Goal: Task Accomplishment & Management: Manage account settings

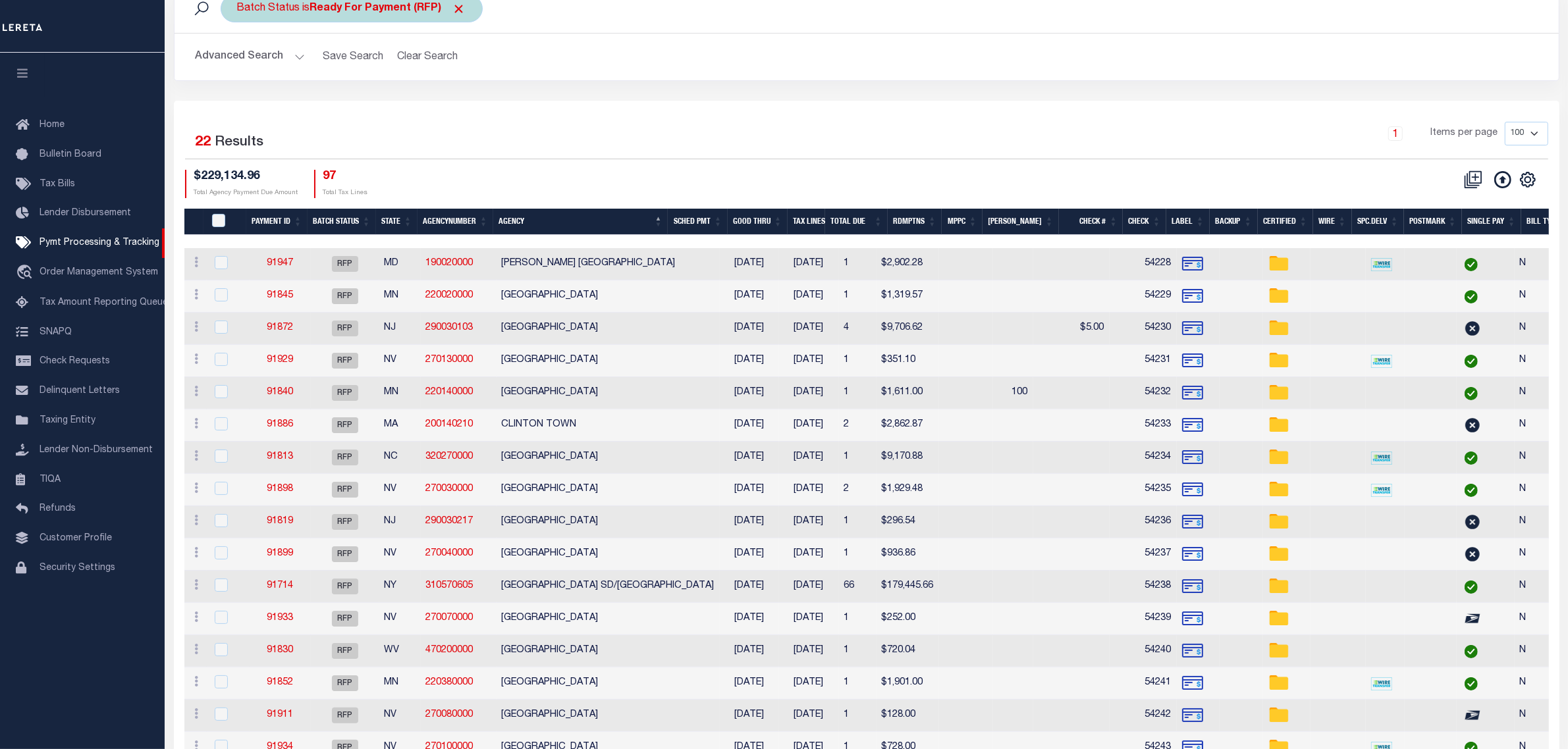
scroll to position [82, 0]
click at [1115, 132] on div "1 Items per page 100 200 500 1000" at bounding box center [1039, 139] width 1017 height 34
click at [621, 110] on div "Selected 22 Results 1 Items per page 100 200 500 1000 $229,134.96" at bounding box center [866, 535] width 1386 height 868
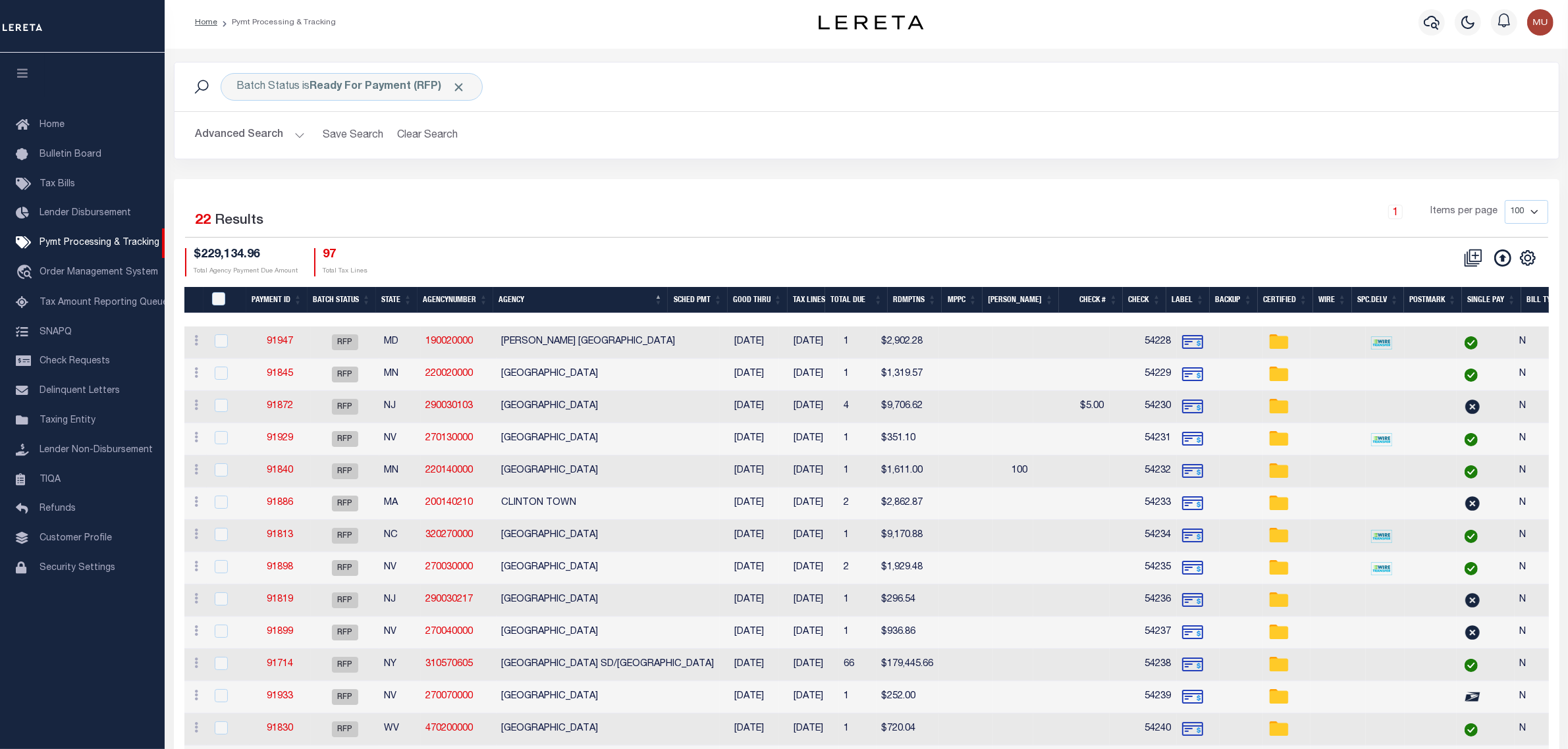
scroll to position [0, 0]
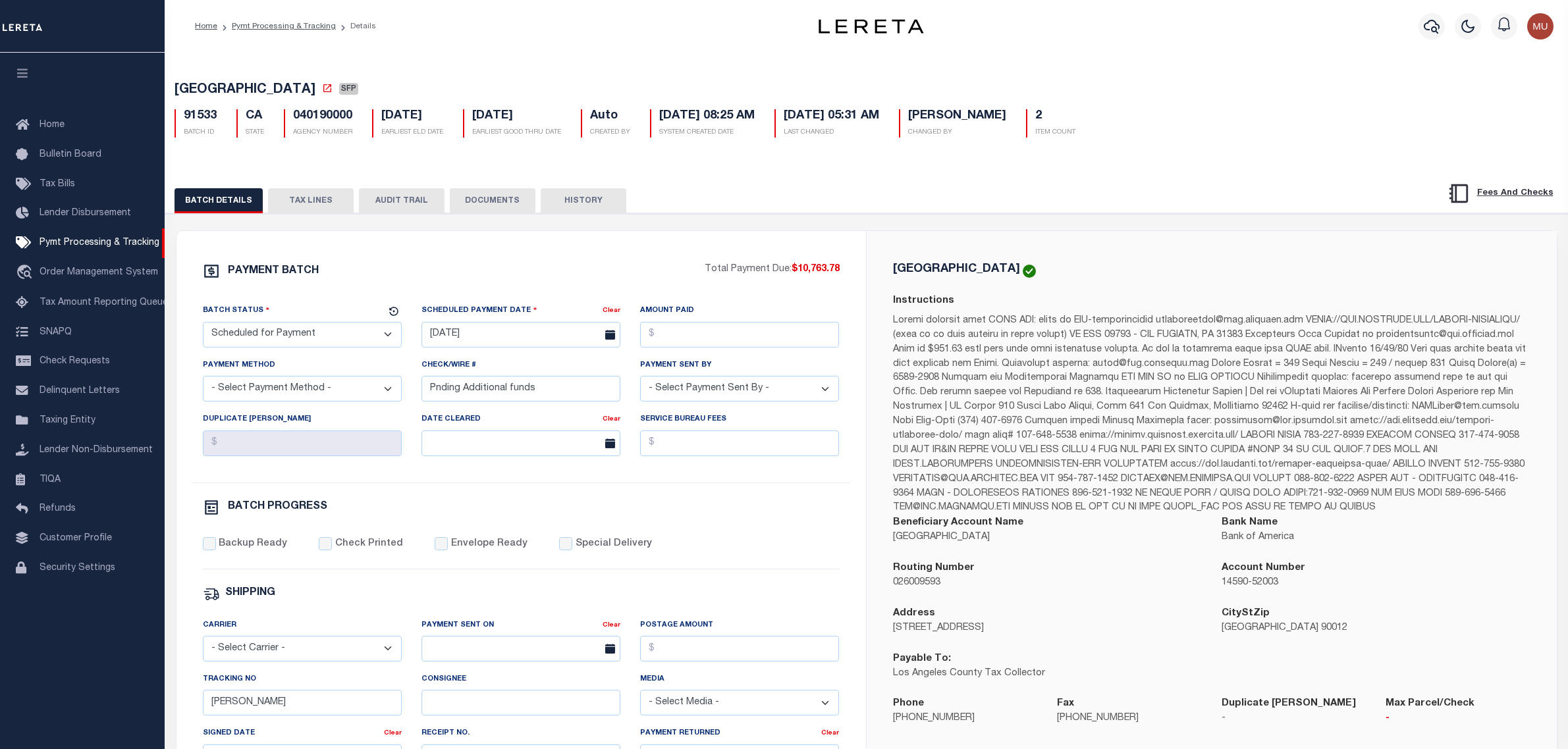
select select "SFP"
click at [264, 26] on link "Pymt Processing & Tracking" at bounding box center [284, 26] width 104 height 8
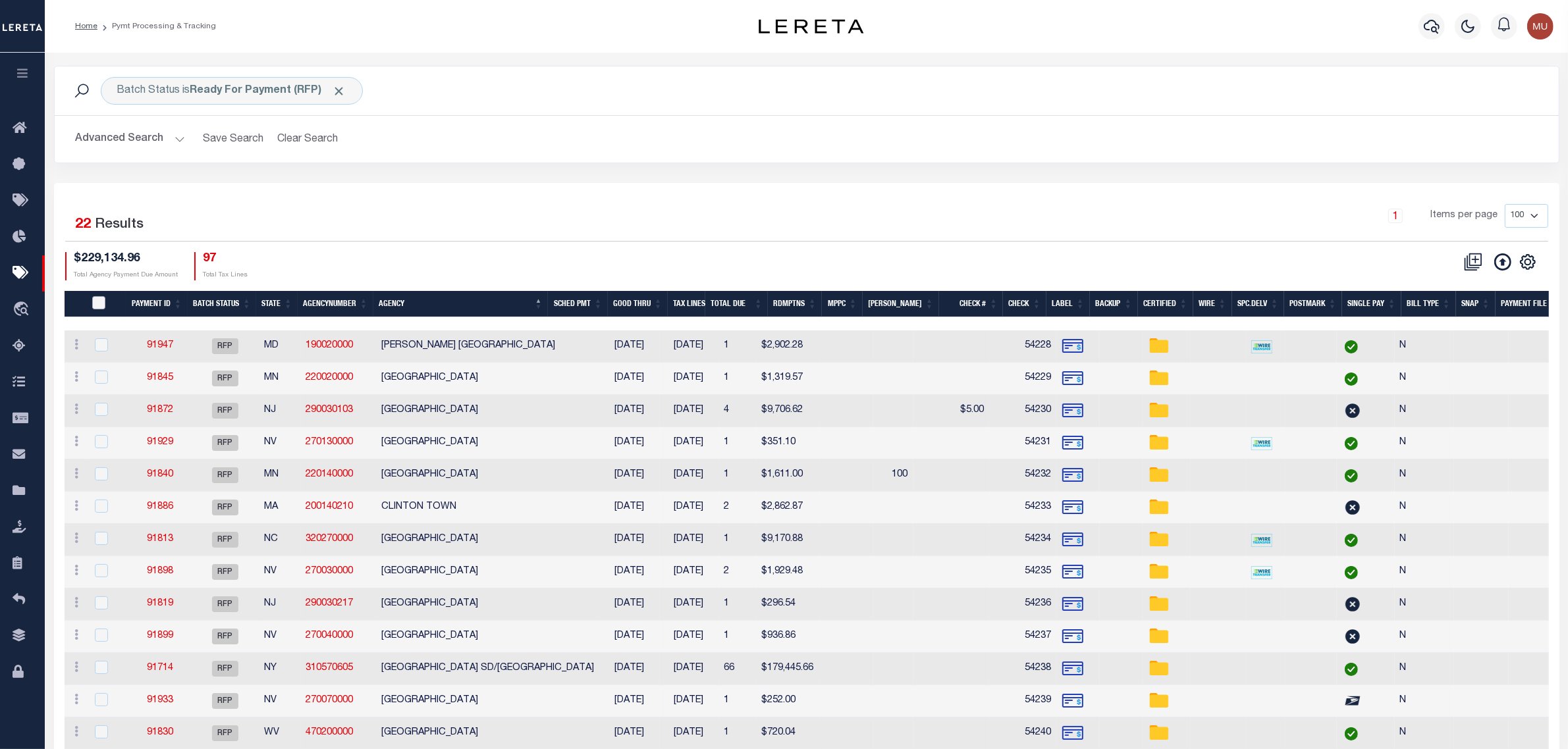
click at [97, 300] on input "PayeePmtBatchStatus" at bounding box center [98, 303] width 13 height 13
checkbox input "true"
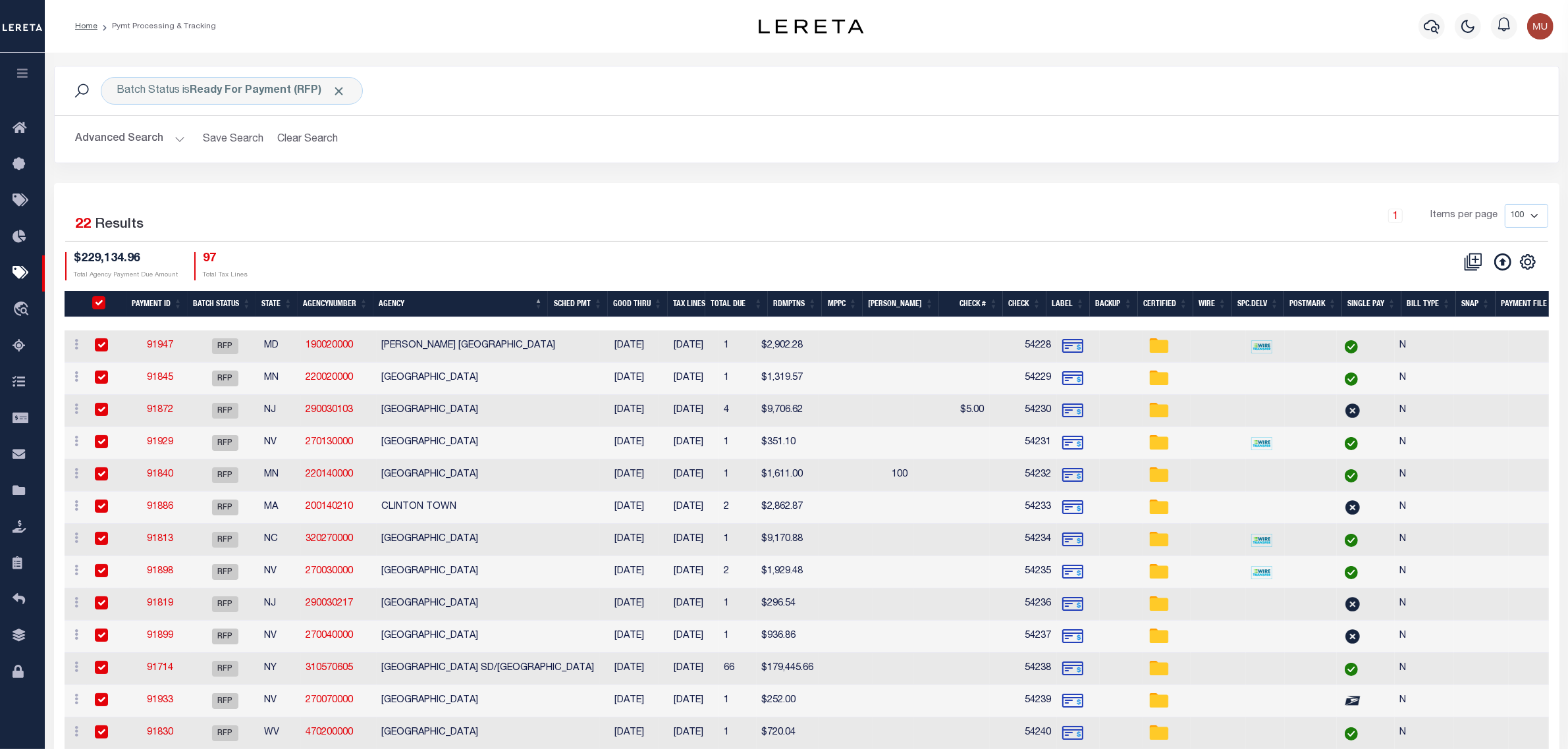
checkbox input "true"
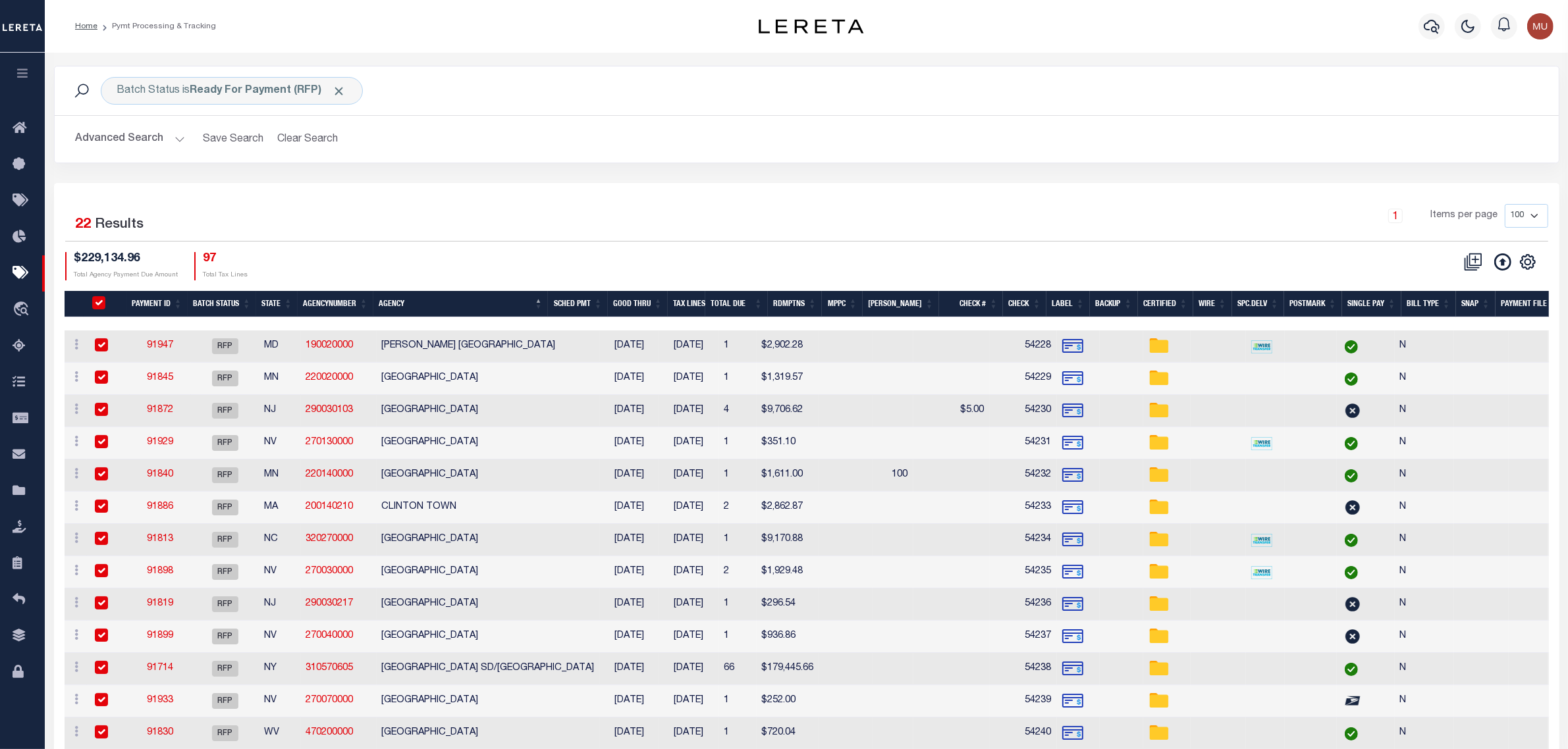
checkbox input "true"
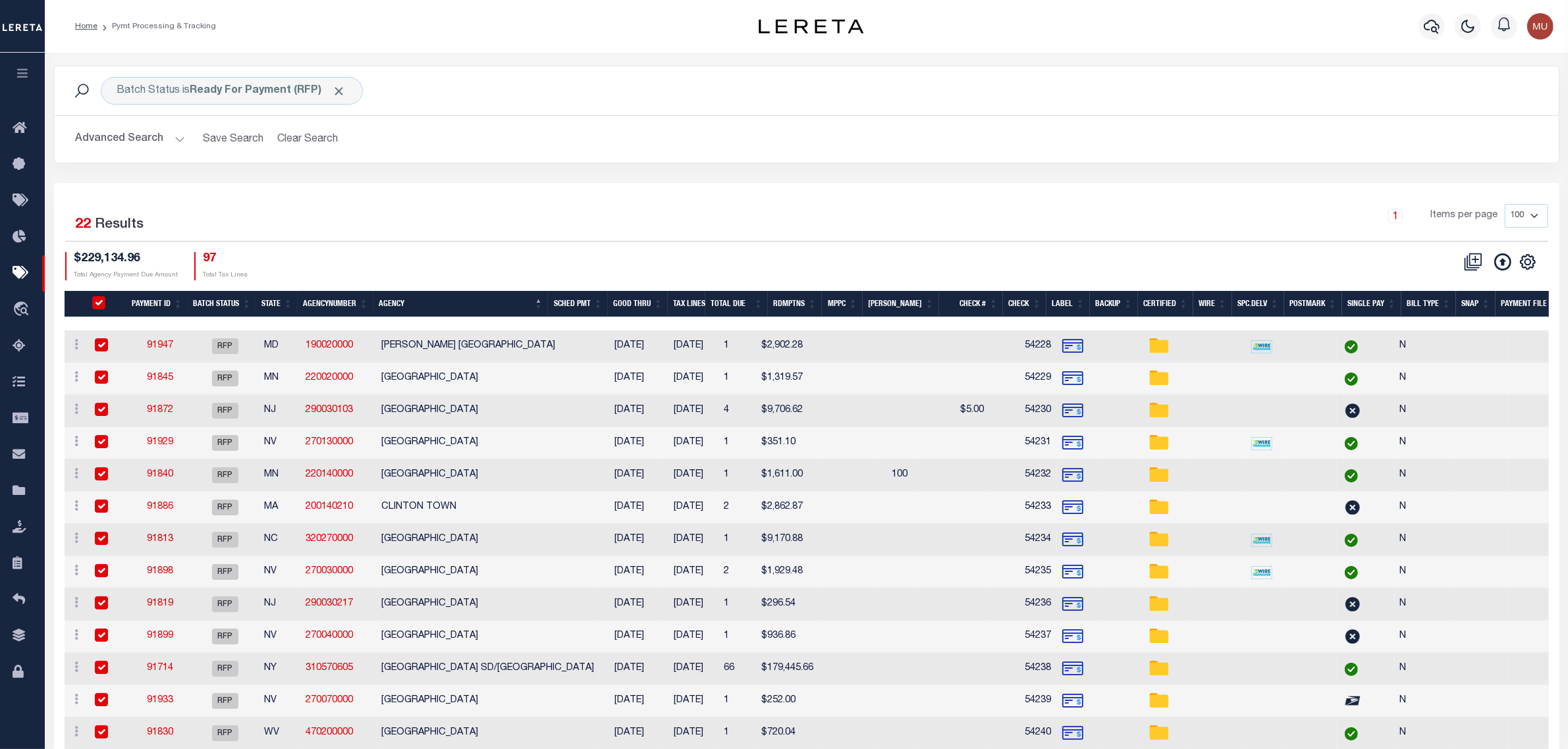
checkbox input "true"
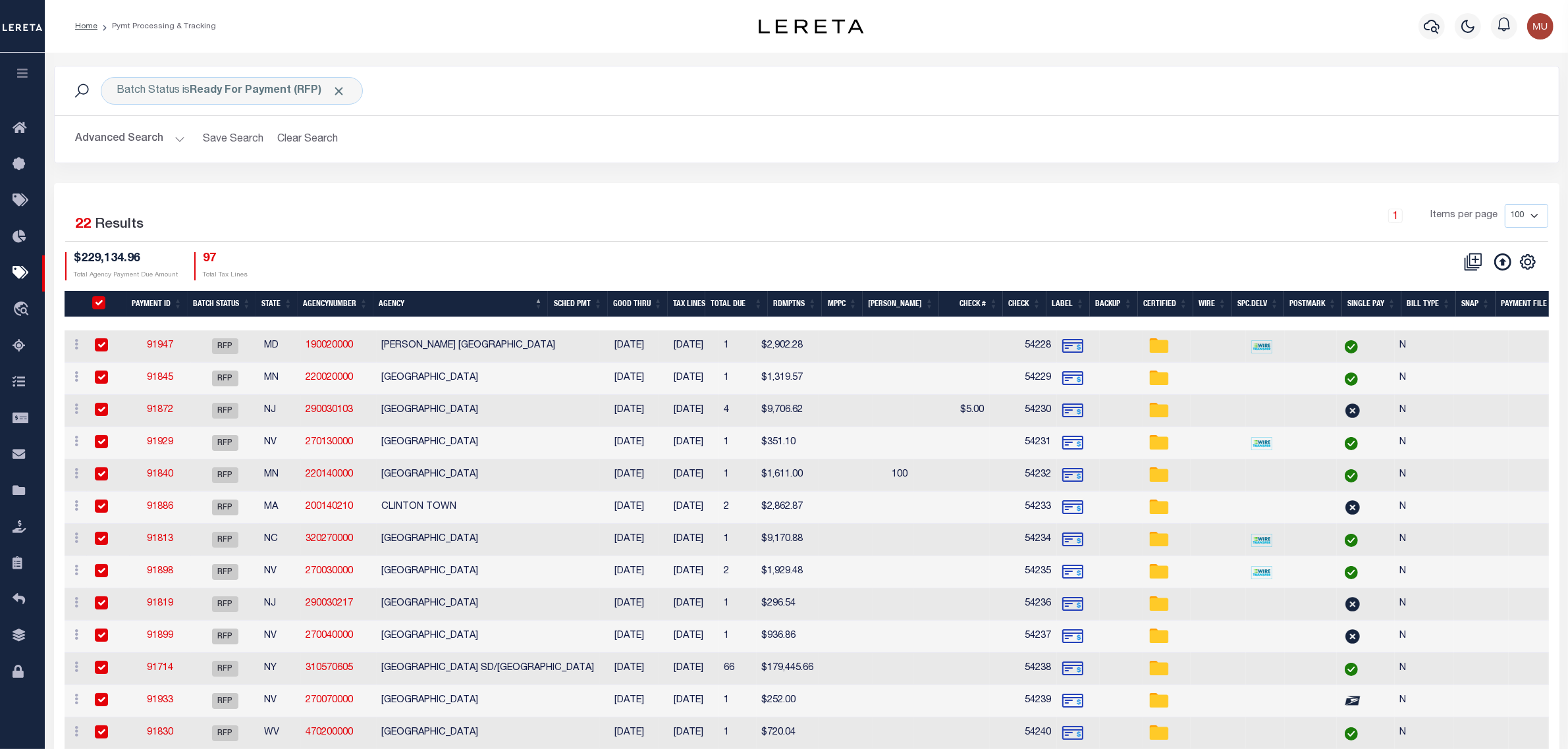
checkbox input "true"
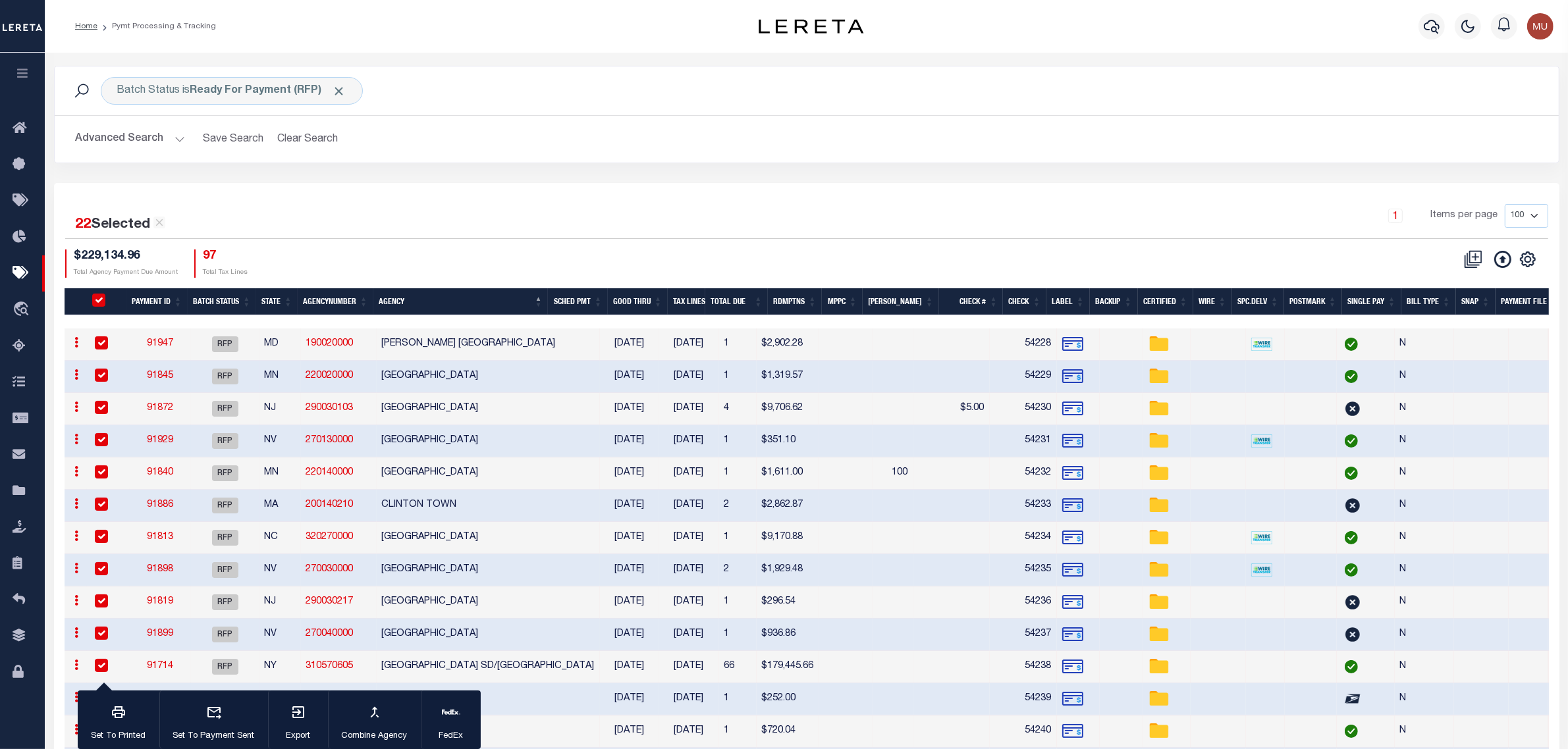
click at [821, 446] on td at bounding box center [846, 441] width 54 height 32
checkbox input "false"
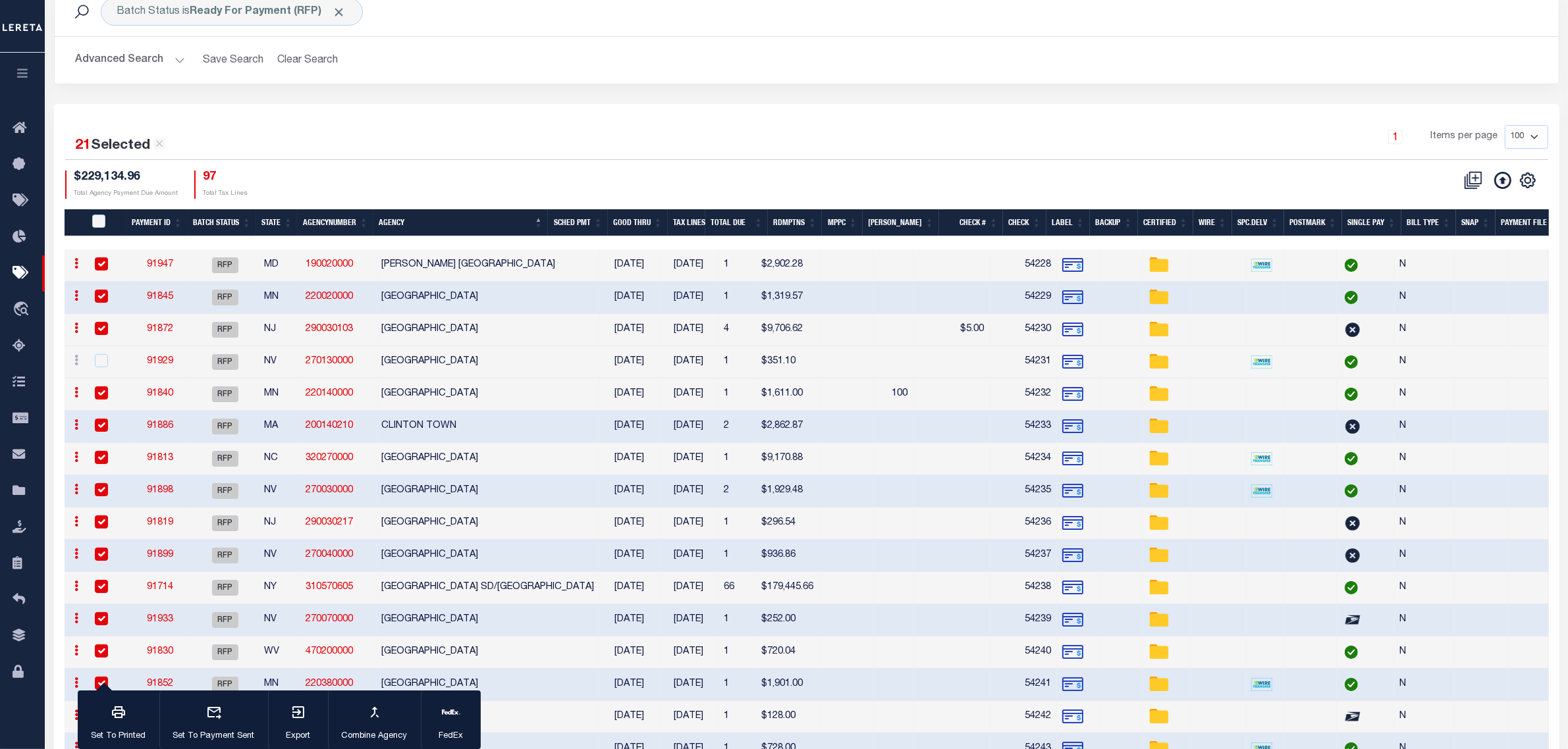
scroll to position [82, 0]
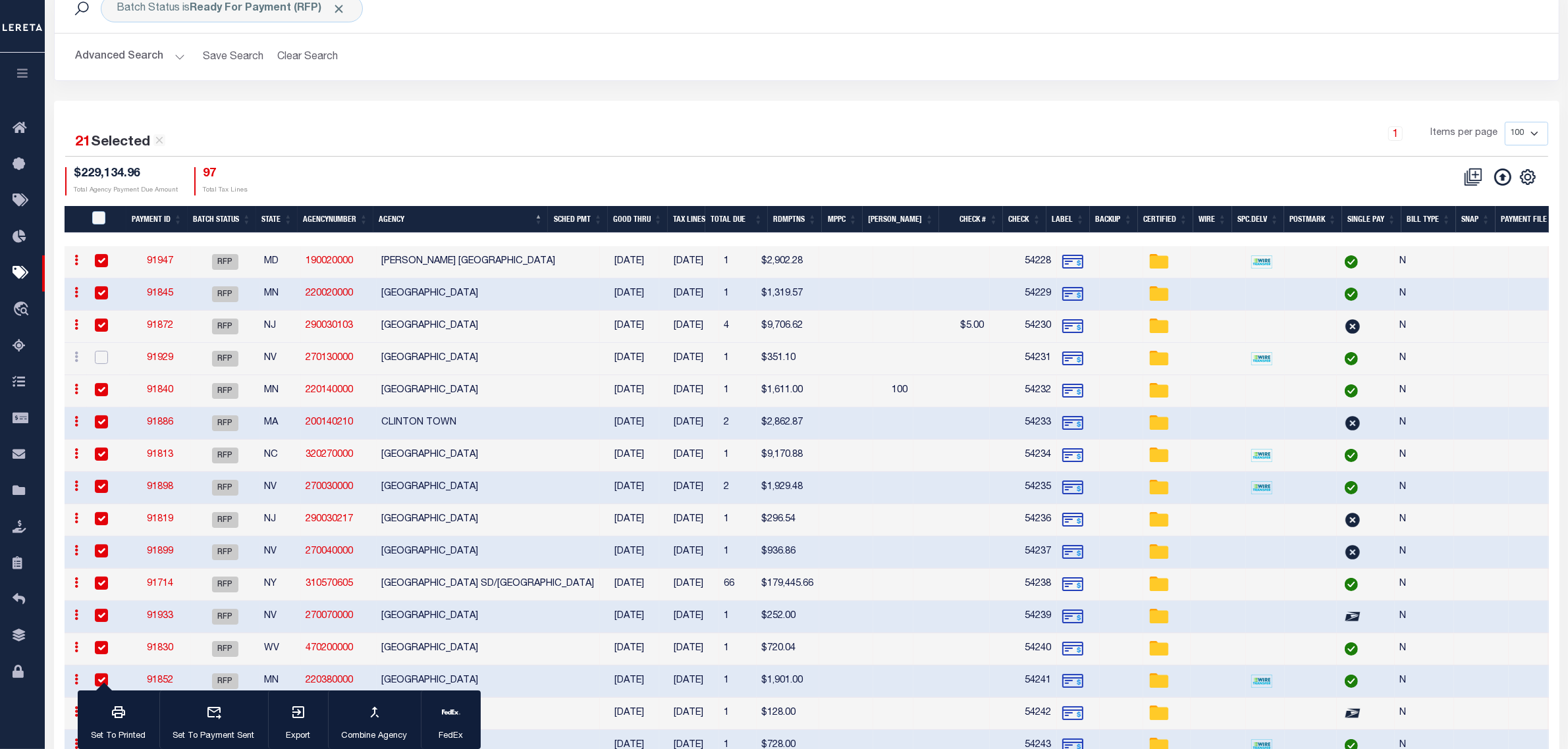
click at [103, 360] on input "checkbox" at bounding box center [101, 357] width 13 height 13
checkbox input "true"
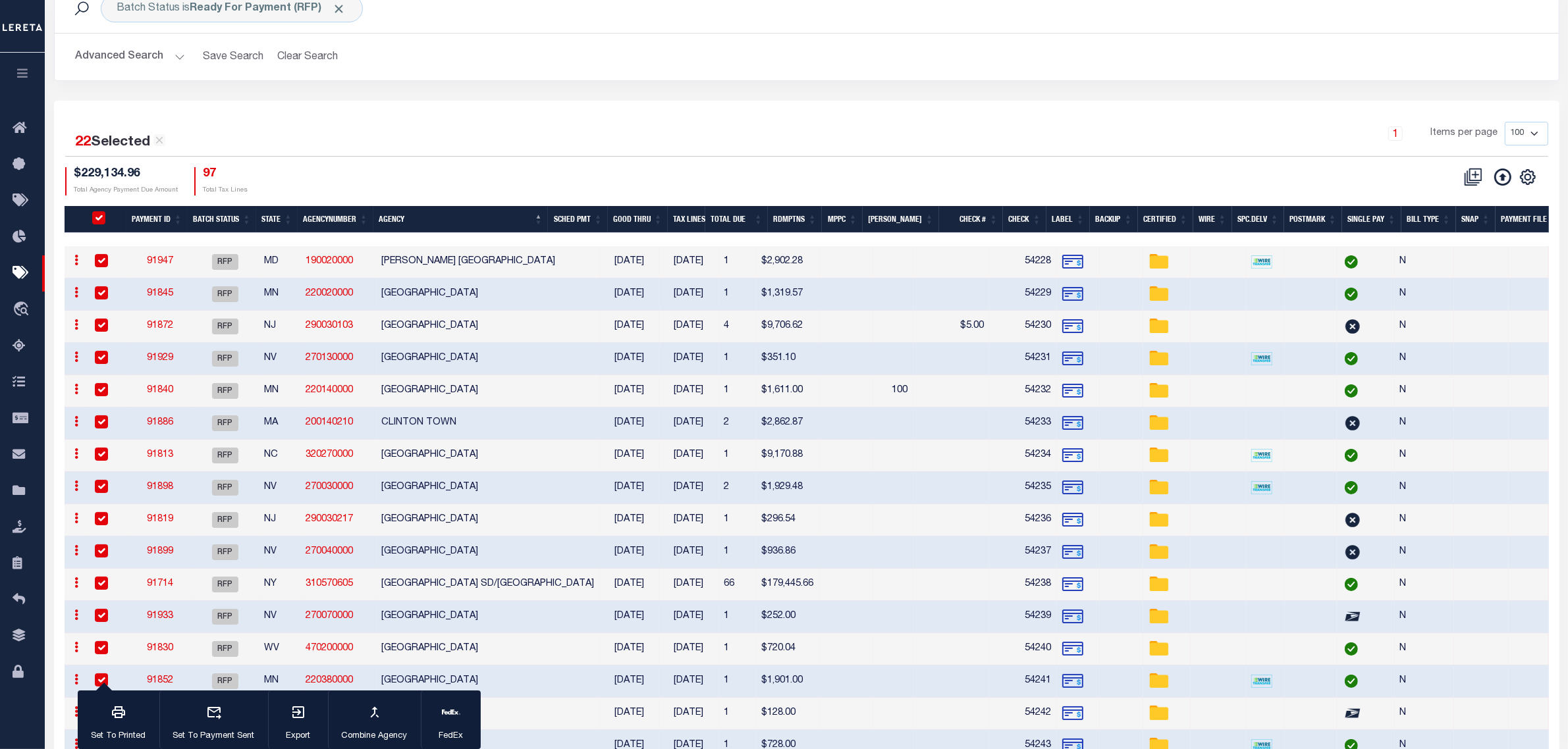
click at [668, 218] on th "Good Thru" at bounding box center [638, 219] width 60 height 27
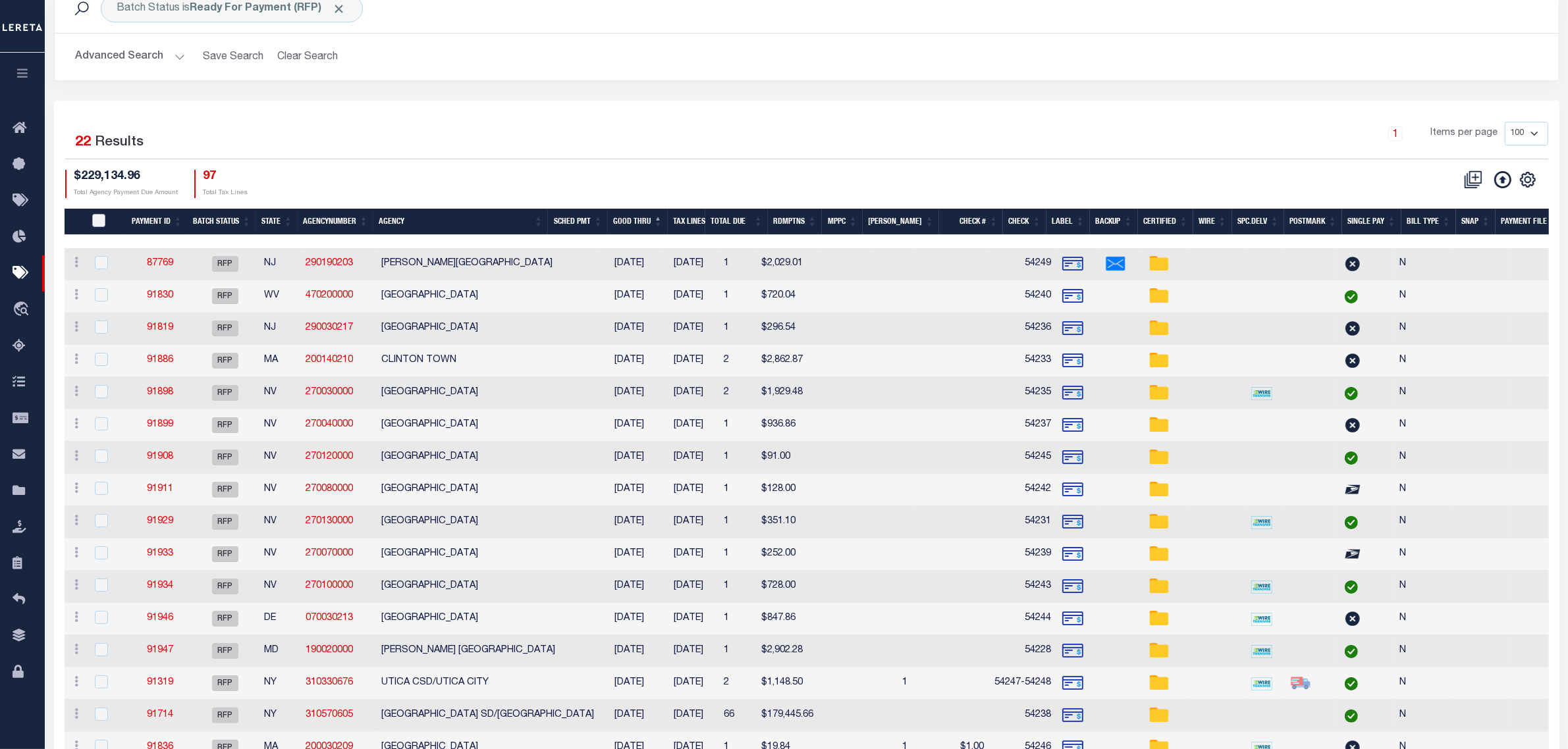
click at [97, 219] on input "PayeePmtBatchStatus" at bounding box center [98, 220] width 13 height 13
checkbox input "true"
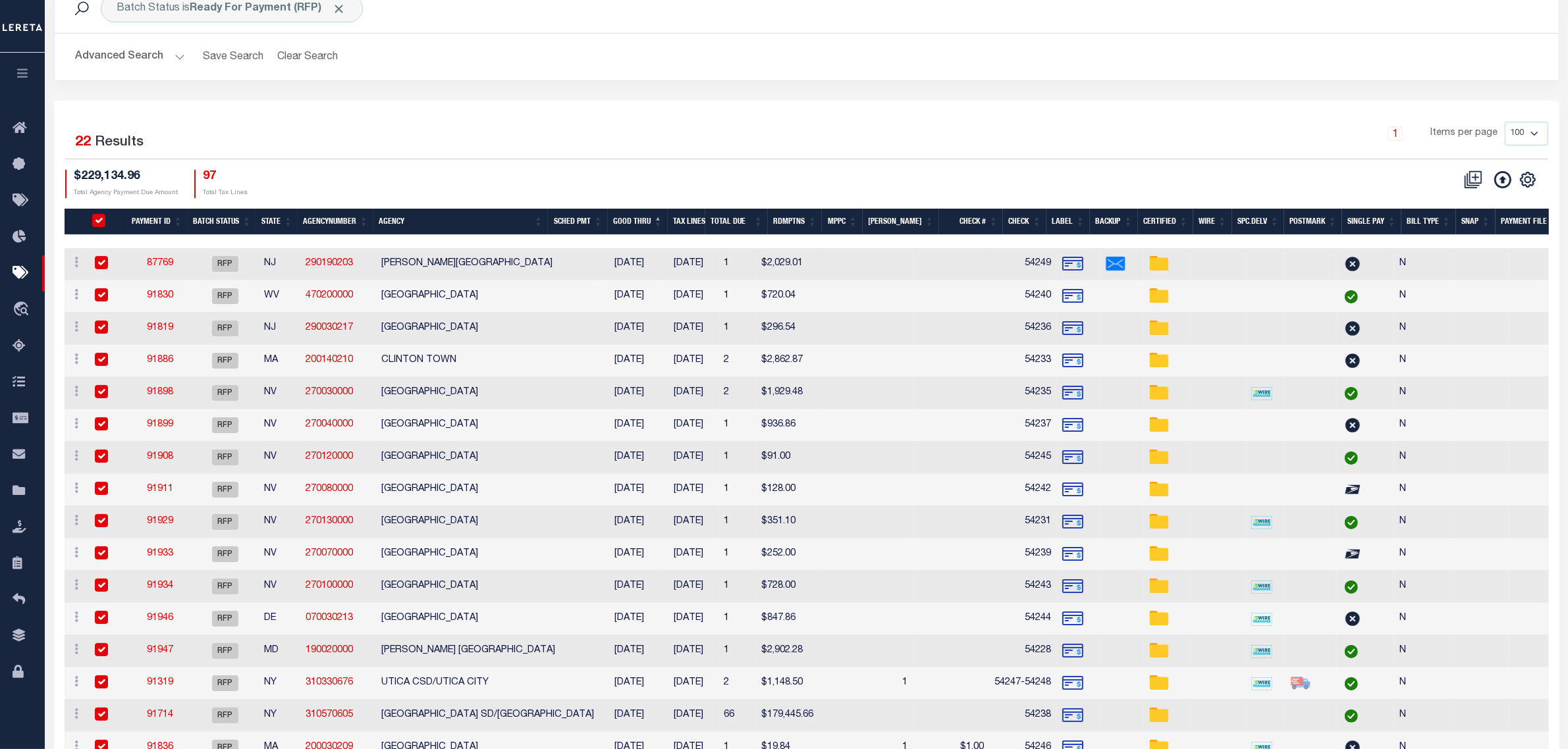
checkbox input "true"
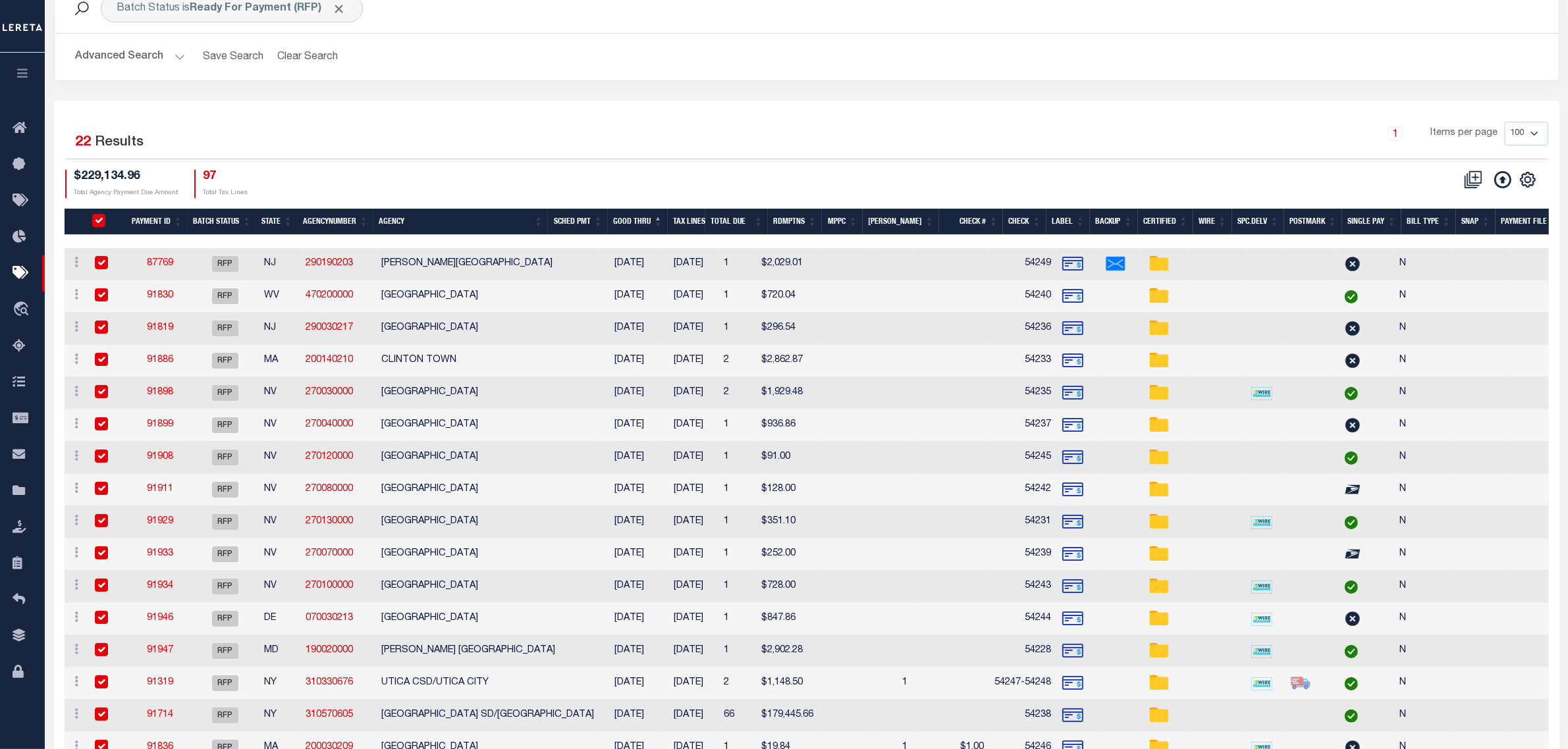
checkbox input "true"
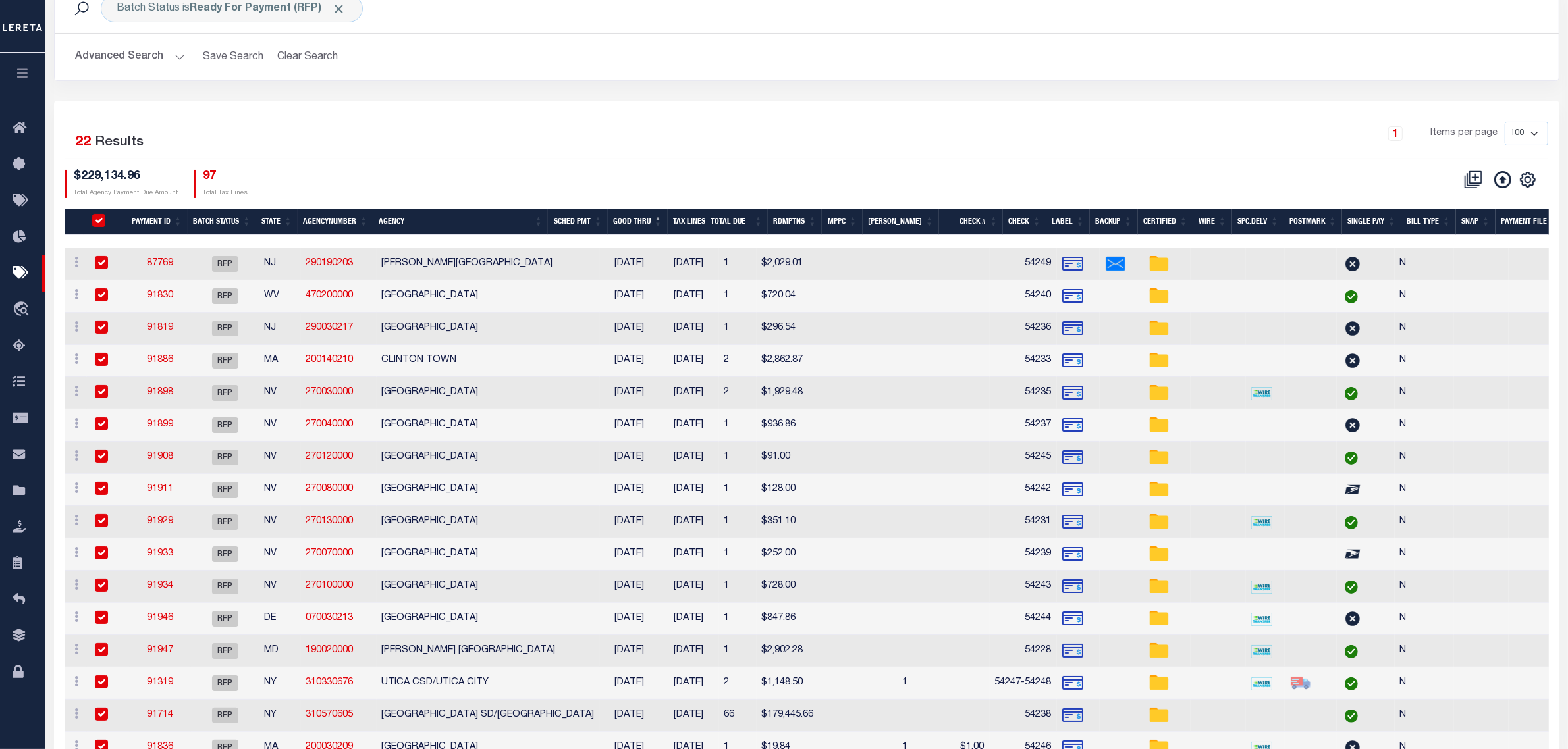
checkbox input "true"
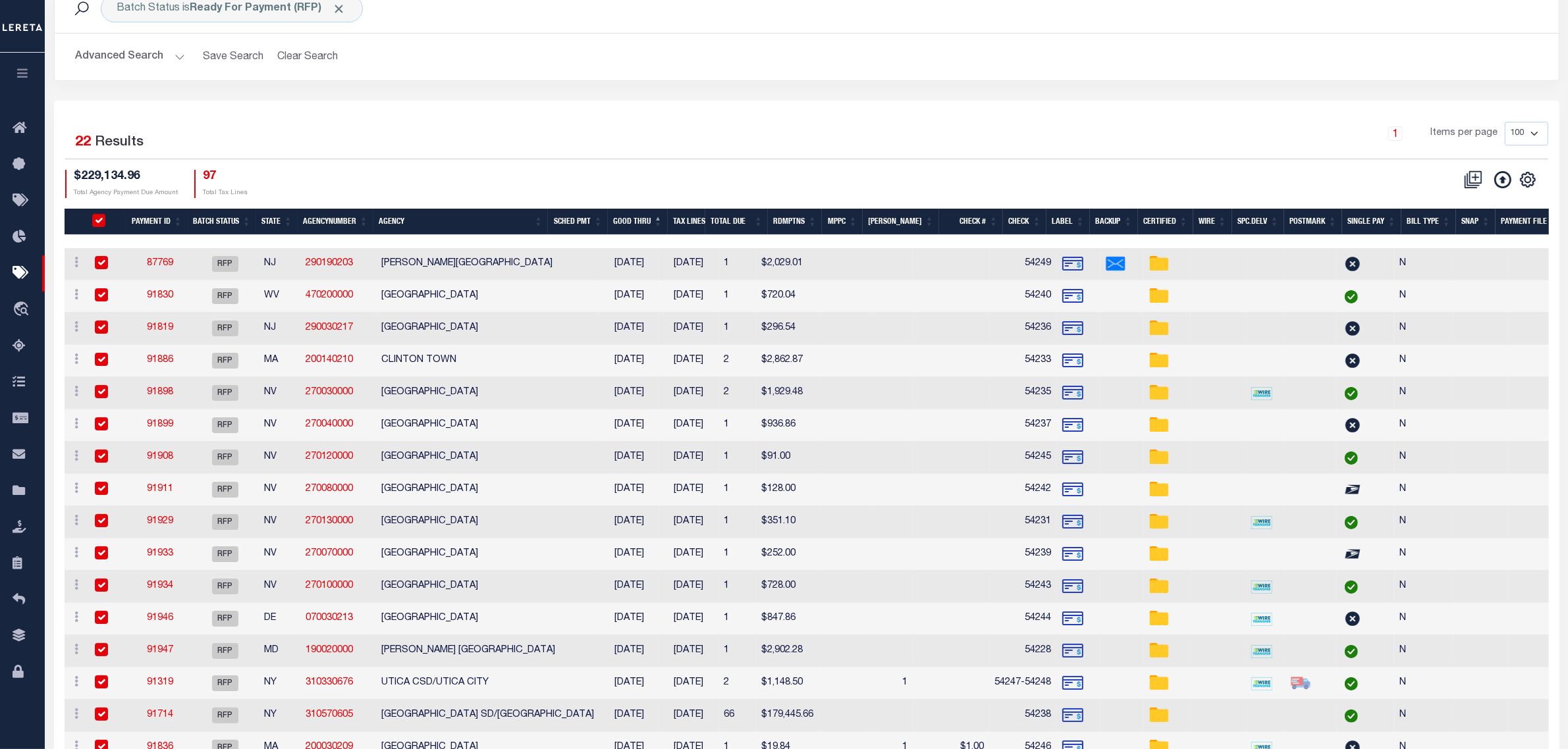
checkbox input "true"
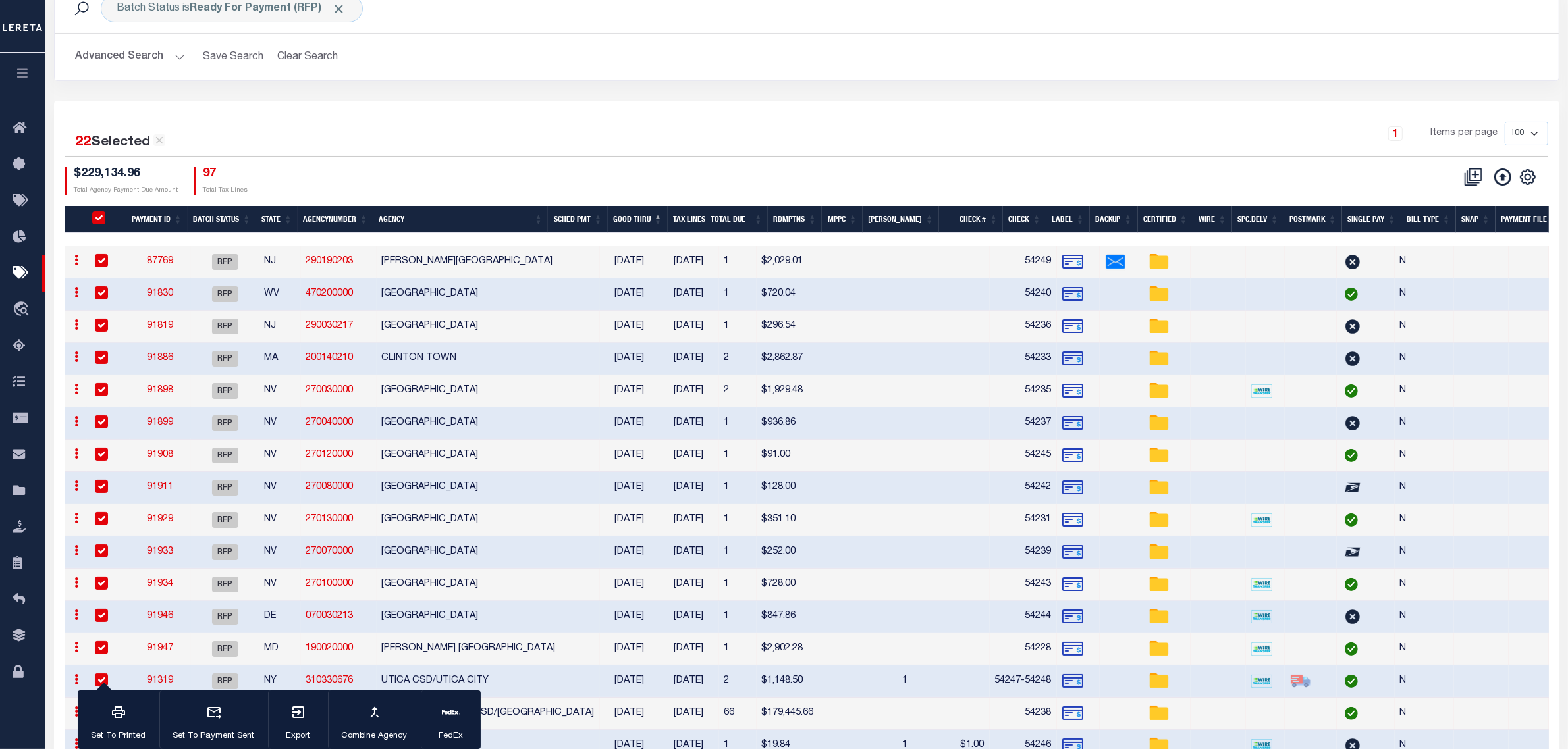
click at [444, 219] on th "Agency" at bounding box center [461, 219] width 175 height 27
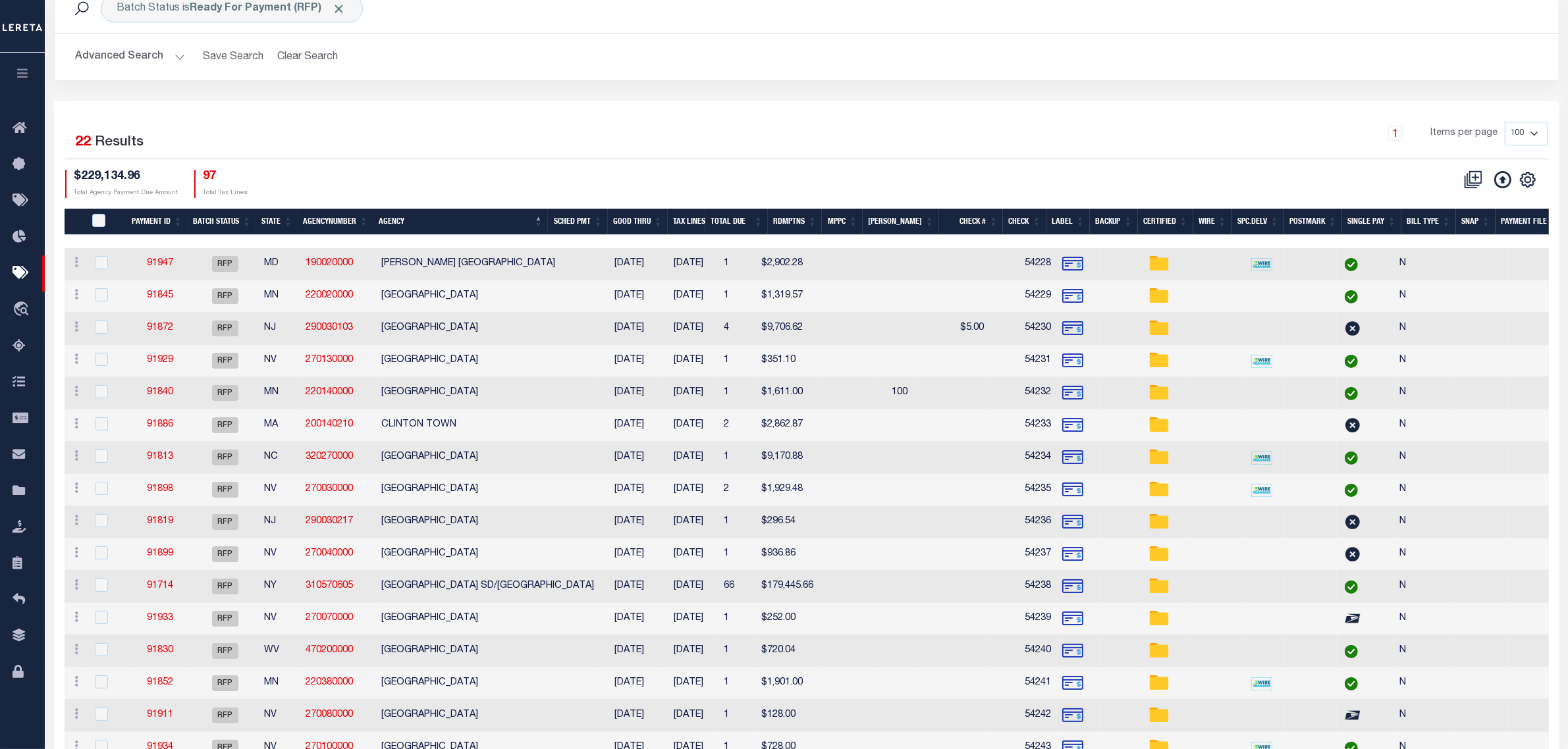
click at [515, 361] on td "CARSON CITY COUNTY" at bounding box center [488, 361] width 223 height 32
checkbox input "true"
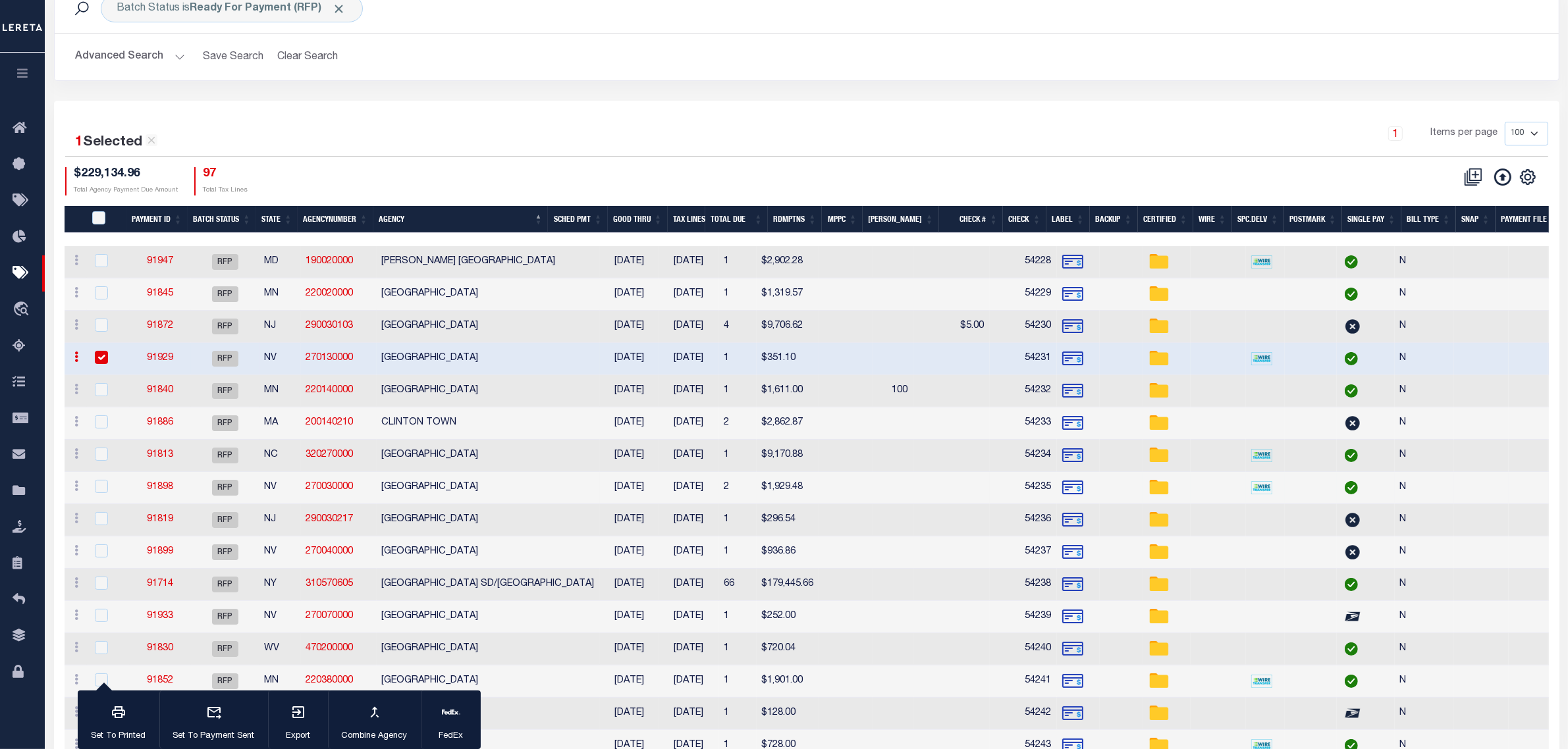
click at [449, 491] on td "DOUGLAS COUNTY" at bounding box center [488, 489] width 223 height 32
checkbox input "true"
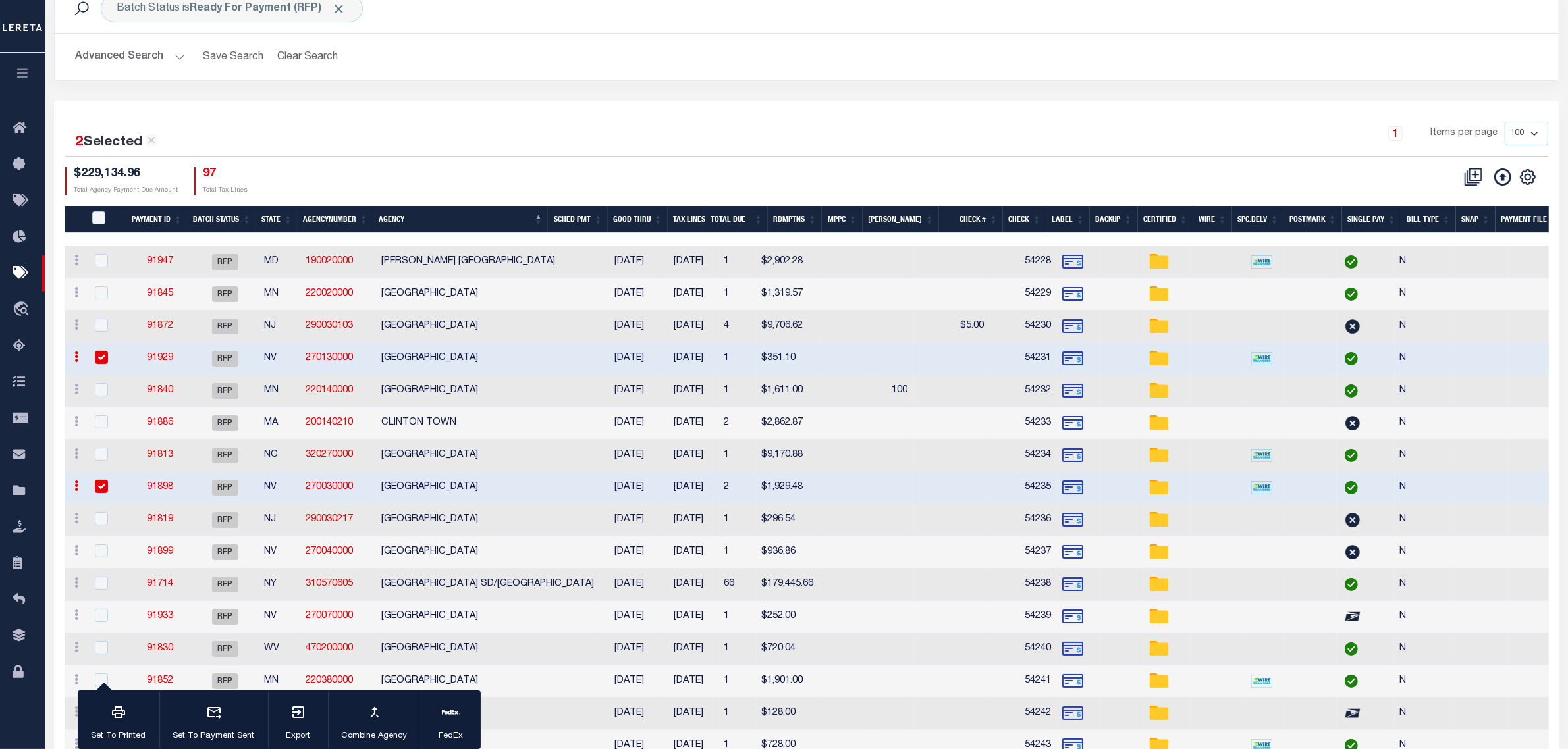
click at [436, 623] on td "HUMBOLDT COUNTY" at bounding box center [488, 617] width 223 height 32
checkbox input "true"
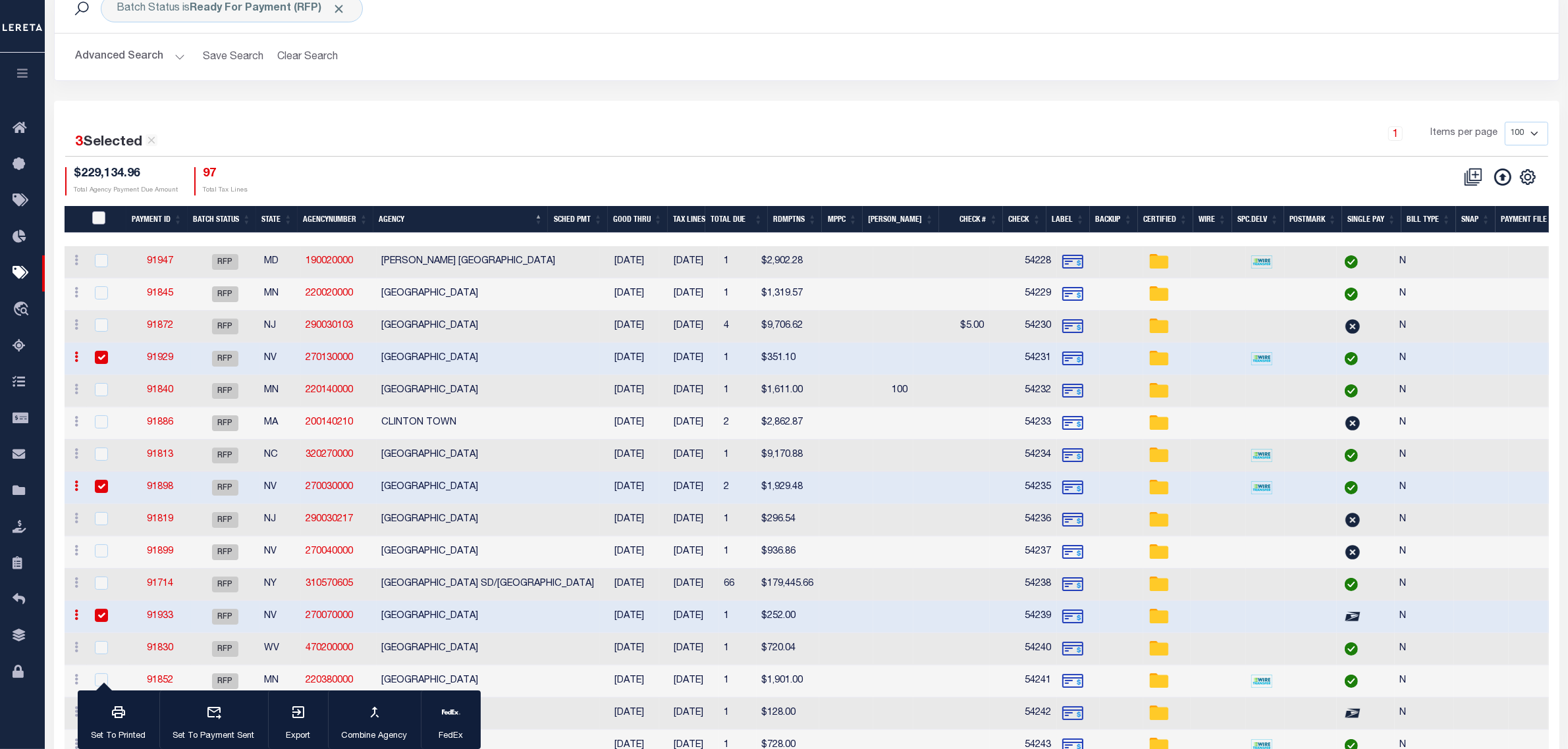
click at [100, 218] on input "PayeePmtBatchStatus" at bounding box center [98, 218] width 13 height 13
checkbox input "true"
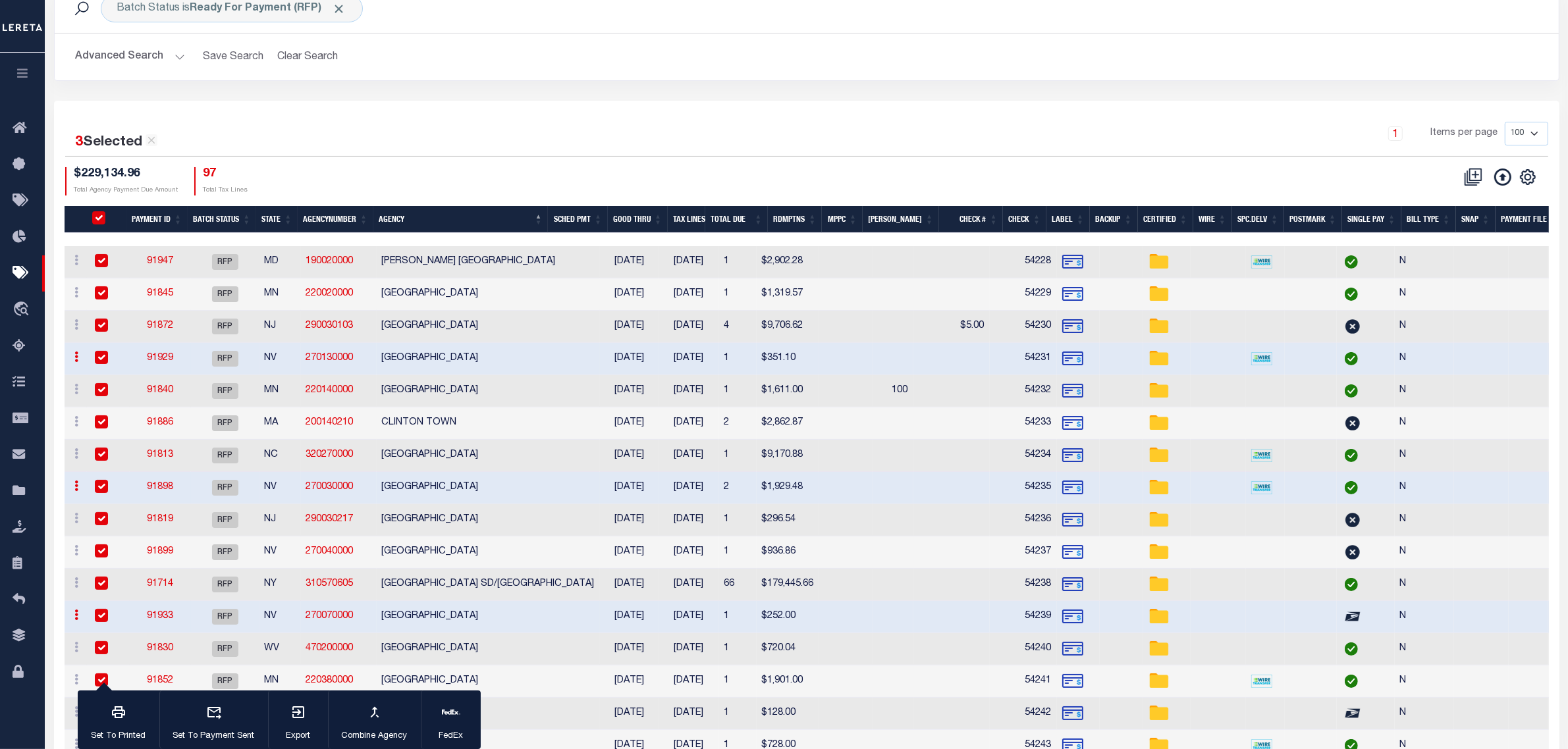
checkbox input "true"
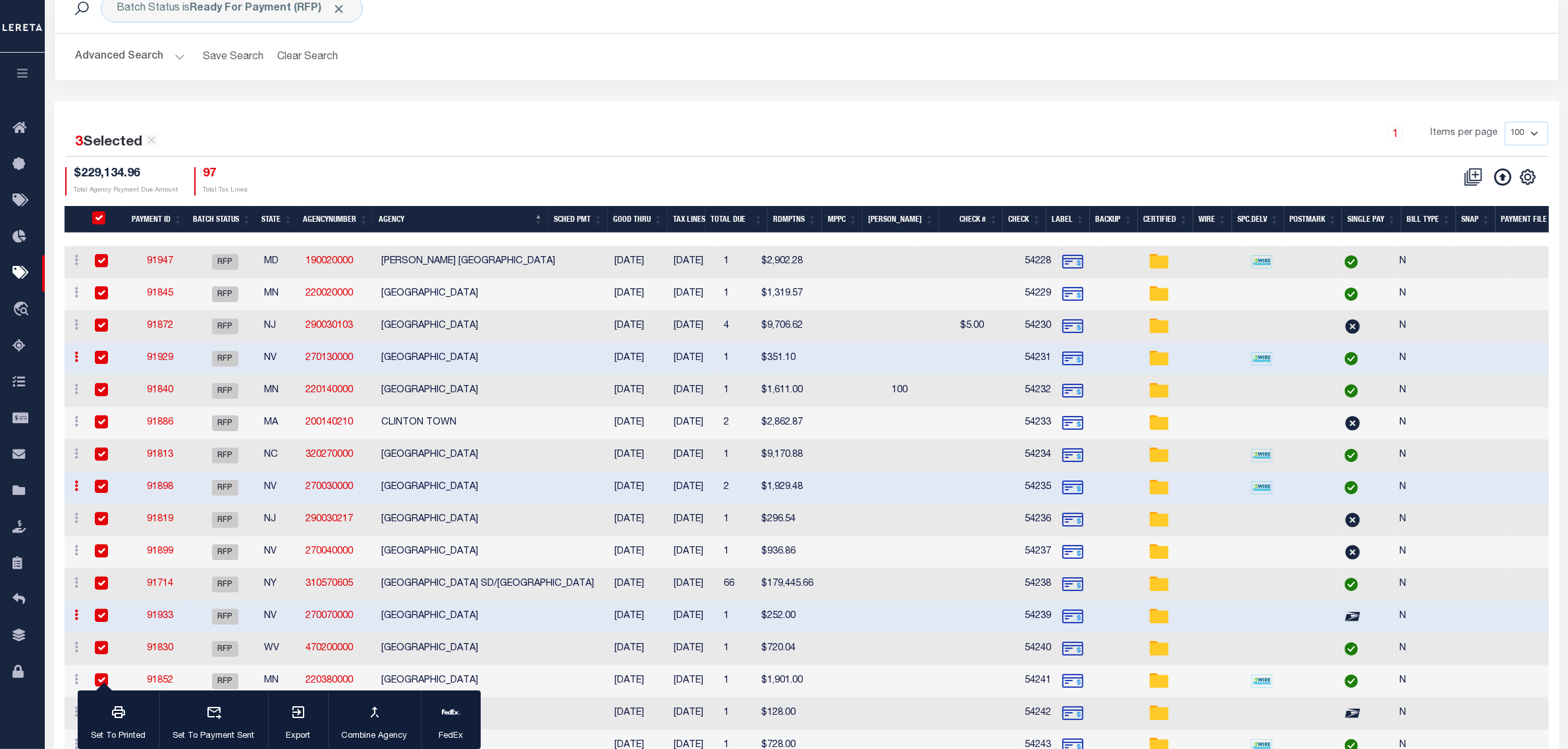
checkbox input "true"
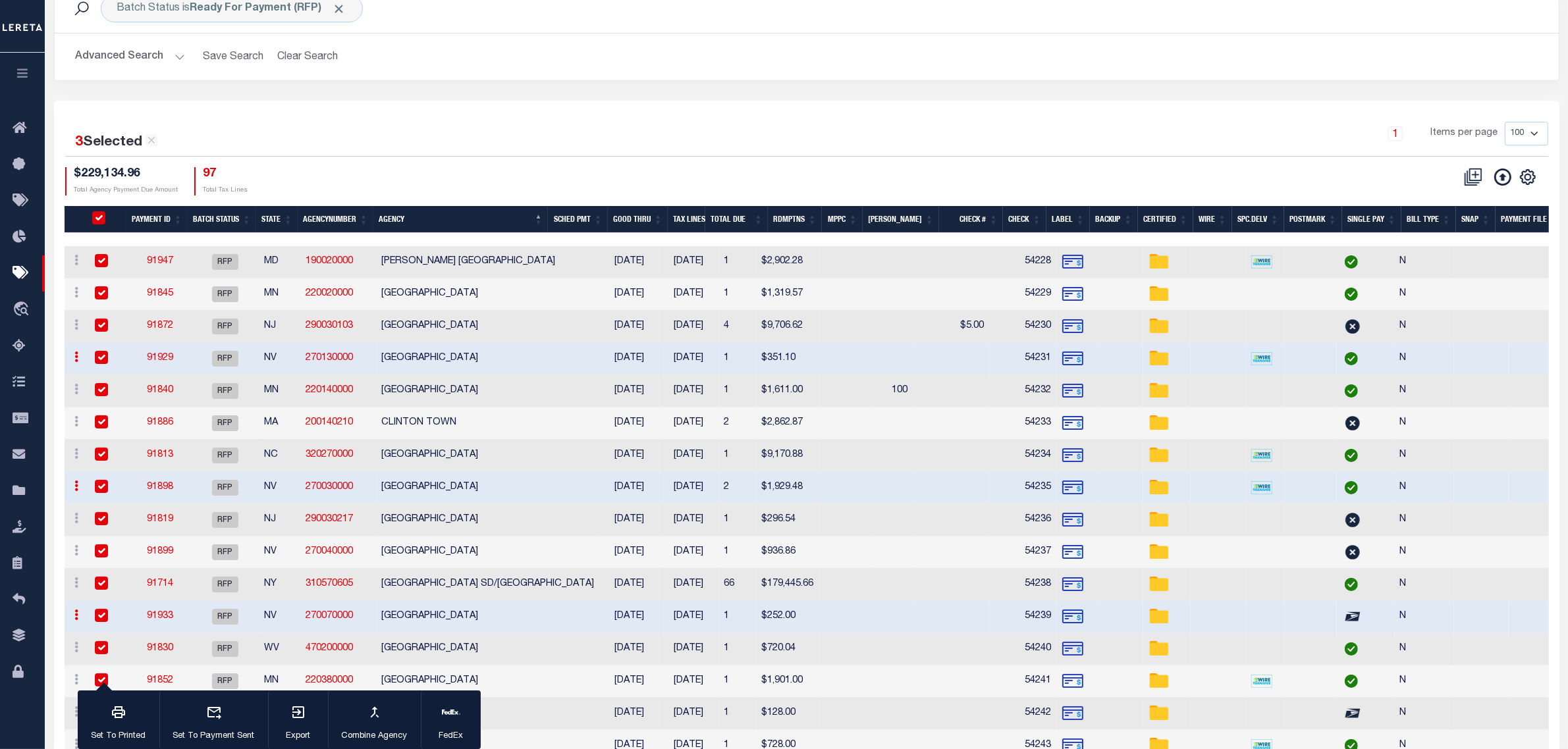
checkbox input "true"
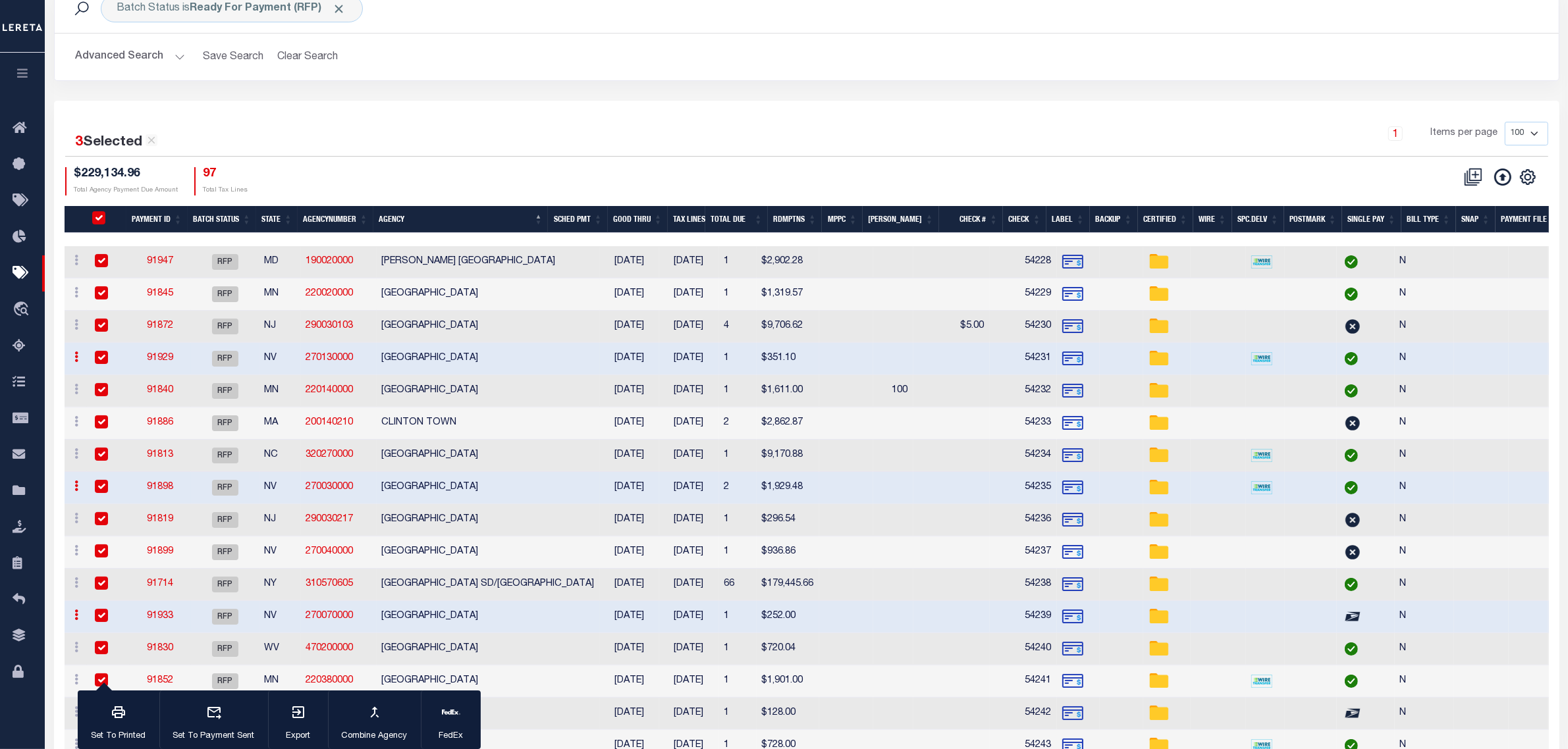
checkbox input "true"
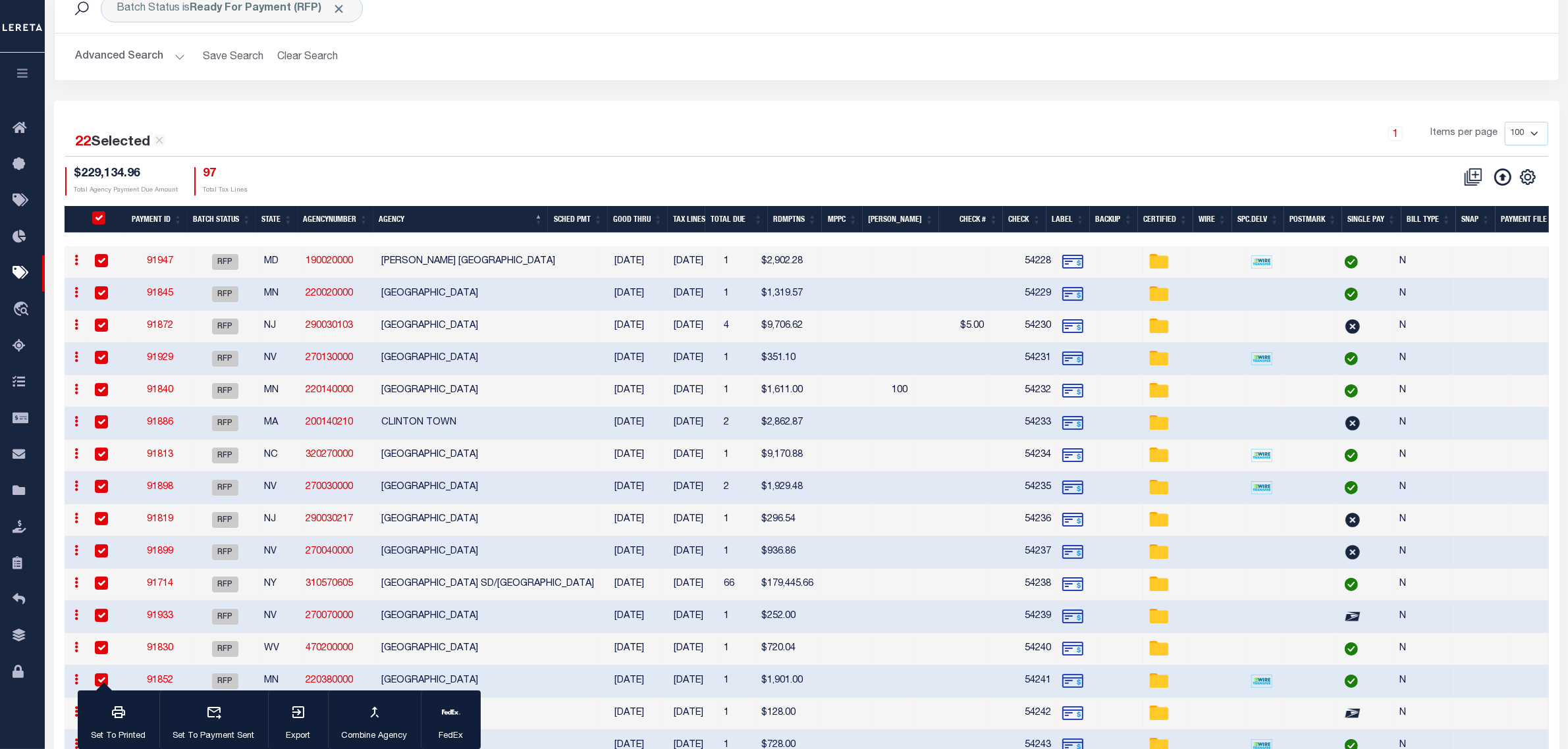
click at [431, 362] on td "CARSON CITY COUNTY" at bounding box center [488, 359] width 223 height 32
checkbox input "false"
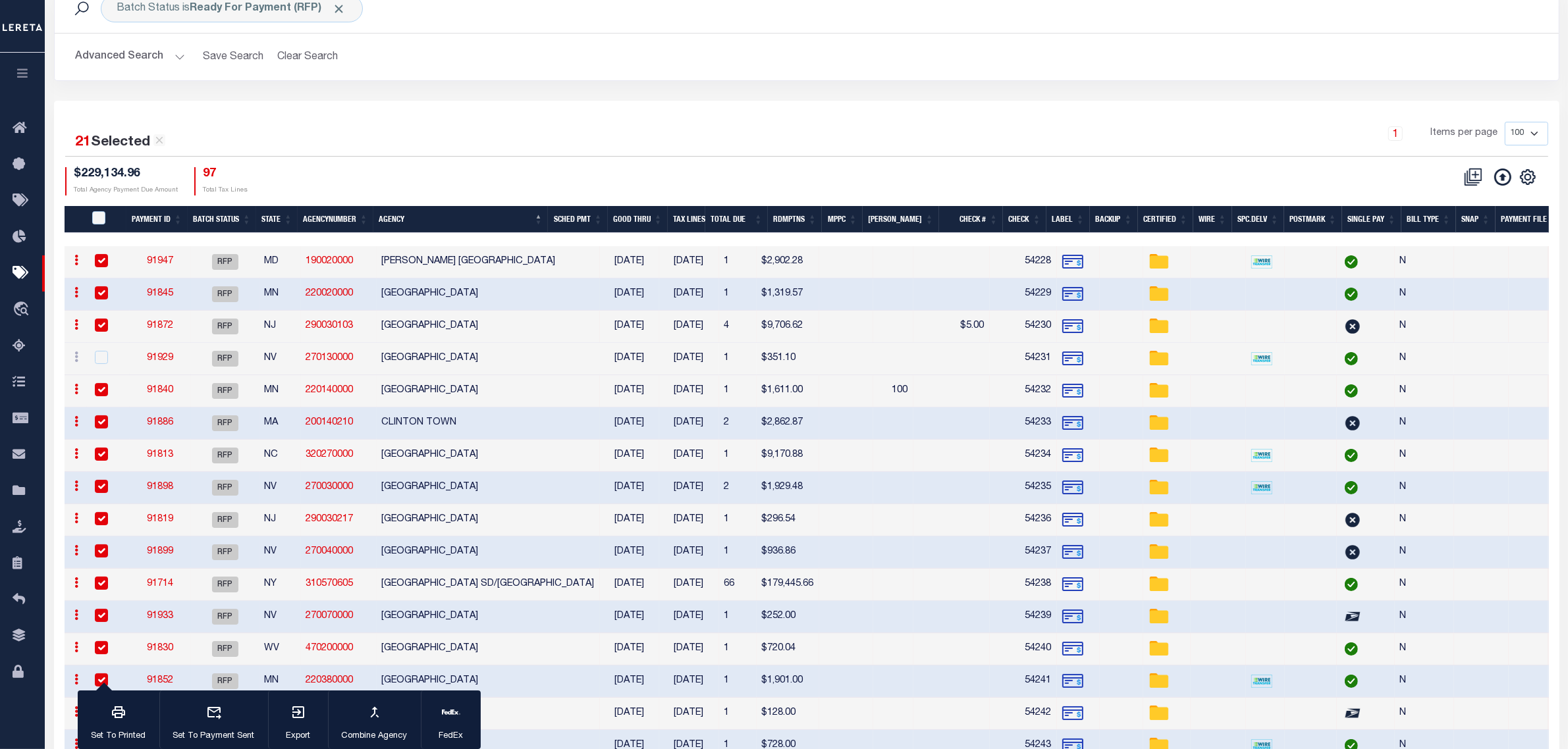
click at [448, 485] on td "DOUGLAS COUNTY" at bounding box center [488, 489] width 223 height 32
checkbox input "false"
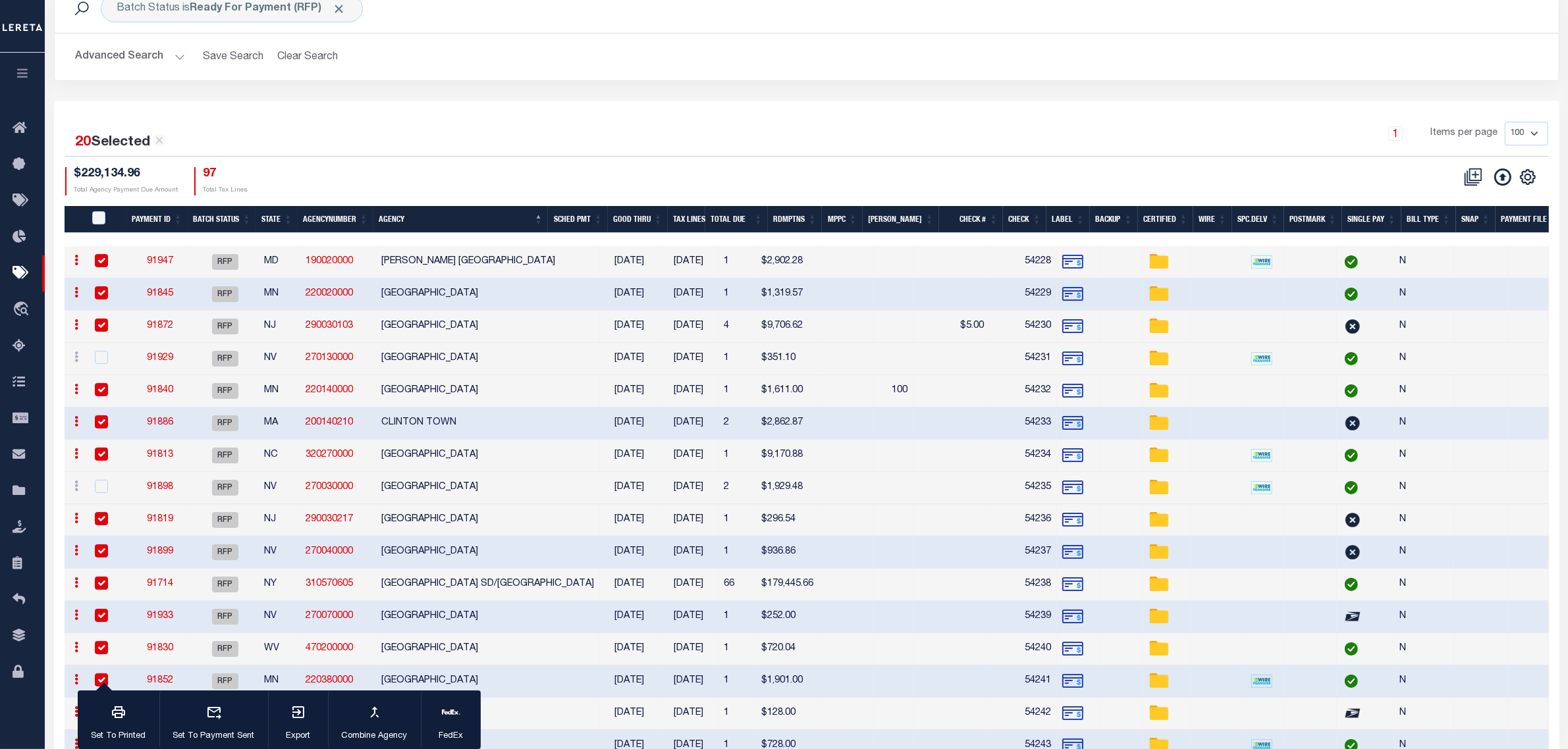
click at [456, 617] on td "HUMBOLDT COUNTY" at bounding box center [488, 617] width 223 height 32
checkbox input "false"
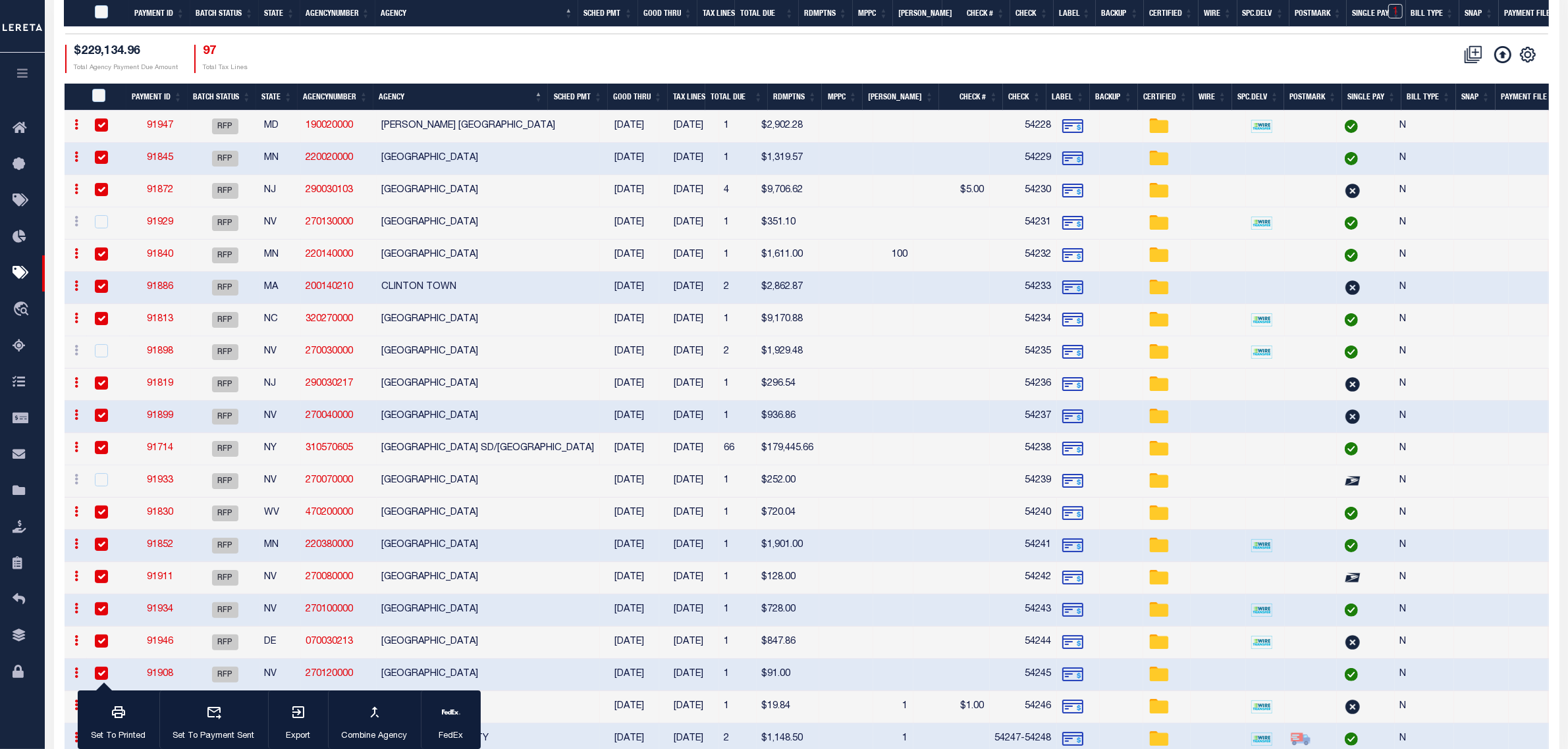
scroll to position [329, 0]
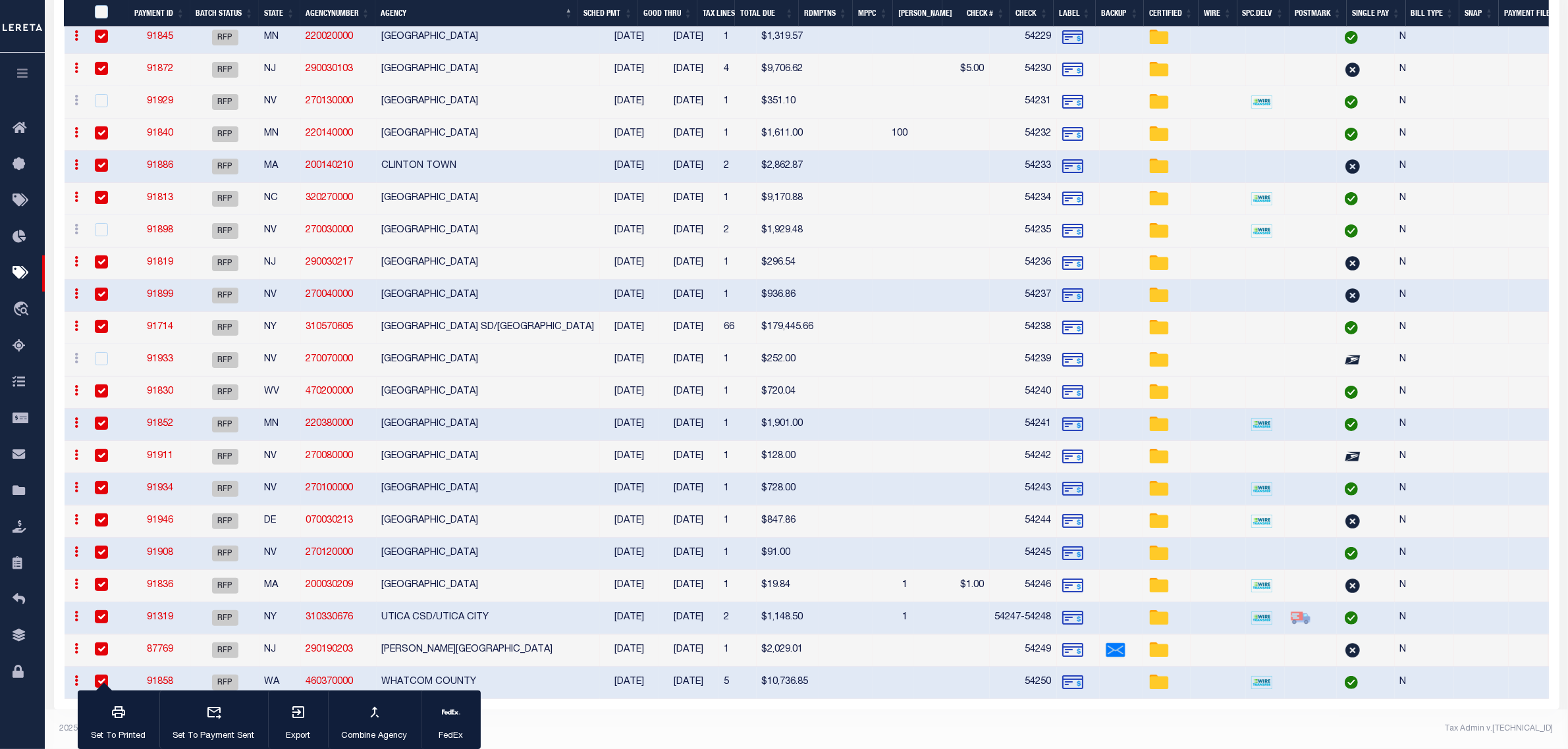
click at [435, 547] on td "NYE COUNTY" at bounding box center [488, 554] width 223 height 32
checkbox input "false"
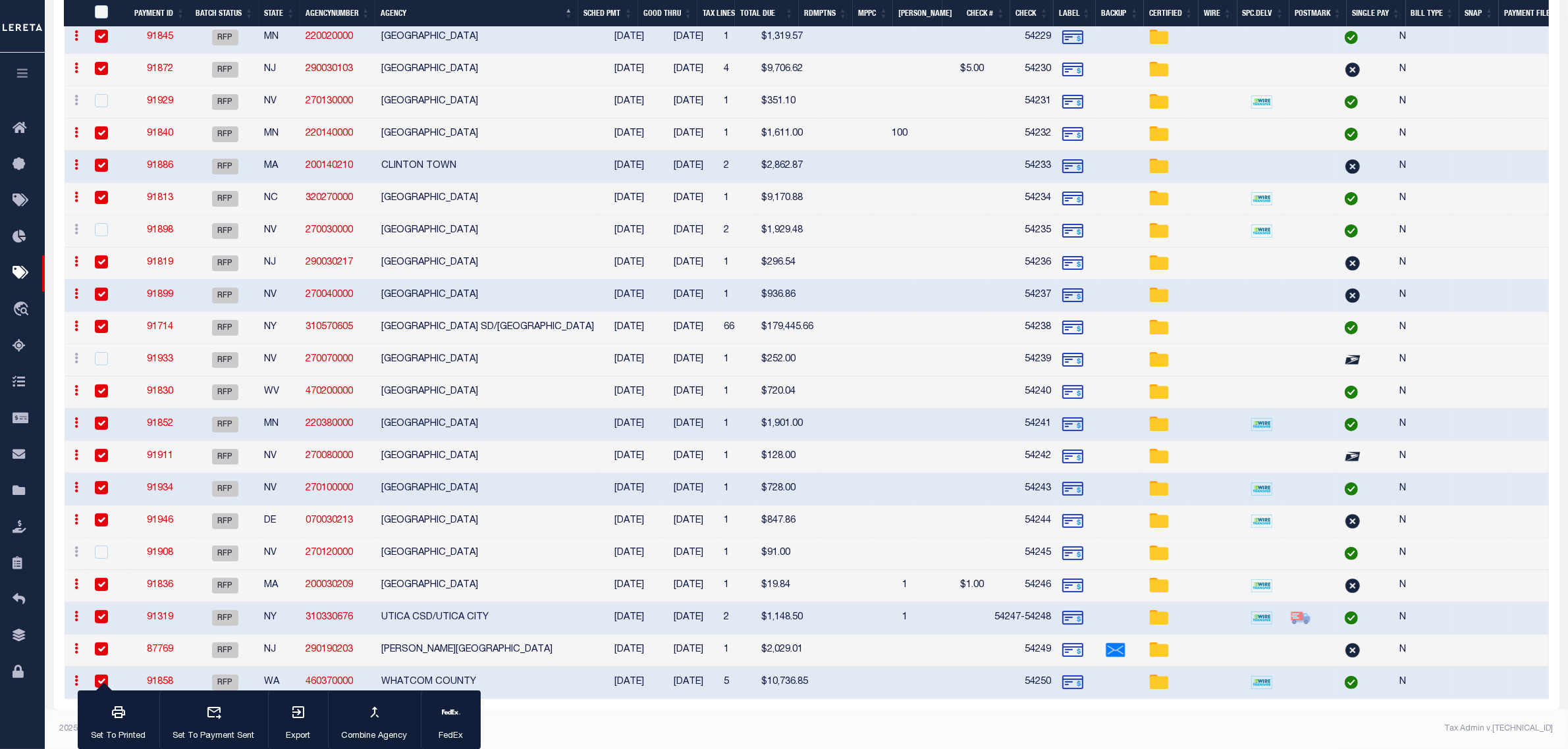
click at [463, 491] on td "LYON COUNTY" at bounding box center [488, 489] width 223 height 32
checkbox input "false"
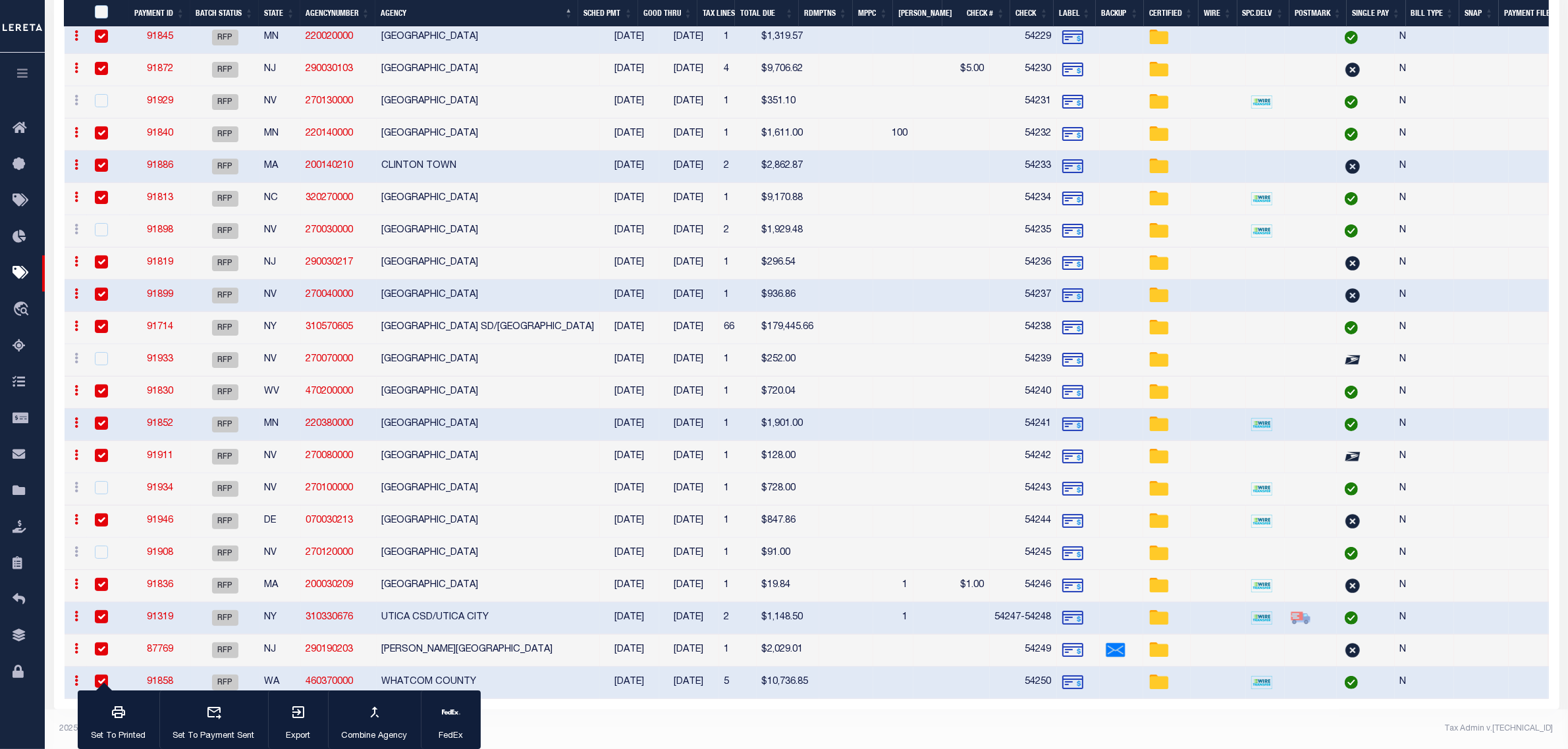
click at [489, 456] on td "LANDER COUNTY" at bounding box center [488, 457] width 223 height 32
checkbox input "false"
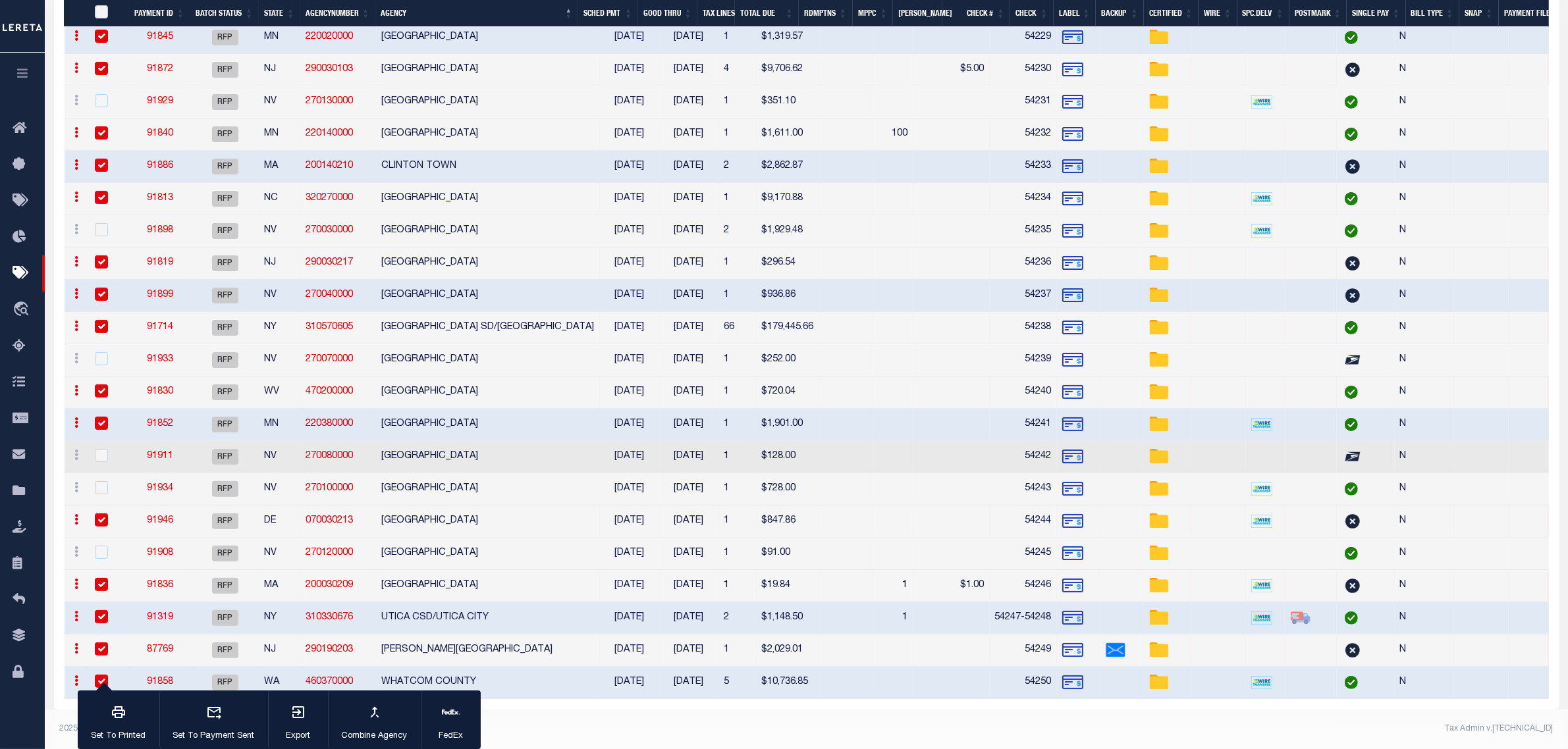
scroll to position [337, 0]
click at [446, 715] on icon "button" at bounding box center [451, 712] width 18 height 18
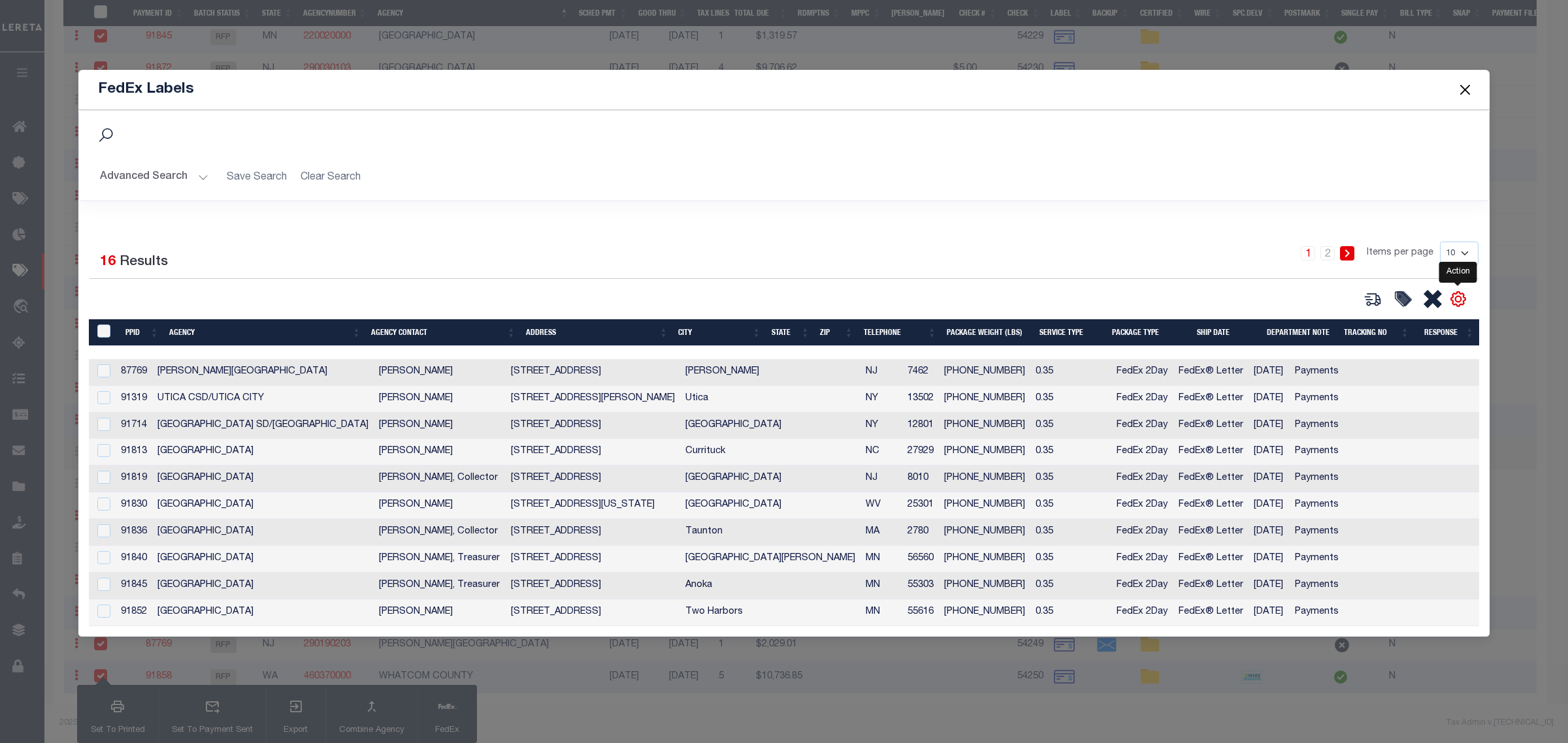
click at [1462, 296] on icon "" at bounding box center [1458, 299] width 17 height 17
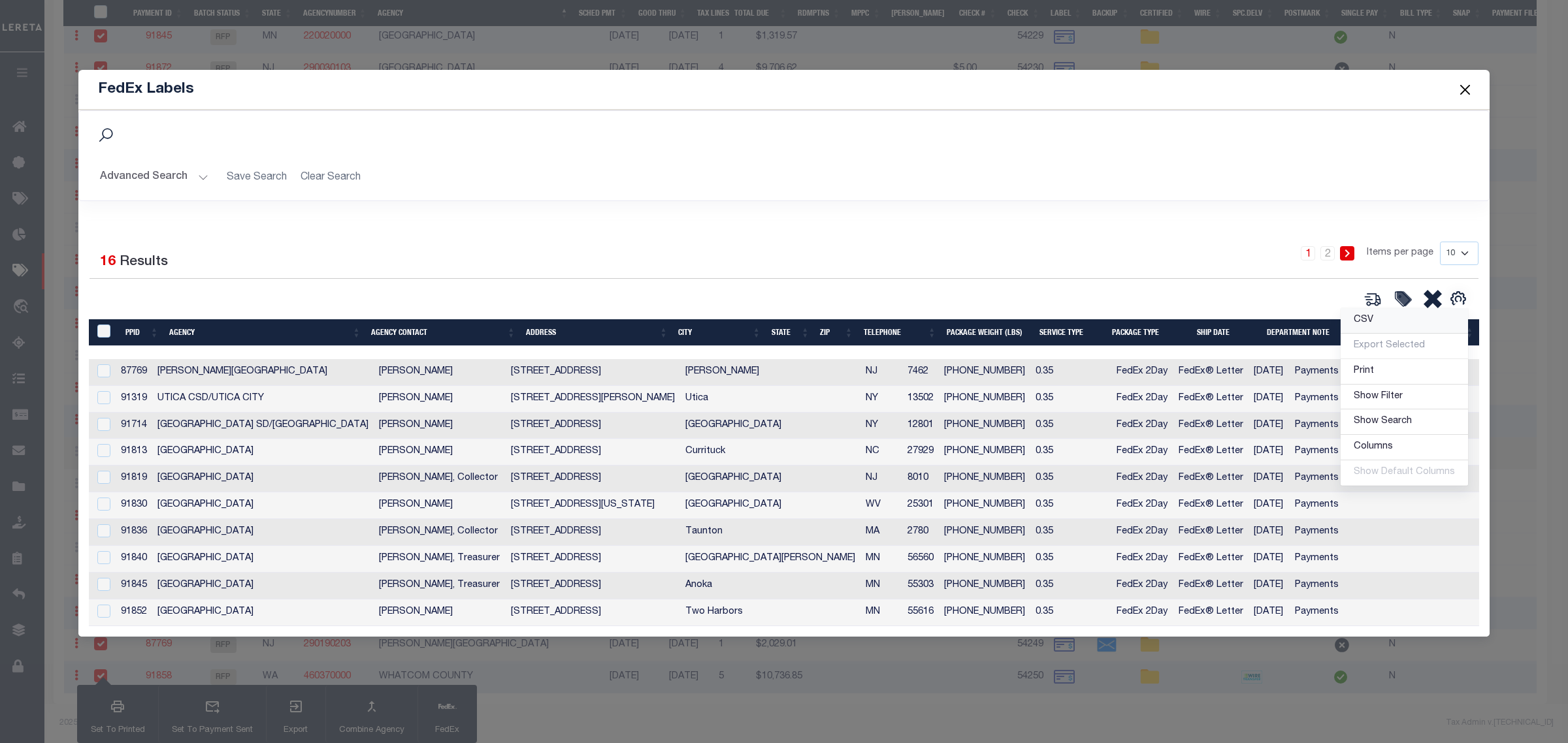
click at [1429, 315] on link "CSV" at bounding box center [1404, 321] width 128 height 26
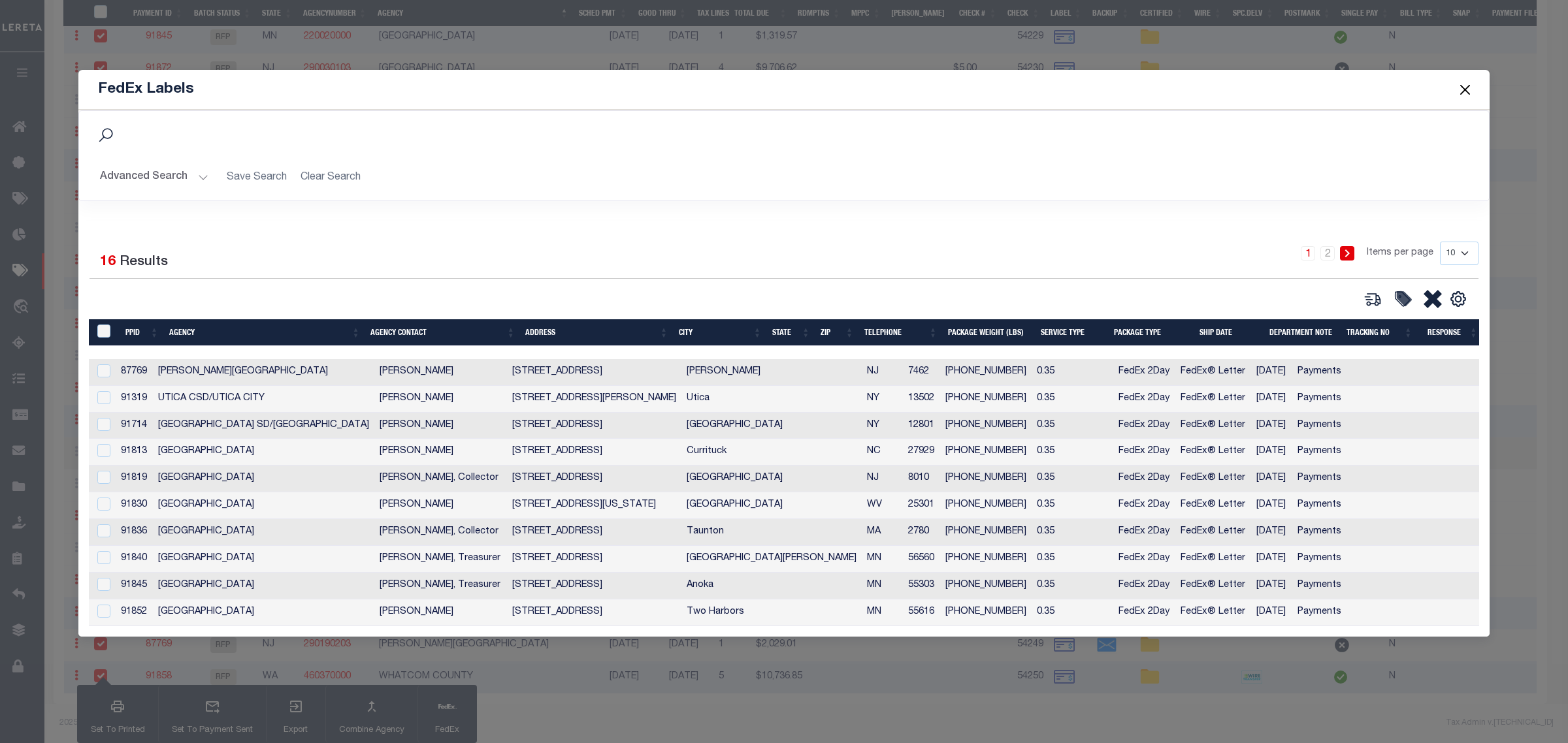
click at [1467, 82] on button "Close" at bounding box center [1465, 90] width 17 height 17
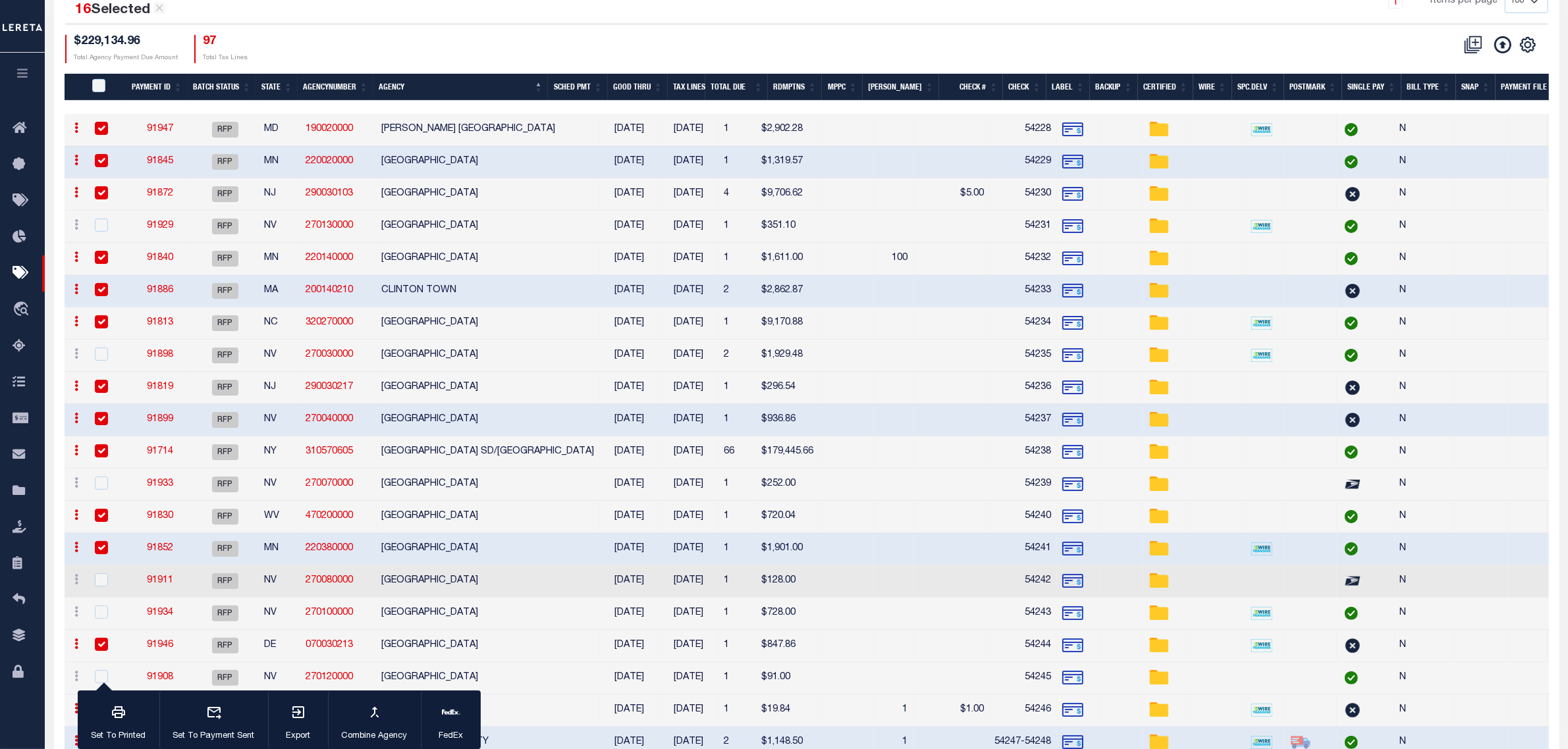
scroll to position [0, 0]
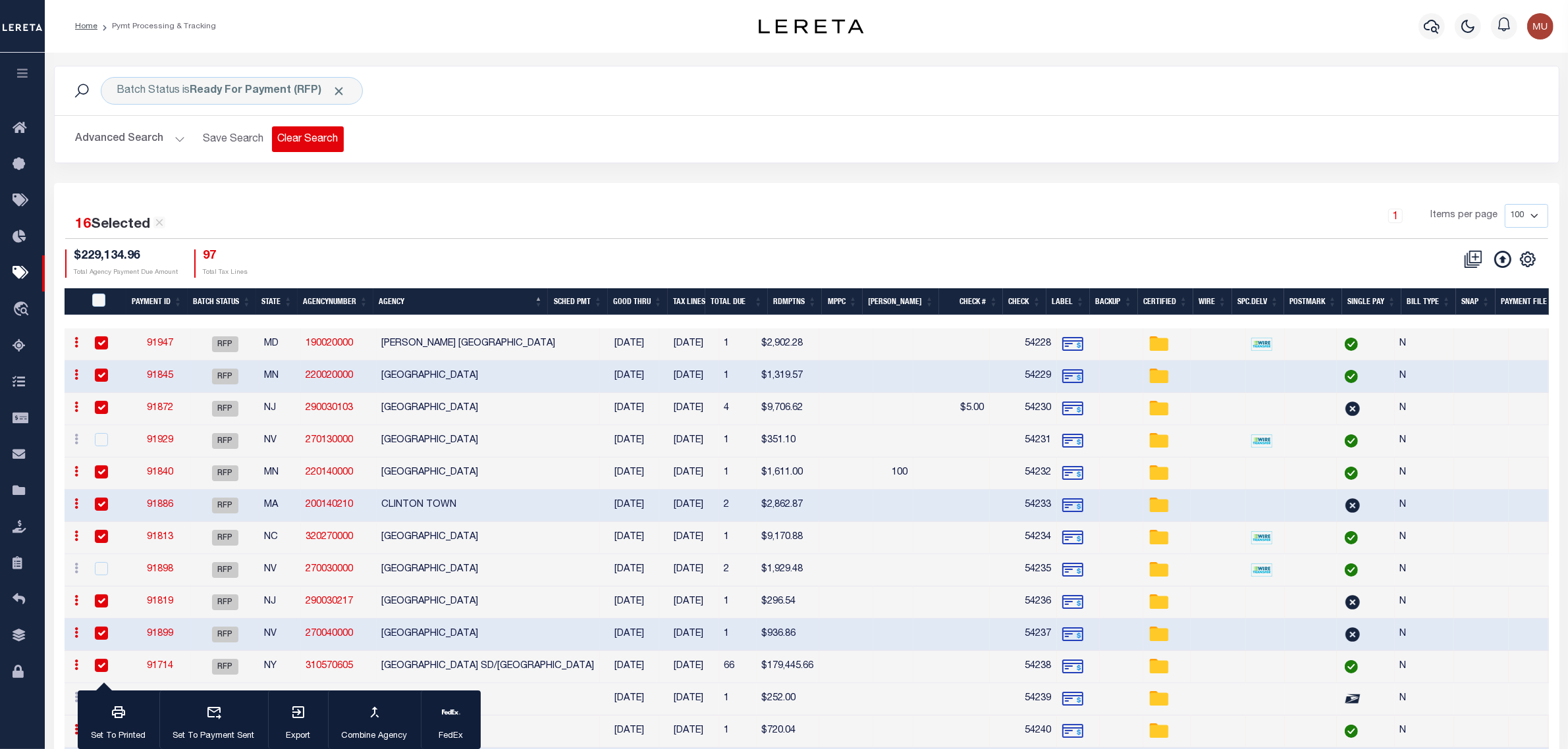
click at [313, 142] on button "Clear Search" at bounding box center [308, 139] width 72 height 26
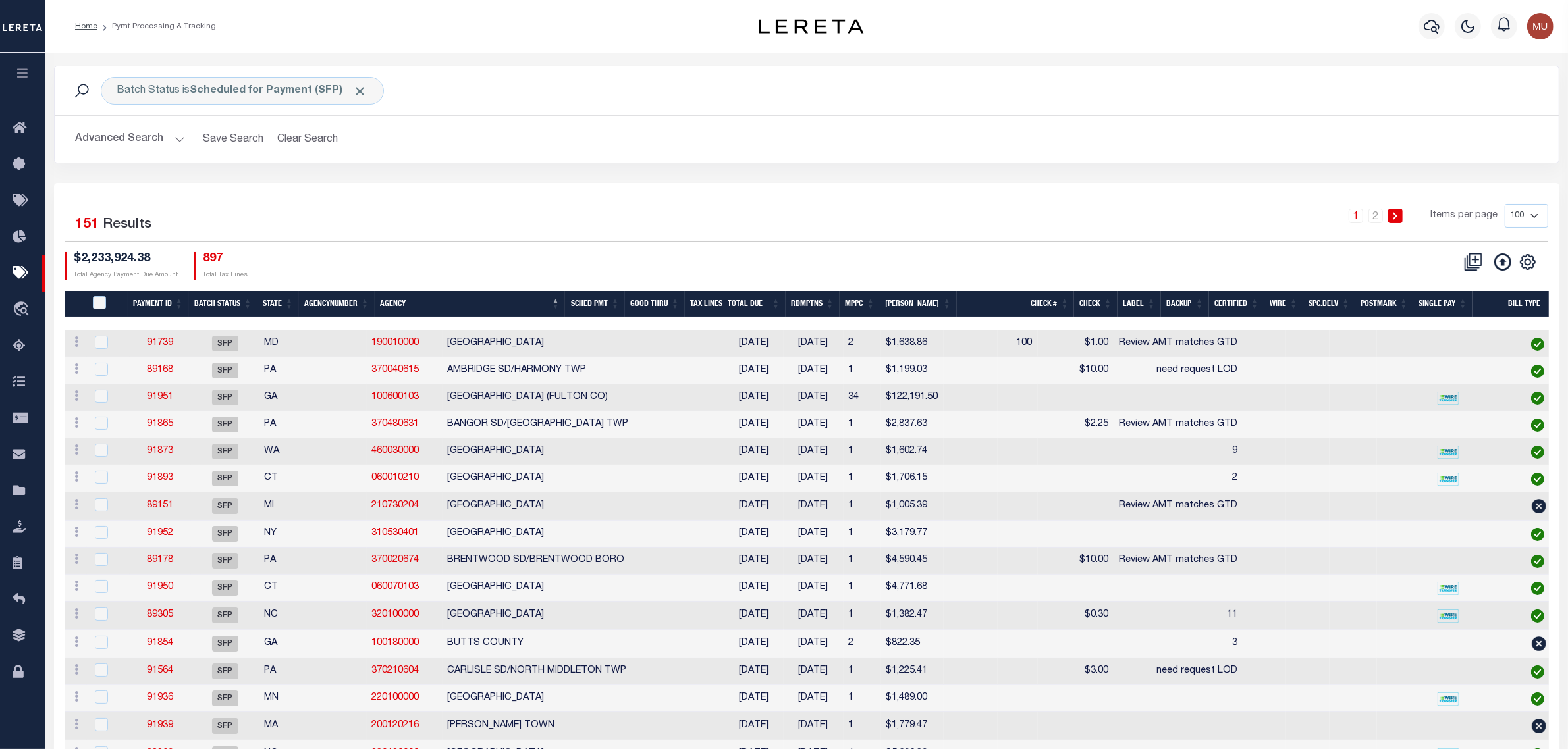
click at [140, 136] on button "Advanced Search" at bounding box center [130, 139] width 110 height 26
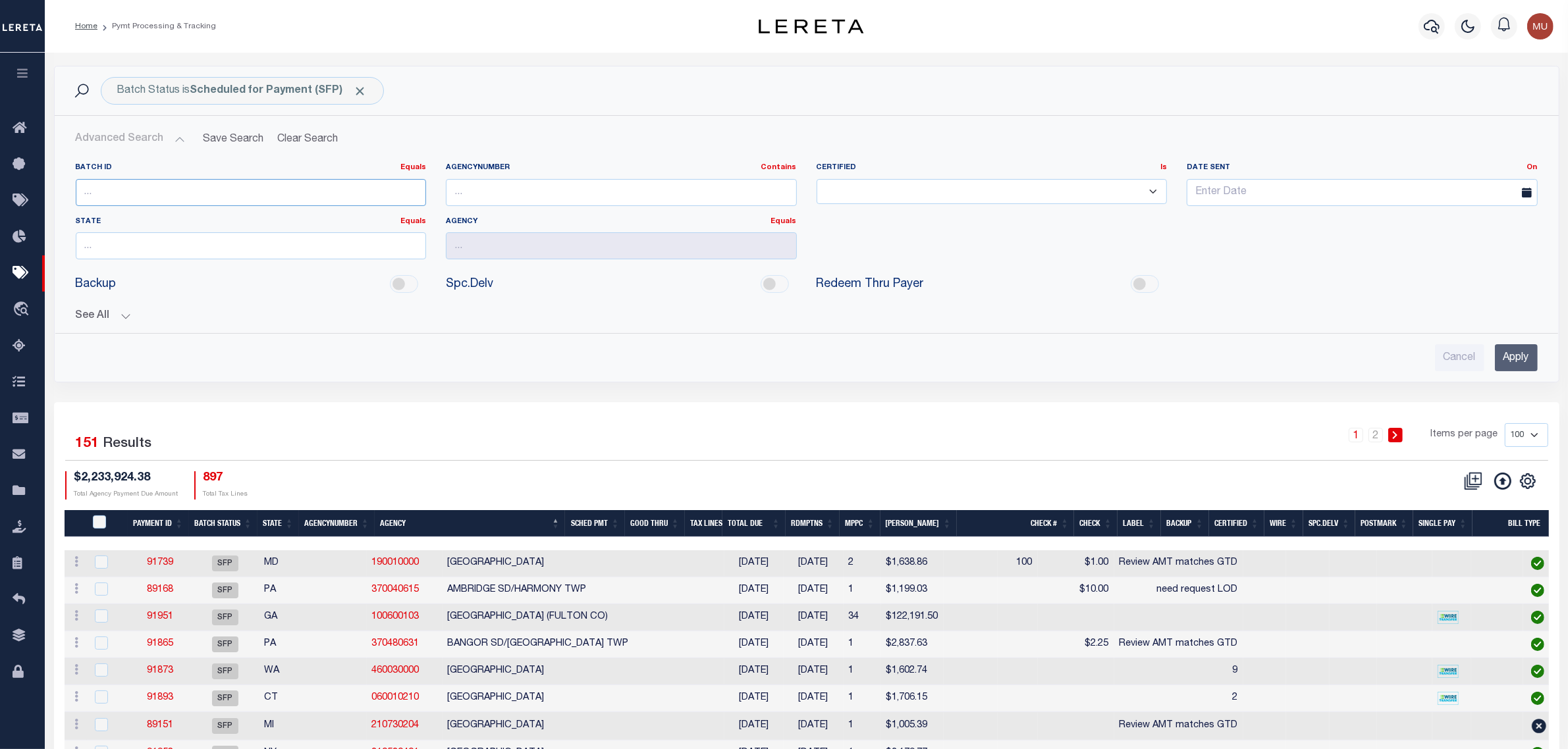
click at [198, 189] on input "number" at bounding box center [251, 192] width 351 height 27
type input "88870"
click at [1521, 353] on input "Apply" at bounding box center [1517, 358] width 43 height 27
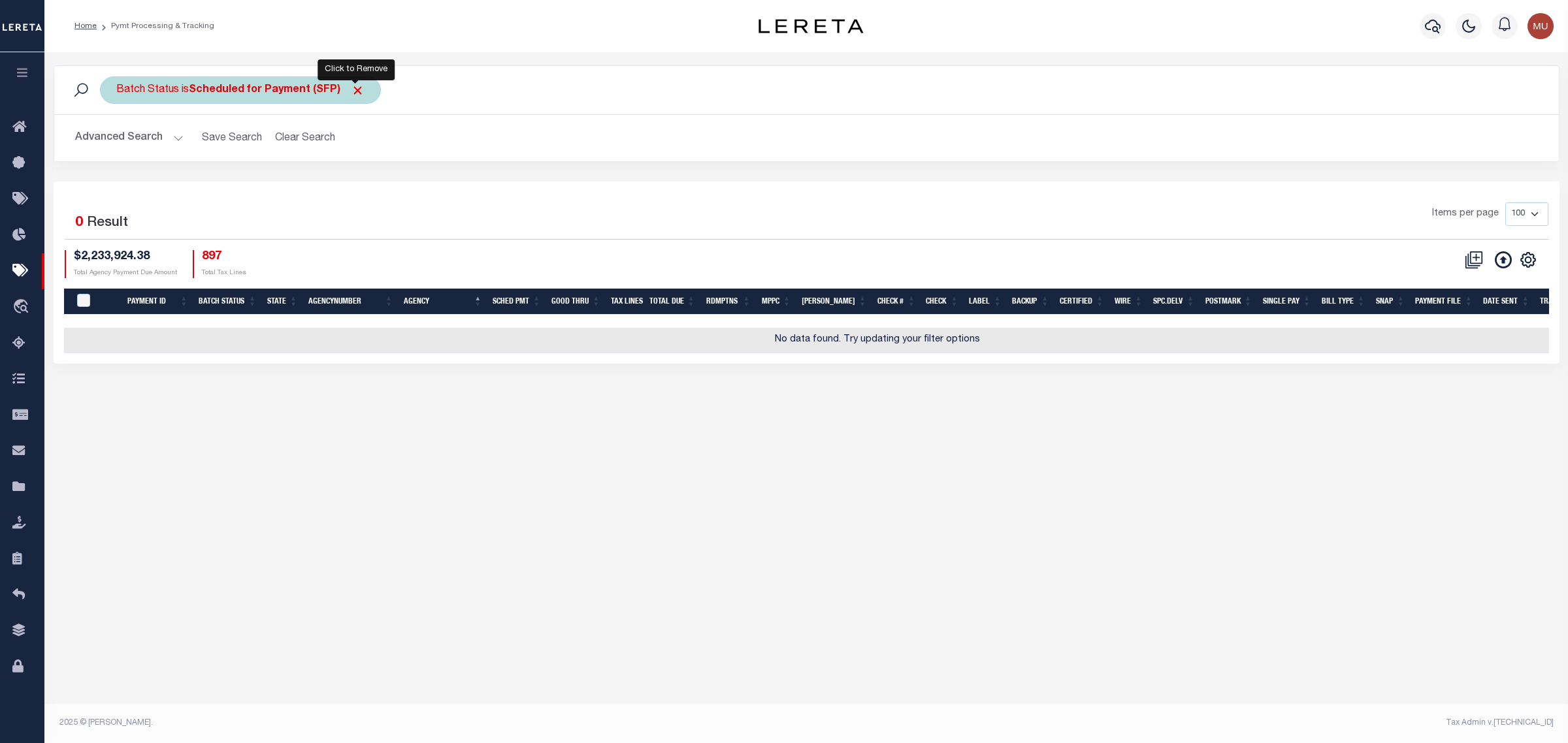
click at [360, 92] on span "Click to Remove" at bounding box center [358, 90] width 14 height 14
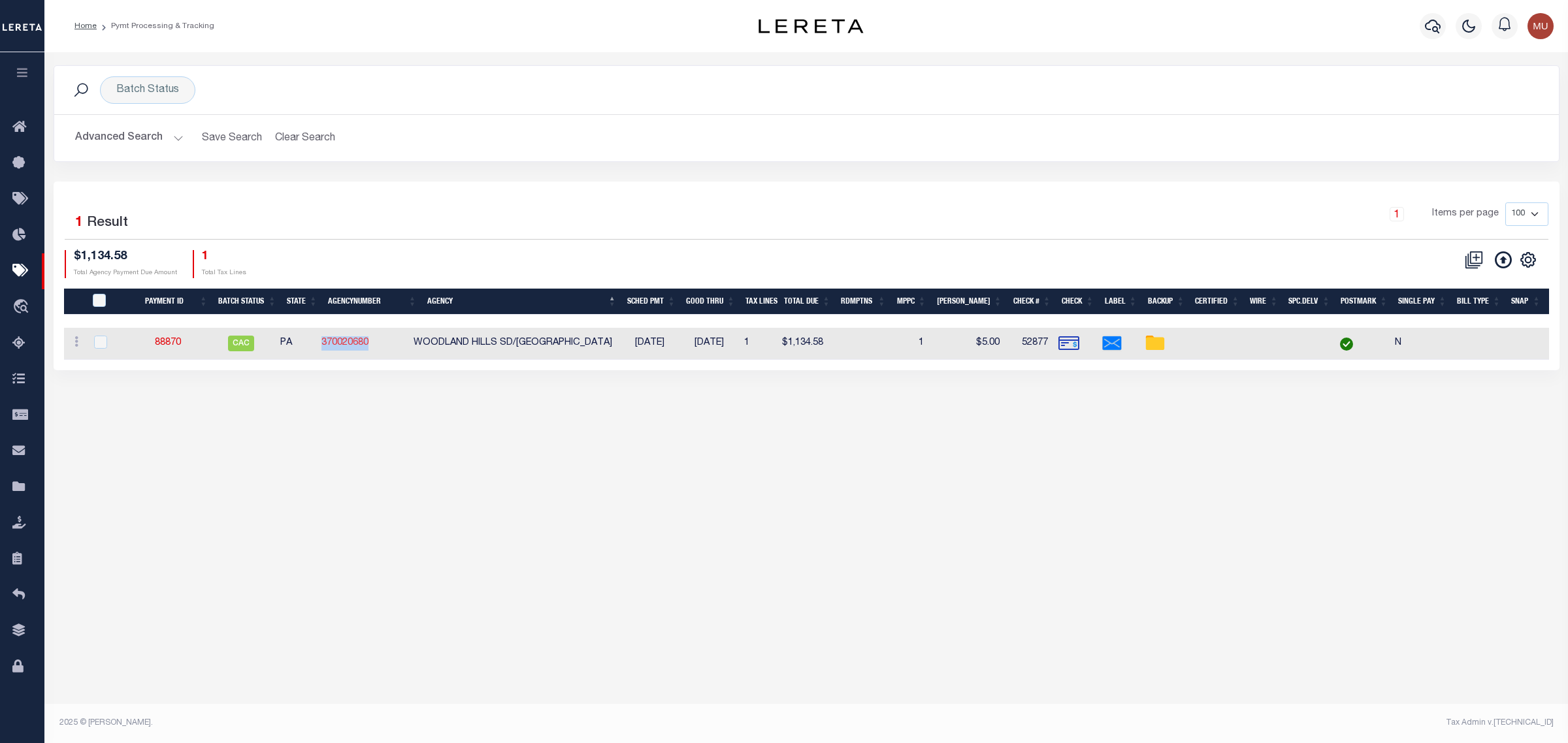
drag, startPoint x: 383, startPoint y: 342, endPoint x: 334, endPoint y: 348, distance: 49.4
click at [334, 348] on td "370020680" at bounding box center [362, 344] width 92 height 32
checkbox input "true"
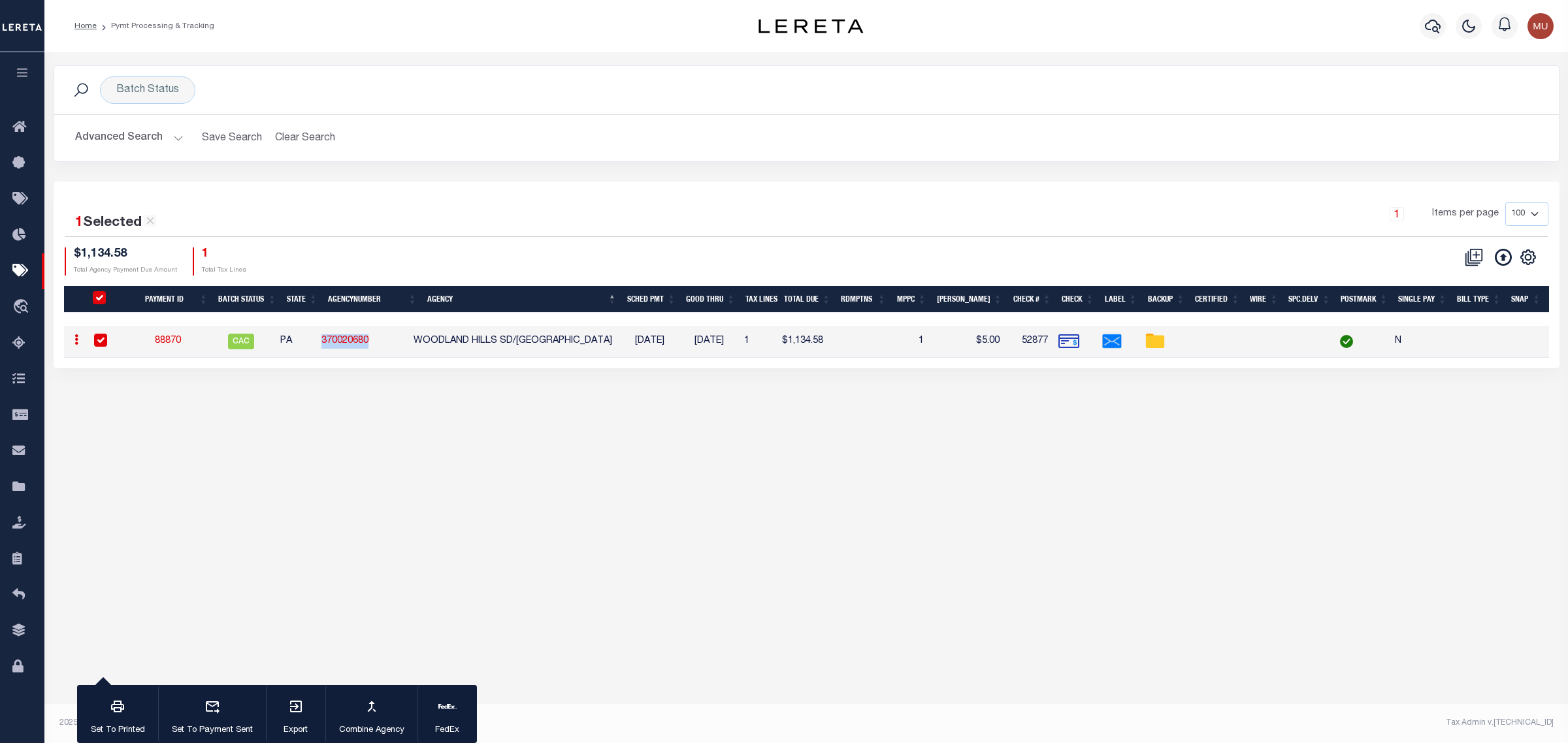
copy link "370020680"
click at [688, 144] on h2 "Advanced Search Save Search Clear Search PayeeSearchTable_dynamictable_____Defa…" at bounding box center [806, 138] width 1484 height 26
click at [271, 133] on button "Clear Search" at bounding box center [305, 138] width 71 height 26
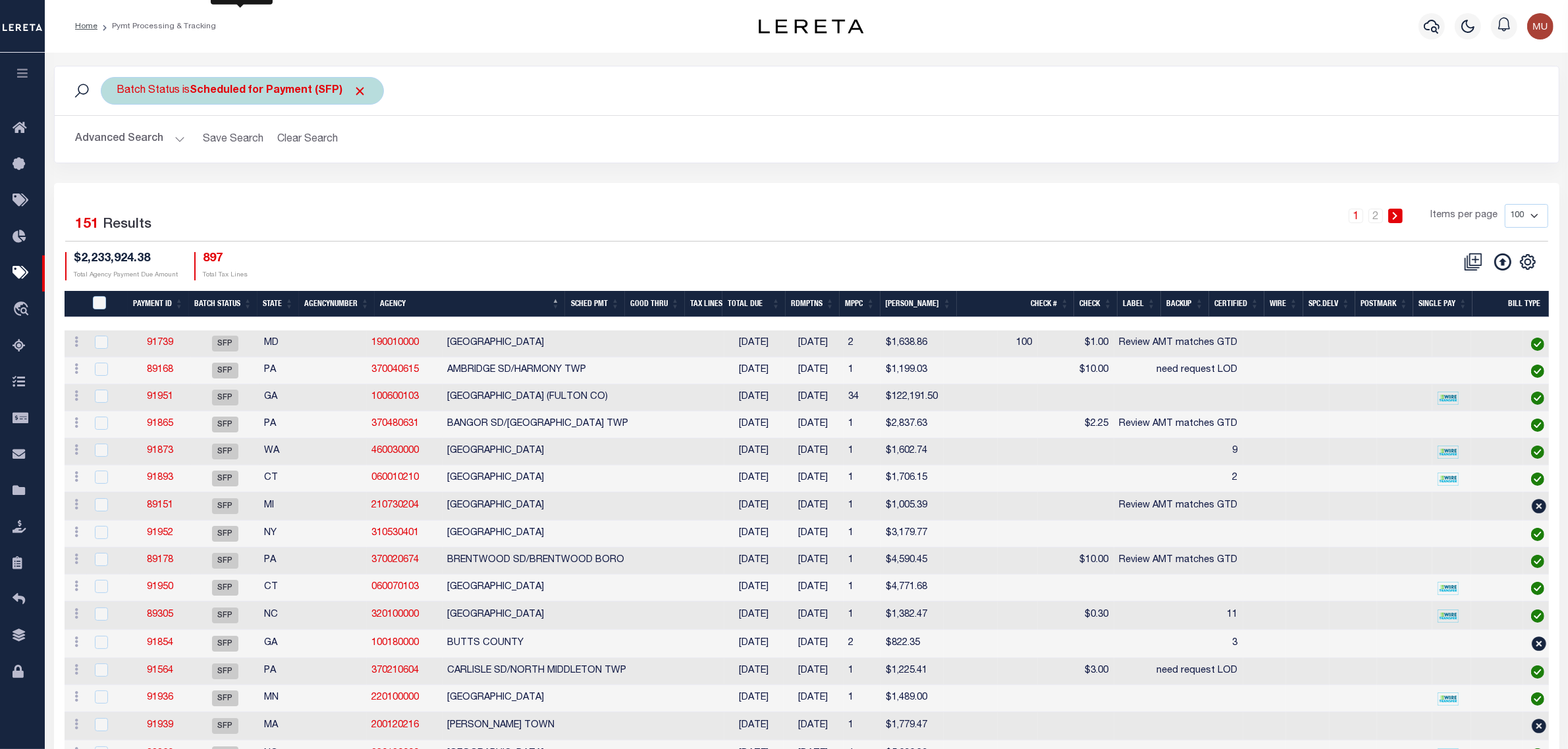
click at [250, 87] on b "Scheduled for Payment (SFP)" at bounding box center [278, 91] width 177 height 11
click at [242, 159] on select "Awaiting Funds (AWF) Cleared and Complete (CAC) New Check Needed (NCN) Payment …" at bounding box center [214, 155] width 194 height 25
select select "RFW"
click at [118, 143] on select "Awaiting Funds (AWF) Cleared and Complete (CAC) New Check Needed (NCN) Payment …" at bounding box center [214, 155] width 194 height 25
click at [299, 182] on input "Apply" at bounding box center [292, 184] width 39 height 21
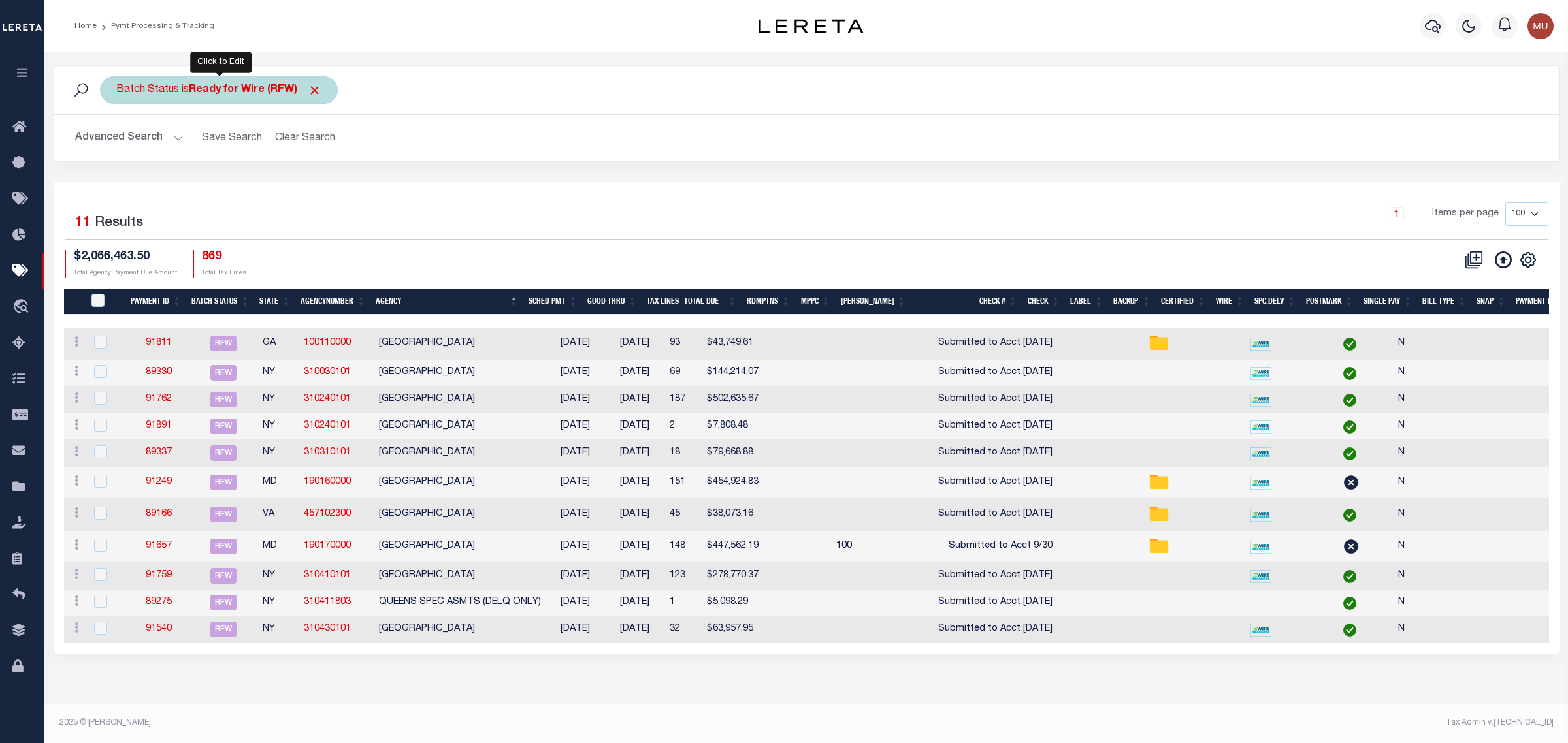
click at [210, 91] on b "Ready for Wire (RFW)" at bounding box center [254, 90] width 133 height 11
click at [217, 155] on select "Awaiting Funds (AWF) Cleared and Complete (CAC) New Check Needed (NCN) Payment …" at bounding box center [213, 154] width 192 height 25
select select "RFP"
click at [117, 142] on select "Awaiting Funds (AWF) Cleared and Complete (CAC) New Check Needed (NCN) Payment …" at bounding box center [213, 154] width 192 height 25
click at [291, 188] on input "Apply" at bounding box center [289, 182] width 39 height 21
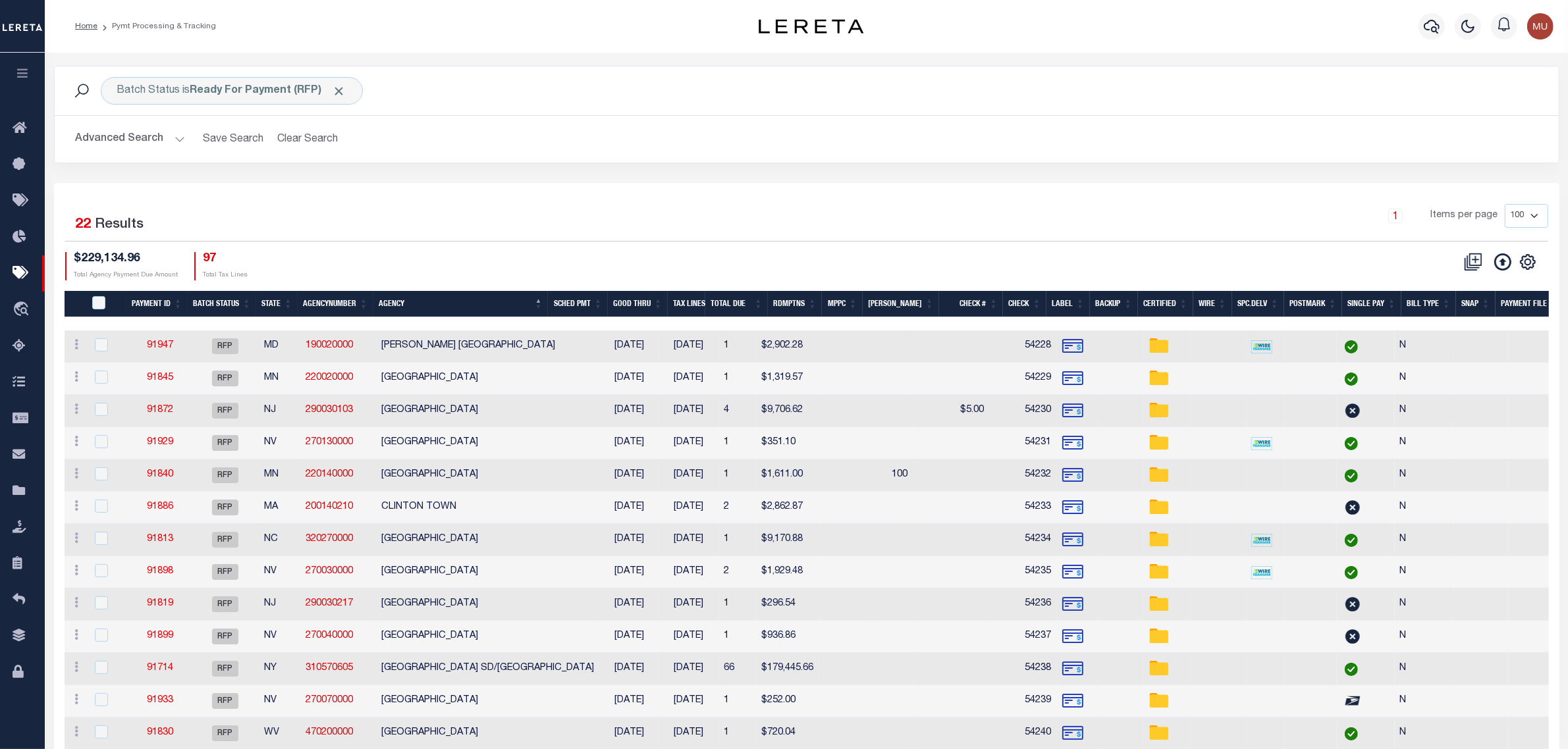
click at [478, 214] on div "1 Items per page 100 200 500 1000" at bounding box center [994, 221] width 1108 height 34
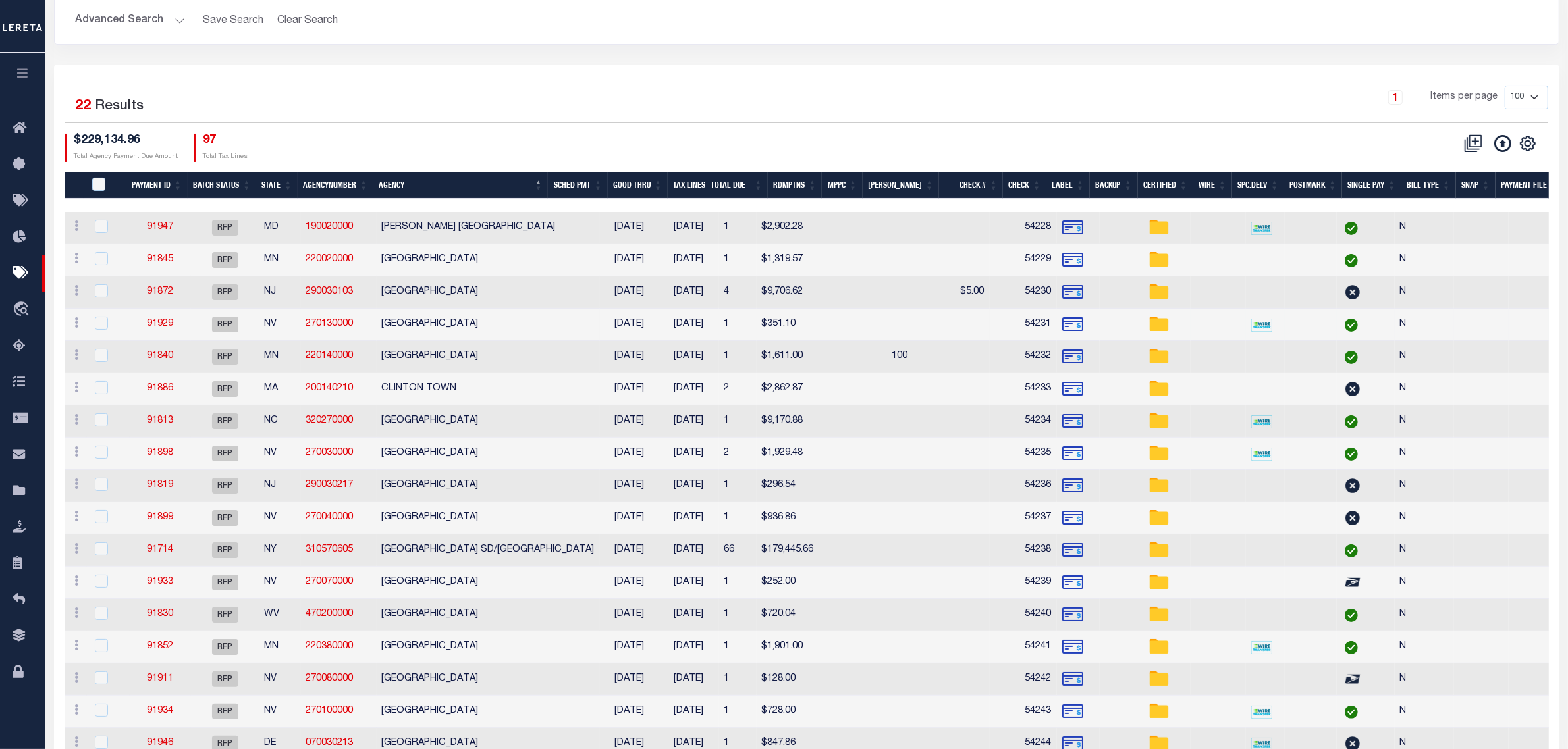
scroll to position [247, 0]
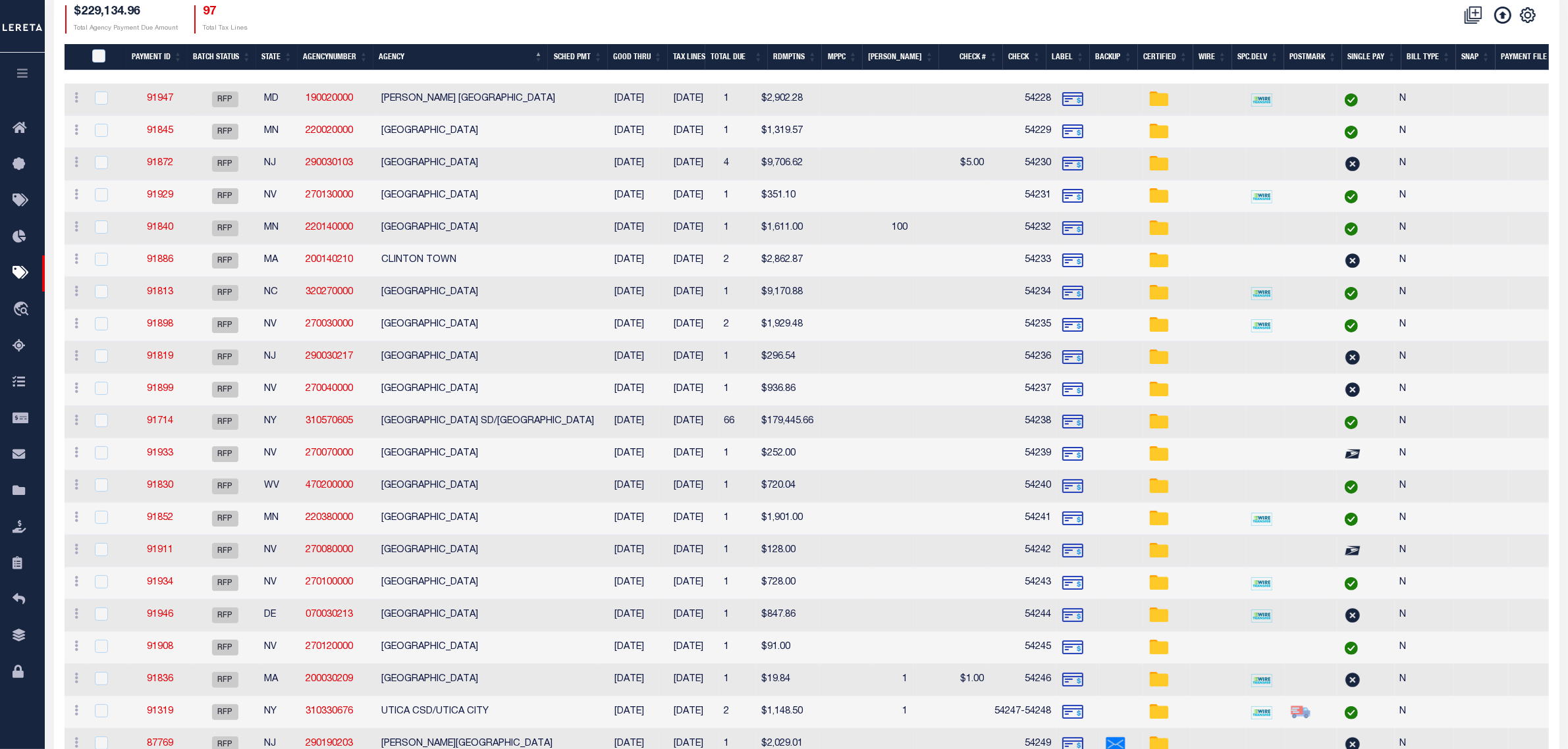
click at [528, 195] on td "[GEOGRAPHIC_DATA]" at bounding box center [488, 197] width 223 height 32
checkbox input "true"
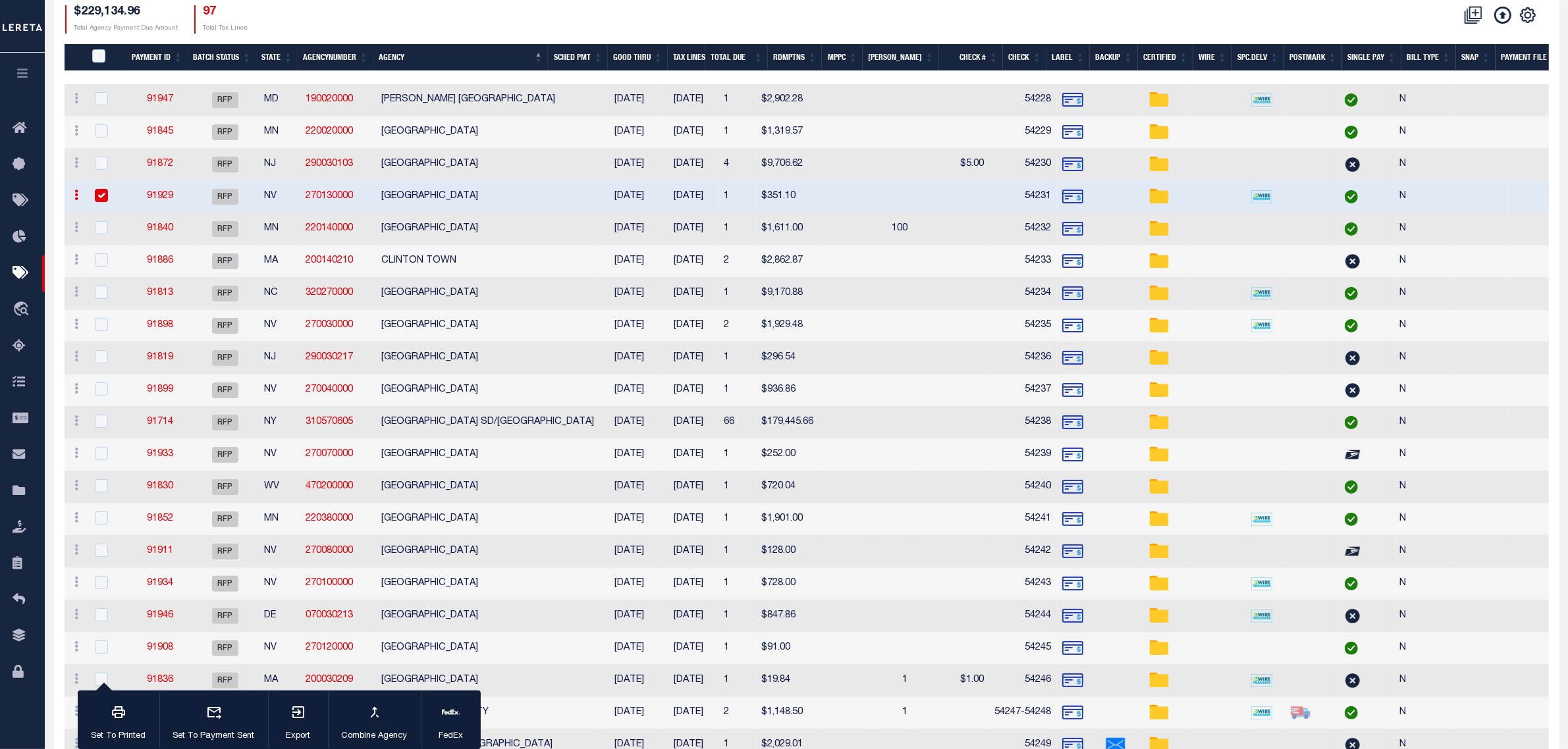
click at [482, 326] on td "[GEOGRAPHIC_DATA]" at bounding box center [488, 326] width 223 height 32
checkbox input "true"
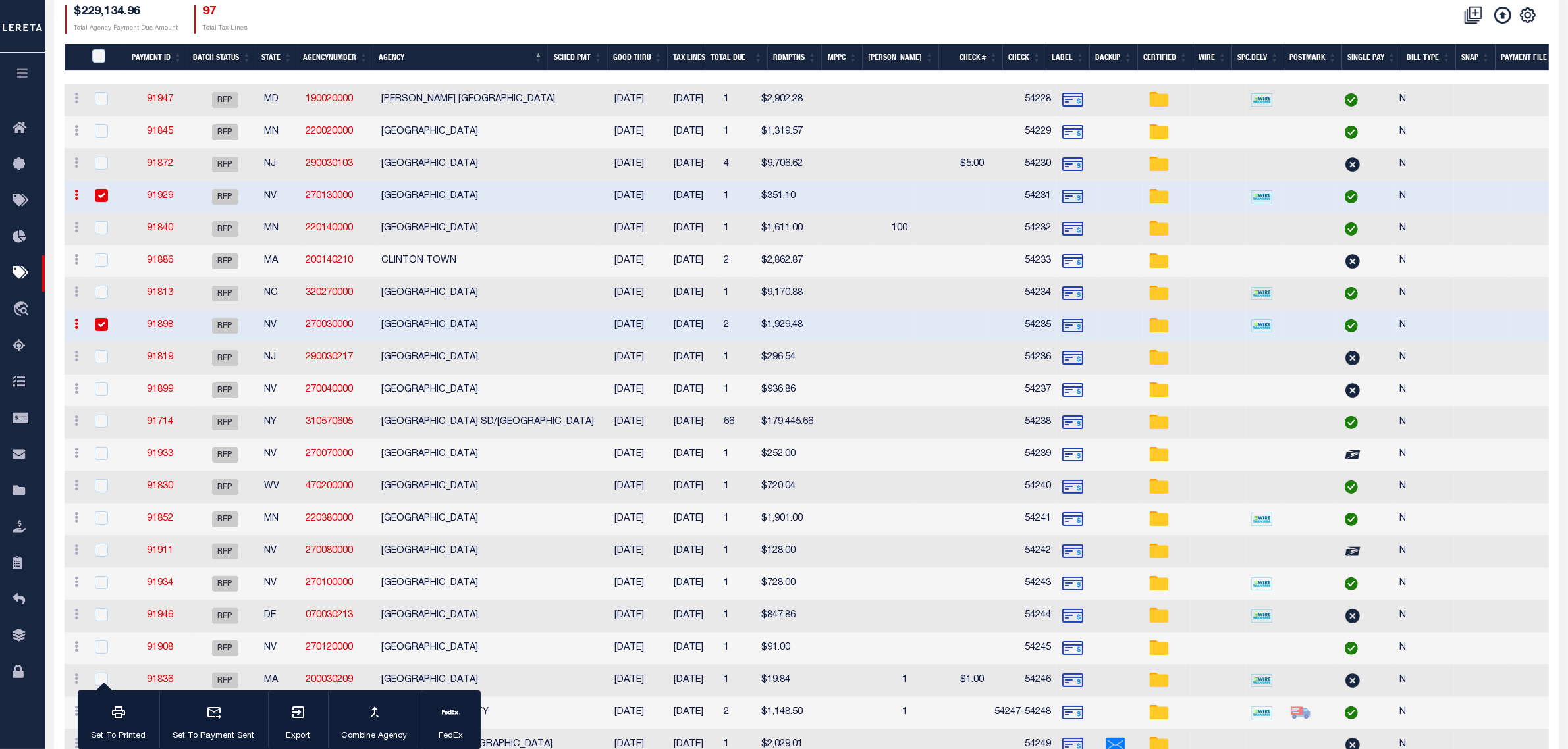
click at [476, 453] on td "[GEOGRAPHIC_DATA]" at bounding box center [488, 456] width 223 height 32
checkbox input "true"
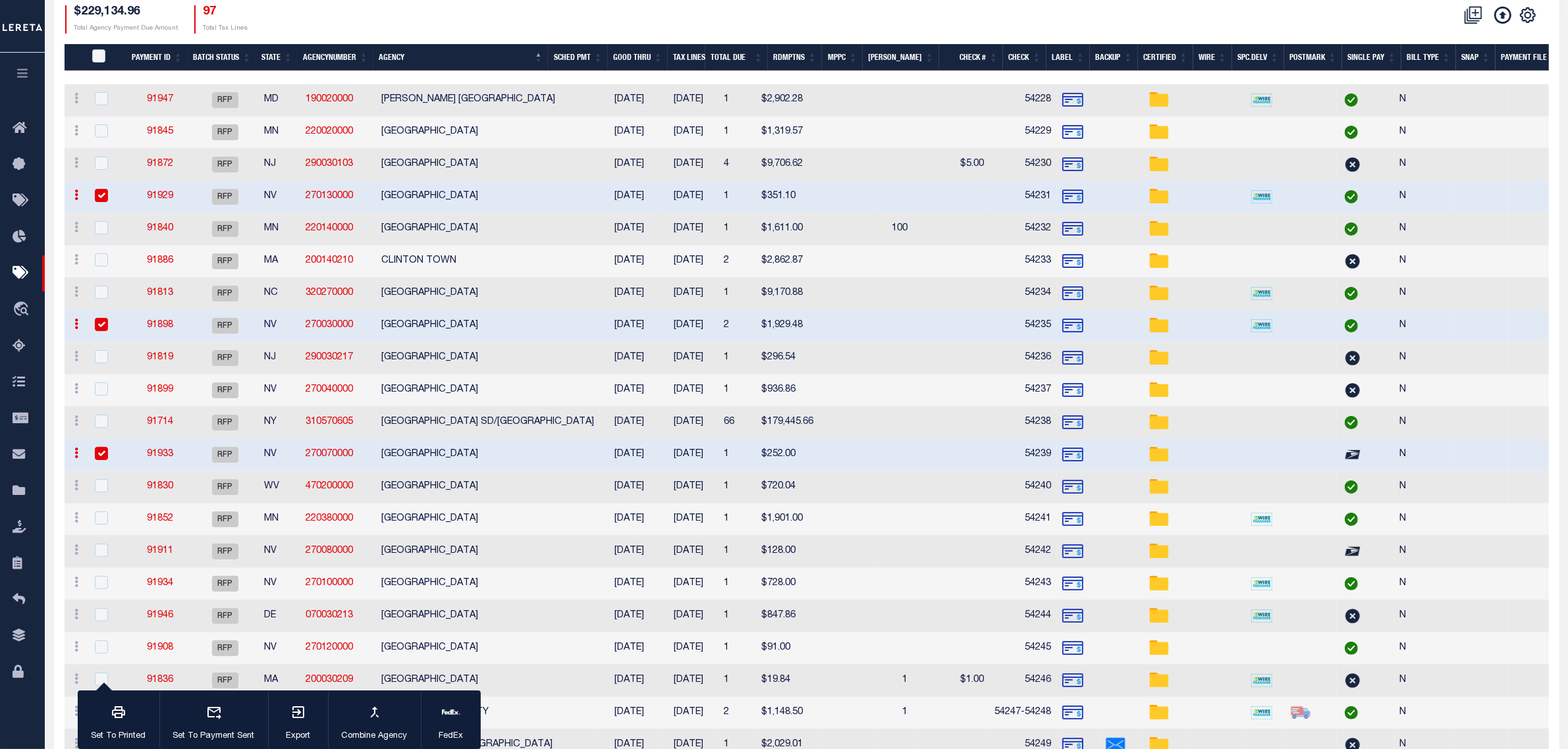
click at [476, 554] on td "[GEOGRAPHIC_DATA]" at bounding box center [488, 552] width 223 height 32
checkbox input "true"
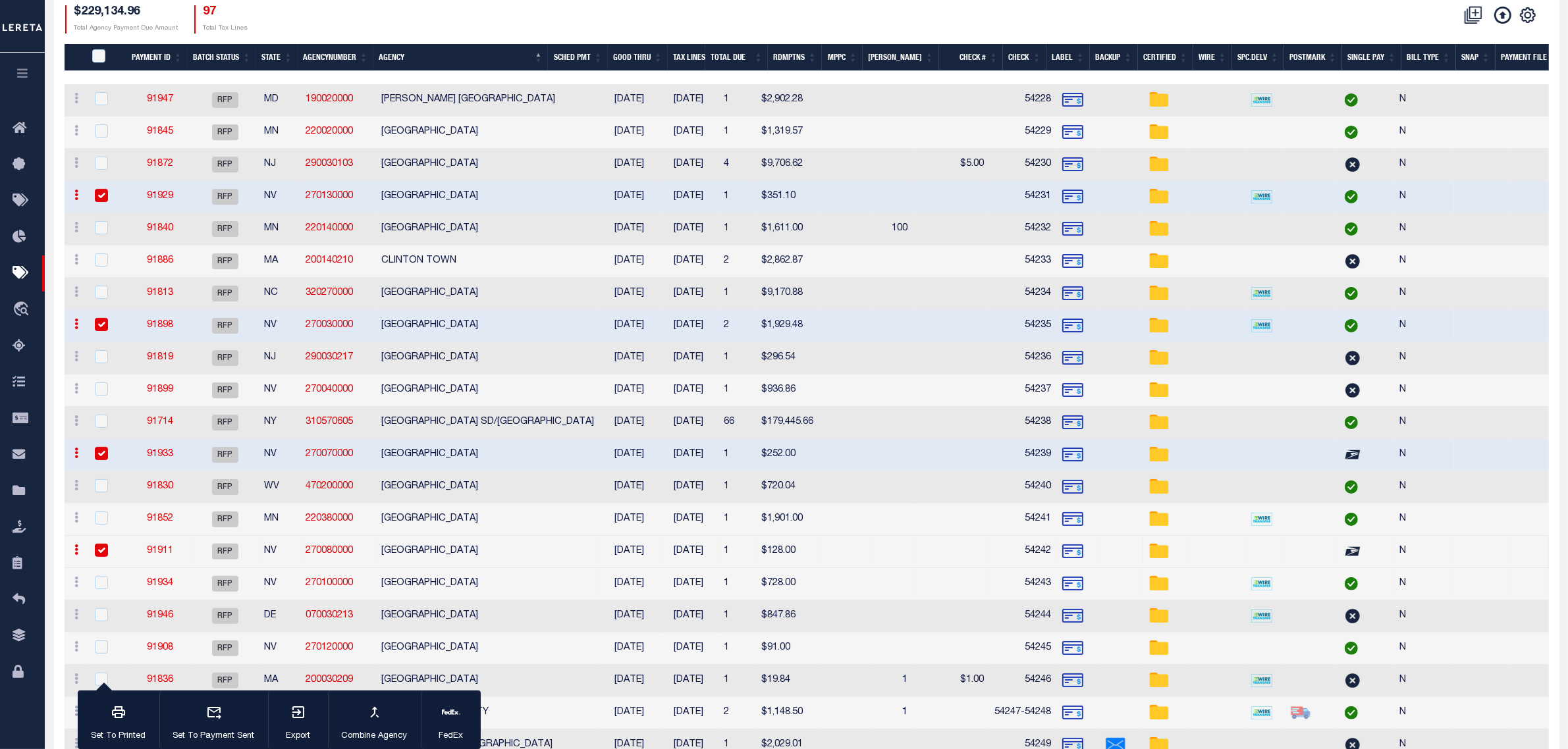
click at [471, 588] on td "[GEOGRAPHIC_DATA]" at bounding box center [488, 584] width 223 height 32
checkbox input "true"
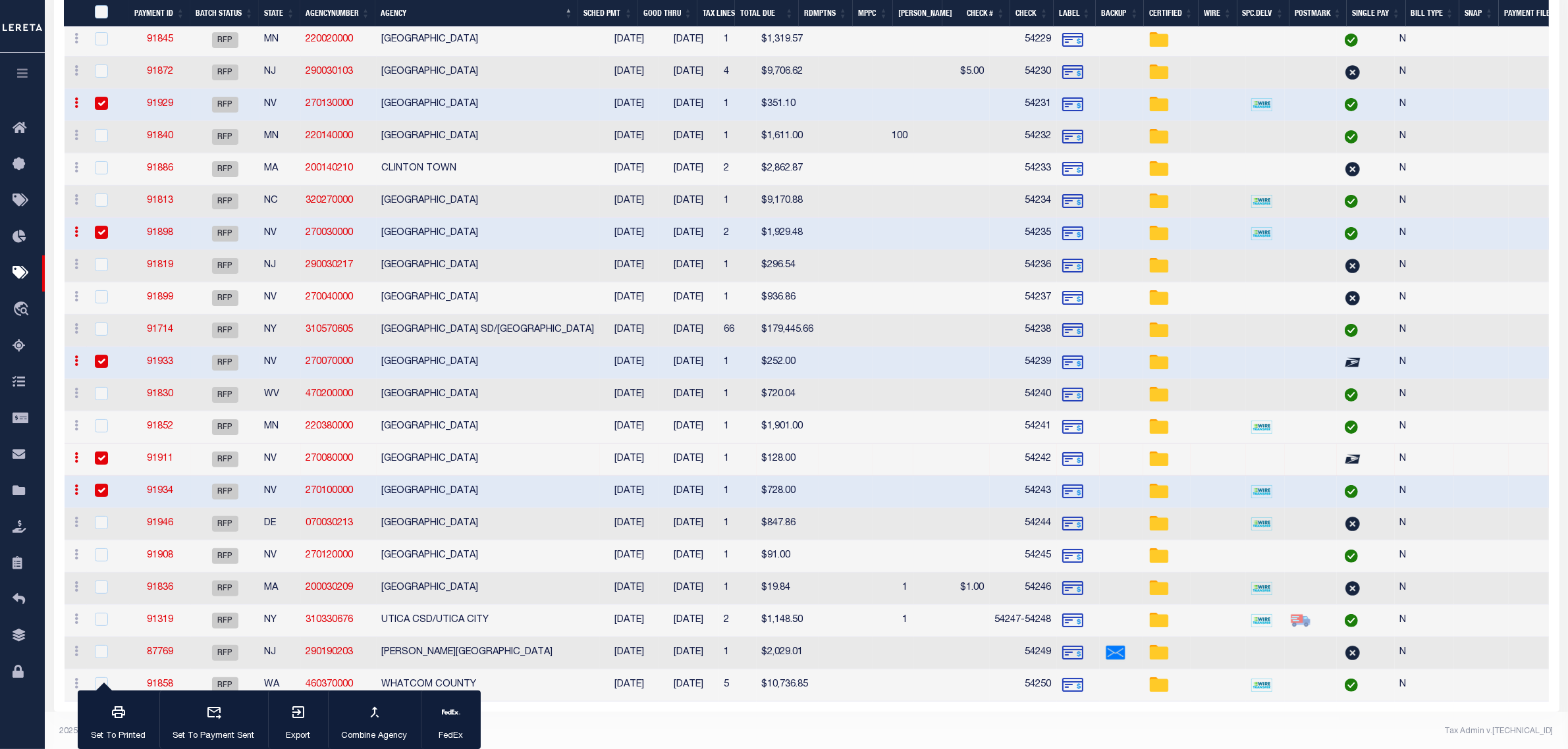
scroll to position [326, 0]
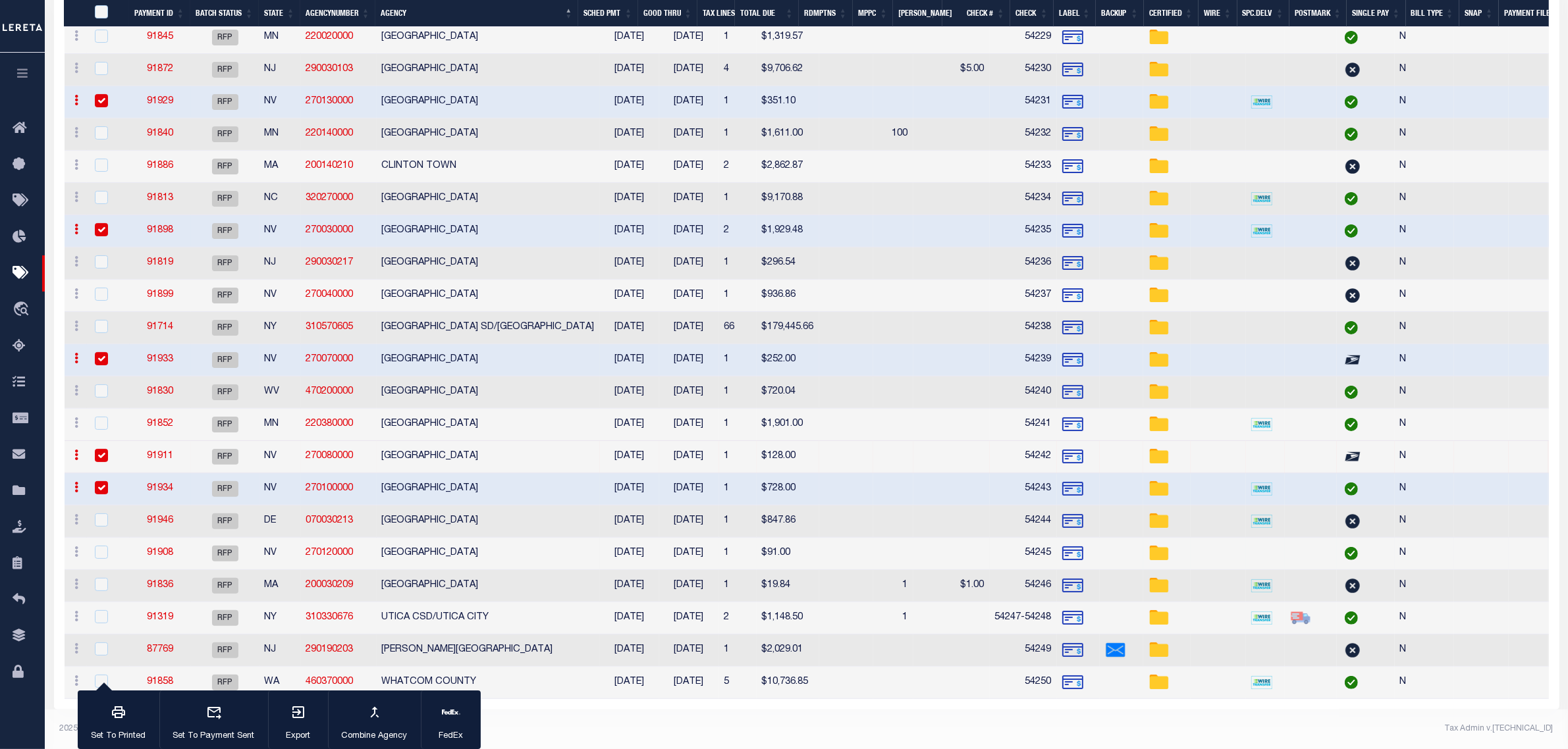
click at [481, 558] on td "[GEOGRAPHIC_DATA]" at bounding box center [488, 554] width 223 height 32
checkbox input "true"
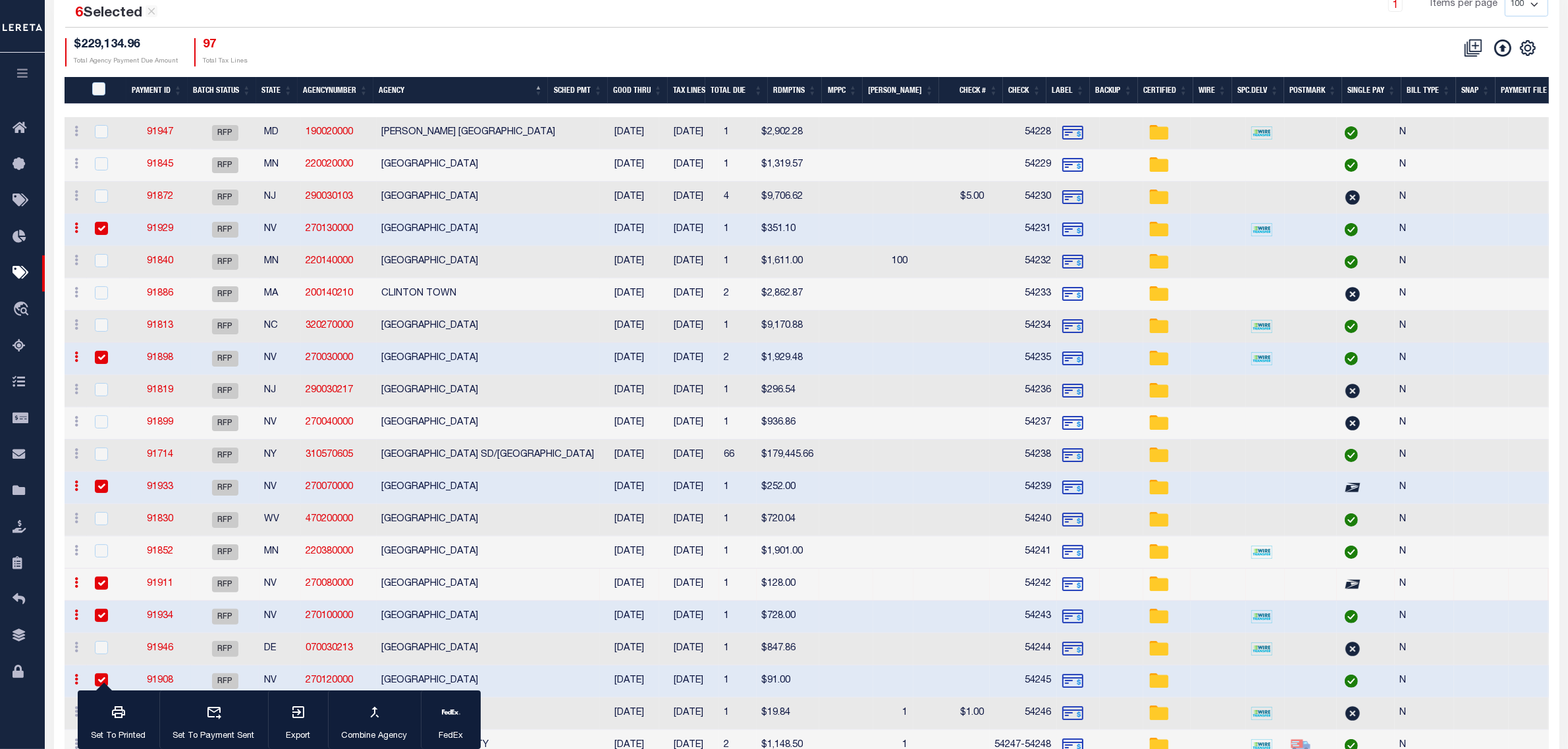
scroll to position [298, 0]
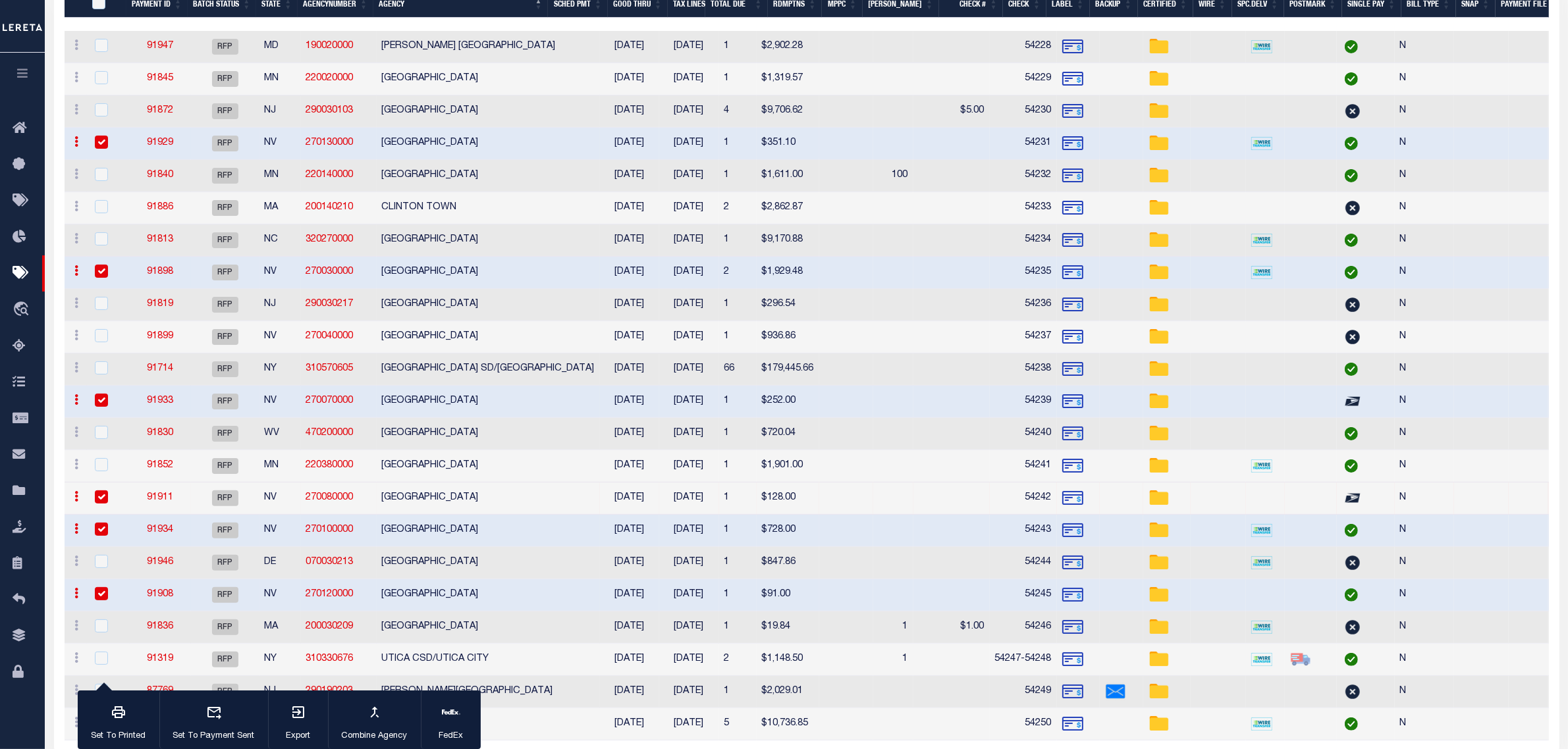
click at [453, 148] on td "[GEOGRAPHIC_DATA]" at bounding box center [488, 144] width 223 height 32
checkbox input "false"
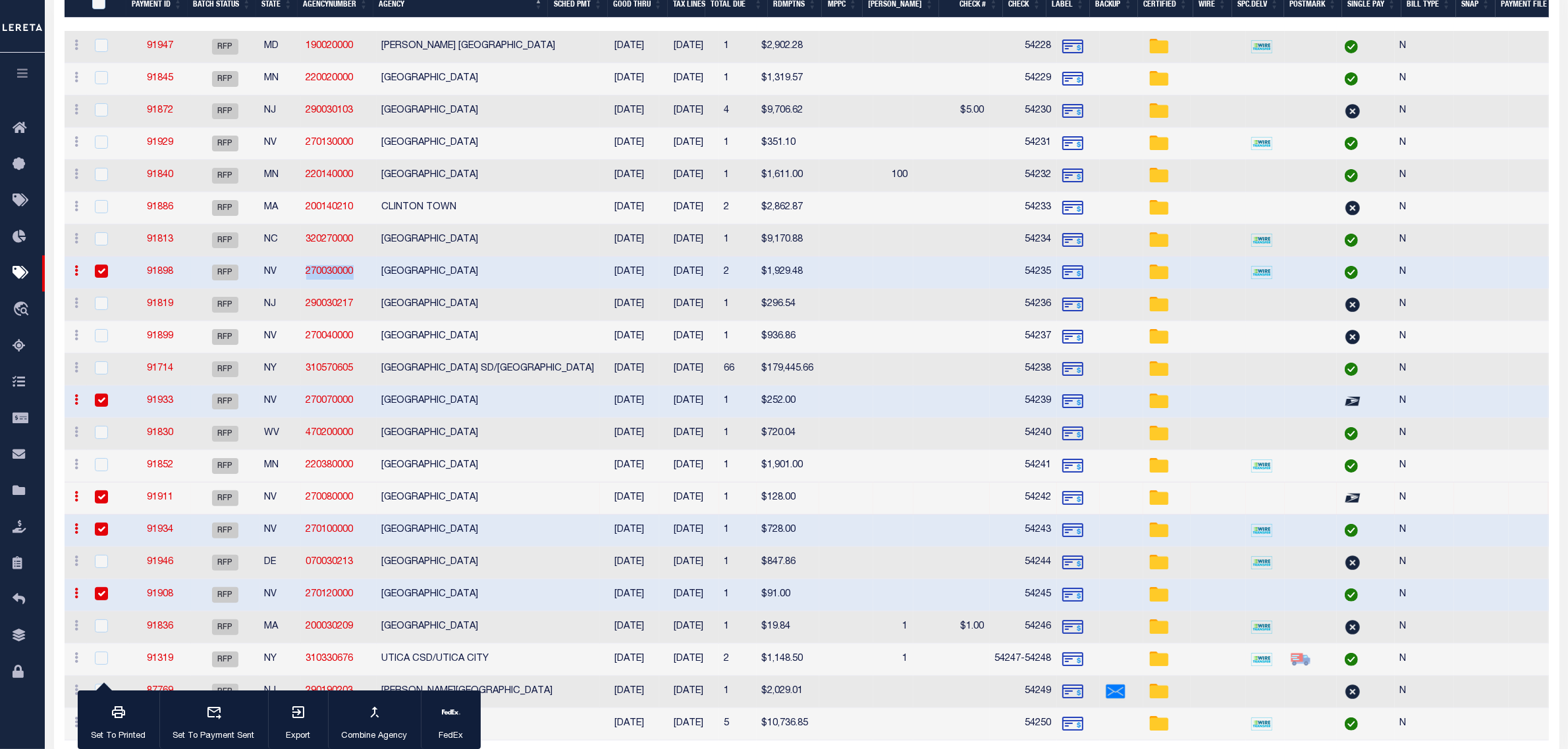
drag, startPoint x: 358, startPoint y: 274, endPoint x: 307, endPoint y: 271, distance: 51.1
click at [307, 271] on td "270030000" at bounding box center [339, 273] width 76 height 32
checkbox input "false"
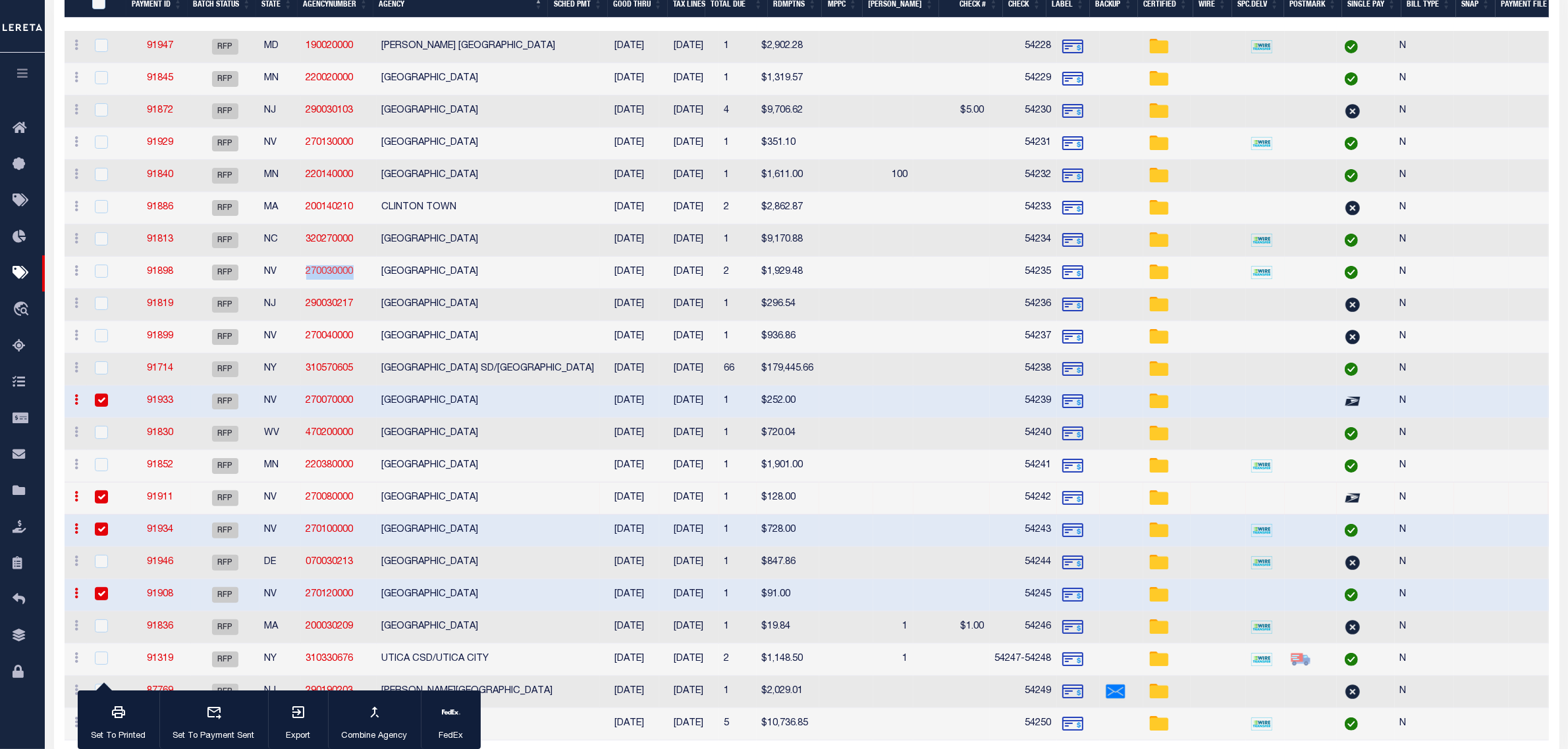
copy link "270030000"
drag, startPoint x: 355, startPoint y: 404, endPoint x: 308, endPoint y: 400, distance: 47.2
click at [308, 400] on td "270070000" at bounding box center [339, 402] width 76 height 32
checkbox input "false"
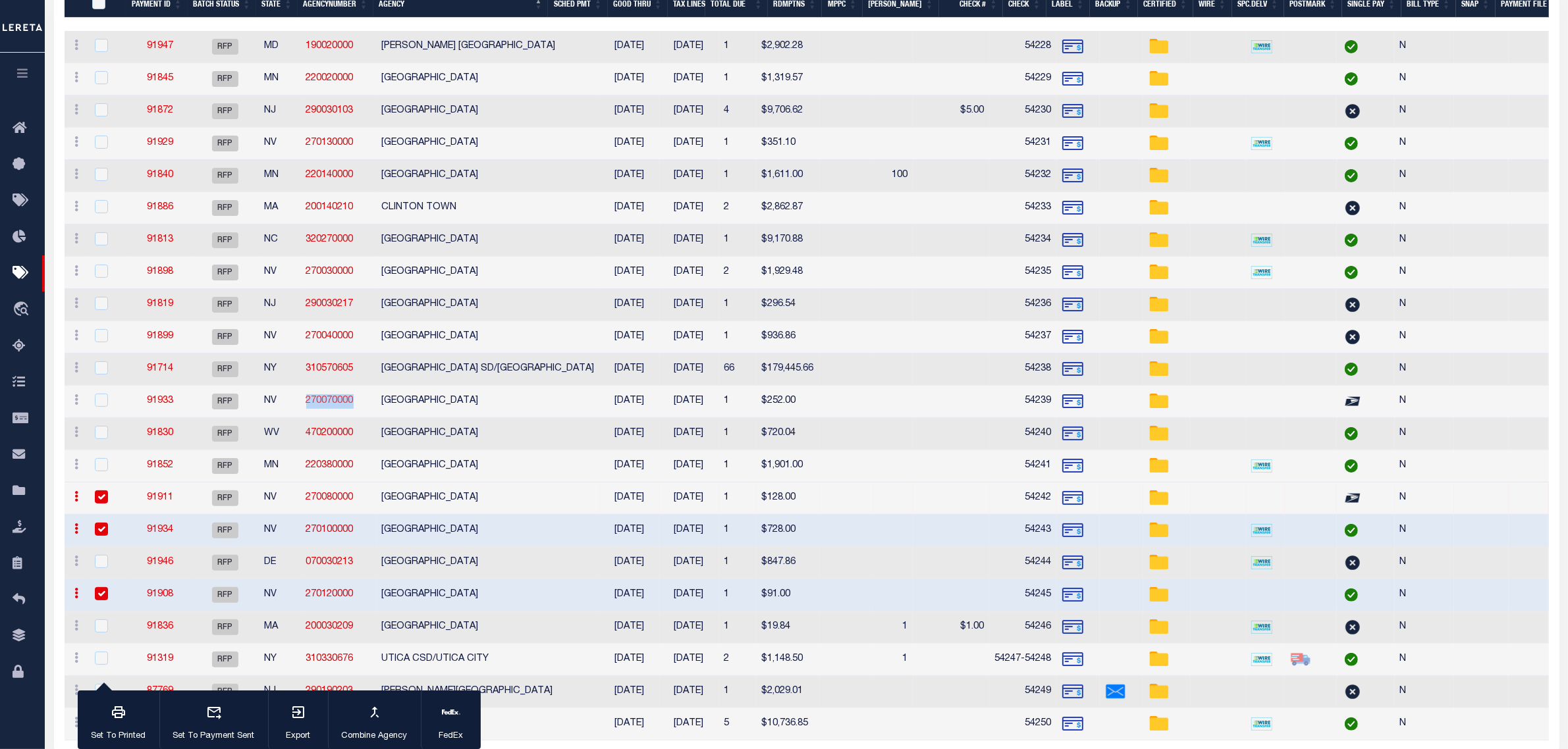
copy link "270070000"
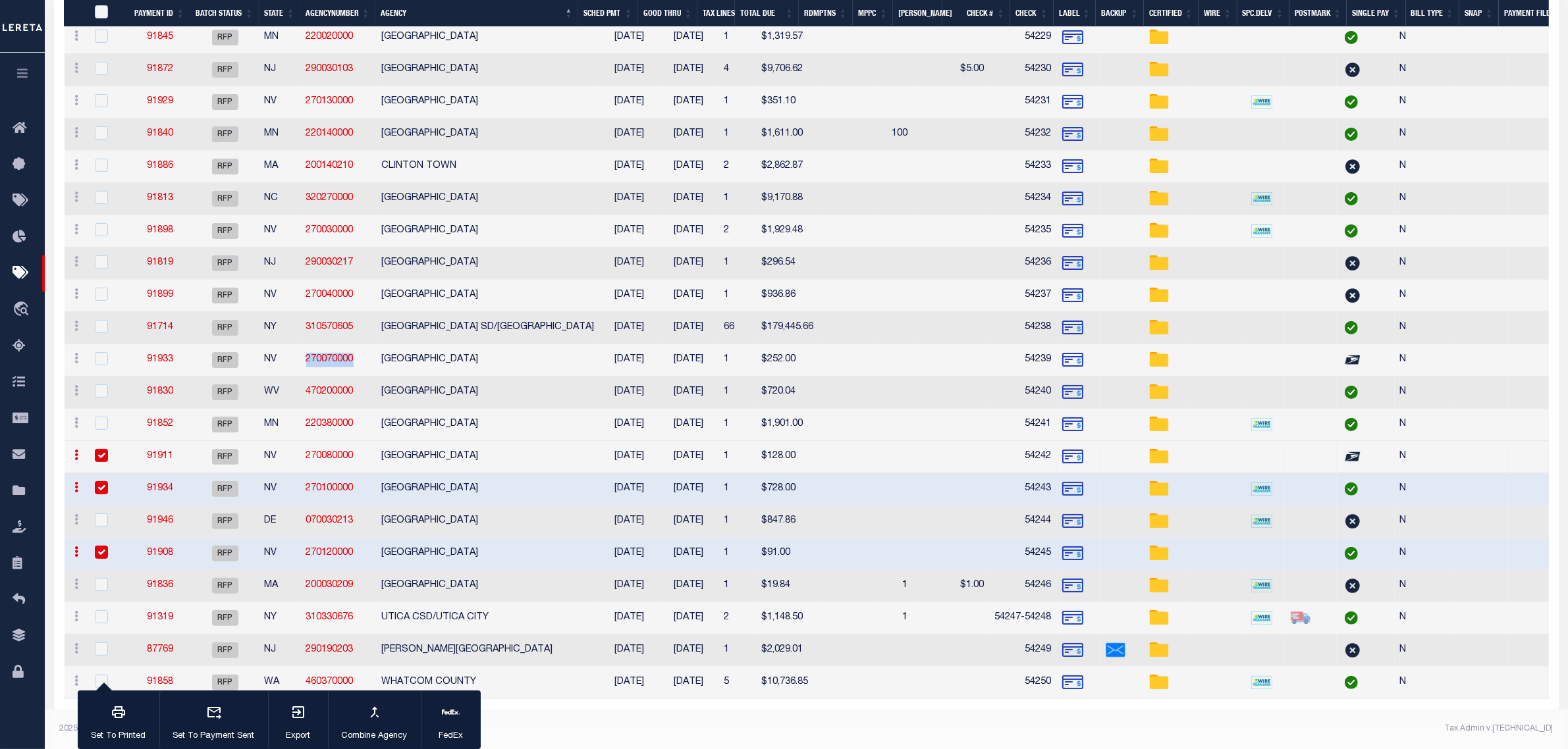
scroll to position [337, 0]
drag, startPoint x: 355, startPoint y: 446, endPoint x: 308, endPoint y: 446, distance: 47.0
click at [308, 446] on td "270080000" at bounding box center [339, 457] width 76 height 32
checkbox input "false"
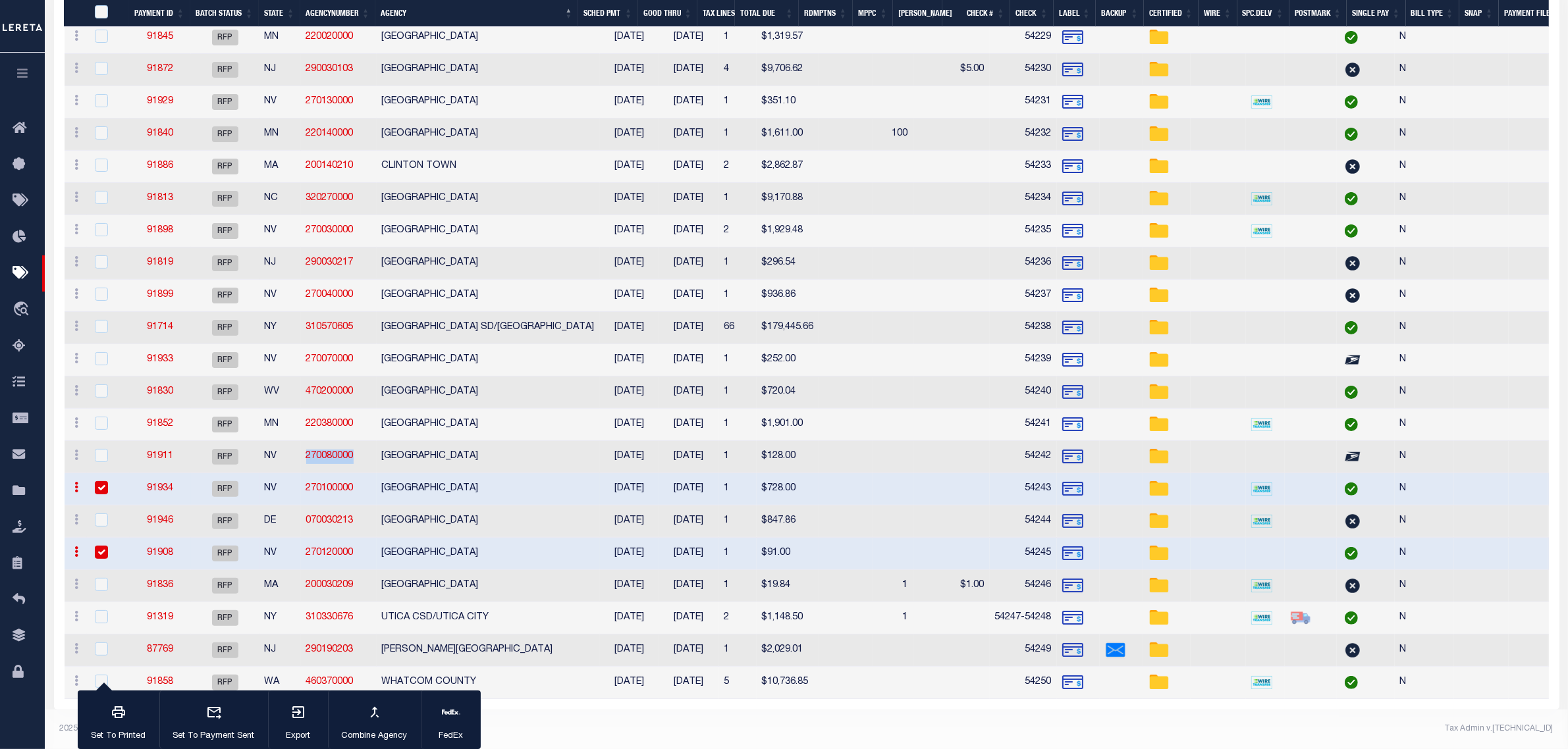
copy link "270080000"
drag, startPoint x: 355, startPoint y: 479, endPoint x: 302, endPoint y: 484, distance: 53.2
click at [302, 484] on td "270100000" at bounding box center [339, 489] width 76 height 32
checkbox input "false"
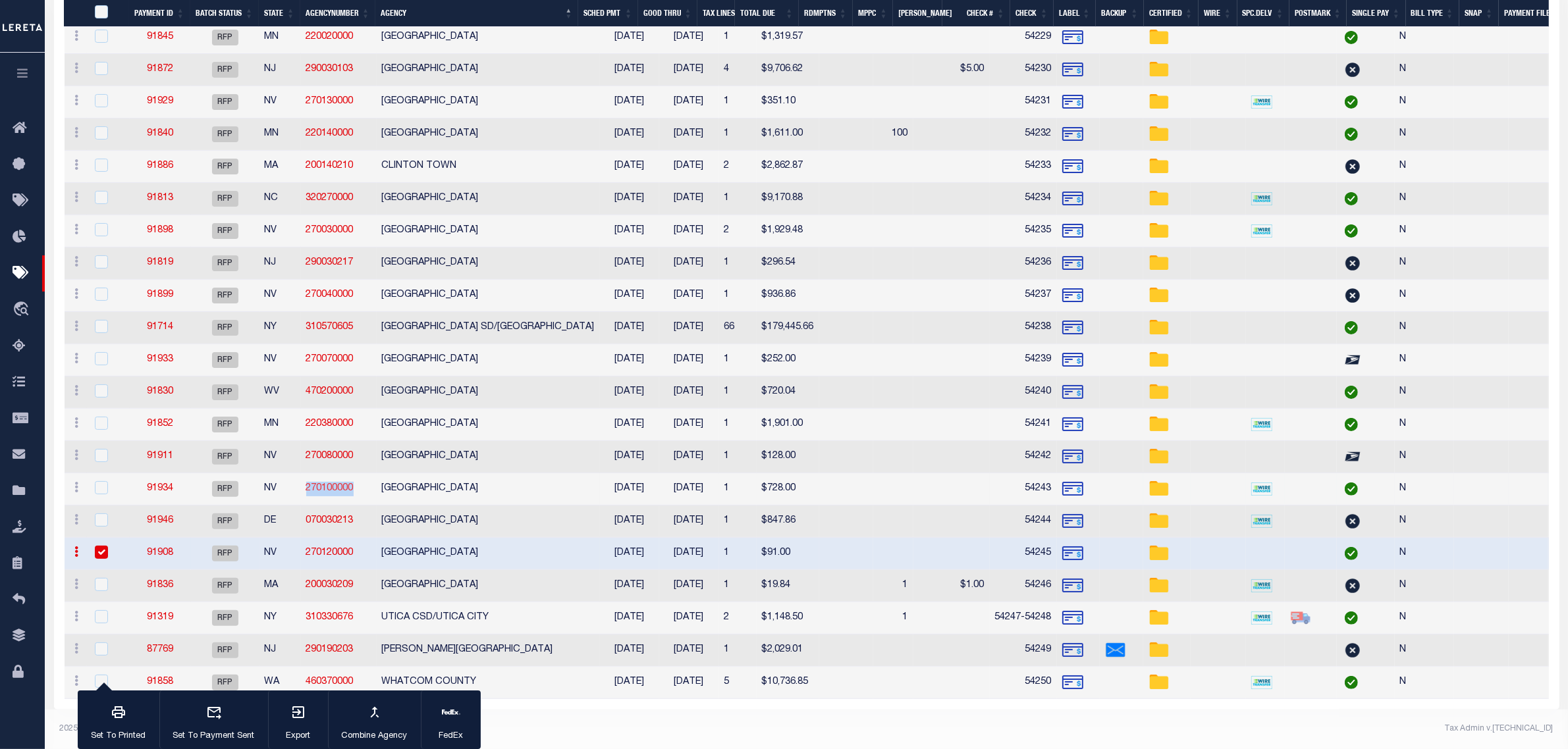
copy link "270100000"
drag, startPoint x: 355, startPoint y: 541, endPoint x: 307, endPoint y: 545, distance: 48.2
click at [307, 545] on td "270120000" at bounding box center [339, 554] width 76 height 32
checkbox input "false"
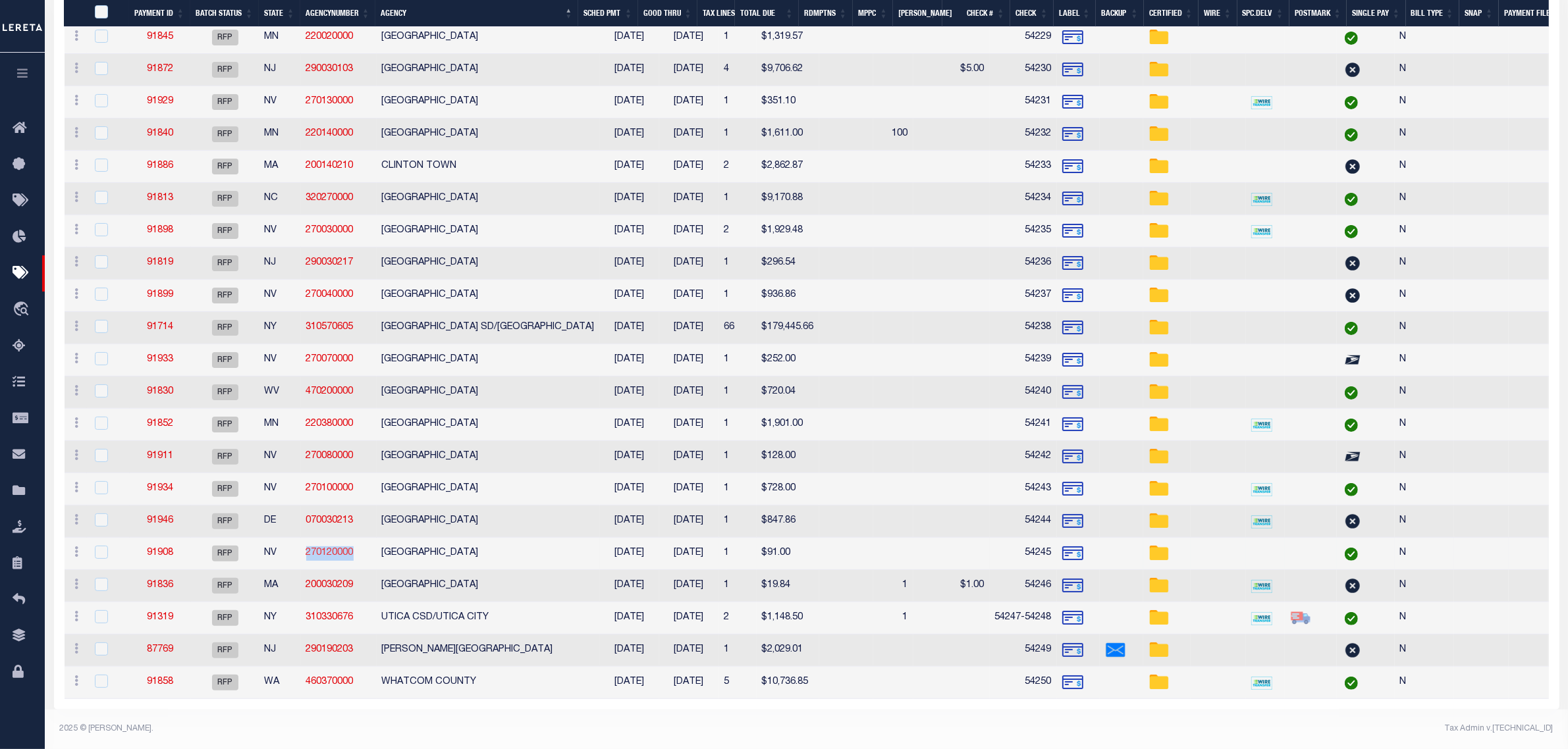
copy link "270120000"
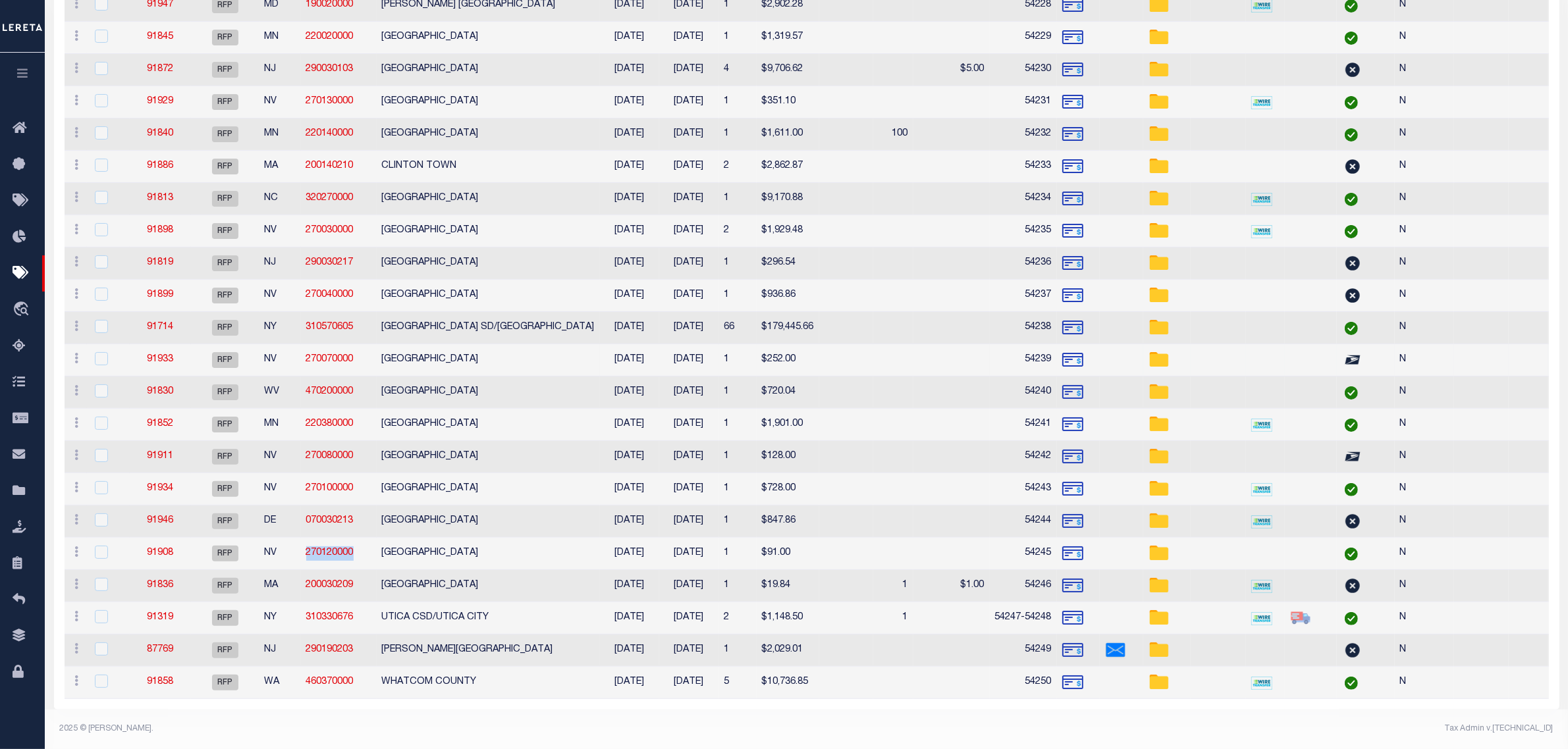
scroll to position [0, 0]
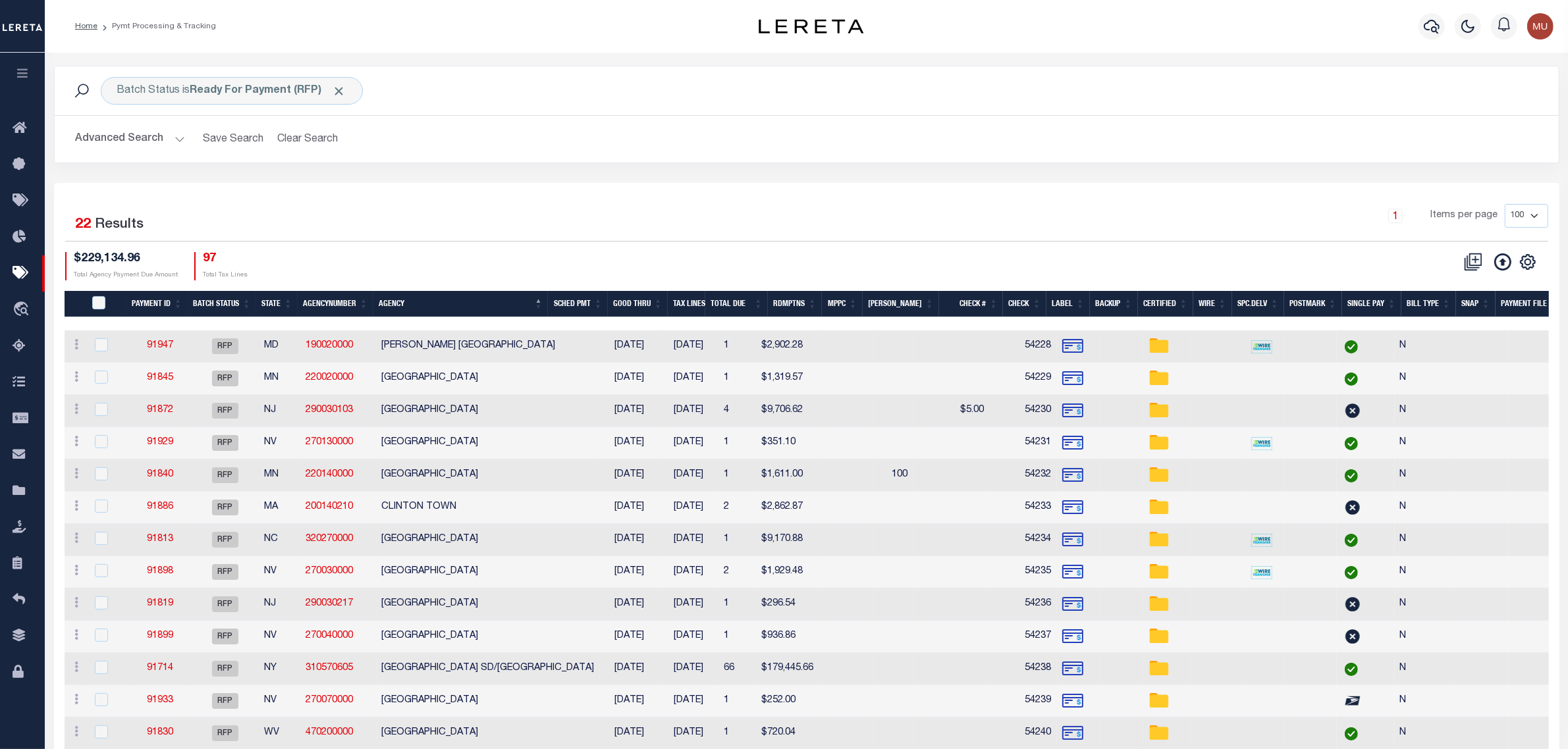
click at [830, 228] on div "1 Items per page 100 200 500 1000" at bounding box center [994, 221] width 1108 height 34
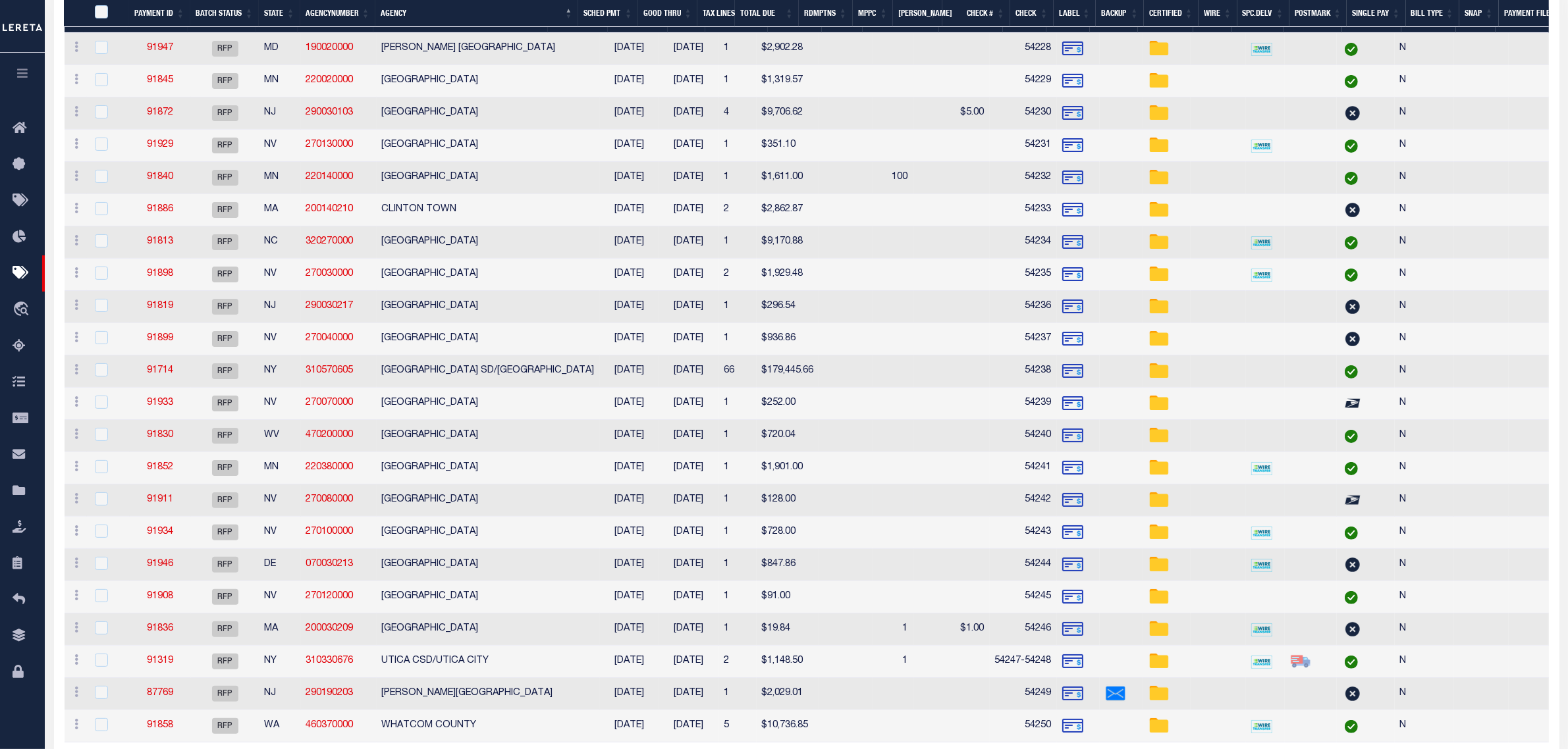
scroll to position [329, 0]
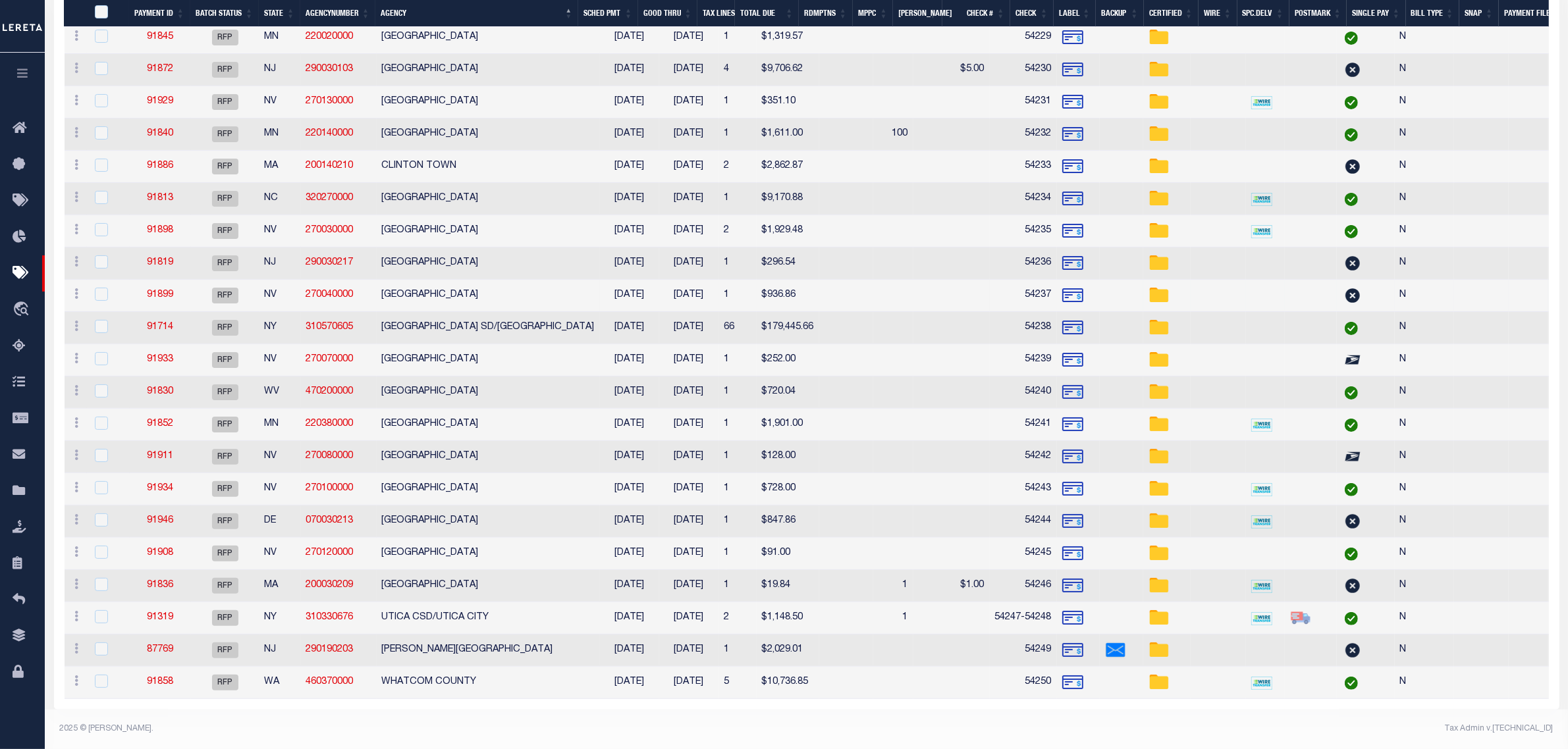
click at [482, 299] on td "[GEOGRAPHIC_DATA]" at bounding box center [488, 296] width 223 height 32
checkbox input "true"
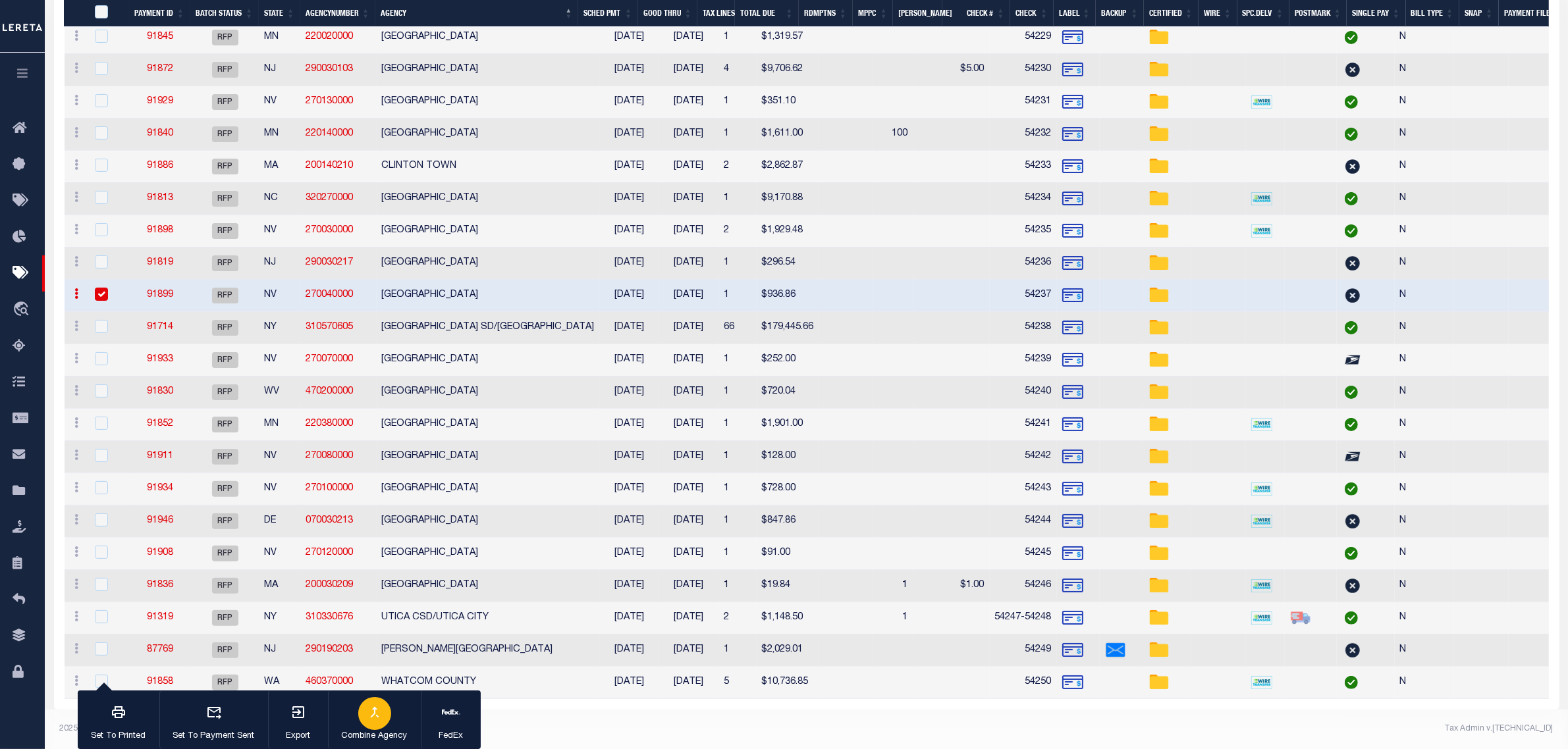
scroll to position [311, 0]
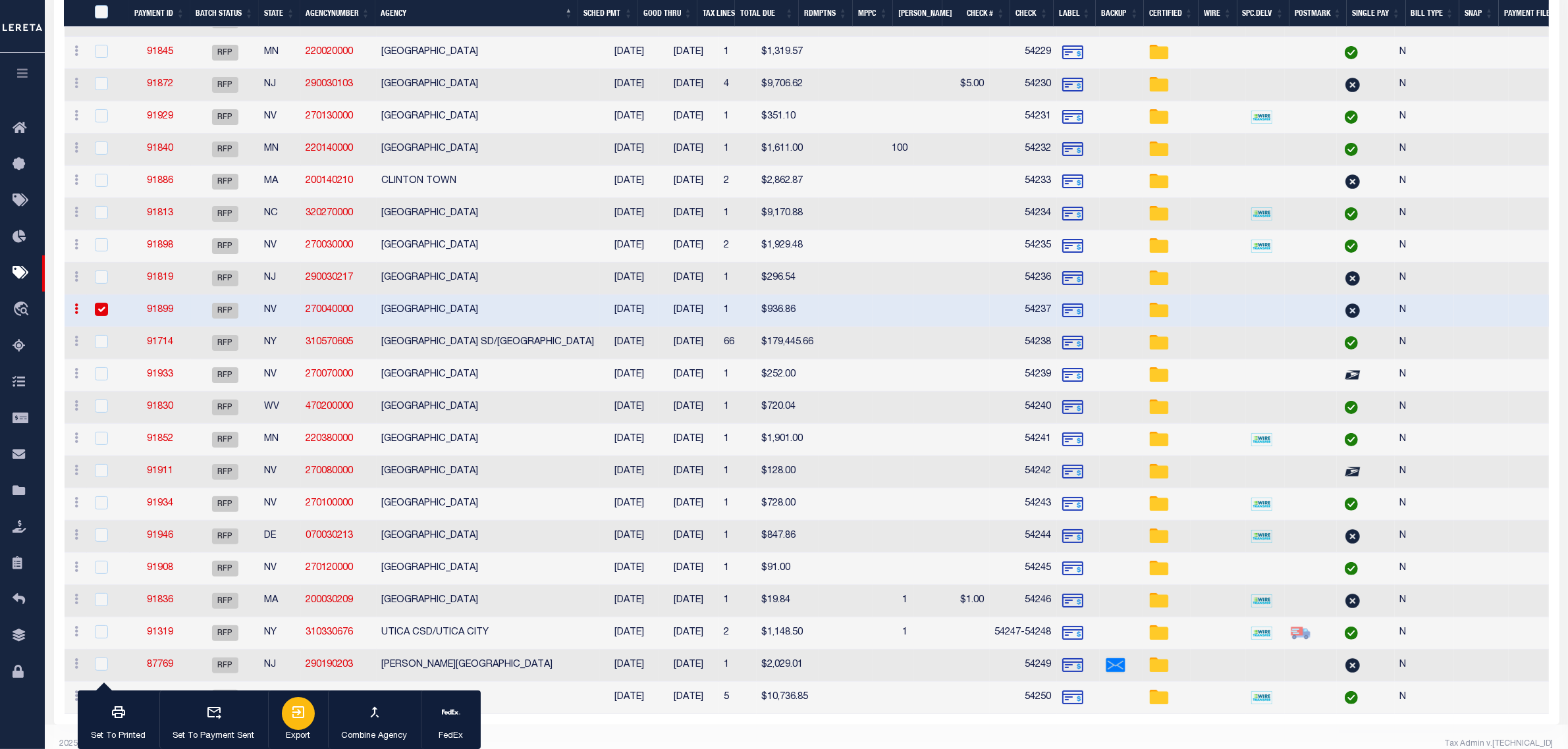
click at [307, 719] on div "button" at bounding box center [298, 714] width 33 height 33
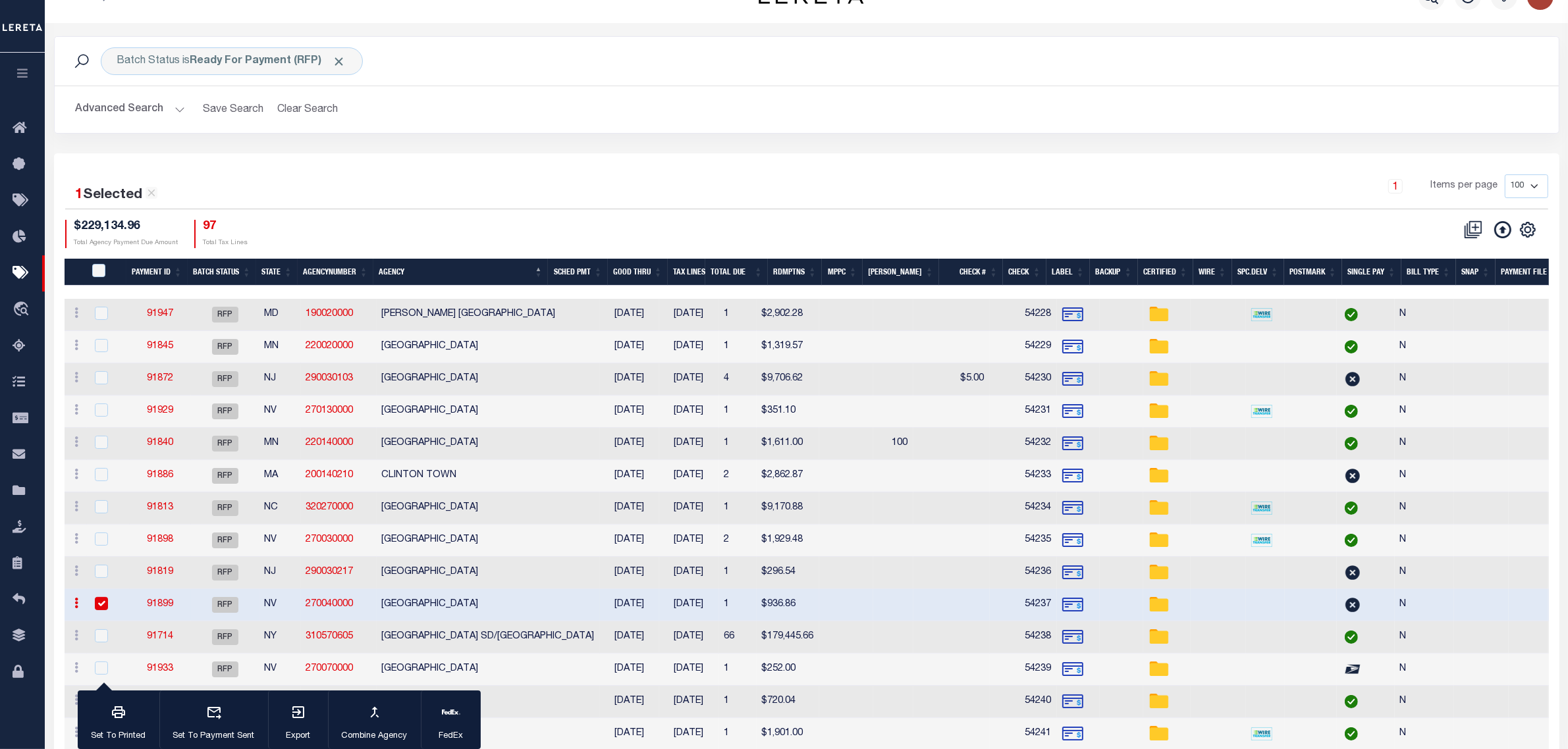
scroll to position [0, 0]
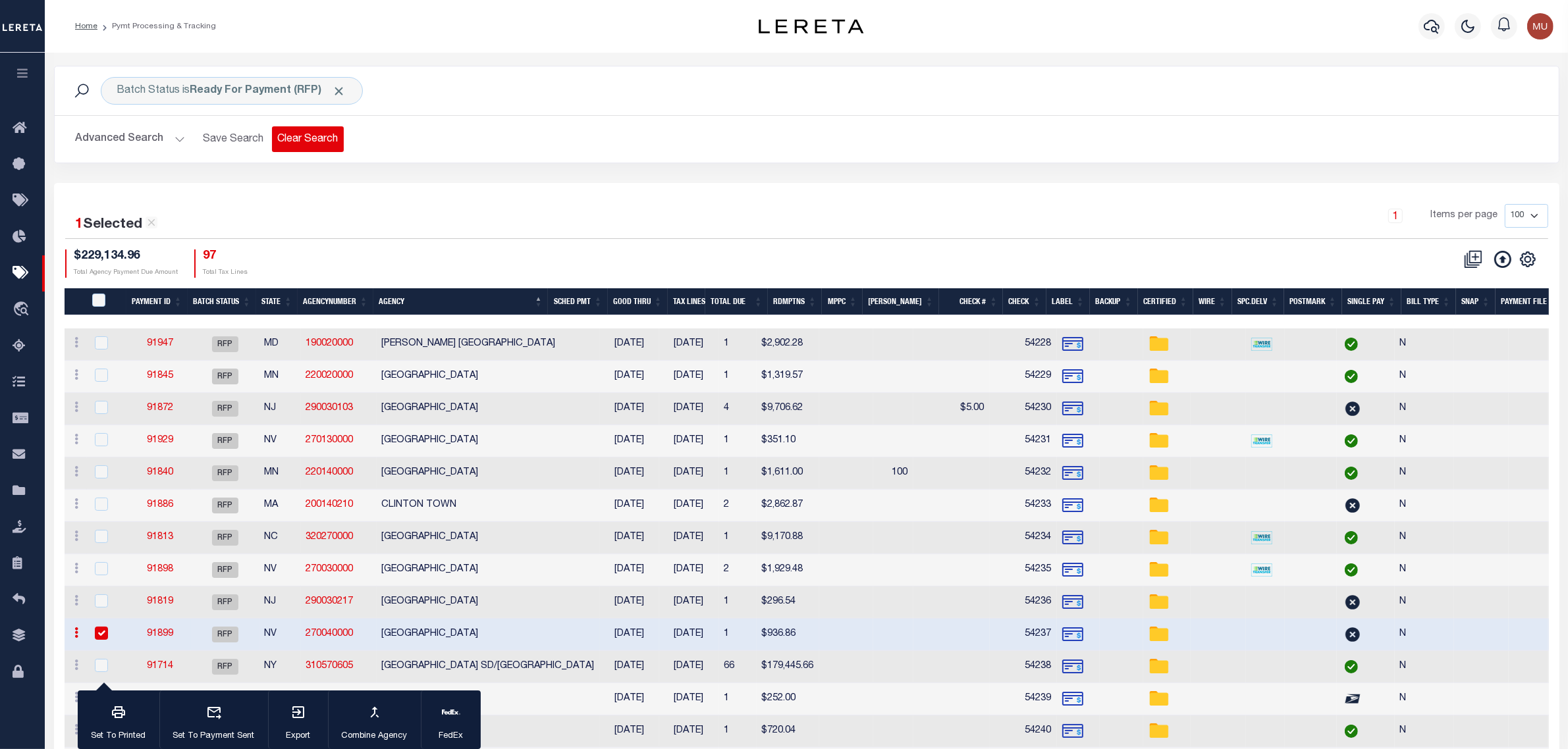
click at [302, 133] on button "Clear Search" at bounding box center [308, 139] width 72 height 26
click at [149, 139] on button "Advanced Search" at bounding box center [130, 139] width 110 height 26
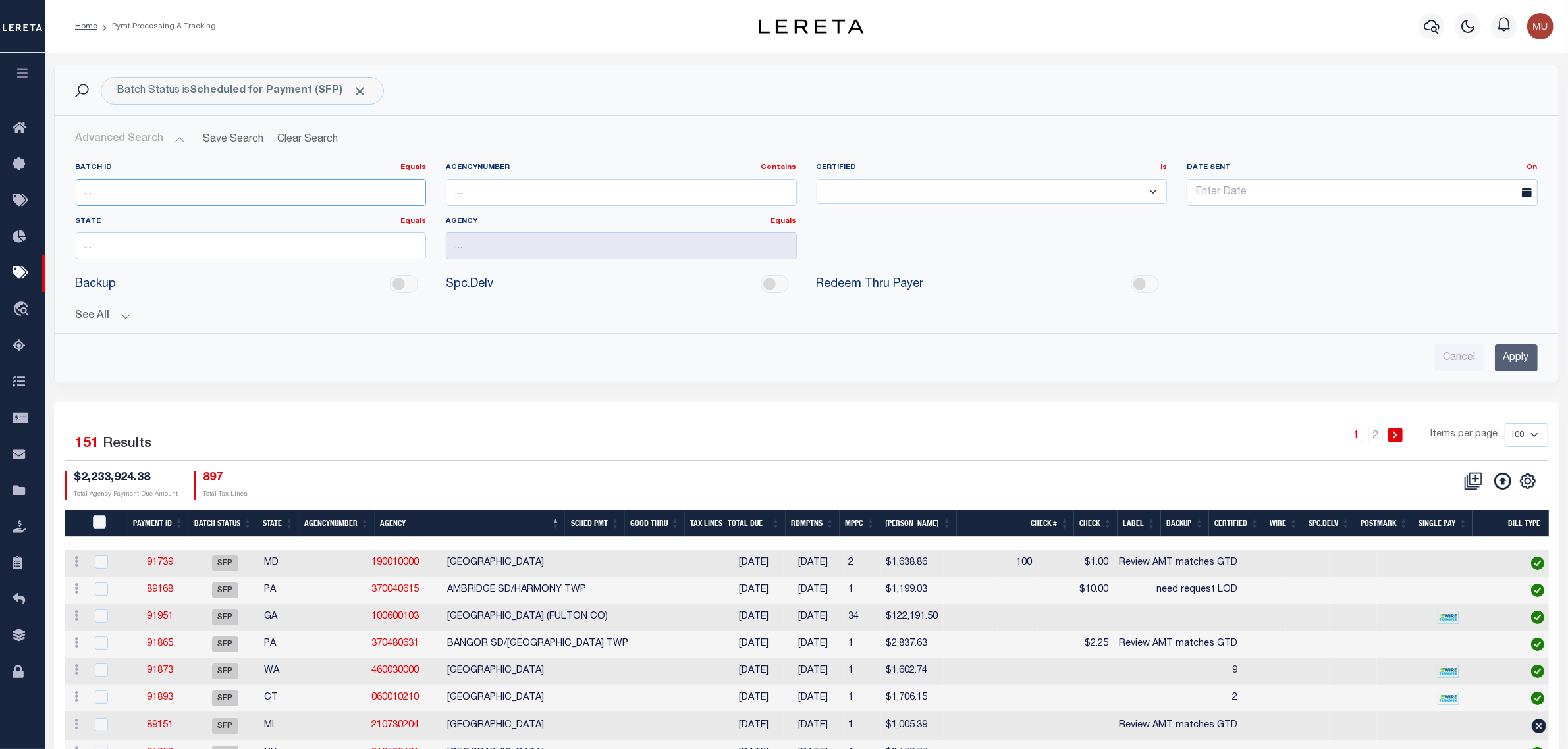
click at [262, 199] on input "number" at bounding box center [251, 192] width 351 height 27
paste input "91894"
type input "91894"
click at [1535, 355] on input "Apply" at bounding box center [1517, 358] width 43 height 27
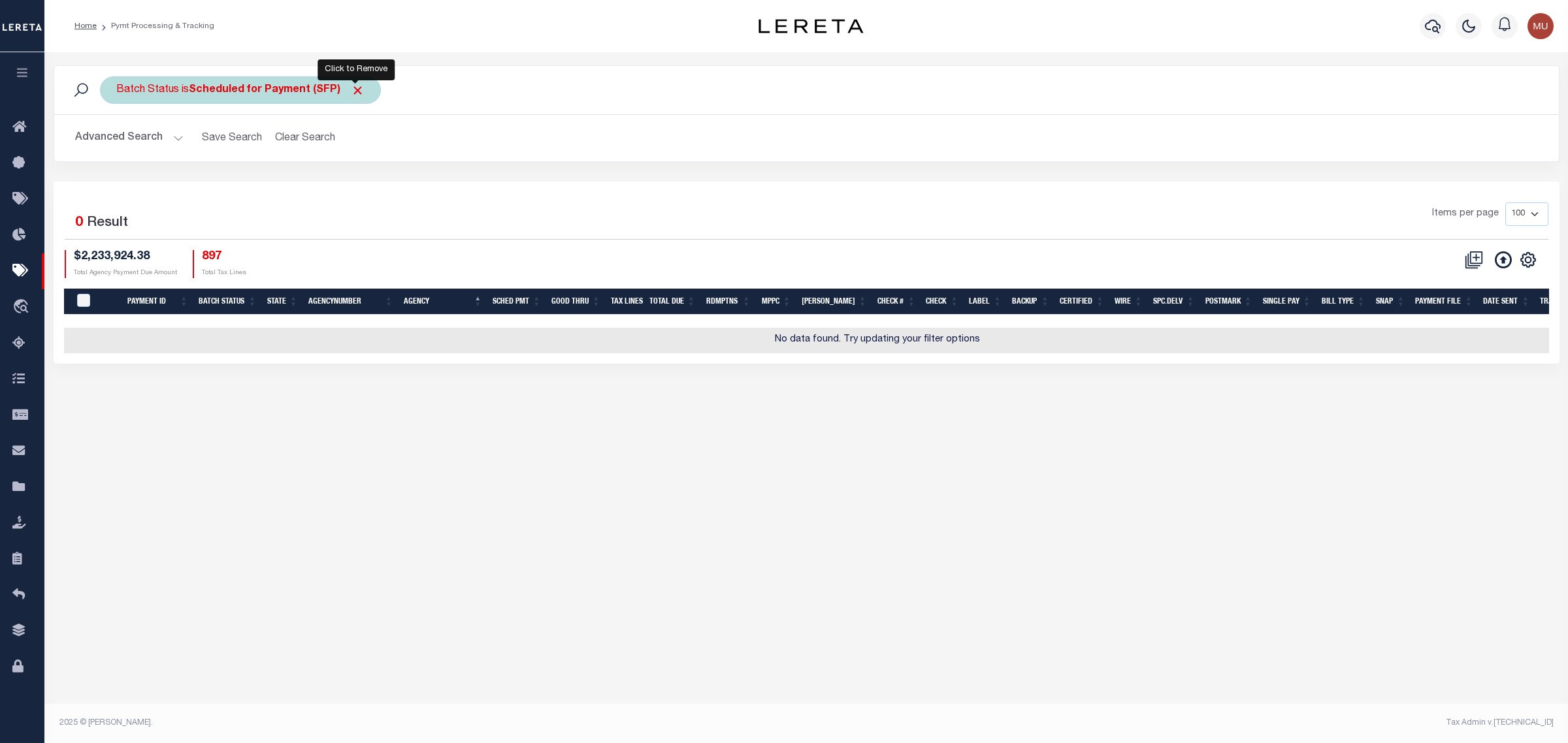
click at [356, 90] on span "Click to Remove" at bounding box center [358, 90] width 14 height 14
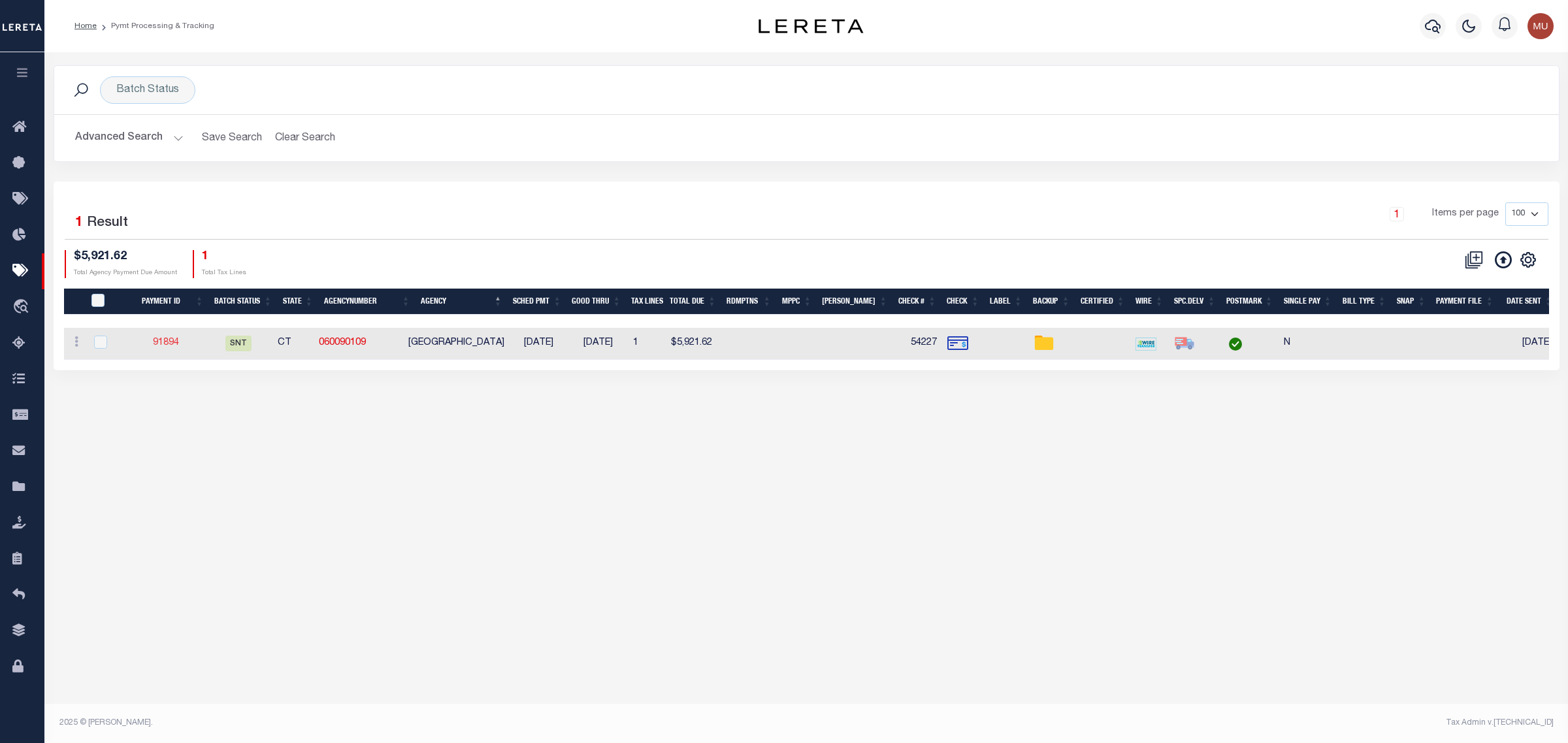
click at [169, 342] on link "91894" at bounding box center [166, 343] width 26 height 9
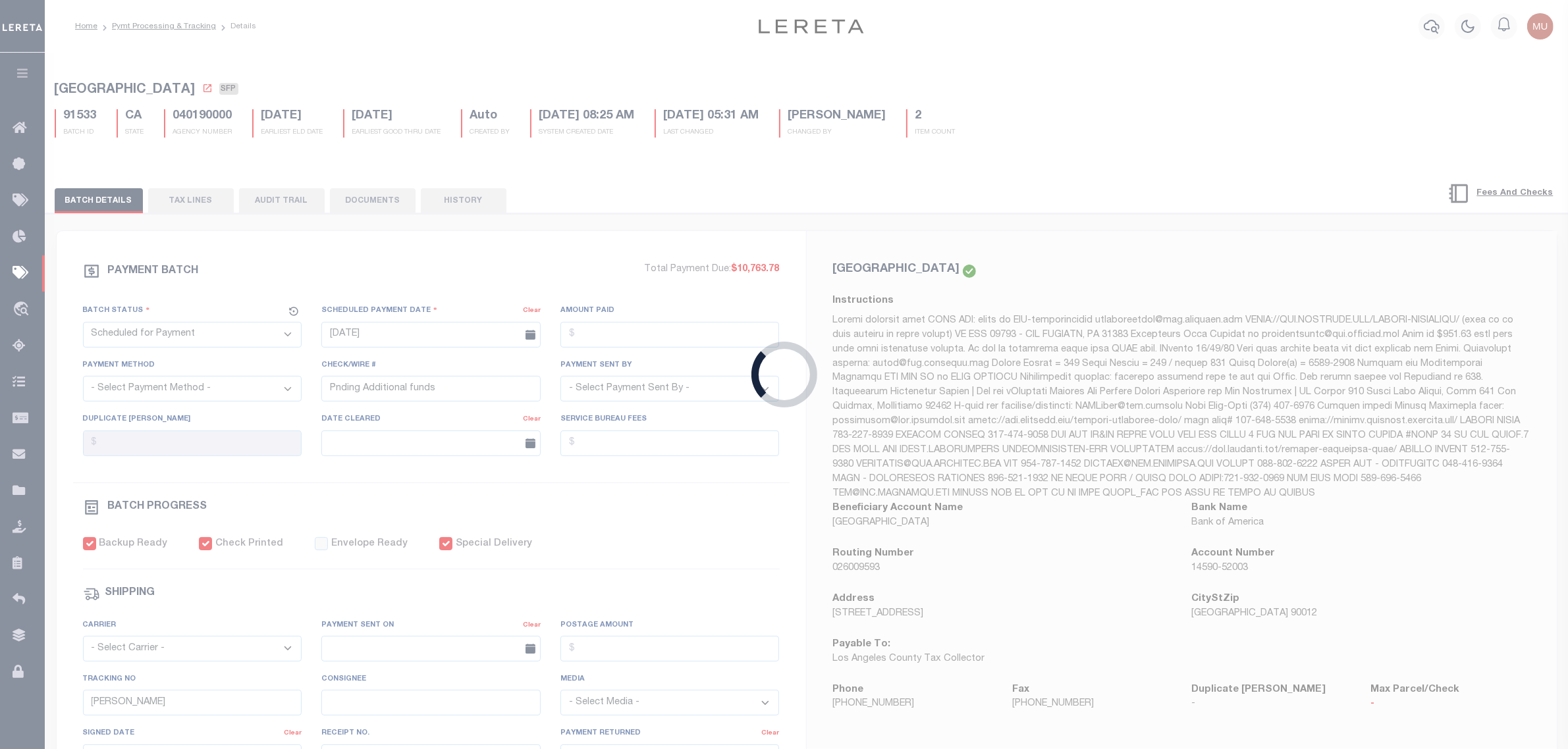
select select "SNT"
type input "10/02/2025"
type input "$5,921.62"
select select "CHK"
type input "54227"
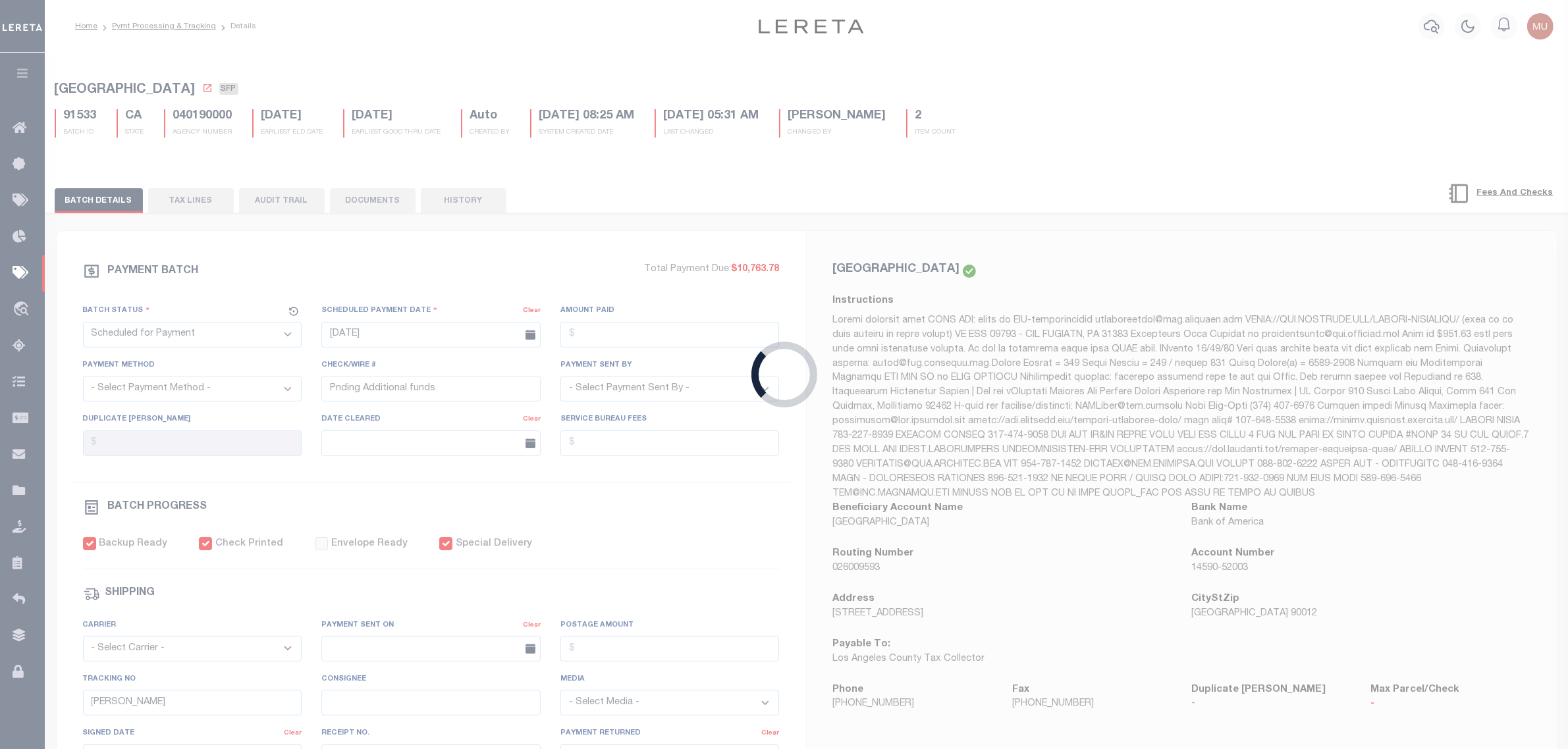
select select "[PERSON_NAME]"
checkbox input "true"
select select "FDX"
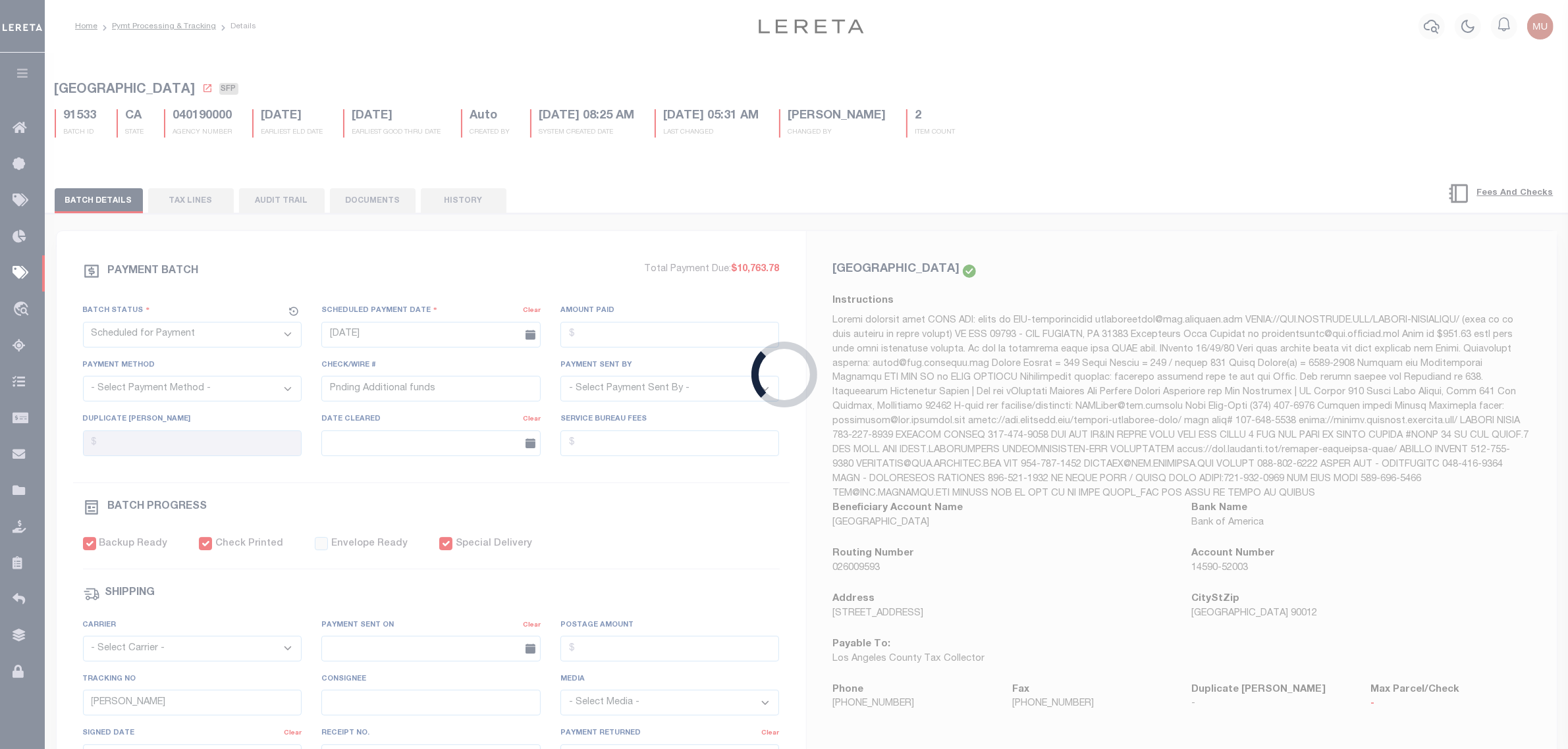
type input "10/02/2025"
type input "884864156908"
select select
type input "N"
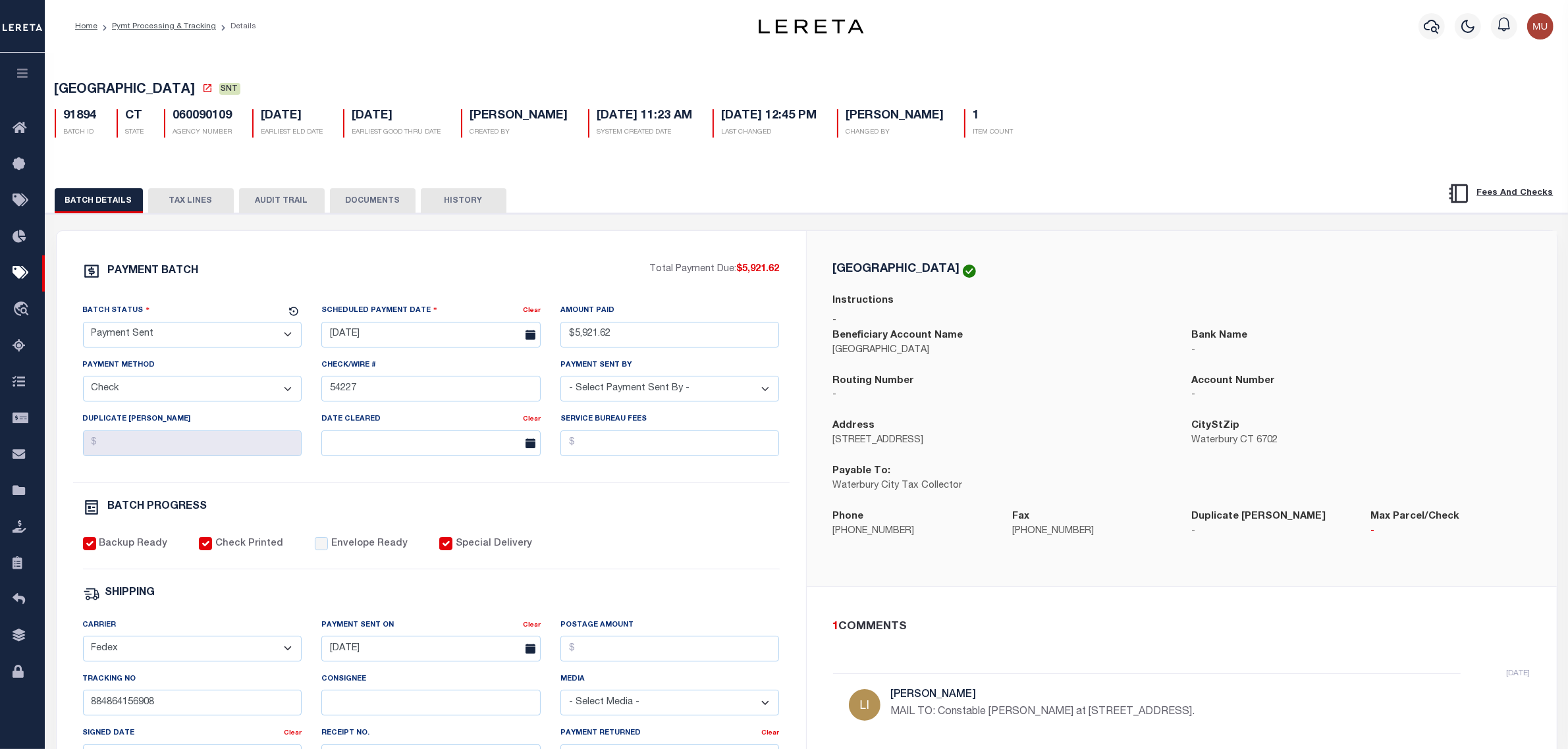
click at [209, 204] on button "TAX LINES" at bounding box center [191, 201] width 86 height 25
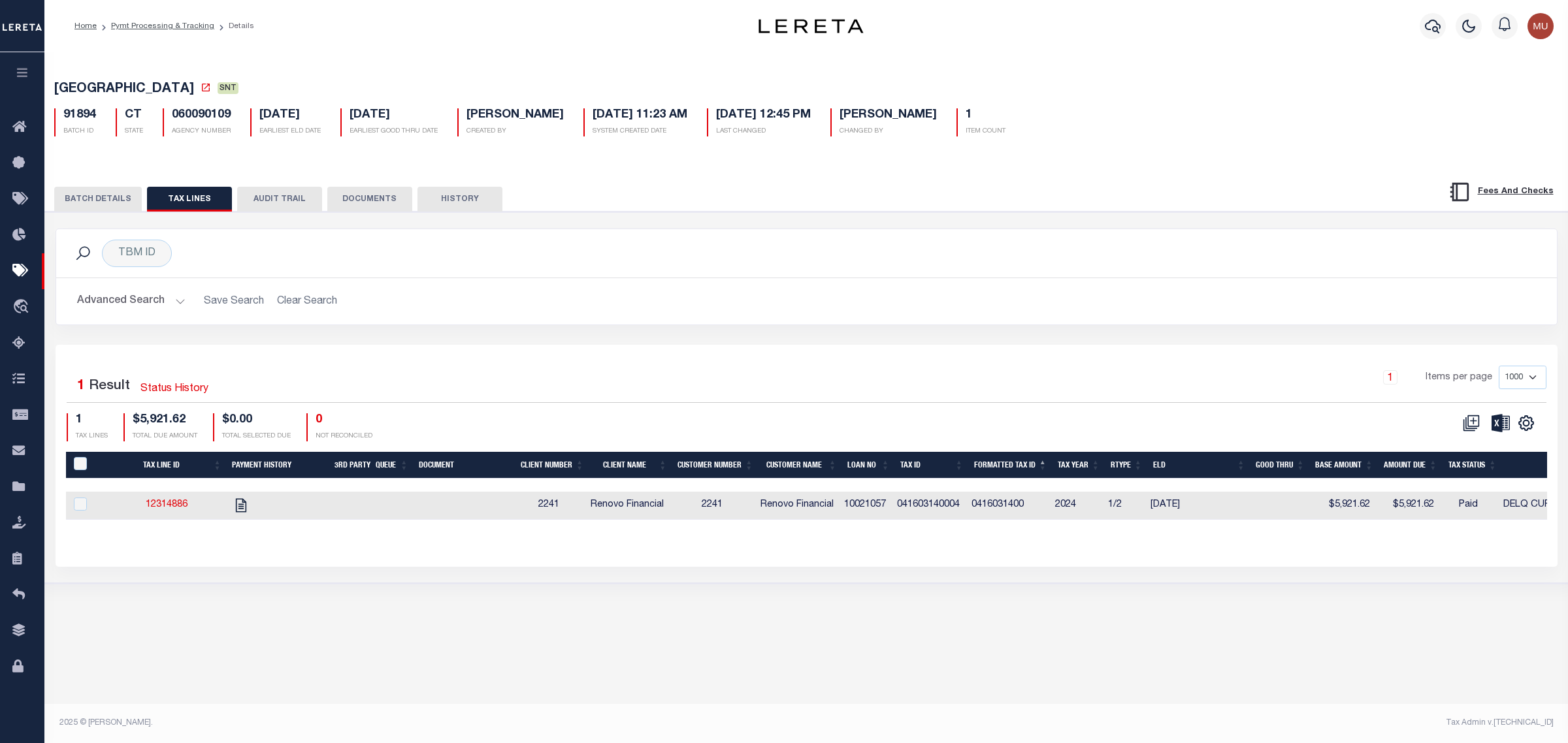
click at [115, 210] on button "BATCH DETAILS" at bounding box center [97, 199] width 87 height 25
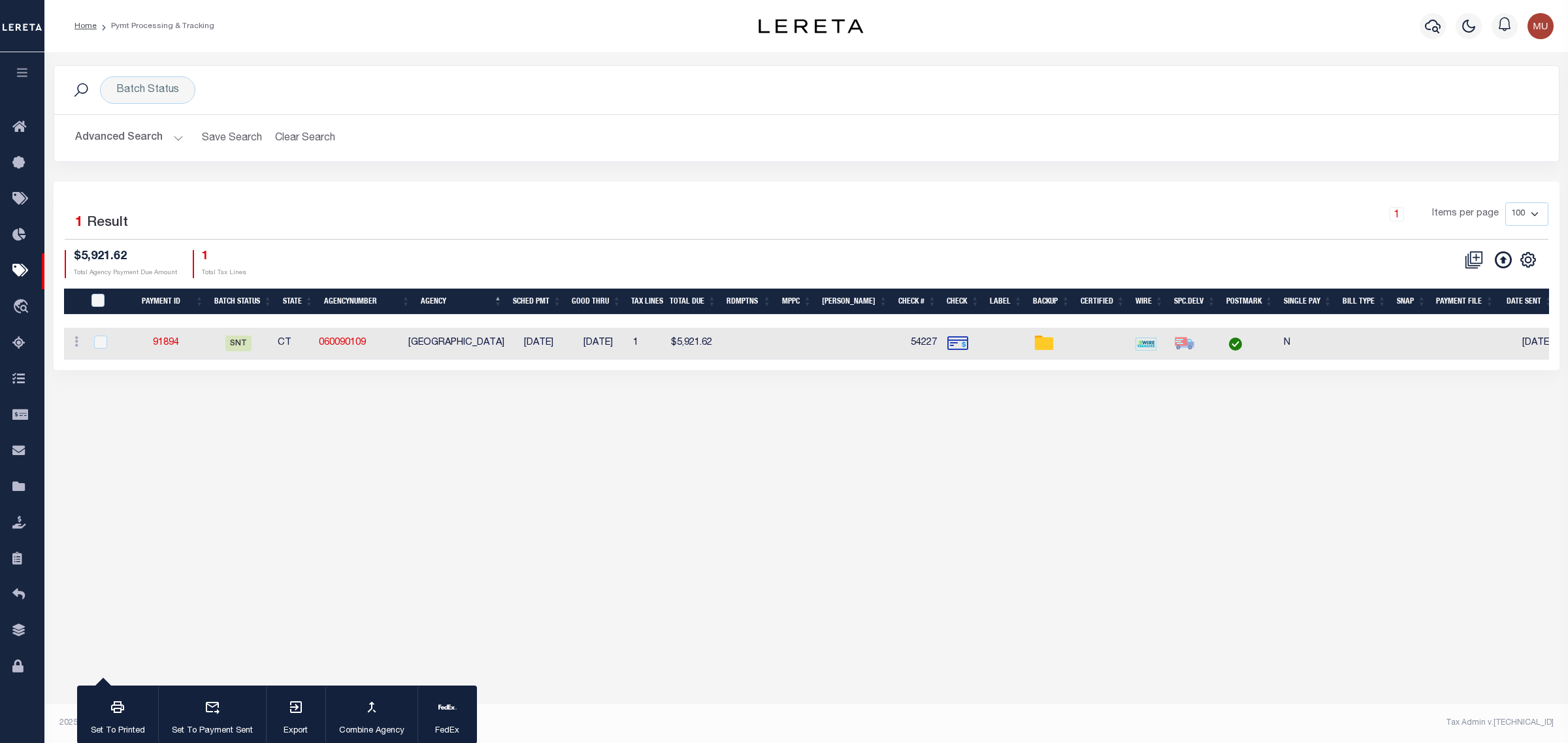
click at [453, 347] on td "WATERBURY CITY" at bounding box center [457, 344] width 106 height 32
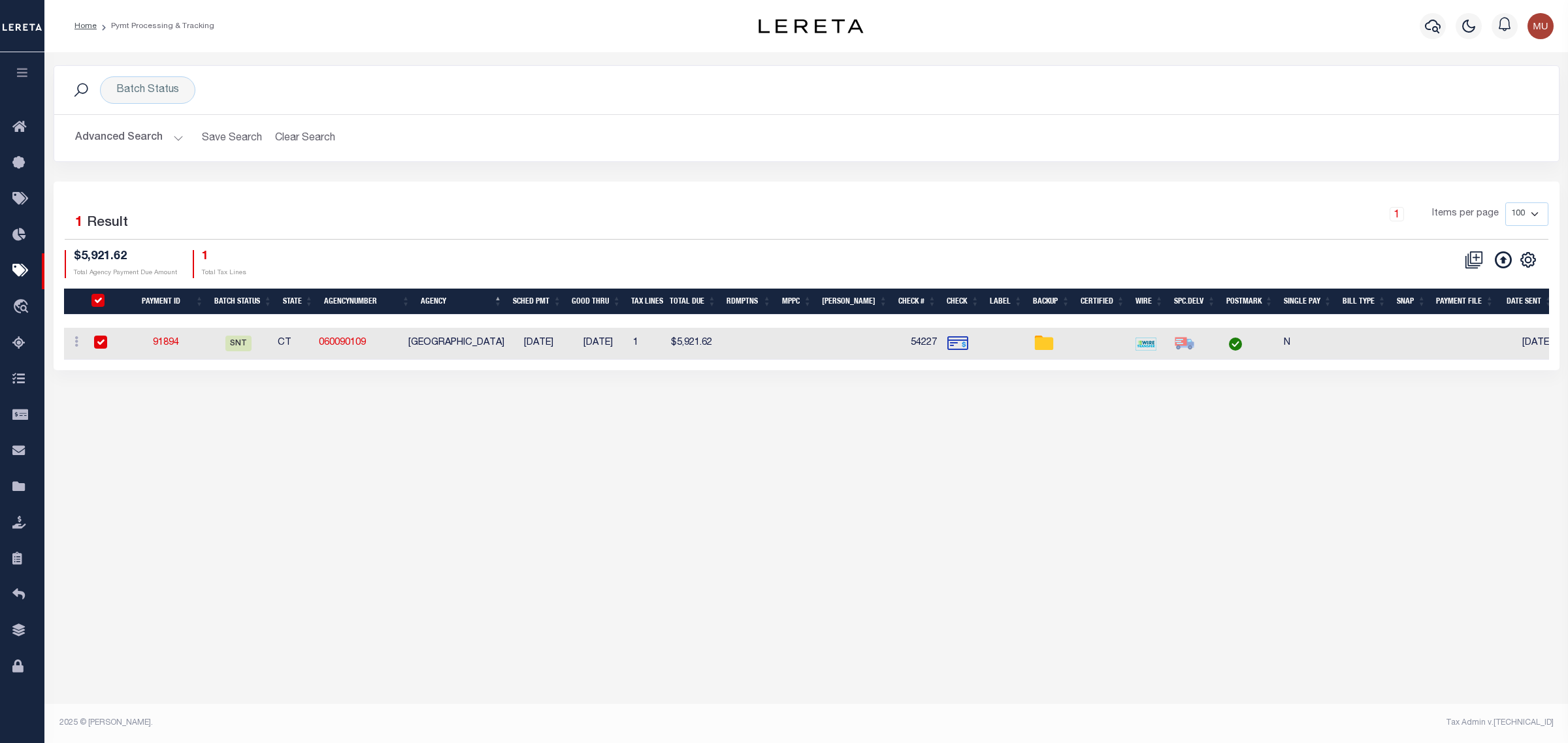
checkbox input "true"
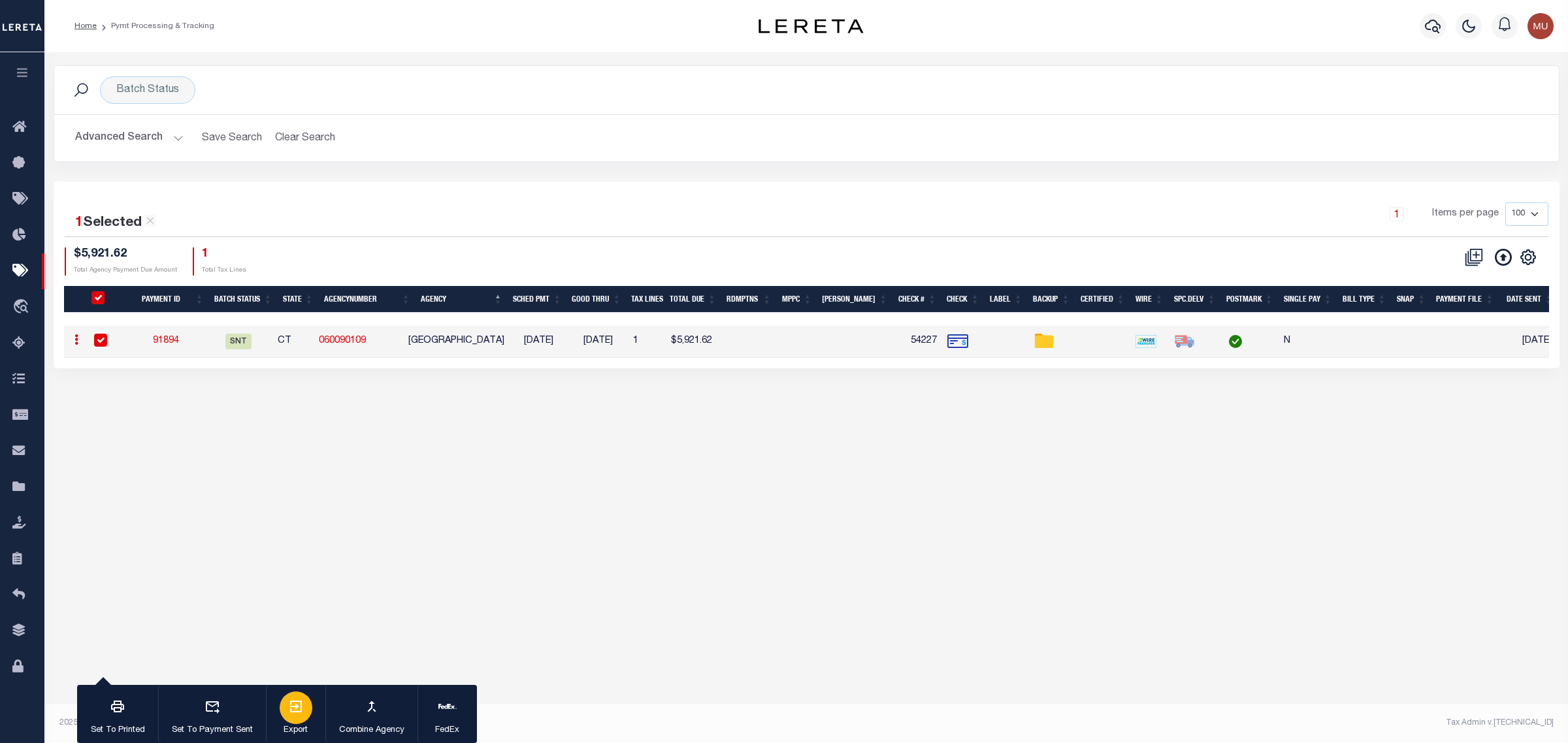
click at [301, 707] on icon "button" at bounding box center [296, 707] width 11 height 11
drag, startPoint x: 380, startPoint y: 345, endPoint x: 332, endPoint y: 343, distance: 48.0
click at [332, 343] on td "060090109" at bounding box center [359, 342] width 90 height 32
checkbox input "false"
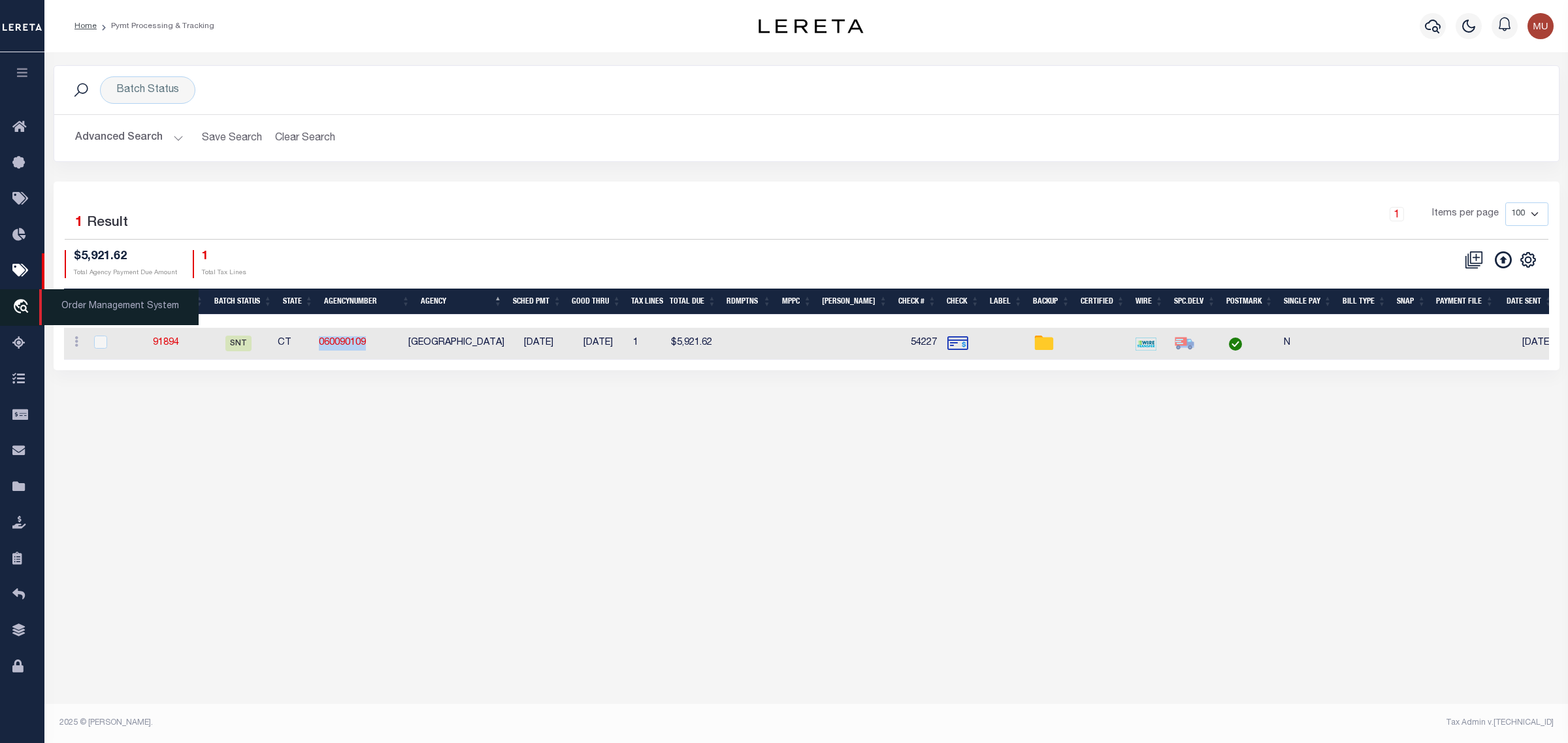
copy link "060090109"
click at [175, 342] on link "91894" at bounding box center [166, 343] width 26 height 9
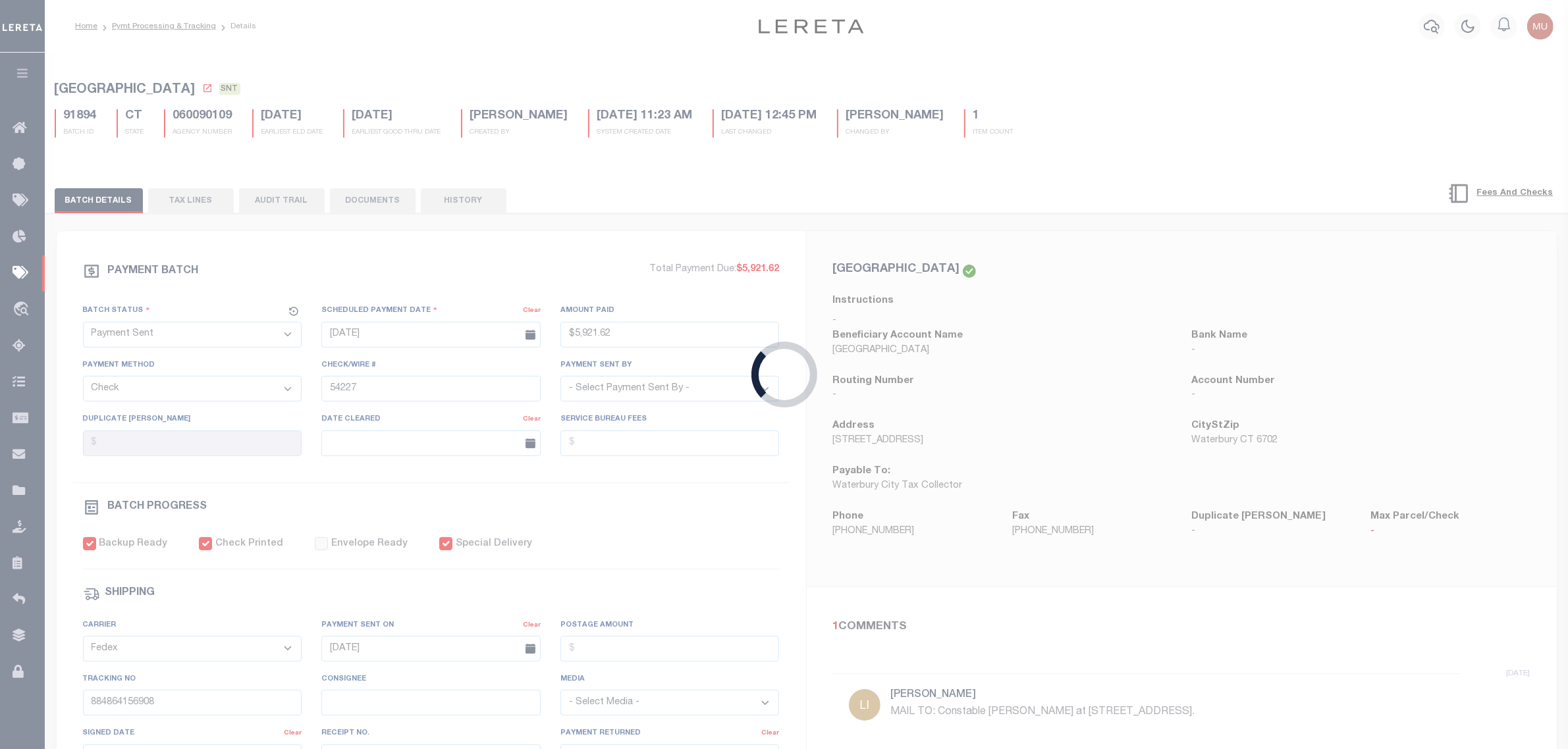
type input "$5,921.62"
select select
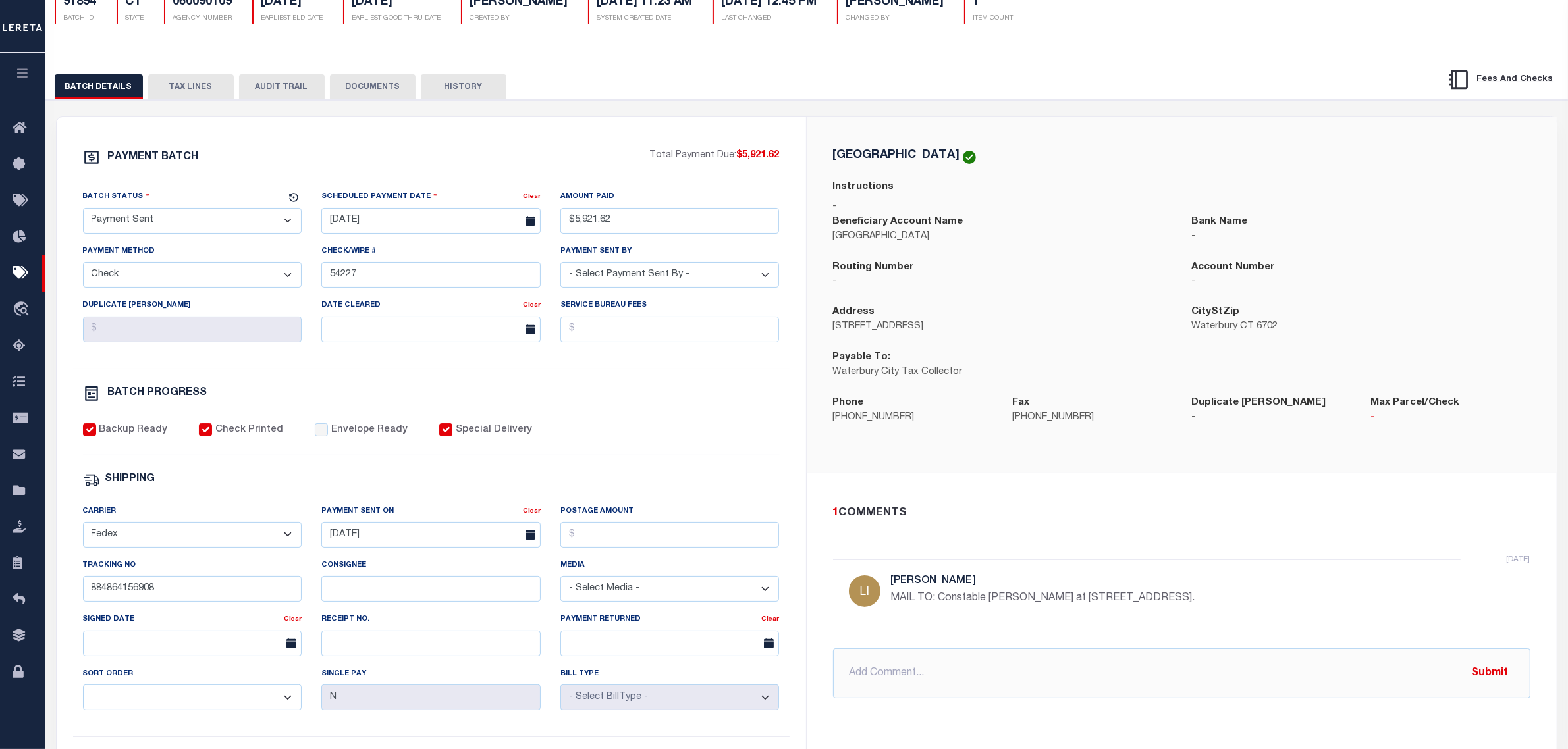
scroll to position [247, 0]
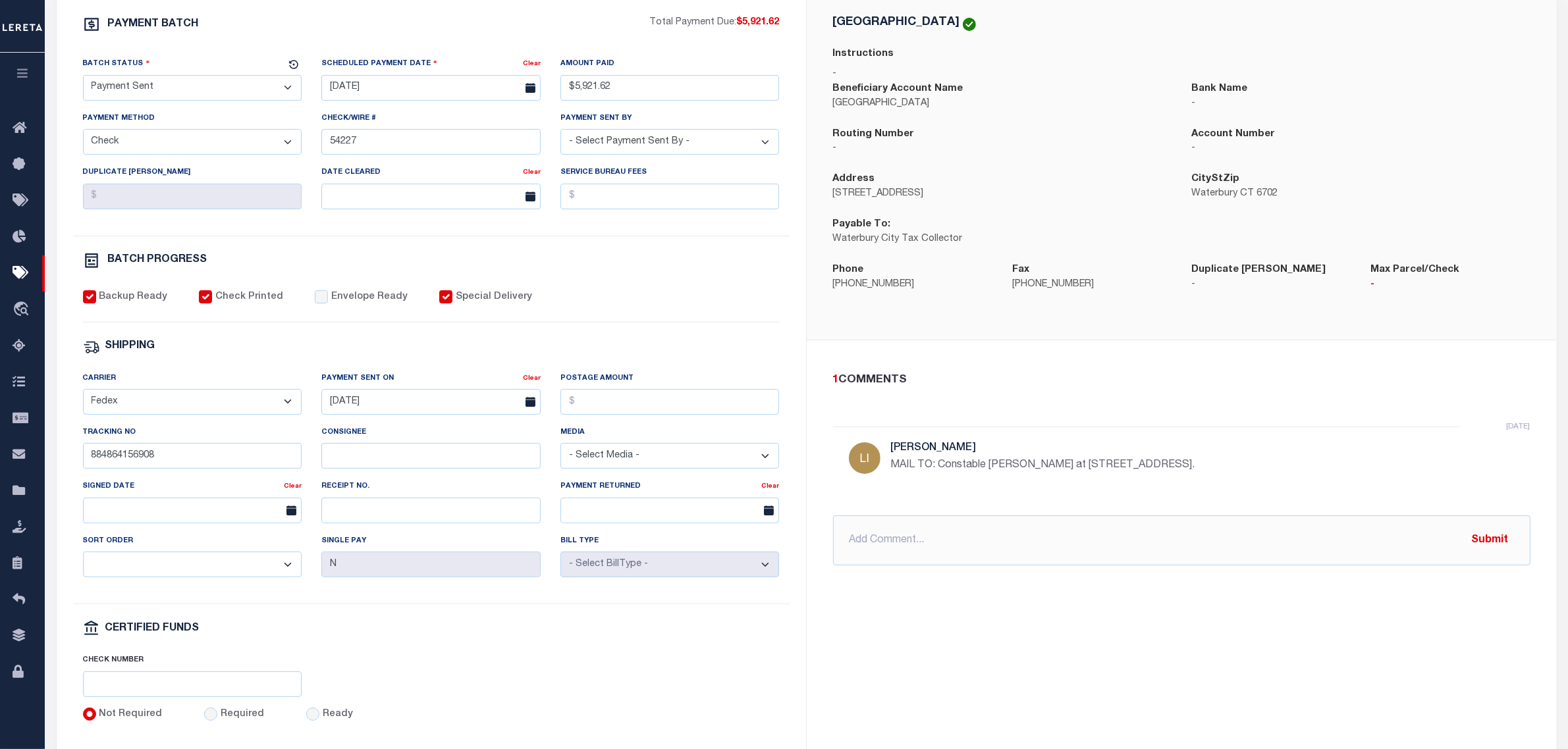
click at [970, 469] on p "MAIL TO: Constable Geoffrey Green at 56 CENTER STREET, WATERBURY, CT 06702." at bounding box center [1088, 466] width 395 height 16
drag, startPoint x: 970, startPoint y: 469, endPoint x: 1042, endPoint y: 469, distance: 72.0
click at [1042, 469] on p "MAIL TO: Constable Geoffrey Green at 56 CENTER STREET, WATERBURY, CT 06702." at bounding box center [1088, 466] width 395 height 16
copy p "Constable Geoffrey Green"
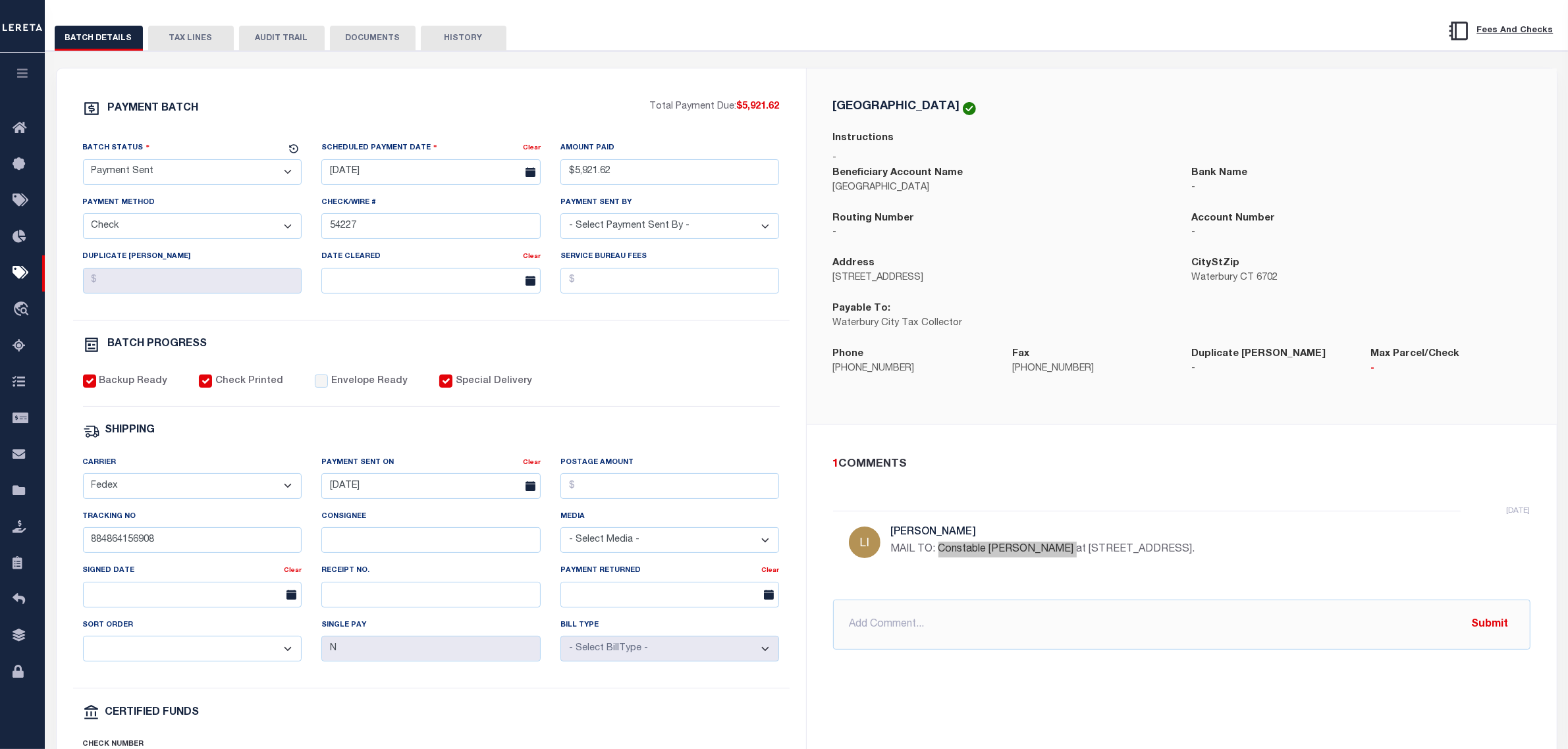
scroll to position [82, 0]
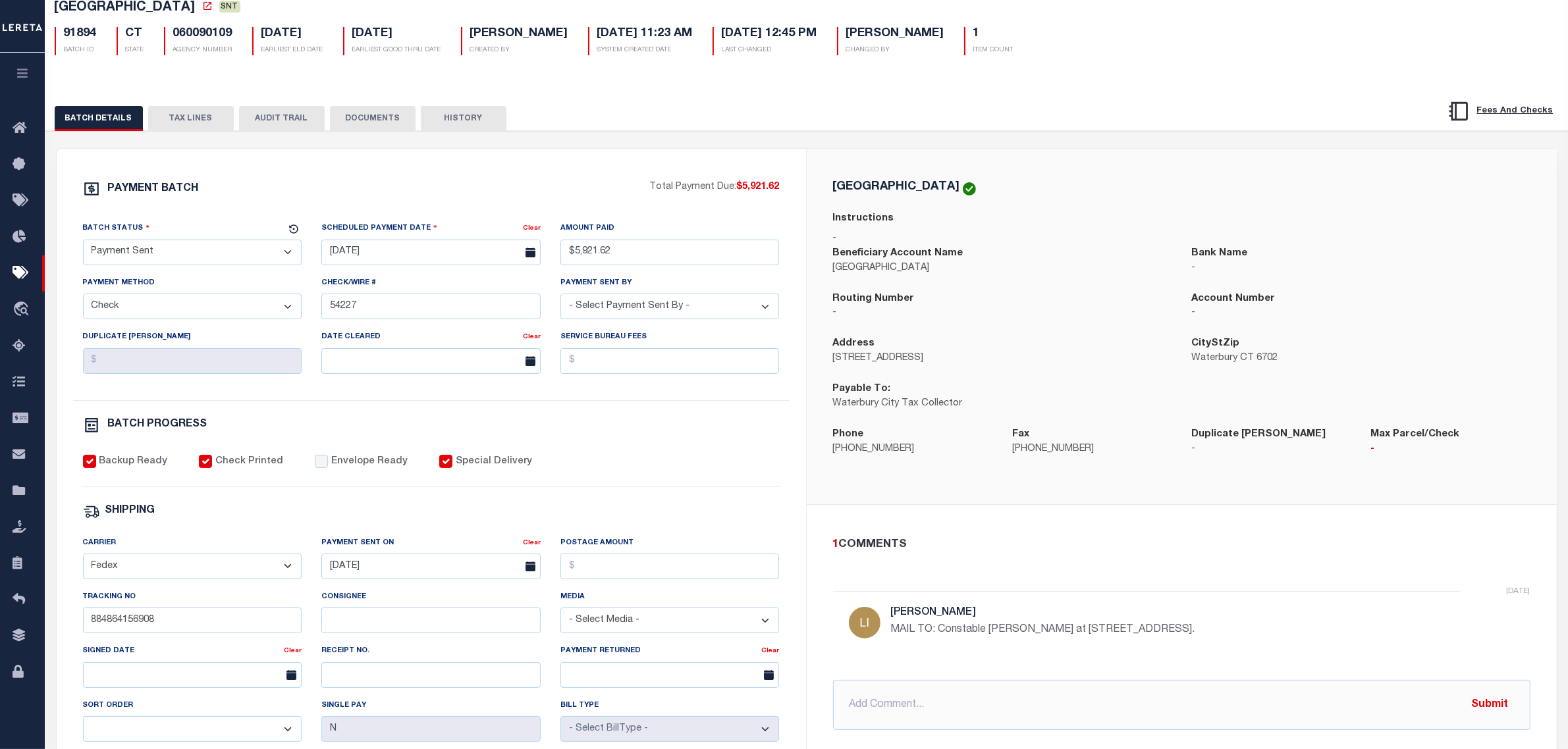
click at [876, 189] on h5 "WATERBURY CITY" at bounding box center [897, 186] width 127 height 11
drag, startPoint x: 876, startPoint y: 189, endPoint x: 916, endPoint y: 190, distance: 40.0
click at [916, 190] on h5 "WATERBURY CITY" at bounding box center [897, 186] width 127 height 11
copy h5 "WATERBURY CITY"
click at [1095, 633] on p "MAIL TO: Constable Geoffrey Green at 56 CENTER STREET, WATERBURY, CT 06702." at bounding box center [1088, 630] width 395 height 16
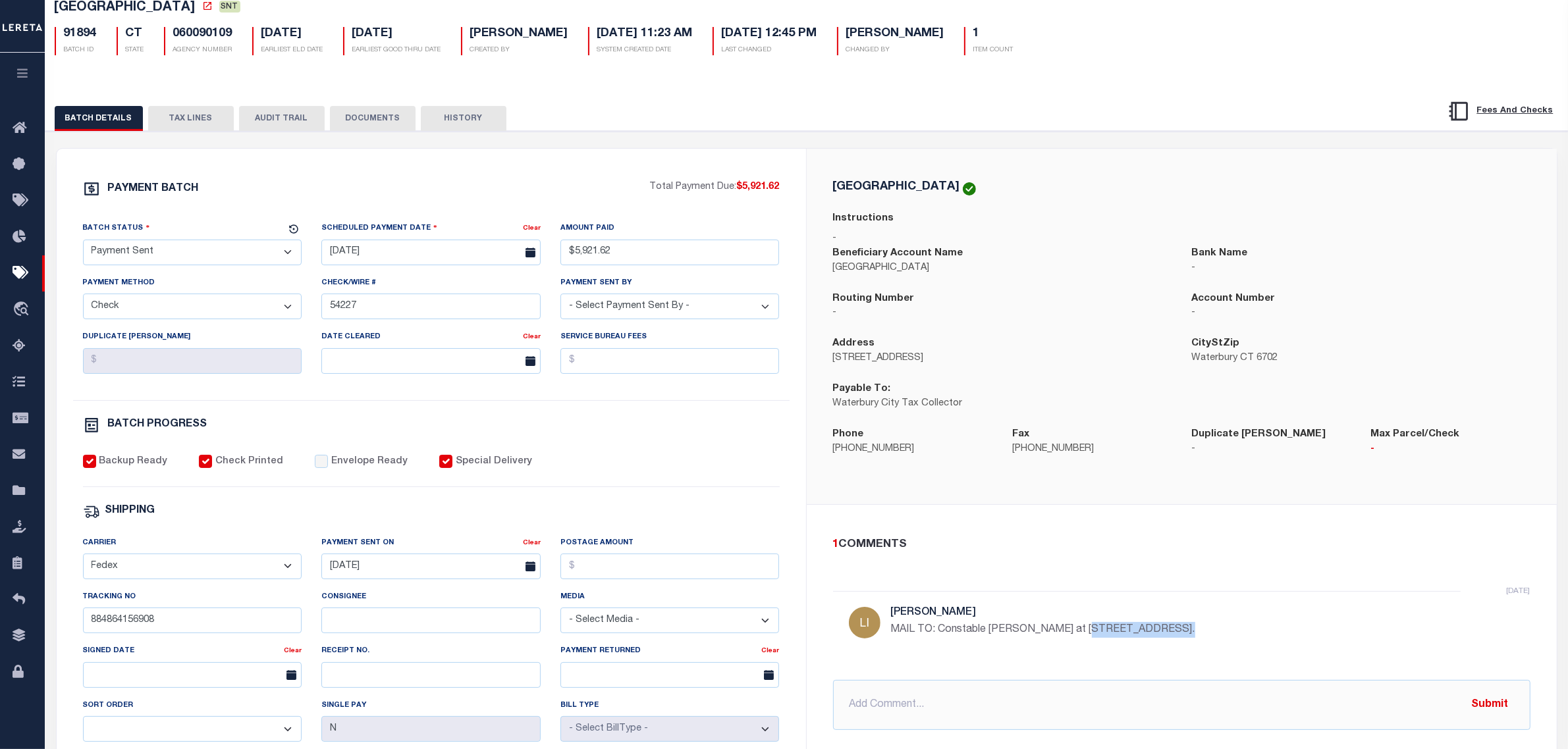
drag, startPoint x: 1079, startPoint y: 636, endPoint x: 1173, endPoint y: 633, distance: 94.0
click at [1173, 633] on p "MAIL TO: Constable Geoffrey Green at 56 CENTER STREET, WATERBURY, CT 06702." at bounding box center [1088, 630] width 395 height 16
copy p "56 CENTER STREET"
click at [836, 456] on p "203-574-6815" at bounding box center [913, 450] width 159 height 15
drag, startPoint x: 836, startPoint y: 456, endPoint x: 882, endPoint y: 453, distance: 46.1
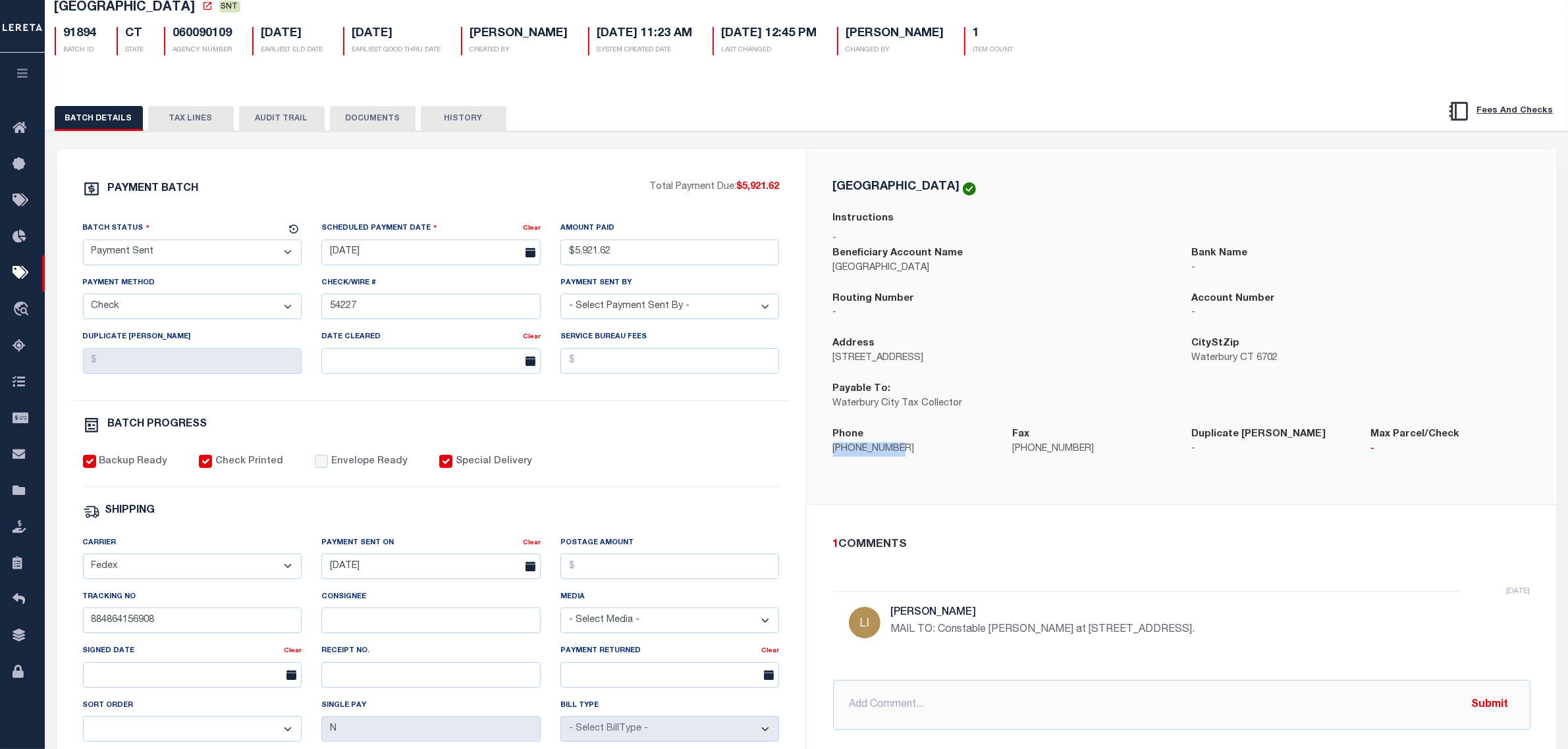
click at [882, 453] on p "203-574-6815" at bounding box center [913, 450] width 159 height 15
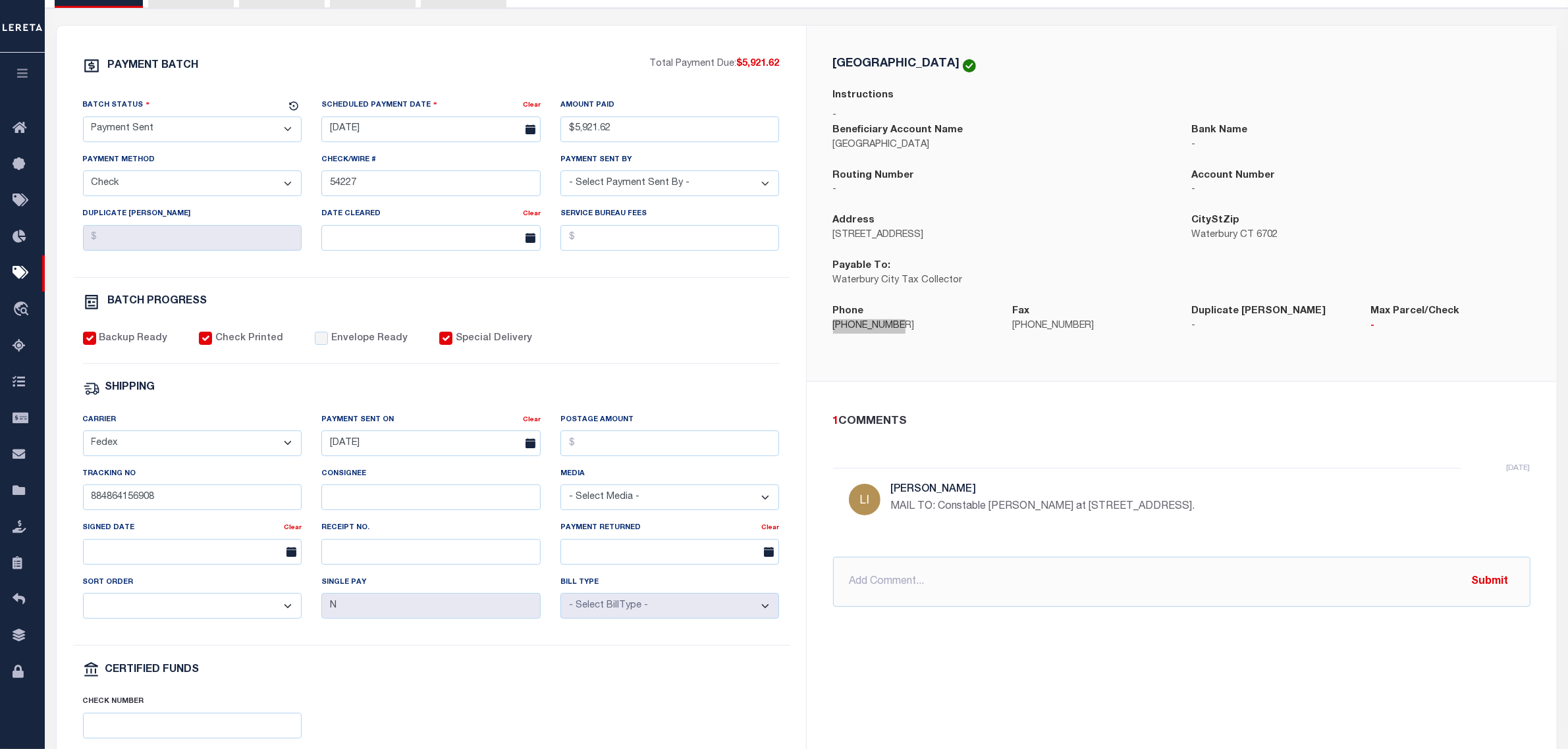
scroll to position [247, 0]
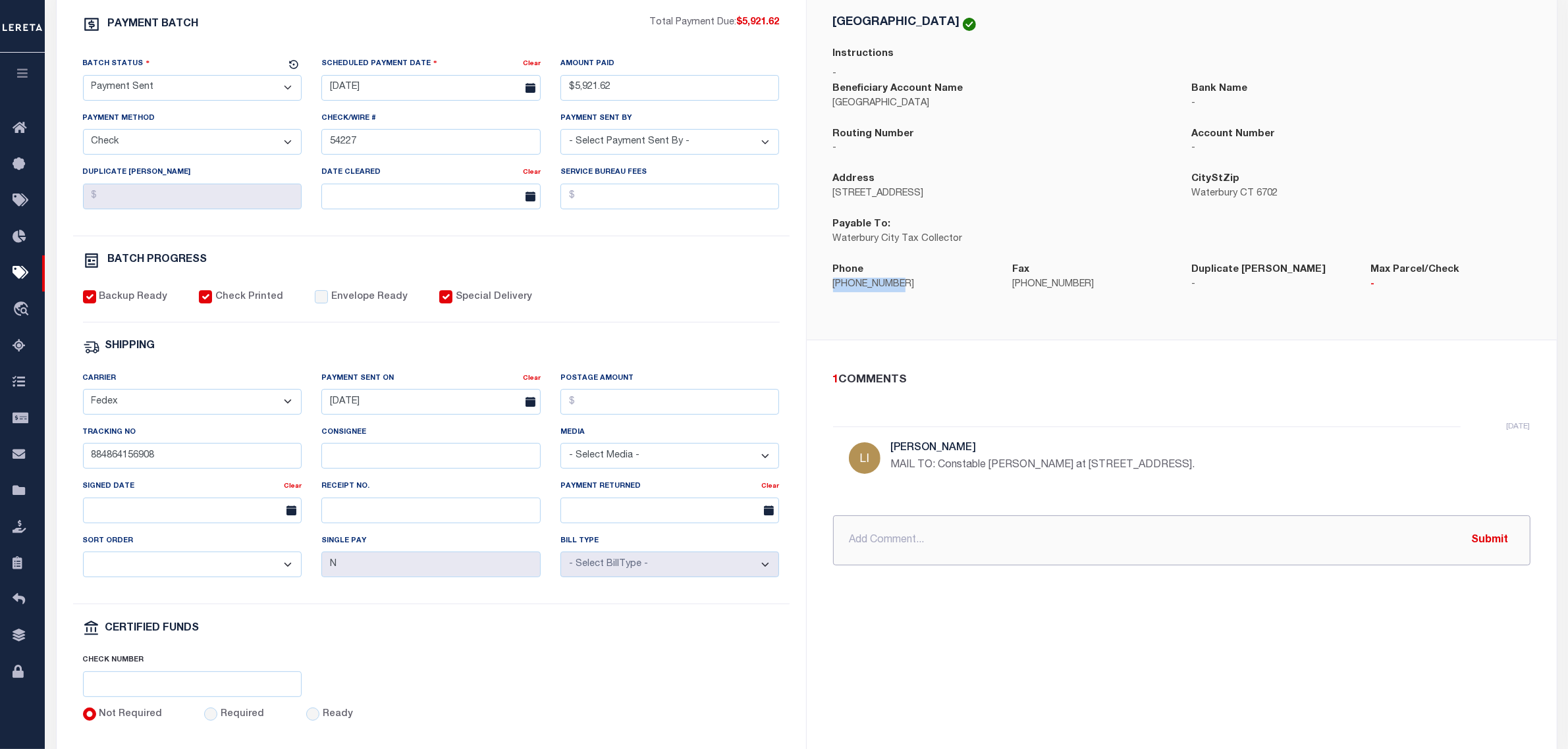
click at [984, 564] on input "text" at bounding box center [1182, 540] width 698 height 50
type input "p"
paste input "884896187258"
type input "P&I check was missed. Mailed FedEx overnight 884896187258"
drag, startPoint x: 989, startPoint y: 624, endPoint x: 998, endPoint y: 620, distance: 9.8
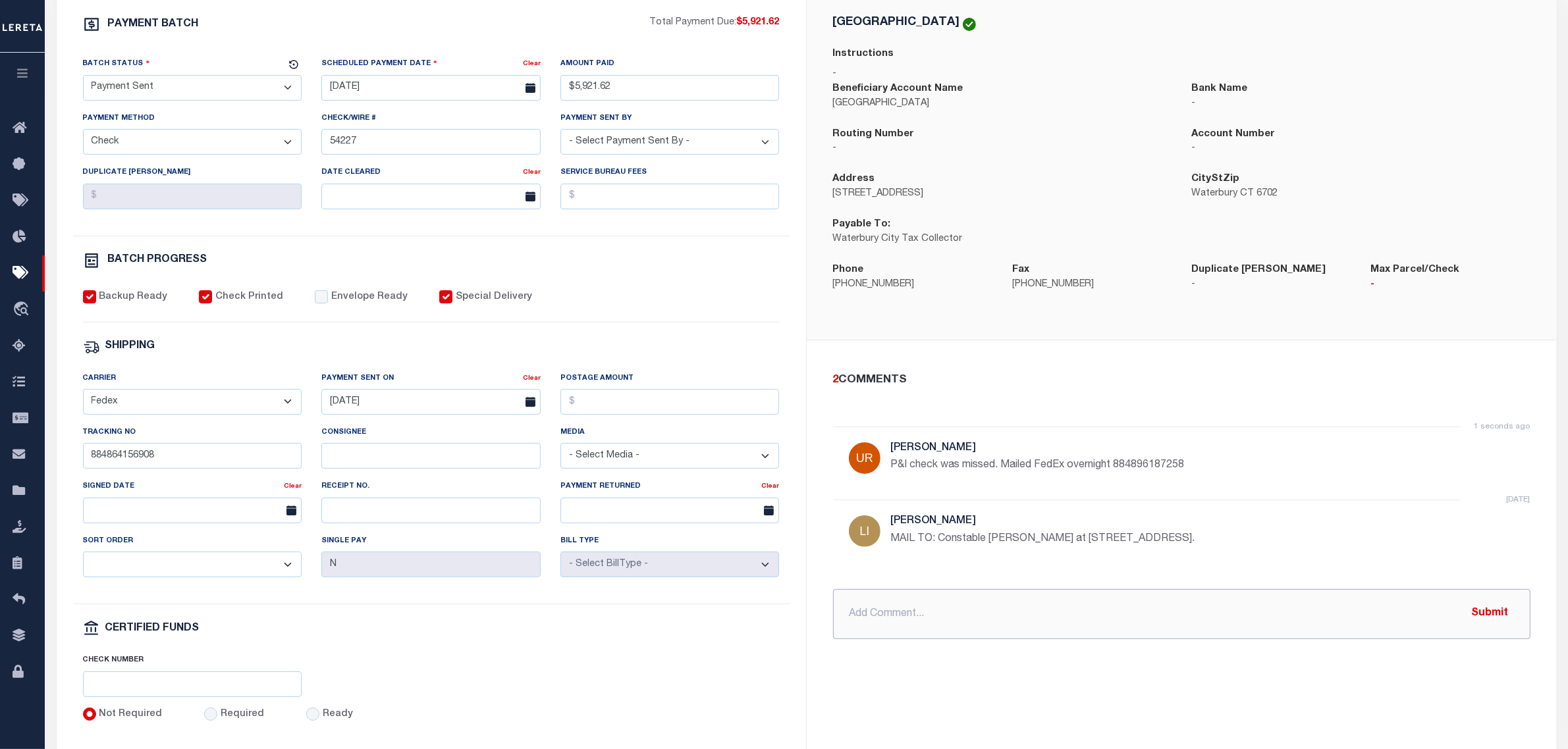
click at [989, 624] on input "text" at bounding box center [1182, 614] width 698 height 50
paste input "884896229681"
type input "update. p&i mailed 884896229681"
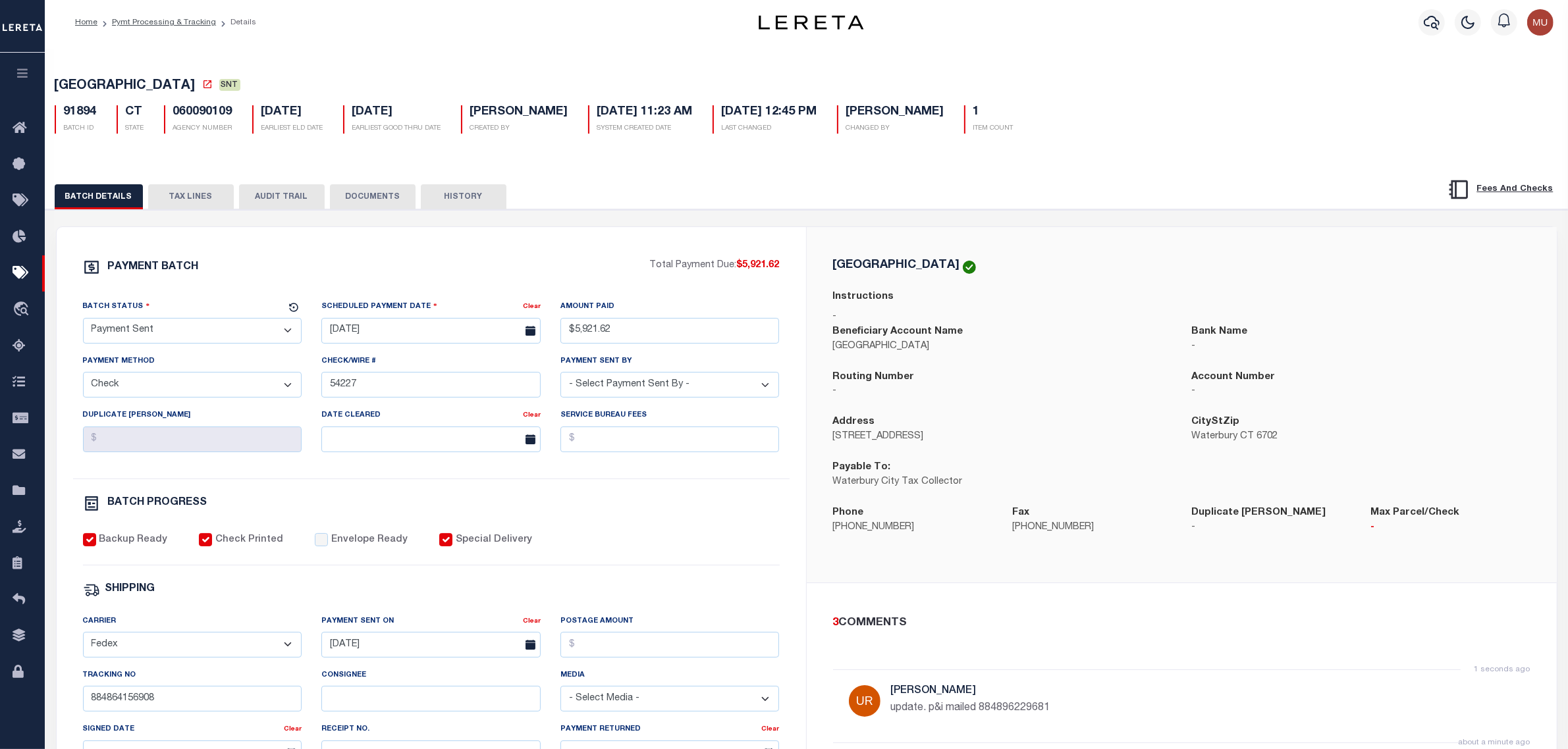
scroll to position [0, 0]
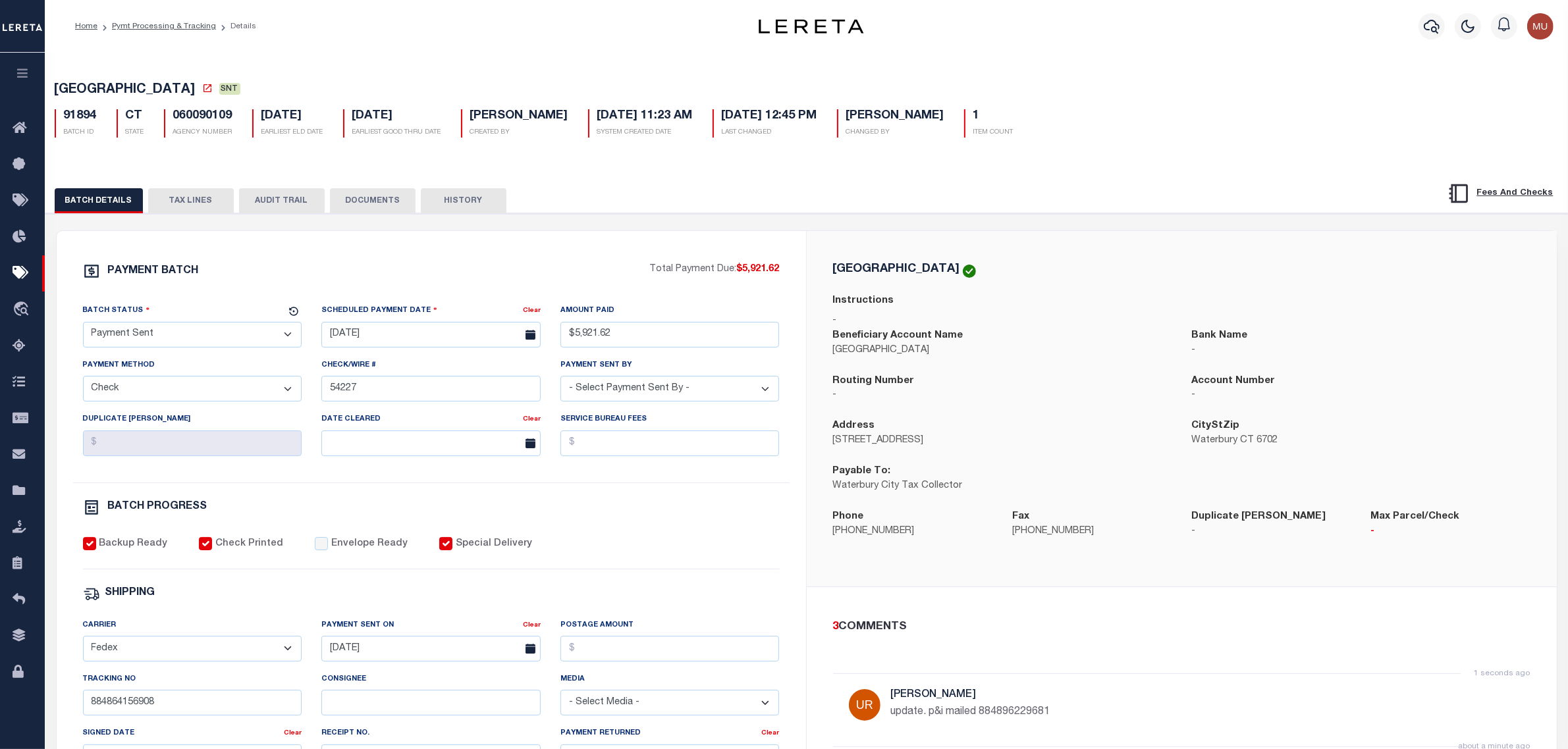
click at [163, 31] on li "Pymt Processing & Tracking" at bounding box center [156, 26] width 119 height 11
click at [182, 23] on link "Pymt Processing & Tracking" at bounding box center [164, 26] width 104 height 8
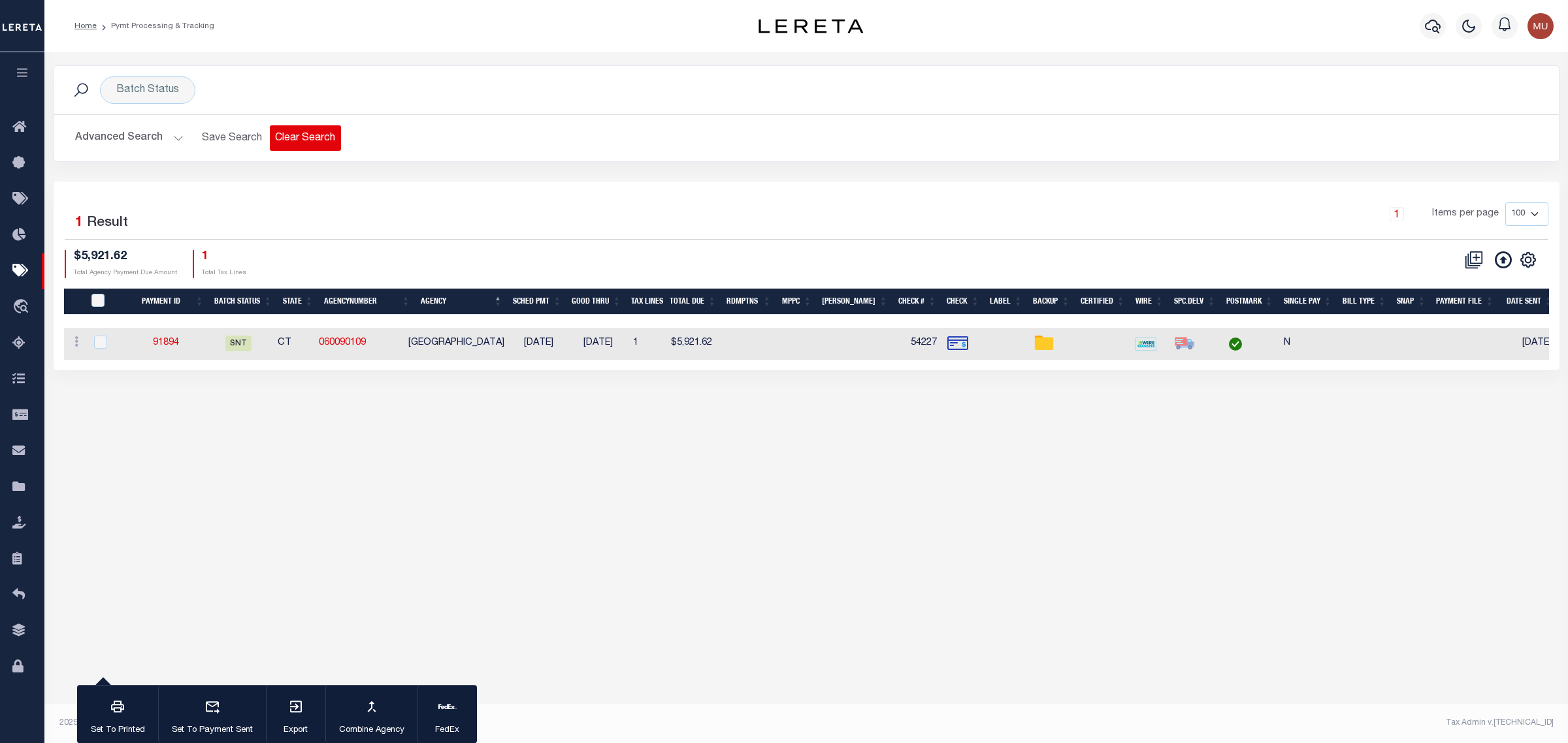
click at [325, 148] on button "Clear Search" at bounding box center [305, 138] width 71 height 26
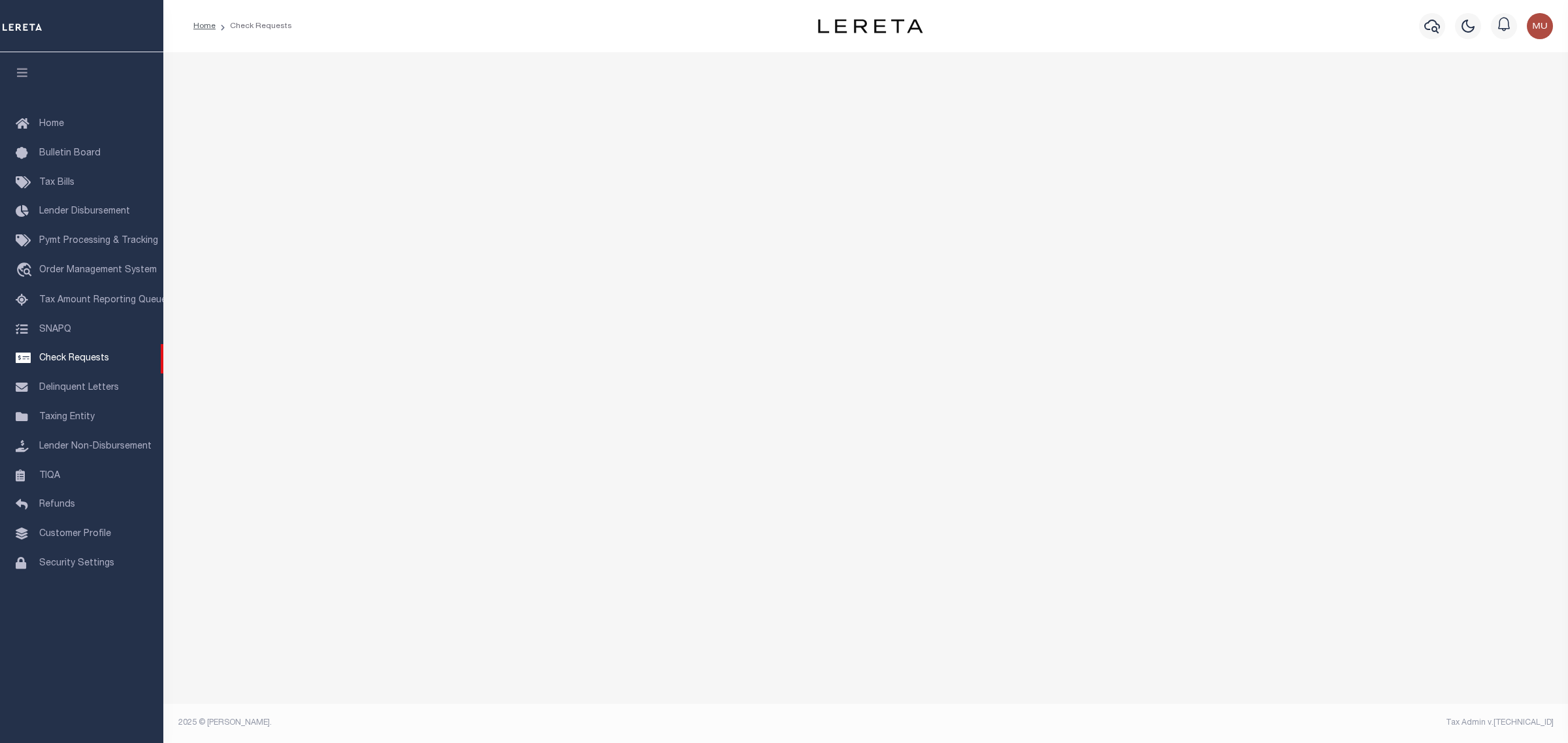
select select "50"
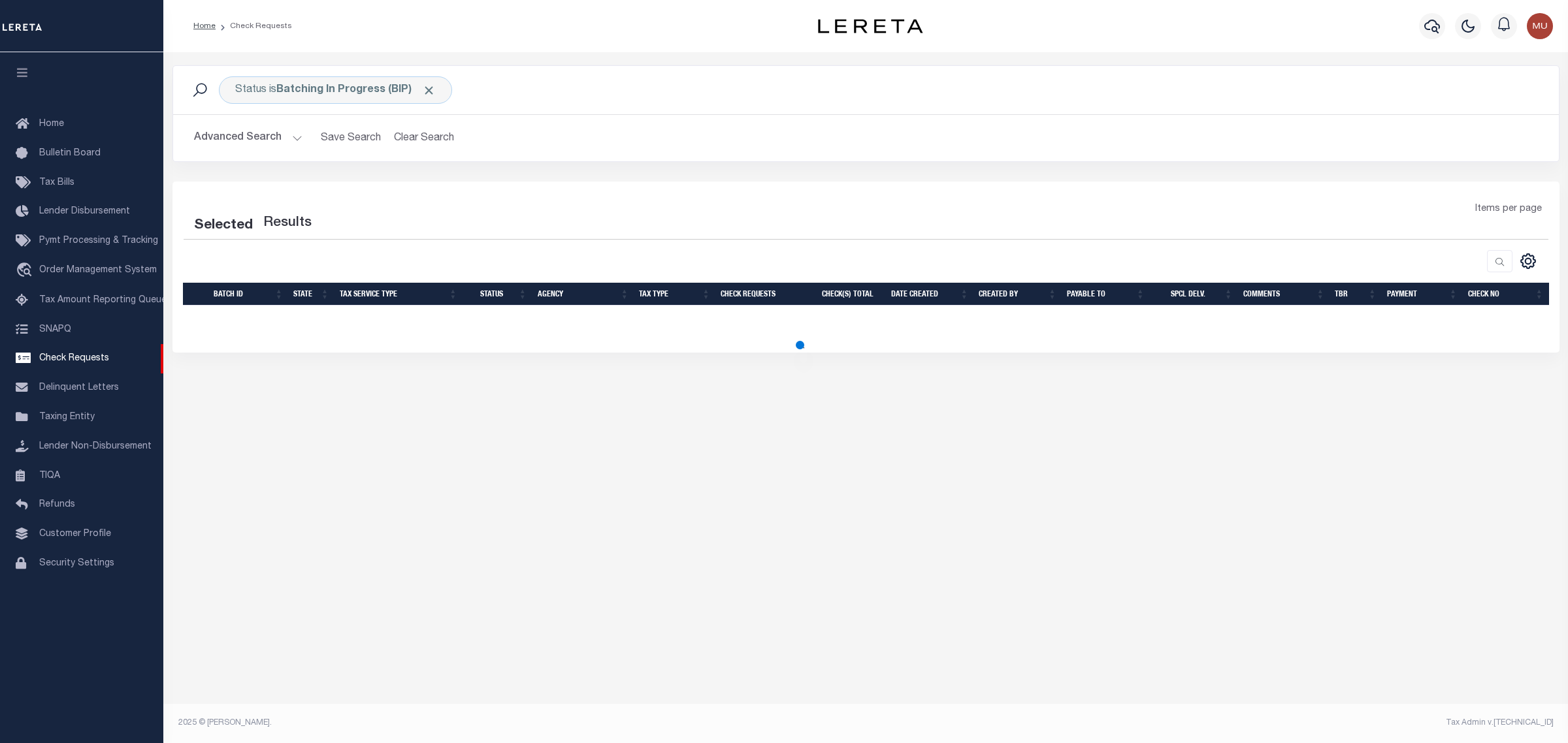
select select "50"
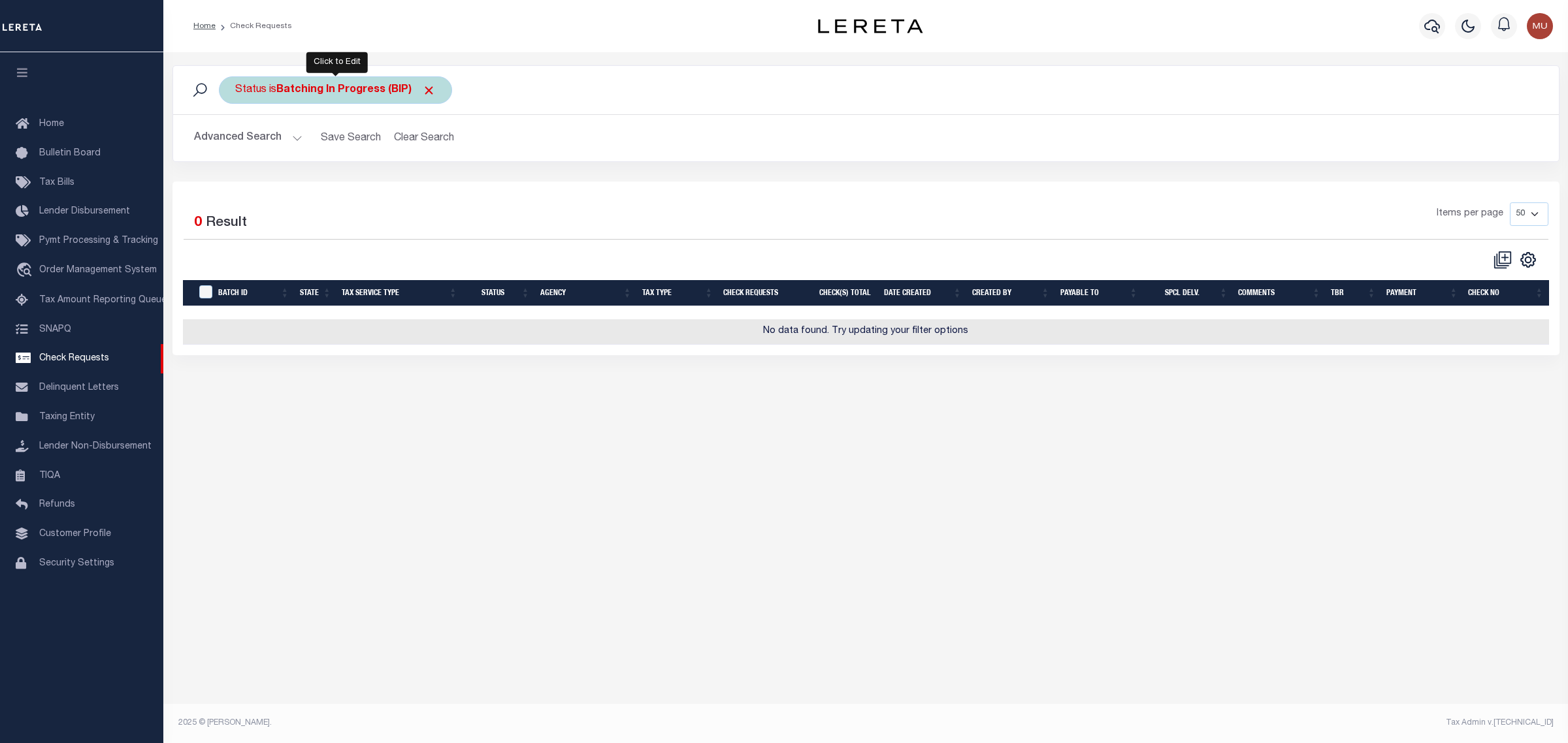
click at [380, 77] on div "Status is Batching In Progress (BIP)" at bounding box center [335, 90] width 233 height 27
click at [394, 159] on select "Approval Needed (APN) Batching In Progress (BIP) Check Returned (CKR) Cleared a…" at bounding box center [331, 154] width 192 height 25
select select "RTS"
click at [236, 142] on select "Approval Needed (APN) Batching In Progress (BIP) Check Returned (CKR) Cleared a…" at bounding box center [331, 154] width 192 height 25
click at [416, 184] on input "Apply" at bounding box center [408, 182] width 39 height 21
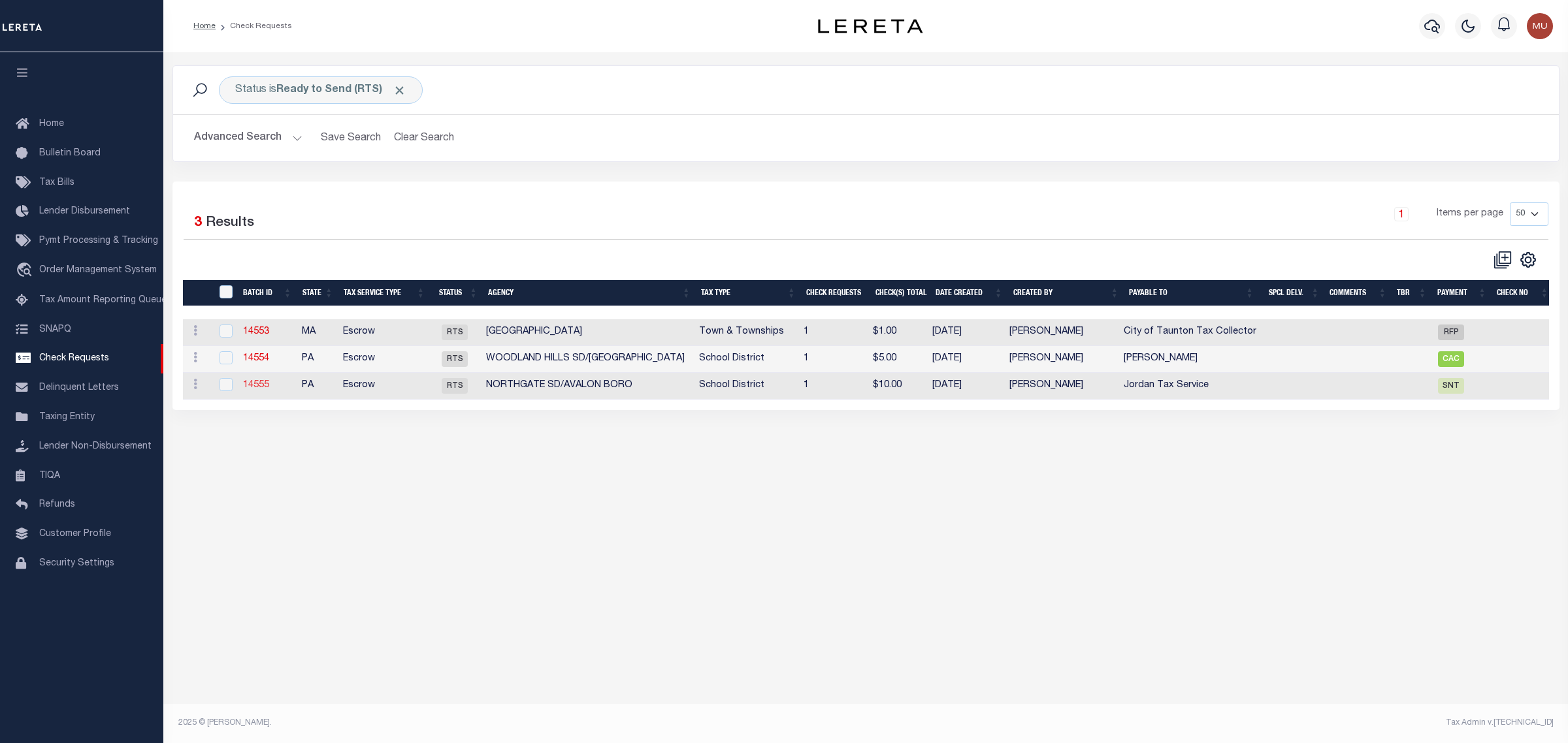
click at [259, 389] on link "14555" at bounding box center [256, 385] width 26 height 9
select select "RTS"
type input "No"
type input "$0.00"
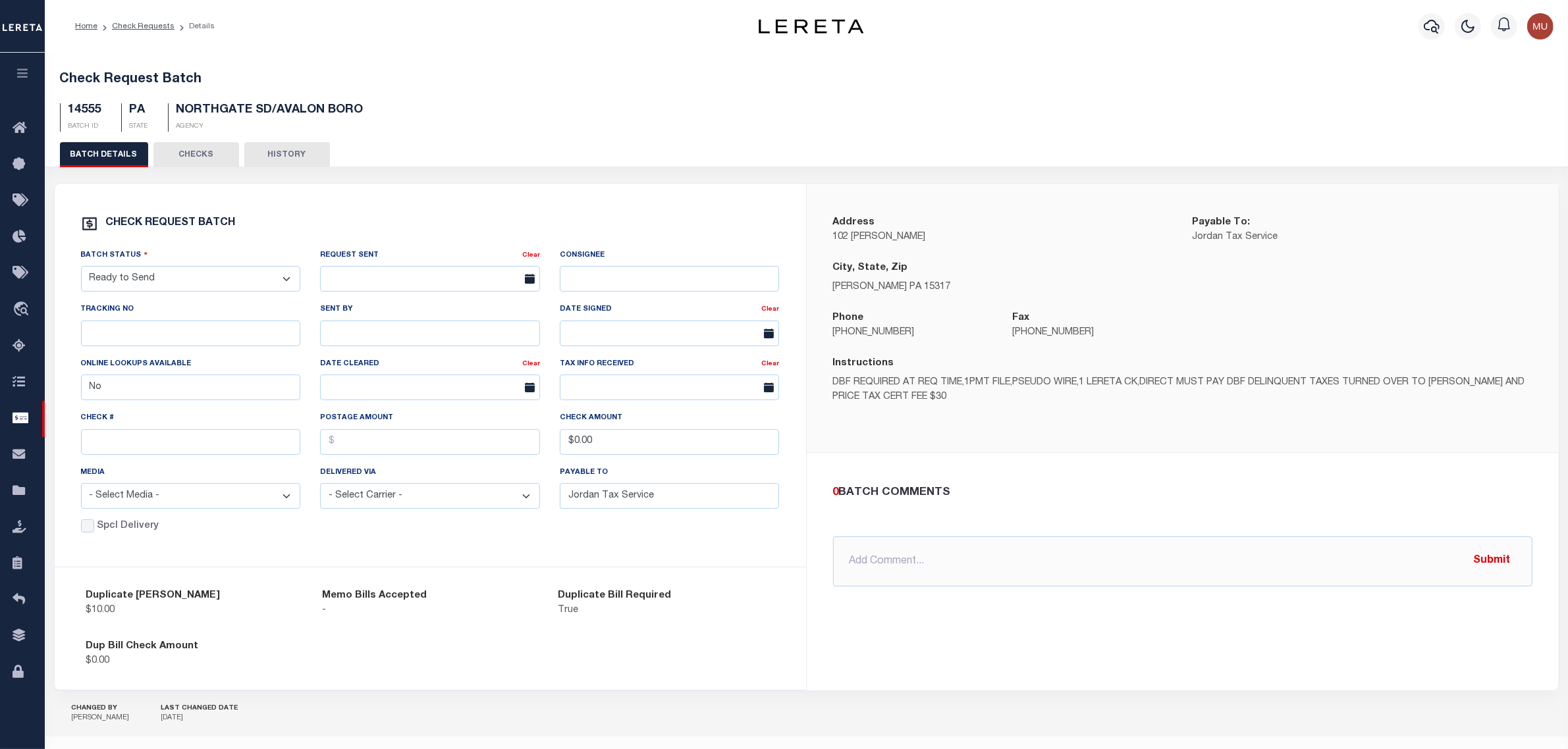
click at [843, 236] on p "102 Rahway Raod" at bounding box center [1003, 237] width 340 height 15
drag, startPoint x: 843, startPoint y: 236, endPoint x: 891, endPoint y: 239, distance: 48.1
click at [891, 239] on p "102 Rahway Raod" at bounding box center [1003, 237] width 340 height 15
copy p "102 Rahway Raod"
click at [1205, 240] on p "Jordan Tax Service" at bounding box center [1363, 237] width 340 height 15
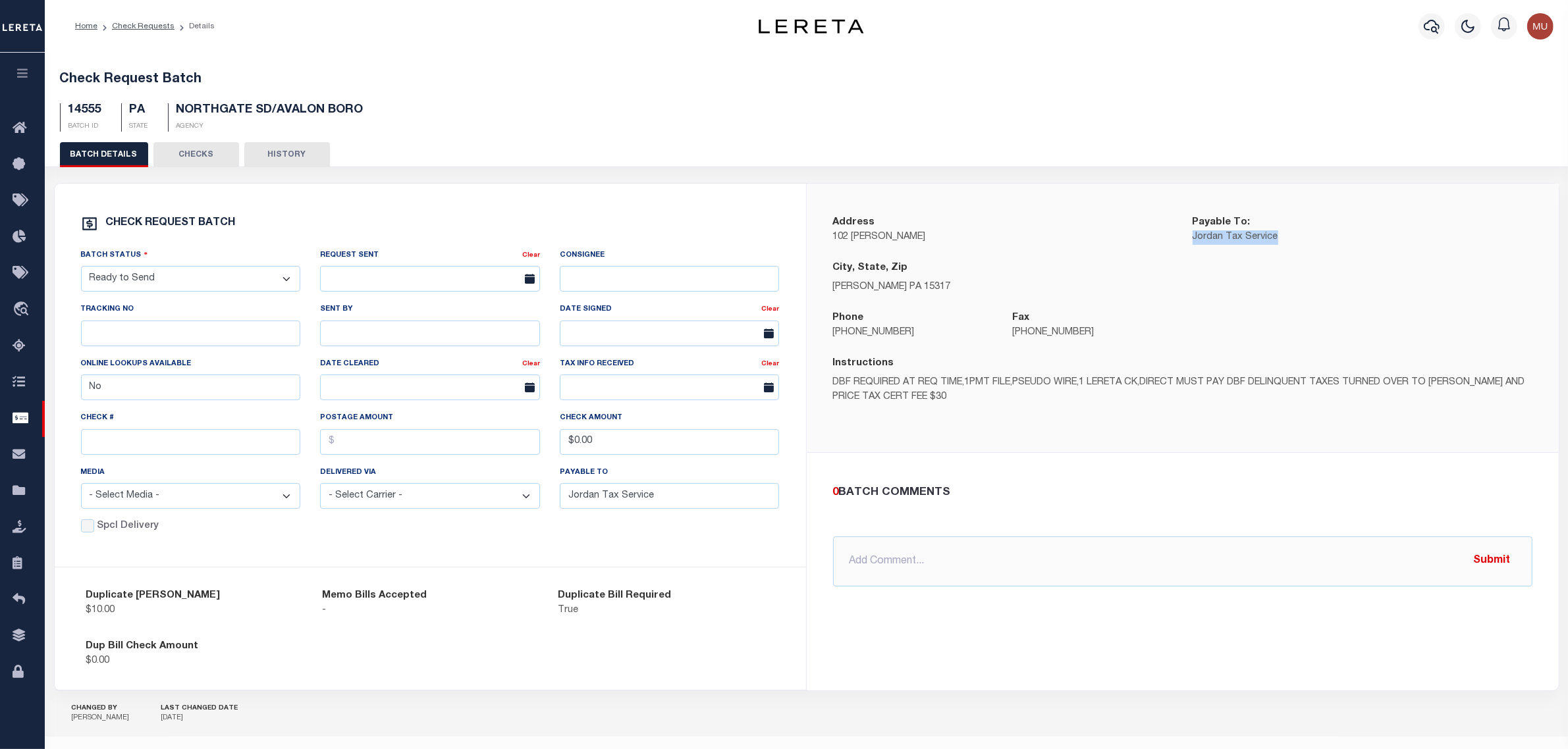
drag, startPoint x: 1205, startPoint y: 240, endPoint x: 1259, endPoint y: 237, distance: 54.1
click at [1259, 237] on p "Jordan Tax Service" at bounding box center [1363, 237] width 340 height 15
copy p "Jordan Tax Service"
click at [235, 112] on span "NORTHGATE SD/AVALON BORO" at bounding box center [270, 110] width 187 height 11
drag, startPoint x: 235, startPoint y: 112, endPoint x: 335, endPoint y: 113, distance: 100.0
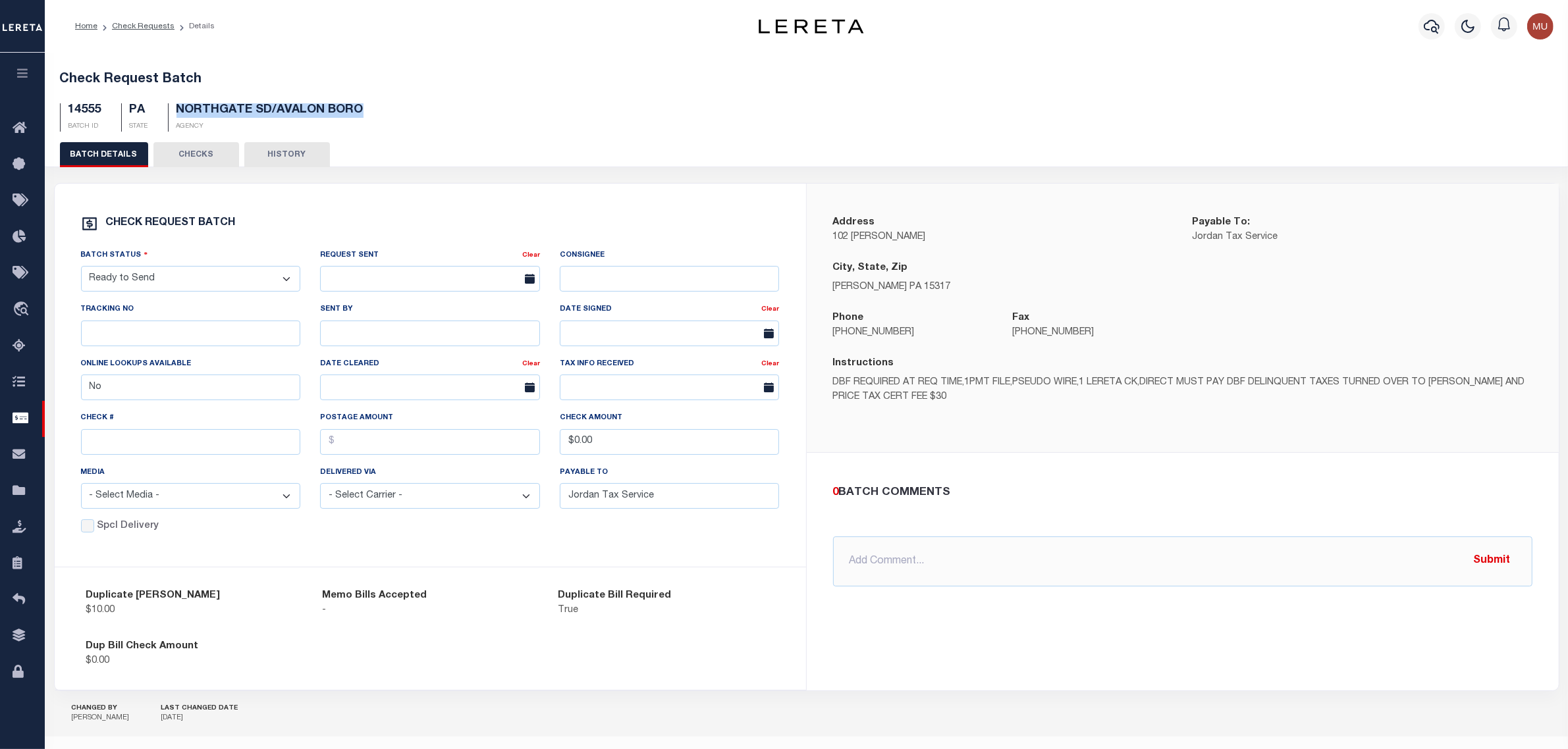
click at [335, 113] on span "NORTHGATE SD/AVALON BORO" at bounding box center [270, 110] width 187 height 11
copy span "NORTHGATE SD/AVALON BORO"
click at [847, 289] on p "McMurray PA 15317" at bounding box center [1183, 287] width 699 height 15
drag, startPoint x: 847, startPoint y: 289, endPoint x: 894, endPoint y: 284, distance: 47.3
click at [894, 284] on p "McMurray PA 15317" at bounding box center [1183, 287] width 699 height 15
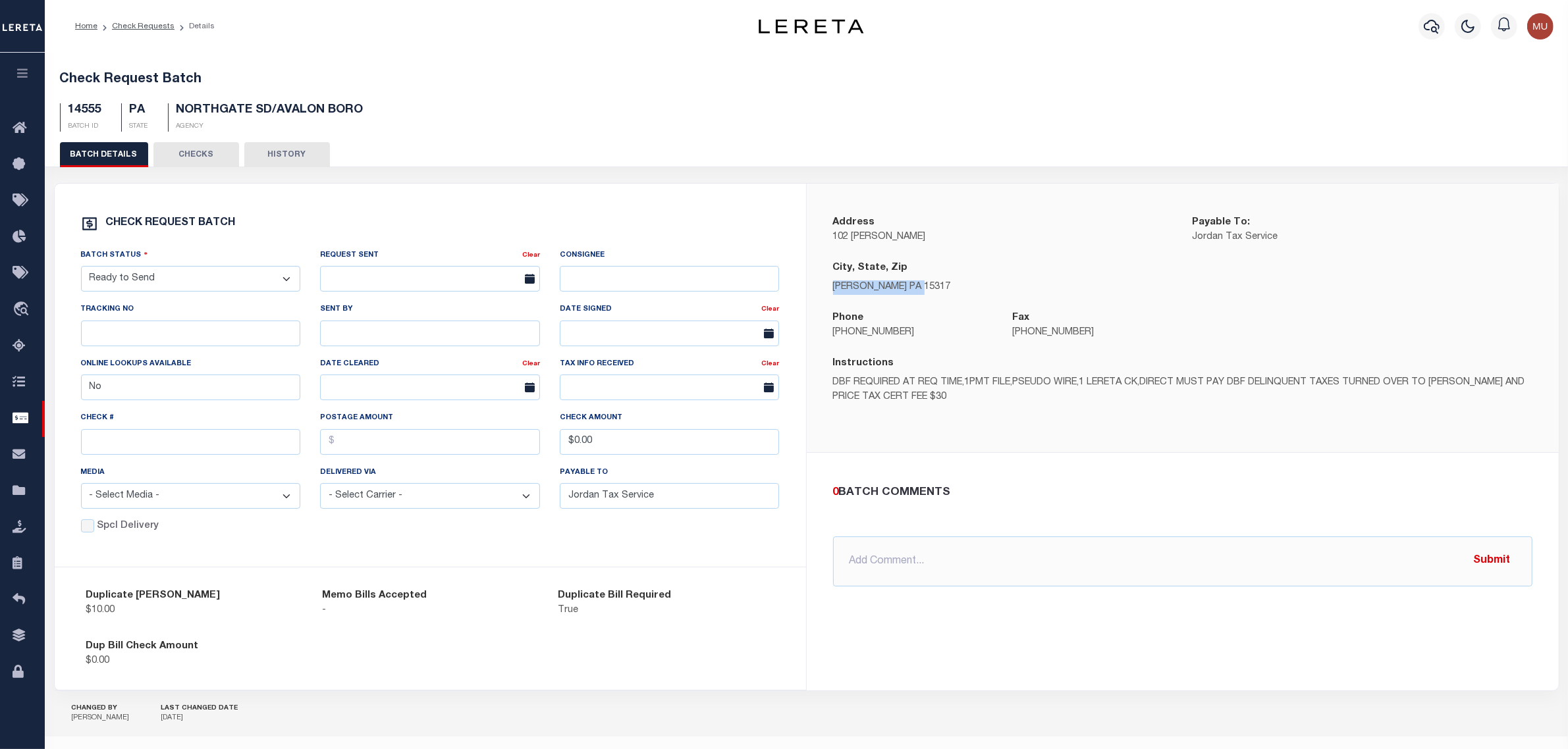
click at [868, 289] on p "McMurray PA 15317" at bounding box center [1183, 287] width 699 height 15
click at [863, 289] on p "McMurray PA 15317" at bounding box center [1183, 287] width 699 height 15
copy p "McMurray"
click at [491, 63] on div "Check Request Batch 14555 BATCH ID PA STATE NORTHGATE SD/AVALON BORO AGENCY" at bounding box center [807, 99] width 1525 height 87
drag, startPoint x: 491, startPoint y: 63, endPoint x: 532, endPoint y: 89, distance: 48.5
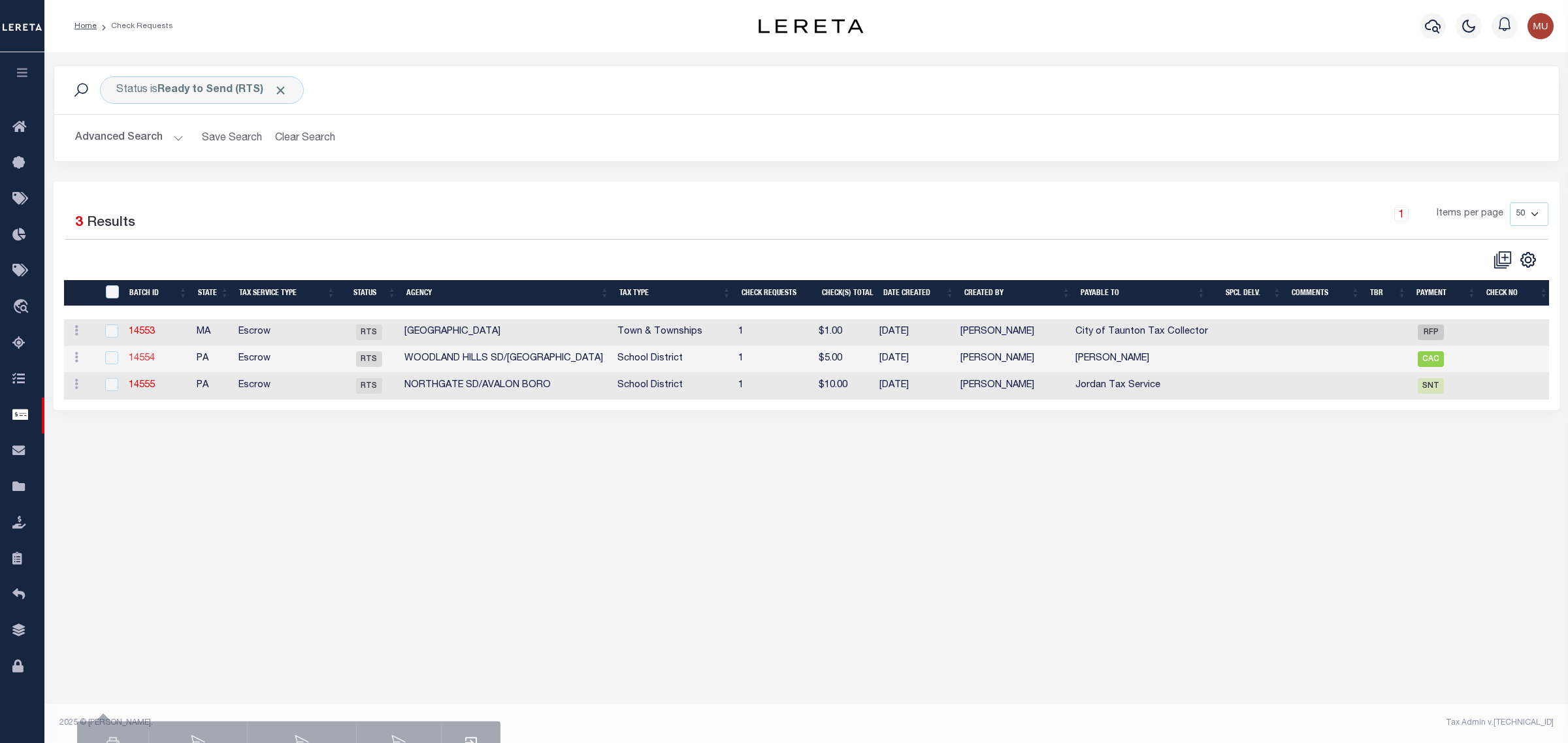
click at [144, 362] on link "14554" at bounding box center [141, 359] width 26 height 9
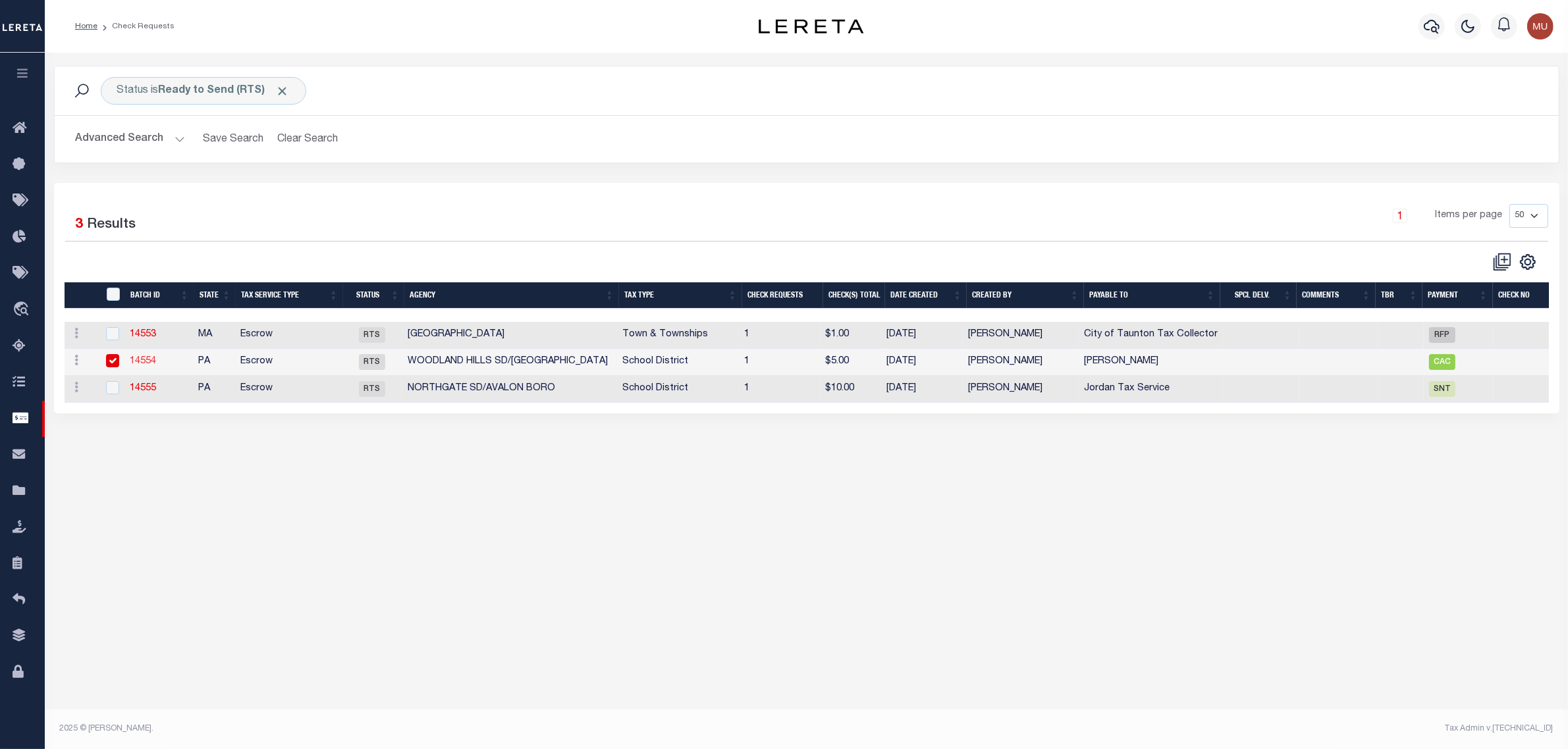
type input "PAULINE SCHOFFSTALL"
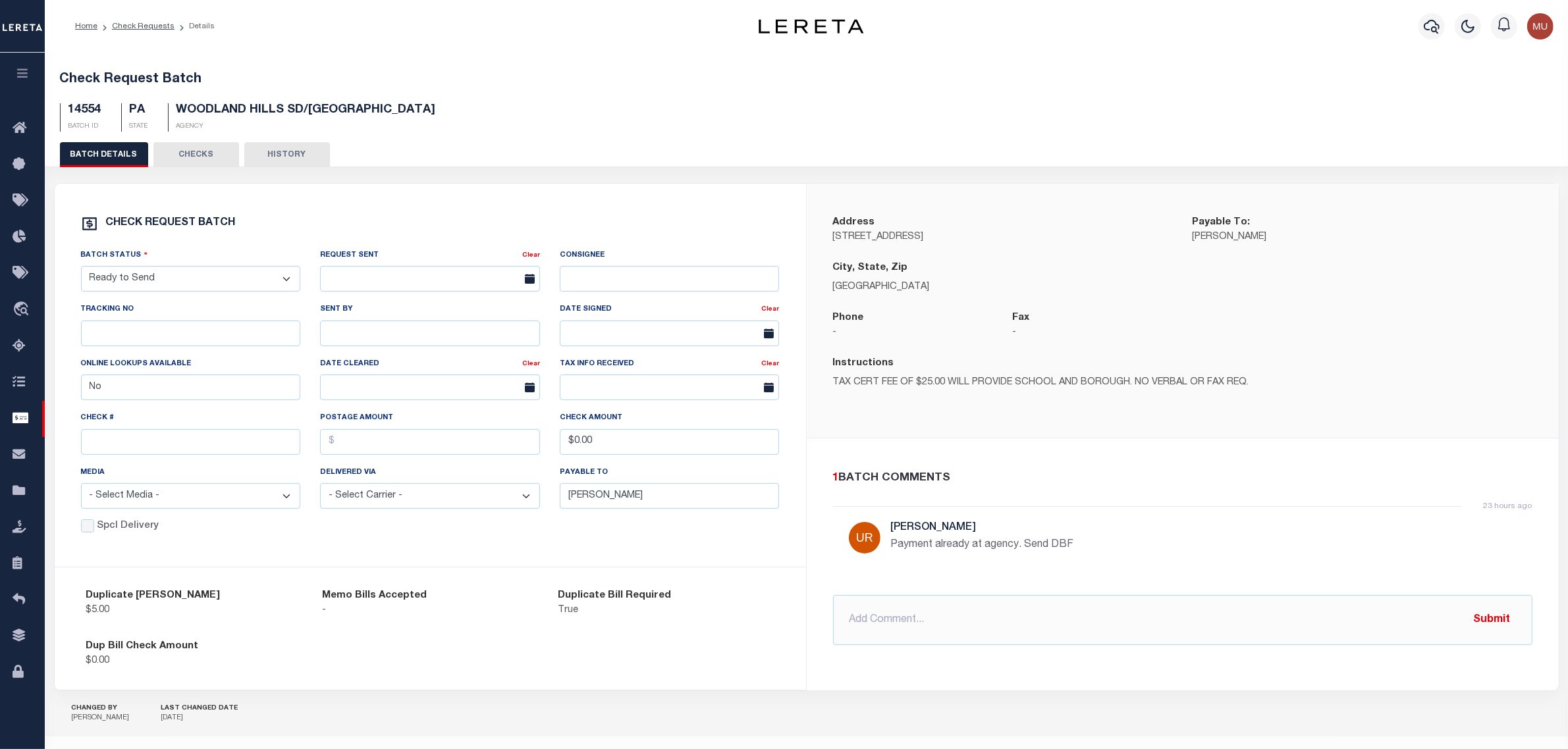
click at [973, 204] on div "Address 125 Monroeville Avenue Payable To: PAULINE SCHOFFSTALL City, State, Zip…" at bounding box center [1183, 311] width 752 height 255
click at [172, 284] on select "- Select Status - Approval Needed Batching In Progress Check Returned Cleared a…" at bounding box center [191, 279] width 220 height 26
click at [81, 269] on select "- Select Status - Approval Needed Batching In Progress Check Returned Cleared a…" at bounding box center [191, 279] width 220 height 26
click at [172, 274] on select "- Select Status - Approval Needed Batching In Progress Check Returned Cleared a…" at bounding box center [191, 279] width 220 height 26
drag, startPoint x: 173, startPoint y: 275, endPoint x: 190, endPoint y: 271, distance: 17.5
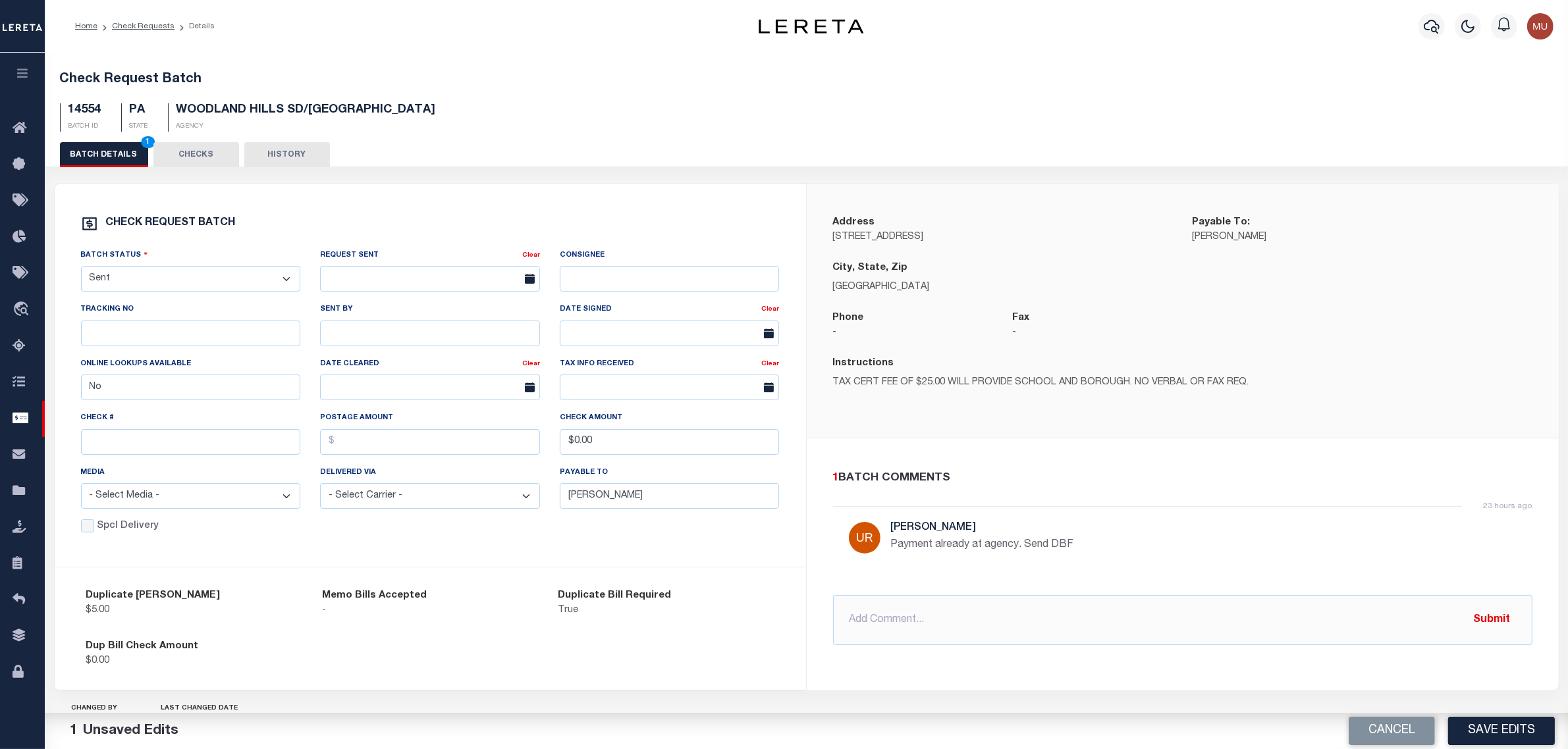
click at [173, 275] on select "- Select Status - Approval Needed Batching In Progress Check Returned Cleared a…" at bounding box center [191, 279] width 220 height 26
click at [293, 224] on div "Check REQUEST BATCH" at bounding box center [430, 224] width 699 height 17
click at [1385, 735] on button "Cancel" at bounding box center [1392, 731] width 87 height 28
select select "RTS"
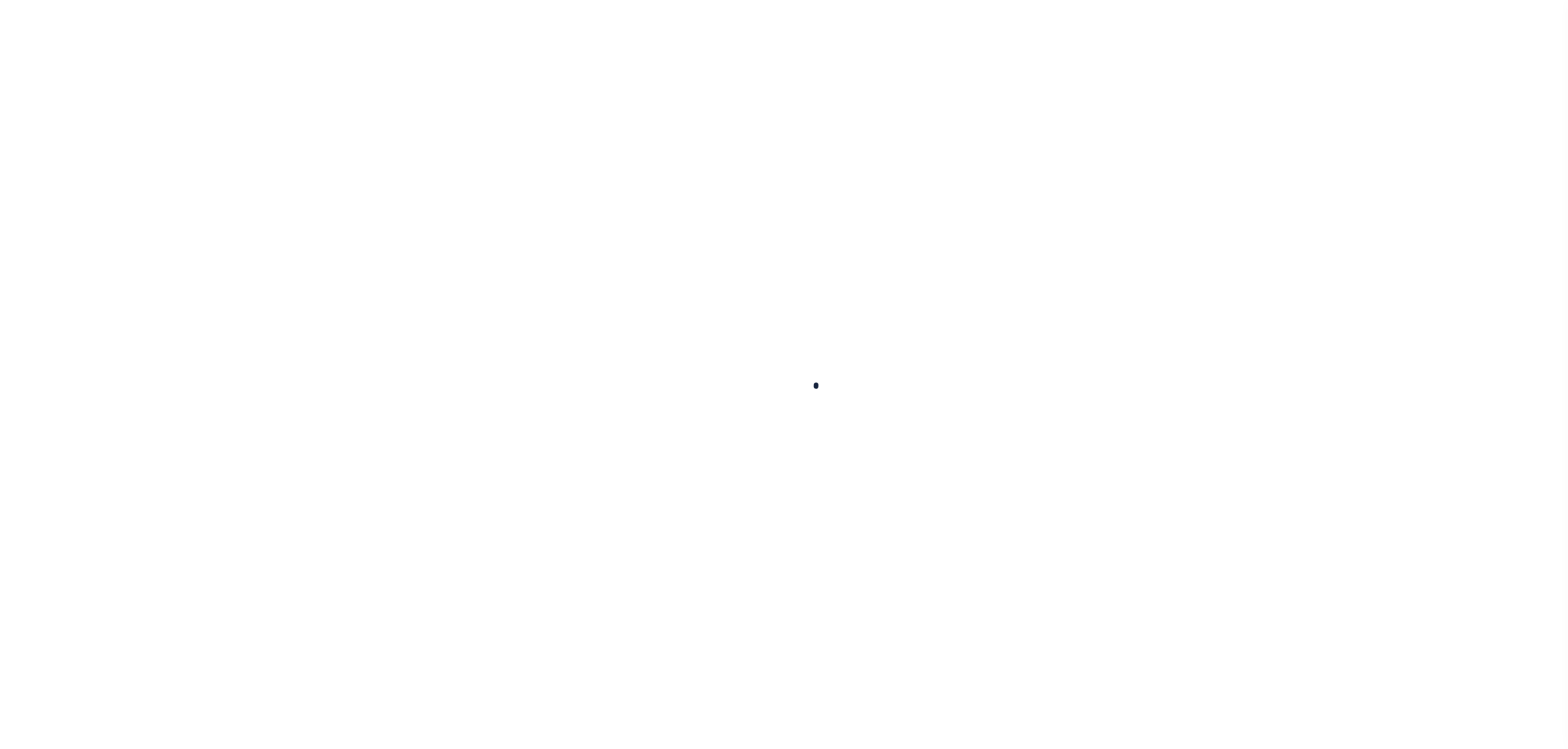
select select "RFP"
type input "[DATE]"
type input "$936.86"
select select "CHK"
type input "54237"
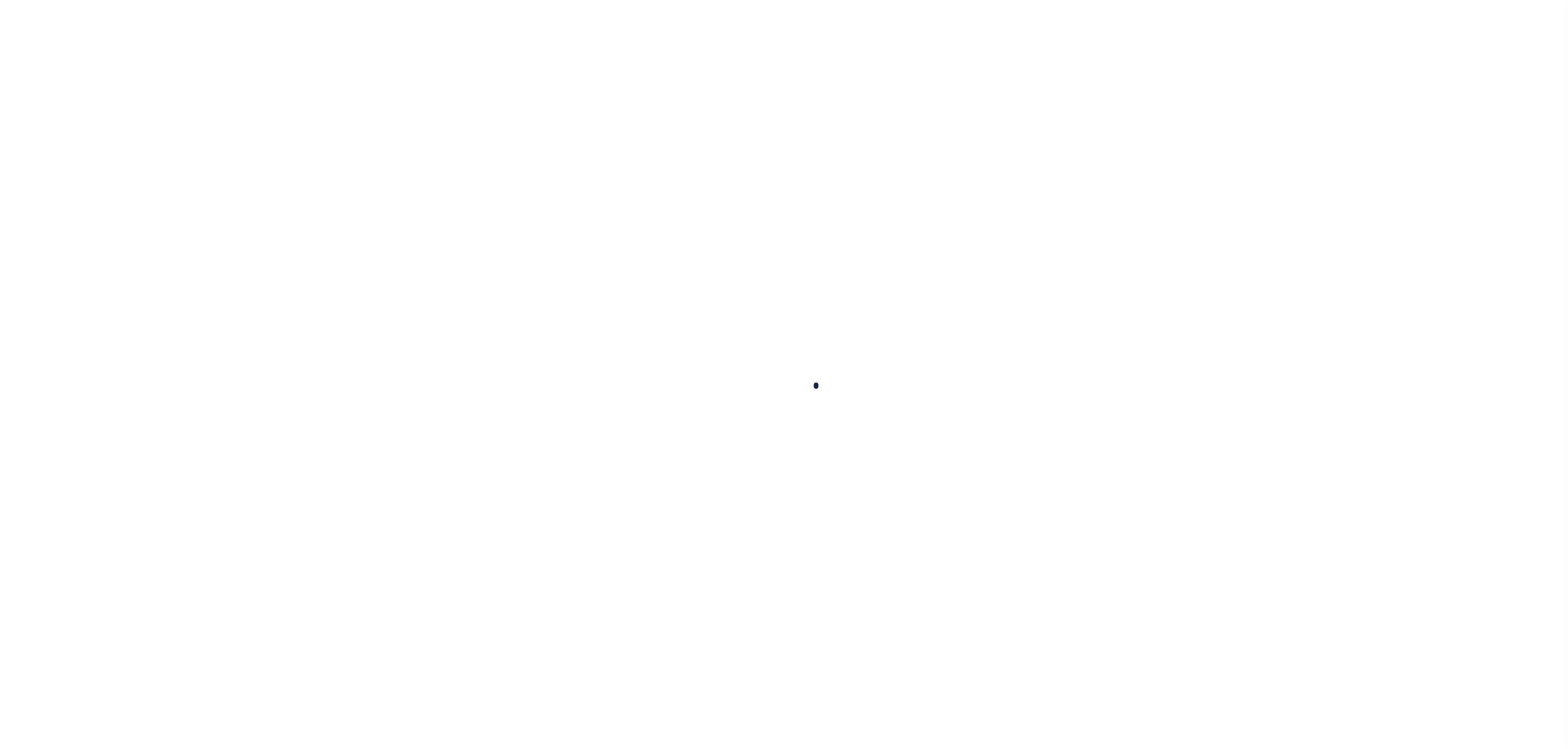
select select "[PERSON_NAME]"
checkbox input "true"
type input "N"
radio input "true"
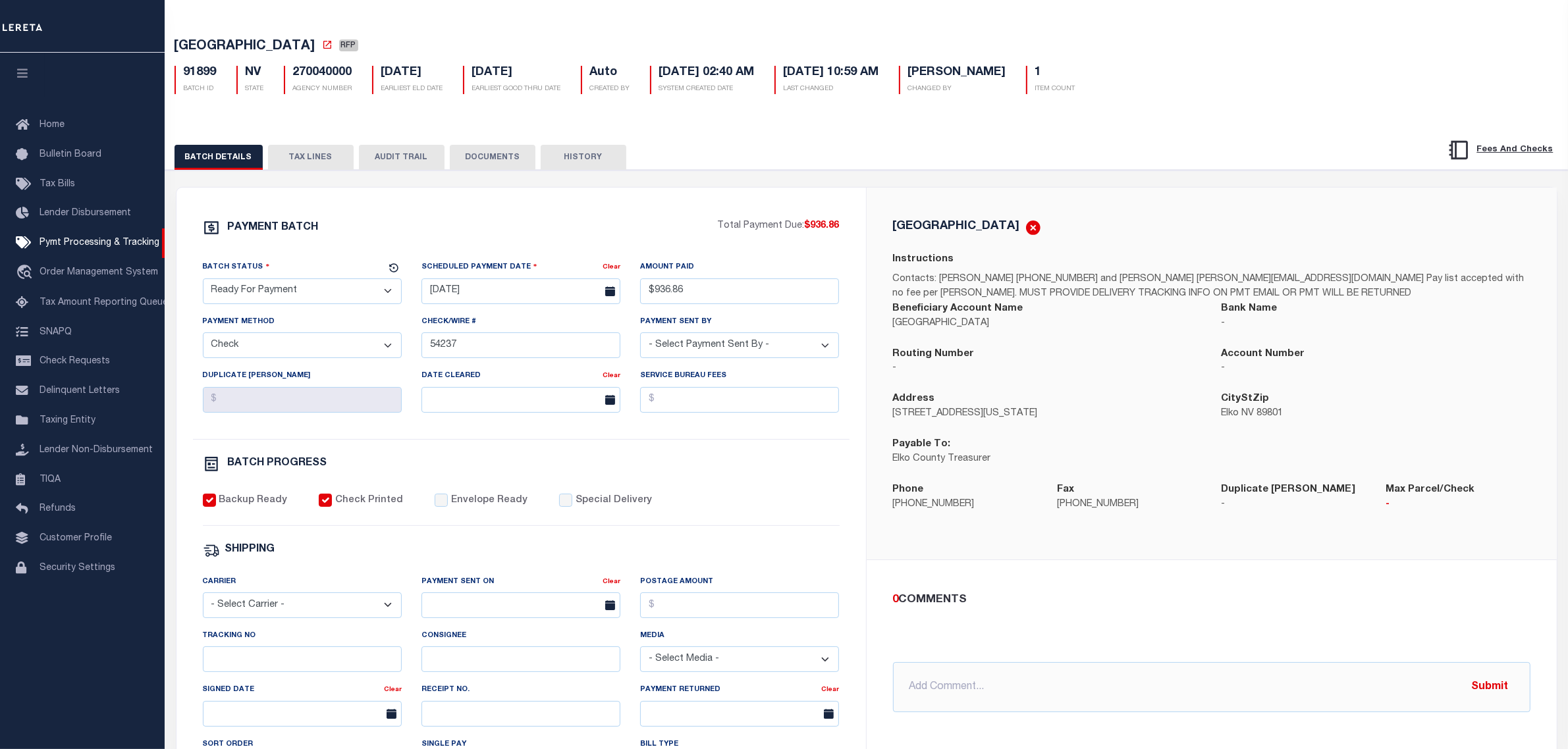
scroll to position [165, 0]
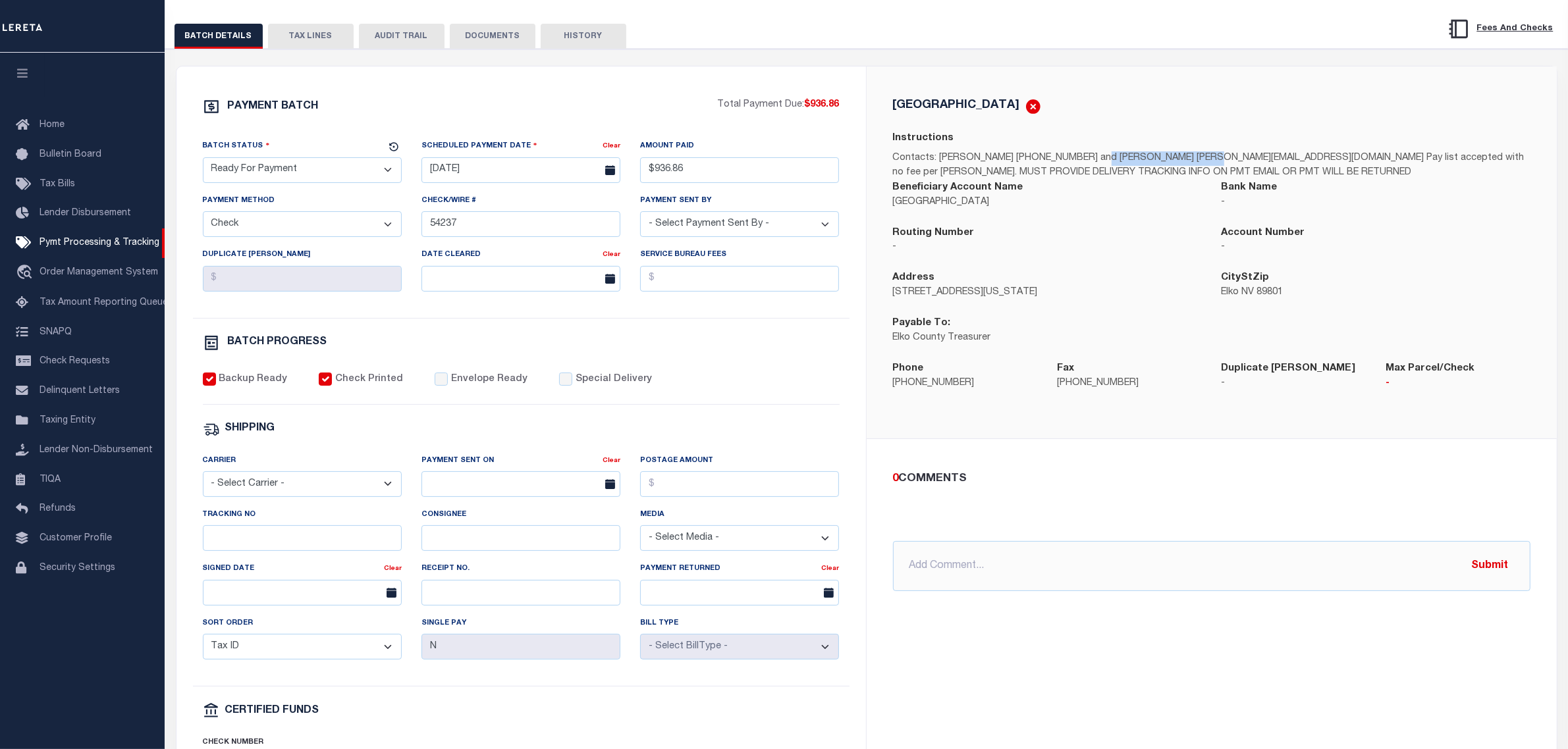
drag, startPoint x: 1079, startPoint y: 162, endPoint x: 1183, endPoint y: 158, distance: 104.1
click at [1183, 158] on p "Contacts: Nancy 775-738-5694 and Cheryl cpaul@elkocountynv.net Pay list accepte…" at bounding box center [1212, 166] width 637 height 29
copy p "cpaul@elkocountynv.net"
click at [698, 119] on div "PAYMENT BATCH" at bounding box center [460, 110] width 515 height 25
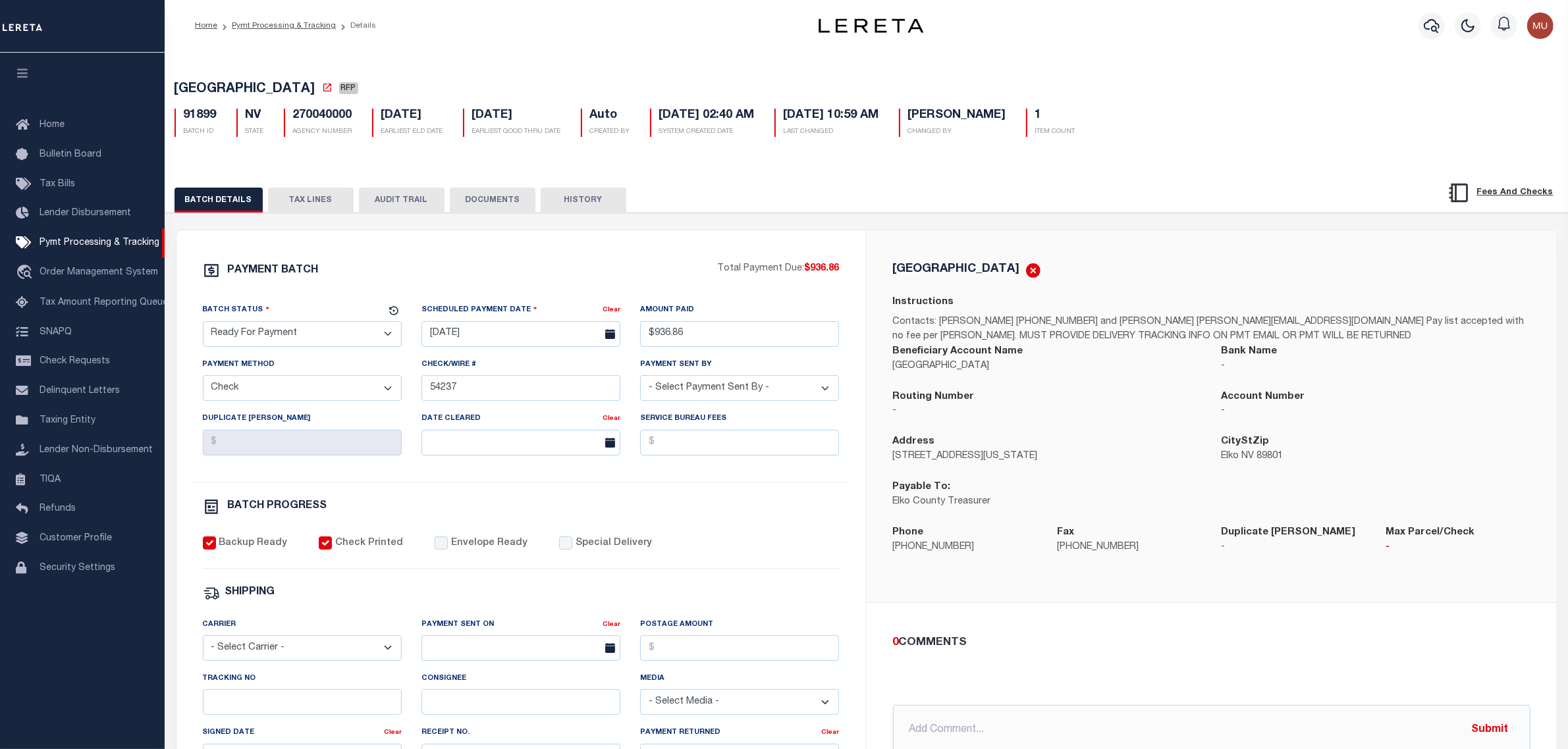
scroll to position [0, 0]
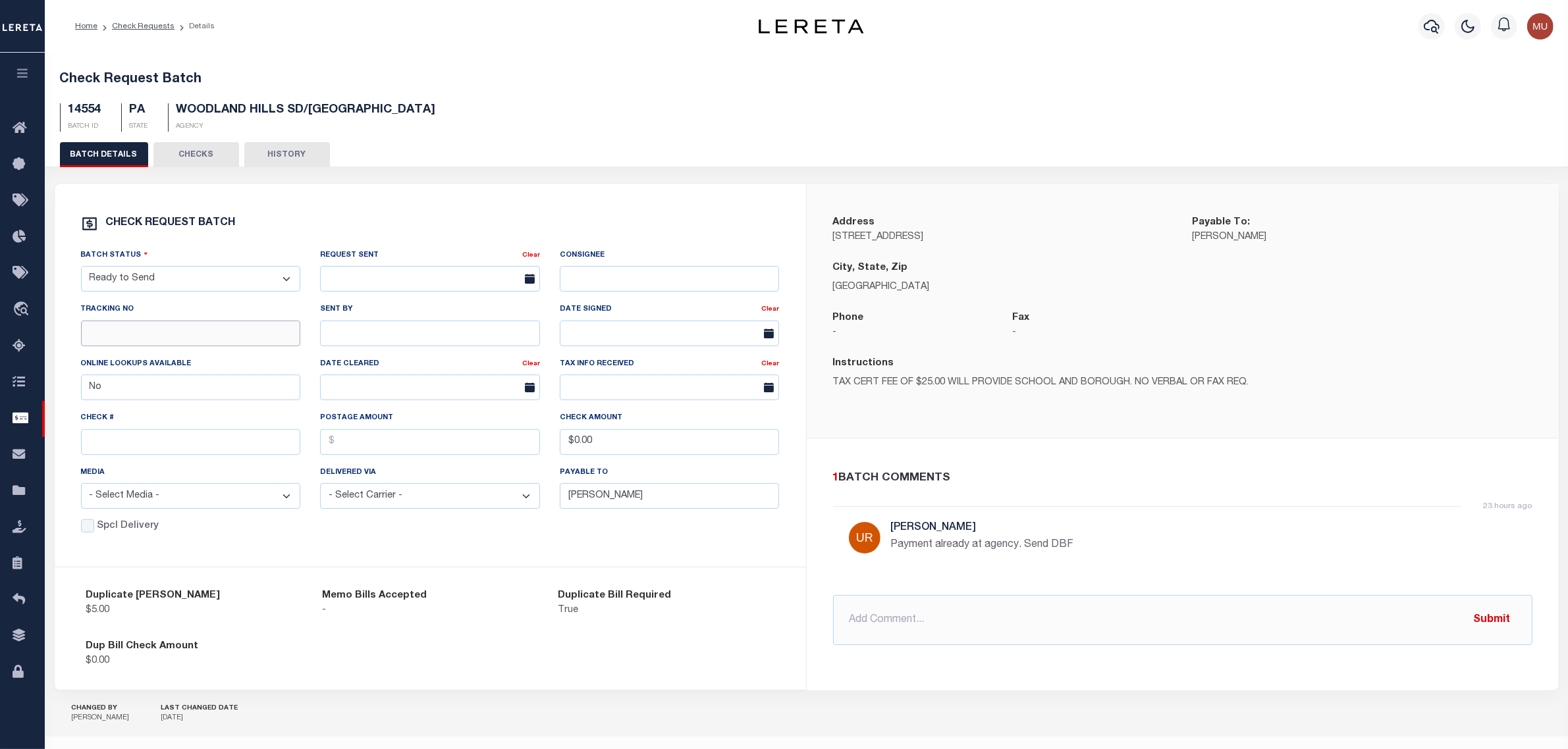
click at [143, 332] on input "text" at bounding box center [191, 334] width 220 height 26
click at [182, 287] on select "- Select Status - Approval Needed Batching In Progress Check Returned Cleared a…" at bounding box center [191, 279] width 220 height 26
select select "SNT"
click at [81, 269] on select "- Select Status - Approval Needed Batching In Progress Check Returned Cleared a…" at bounding box center [191, 279] width 220 height 26
click at [195, 338] on input "text" at bounding box center [191, 334] width 220 height 26
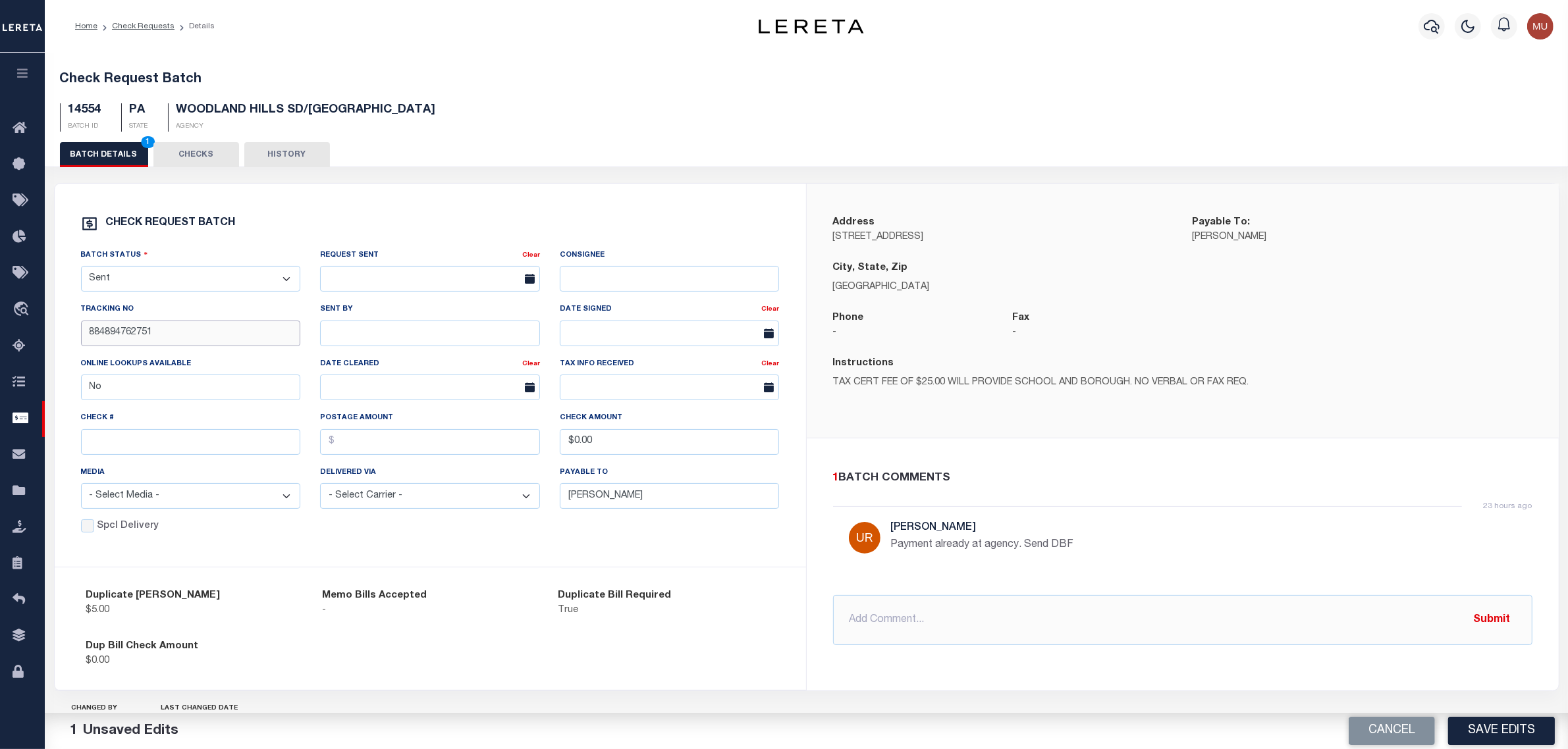
type input "884894762751"
click at [139, 443] on input "text" at bounding box center [191, 443] width 220 height 26
paste input "15087"
type input "15087"
click at [1180, 545] on p "Payment already at agency. Send DBF" at bounding box center [1088, 545] width 395 height 16
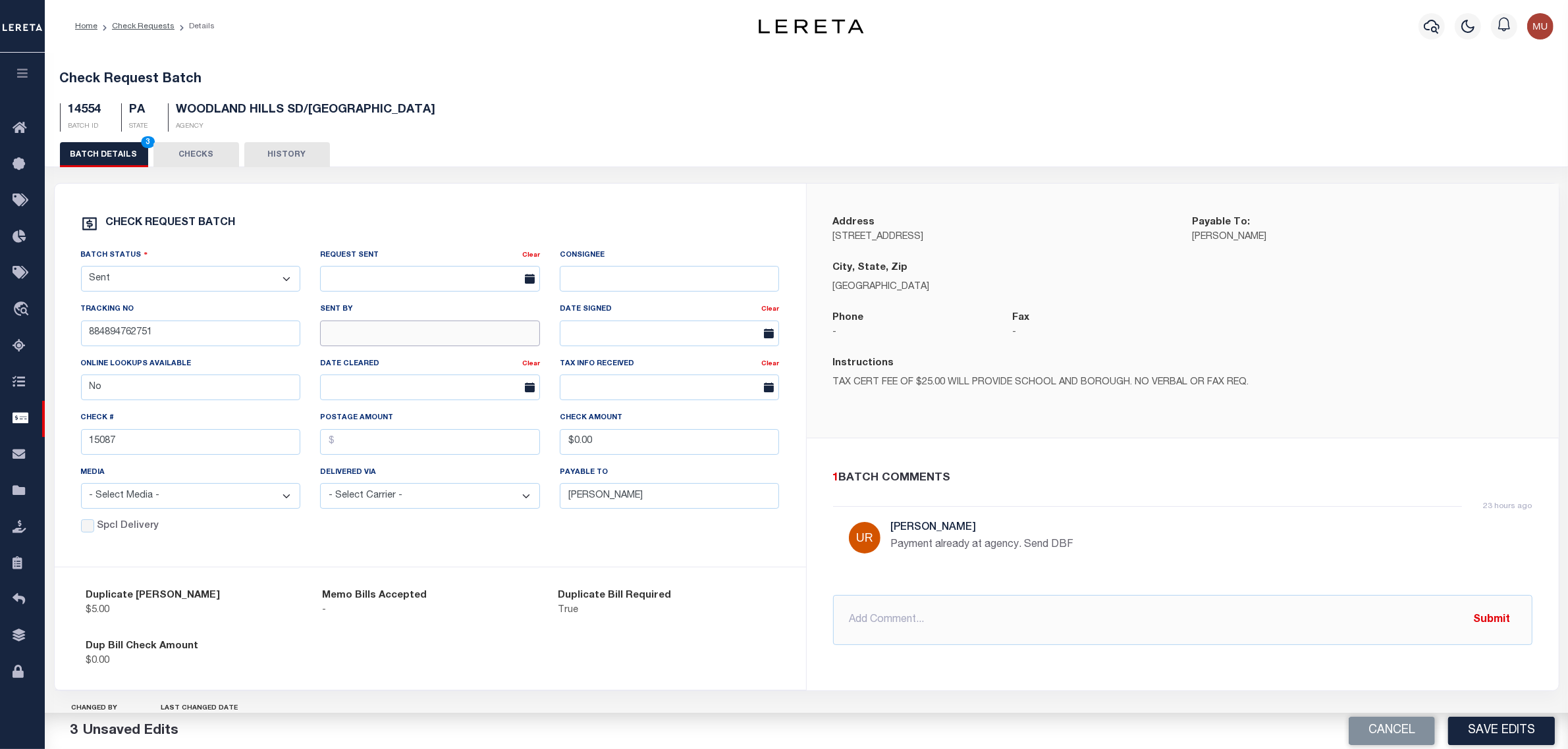
click at [412, 341] on input "text" at bounding box center [430, 334] width 220 height 26
type input "M.Urbina"
drag, startPoint x: 578, startPoint y: 428, endPoint x: 510, endPoint y: 413, distance: 69.6
click at [509, 411] on div "Batch Status - Select Status - Approval Needed Batching In Progress Check Retur…" at bounding box center [430, 384] width 719 height 271
type input "$5.00"
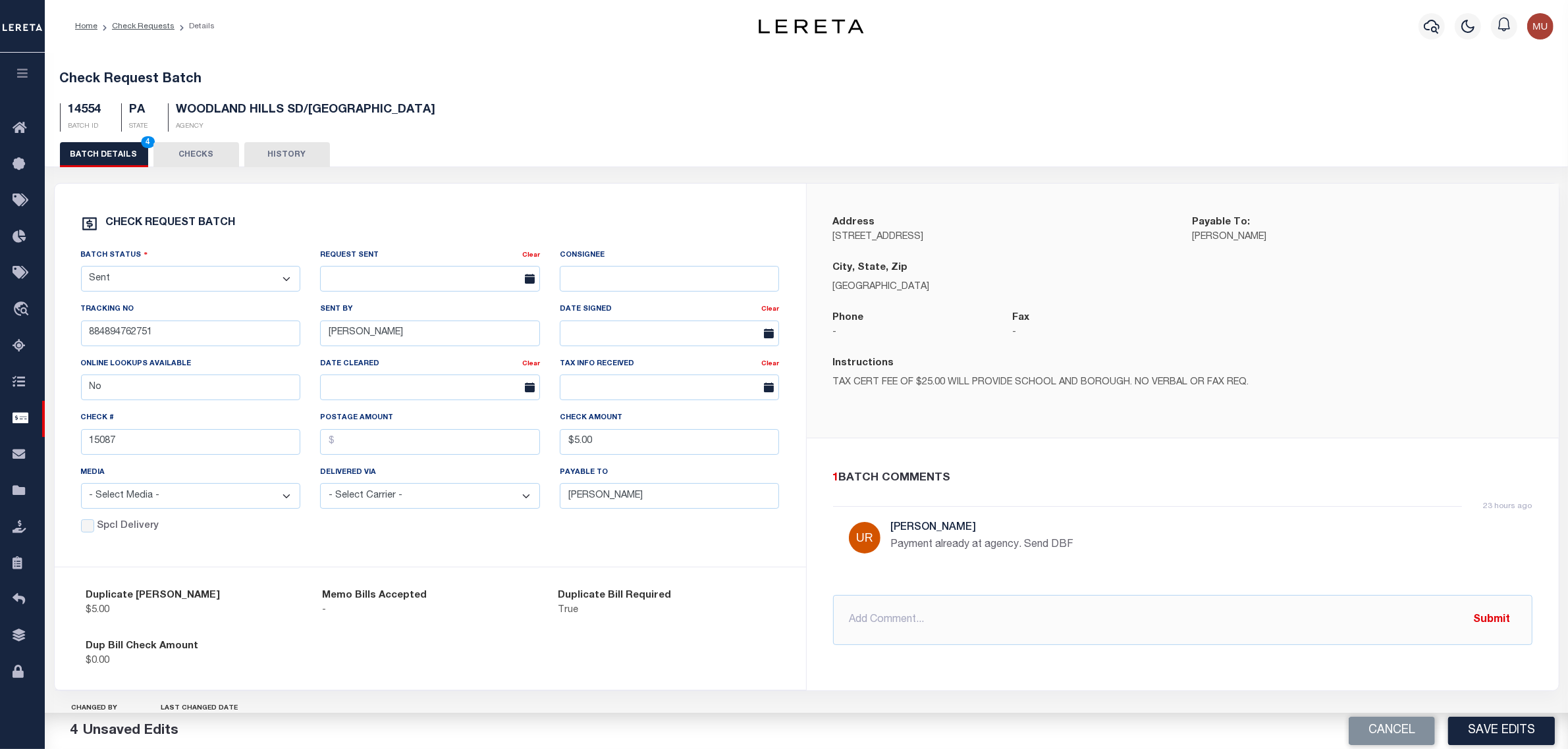
click at [461, 203] on div "Check REQUEST BATCH Batch Status - Select Status - Approval Needed Batching In …" at bounding box center [430, 375] width 751 height 384
click at [366, 281] on input "text" at bounding box center [430, 279] width 220 height 26
click at [453, 218] on div "Check REQUEST BATCH" at bounding box center [430, 224] width 699 height 17
click at [1489, 733] on button "Save Edits" at bounding box center [1501, 731] width 106 height 28
drag, startPoint x: 241, startPoint y: 289, endPoint x: 251, endPoint y: 286, distance: 10.4
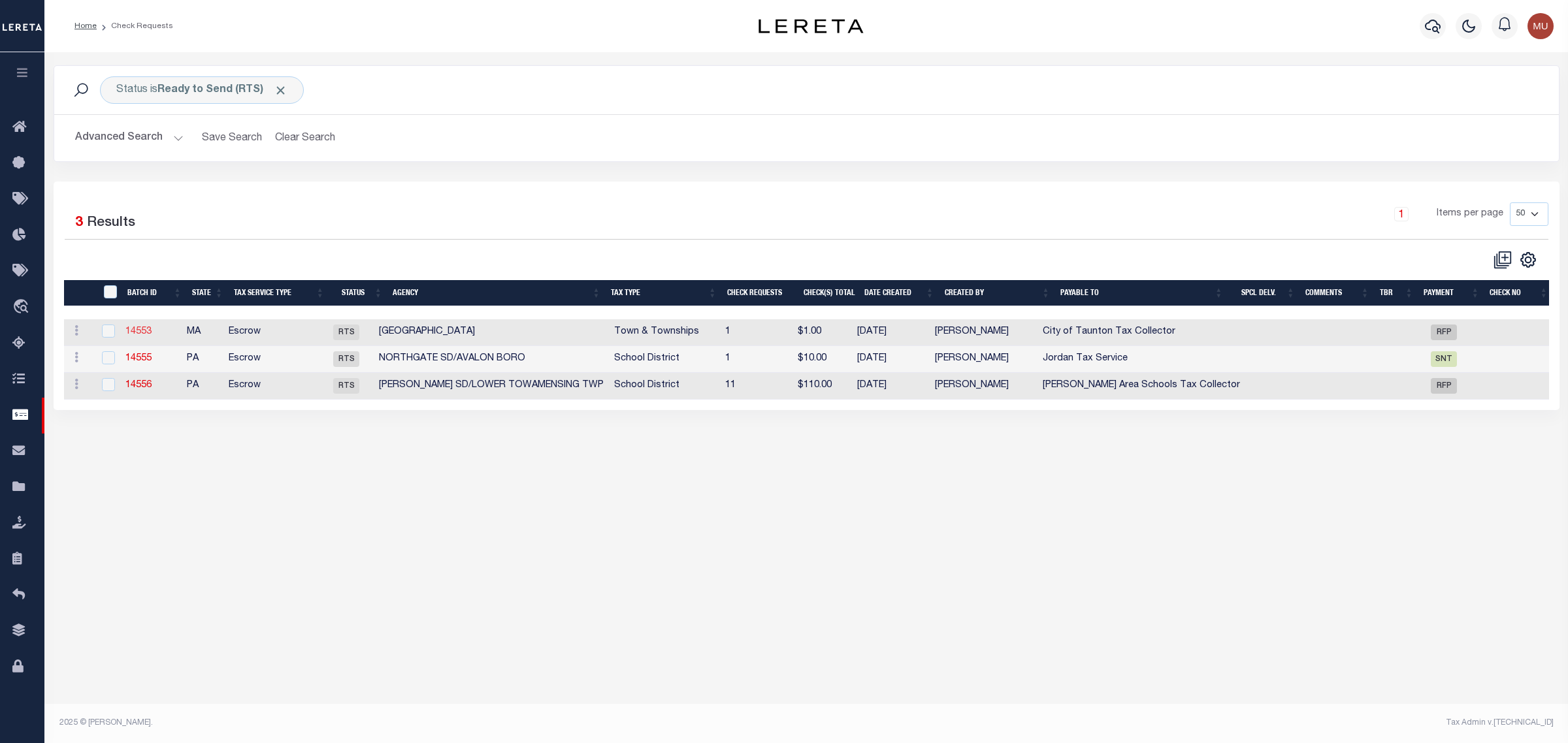
click at [142, 332] on link "14553" at bounding box center [138, 332] width 26 height 9
select select "RTS"
type input "Yes"
type input "$0.00"
type input "City of Taunton Tax Collector"
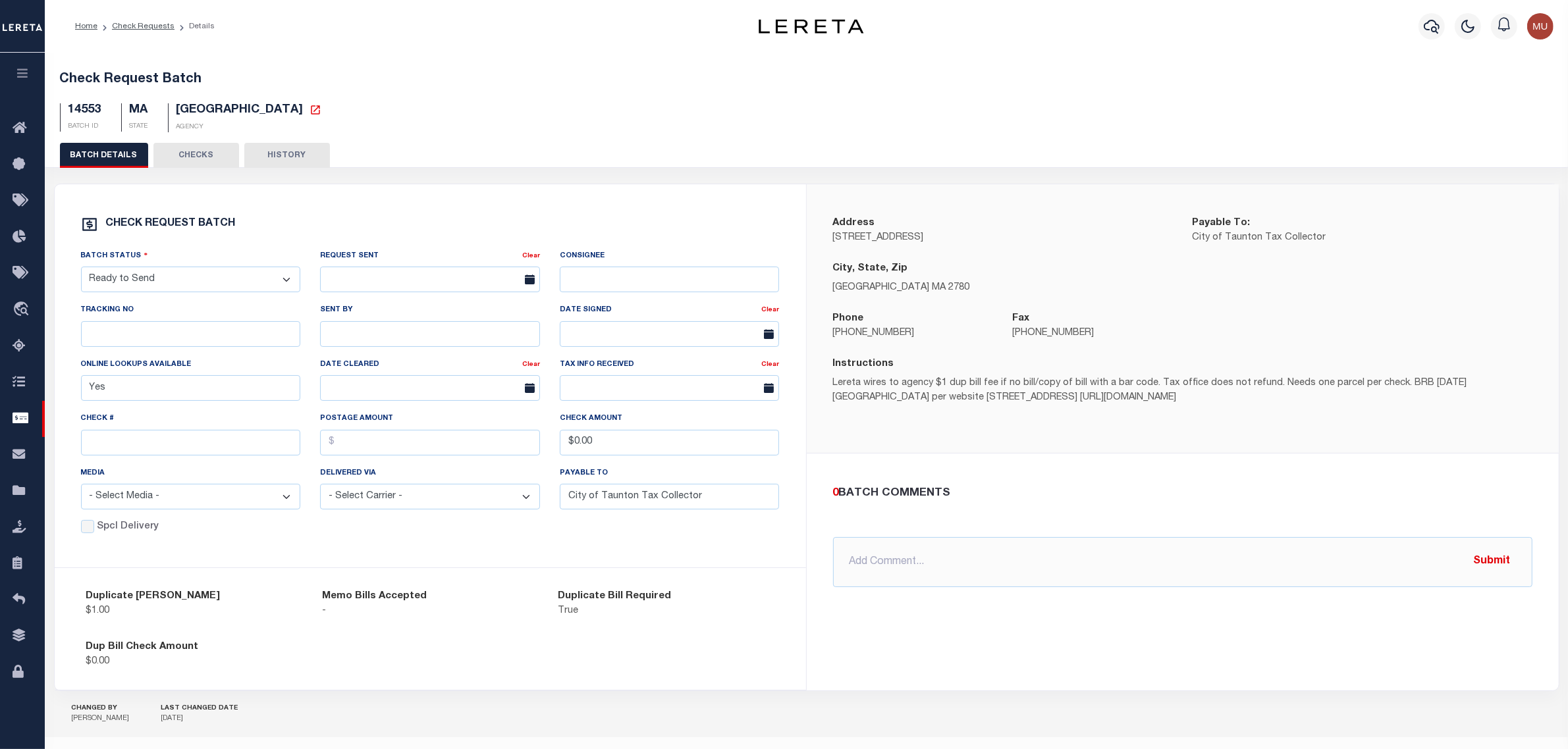
drag, startPoint x: 237, startPoint y: 289, endPoint x: 228, endPoint y: 293, distance: 9.8
click at [237, 289] on select "- Select Status - Approval Needed Batching In Progress Check Returned Cleared a…" at bounding box center [191, 280] width 220 height 26
select select "SNT"
click at [81, 271] on select "- Select Status - Approval Needed Batching In Progress Check Returned Cleared a…" at bounding box center [191, 280] width 220 height 26
click at [142, 442] on input "text" at bounding box center [191, 443] width 220 height 26
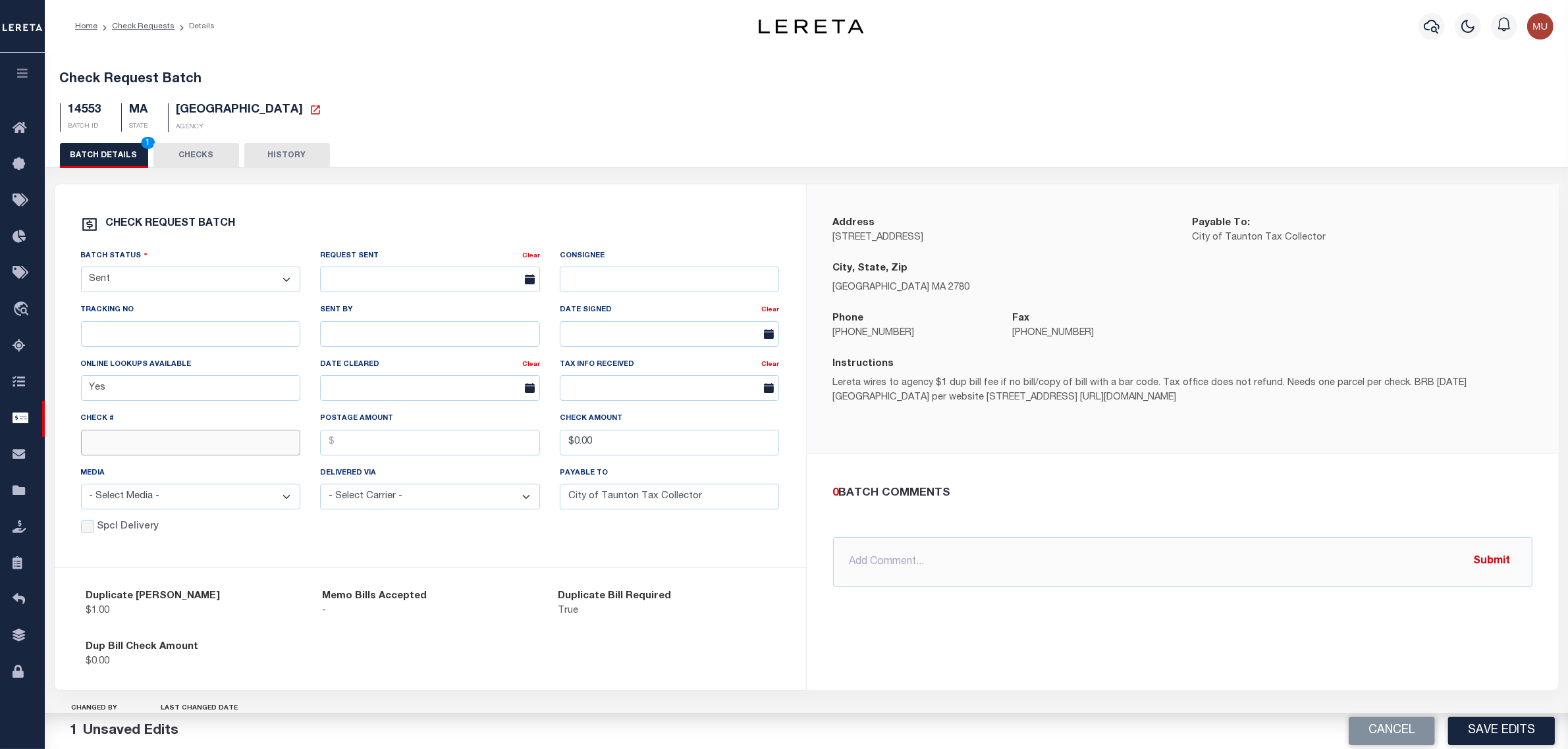
paste input "15086"
type input "15086"
click at [1506, 732] on button "Save Edits" at bounding box center [1501, 731] width 106 height 28
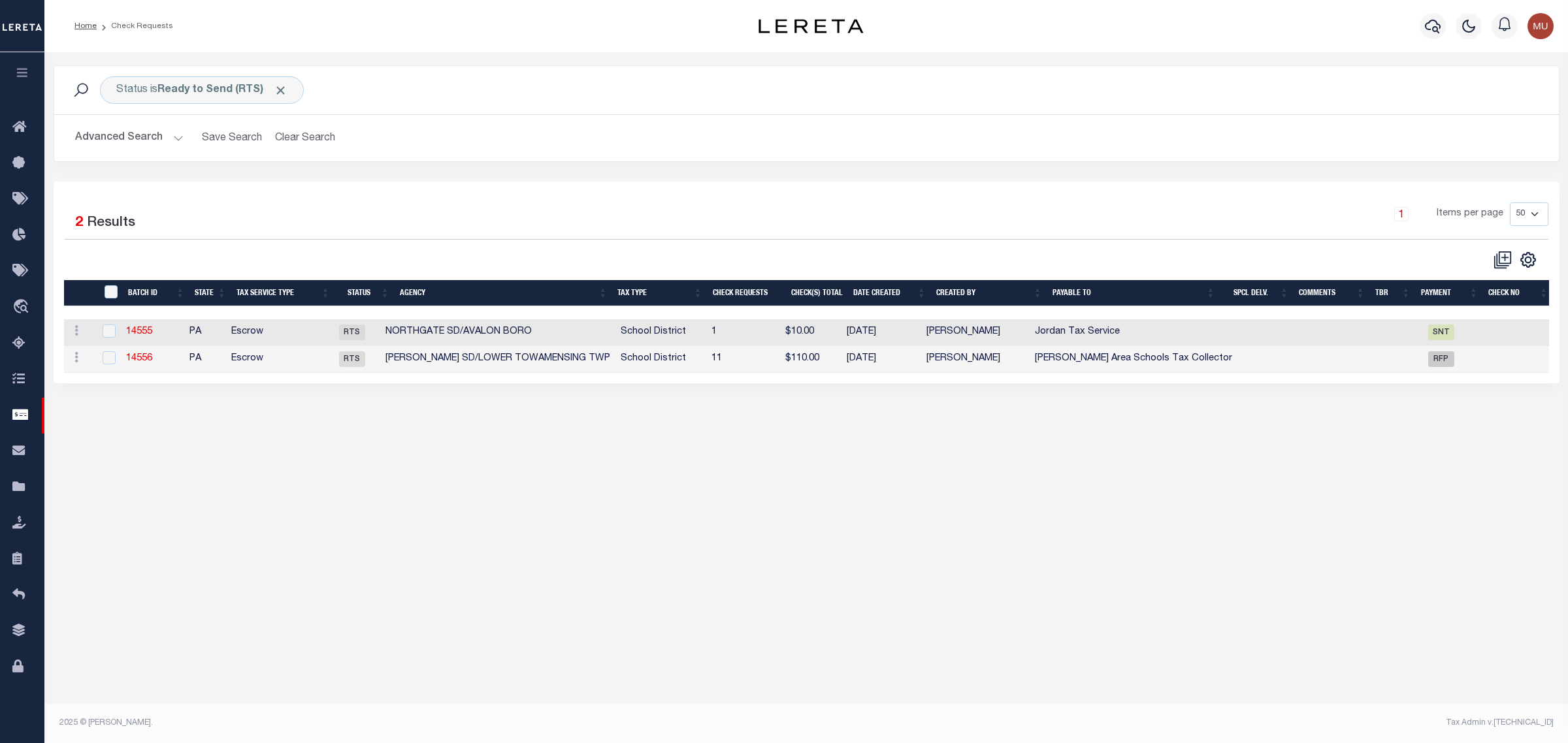
drag, startPoint x: 529, startPoint y: 212, endPoint x: 533, endPoint y: 203, distance: 9.8
click at [529, 211] on div "1 Items per page 10 25 50 100" at bounding box center [994, 220] width 1108 height 34
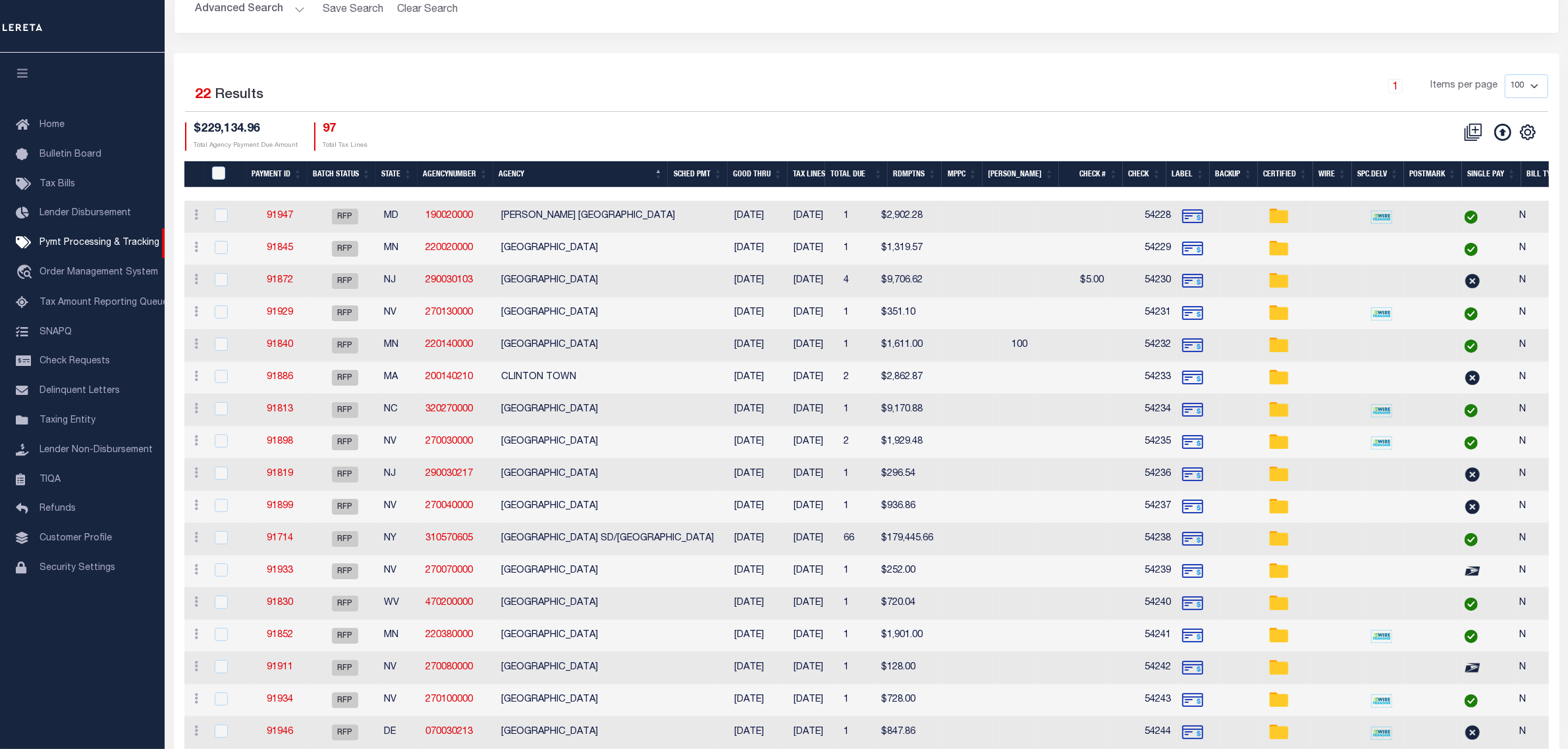
scroll to position [82, 0]
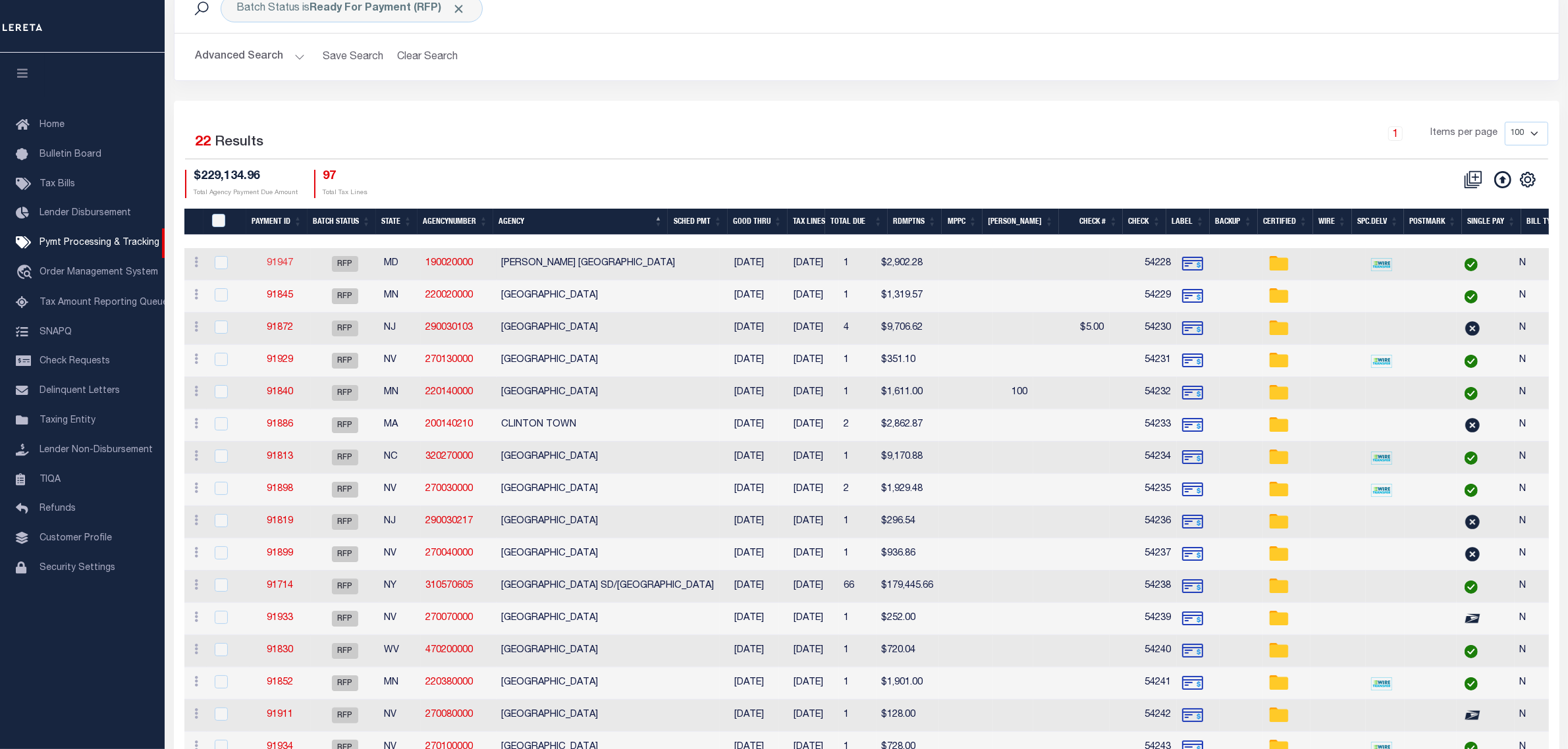
click at [270, 263] on link "91947" at bounding box center [280, 263] width 26 height 9
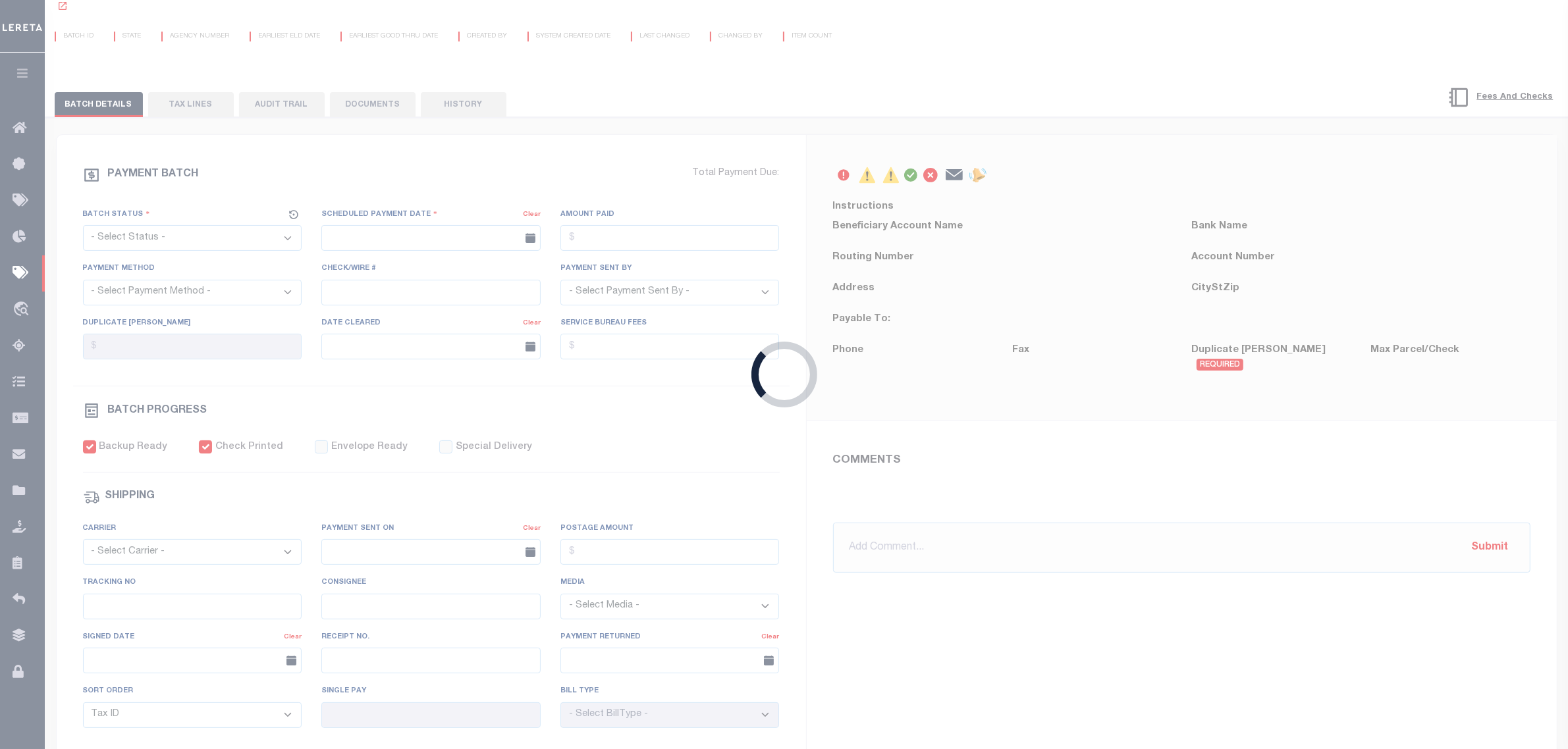
select select "RFP"
type input "[DATE]"
type input "$2,902.28"
select select "CHK"
type input "54228"
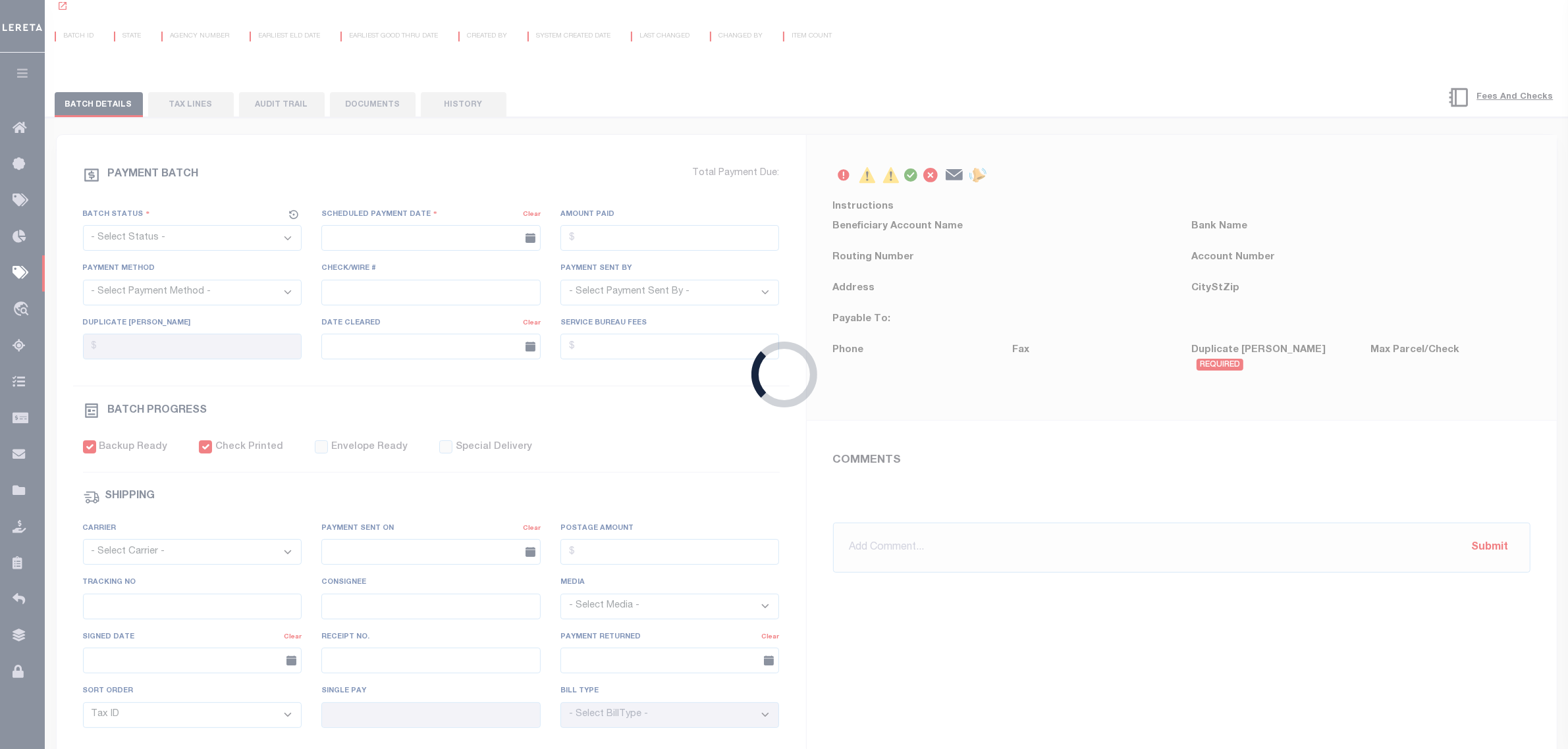
select select "[PERSON_NAME]"
checkbox input "true"
type input "N"
radio input "true"
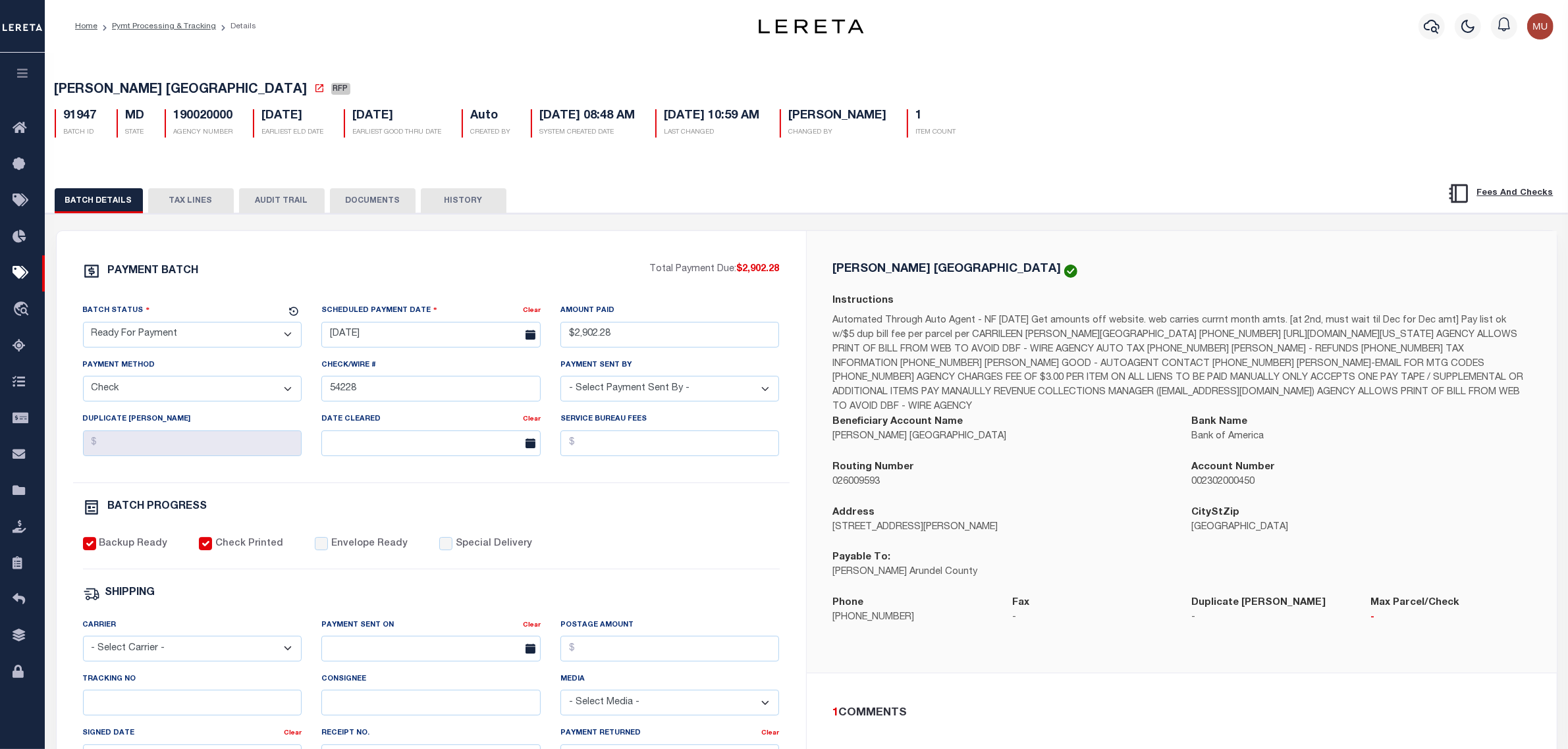
click at [223, 341] on select "- Select Status - Scheduled for Payment Ready For Payment Payment Sent Cleared …" at bounding box center [192, 335] width 219 height 26
select select "SNT"
click at [83, 326] on select "- Select Status - Scheduled for Payment Ready For Payment Payment Sent Cleared …" at bounding box center [192, 335] width 219 height 26
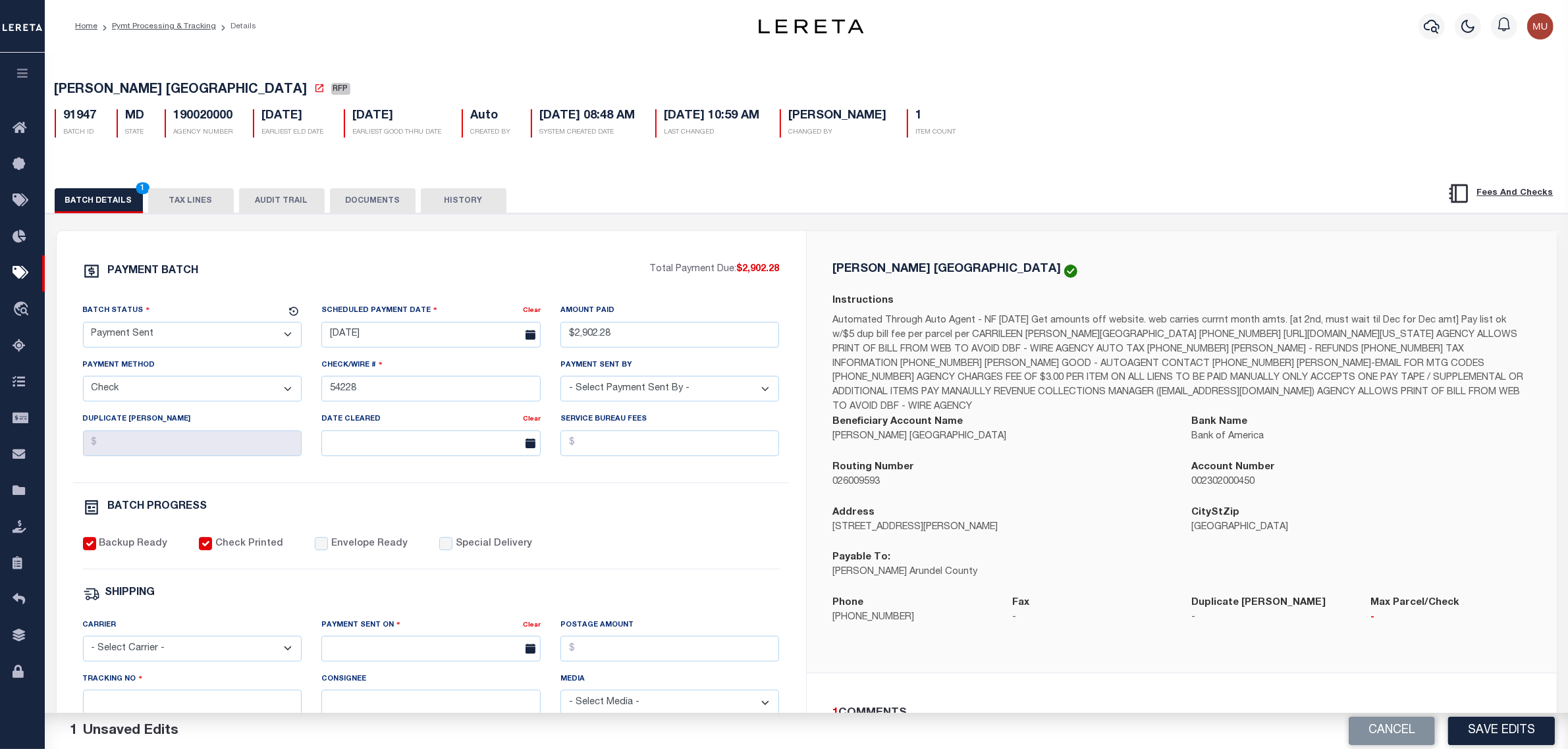
click at [346, 544] on div "PAYMENT BATCH Total Payment Due: $2,902.28 Batch Status - Select Status -" at bounding box center [431, 616] width 718 height 707
click at [348, 551] on label "Envelope Ready" at bounding box center [369, 545] width 77 height 15
click at [328, 551] on input "Envelope Ready" at bounding box center [321, 544] width 13 height 13
checkbox input "true"
click at [193, 653] on select "- Select Carrier - E-mail Fax Fedex FTP Other UPS USPS" at bounding box center [192, 649] width 219 height 26
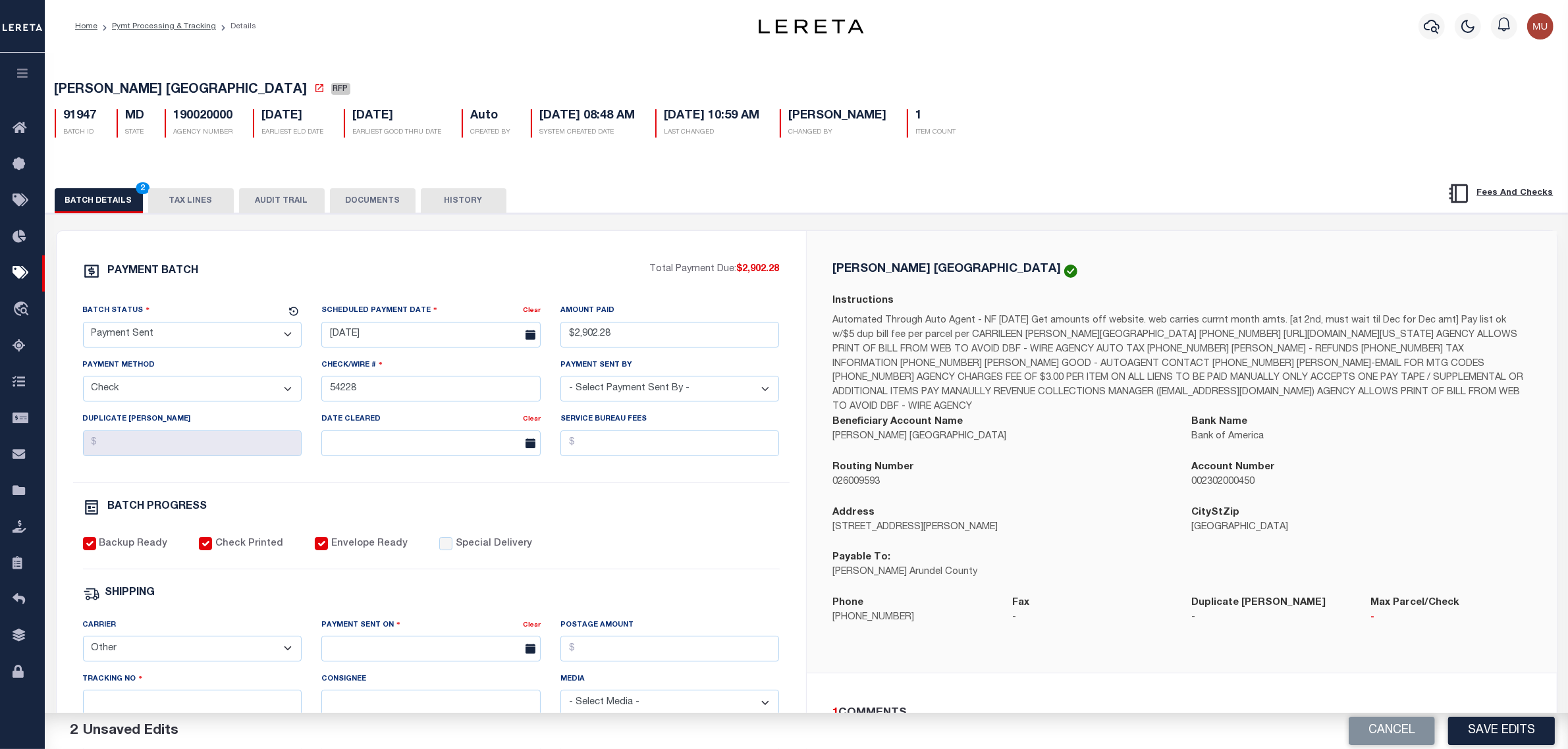
click at [83, 646] on select "- Select Carrier - E-mail Fax Fedex FTP Other UPS USPS" at bounding box center [192, 649] width 219 height 26
click at [165, 594] on div "SHIPPING" at bounding box center [431, 594] width 697 height 17
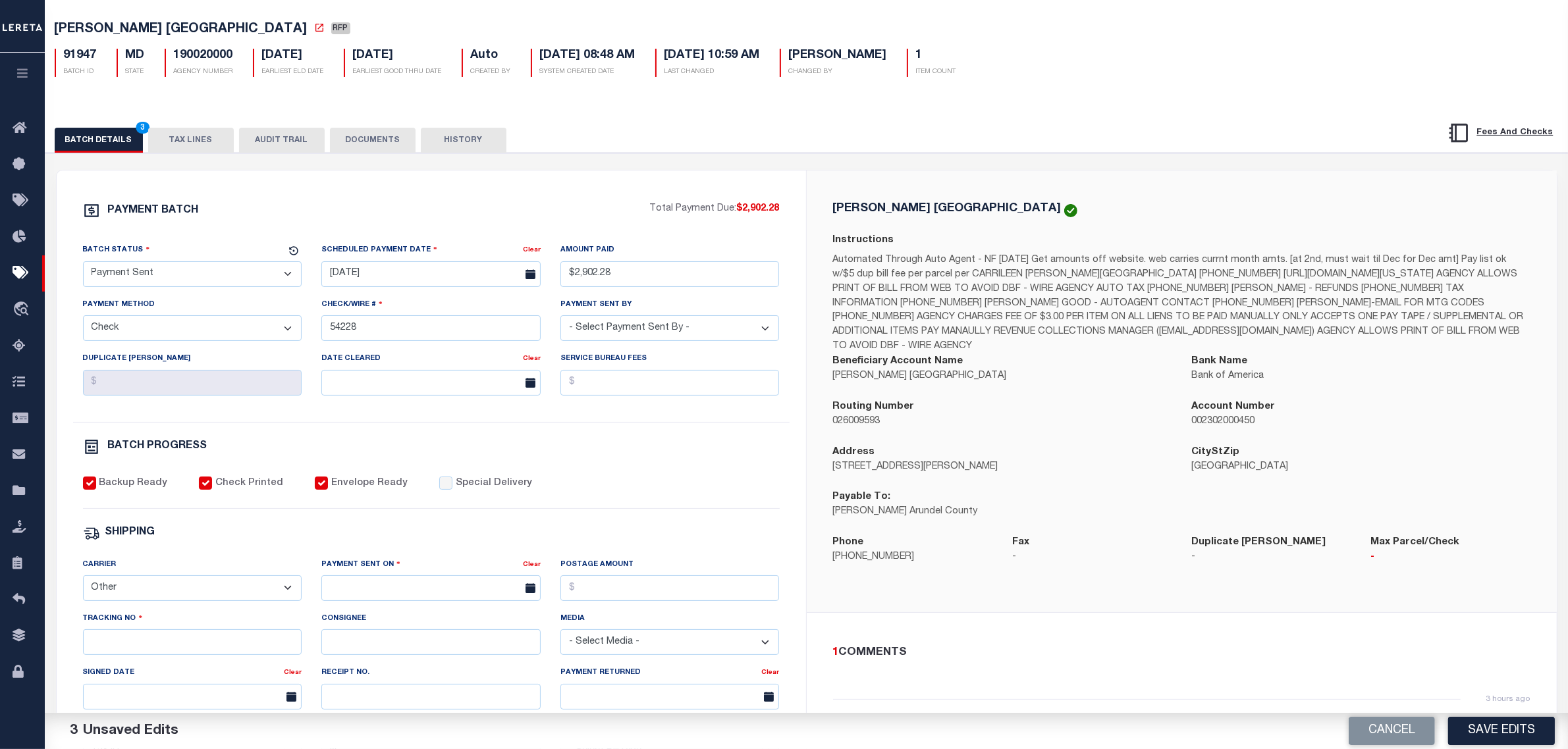
scroll to position [165, 0]
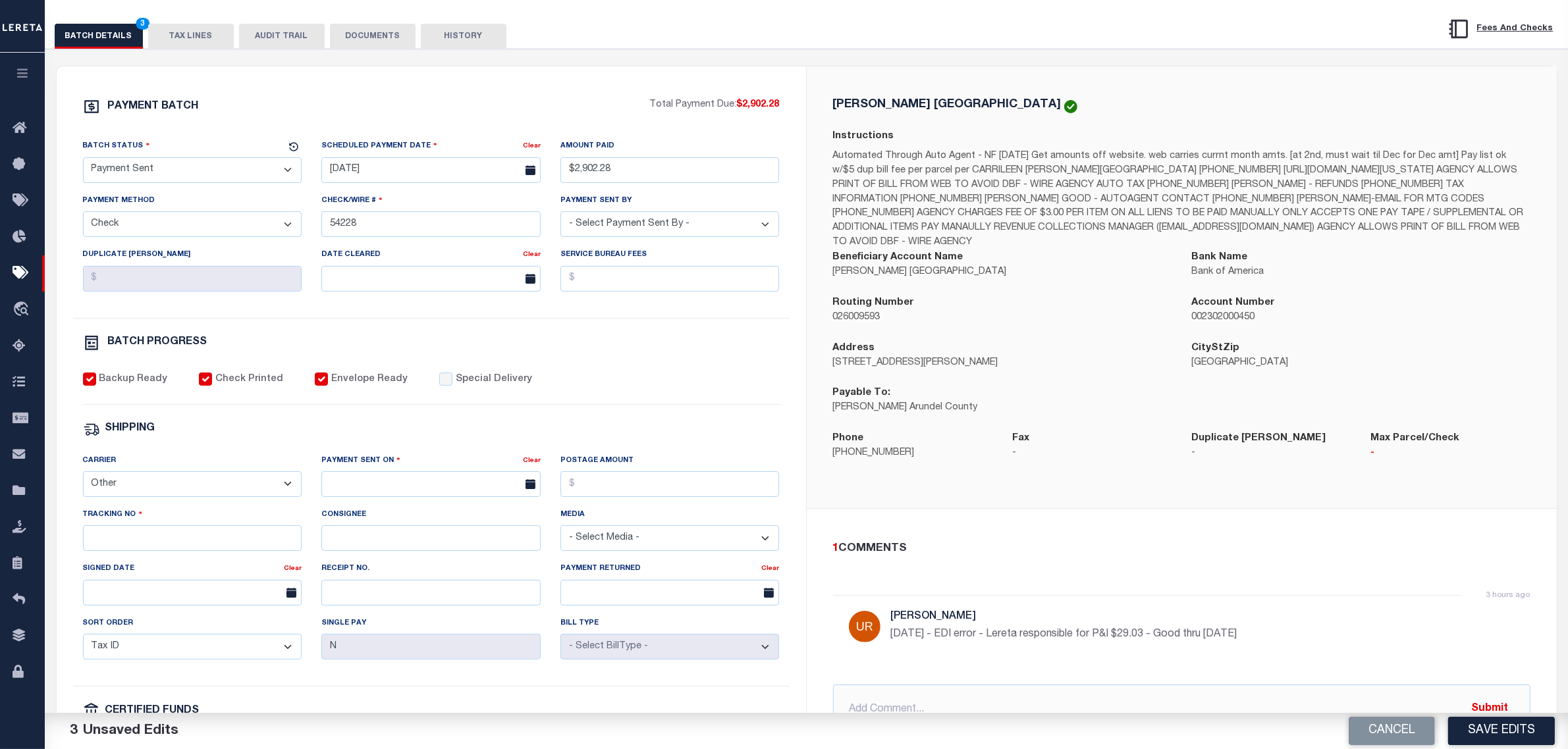
click at [209, 482] on select "- Select Carrier - E-mail Fax Fedex FTP Other UPS USPS" at bounding box center [192, 485] width 219 height 26
select select "FDX"
click at [83, 482] on select "- Select Carrier - E-mail Fax Fedex FTP Other UPS USPS" at bounding box center [192, 485] width 219 height 26
click at [407, 492] on input "text" at bounding box center [431, 485] width 219 height 26
click at [486, 567] on span "3" at bounding box center [480, 568] width 26 height 26
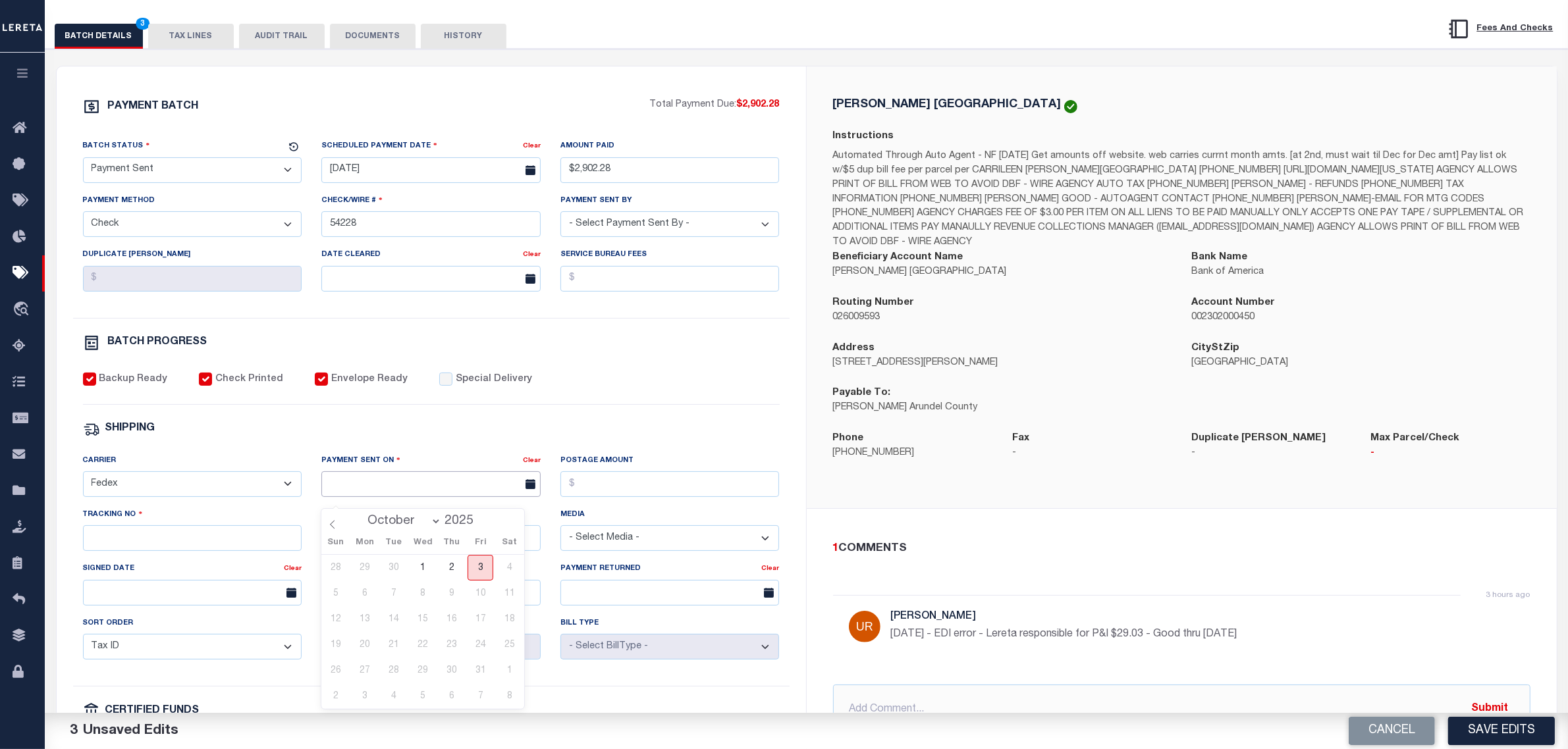
type input "[DATE]"
click at [169, 551] on input "Tracking No" at bounding box center [192, 538] width 219 height 26
type input "884894758049"
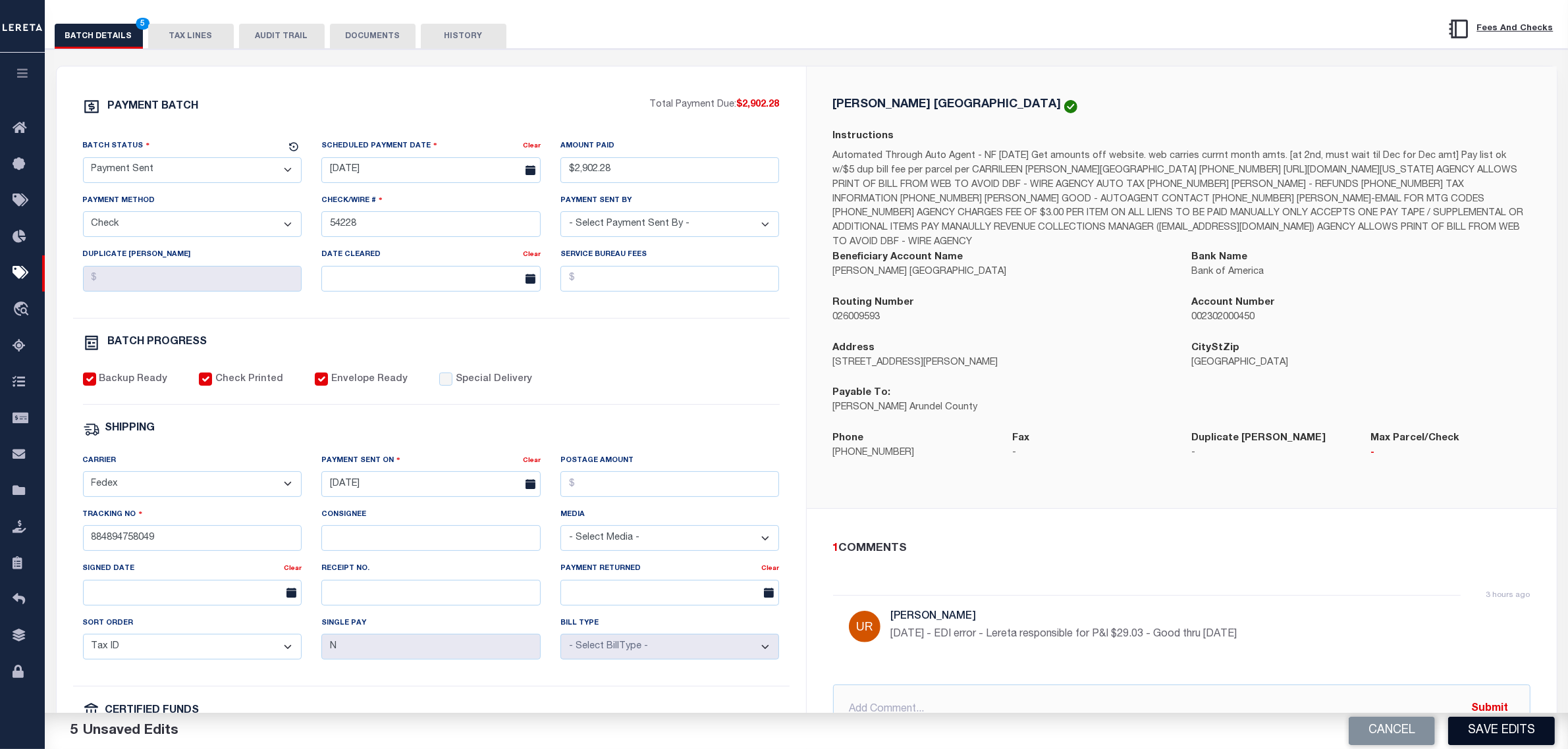
click at [1496, 743] on button "Save Edits" at bounding box center [1501, 731] width 106 height 28
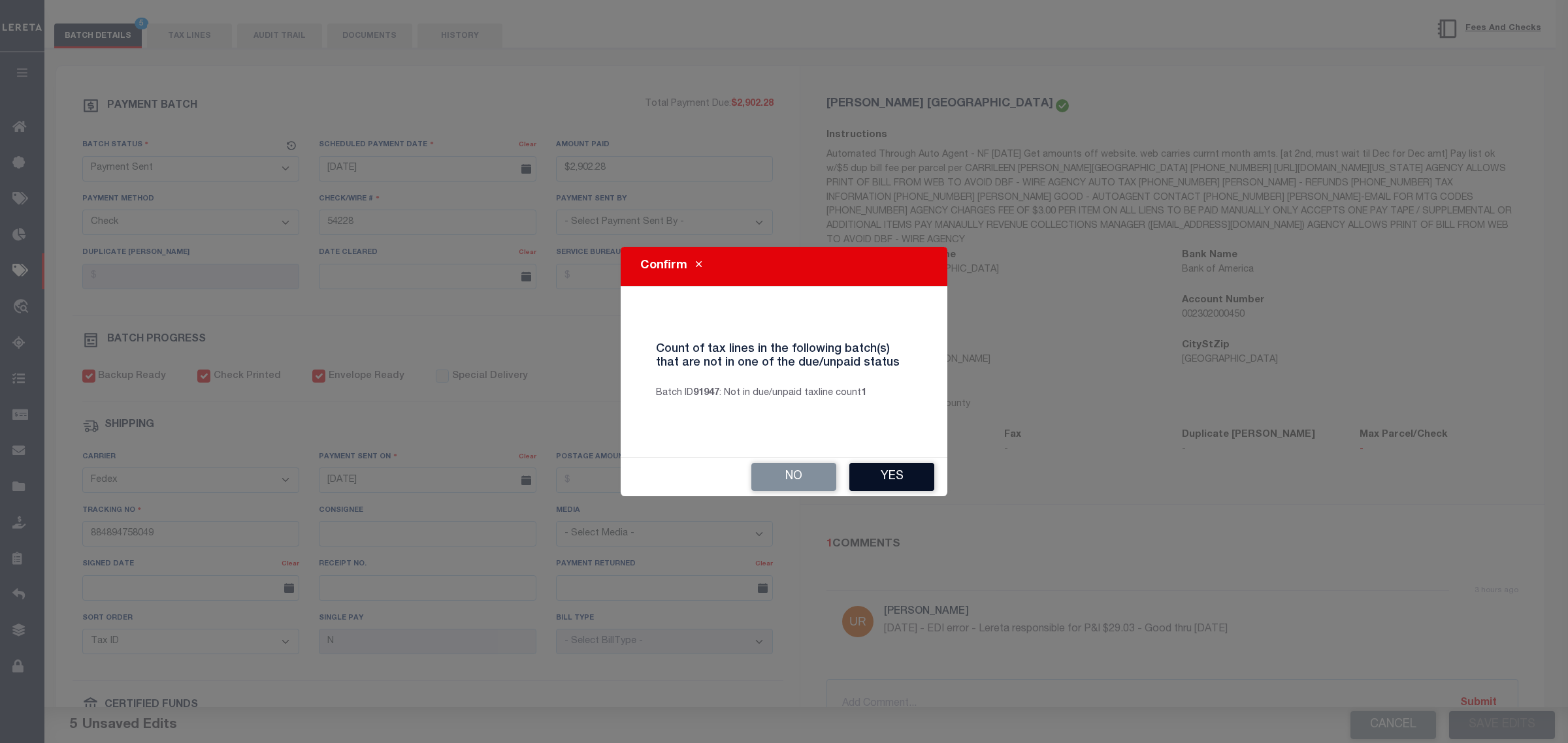
click at [896, 474] on button "Yes" at bounding box center [892, 477] width 85 height 28
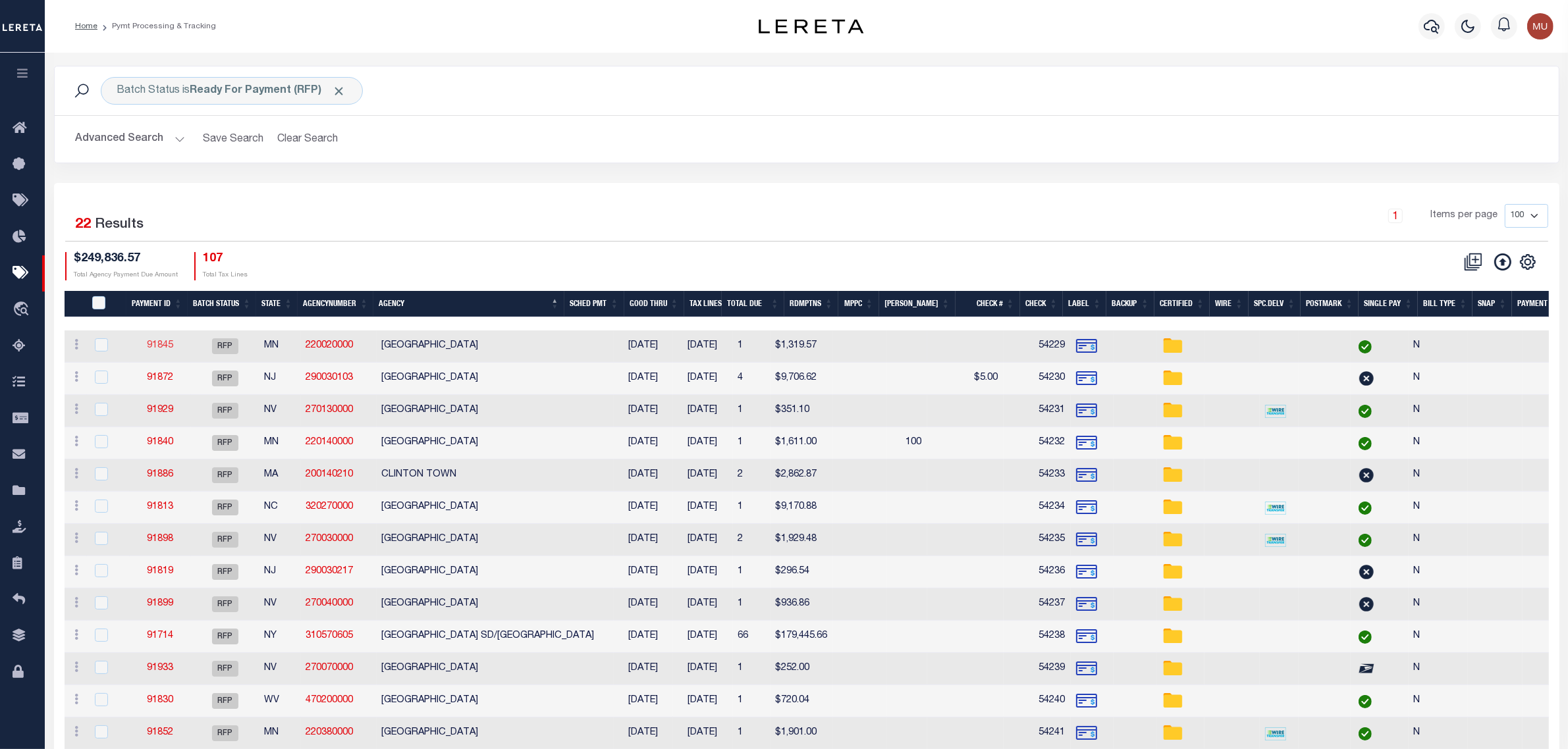
click at [162, 349] on link "91845" at bounding box center [160, 345] width 26 height 9
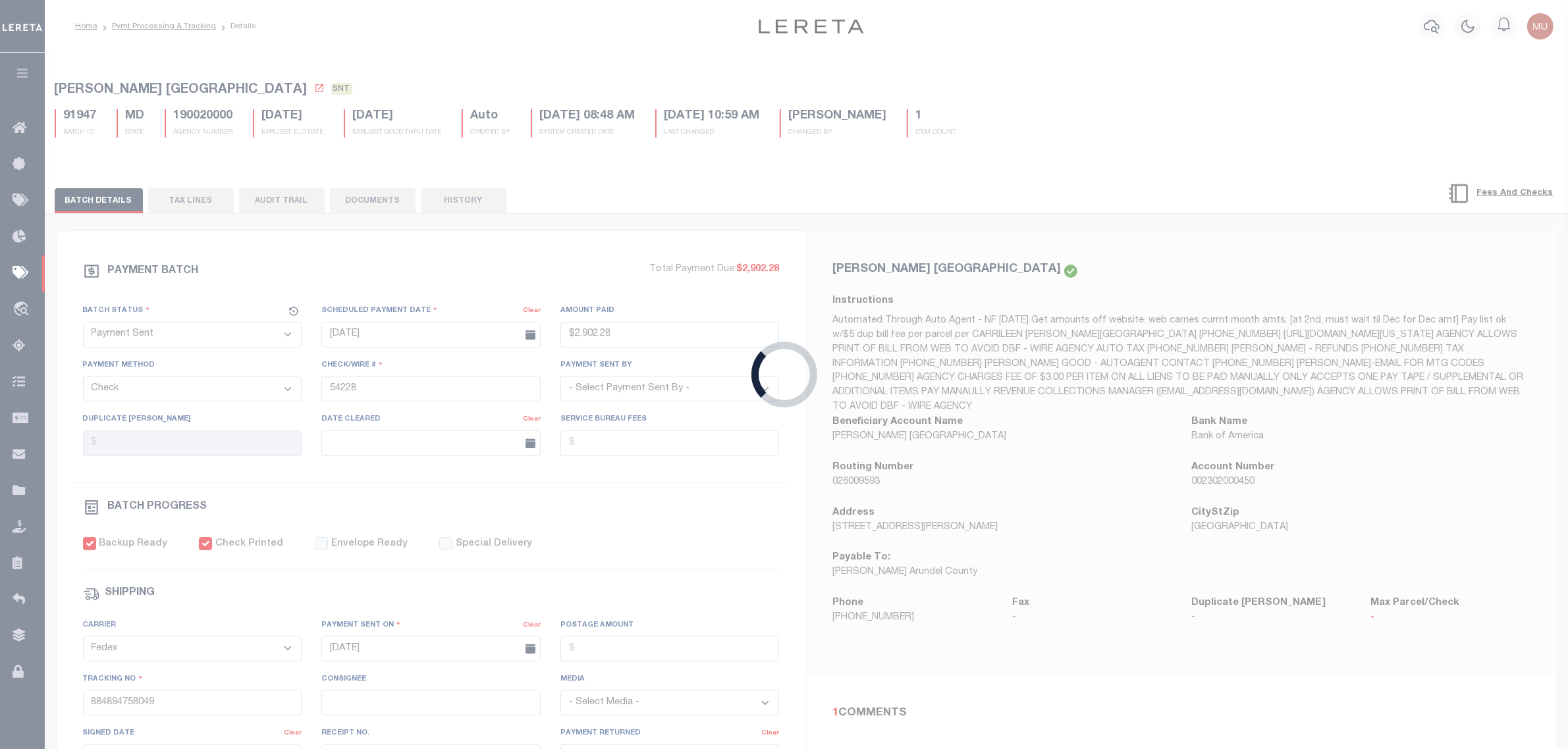
select select "RFP"
type input "$1,319.57"
type input "54229"
select select "[PERSON_NAME]"
checkbox input "false"
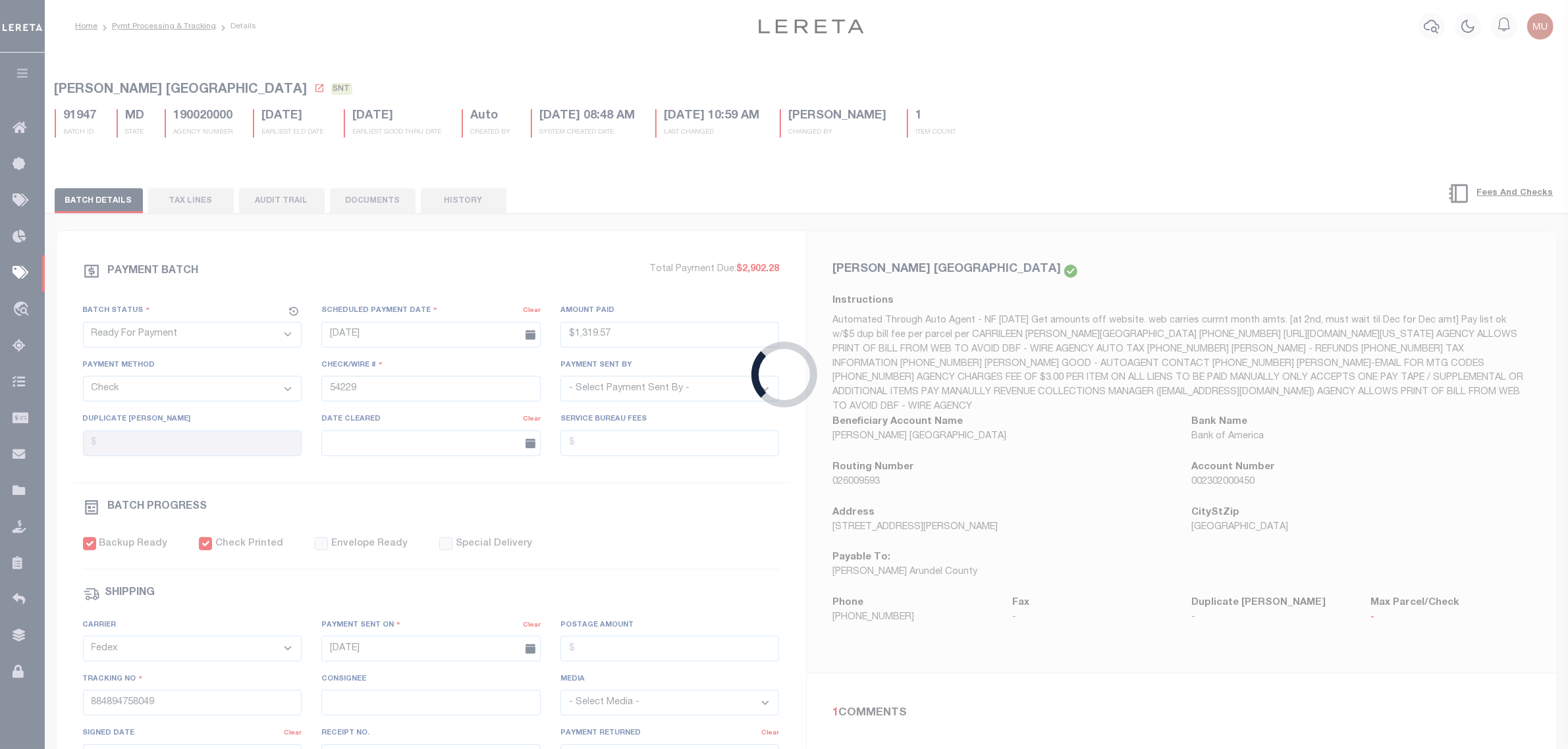
select select
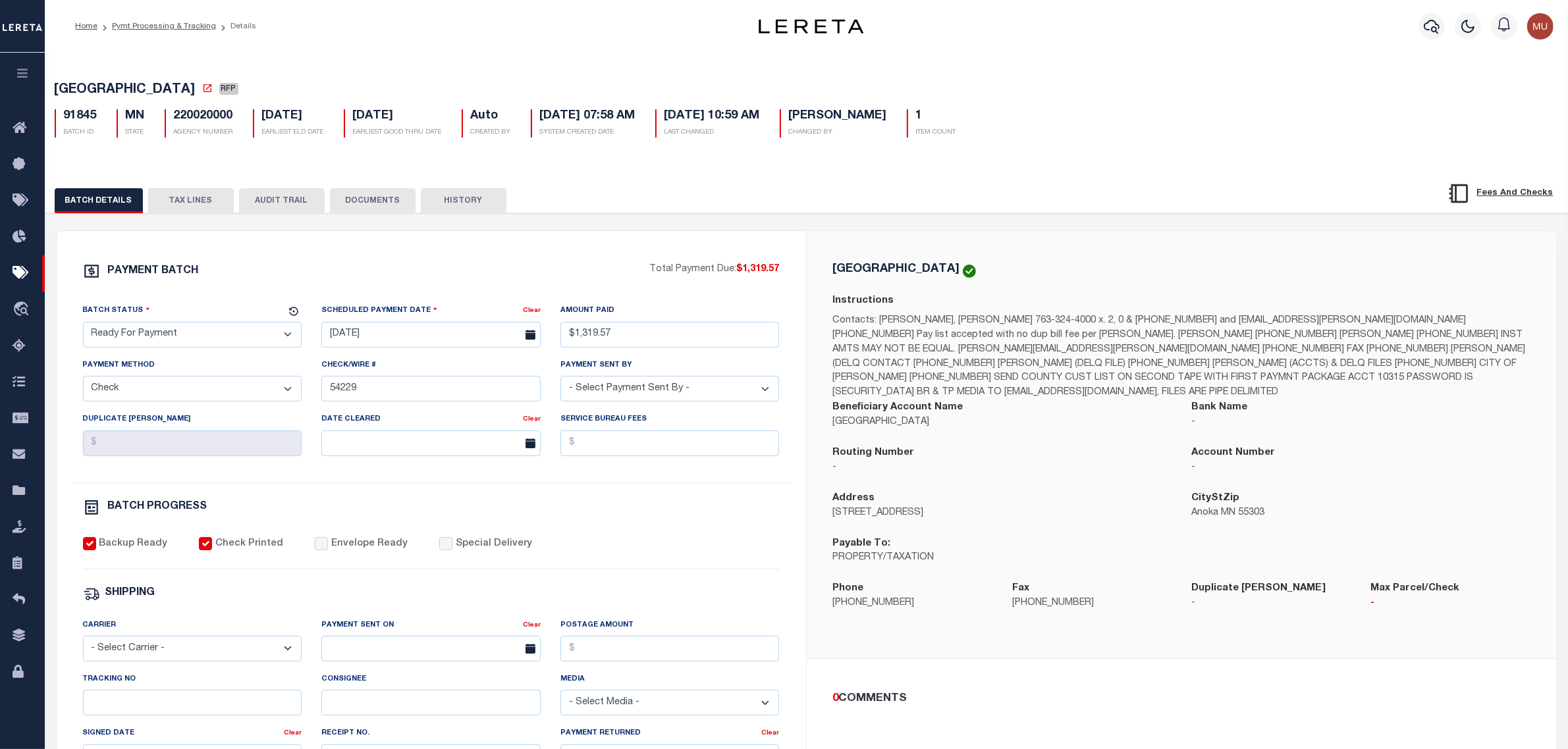
click at [178, 340] on select "- Select Status - Scheduled for Payment Ready For Payment Payment Sent Cleared …" at bounding box center [192, 335] width 219 height 26
select select "SNT"
click at [83, 326] on select "- Select Status - Scheduled for Payment Ready For Payment Payment Sent Cleared …" at bounding box center [192, 335] width 219 height 26
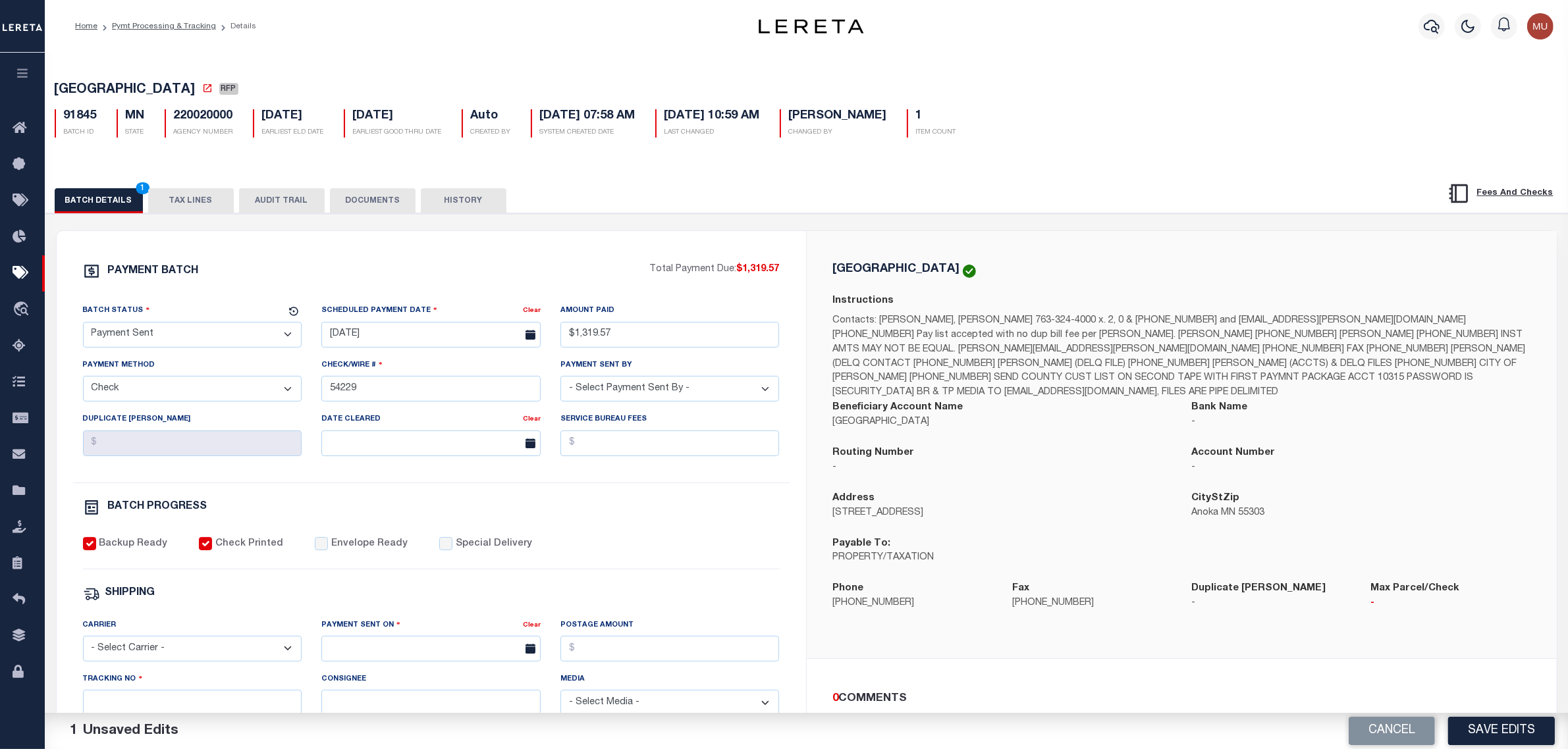
click at [362, 548] on label "Envelope Ready" at bounding box center [369, 545] width 77 height 15
click at [328, 548] on input "Envelope Ready" at bounding box center [321, 544] width 13 height 13
checkbox input "true"
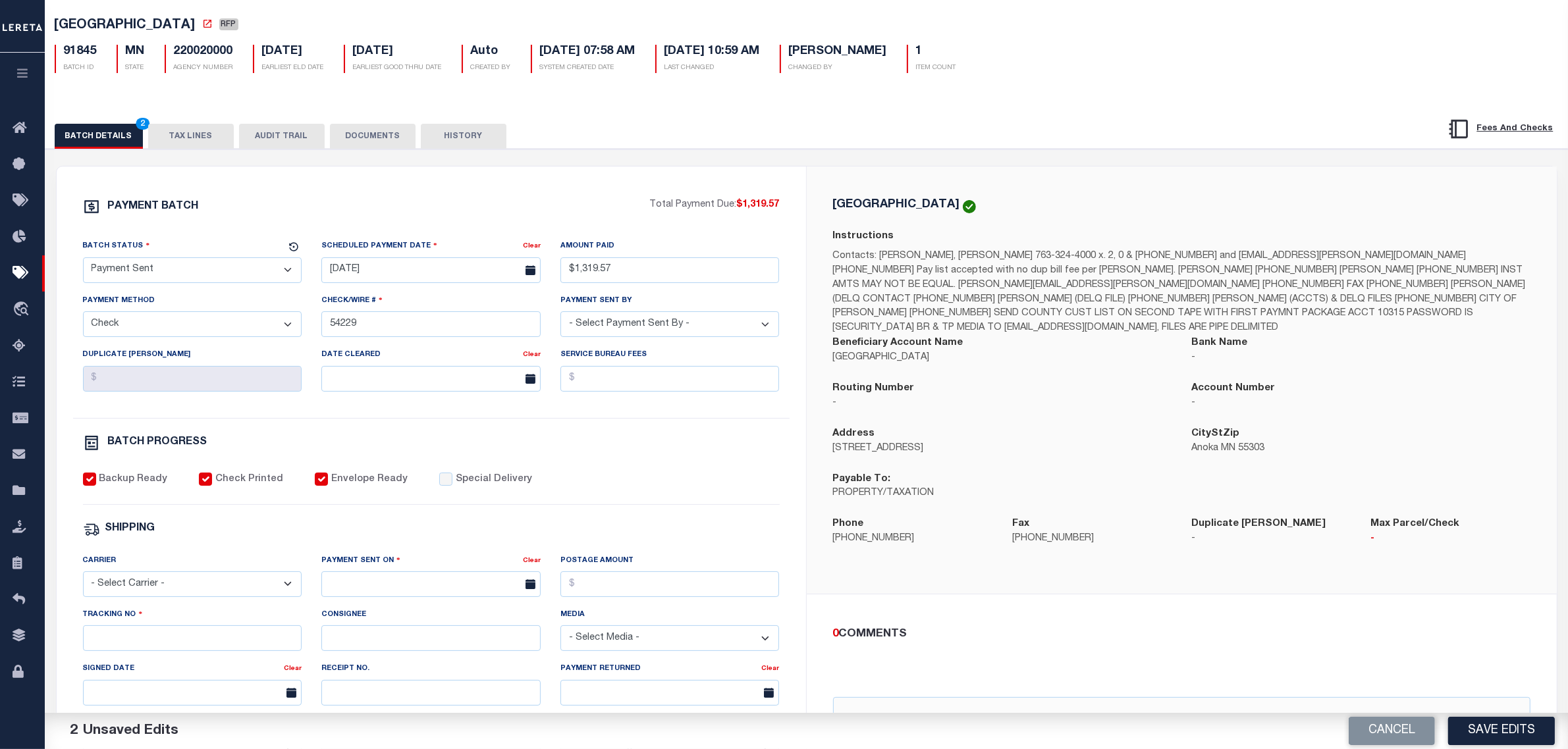
scroll to position [247, 0]
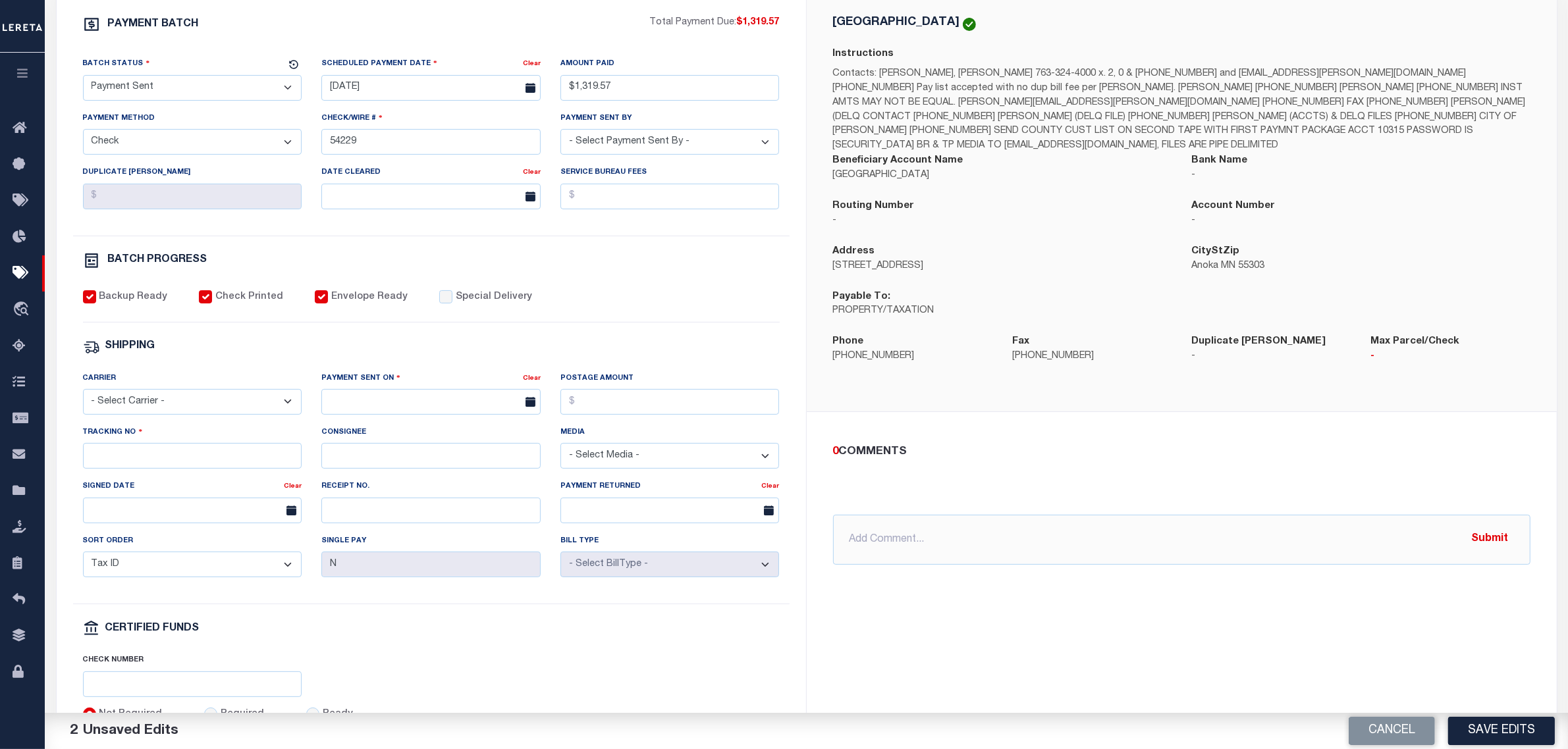
click at [196, 415] on select "- Select Carrier - E-mail Fax Fedex FTP Other UPS USPS" at bounding box center [192, 402] width 219 height 26
select select "FDX"
click at [83, 399] on select "- Select Carrier - E-mail Fax Fedex FTP Other UPS USPS" at bounding box center [192, 402] width 219 height 26
click at [409, 407] on input "text" at bounding box center [431, 402] width 219 height 26
click at [482, 486] on span "3" at bounding box center [480, 486] width 26 height 26
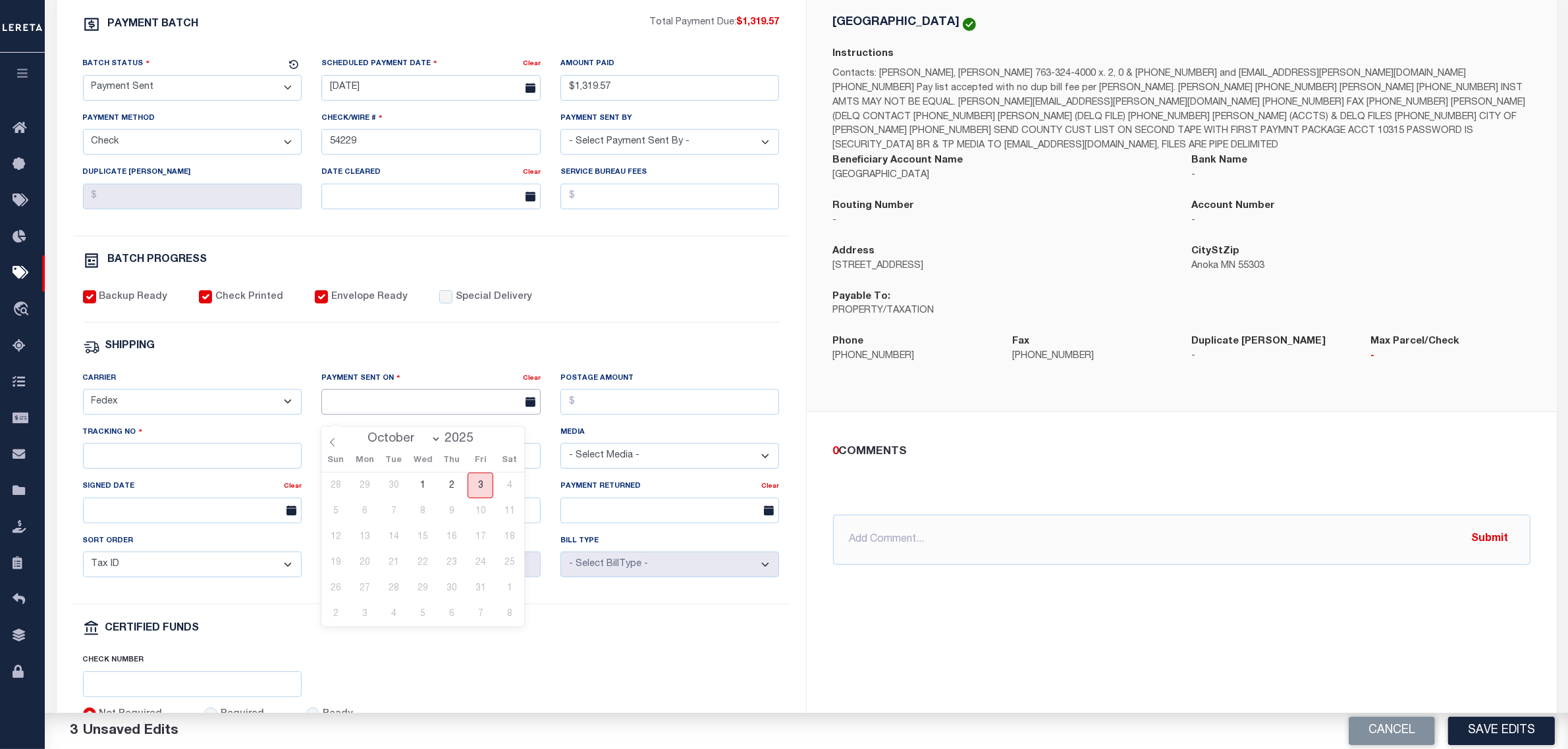
type input "[DATE]"
click at [146, 468] on input "Tracking No" at bounding box center [192, 456] width 219 height 26
type input "884894758428"
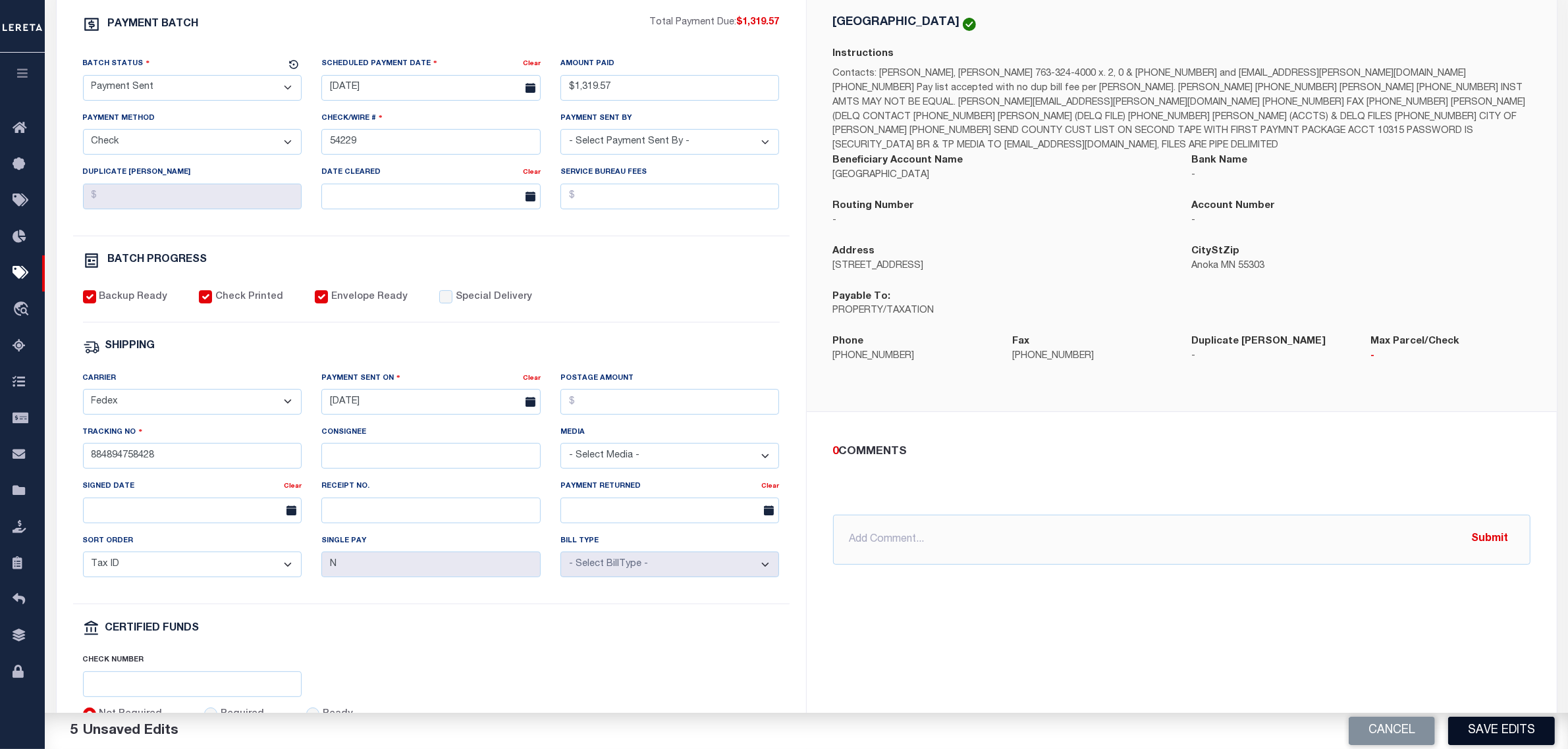
click at [1492, 729] on button "Save Edits" at bounding box center [1501, 731] width 106 height 28
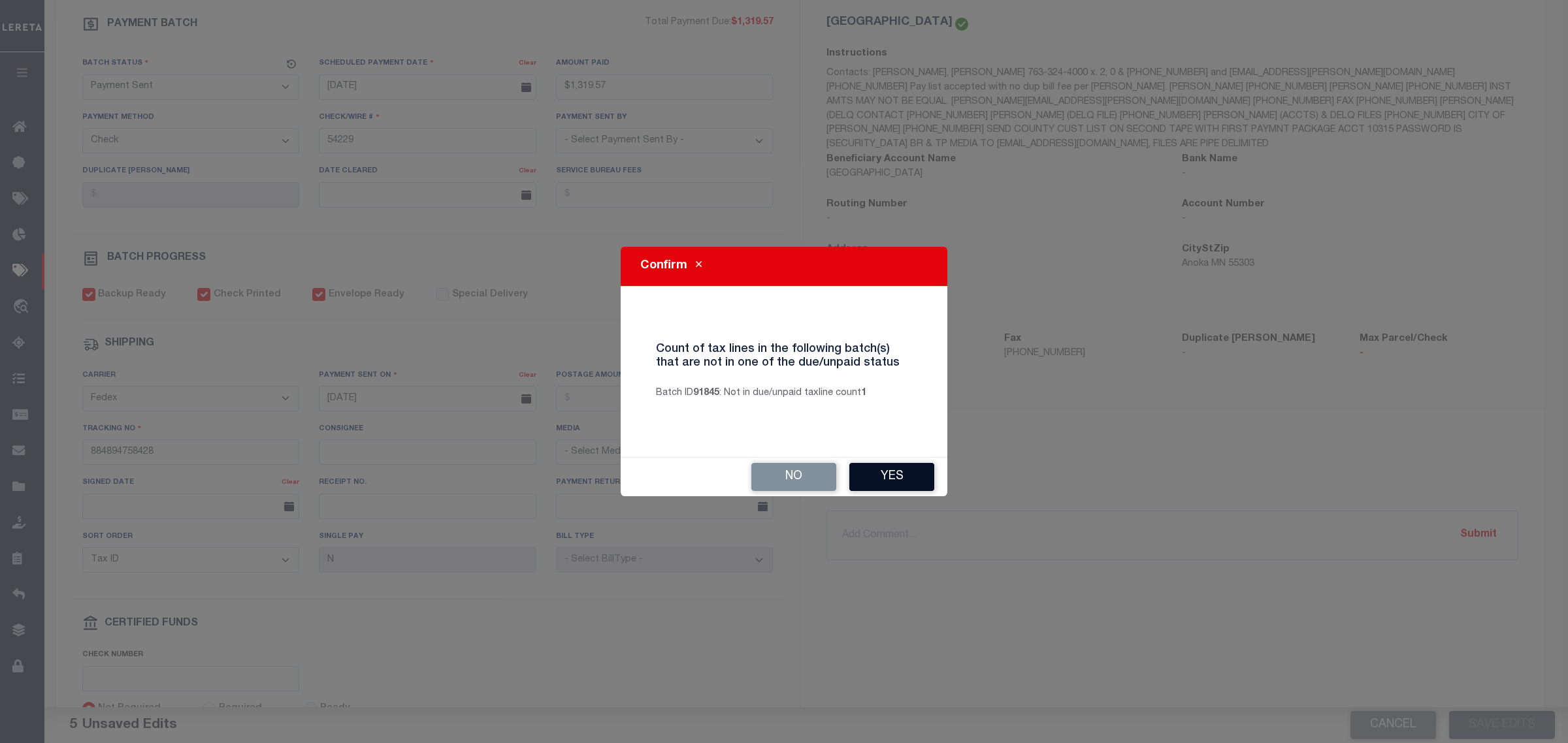
click at [903, 484] on button "Yes" at bounding box center [892, 477] width 85 height 28
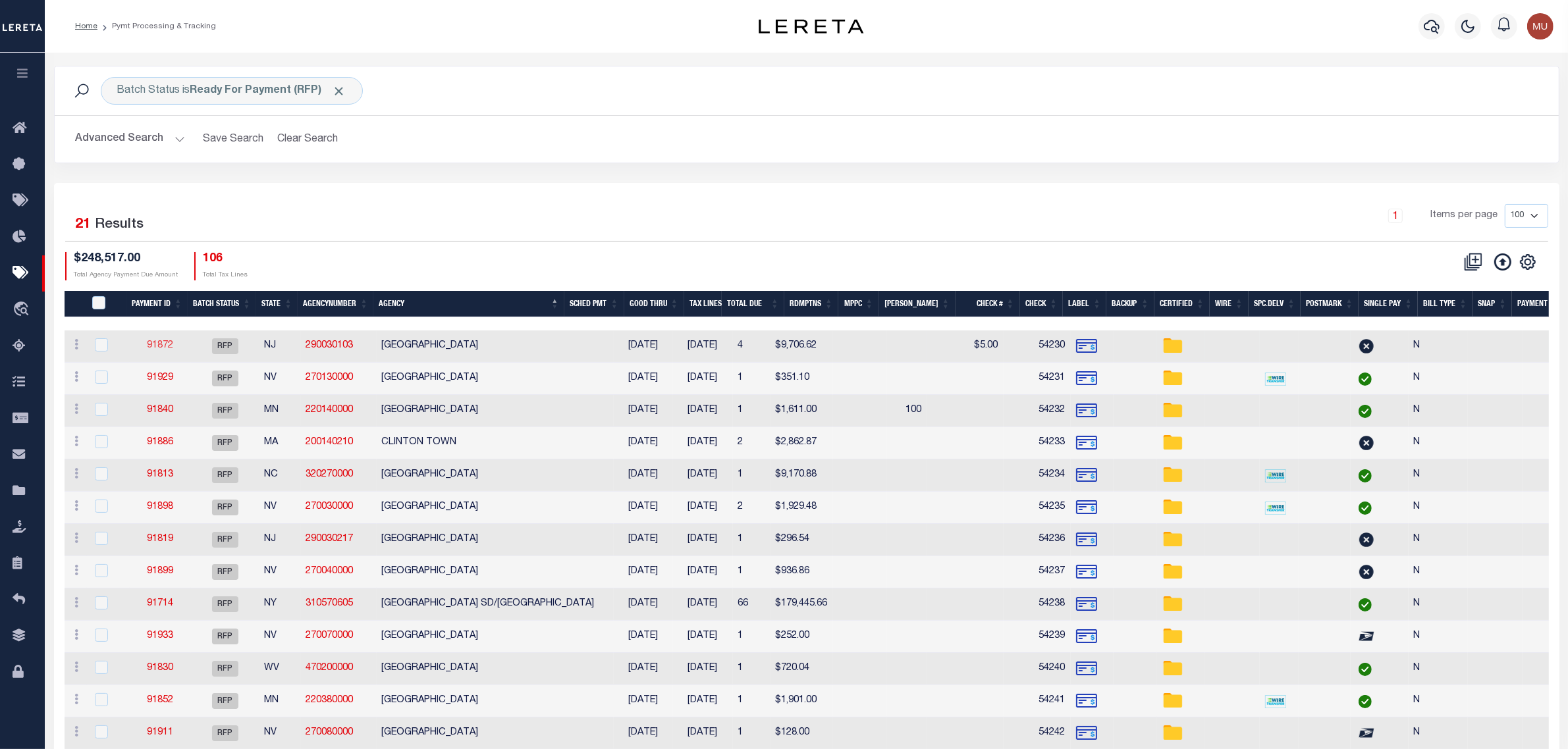
click at [165, 343] on link "91872" at bounding box center [160, 345] width 26 height 9
select select "RFP"
type input "$9,706.62"
type input "54230"
checkbox input "false"
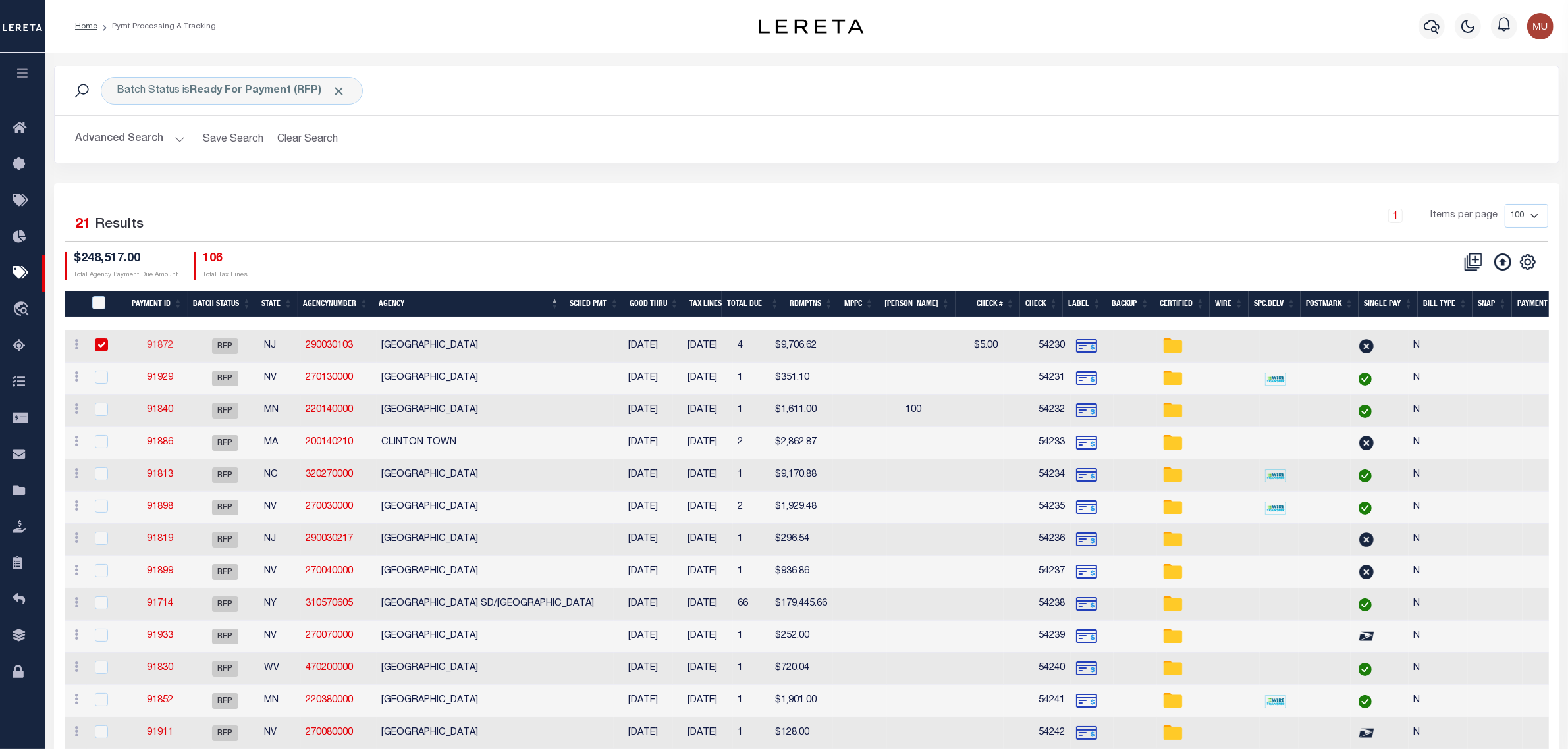
select select
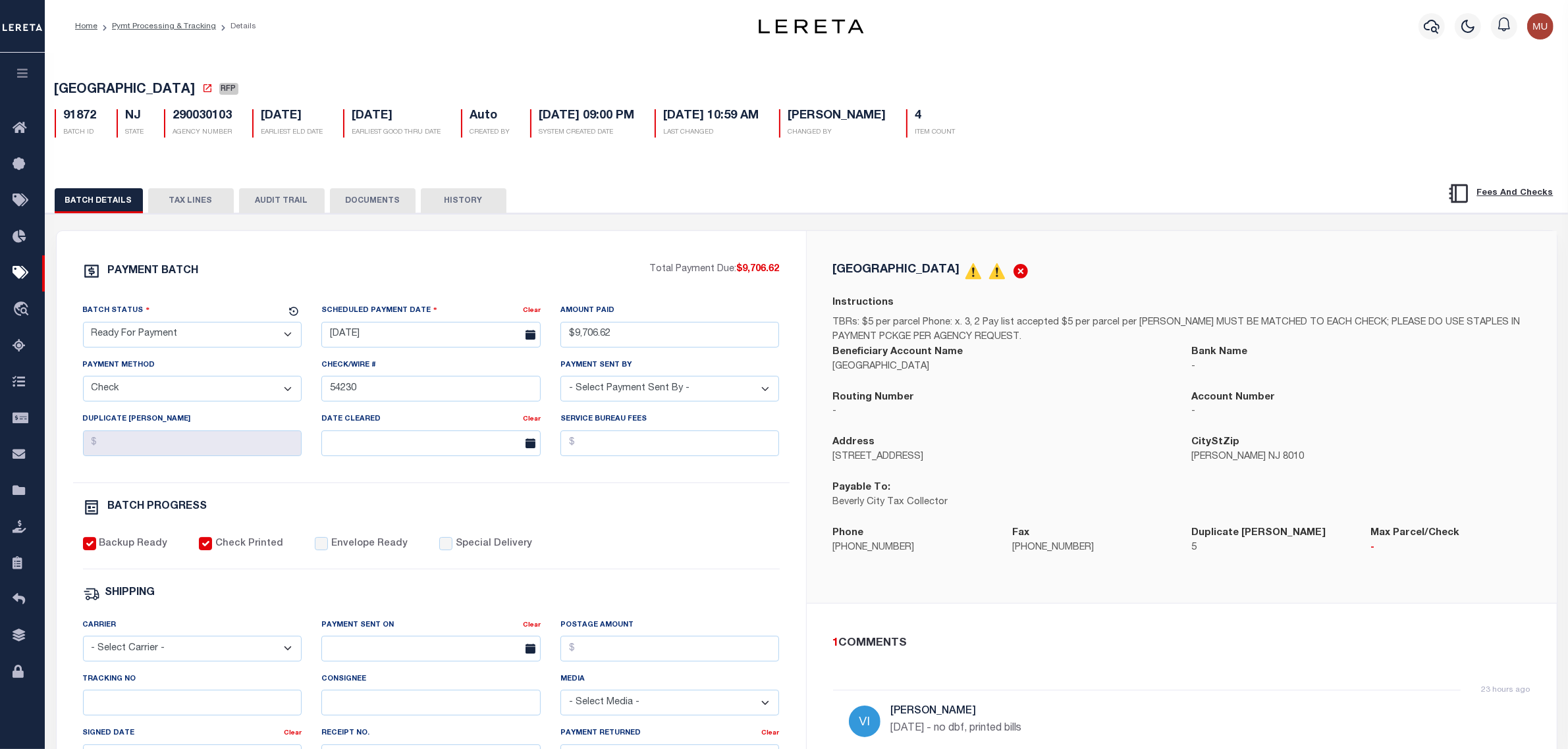
click at [172, 341] on select "- Select Status - Scheduled for Payment Ready For Payment Payment Sent Cleared …" at bounding box center [192, 335] width 219 height 26
select select "SNT"
click at [83, 326] on select "- Select Status - Scheduled for Payment Ready For Payment Payment Sent Cleared …" at bounding box center [192, 335] width 219 height 26
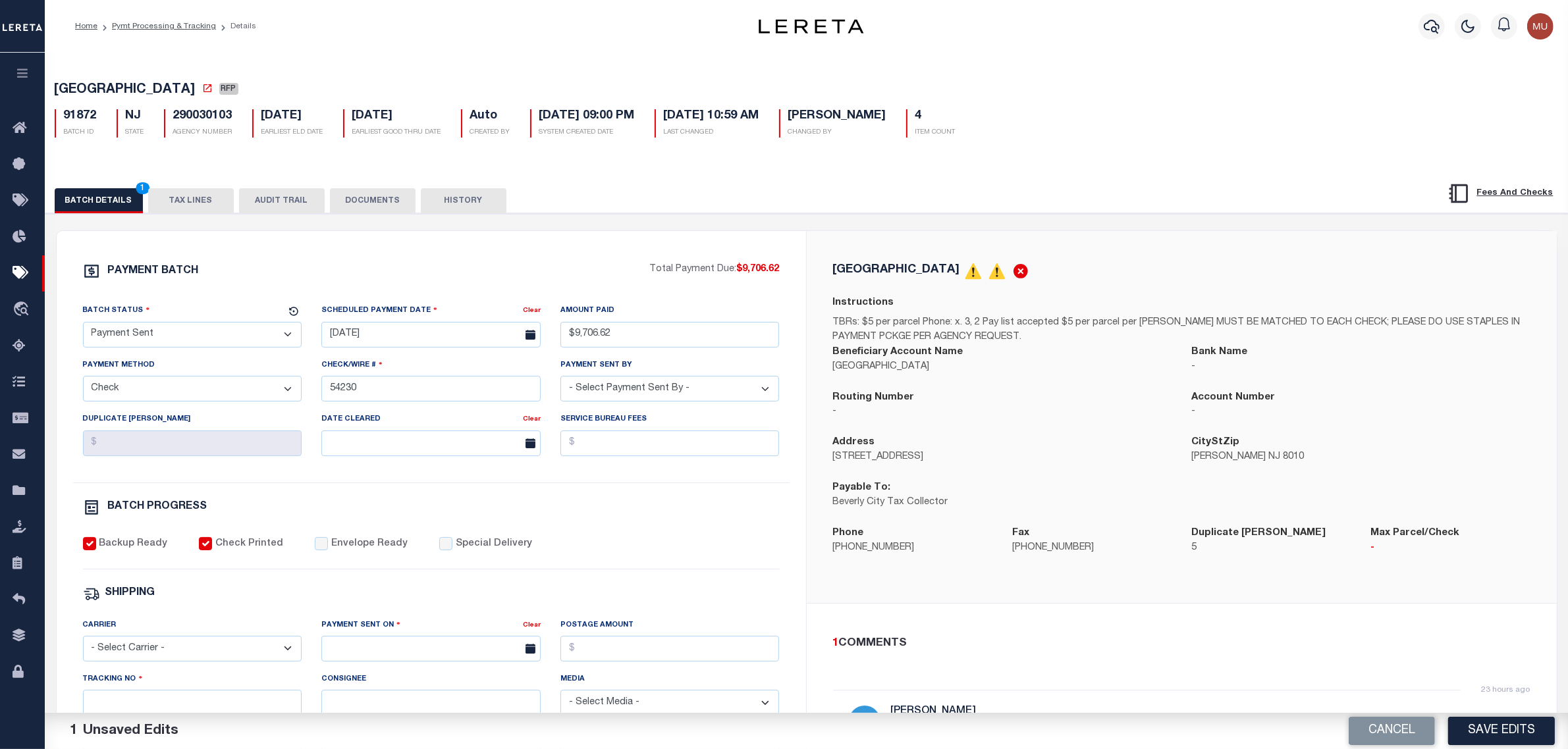
click at [374, 552] on label "Envelope Ready" at bounding box center [369, 545] width 77 height 15
click at [328, 551] on input "Envelope Ready" at bounding box center [321, 544] width 13 height 13
checkbox input "true"
click at [215, 650] on select "- Select Carrier - E-mail Fax Fedex FTP Other UPS USPS" at bounding box center [192, 649] width 219 height 26
select select "FDX"
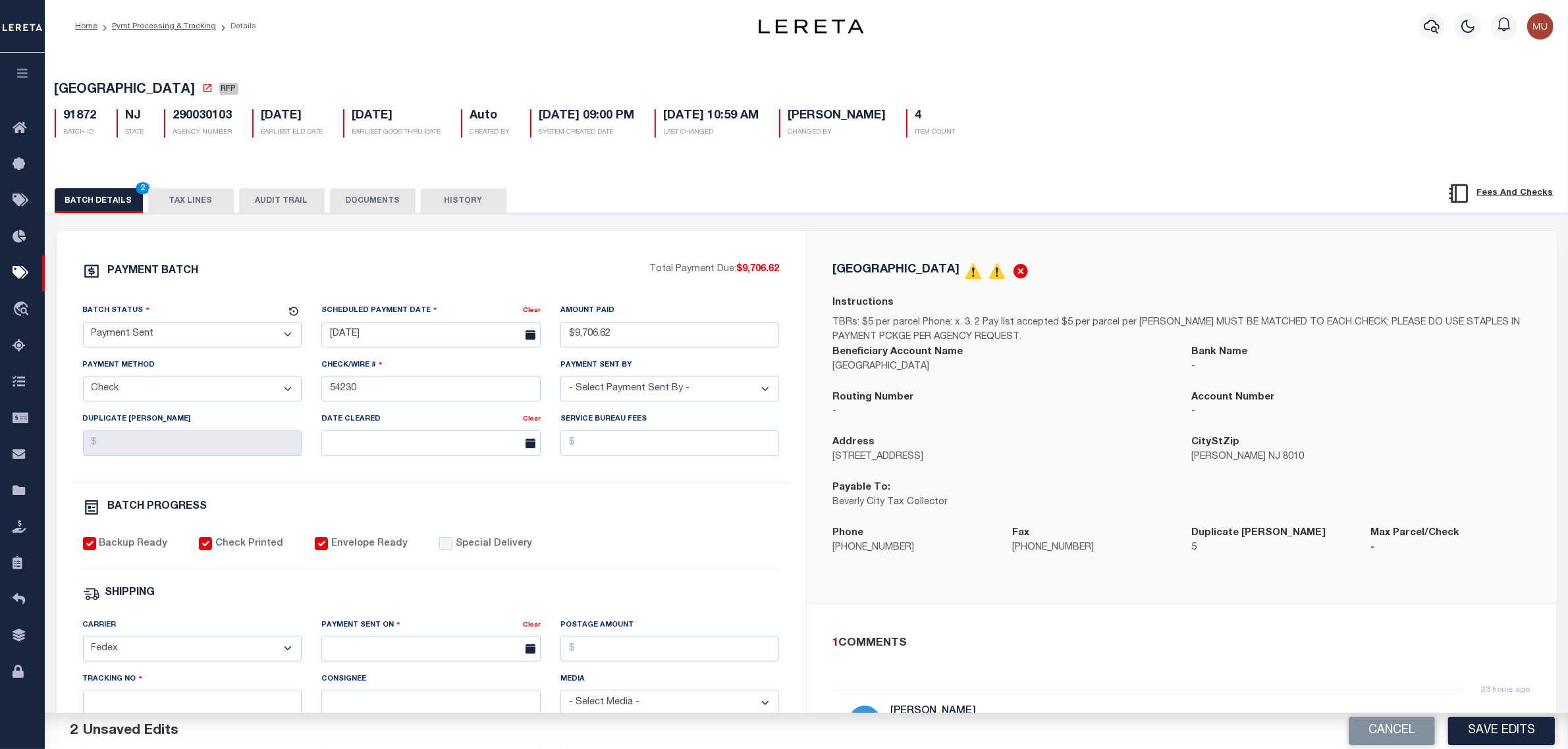
click at [83, 646] on select "- Select Carrier - E-mail Fax Fedex FTP Other UPS USPS" at bounding box center [192, 649] width 219 height 26
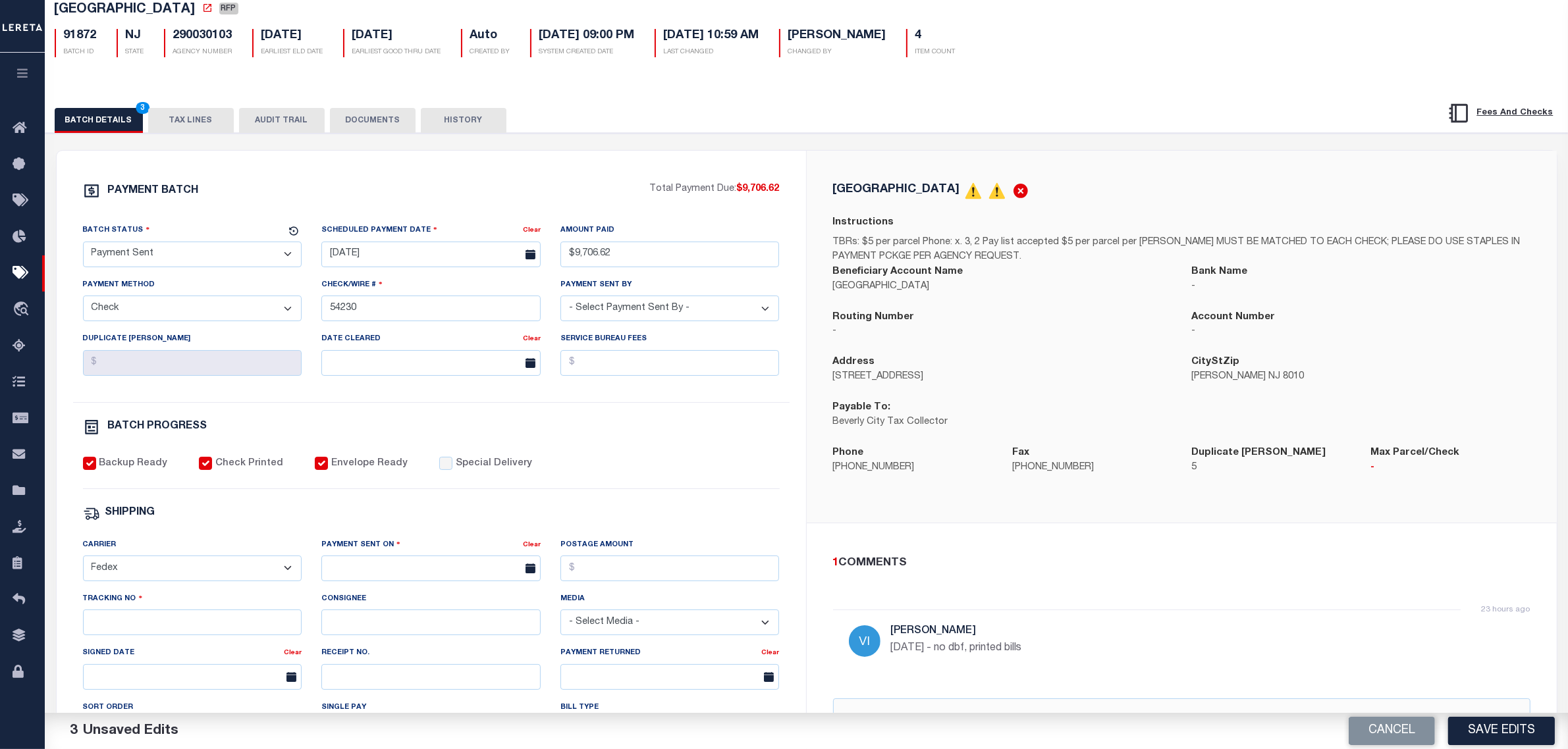
scroll to position [82, 0]
click at [406, 580] on input "text" at bounding box center [431, 567] width 219 height 26
click at [486, 424] on span "3" at bounding box center [480, 422] width 26 height 26
type input "[DATE]"
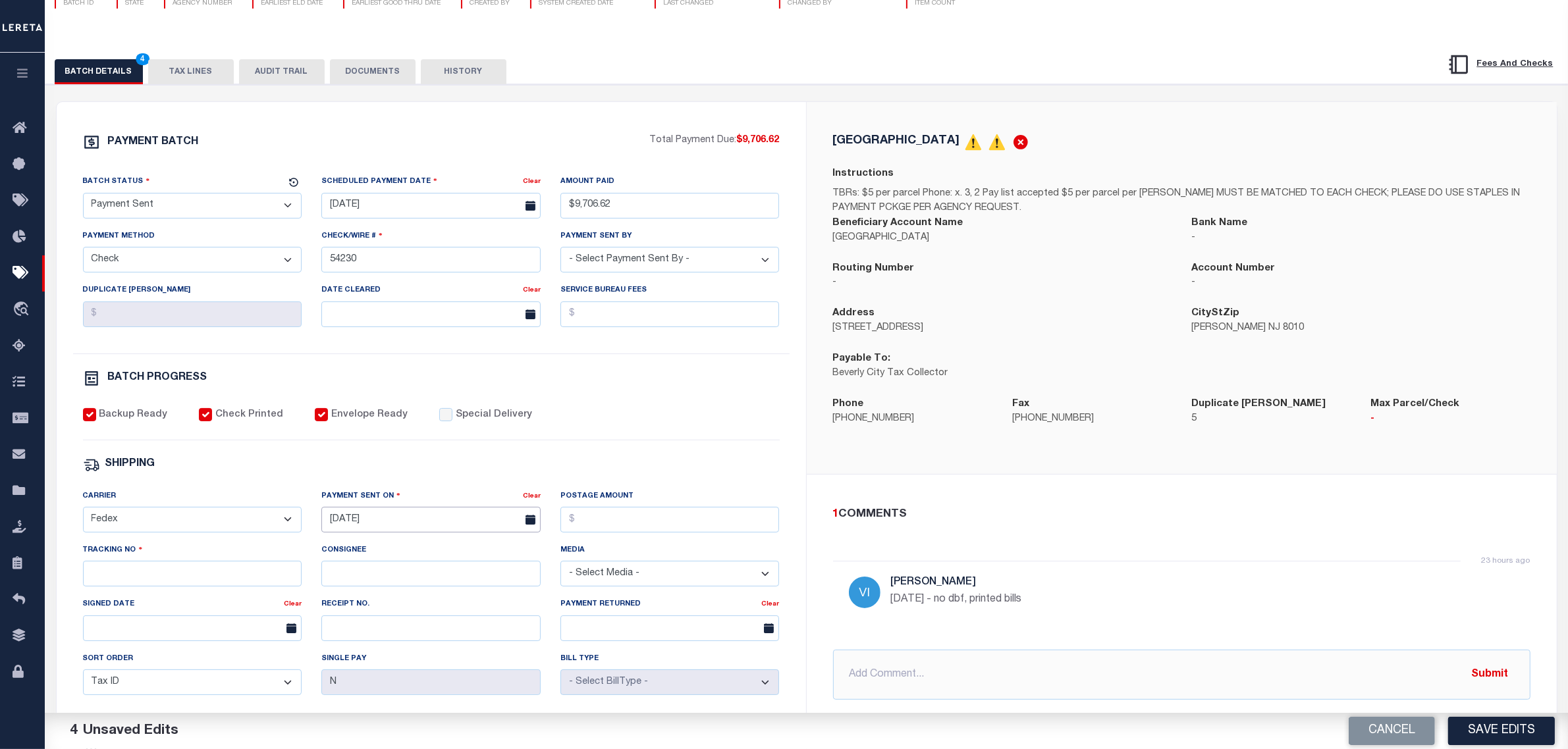
scroll to position [165, 0]
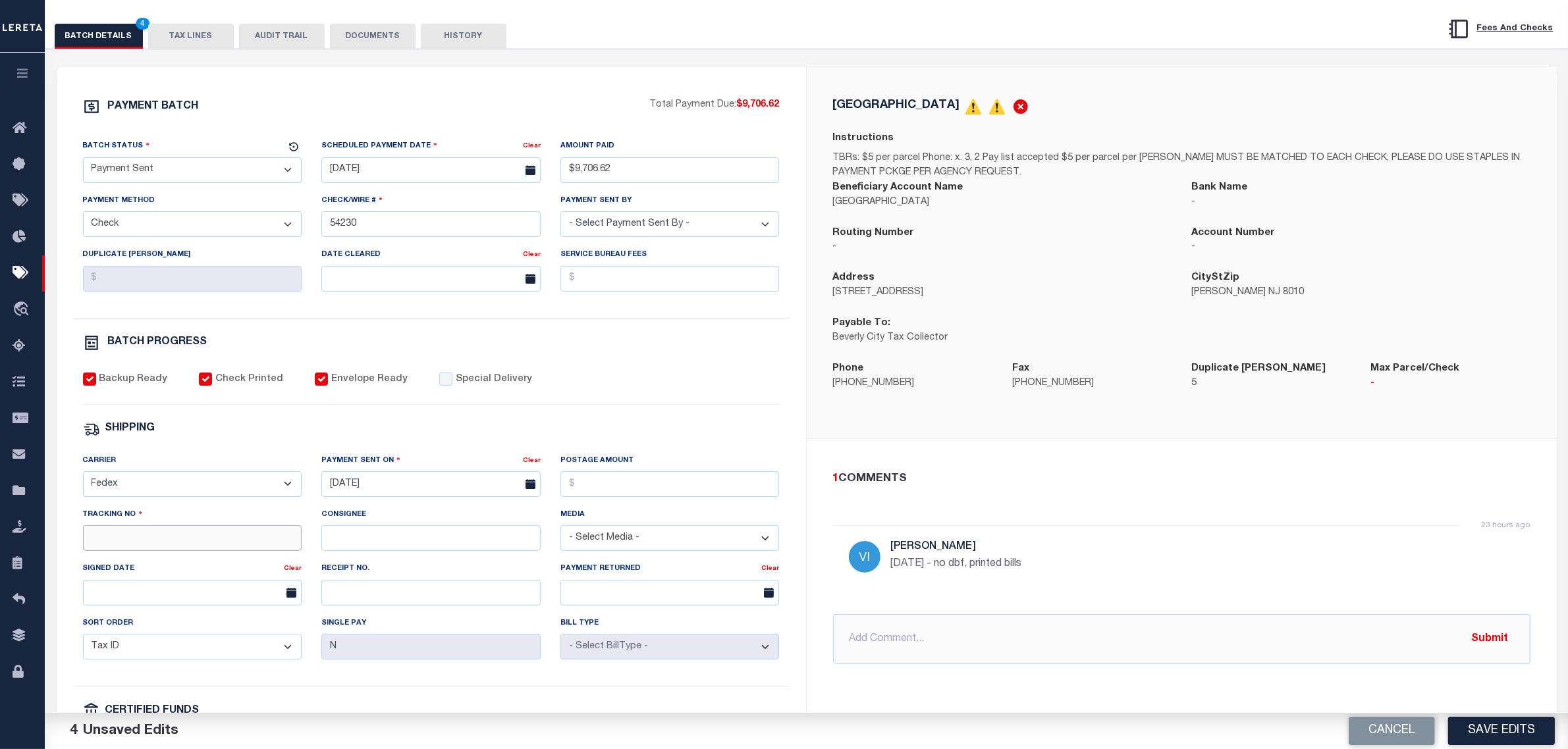
click at [237, 545] on input "Tracking No" at bounding box center [192, 538] width 219 height 26
type input "884894758564"
click at [1508, 725] on button "Save Edits" at bounding box center [1501, 731] width 106 height 28
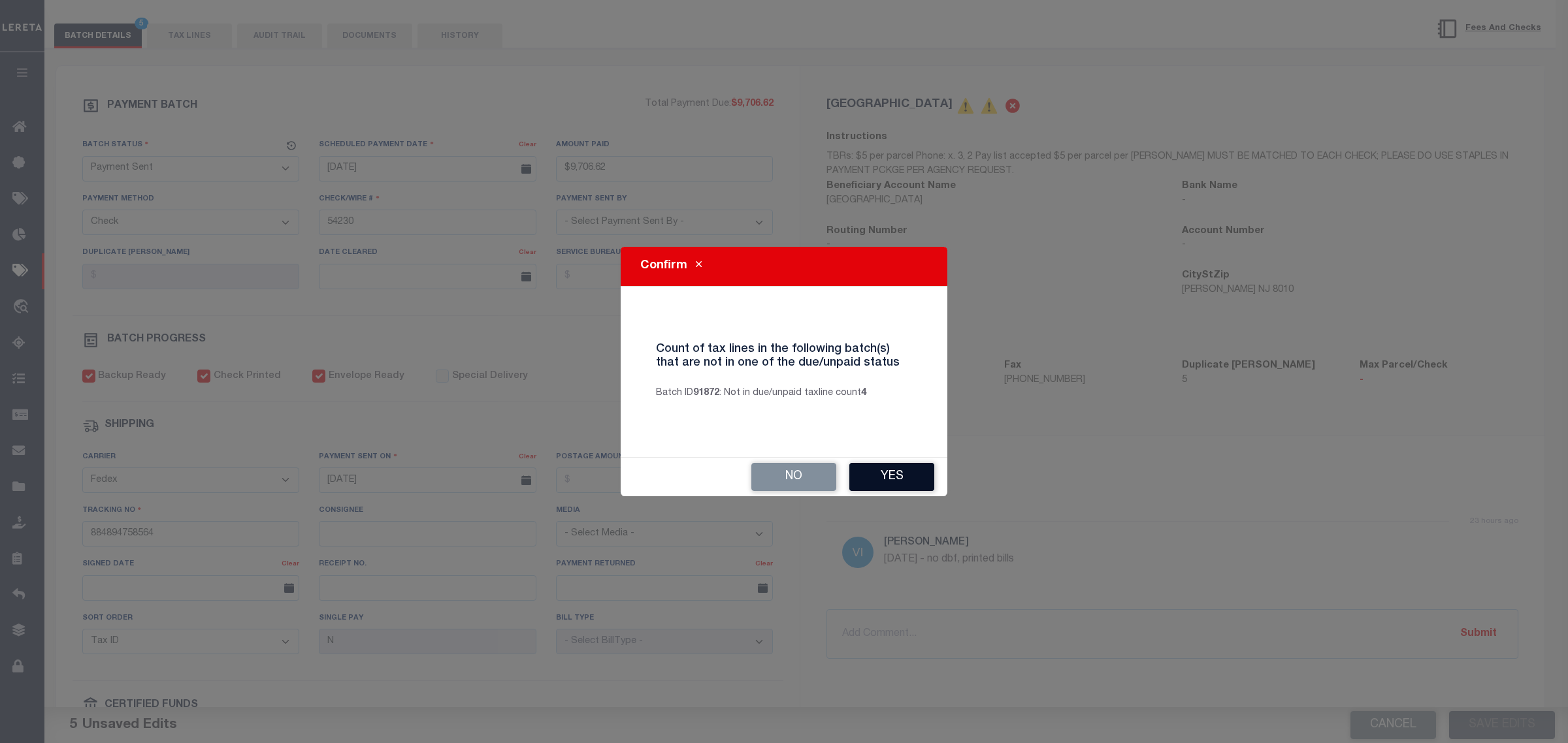
click at [920, 482] on button "Yes" at bounding box center [892, 477] width 85 height 28
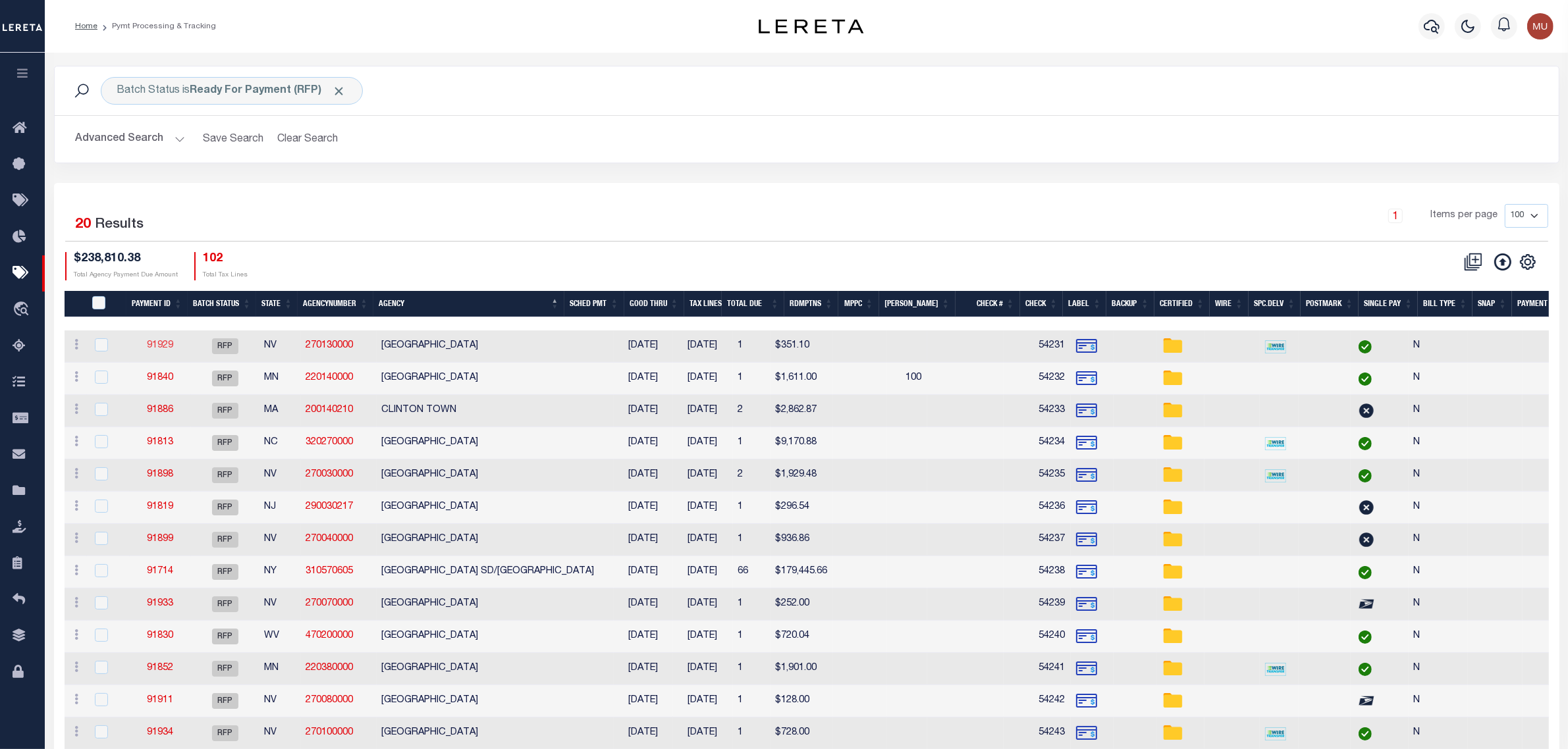
click at [158, 345] on link "91929" at bounding box center [160, 345] width 26 height 9
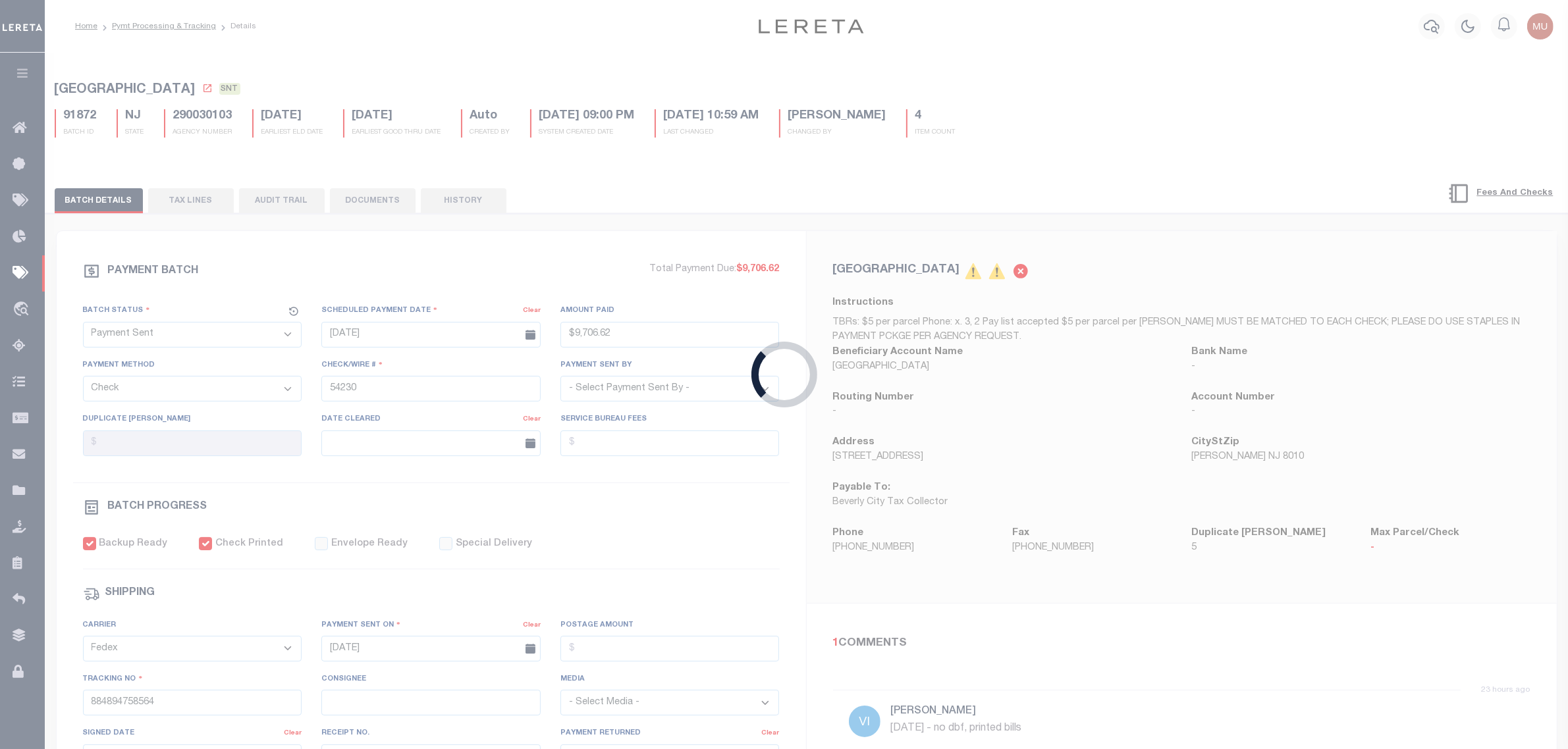
select select "RFP"
type input "$351.1"
type input "54231"
select select "[PERSON_NAME]"
checkbox input "false"
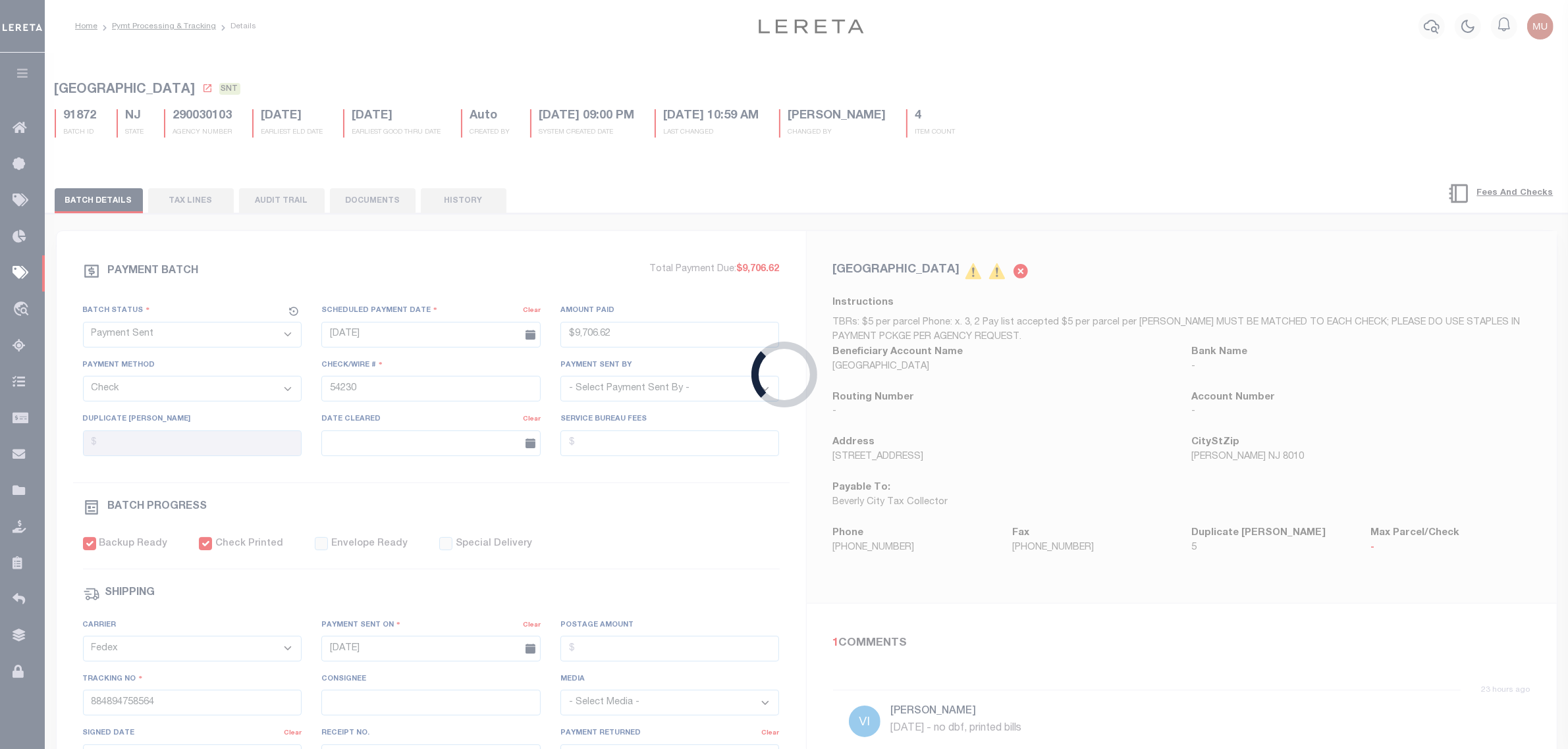
select select
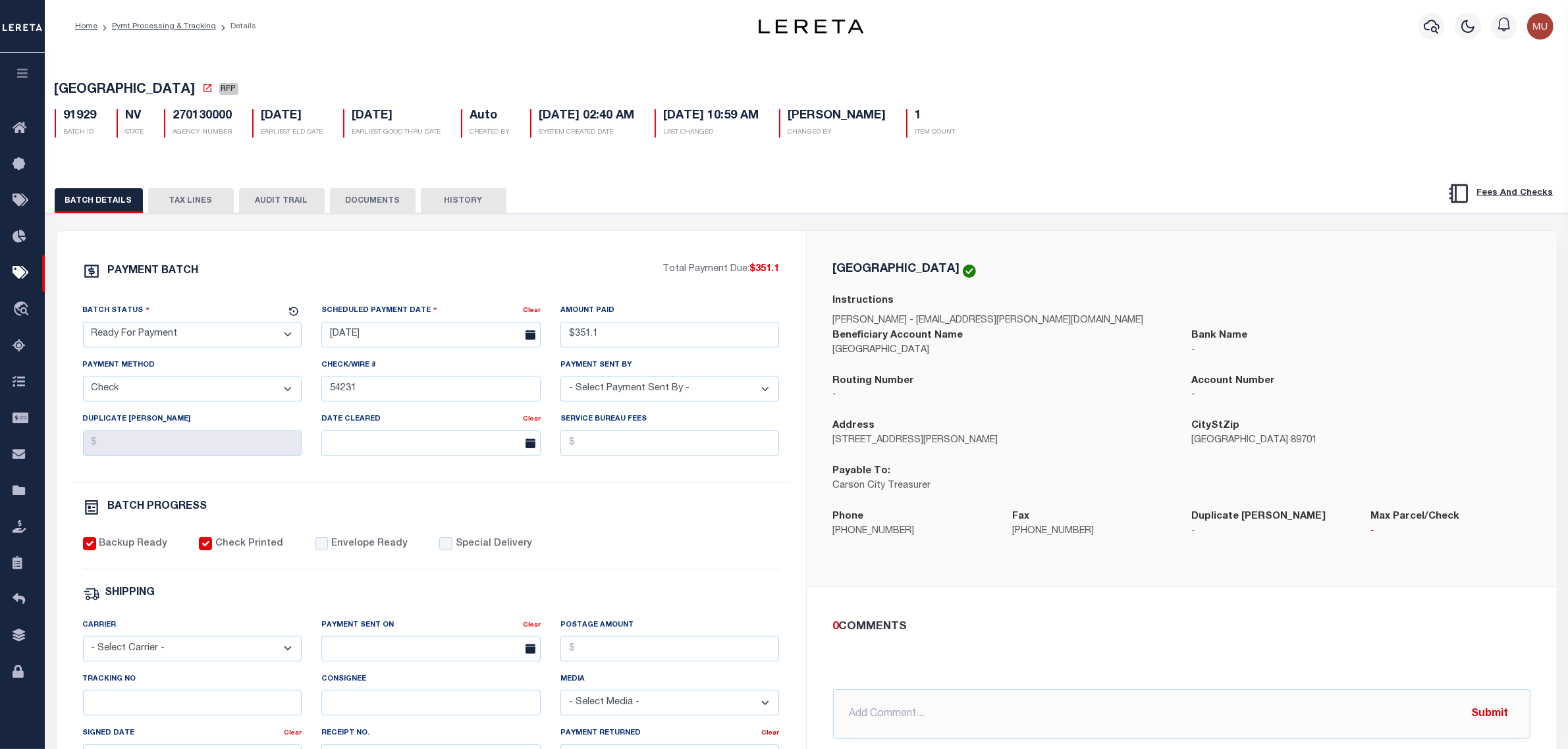
click at [226, 346] on select "- Select Status - Scheduled for Payment Ready For Payment Payment Sent Cleared …" at bounding box center [192, 335] width 219 height 26
select select "SNT"
click at [83, 326] on select "- Select Status - Scheduled for Payment Ready For Payment Payment Sent Cleared …" at bounding box center [192, 335] width 219 height 26
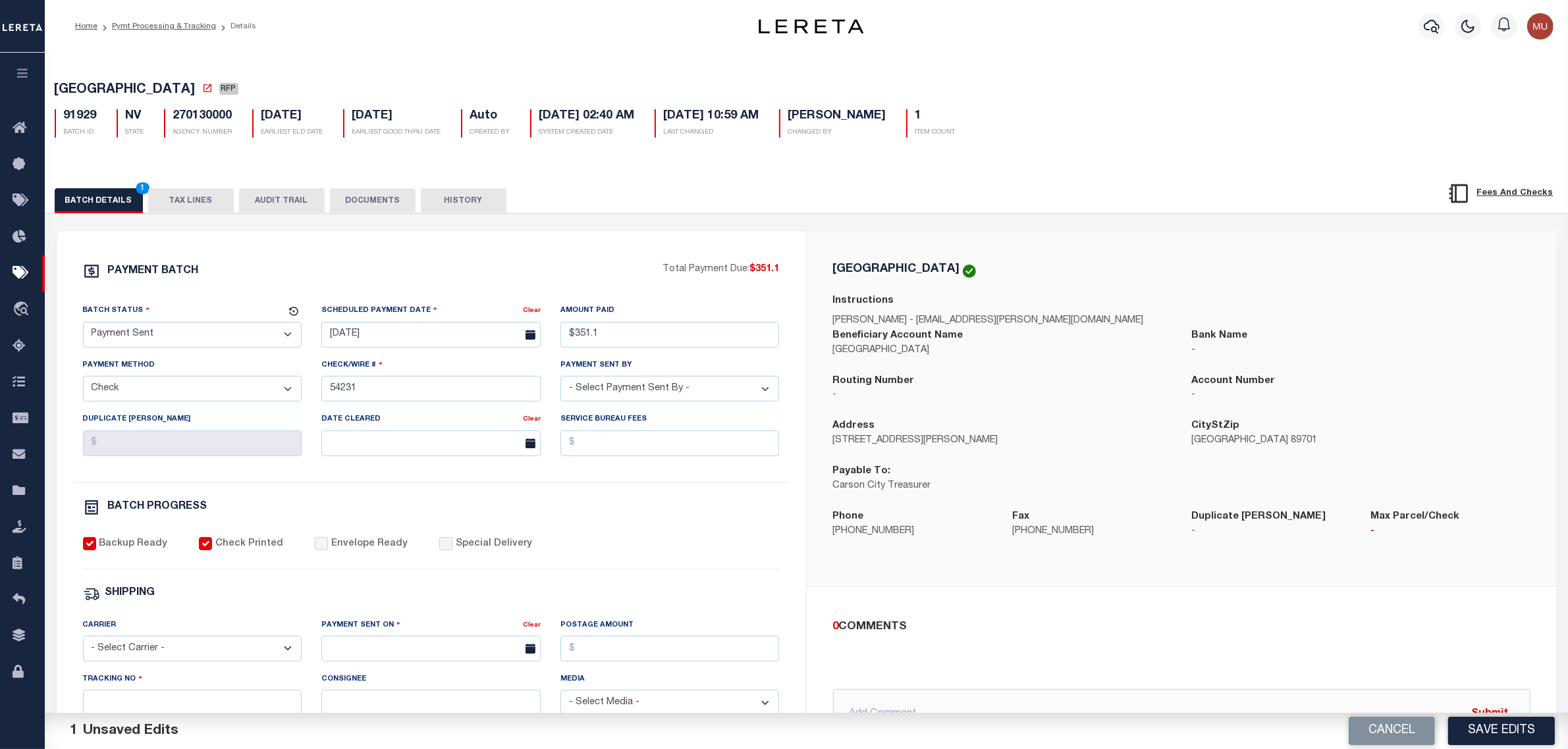
click at [345, 548] on label "Envelope Ready" at bounding box center [369, 545] width 77 height 15
click at [328, 548] on input "Envelope Ready" at bounding box center [321, 544] width 13 height 13
checkbox input "true"
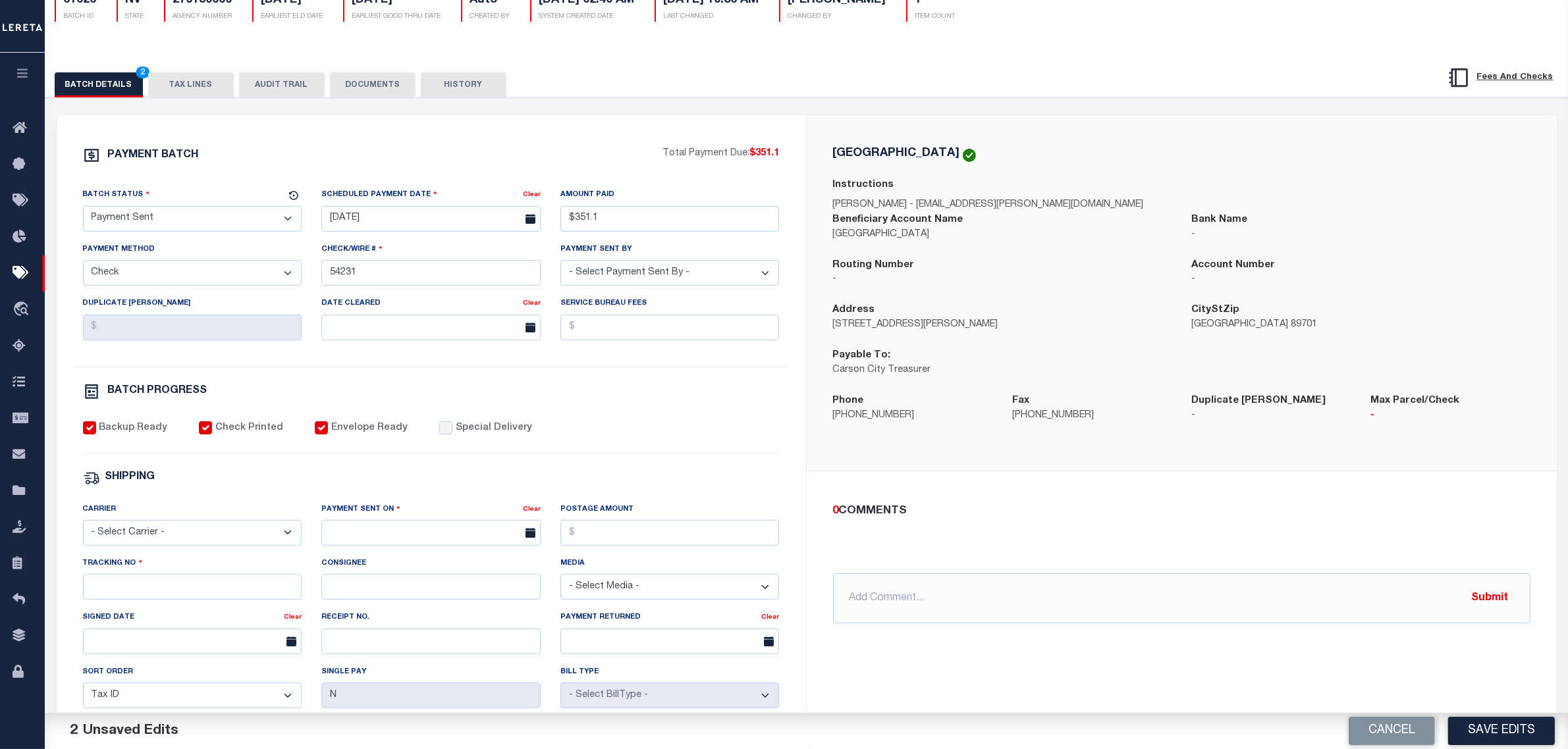
scroll to position [247, 0]
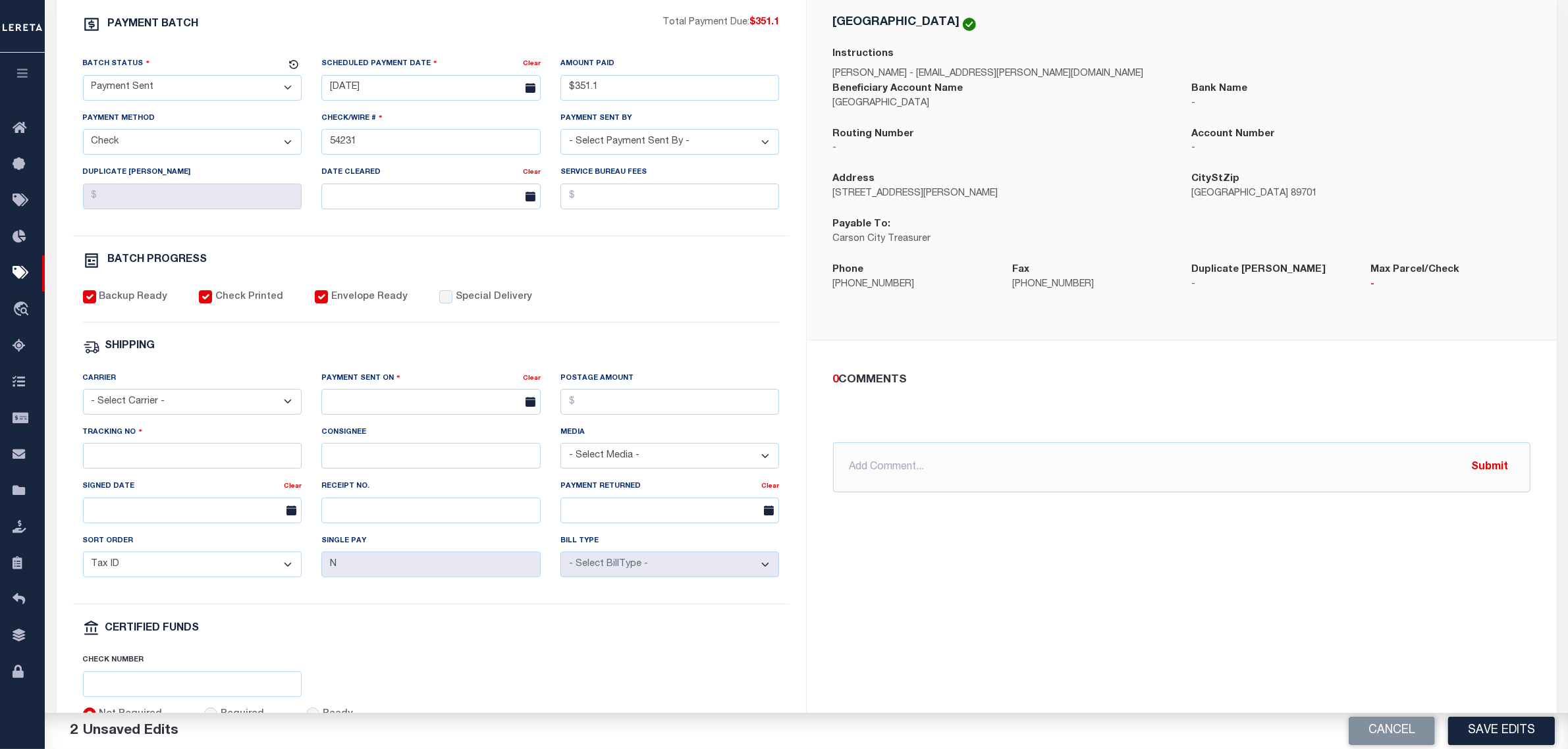
click at [199, 402] on select "- Select Carrier - E-mail Fax Fedex FTP Other UPS USPS" at bounding box center [192, 402] width 219 height 26
select select "USS"
click at [83, 399] on select "- Select Carrier - E-mail Fax Fedex FTP Other UPS USPS" at bounding box center [192, 402] width 219 height 26
click at [368, 401] on input "text" at bounding box center [431, 402] width 219 height 26
click at [480, 482] on span "3" at bounding box center [480, 486] width 26 height 26
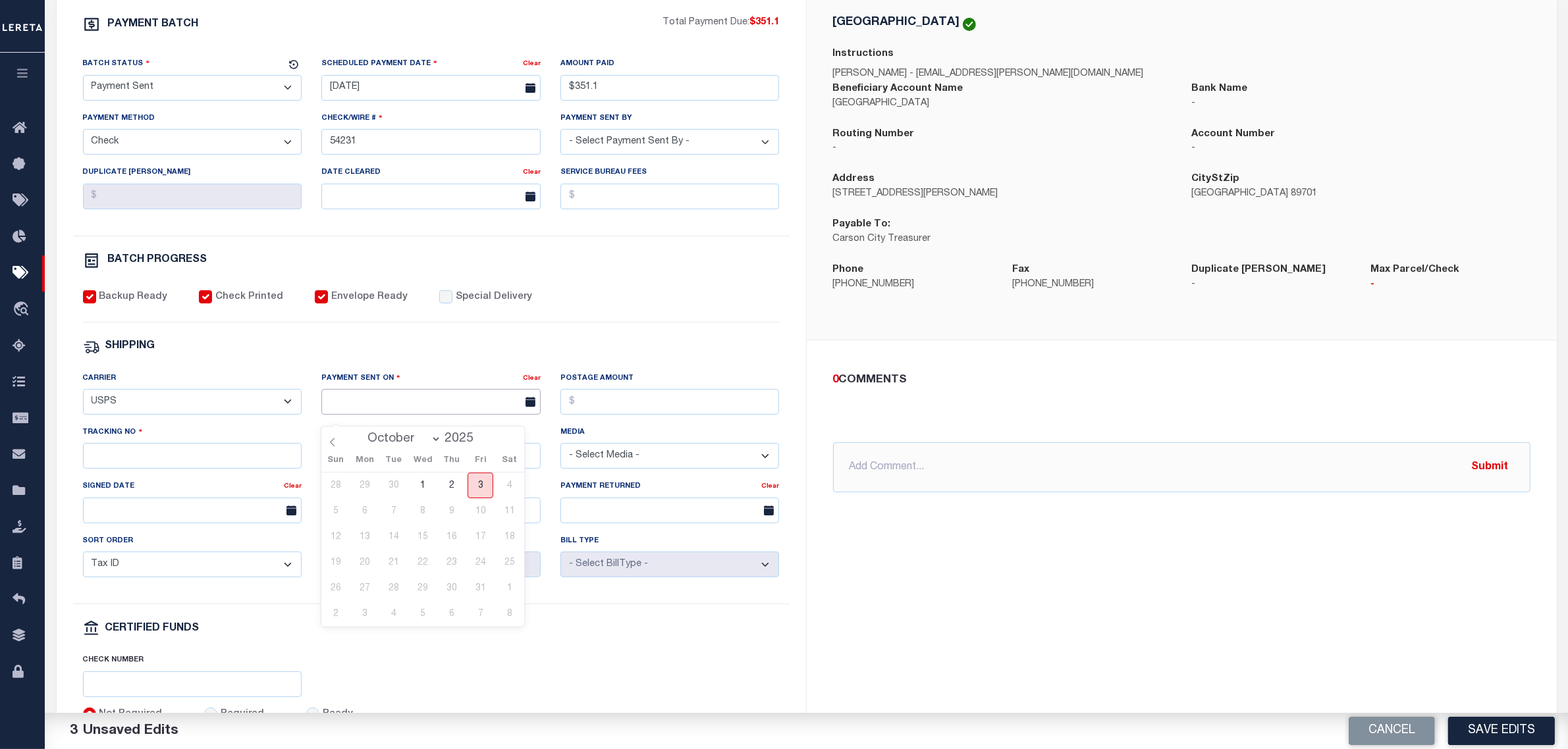
type input "[DATE]"
click at [182, 463] on input "Tracking No" at bounding box center [192, 456] width 219 height 26
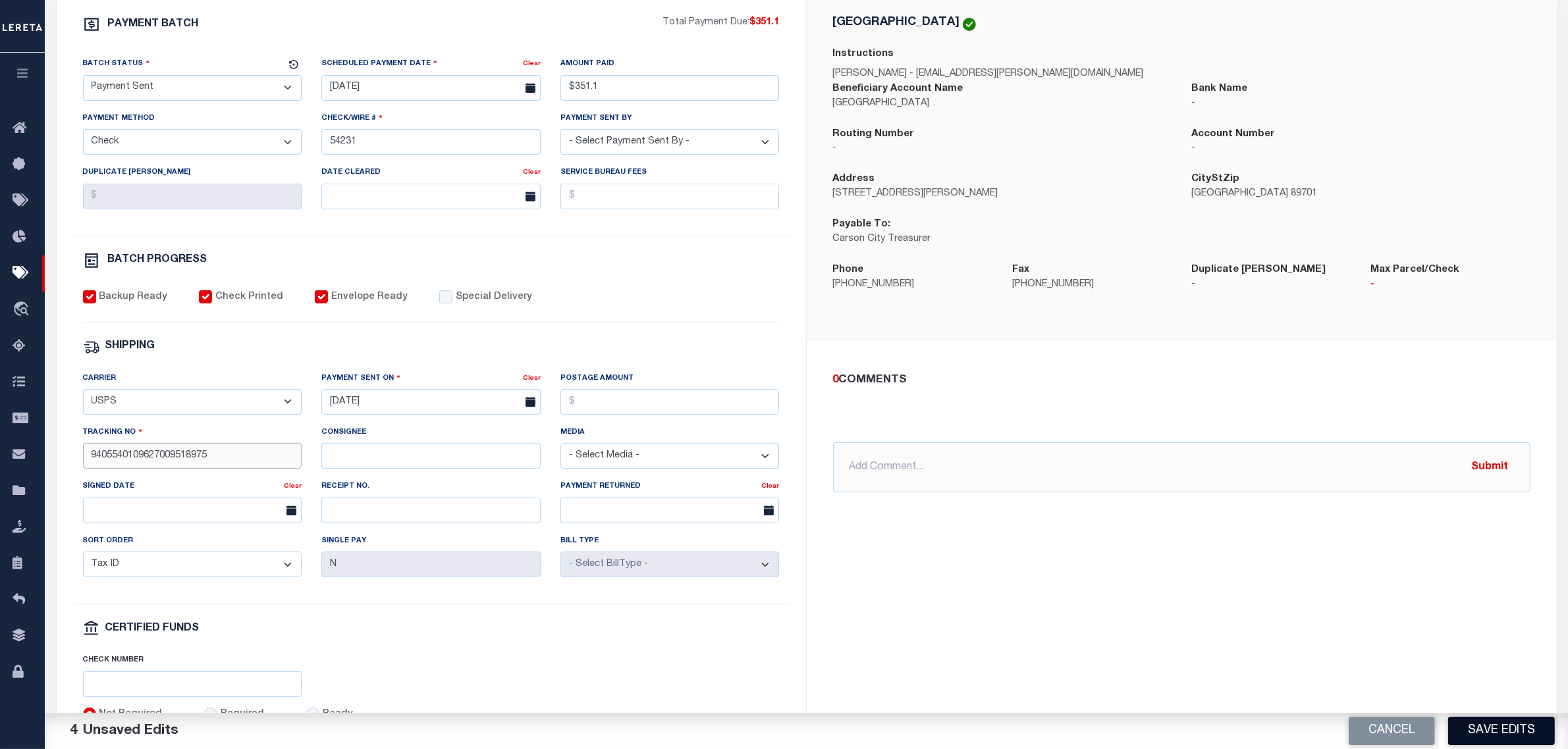
type input "9405540109627009518975"
click at [1509, 731] on button "Save Edits" at bounding box center [1501, 731] width 106 height 28
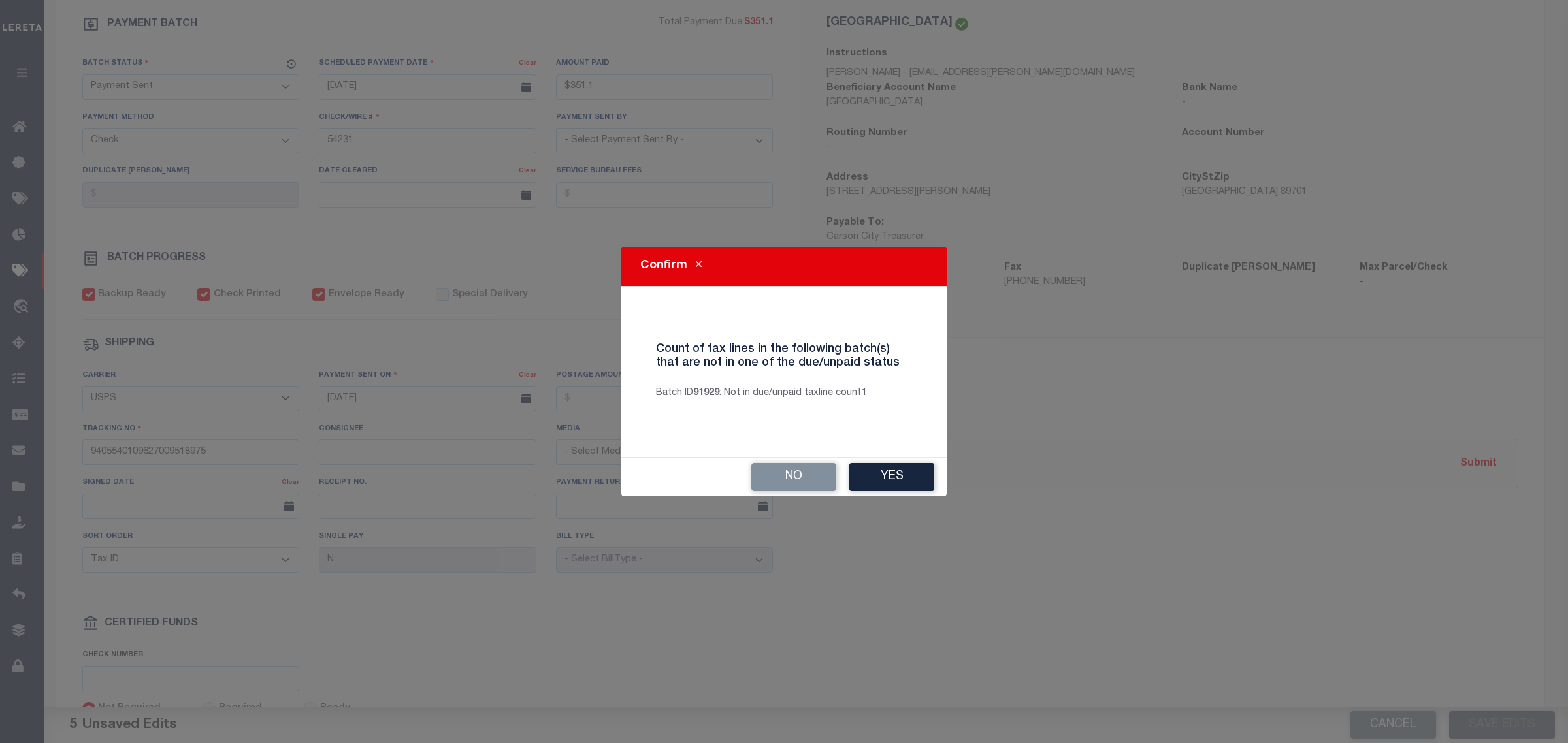
click at [883, 480] on button "Yes" at bounding box center [892, 477] width 85 height 28
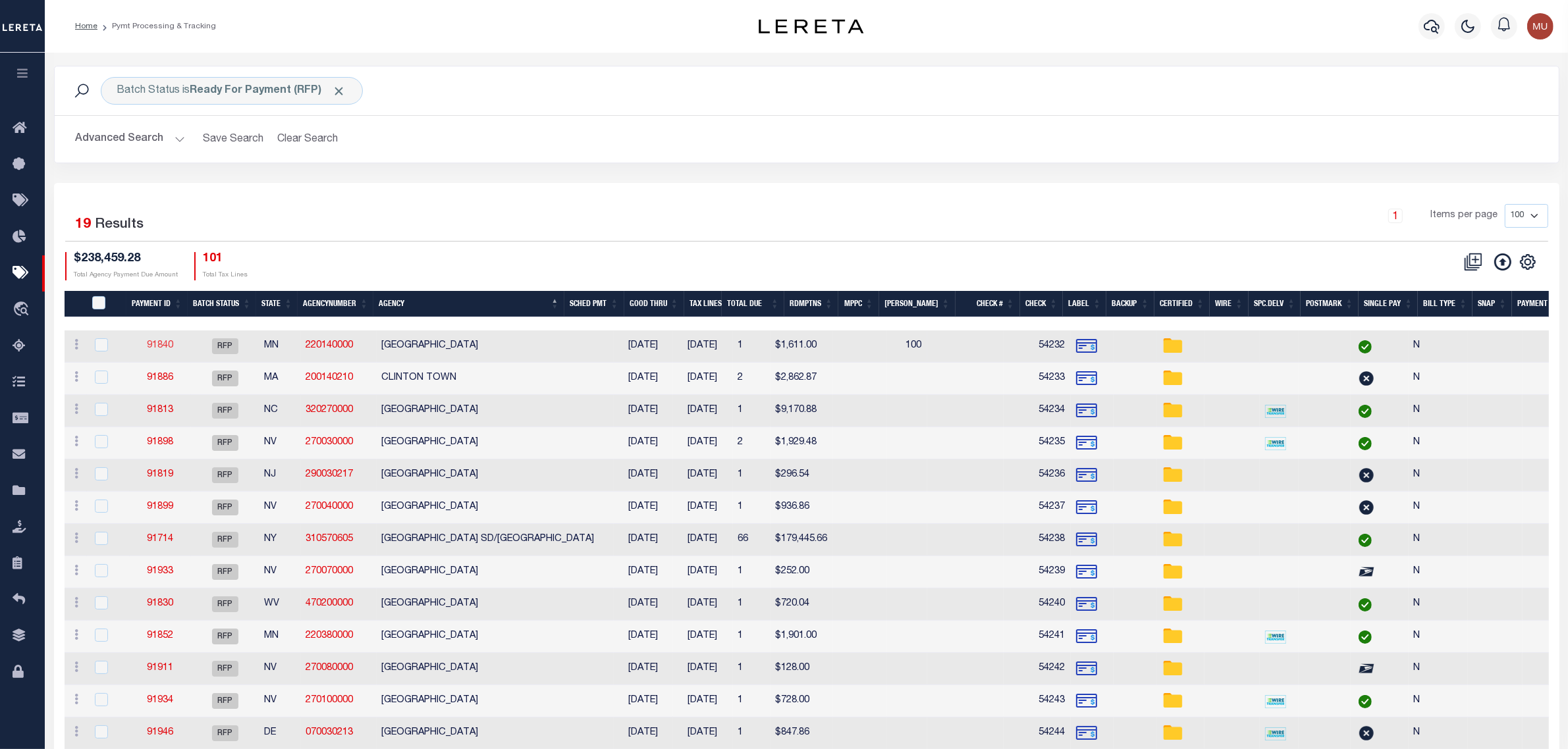
click at [166, 347] on link "91840" at bounding box center [160, 345] width 26 height 9
select select "RFP"
type input "$1,611"
type input "54232"
select select "[PERSON_NAME]"
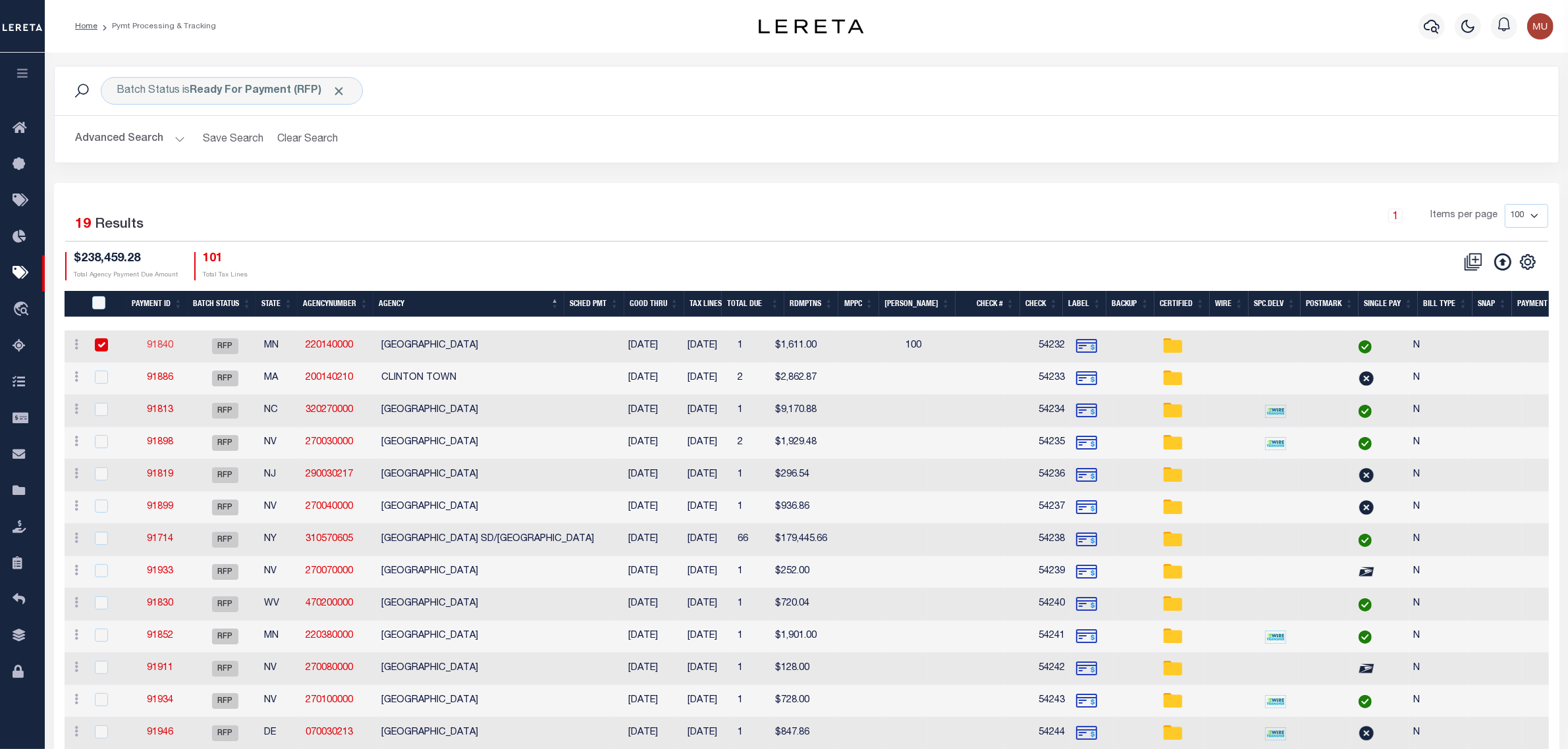
checkbox input "false"
select select
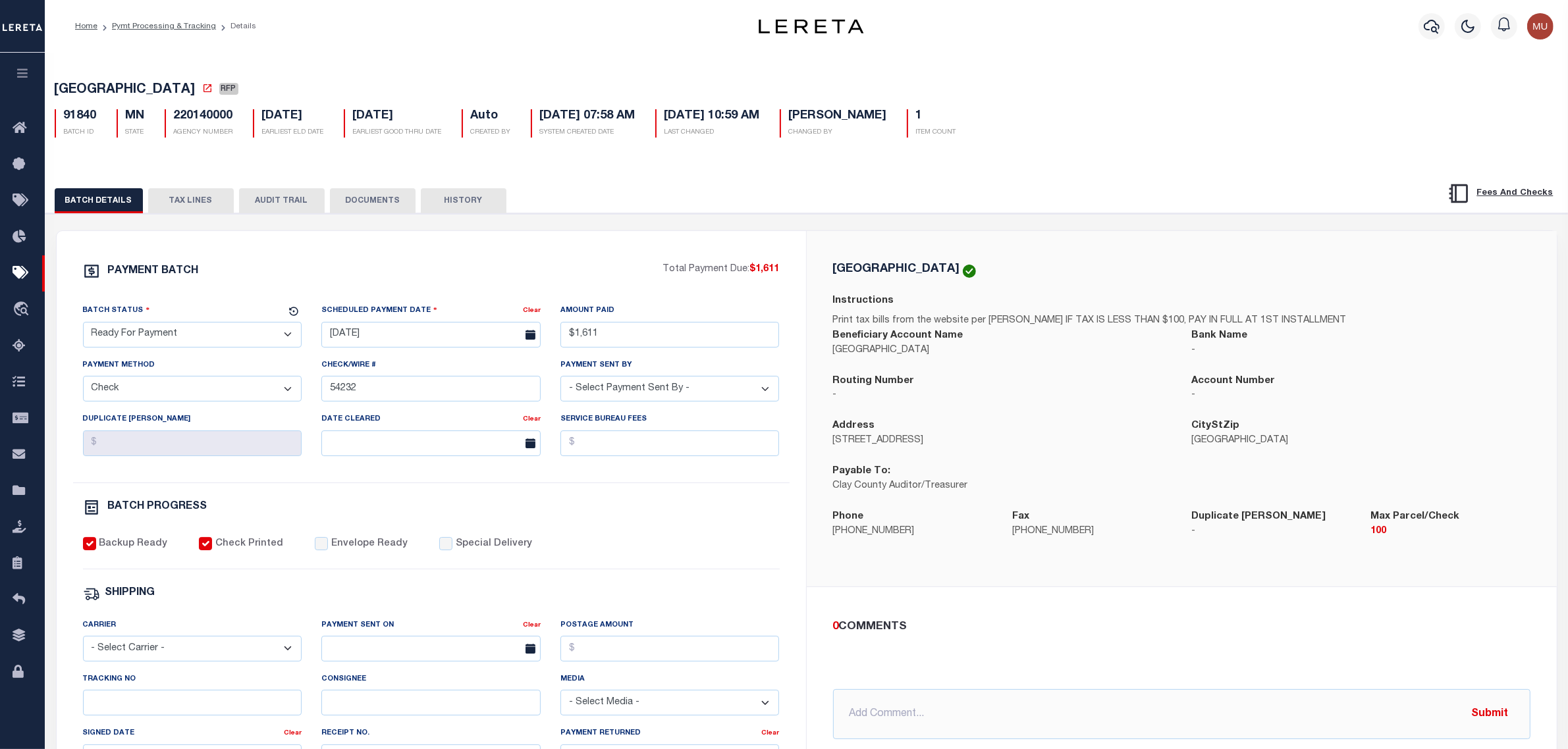
click at [182, 347] on select "- Select Status - Scheduled for Payment Ready For Payment Payment Sent Cleared …" at bounding box center [192, 335] width 219 height 26
select select "SNT"
click at [83, 326] on select "- Select Status - Scheduled for Payment Ready For Payment Payment Sent Cleared …" at bounding box center [192, 335] width 219 height 26
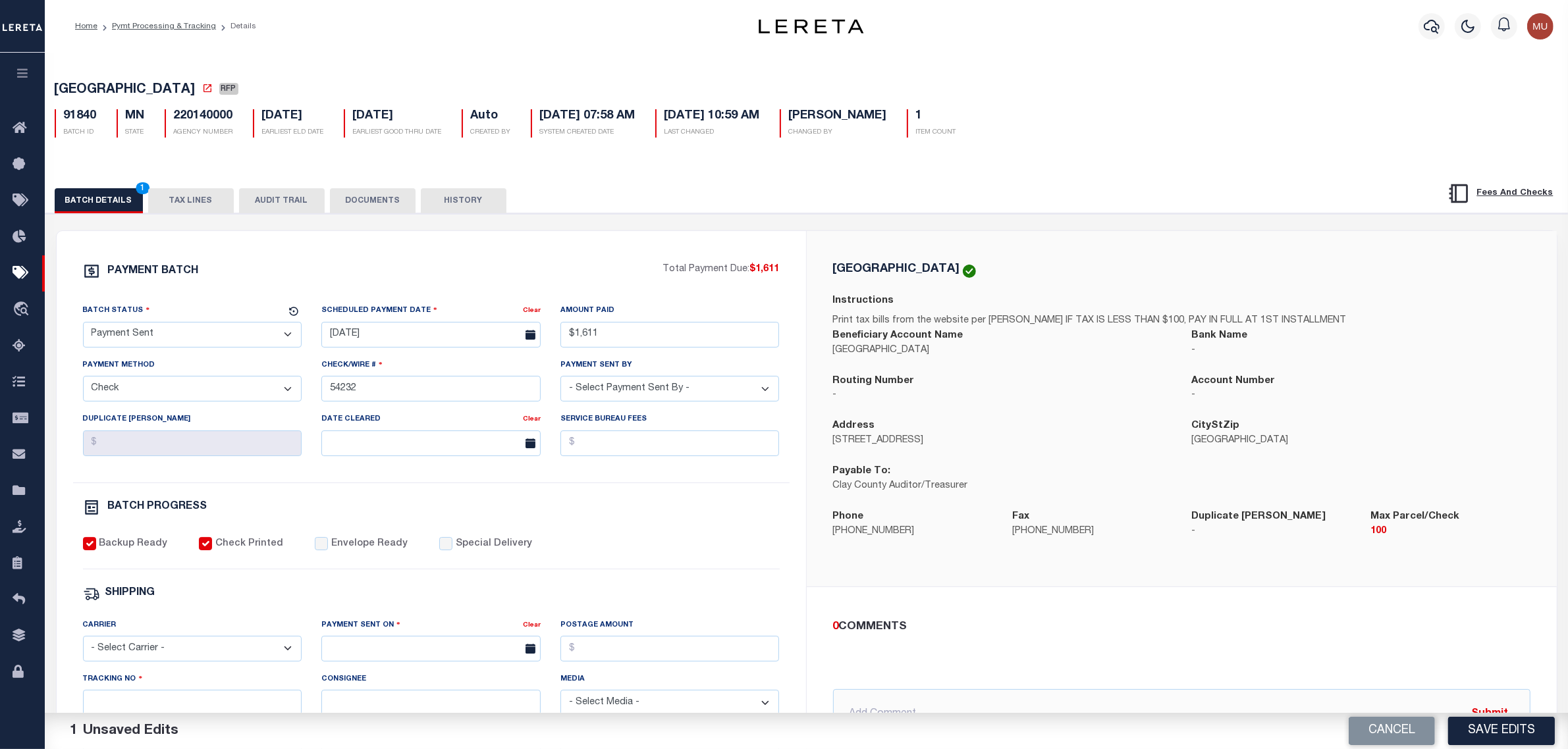
click at [362, 552] on label "Envelope Ready" at bounding box center [369, 545] width 77 height 15
click at [328, 551] on input "Envelope Ready" at bounding box center [321, 544] width 13 height 13
checkbox input "true"
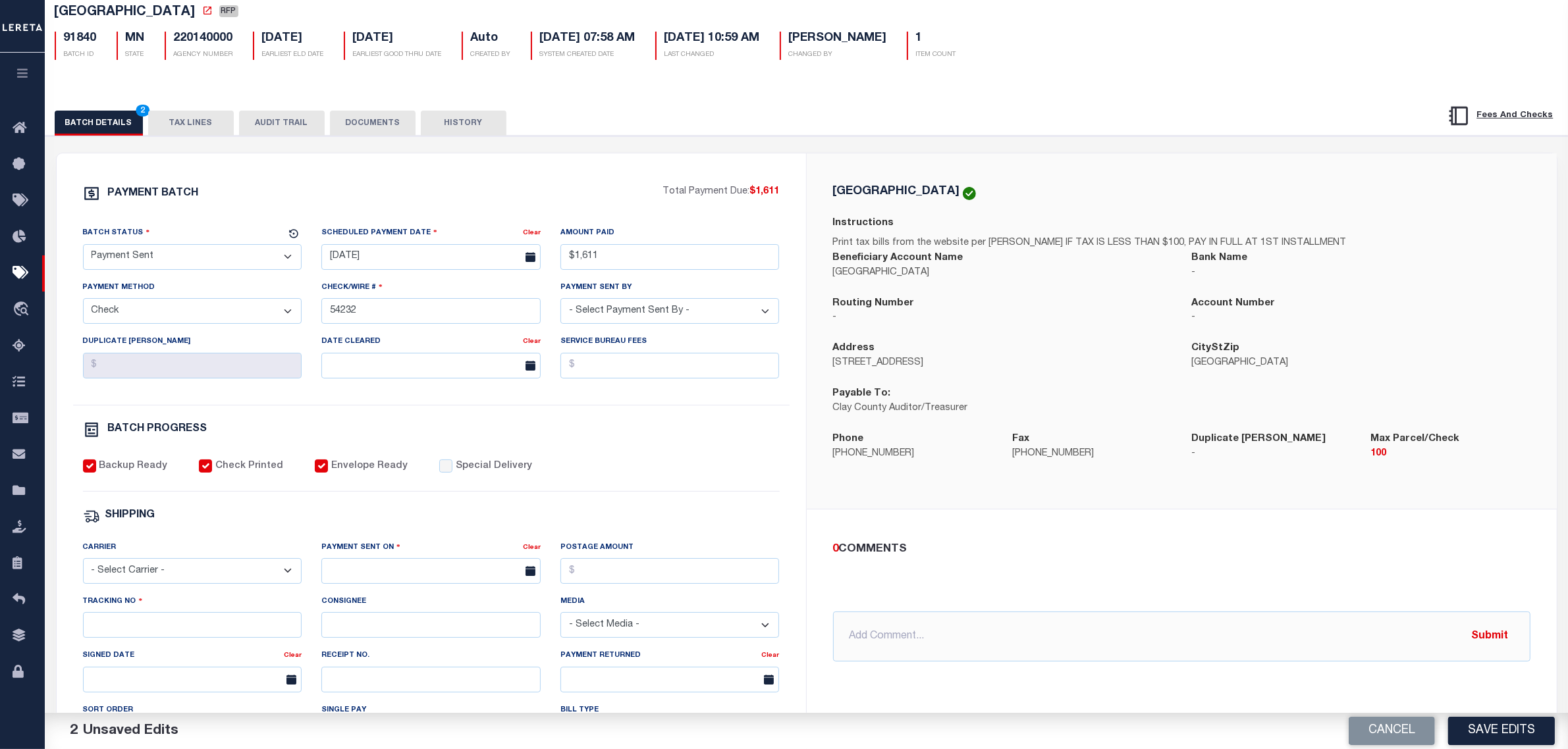
scroll to position [82, 0]
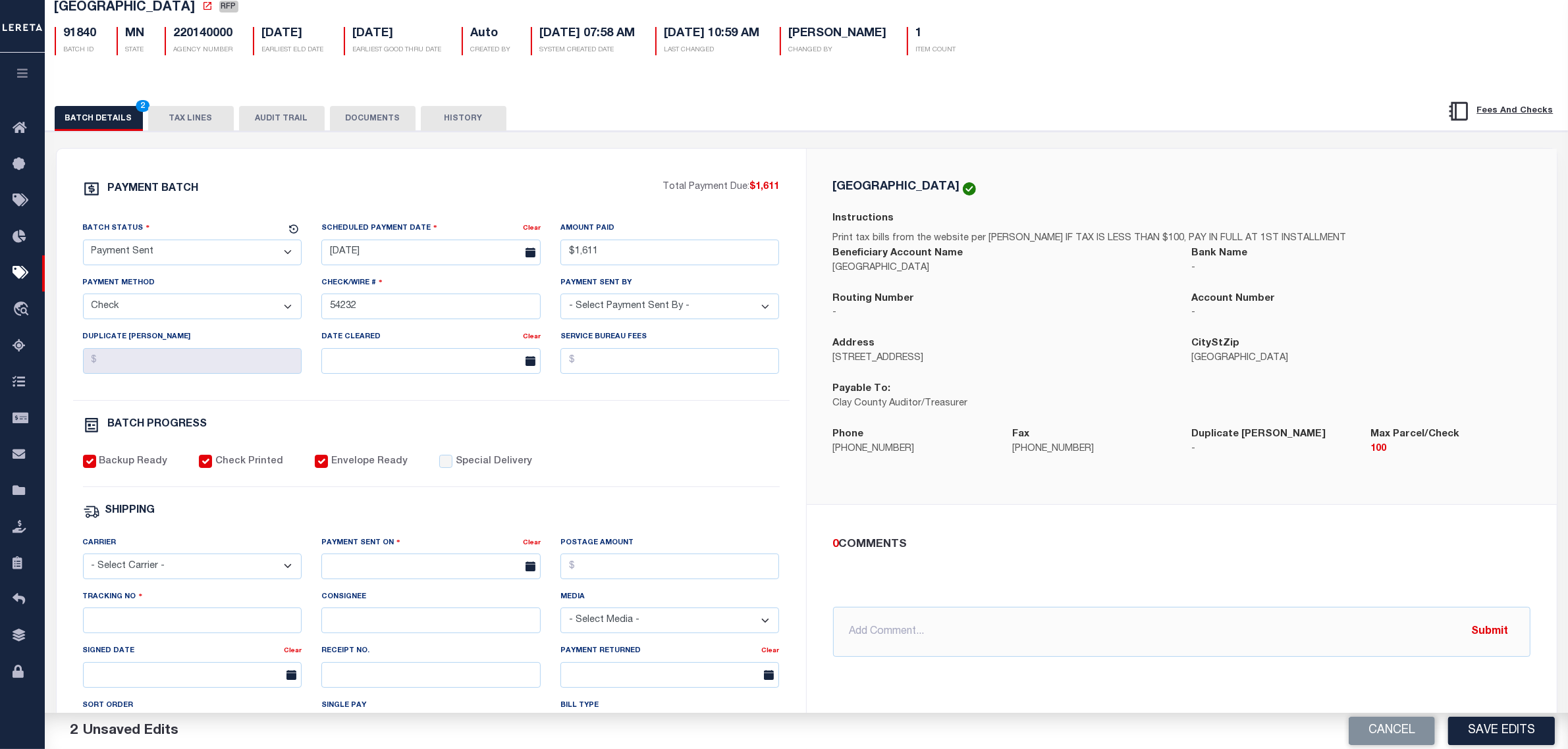
drag, startPoint x: 181, startPoint y: 567, endPoint x: 186, endPoint y: 581, distance: 14.9
click at [181, 567] on select "- Select Carrier - E-mail Fax Fedex FTP Other UPS USPS" at bounding box center [192, 567] width 219 height 26
select select "FDX"
click at [83, 564] on select "- Select Carrier - E-mail Fax Fedex FTP Other UPS USPS" at bounding box center [192, 567] width 219 height 26
click at [354, 577] on input "text" at bounding box center [431, 567] width 219 height 26
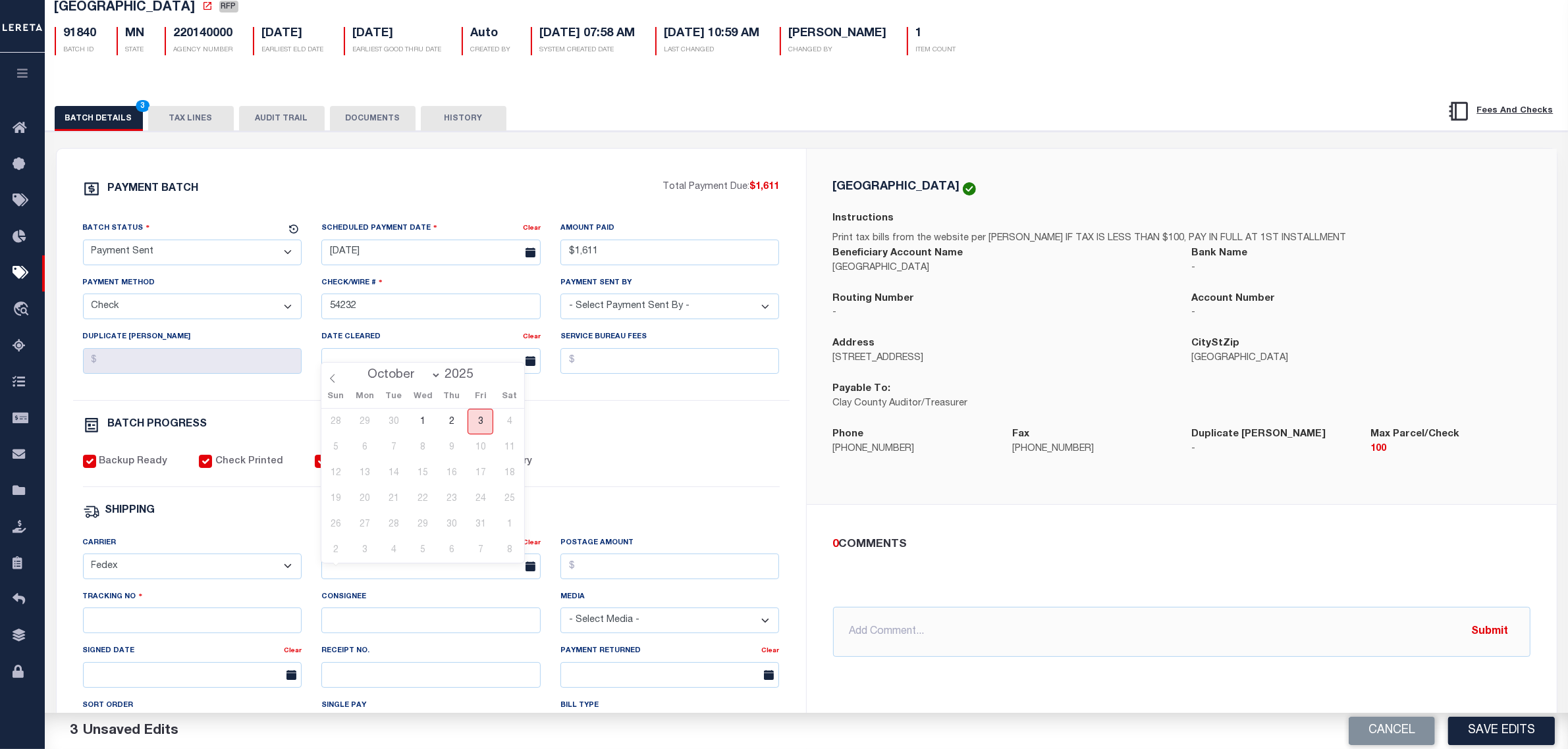
click at [485, 420] on span "3" at bounding box center [480, 422] width 26 height 26
type input "[DATE]"
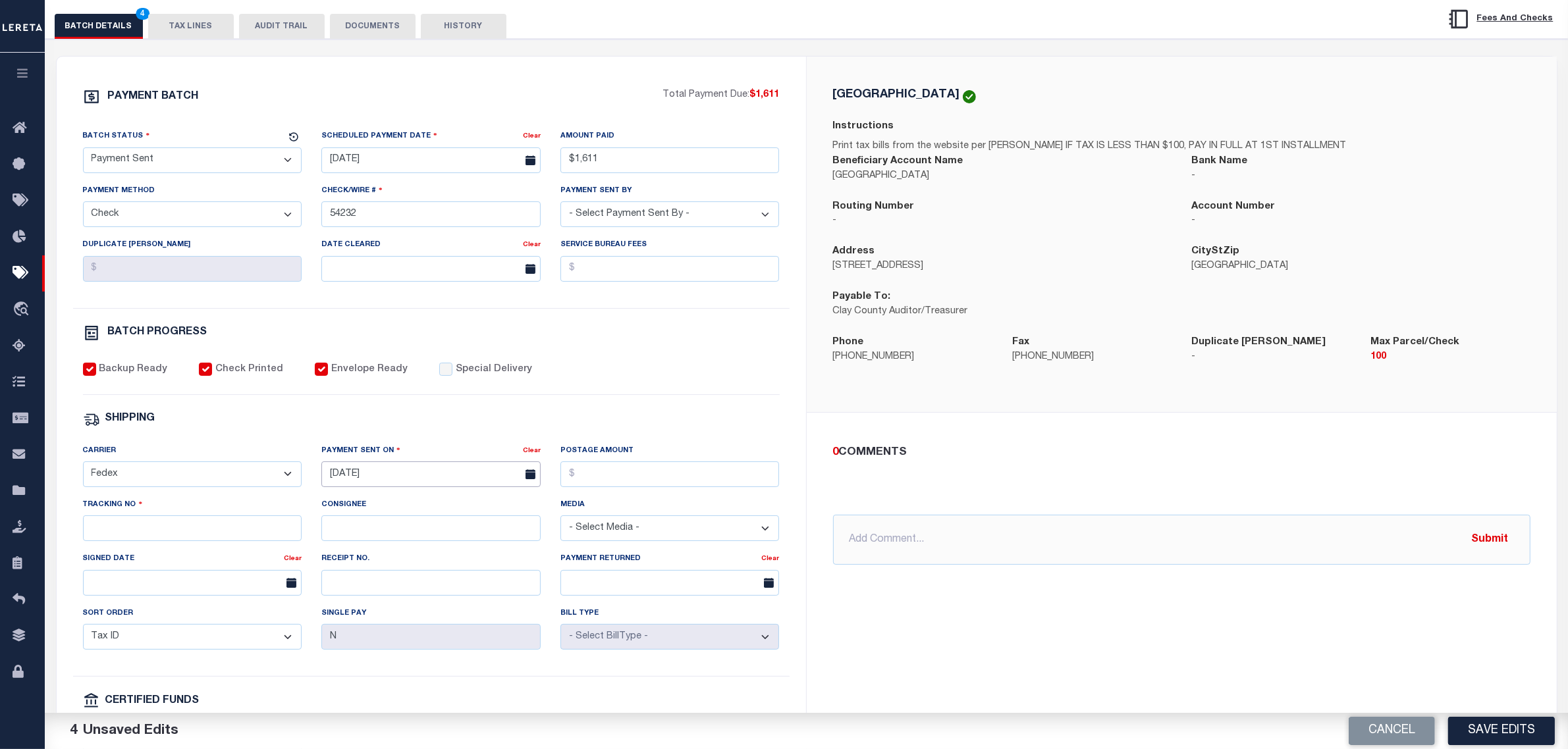
scroll to position [247, 0]
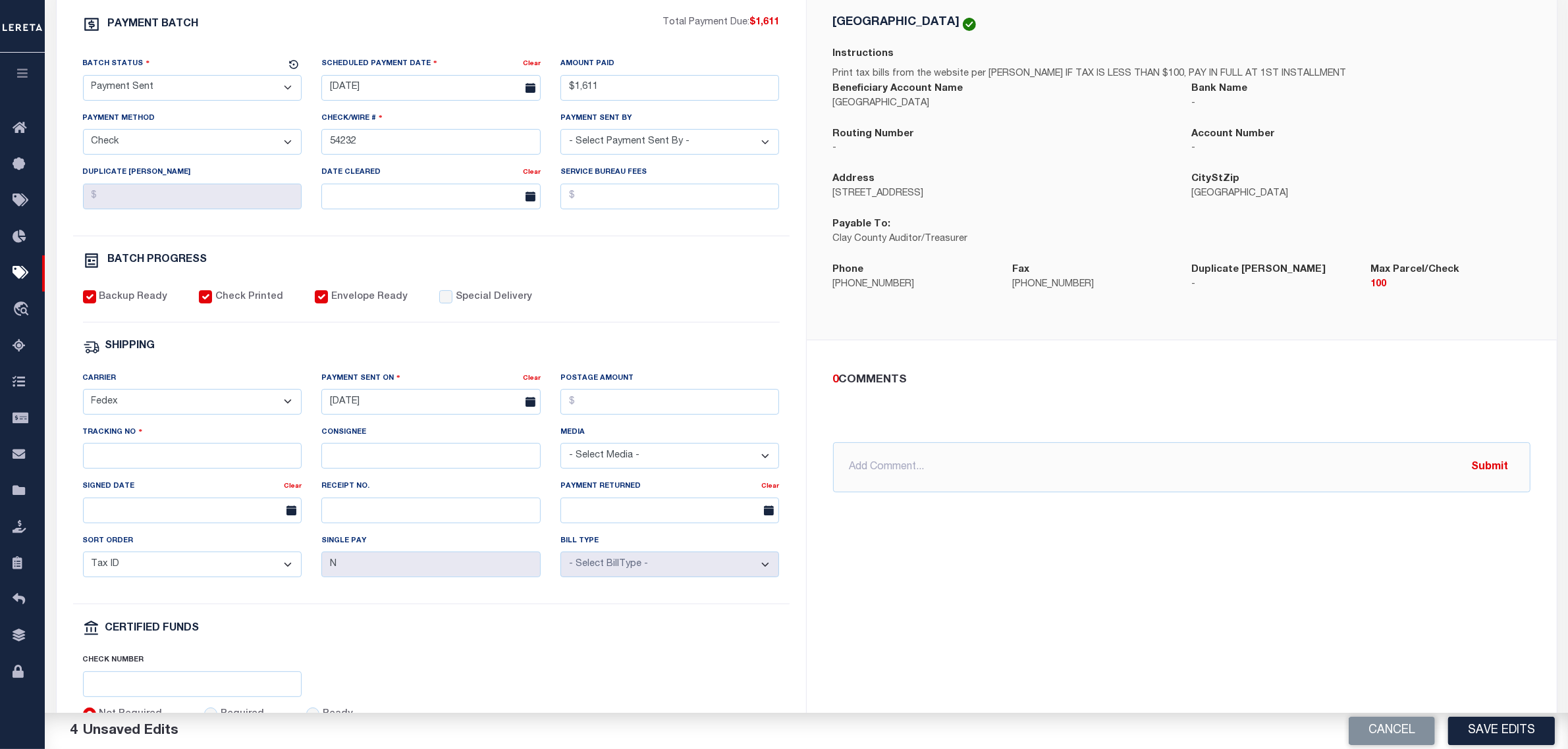
drag, startPoint x: 185, startPoint y: 453, endPoint x: 183, endPoint y: 476, distance: 23.1
click at [183, 462] on div "Tracking No" at bounding box center [192, 446] width 219 height 44
click at [183, 469] on input "Tracking No" at bounding box center [192, 456] width 219 height 26
type input "884894759674"
click at [1485, 721] on button "Save Edits" at bounding box center [1501, 731] width 106 height 28
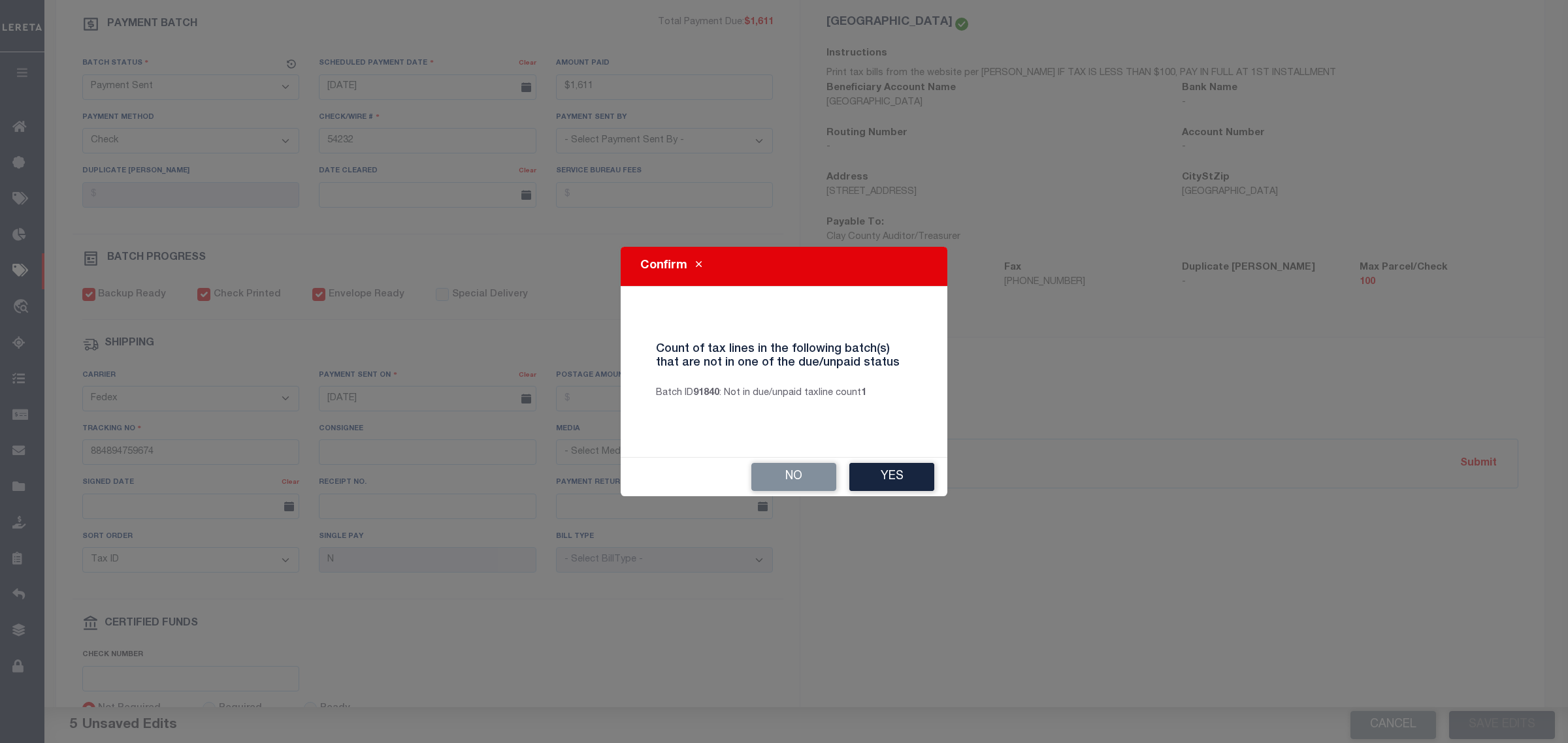
click at [896, 456] on div "Confirm Count of tax lines in the following batch(s) that are not in one of the…" at bounding box center [784, 372] width 327 height 249
click at [902, 465] on button "Yes" at bounding box center [892, 477] width 85 height 28
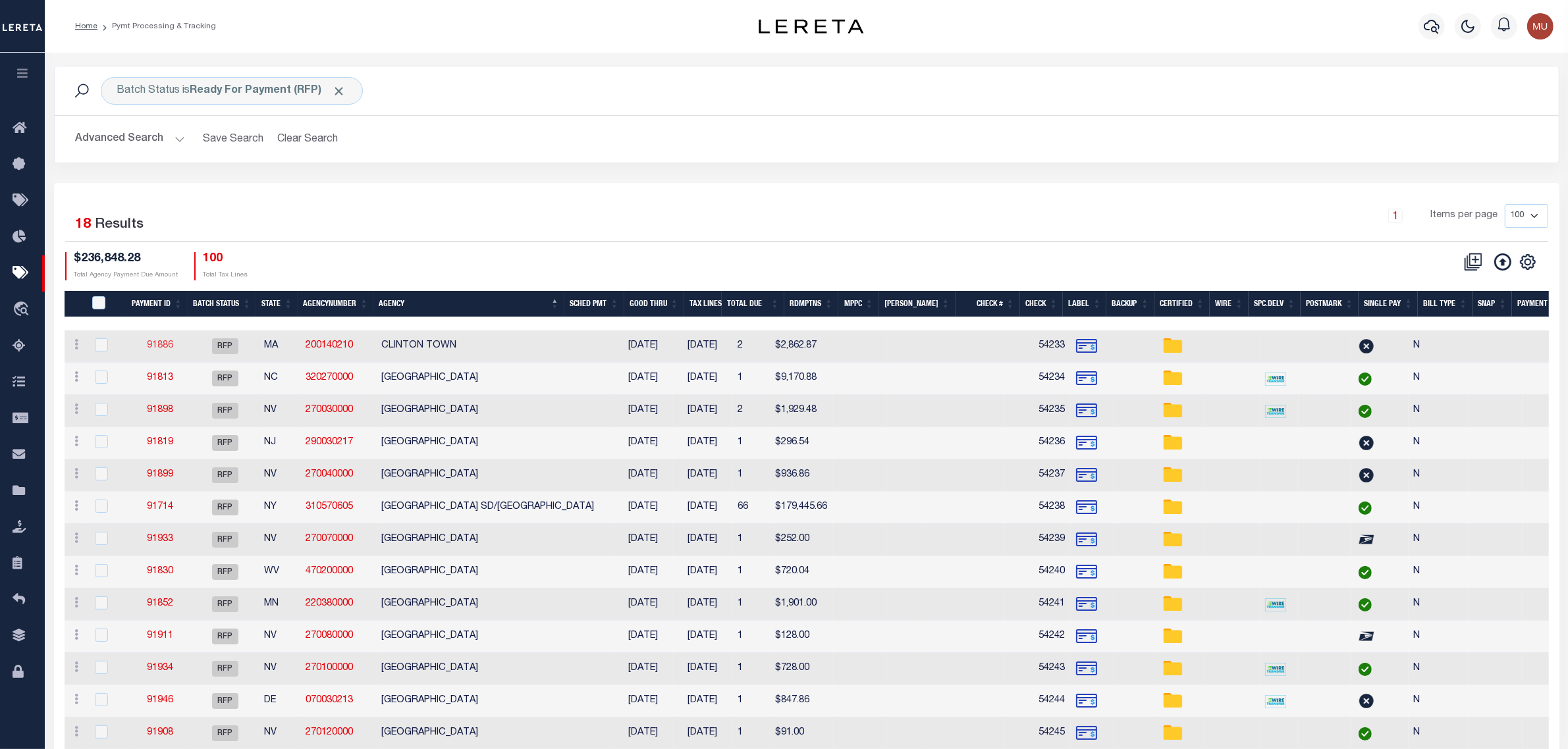
click at [172, 350] on link "91886" at bounding box center [160, 345] width 26 height 9
select select "RFP"
type input "$2,862.87"
type input "54233"
checkbox input "false"
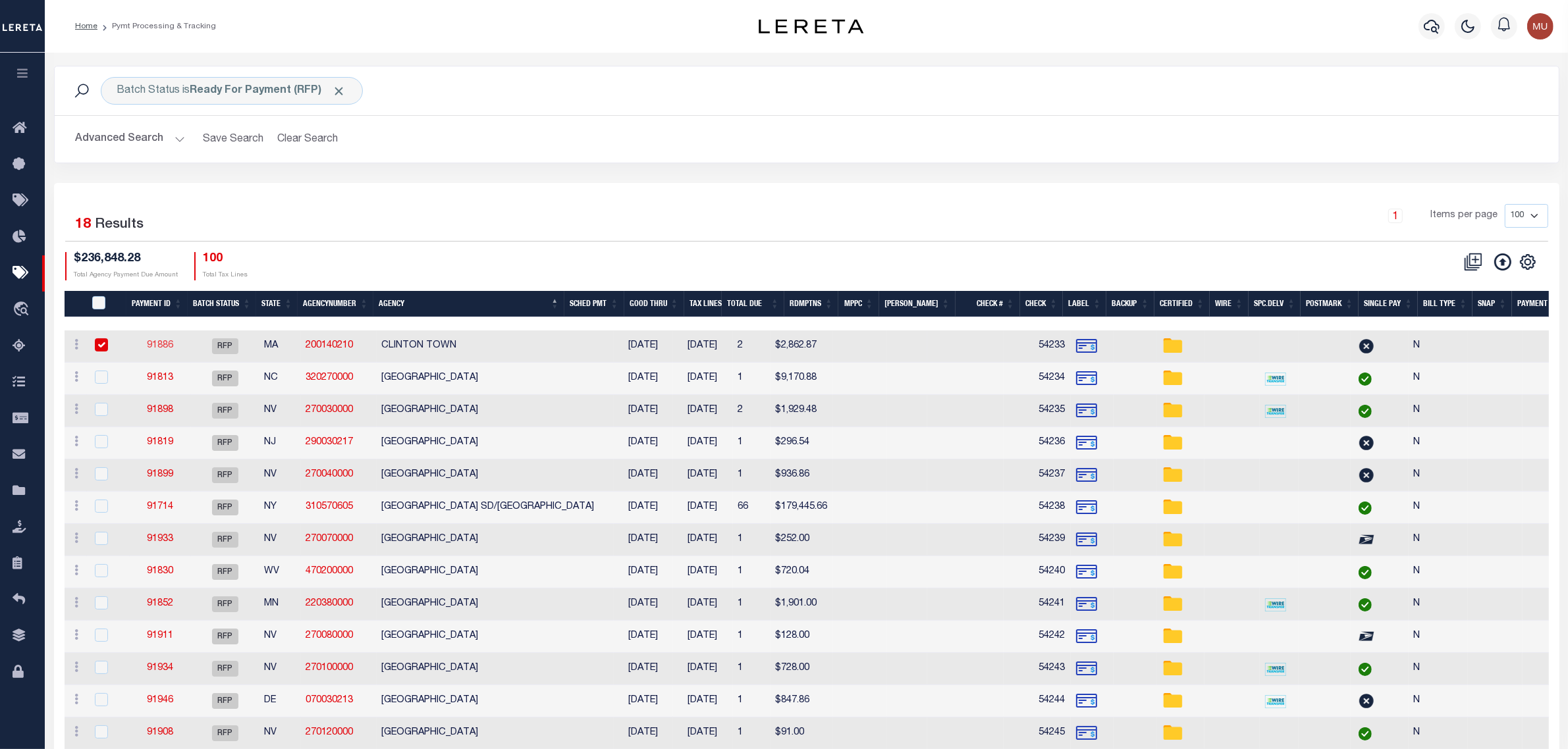
select select
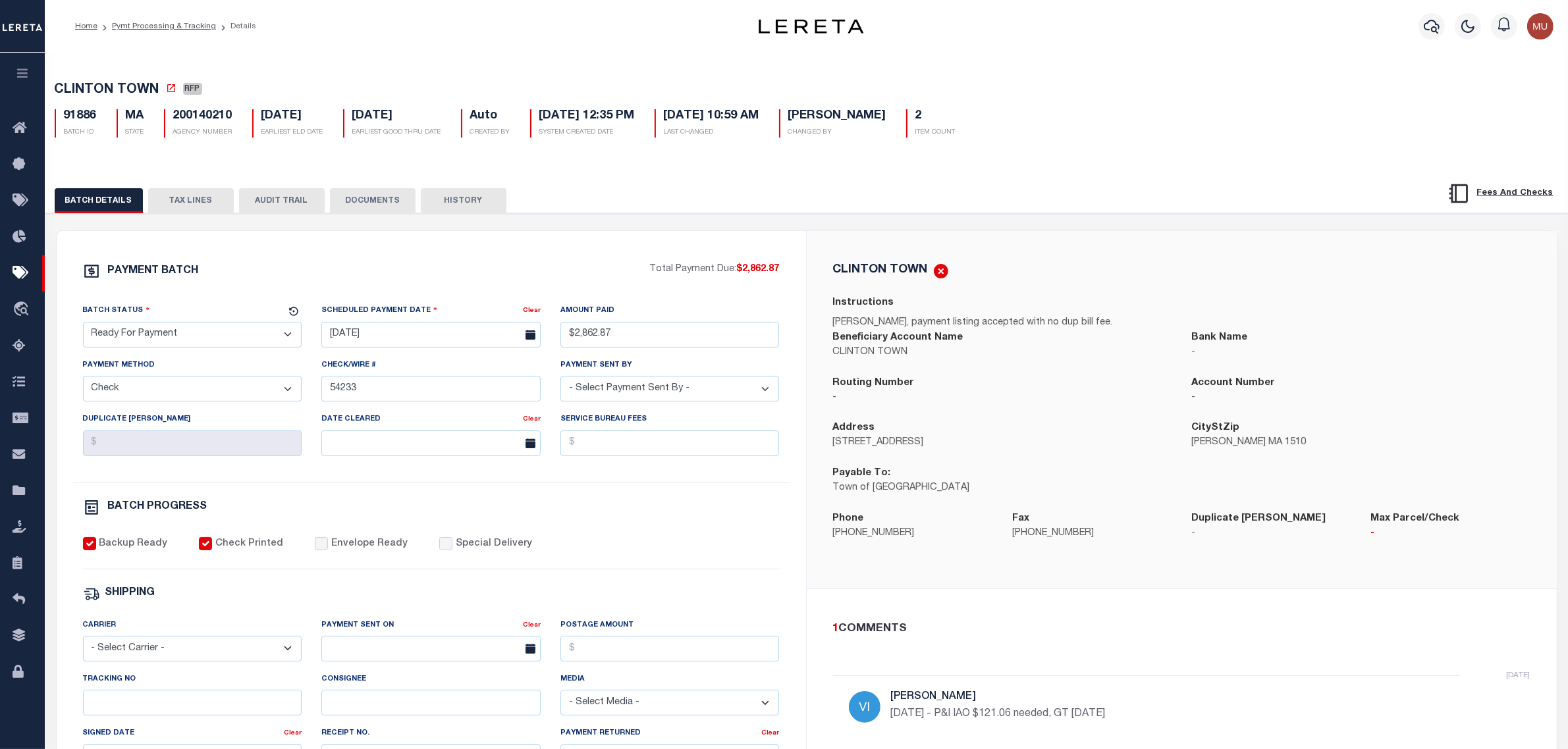
click at [209, 333] on select "- Select Status - Scheduled for Payment Ready For Payment Payment Sent Cleared …" at bounding box center [192, 335] width 219 height 26
select select "SNT"
click at [83, 326] on select "- Select Status - Scheduled for Payment Ready For Payment Payment Sent Cleared …" at bounding box center [192, 335] width 219 height 26
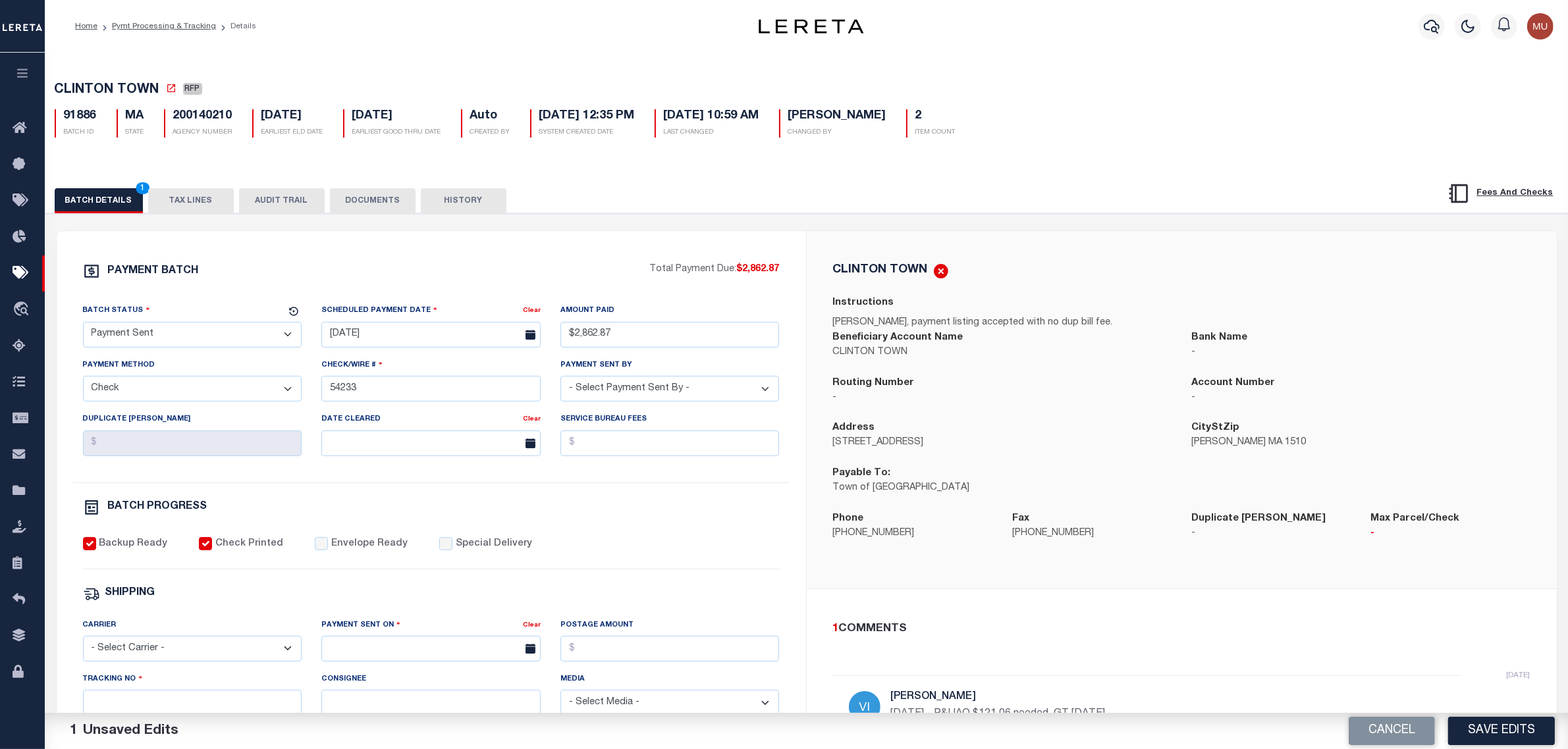
click at [366, 550] on label "Envelope Ready" at bounding box center [369, 545] width 77 height 15
click at [328, 550] on input "Envelope Ready" at bounding box center [321, 544] width 13 height 13
checkbox input "true"
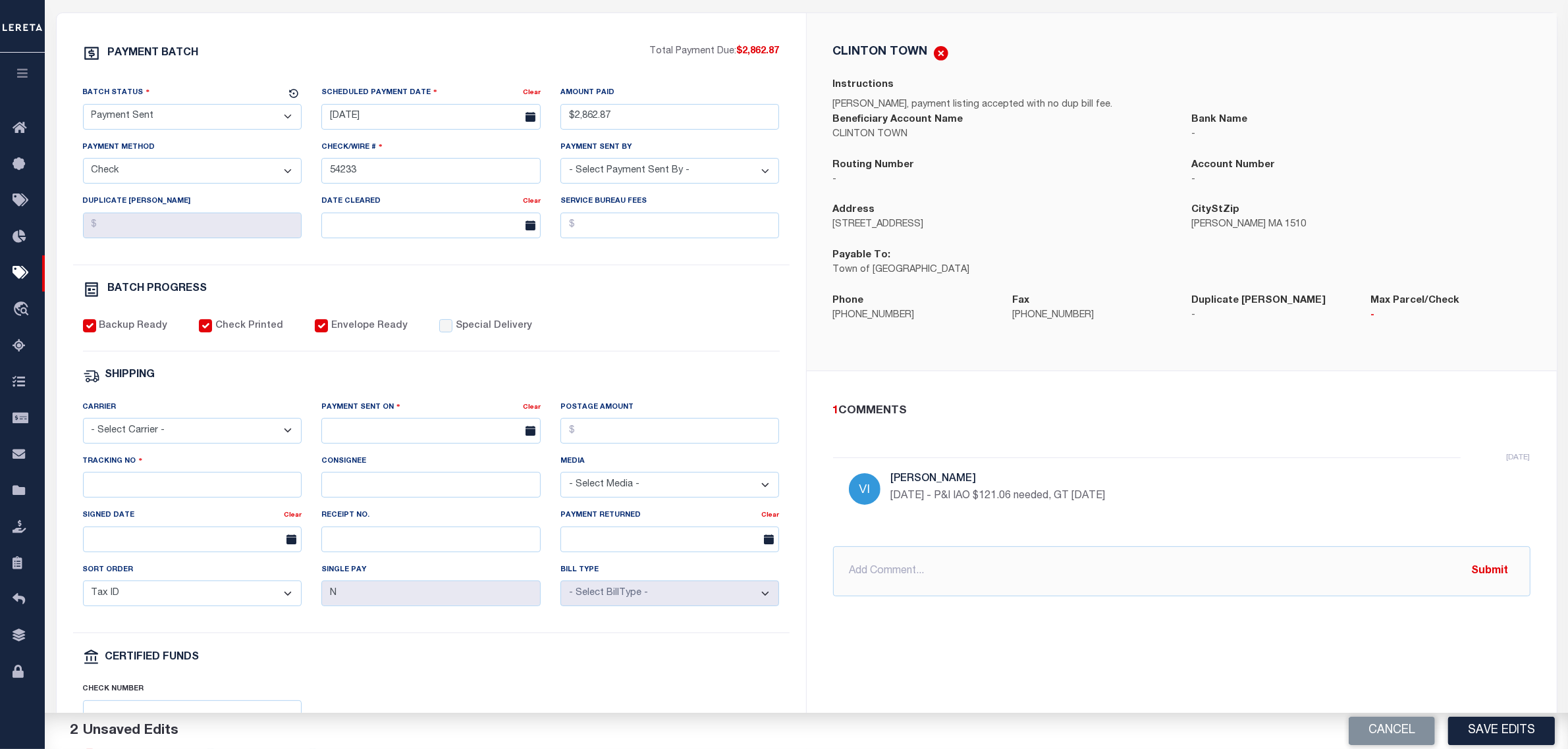
scroll to position [247, 0]
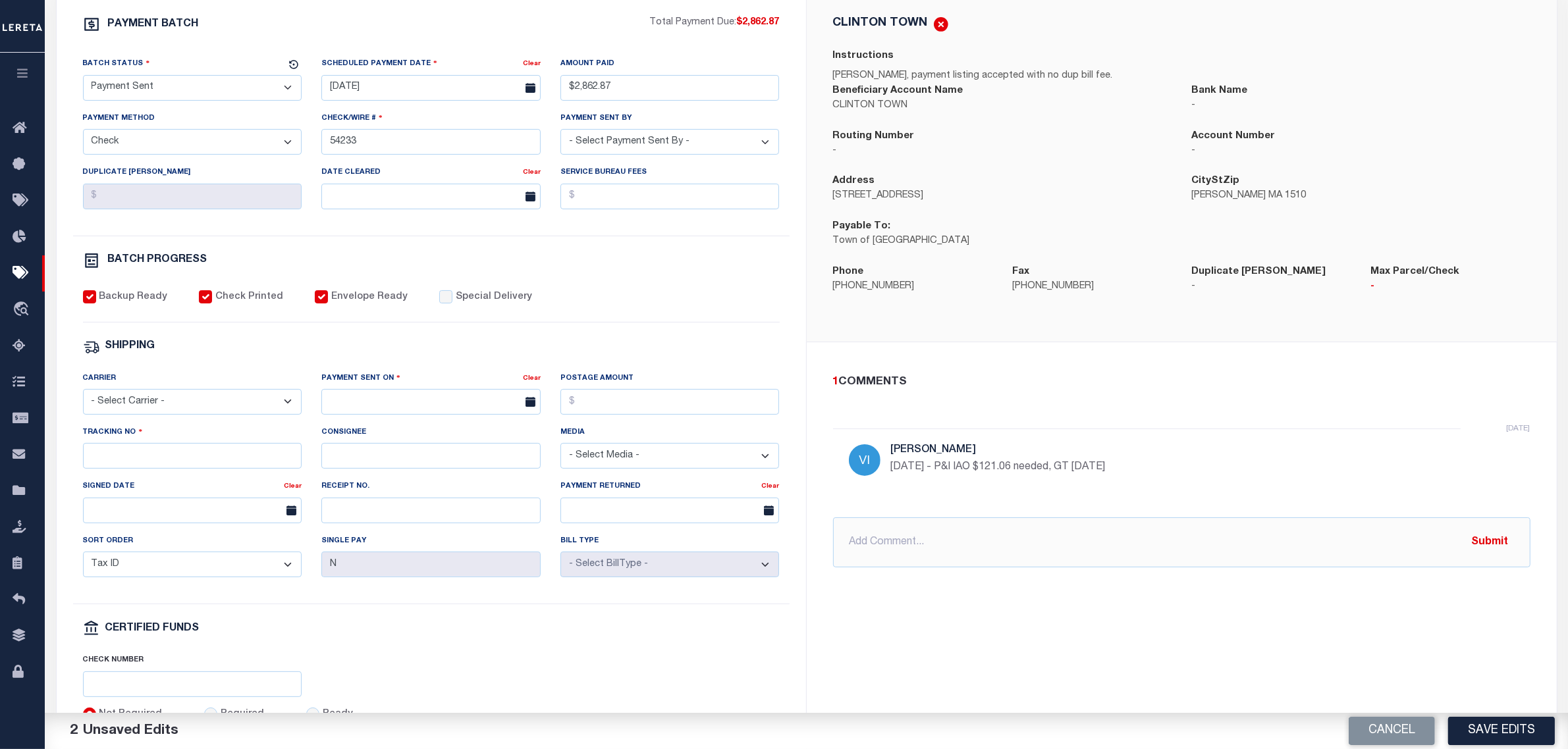
click at [215, 415] on select "- Select Carrier - E-mail Fax Fedex FTP Other UPS USPS" at bounding box center [192, 402] width 219 height 26
select select "FDX"
click at [83, 399] on select "- Select Carrier - E-mail Fax Fedex FTP Other UPS USPS" at bounding box center [192, 402] width 219 height 26
click at [400, 415] on input "text" at bounding box center [431, 402] width 219 height 26
click at [486, 486] on span "3" at bounding box center [480, 486] width 26 height 26
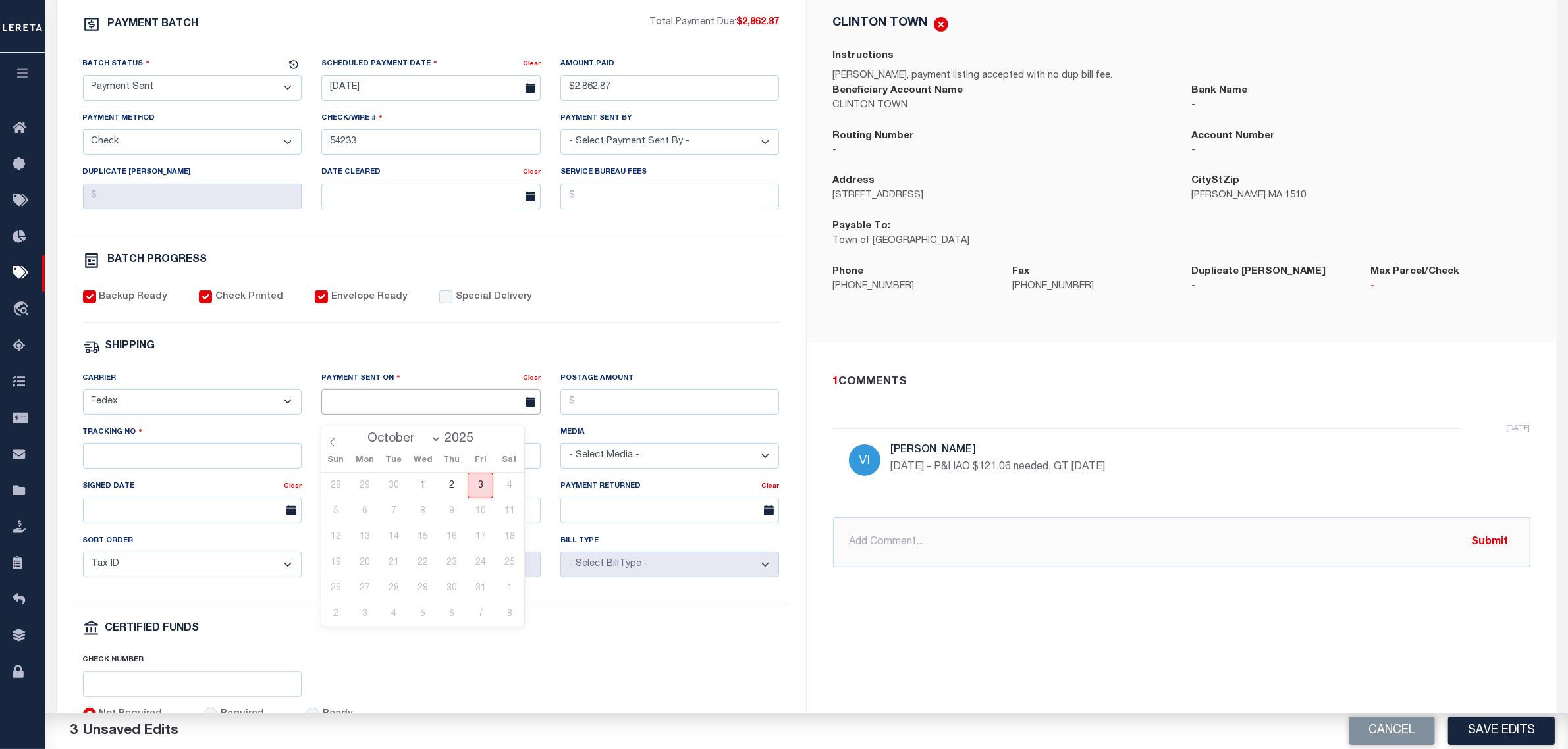
type input "[DATE]"
drag, startPoint x: 206, startPoint y: 463, endPoint x: 214, endPoint y: 464, distance: 8.1
click at [206, 463] on input "Tracking No" at bounding box center [192, 456] width 219 height 26
type input "9"
type input "884894758884"
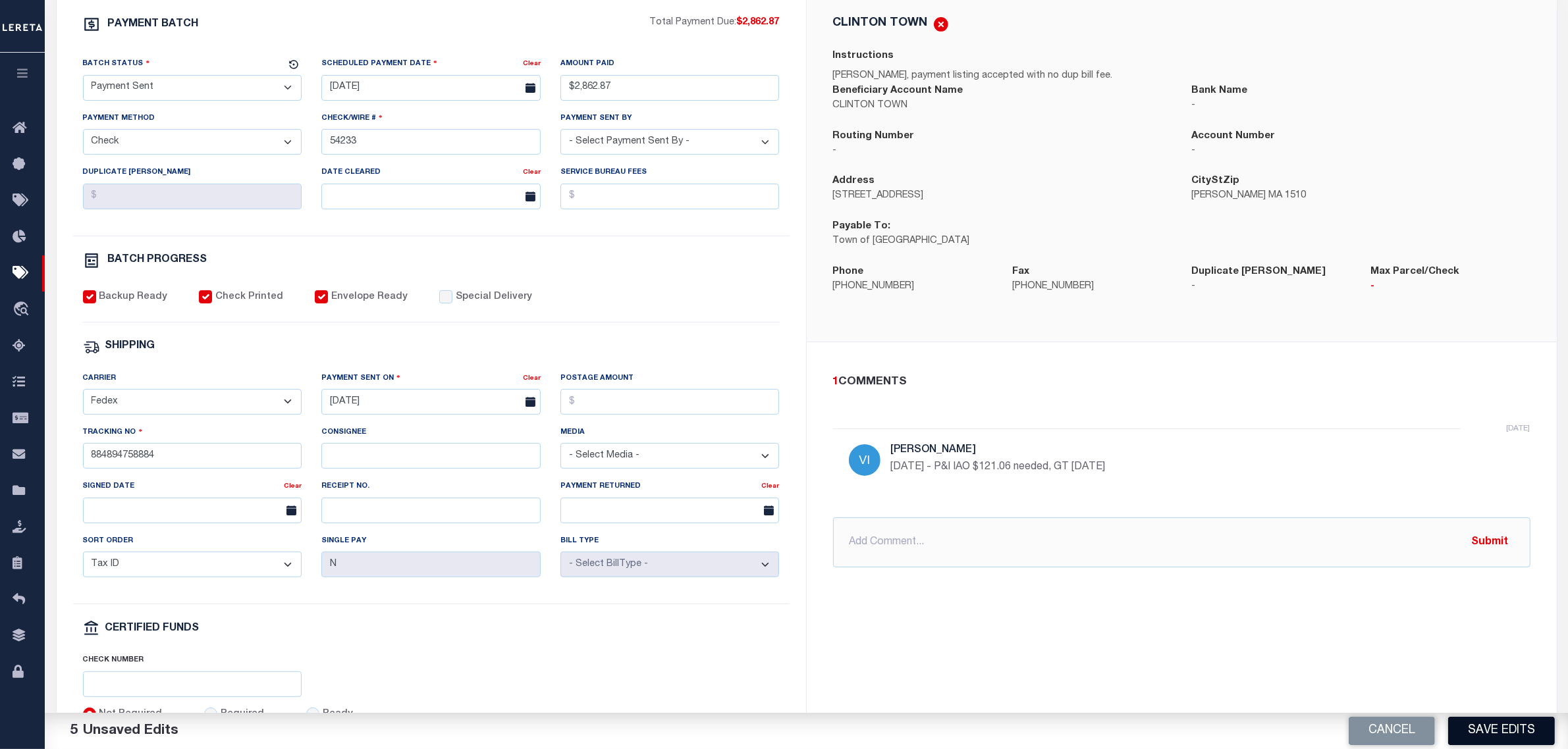
click at [1468, 733] on button "Save Edits" at bounding box center [1501, 731] width 106 height 28
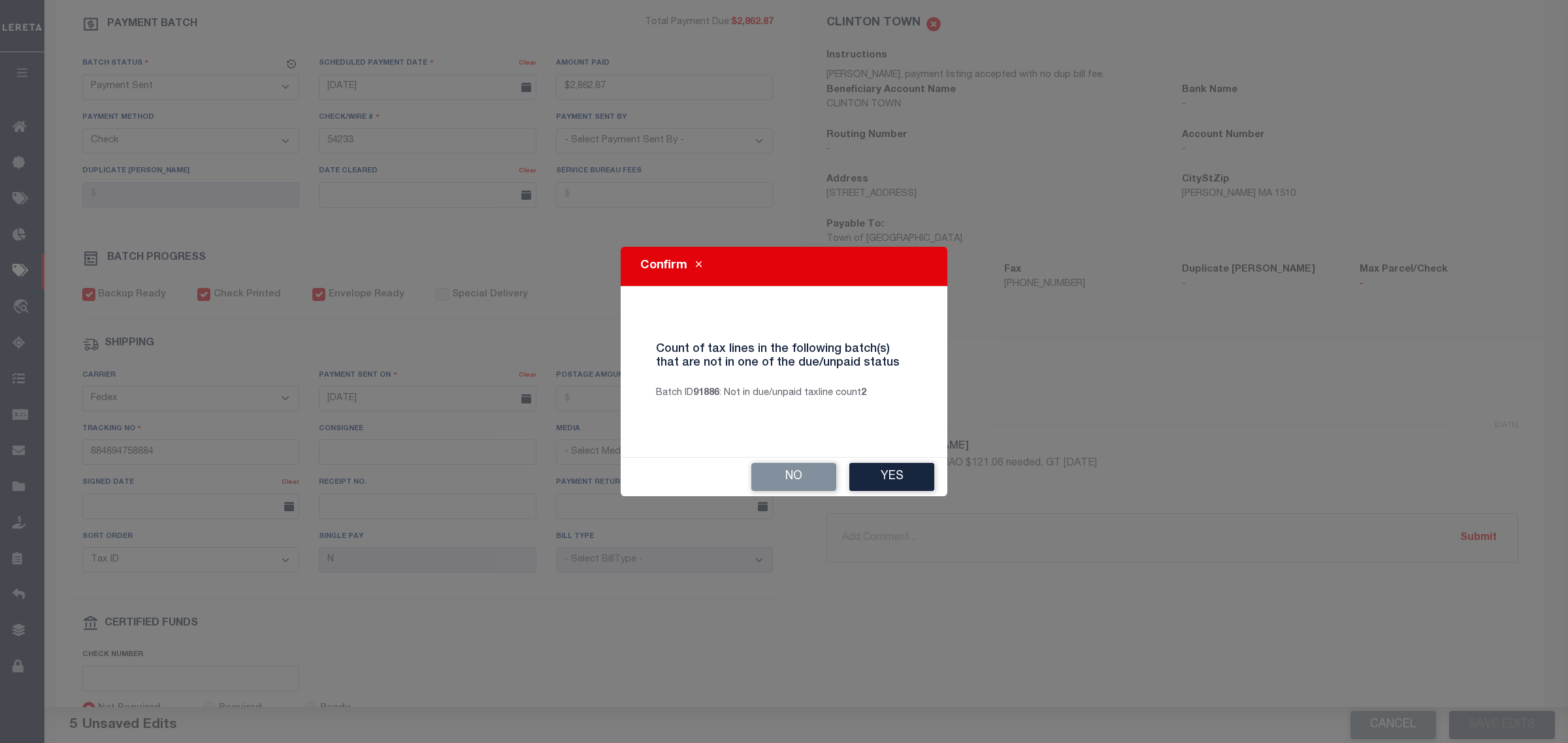
click at [921, 477] on button "Yes" at bounding box center [892, 477] width 85 height 28
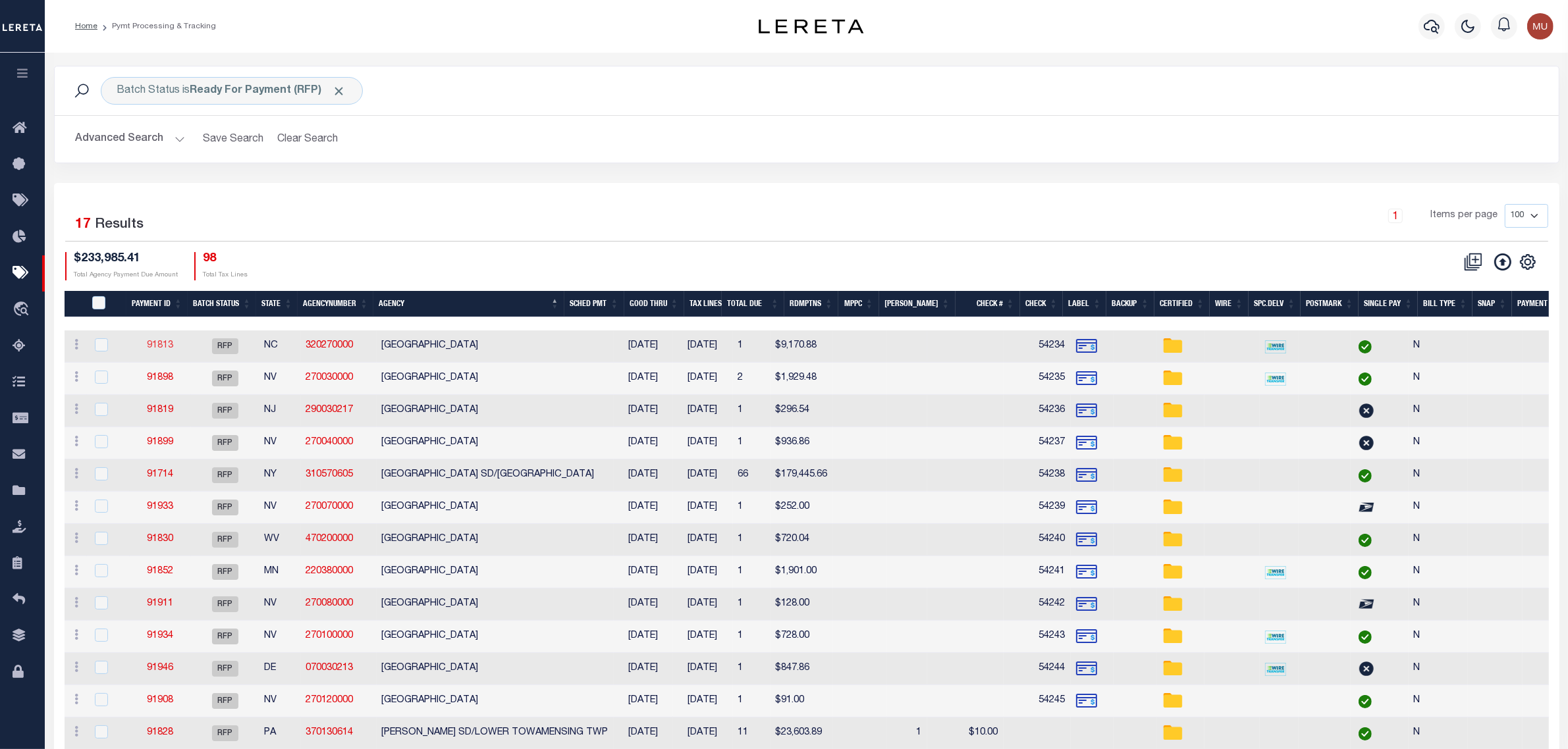
click at [165, 350] on link "91813" at bounding box center [160, 345] width 26 height 9
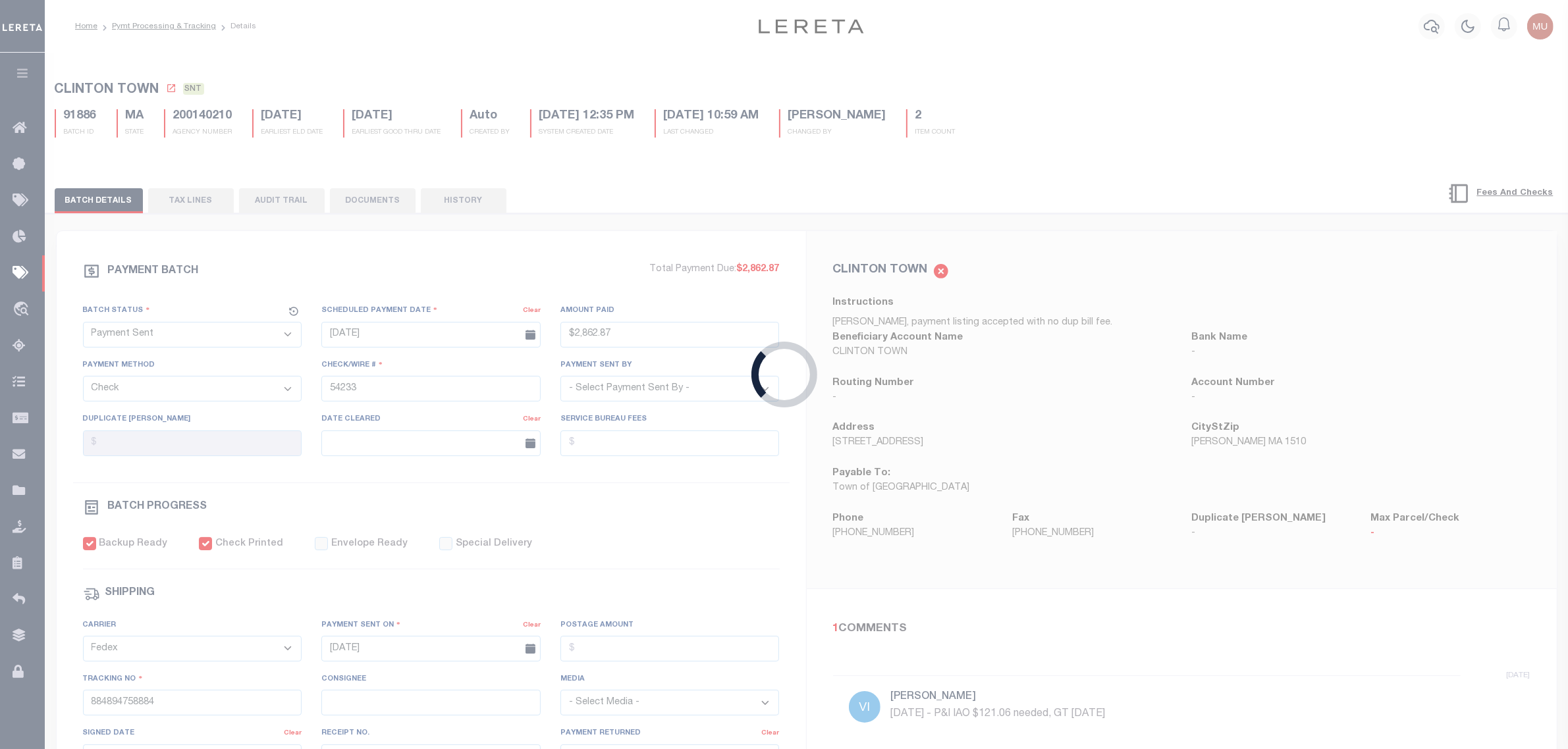
select select "RFP"
type input "$9,170.88"
type input "54234"
checkbox input "false"
select select
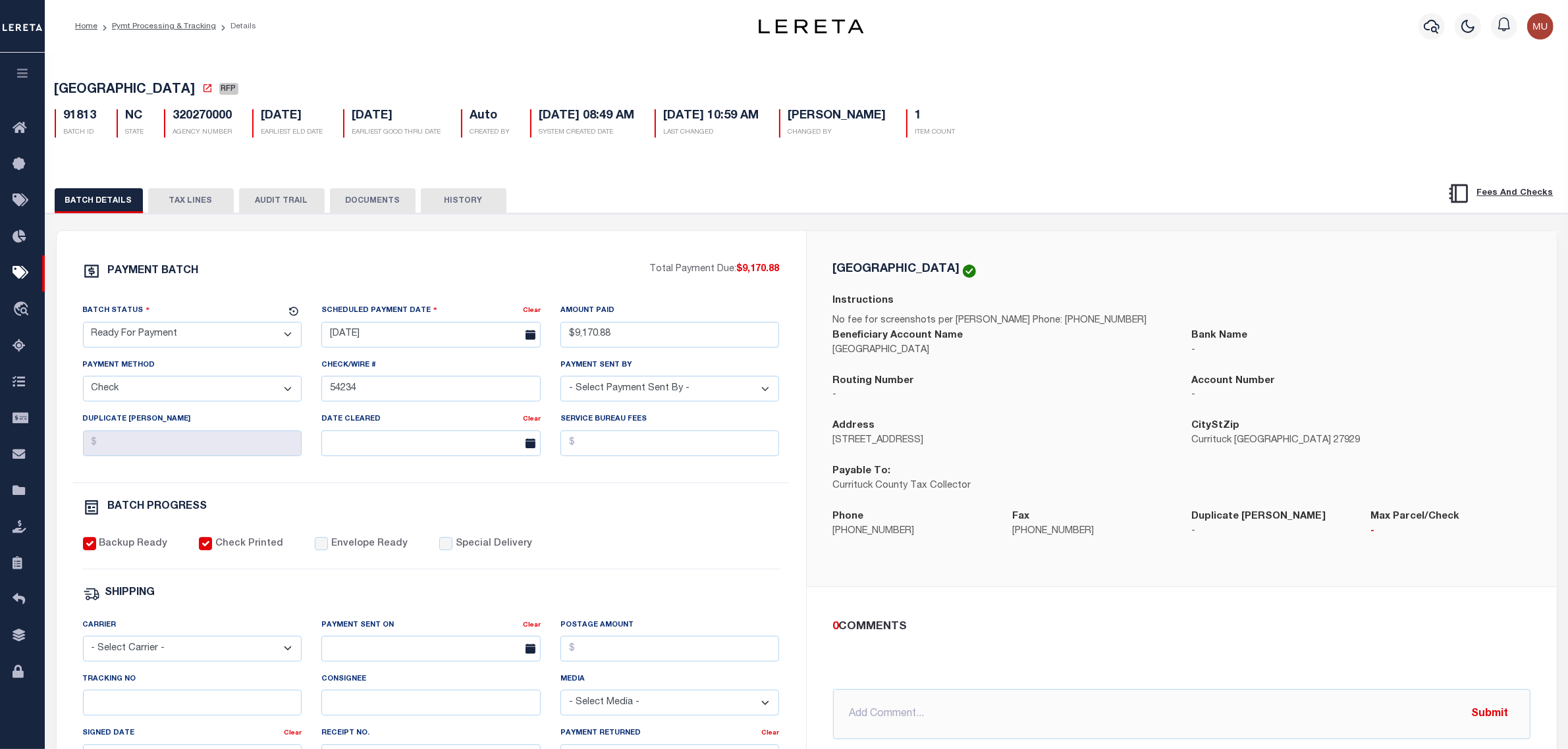
click at [172, 341] on select "- Select Status - Scheduled for Payment Ready For Payment Payment Sent Cleared …" at bounding box center [192, 335] width 219 height 26
select select "SNT"
click at [83, 326] on select "- Select Status - Scheduled for Payment Ready For Payment Payment Sent Cleared …" at bounding box center [192, 335] width 219 height 26
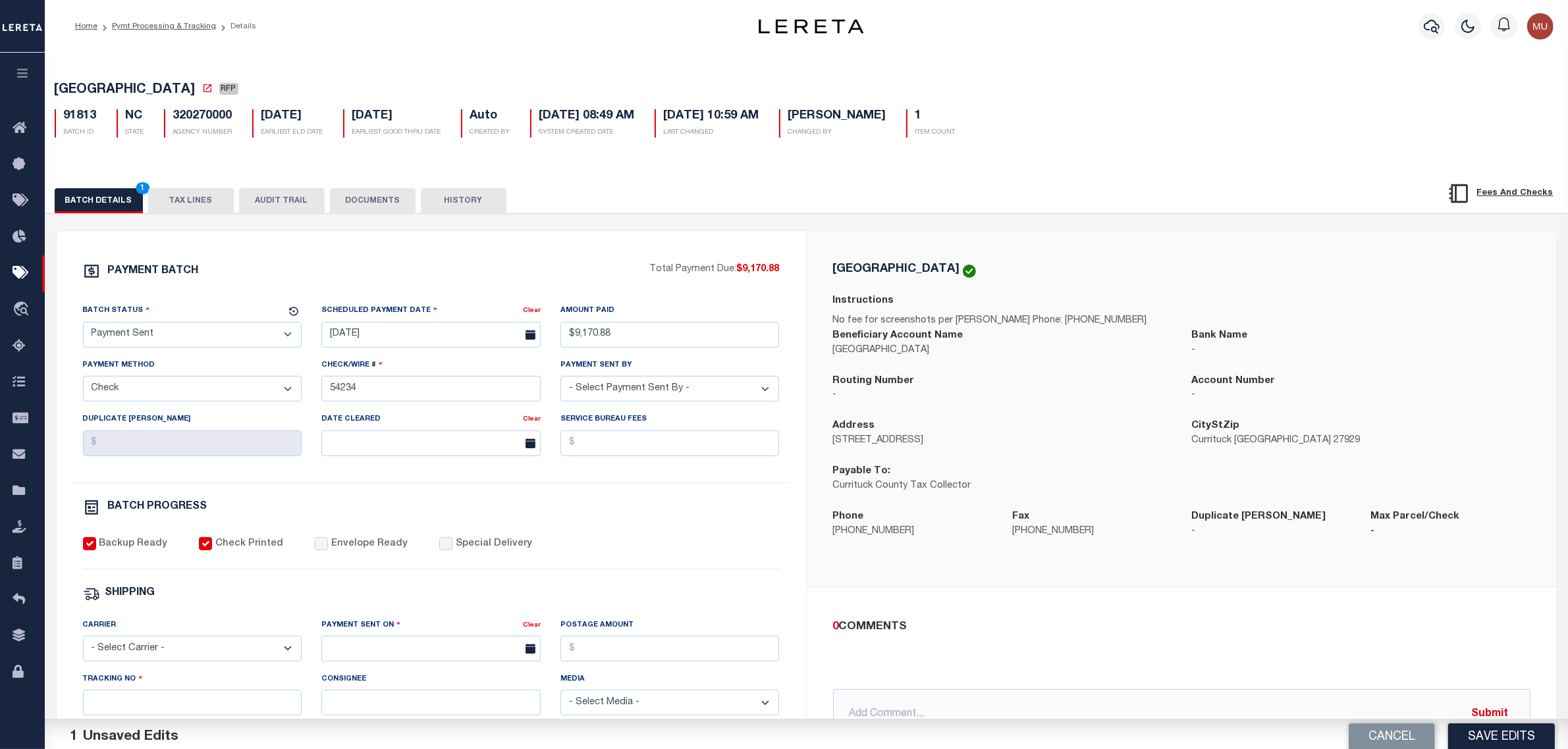
click at [391, 564] on div "Backup Ready Check Printed Envelope Ready Special Delivery" at bounding box center [431, 554] width 697 height 32
click at [366, 550] on label "Envelope Ready" at bounding box center [369, 545] width 77 height 15
click at [328, 550] on input "Envelope Ready" at bounding box center [321, 544] width 13 height 13
checkbox input "true"
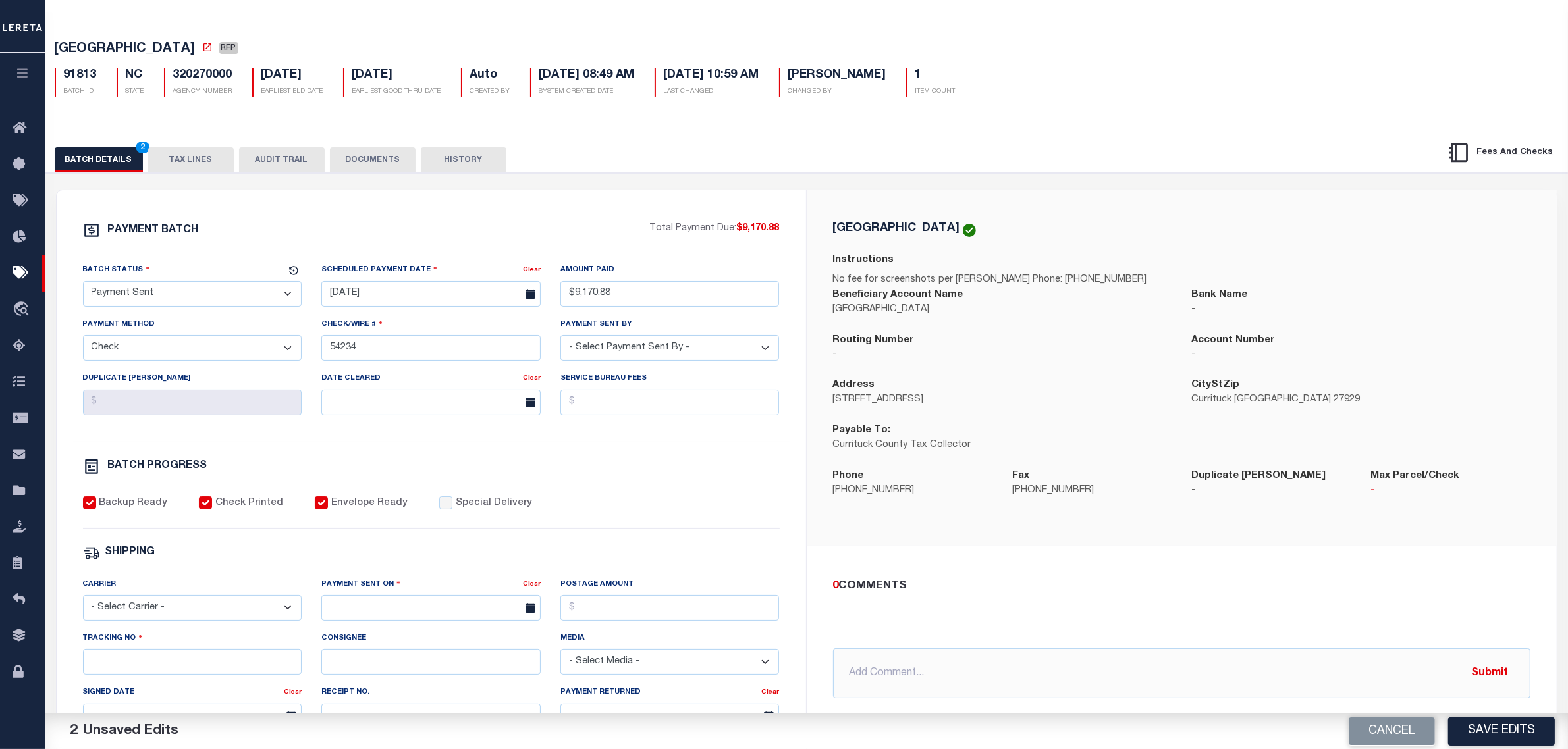
scroll to position [82, 0]
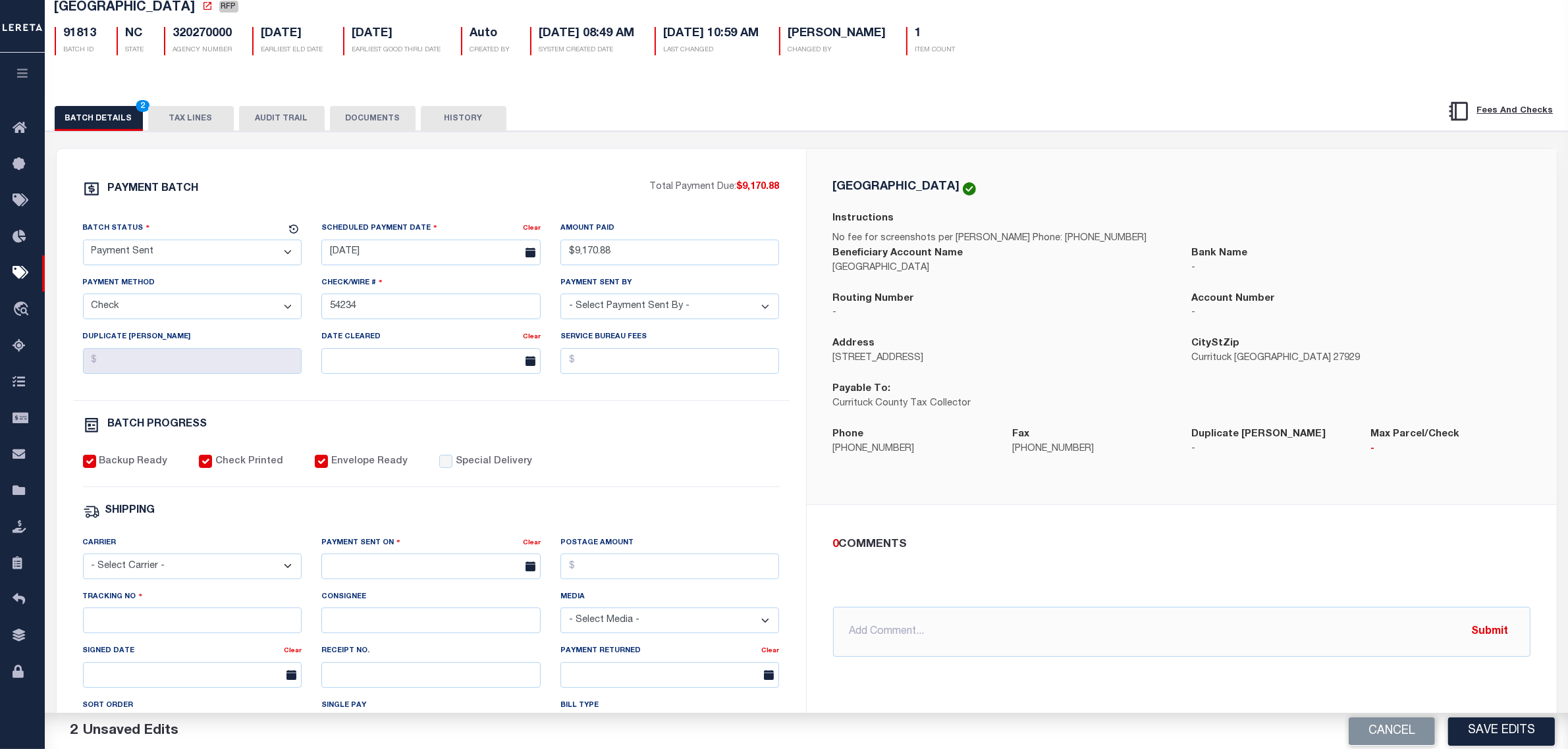
click at [193, 568] on select "- Select Carrier - E-mail Fax Fedex FTP Other UPS USPS" at bounding box center [192, 567] width 219 height 26
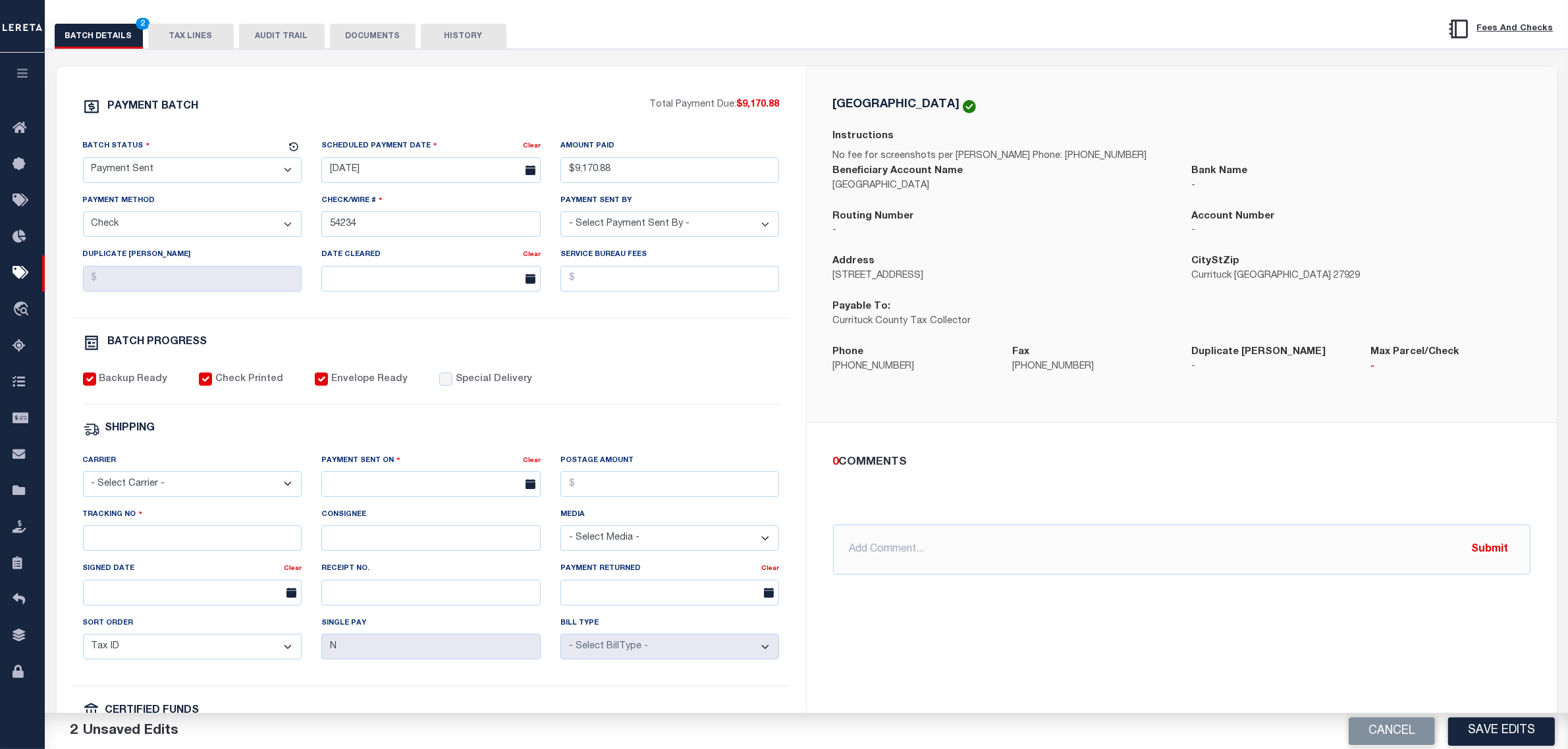
scroll to position [247, 0]
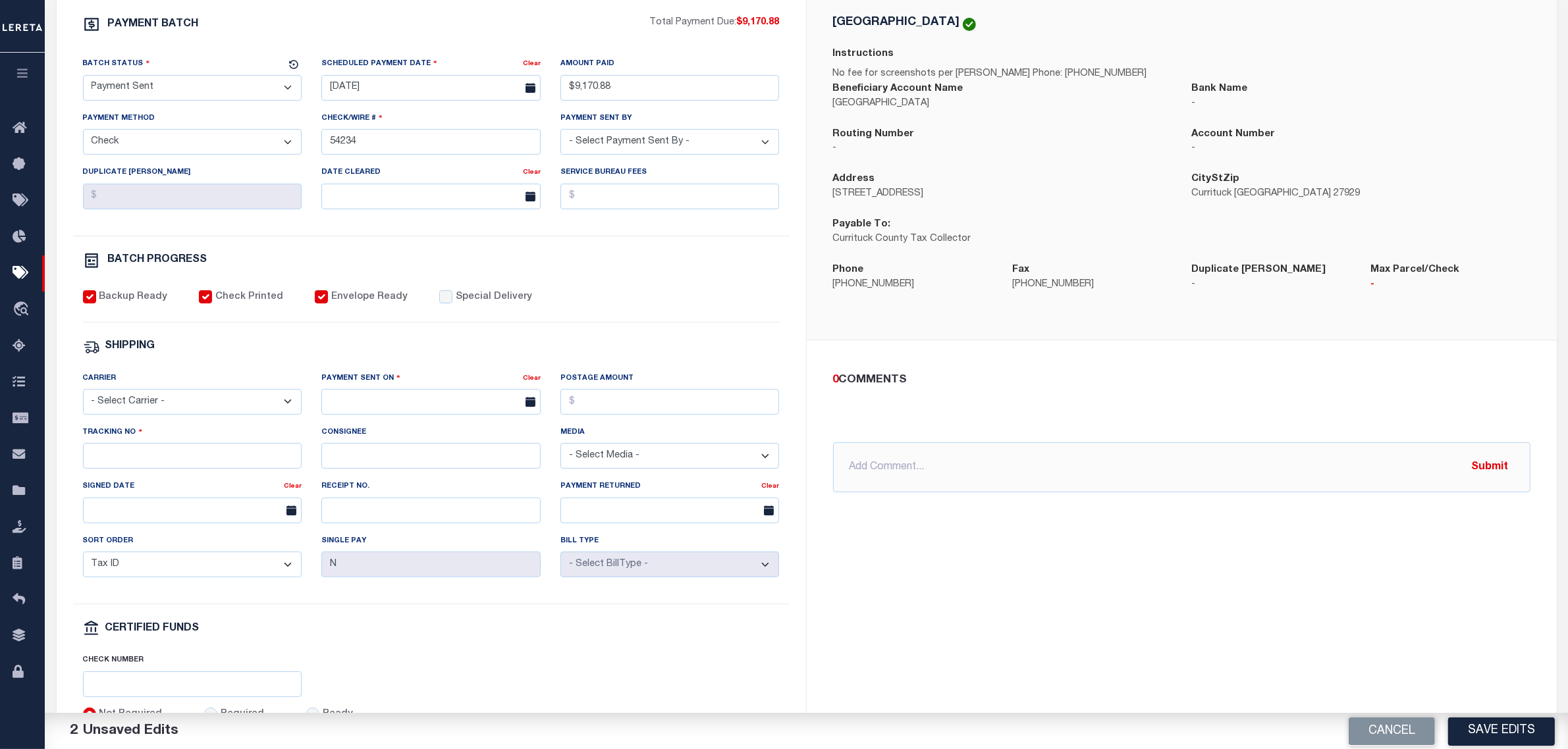
click at [175, 415] on select "- Select Carrier - E-mail Fax Fedex FTP Other UPS USPS" at bounding box center [192, 402] width 219 height 26
select select "FDX"
click at [83, 399] on select "- Select Carrier - E-mail Fax Fedex FTP Other UPS USPS" at bounding box center [192, 402] width 219 height 26
click at [415, 406] on input "text" at bounding box center [431, 402] width 219 height 26
click at [476, 486] on span "3" at bounding box center [480, 486] width 26 height 26
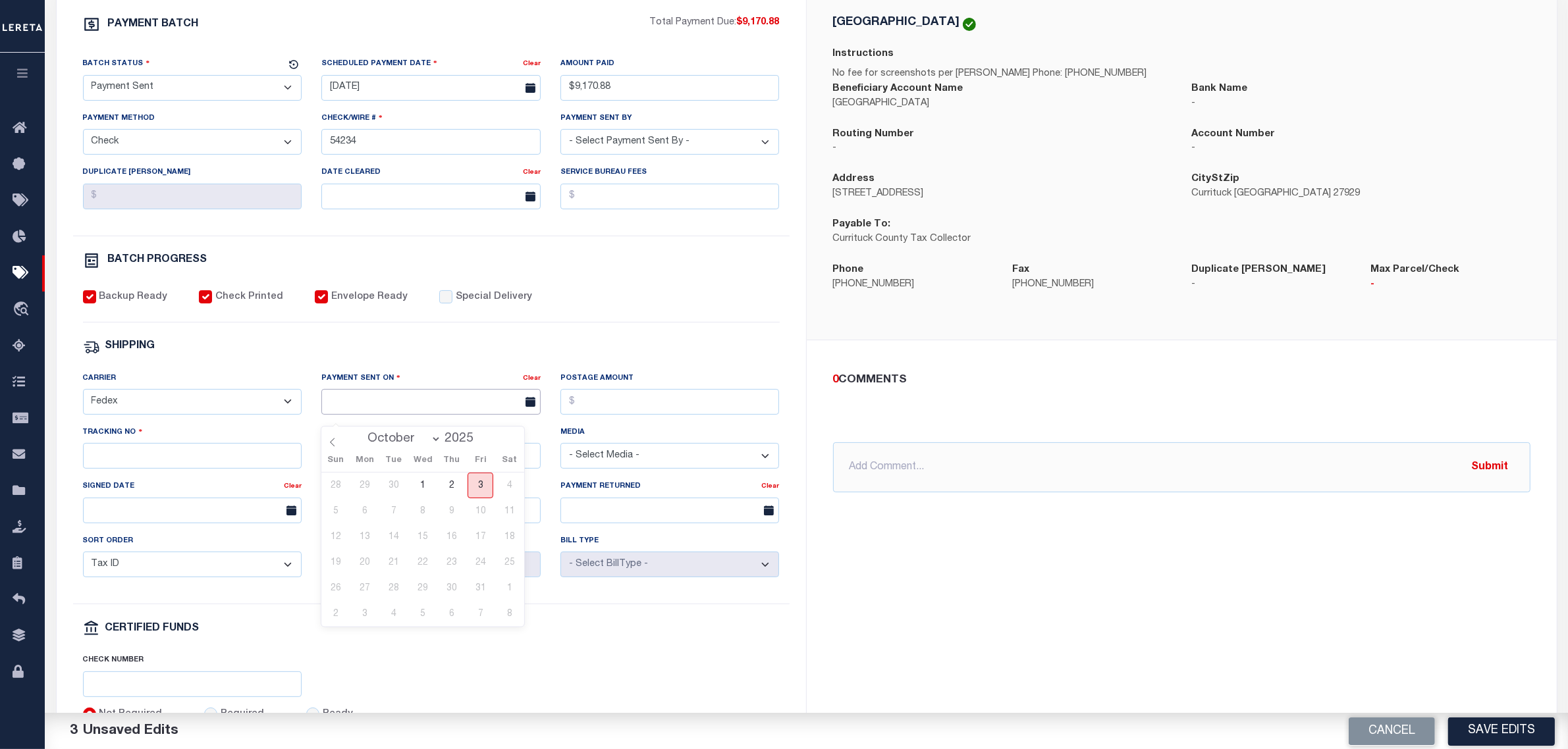
type input "[DATE]"
click at [218, 479] on div "Tracking No" at bounding box center [192, 452] width 239 height 54
click at [221, 469] on input "Tracking No" at bounding box center [192, 456] width 219 height 26
type input "884894759207"
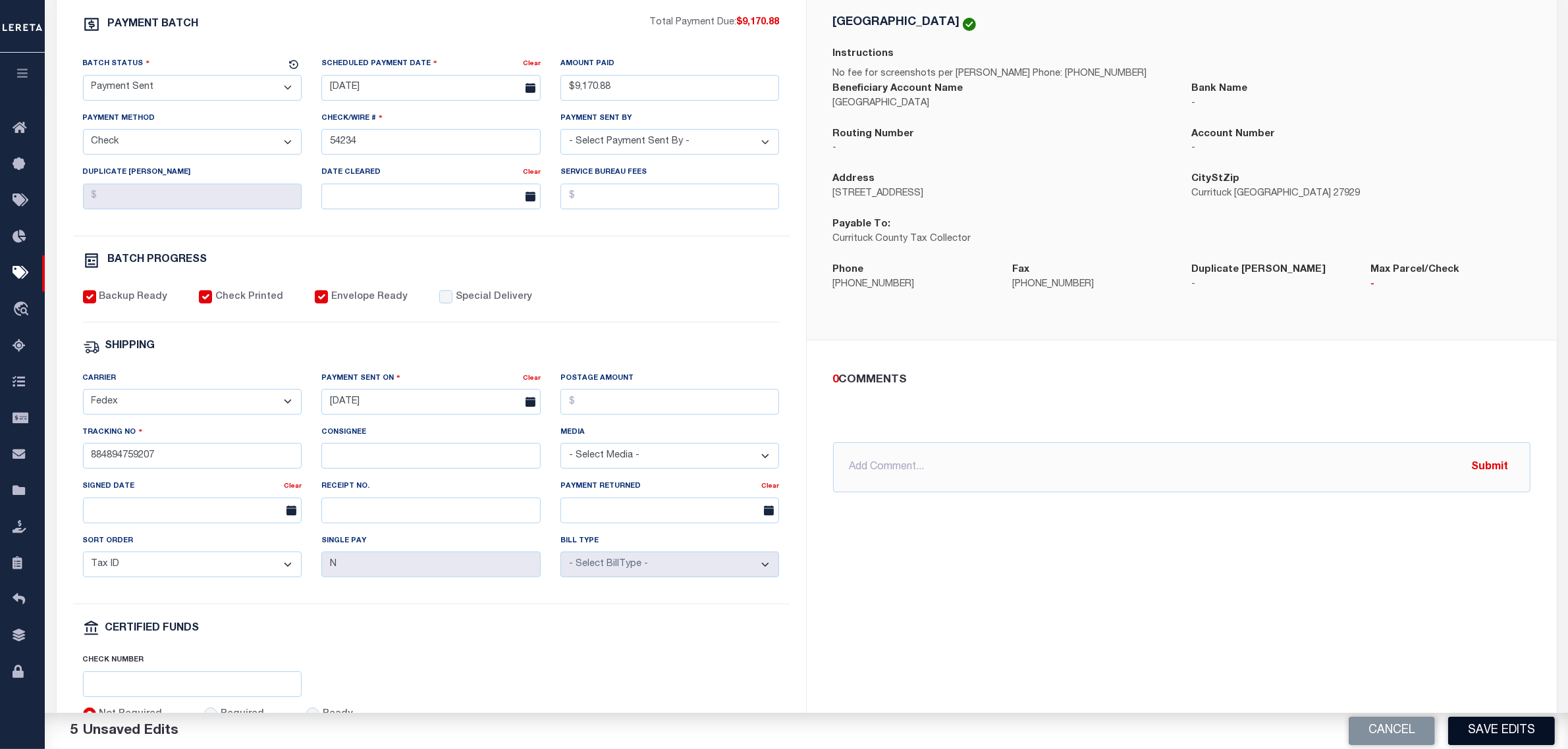
click at [1518, 738] on button "Save Edits" at bounding box center [1501, 731] width 106 height 28
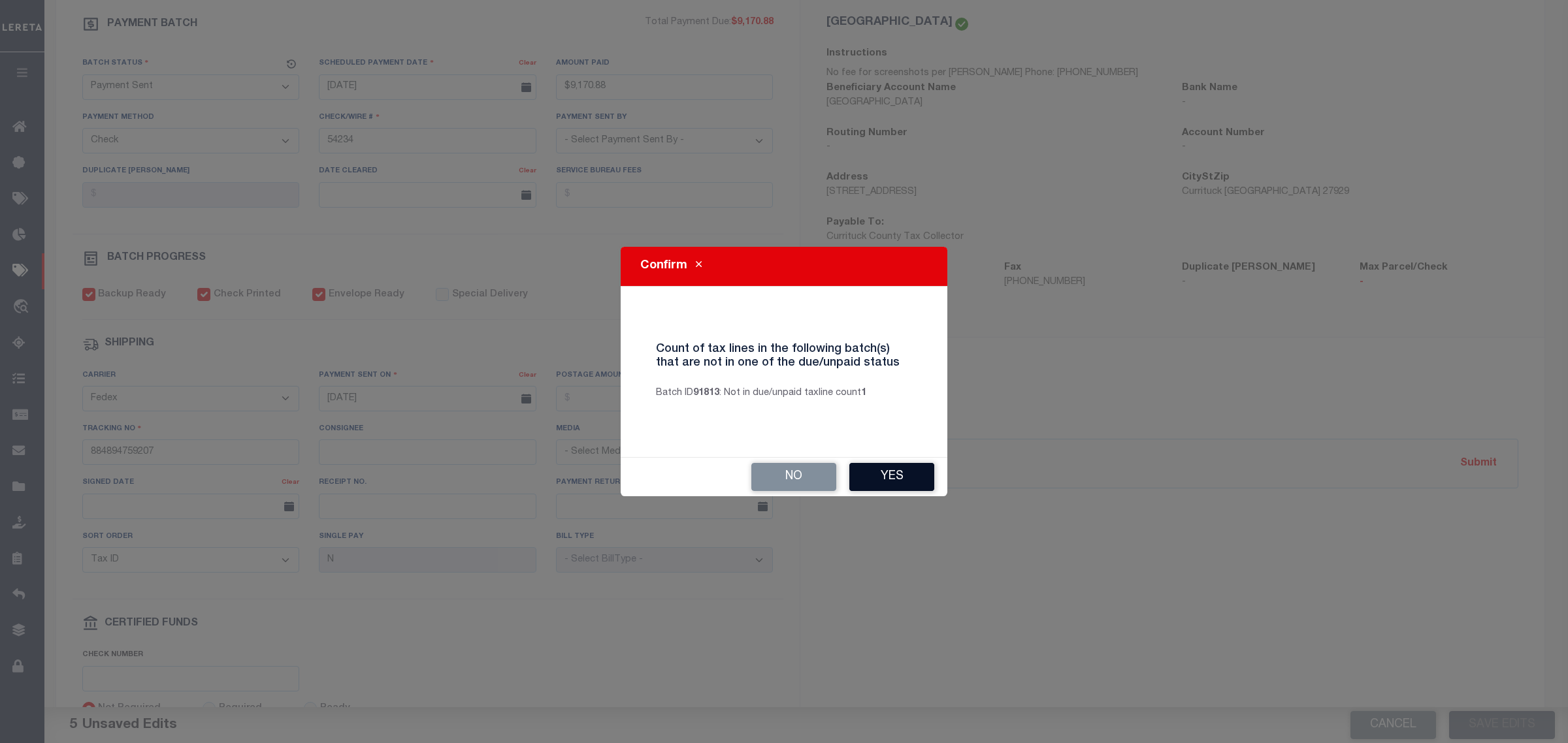
click at [900, 473] on button "Yes" at bounding box center [892, 477] width 85 height 28
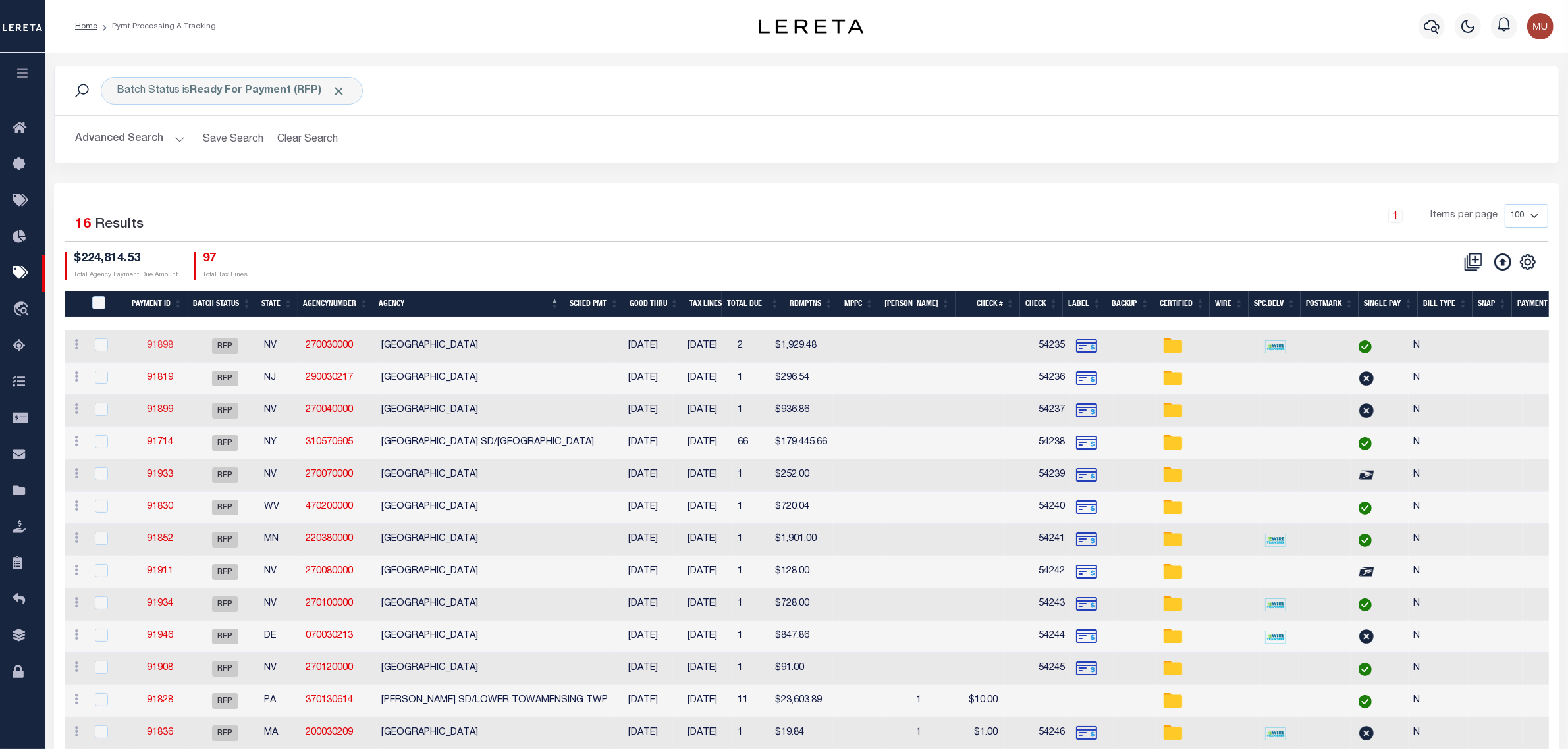
click at [162, 350] on link "91898" at bounding box center [160, 345] width 26 height 9
select select "RFP"
type input "$1,929.48"
type input "54235"
select select "[PERSON_NAME]"
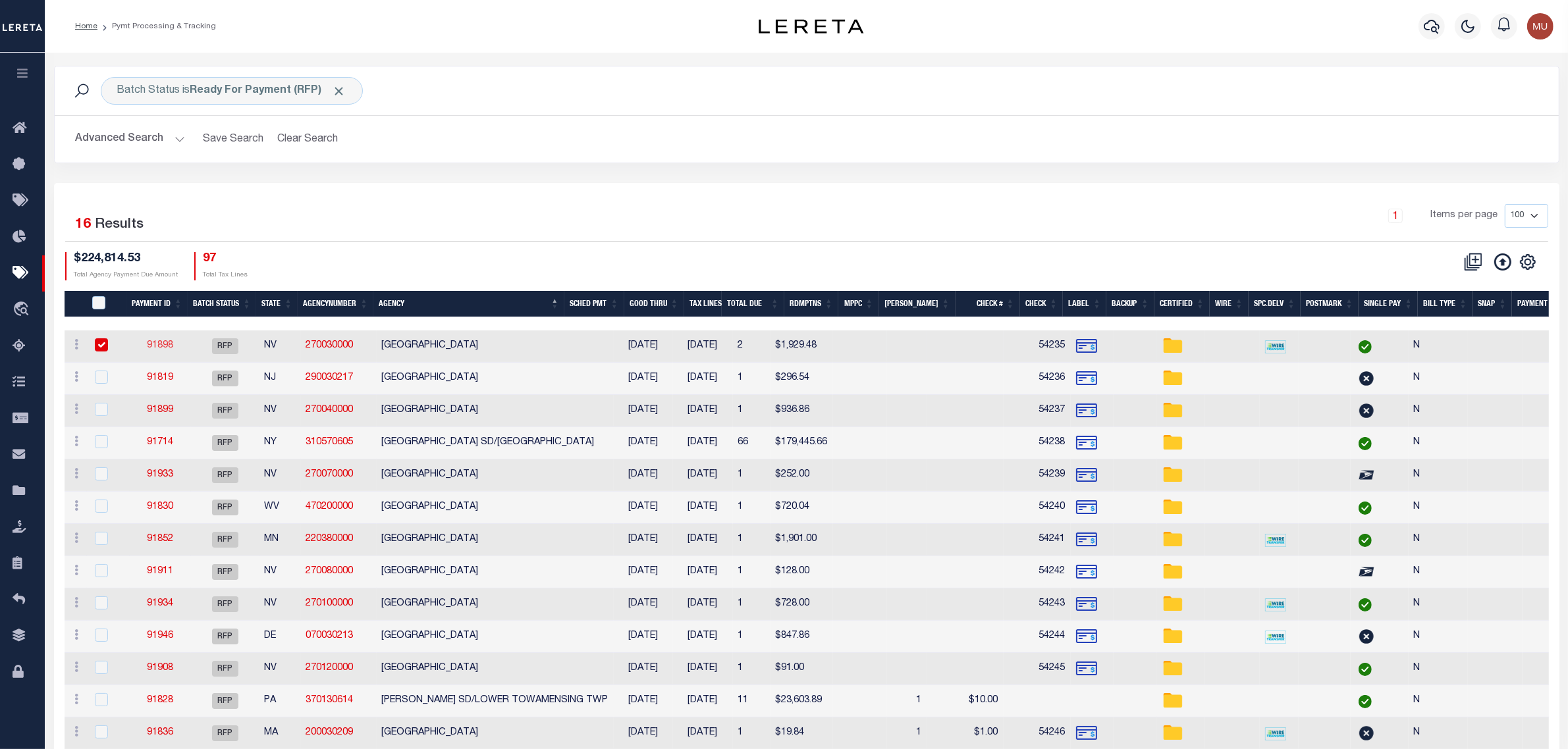
checkbox input "false"
select select
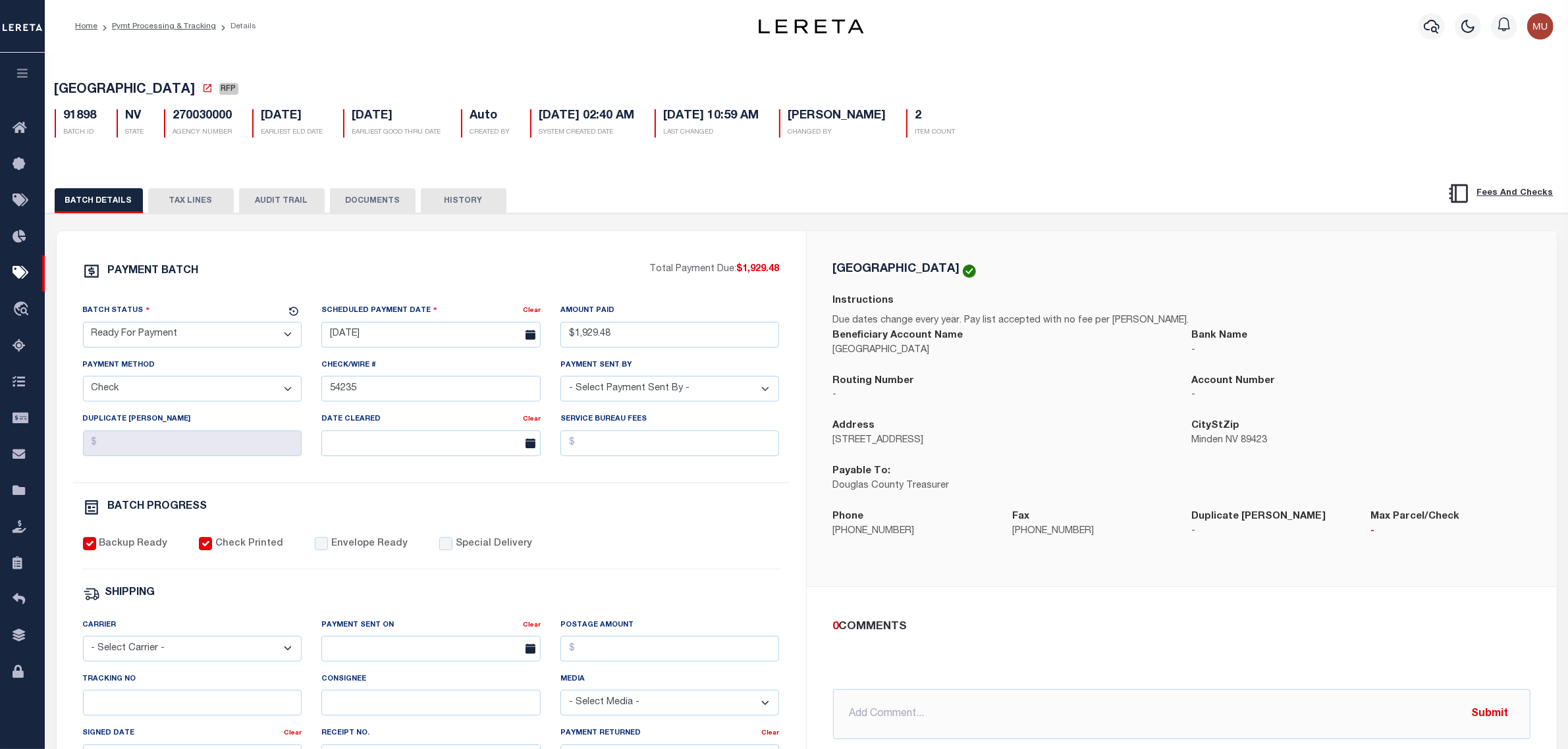
click at [167, 345] on select "- Select Status - Scheduled for Payment Ready For Payment Payment Sent Cleared …" at bounding box center [192, 335] width 219 height 26
select select "SNT"
click at [83, 326] on select "- Select Status - Scheduled for Payment Ready For Payment Payment Sent Cleared …" at bounding box center [192, 335] width 219 height 26
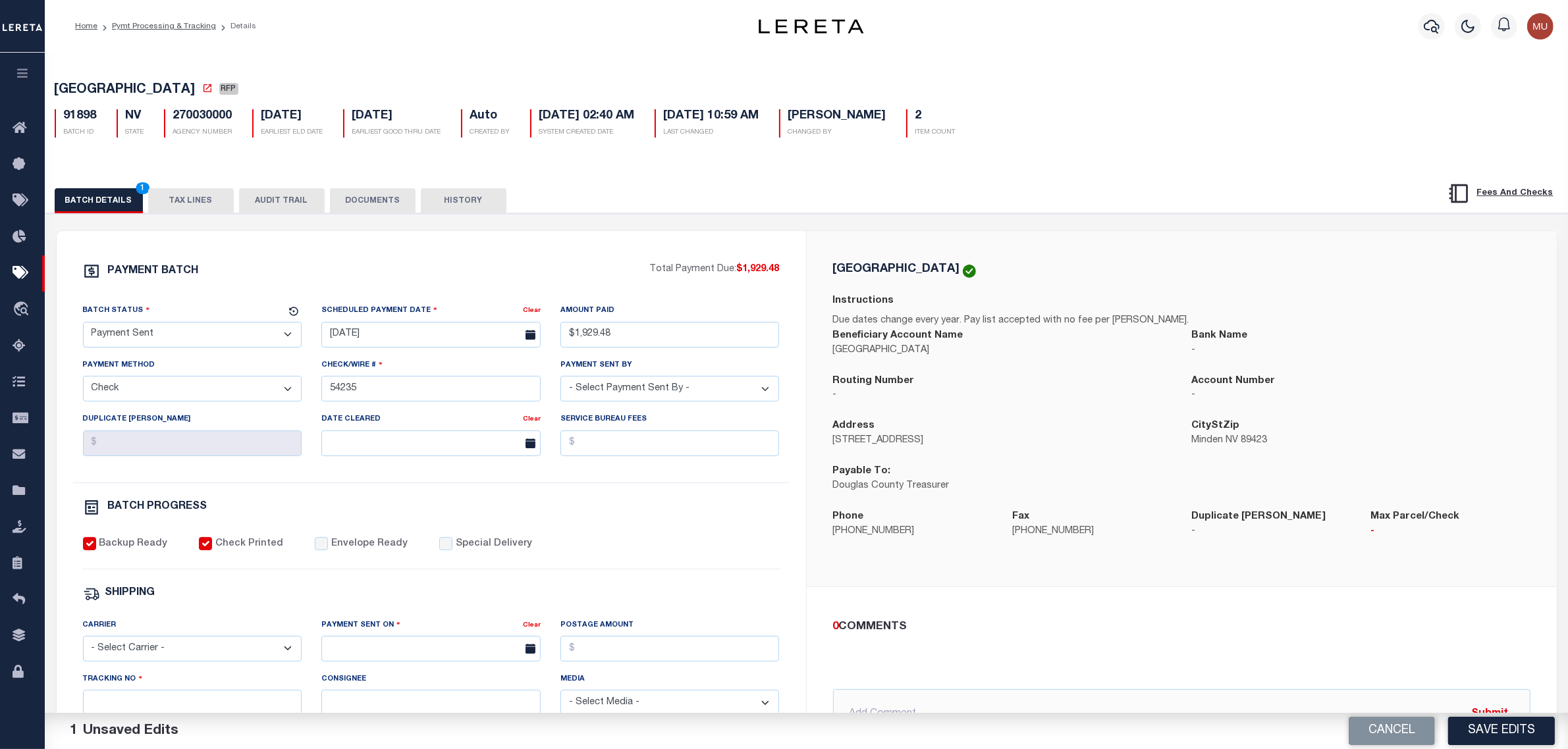
click at [344, 552] on label "Envelope Ready" at bounding box center [369, 545] width 77 height 15
click at [328, 551] on input "Envelope Ready" at bounding box center [321, 544] width 13 height 13
checkbox input "true"
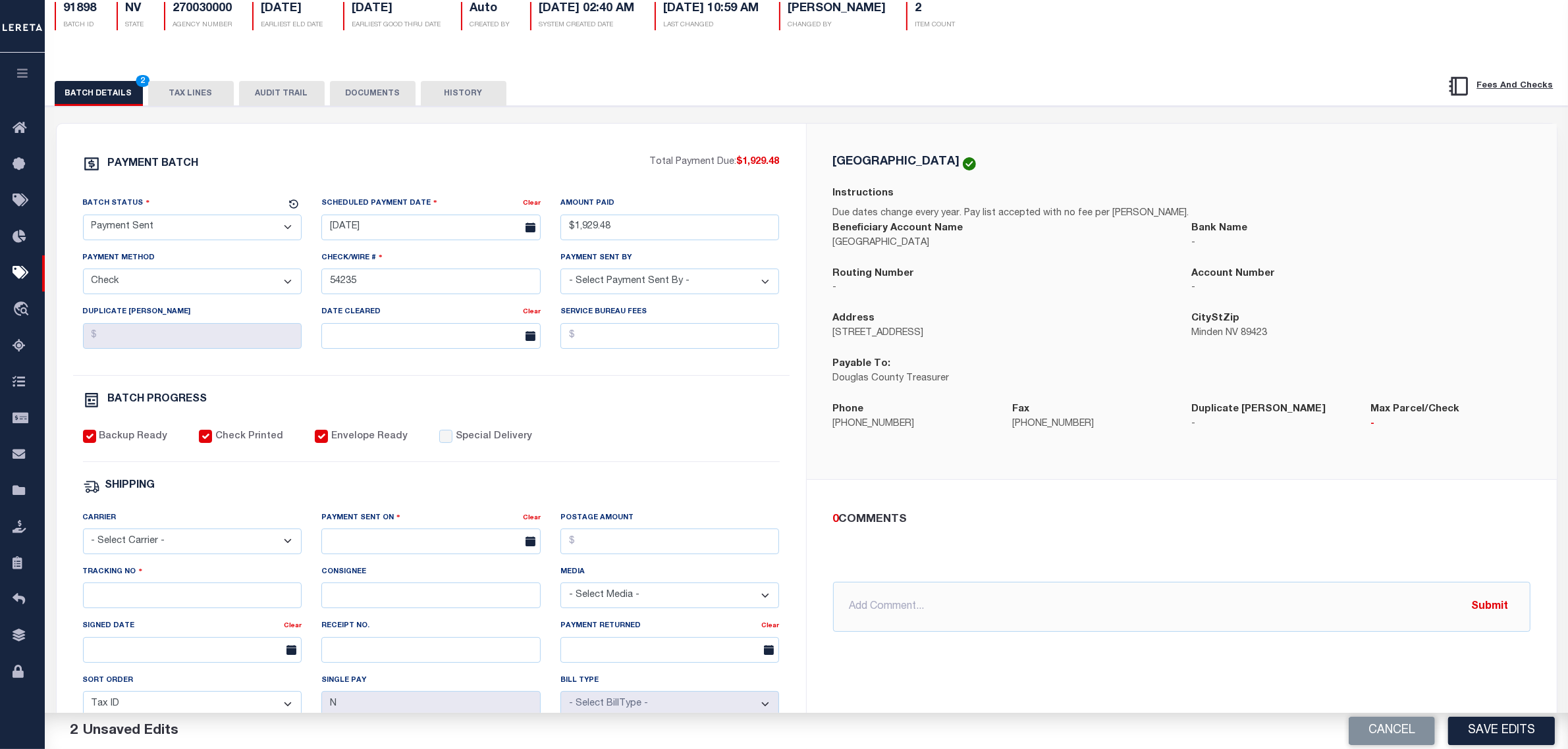
scroll to position [165, 0]
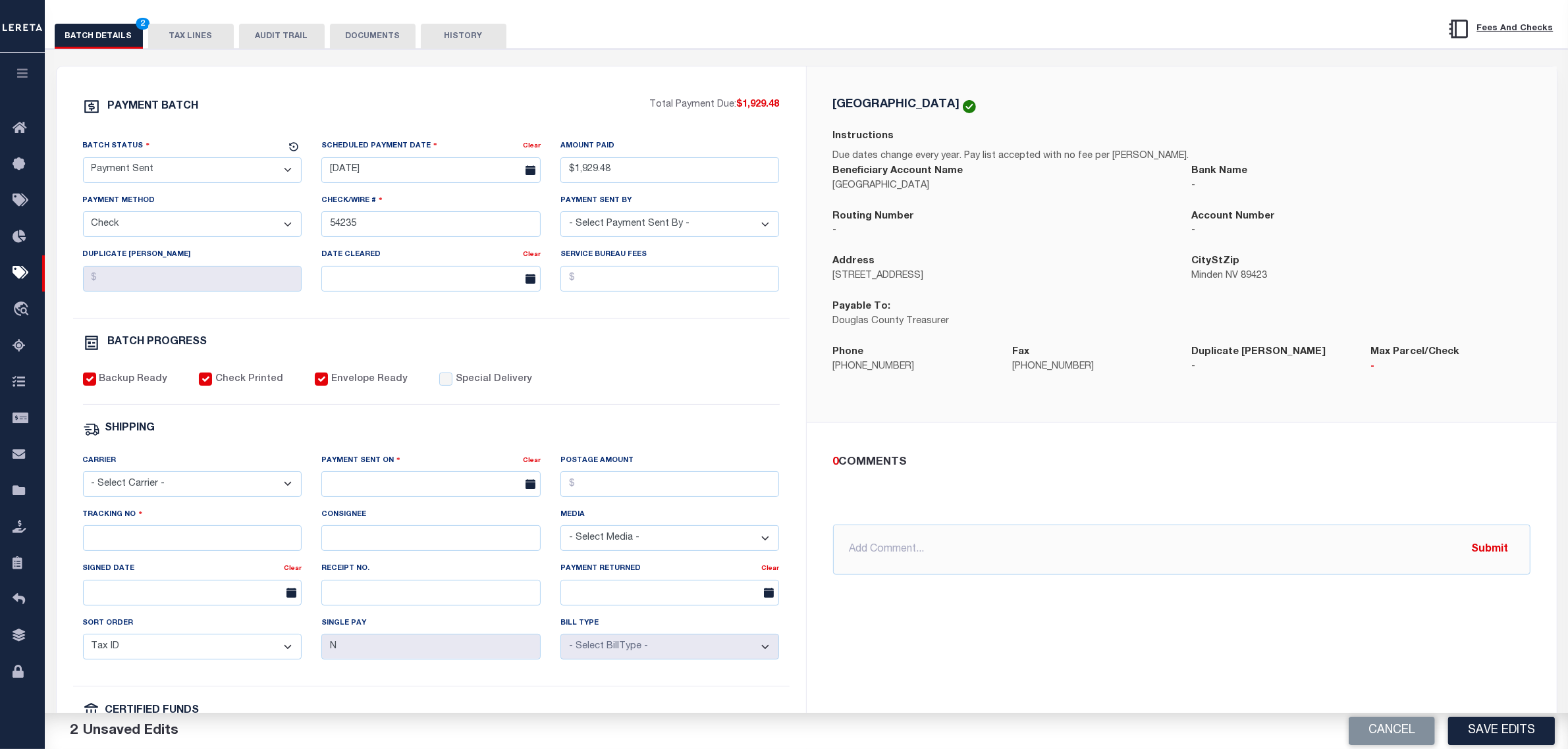
drag, startPoint x: 188, startPoint y: 469, endPoint x: 188, endPoint y: 476, distance: 7.0
click at [188, 472] on div "Carrier - Select Carrier - E-mail Fax Fedex FTP Other UPS USPS" at bounding box center [192, 475] width 219 height 44
click at [188, 488] on select "- Select Carrier - E-mail Fax Fedex FTP Other UPS USPS" at bounding box center [192, 485] width 219 height 26
select select "USS"
click at [83, 482] on select "- Select Carrier - E-mail Fax Fedex FTP Other UPS USPS" at bounding box center [192, 485] width 219 height 26
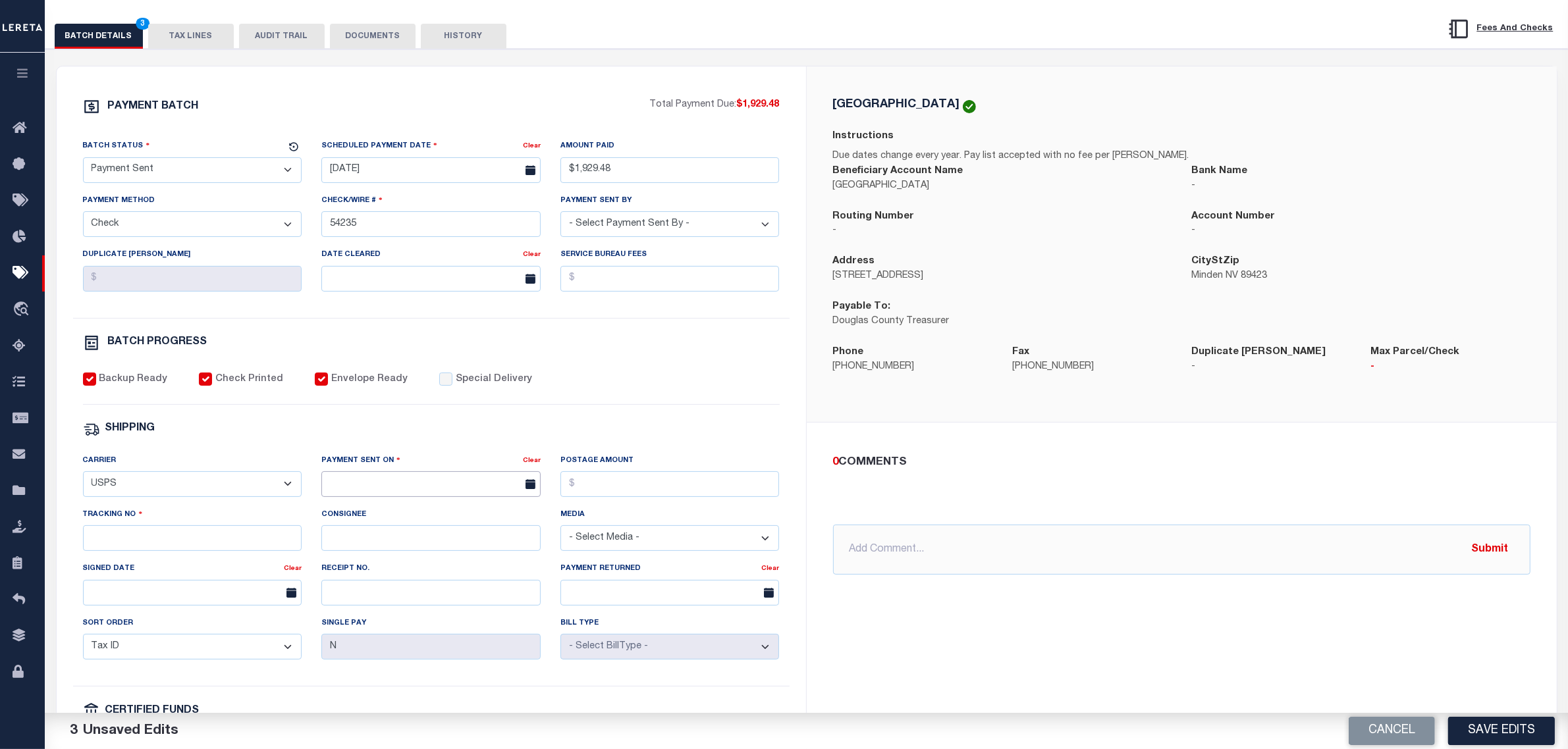
click at [355, 497] on input "text" at bounding box center [431, 485] width 219 height 26
click at [486, 574] on span "3" at bounding box center [480, 568] width 26 height 26
type input "[DATE]"
click at [224, 548] on input "Tracking No" at bounding box center [192, 538] width 219 height 26
type input "9405540109627009519057"
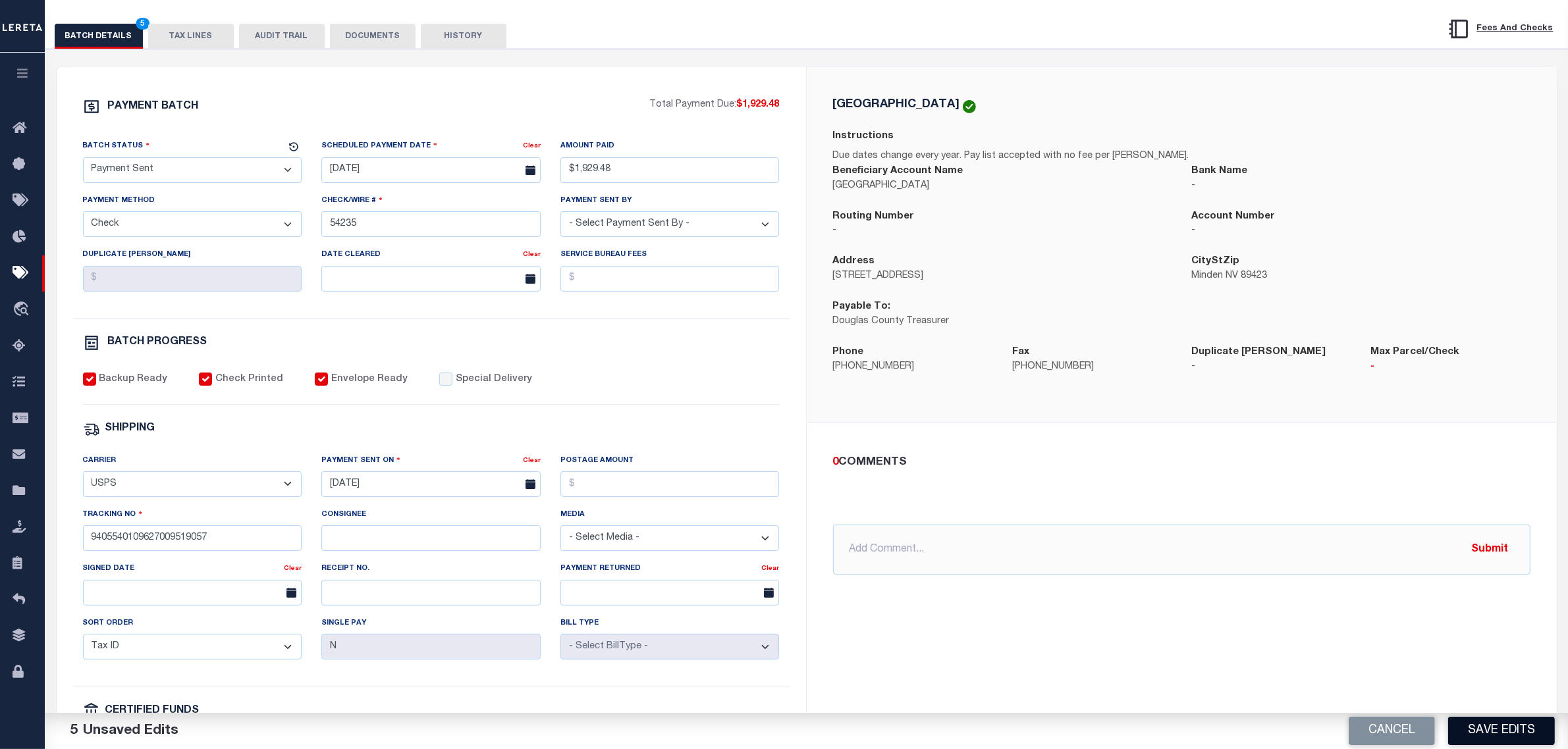
click at [1512, 725] on button "Save Edits" at bounding box center [1501, 731] width 106 height 28
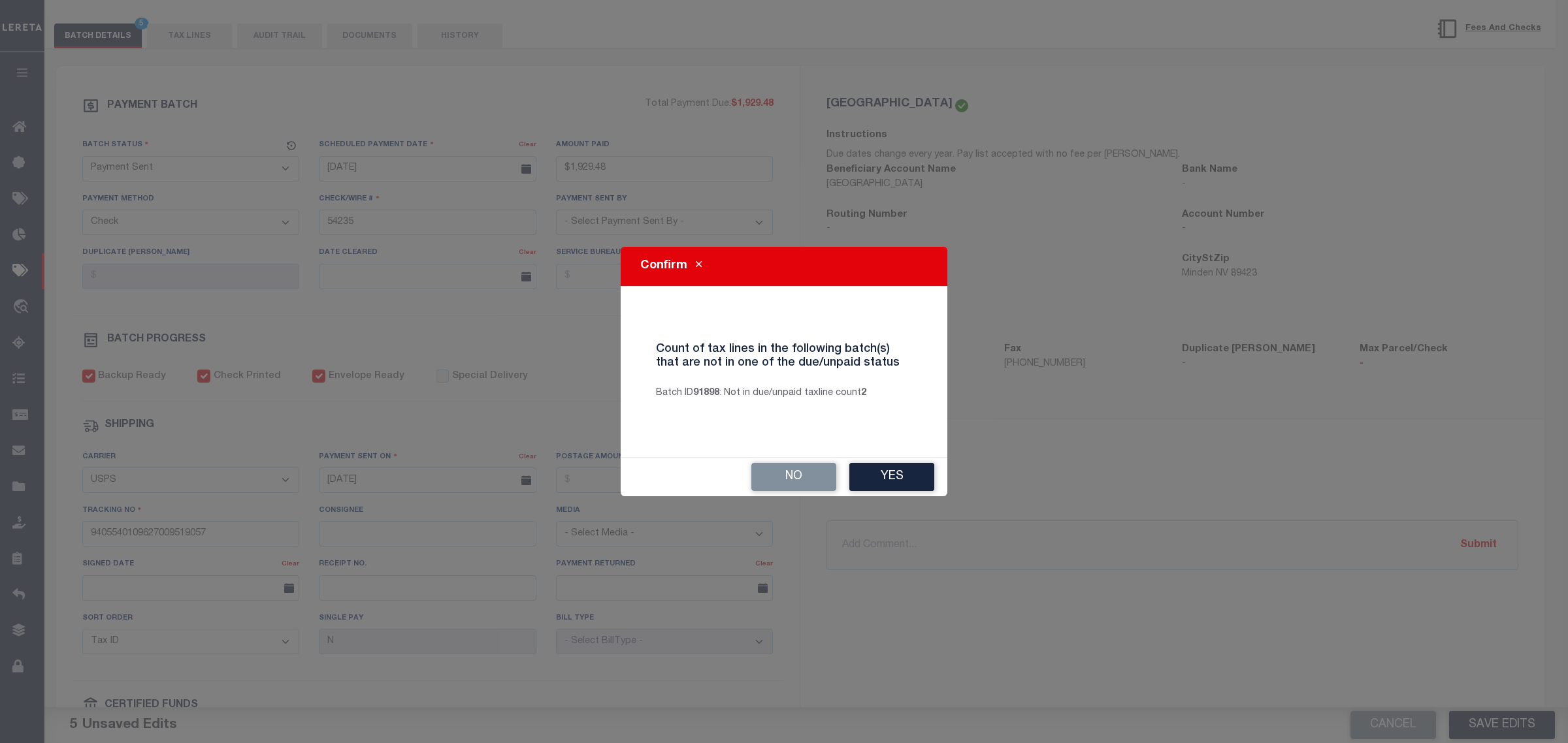
click at [918, 479] on button "Yes" at bounding box center [892, 477] width 85 height 28
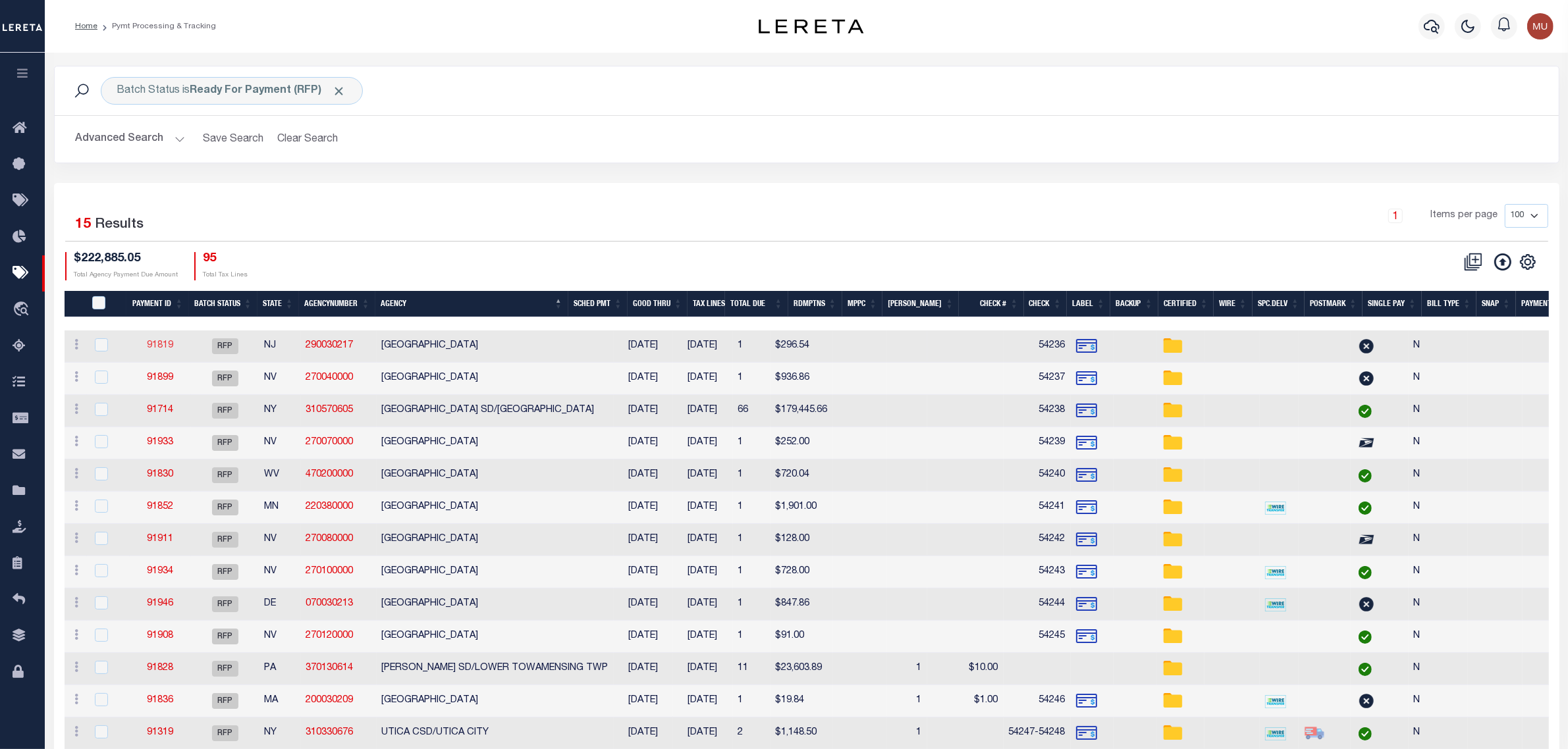
click at [165, 345] on link "91819" at bounding box center [160, 345] width 26 height 9
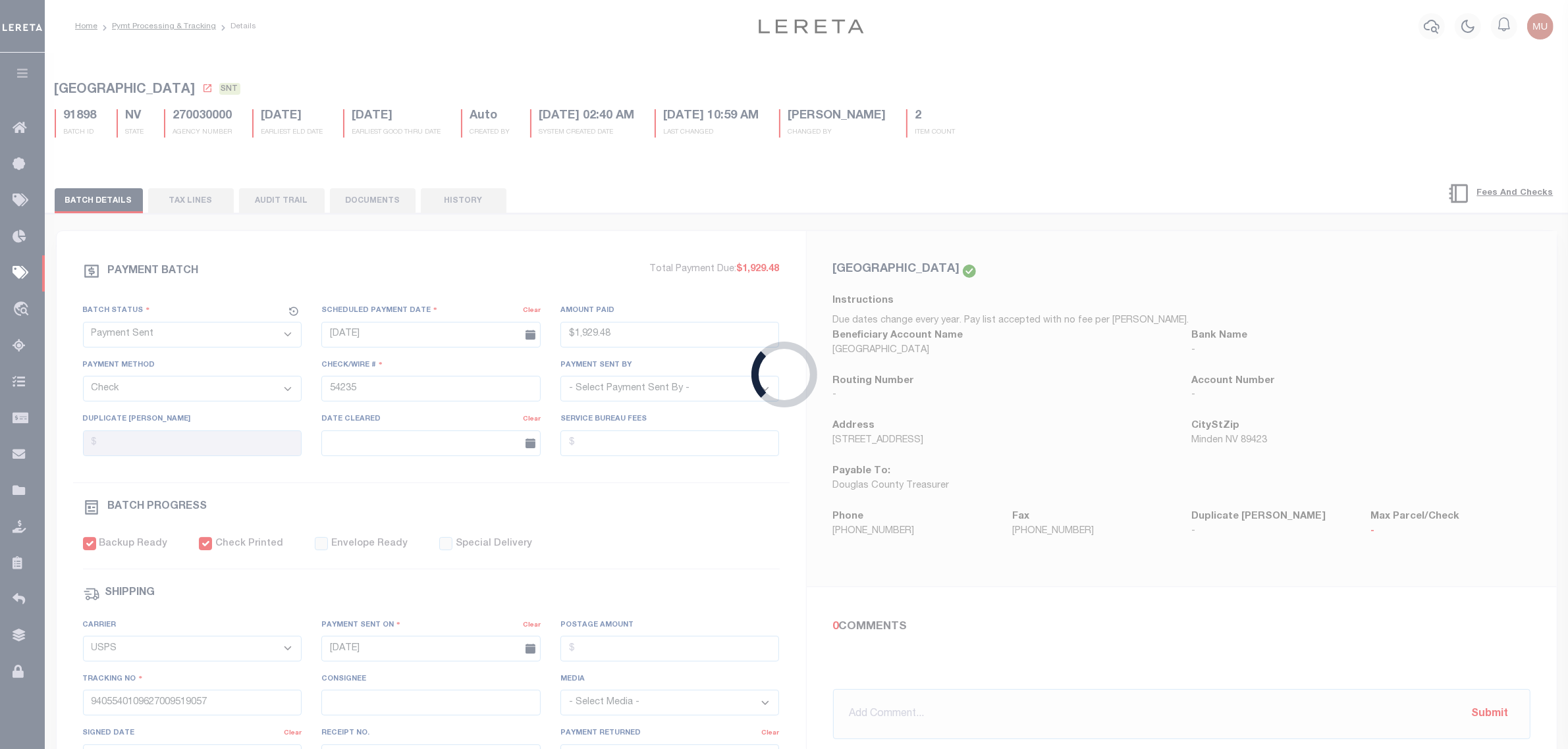
select select "RFP"
type input "$296.54"
type input "54236"
checkbox input "false"
select select
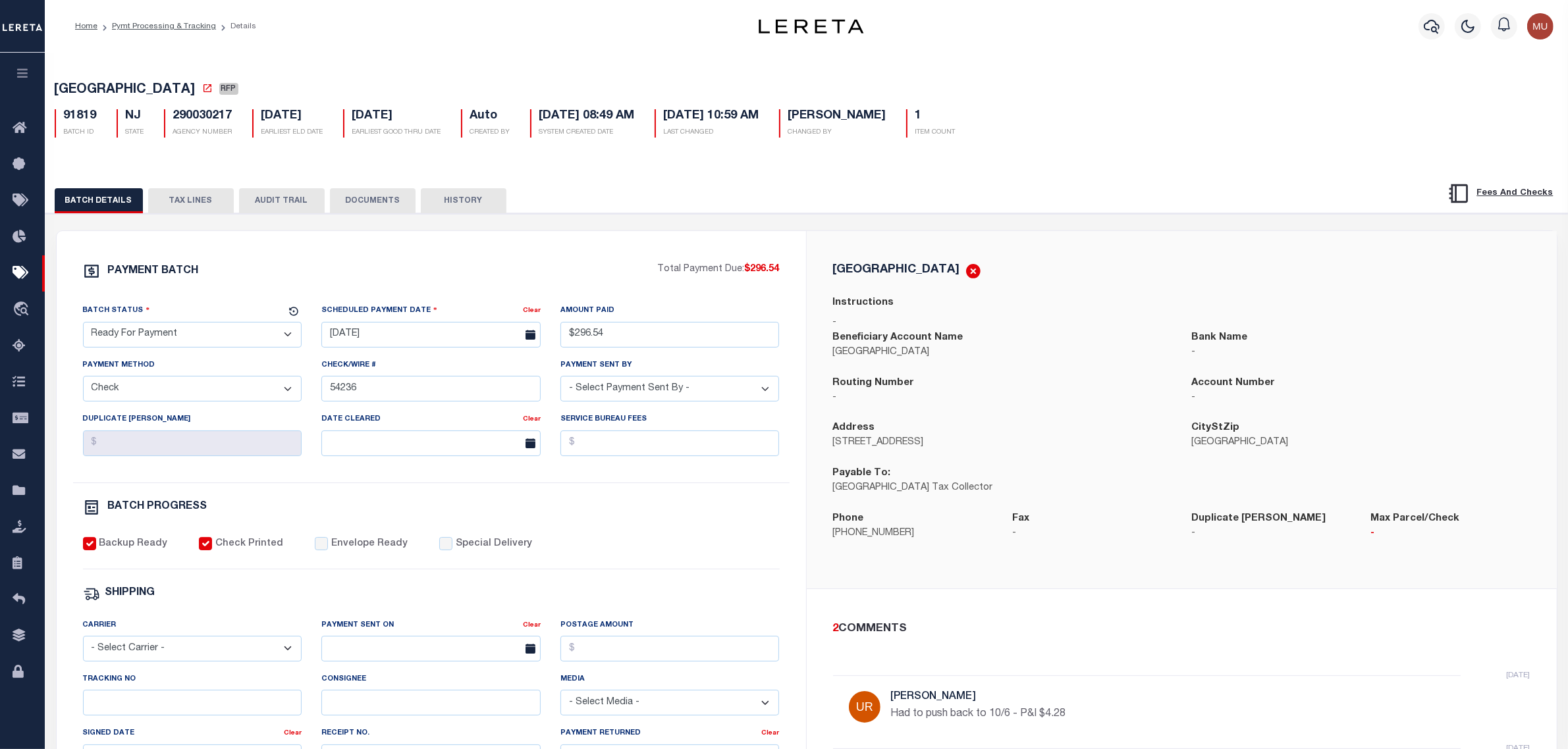
drag, startPoint x: 242, startPoint y: 339, endPoint x: 233, endPoint y: 345, distance: 10.8
click at [242, 339] on select "- Select Status - Scheduled for Payment Ready For Payment Payment Sent Cleared …" at bounding box center [192, 335] width 219 height 26
select select "SNT"
click at [83, 326] on select "- Select Status - Scheduled for Payment Ready For Payment Payment Sent Cleared …" at bounding box center [192, 335] width 219 height 26
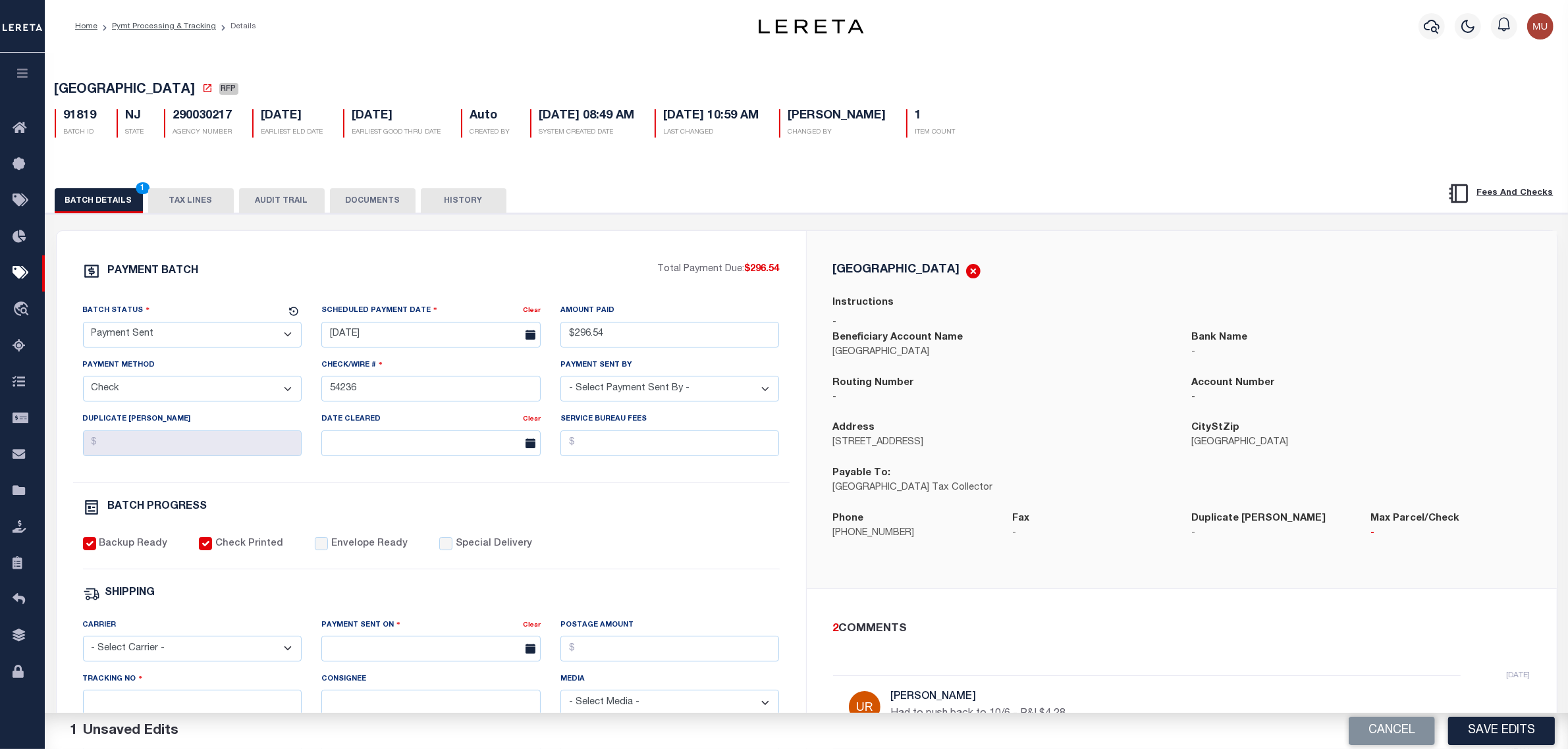
click at [346, 552] on label "Envelope Ready" at bounding box center [369, 545] width 77 height 15
click at [328, 551] on input "Envelope Ready" at bounding box center [321, 544] width 13 height 13
checkbox input "true"
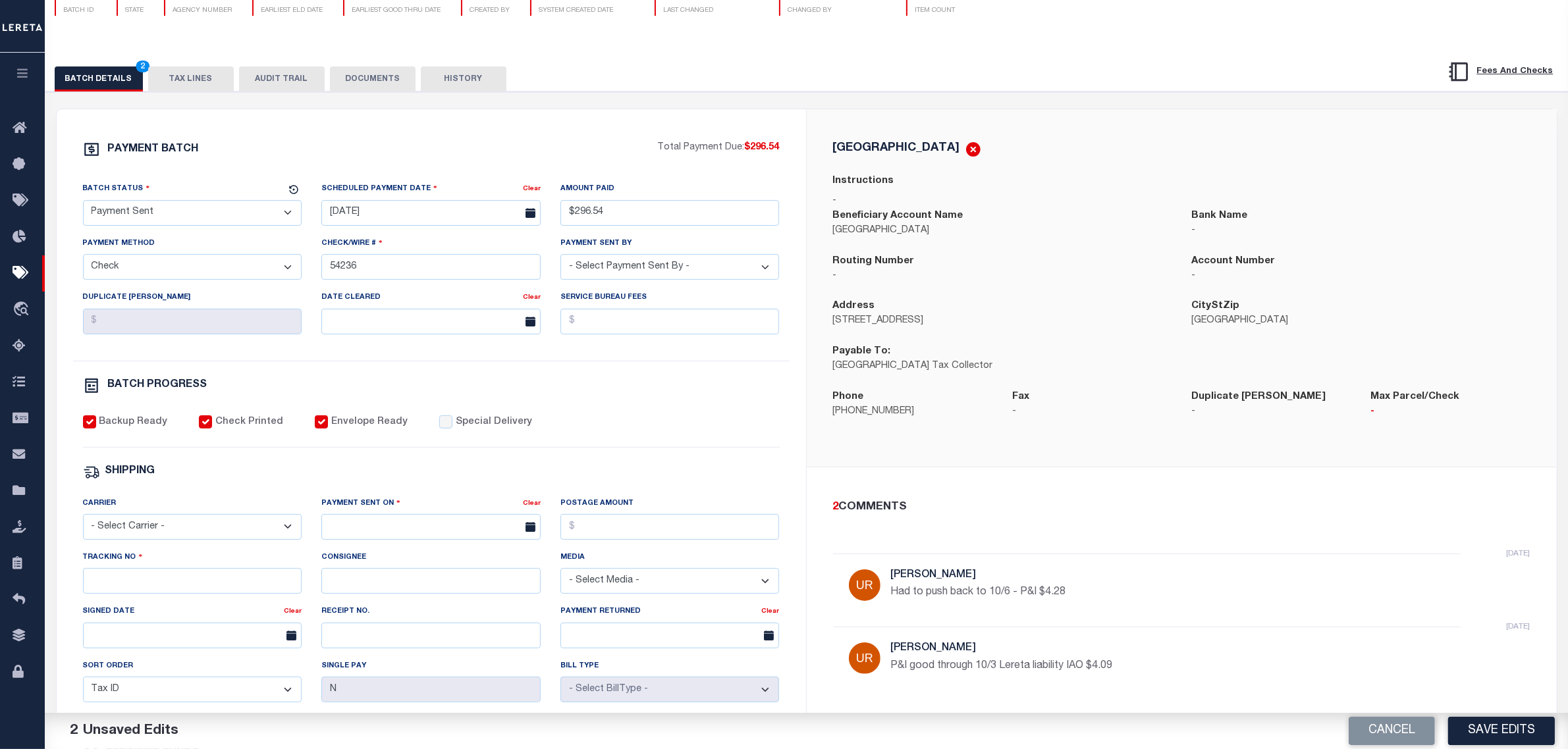
scroll to position [165, 0]
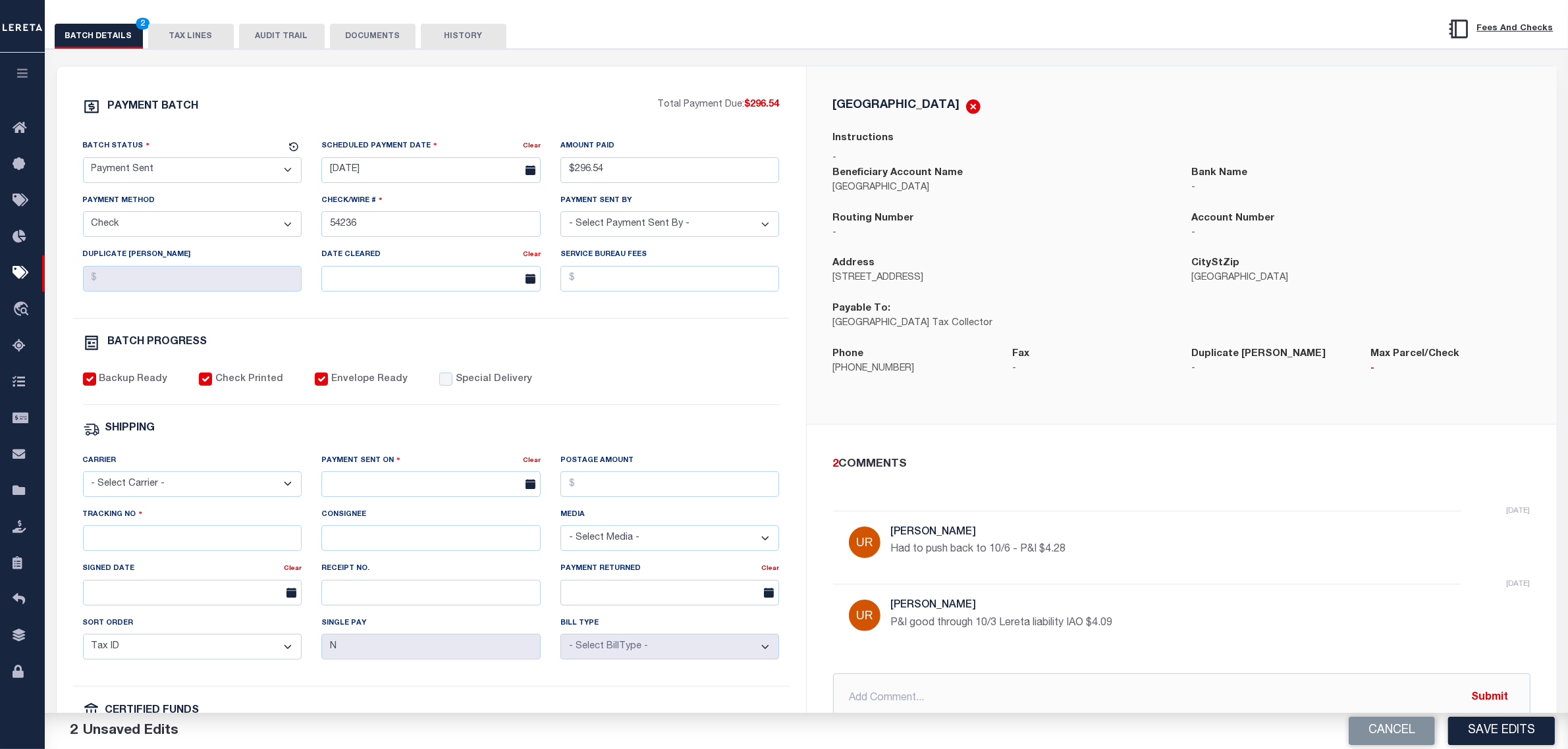
click at [183, 497] on select "- Select Carrier - E-mail Fax Fedex FTP Other UPS USPS" at bounding box center [192, 485] width 219 height 26
select select "FDX"
click at [83, 482] on select "- Select Carrier - E-mail Fax Fedex FTP Other UPS USPS" at bounding box center [192, 485] width 219 height 26
click at [367, 492] on input "text" at bounding box center [431, 485] width 219 height 26
click at [471, 566] on span "3" at bounding box center [480, 568] width 26 height 26
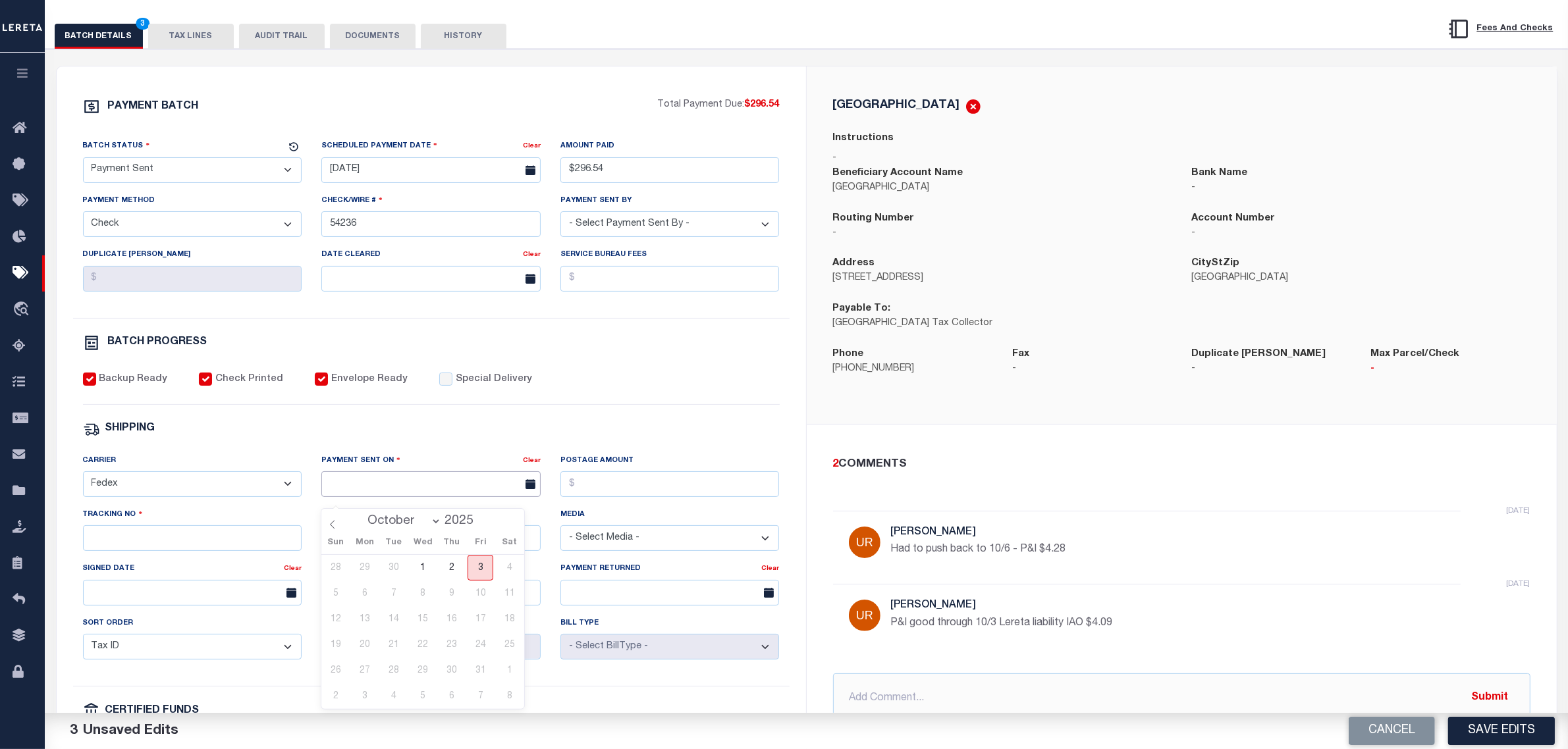
type input "[DATE]"
click at [176, 548] on input "Tracking No" at bounding box center [192, 538] width 219 height 26
type input "884894760510"
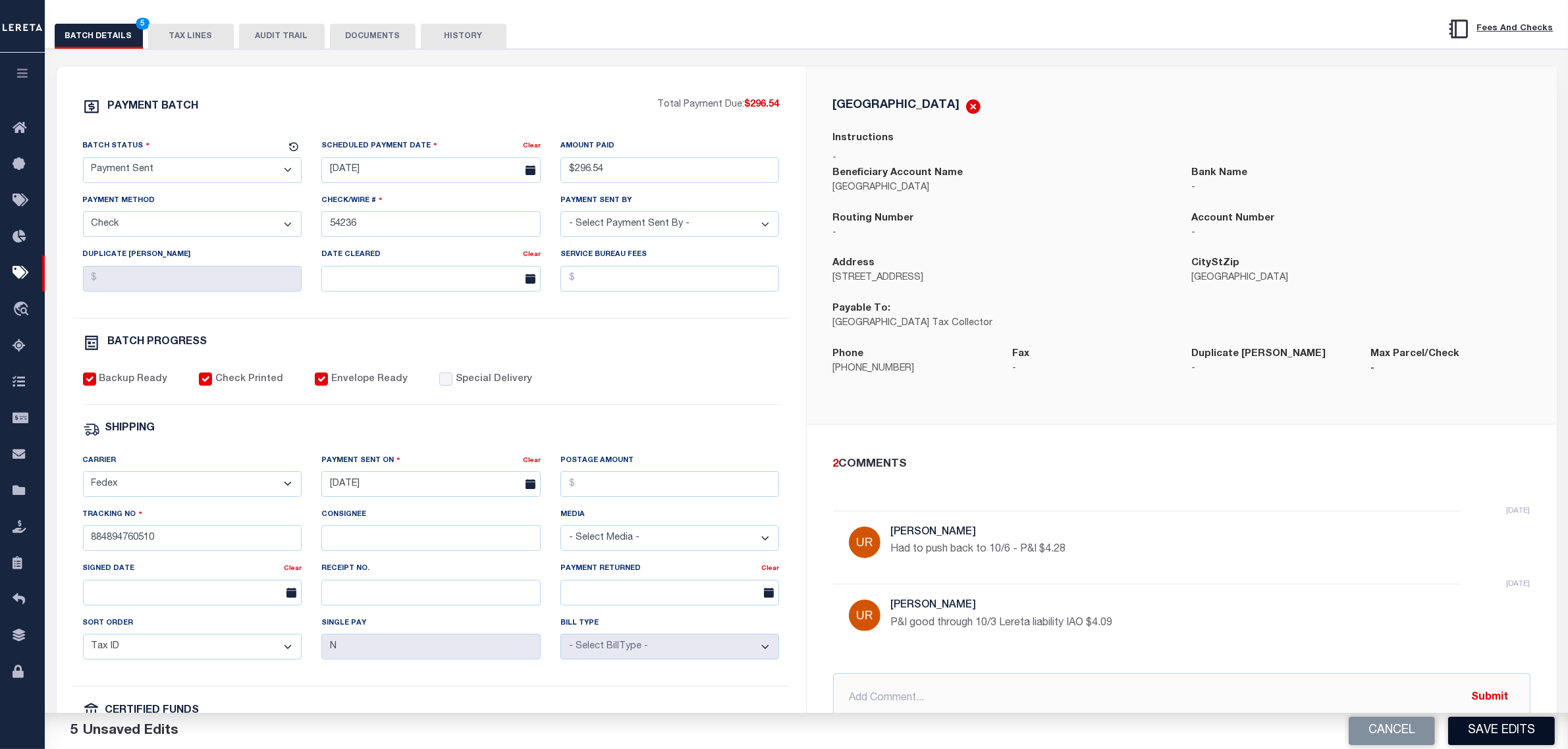
click at [1506, 731] on button "Save Edits" at bounding box center [1501, 731] width 106 height 28
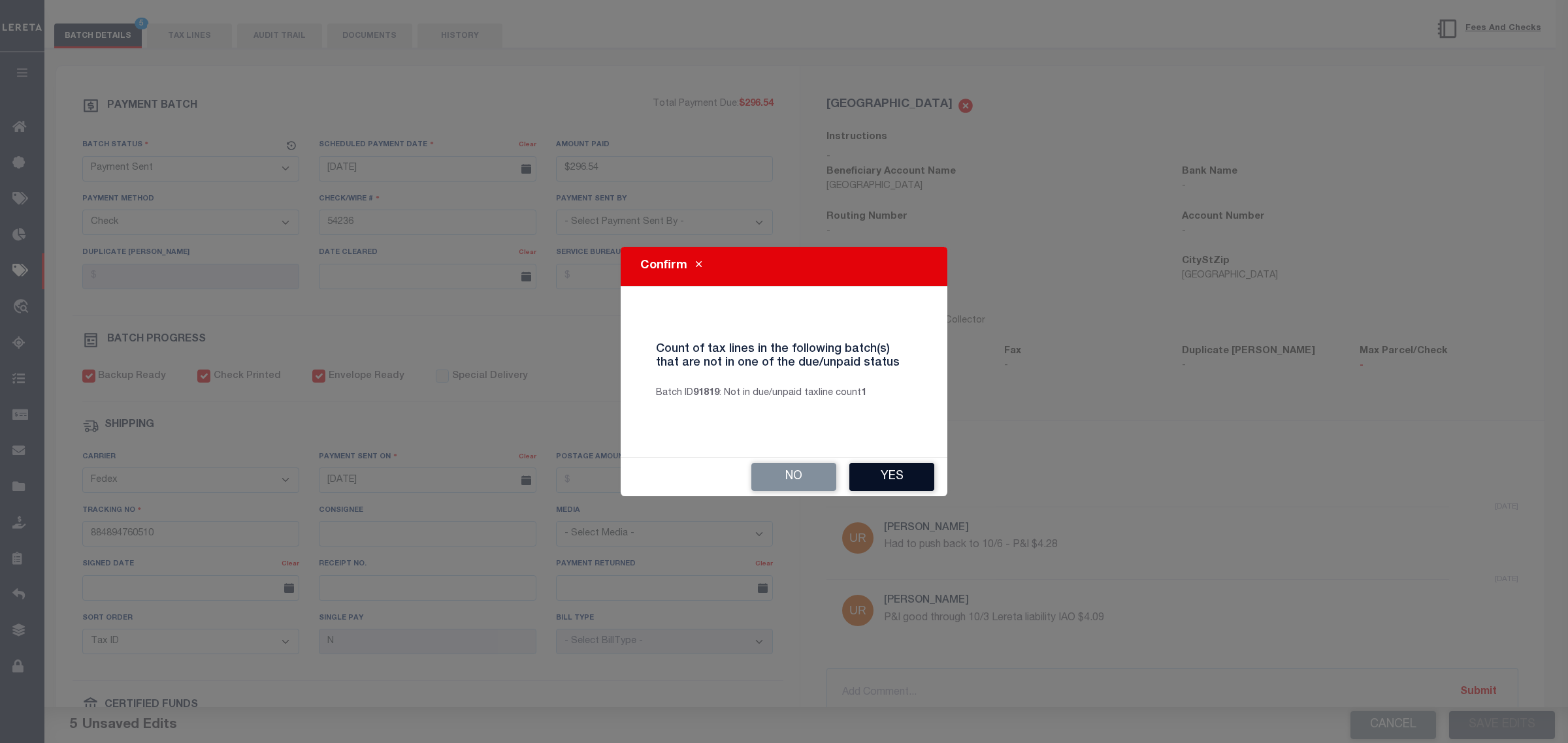
click at [890, 475] on button "Yes" at bounding box center [892, 477] width 85 height 28
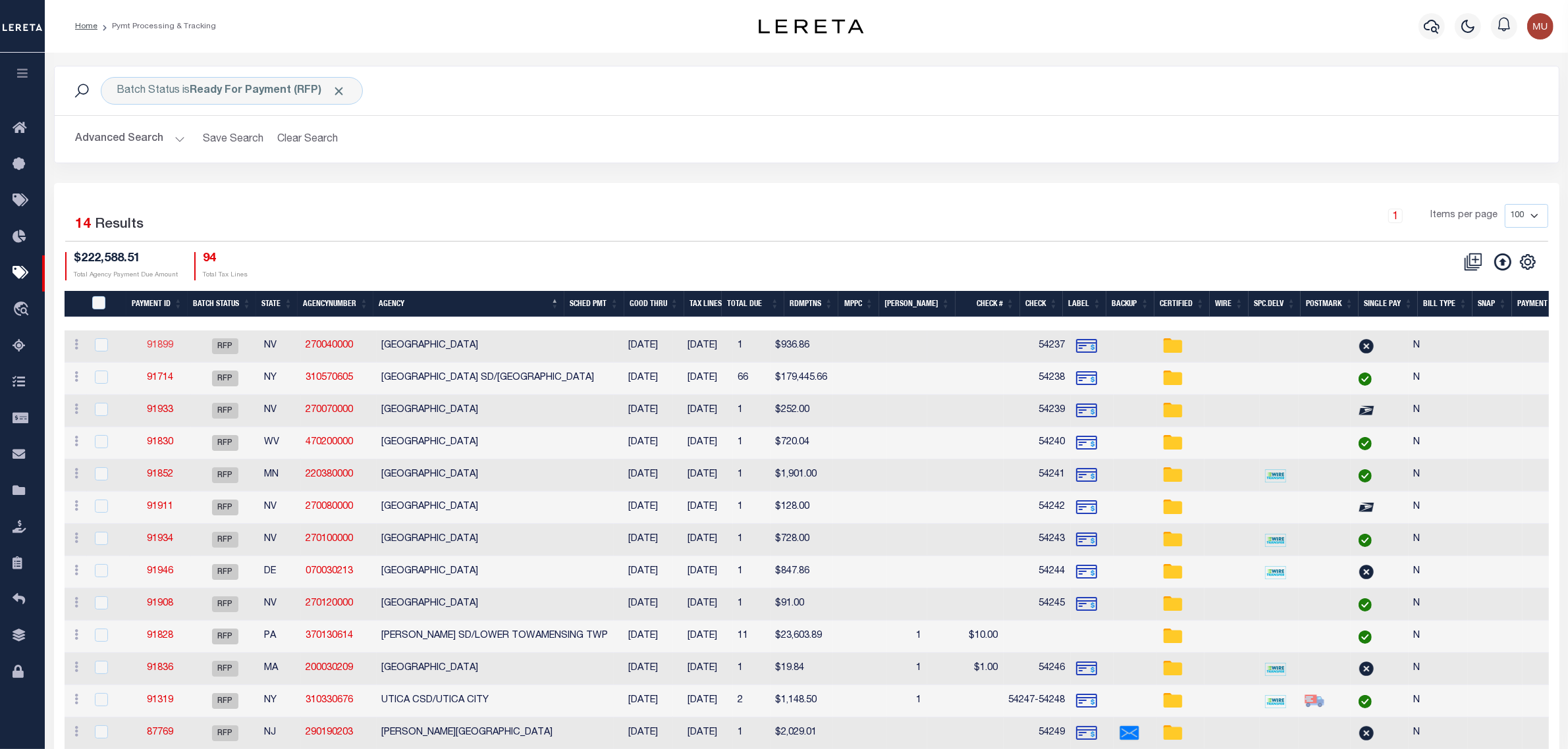
click at [162, 346] on link "91899" at bounding box center [160, 345] width 26 height 9
select select "RFP"
type input "$936.86"
type input "54237"
checkbox input "false"
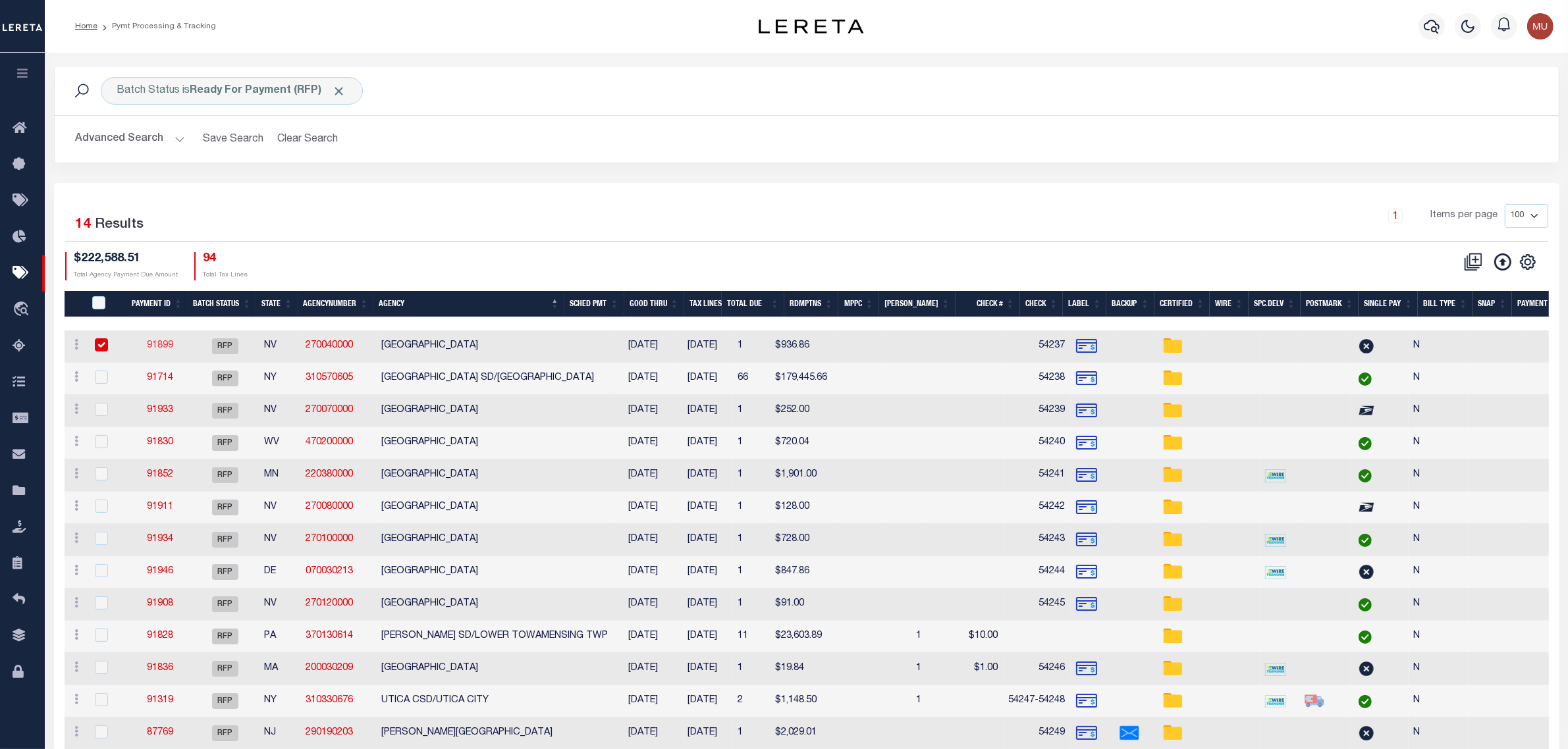
select select
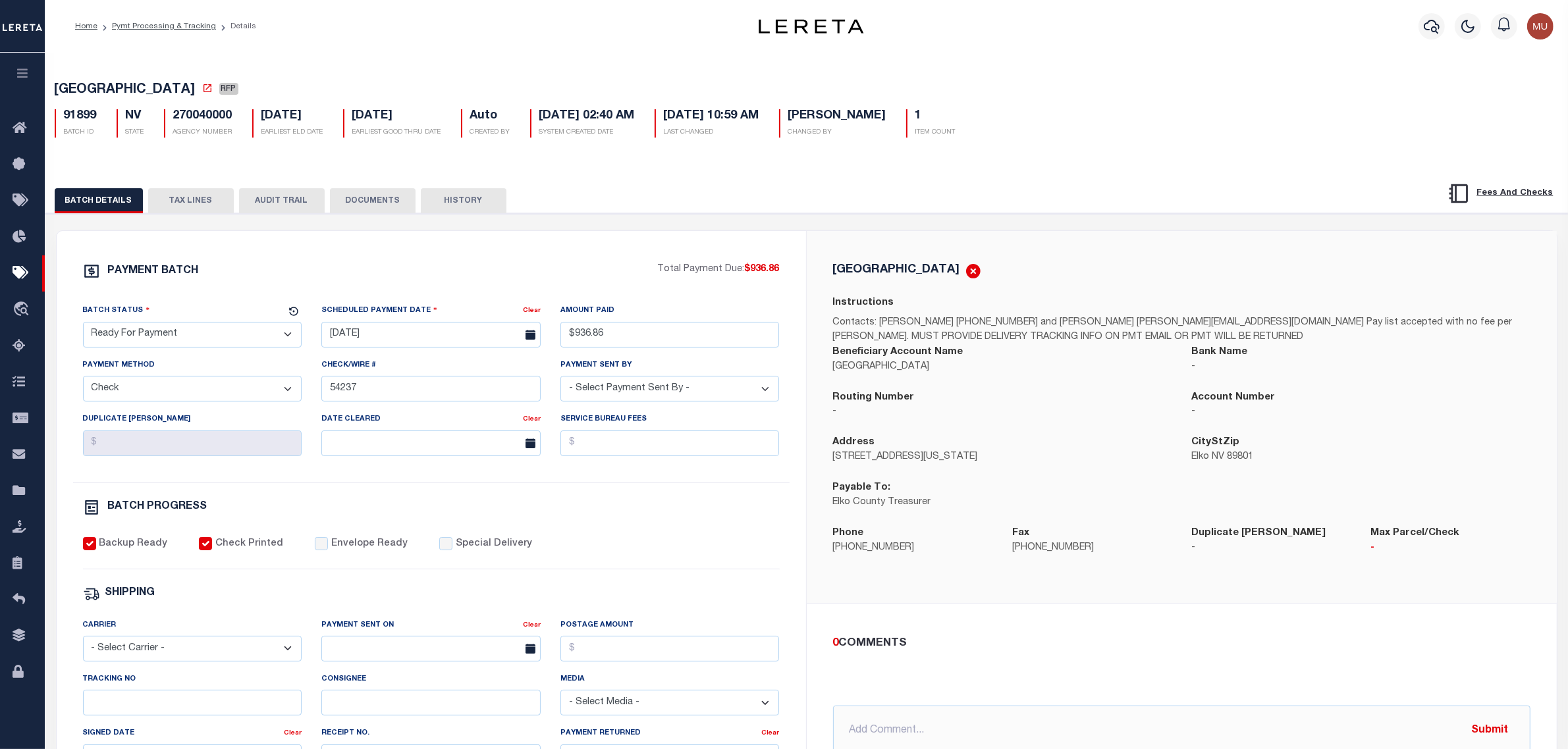
click at [160, 340] on select "- Select Status - Scheduled for Payment Ready For Payment Payment Sent Cleared …" at bounding box center [192, 335] width 219 height 26
select select "SNT"
click at [83, 326] on select "- Select Status - Scheduled for Payment Ready For Payment Payment Sent Cleared …" at bounding box center [192, 335] width 219 height 26
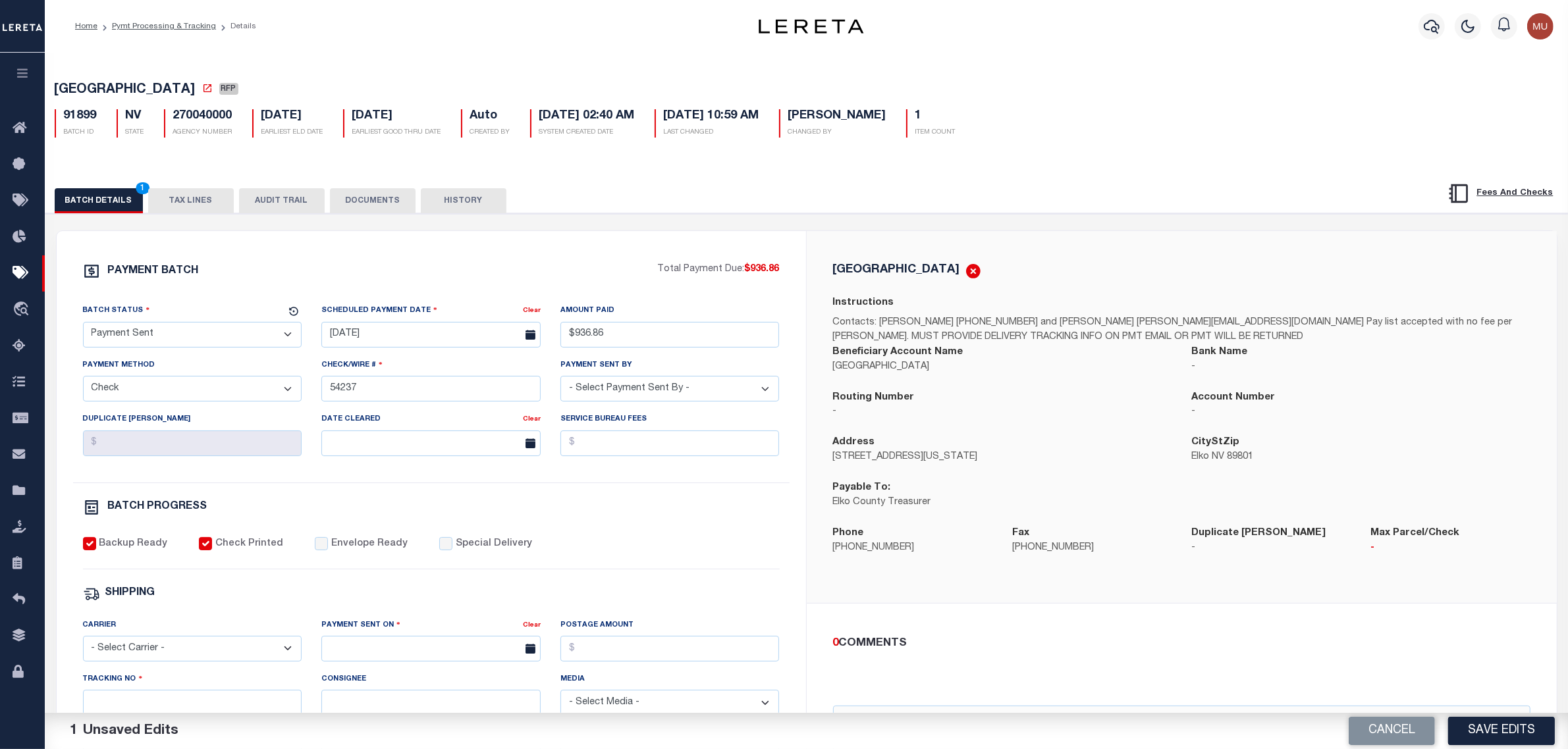
click at [336, 552] on label "Envelope Ready" at bounding box center [369, 545] width 77 height 15
click at [328, 551] on input "Envelope Ready" at bounding box center [321, 544] width 13 height 13
checkbox input "true"
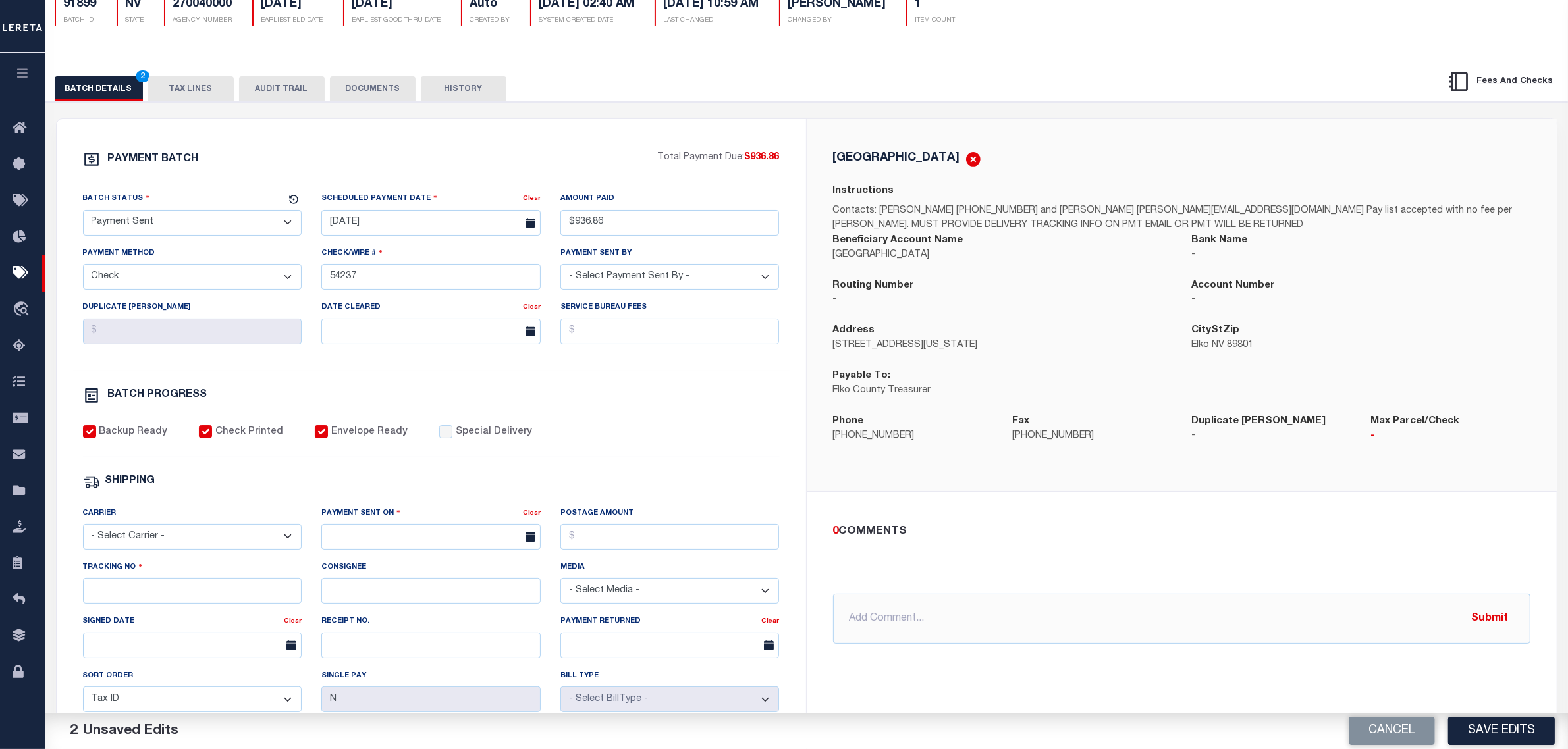
scroll to position [165, 0]
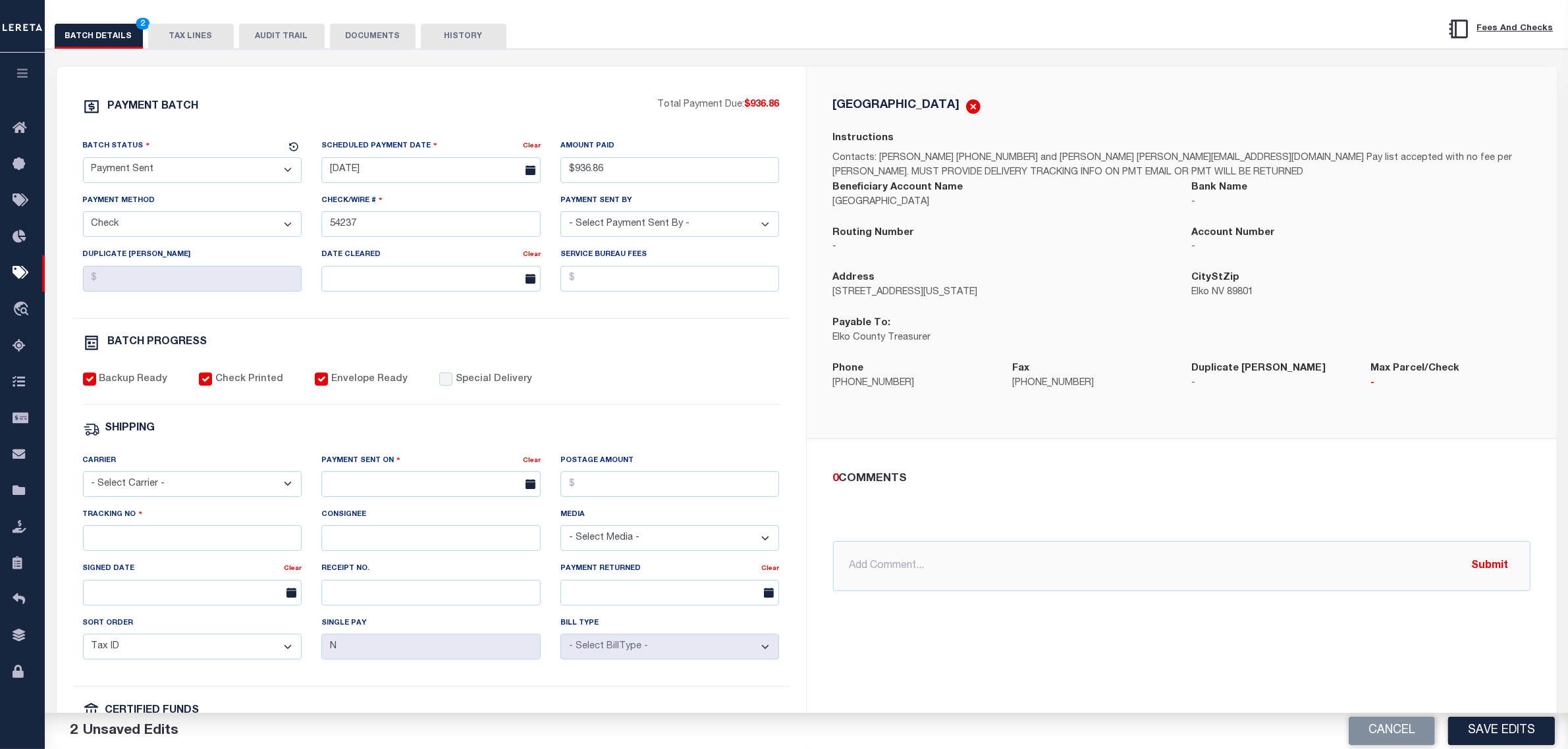
drag, startPoint x: 208, startPoint y: 487, endPoint x: 211, endPoint y: 495, distance: 8.5
click at [208, 487] on select "- Select Carrier - E-mail Fax Fedex FTP Other UPS USPS" at bounding box center [192, 485] width 219 height 26
select select "FDX"
click at [83, 482] on select "- Select Carrier - E-mail Fax Fedex FTP Other UPS USPS" at bounding box center [192, 485] width 219 height 26
click at [378, 496] on input "text" at bounding box center [431, 485] width 219 height 26
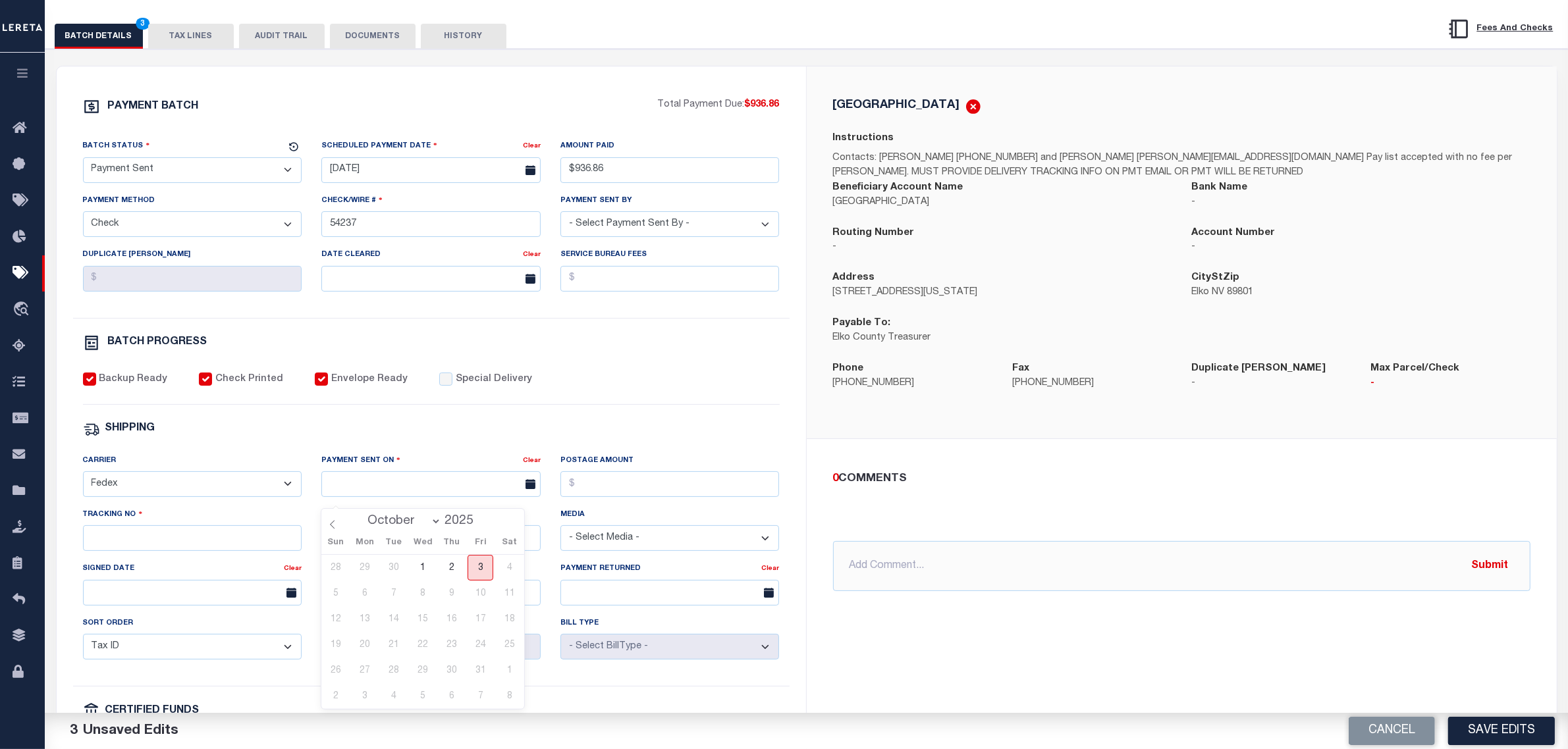
click at [479, 568] on span "3" at bounding box center [480, 568] width 26 height 26
type input "[DATE]"
drag, startPoint x: 228, startPoint y: 548, endPoint x: 214, endPoint y: 542, distance: 15.2
click at [228, 548] on input "Tracking No" at bounding box center [192, 538] width 219 height 26
type input "884894759137"
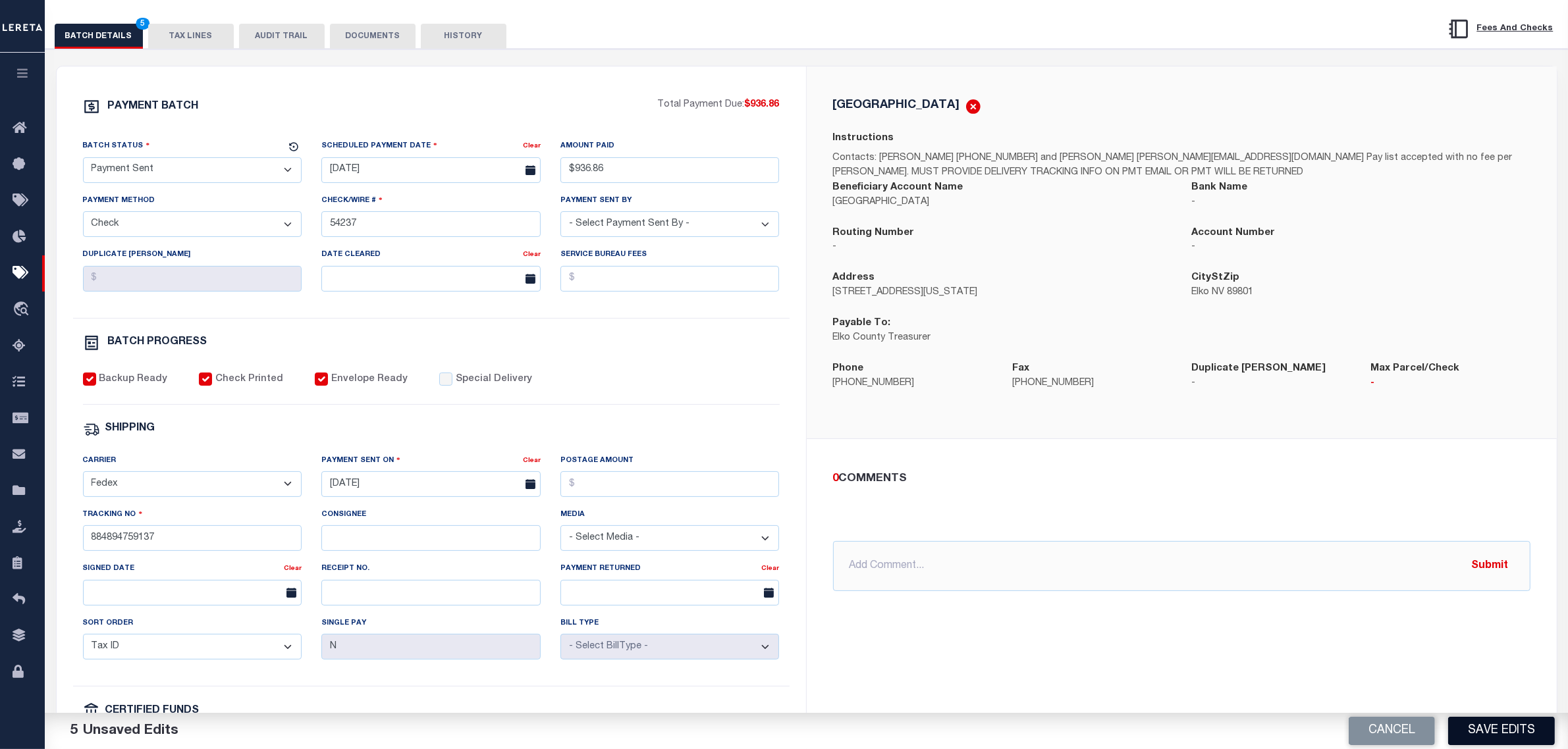
click at [1488, 724] on button "Save Edits" at bounding box center [1501, 731] width 106 height 28
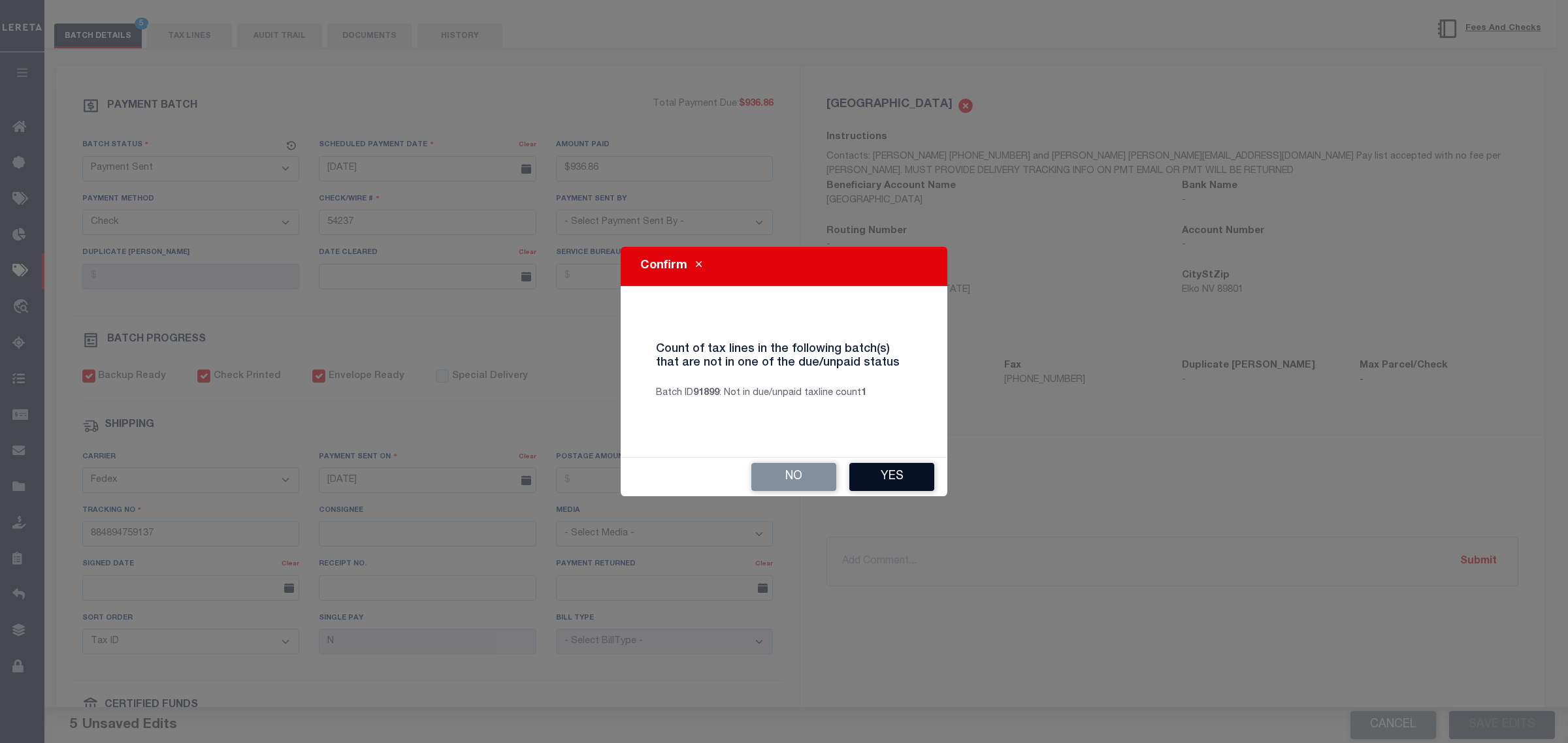
click at [877, 469] on button "Yes" at bounding box center [892, 477] width 85 height 28
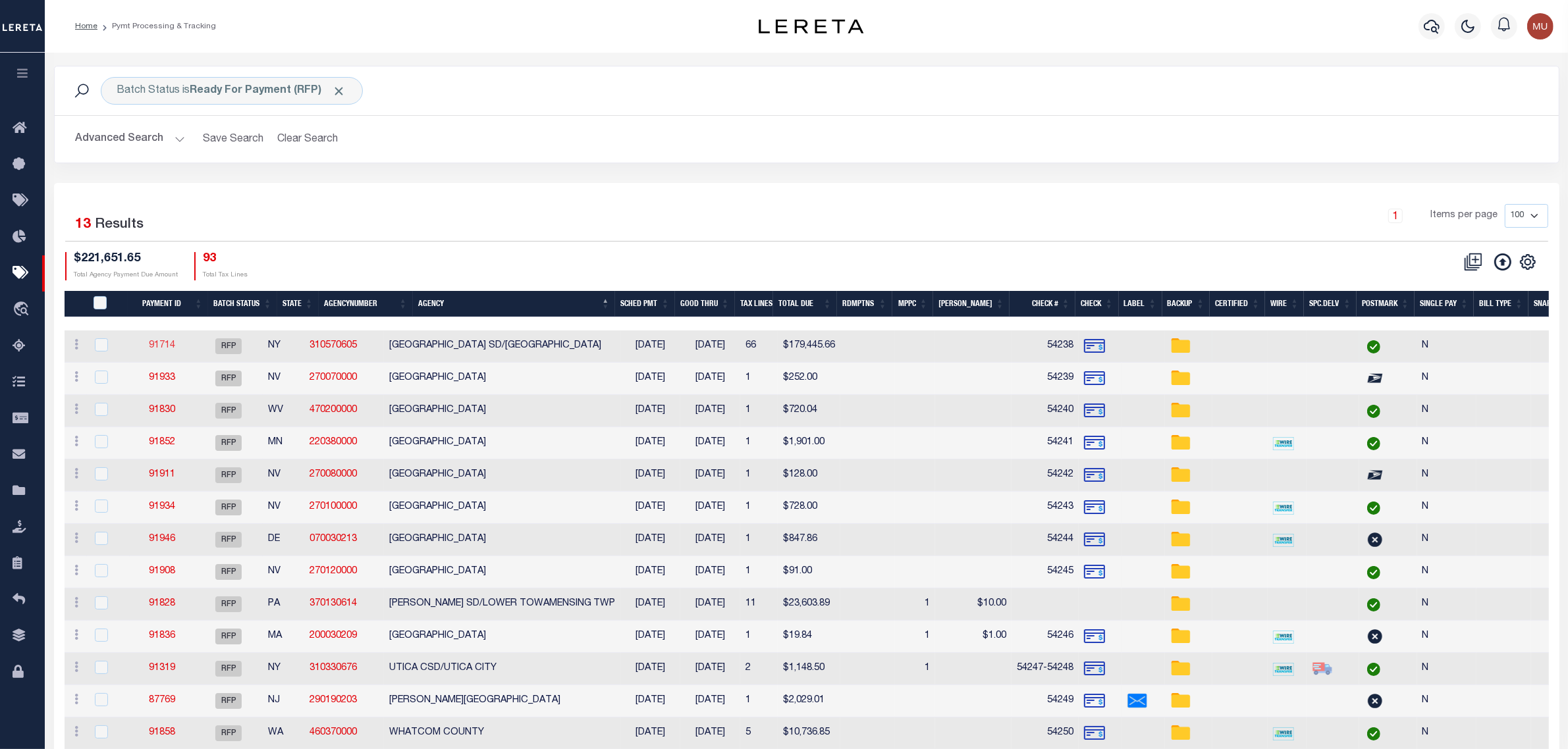
click at [175, 350] on link "91714" at bounding box center [162, 345] width 26 height 9
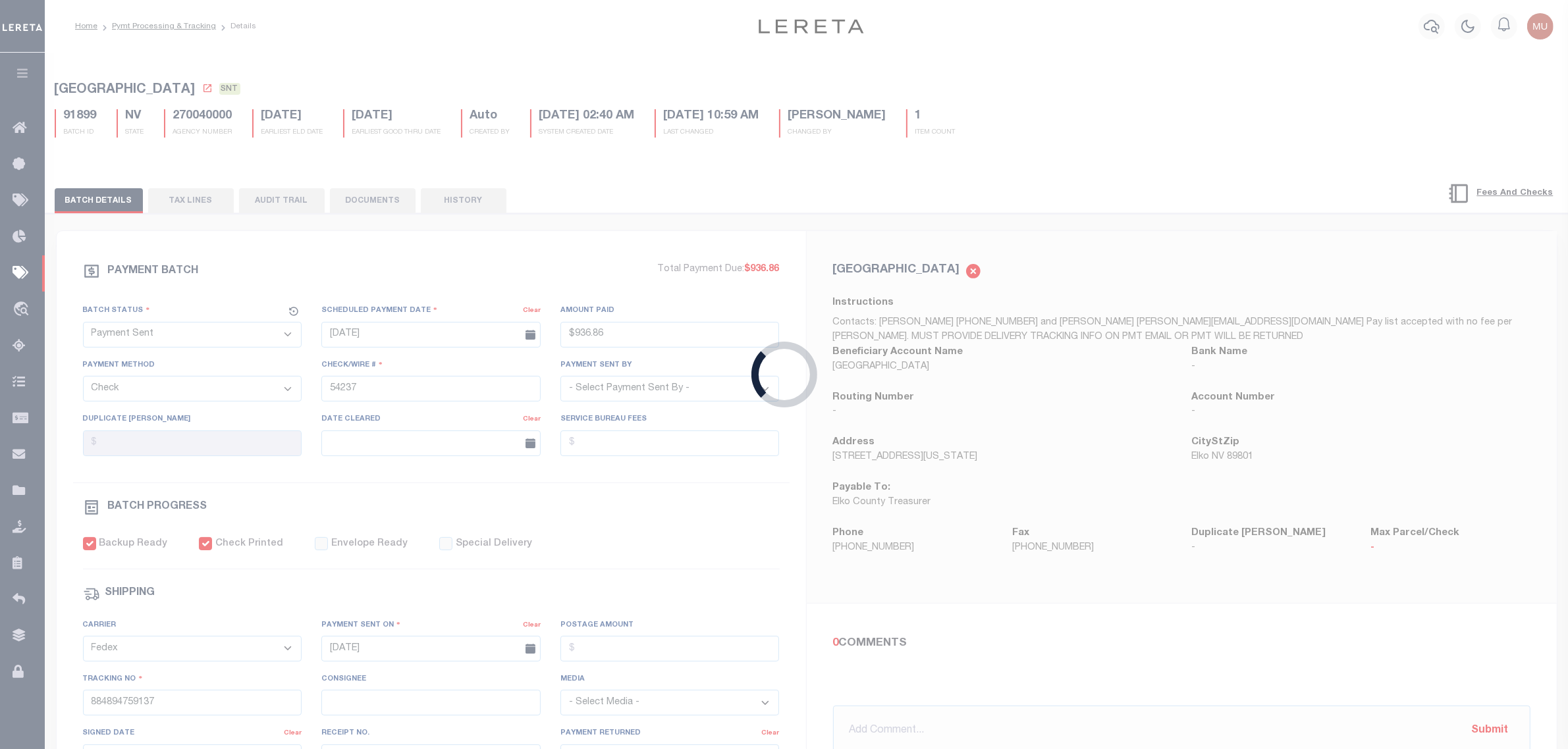
select select "RFP"
type input "$179,445.66"
type input "54238"
select select "[PERSON_NAME]"
checkbox input "false"
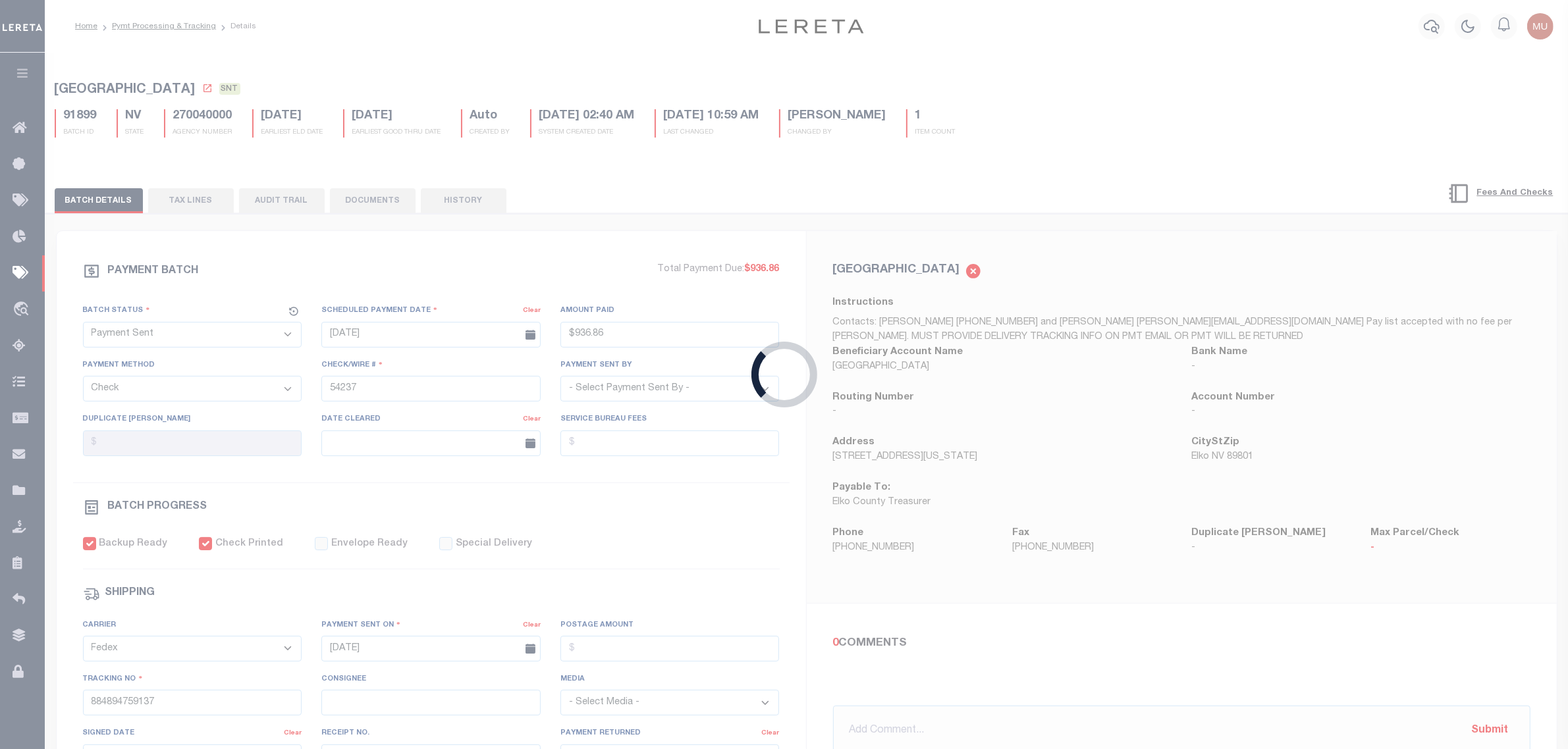
select select
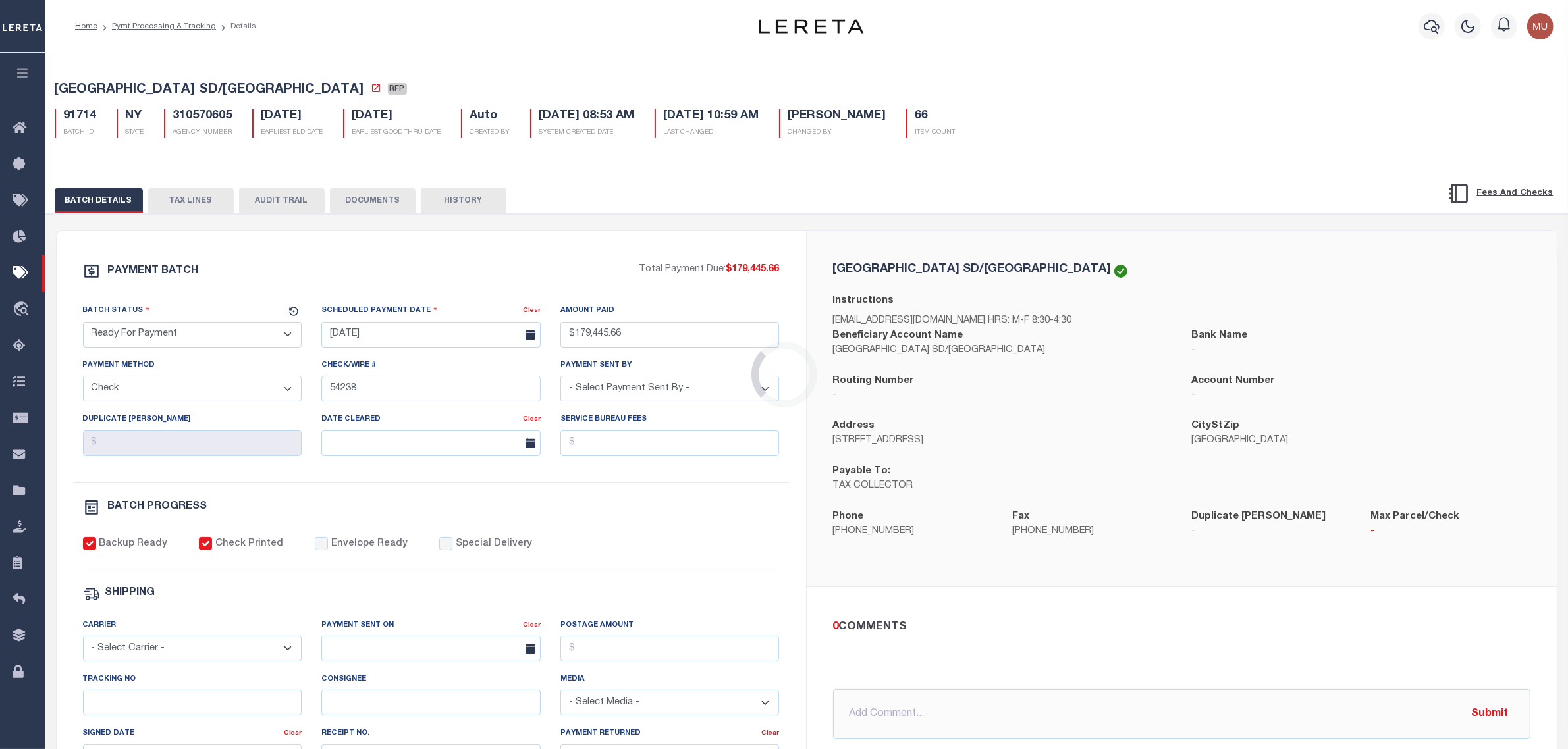
click at [173, 326] on div "Loading..." at bounding box center [784, 374] width 1568 height 749
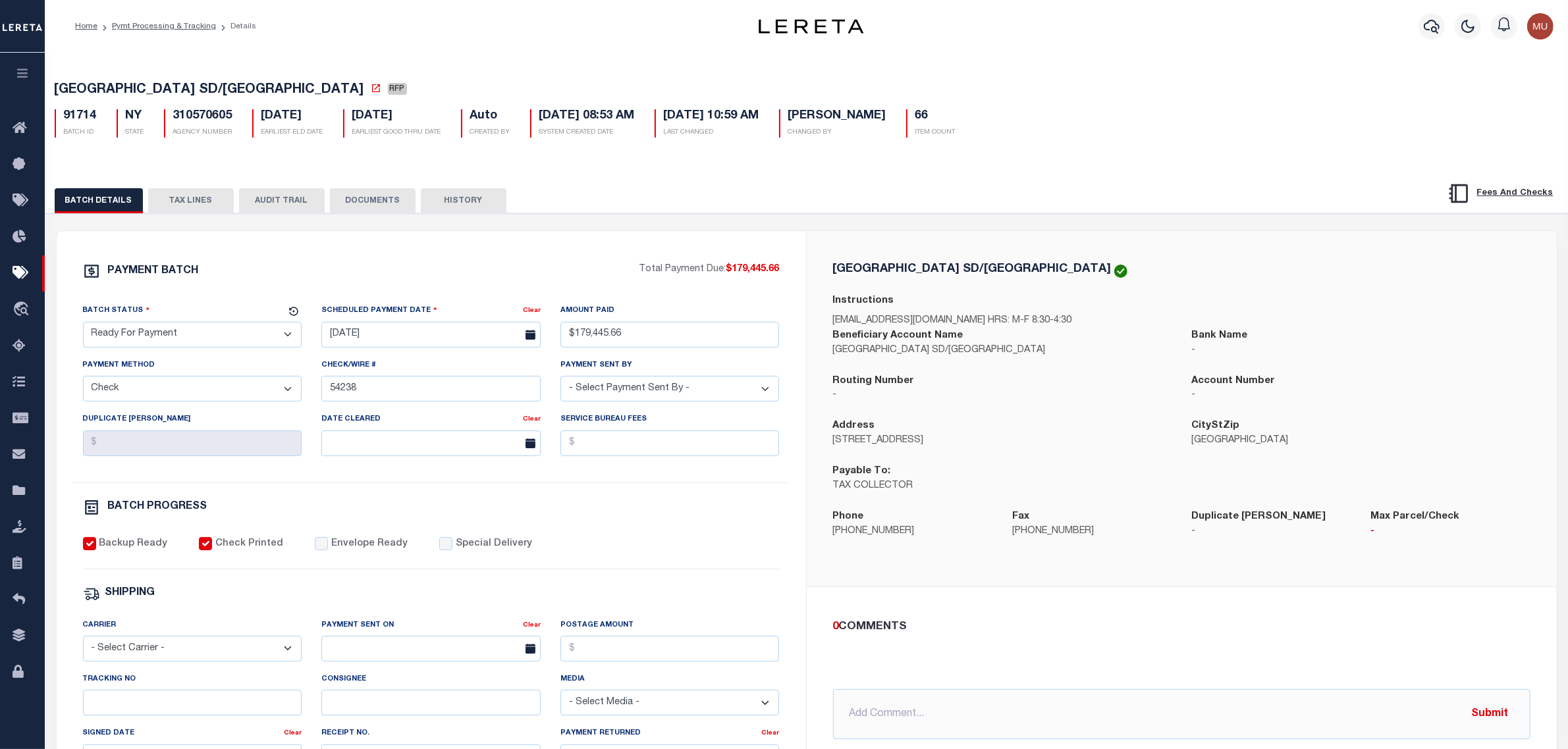
drag, startPoint x: 188, startPoint y: 339, endPoint x: 193, endPoint y: 345, distance: 7.8
click at [188, 340] on select "- Select Status - Scheduled for Payment Ready For Payment Payment Sent Cleared …" at bounding box center [192, 335] width 219 height 26
select select "SNT"
click at [83, 326] on select "- Select Status - Scheduled for Payment Ready For Payment Payment Sent Cleared …" at bounding box center [192, 335] width 219 height 26
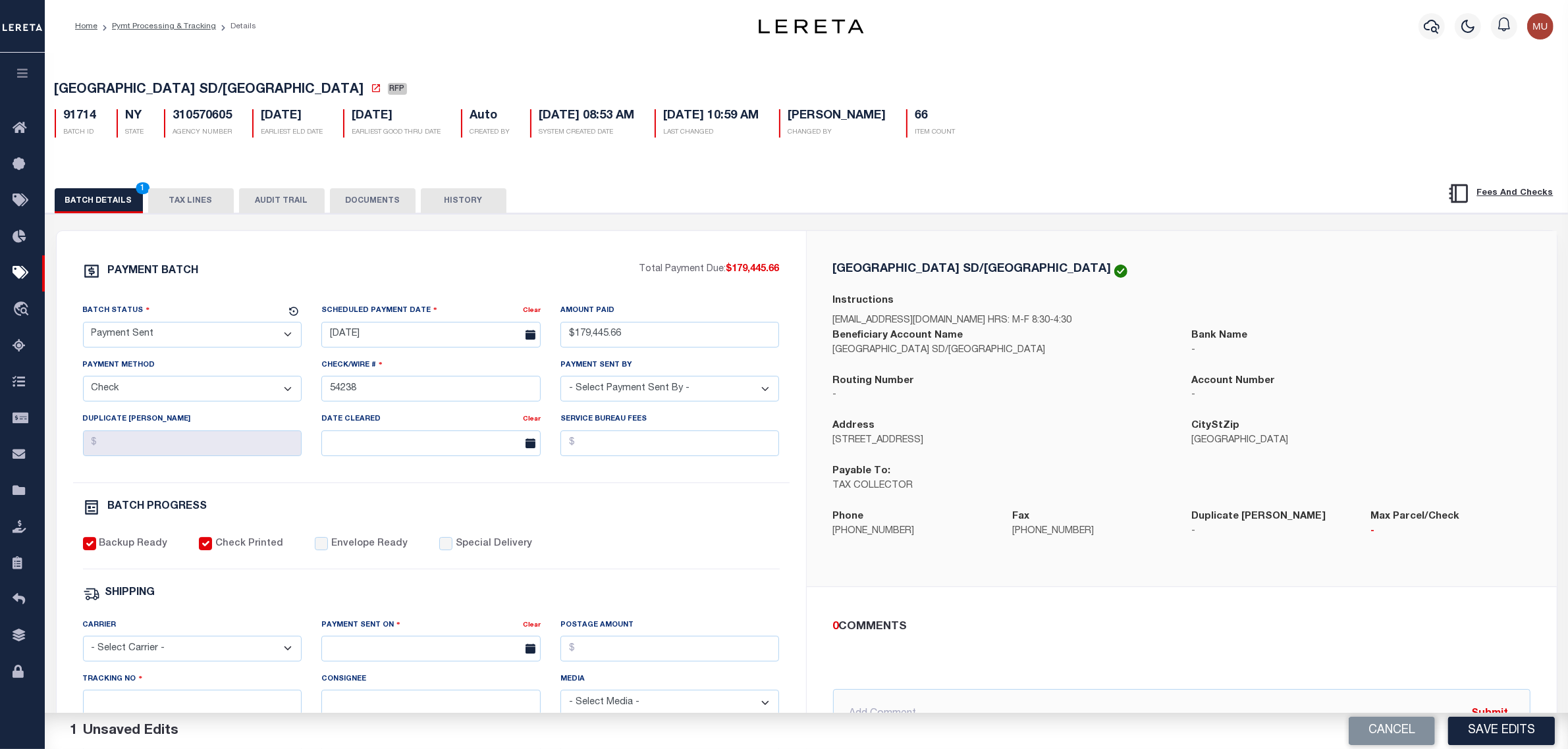
click at [315, 542] on div "PAYMENT BATCH Total Payment Due: $179,445.66 Batch Status - Select Status -" at bounding box center [431, 616] width 718 height 707
click at [331, 548] on label "Envelope Ready" at bounding box center [369, 545] width 77 height 15
click at [328, 548] on input "Envelope Ready" at bounding box center [321, 544] width 13 height 13
checkbox input "true"
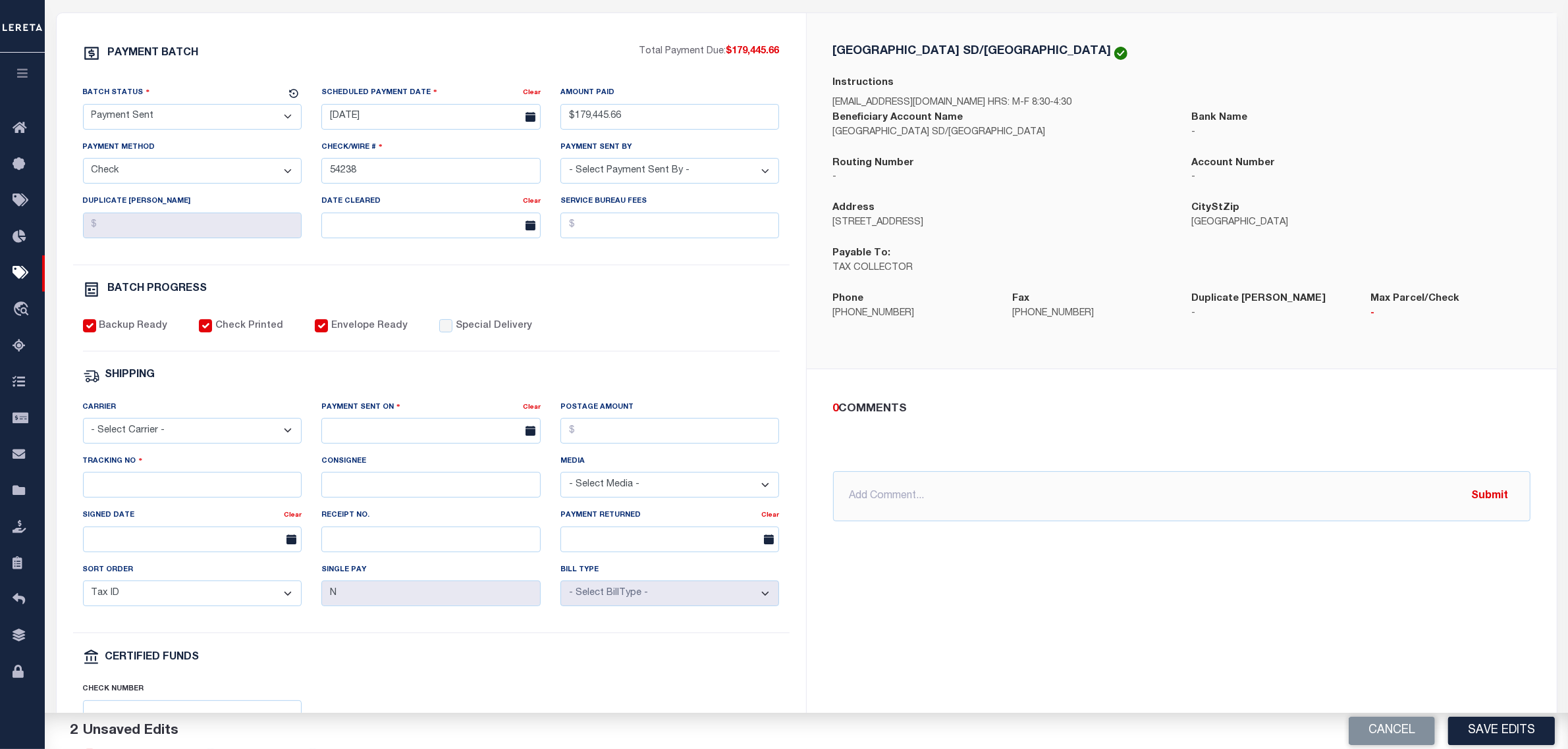
scroll to position [247, 0]
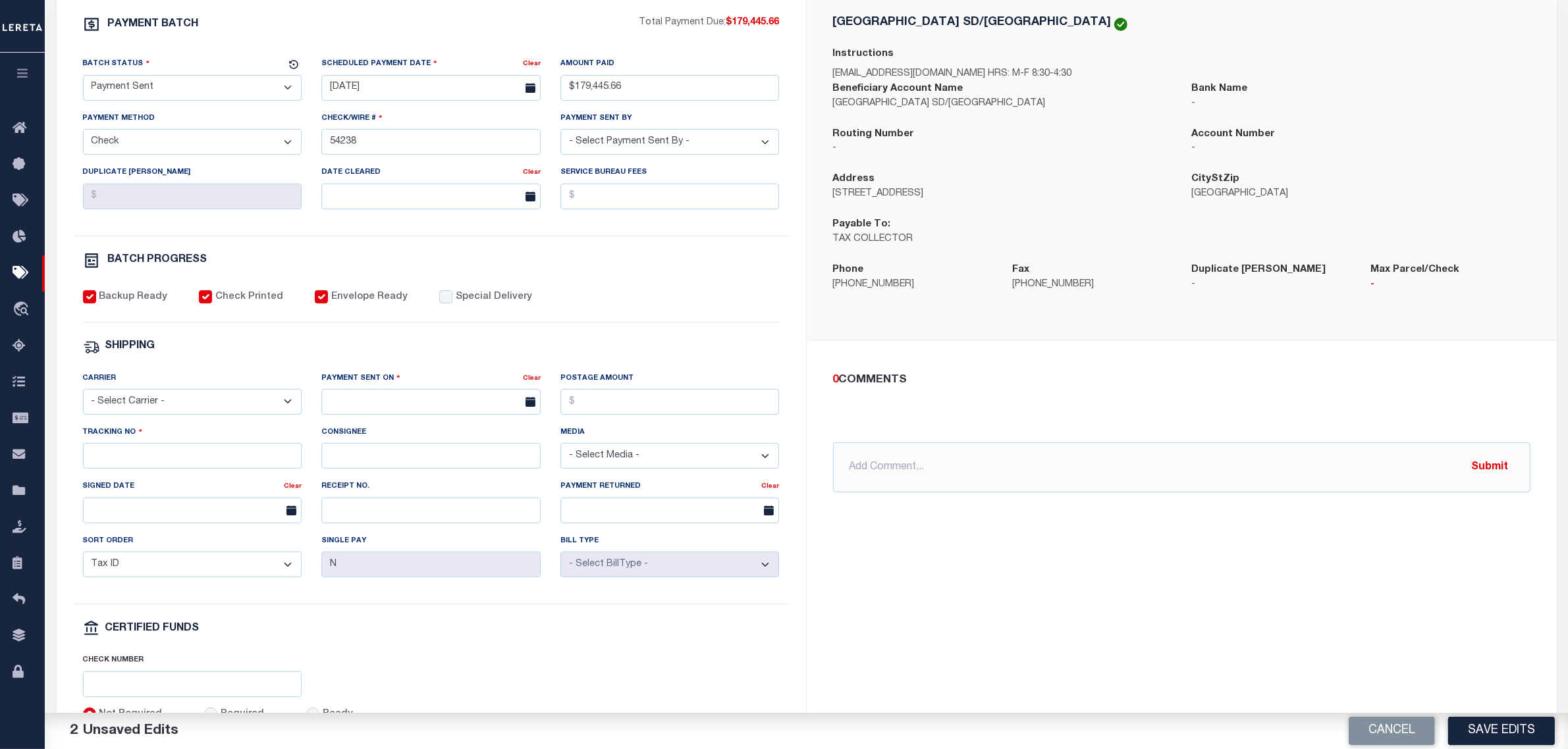
click at [198, 397] on div "Carrier - Select Carrier - E-mail Fax Fedex FTP Other UPS USPS" at bounding box center [192, 393] width 219 height 44
click at [201, 412] on select "- Select Carrier - E-mail Fax Fedex FTP Other UPS USPS" at bounding box center [192, 402] width 219 height 26
select select "FDX"
click at [83, 399] on select "- Select Carrier - E-mail Fax Fedex FTP Other UPS USPS" at bounding box center [192, 402] width 219 height 26
click at [379, 415] on input "text" at bounding box center [431, 402] width 219 height 26
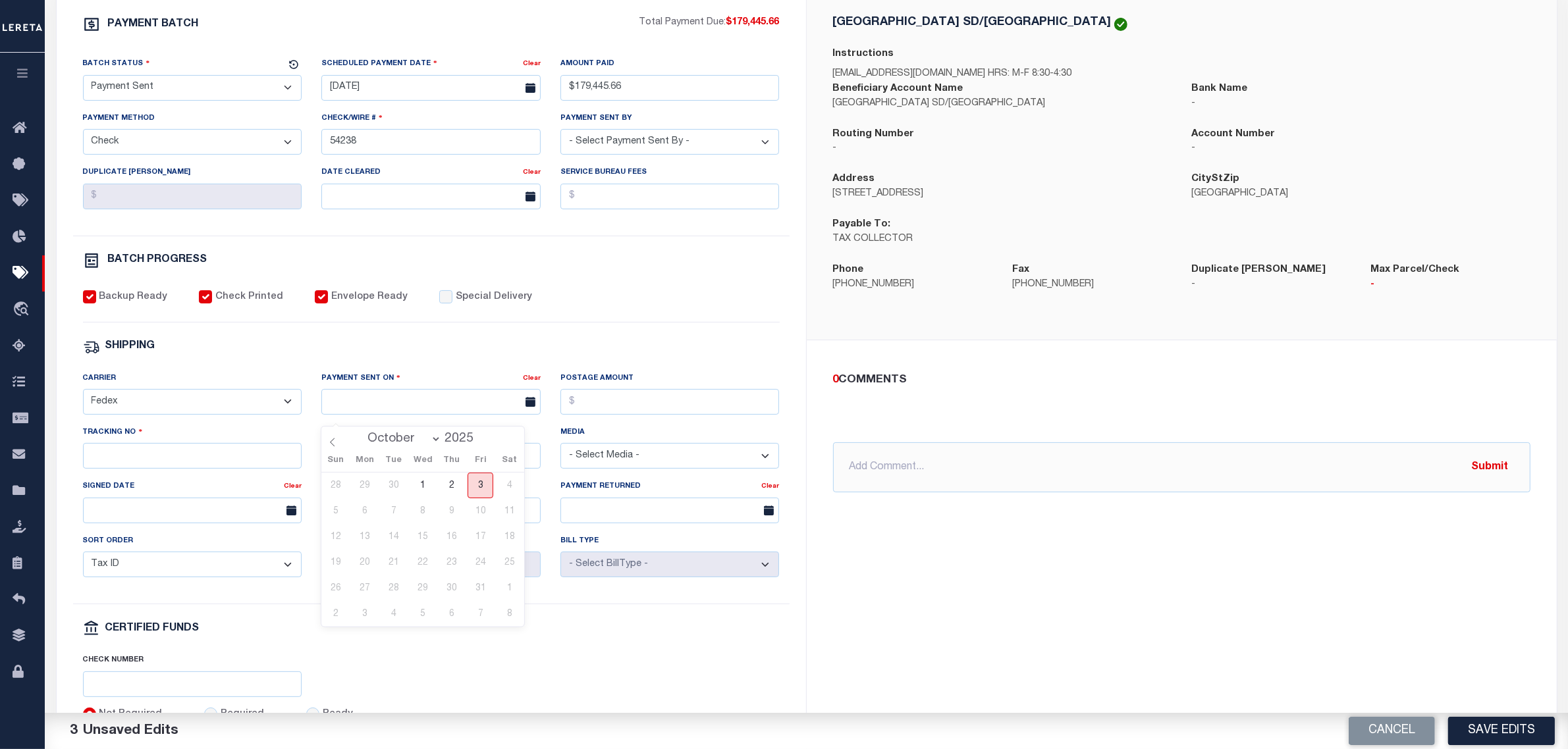
click at [486, 494] on span "3" at bounding box center [480, 486] width 26 height 26
type input "[DATE]"
click at [191, 463] on input "Tracking No" at bounding box center [192, 456] width 219 height 26
type input "884894761608"
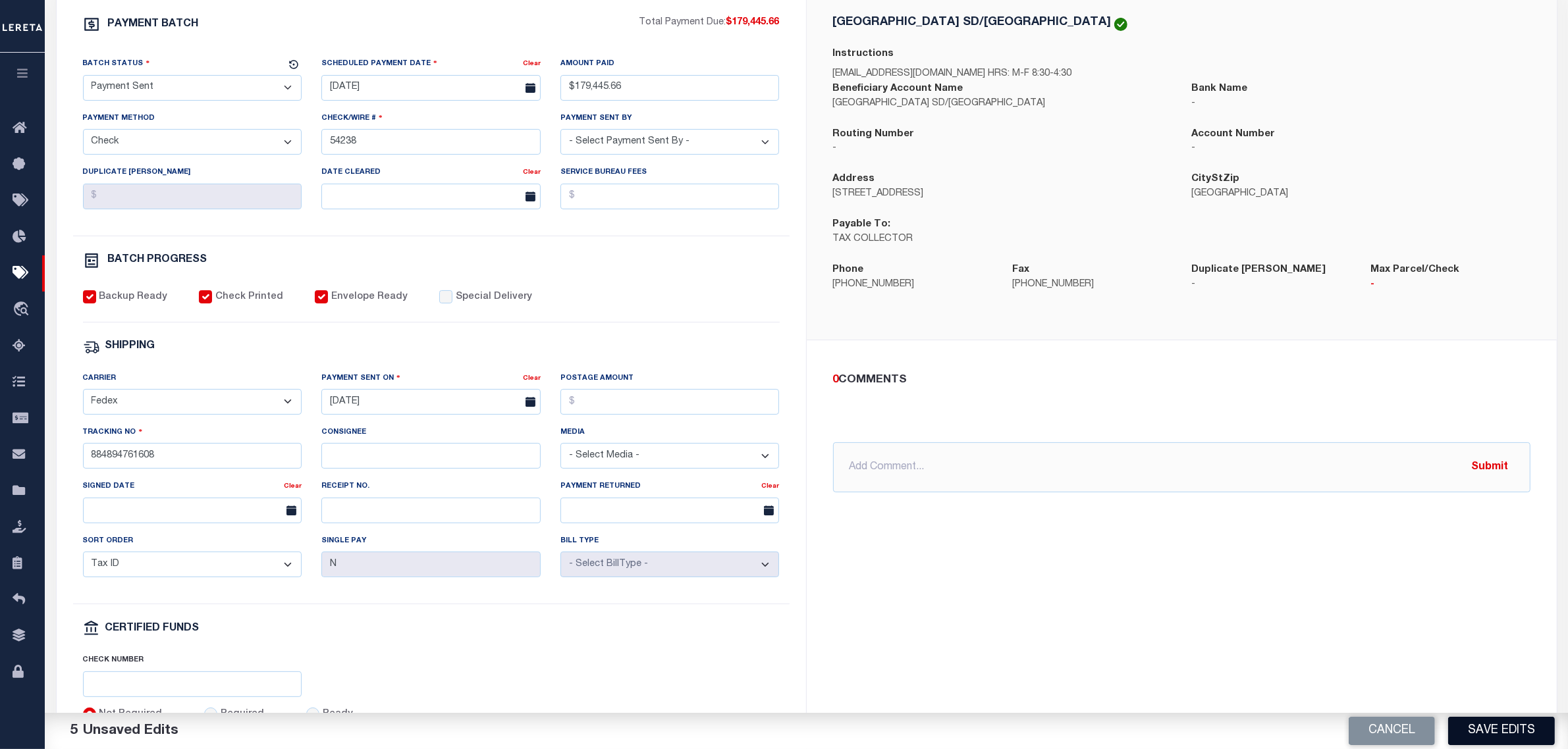
click at [1488, 729] on button "Save Edits" at bounding box center [1501, 731] width 106 height 28
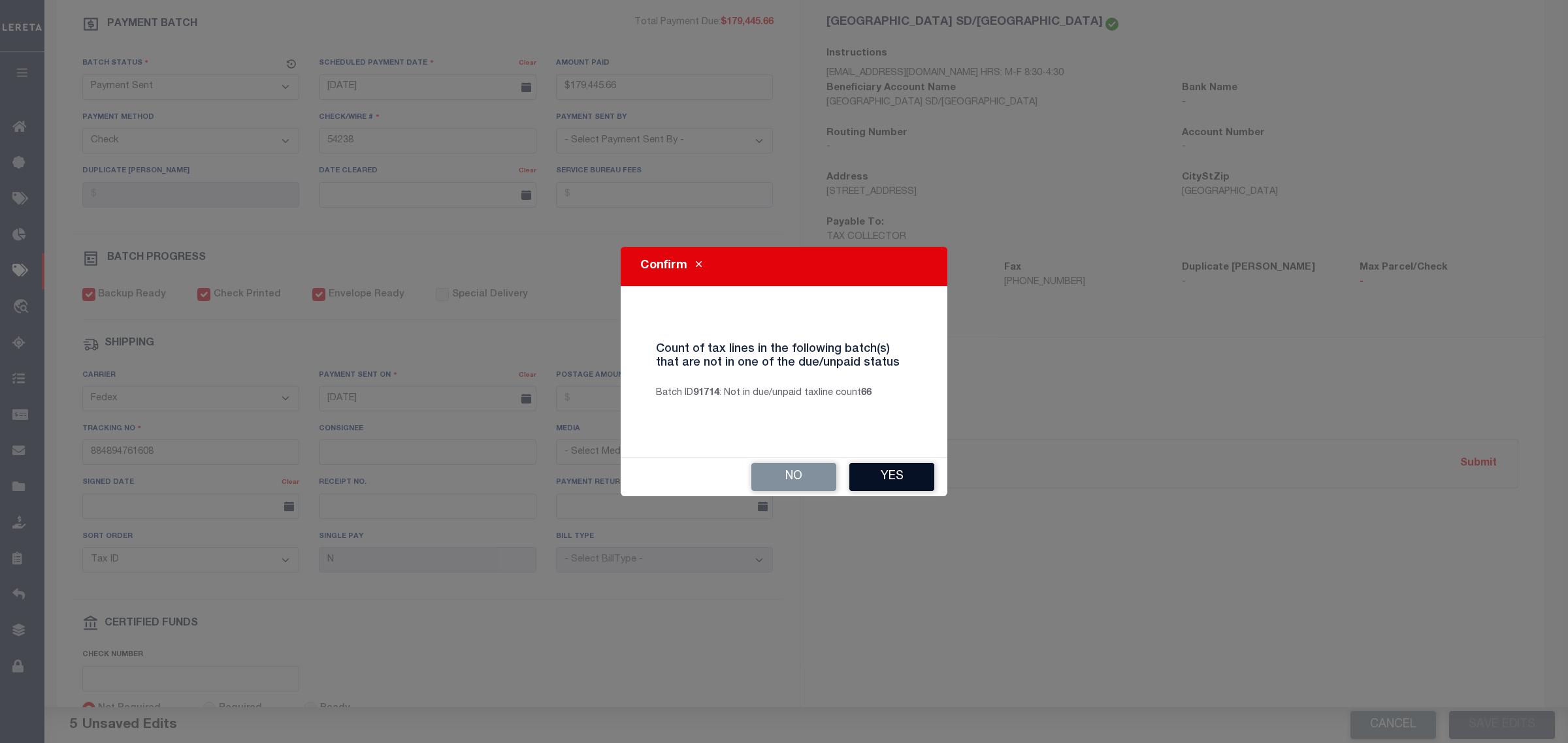
click at [892, 480] on button "Yes" at bounding box center [892, 477] width 85 height 28
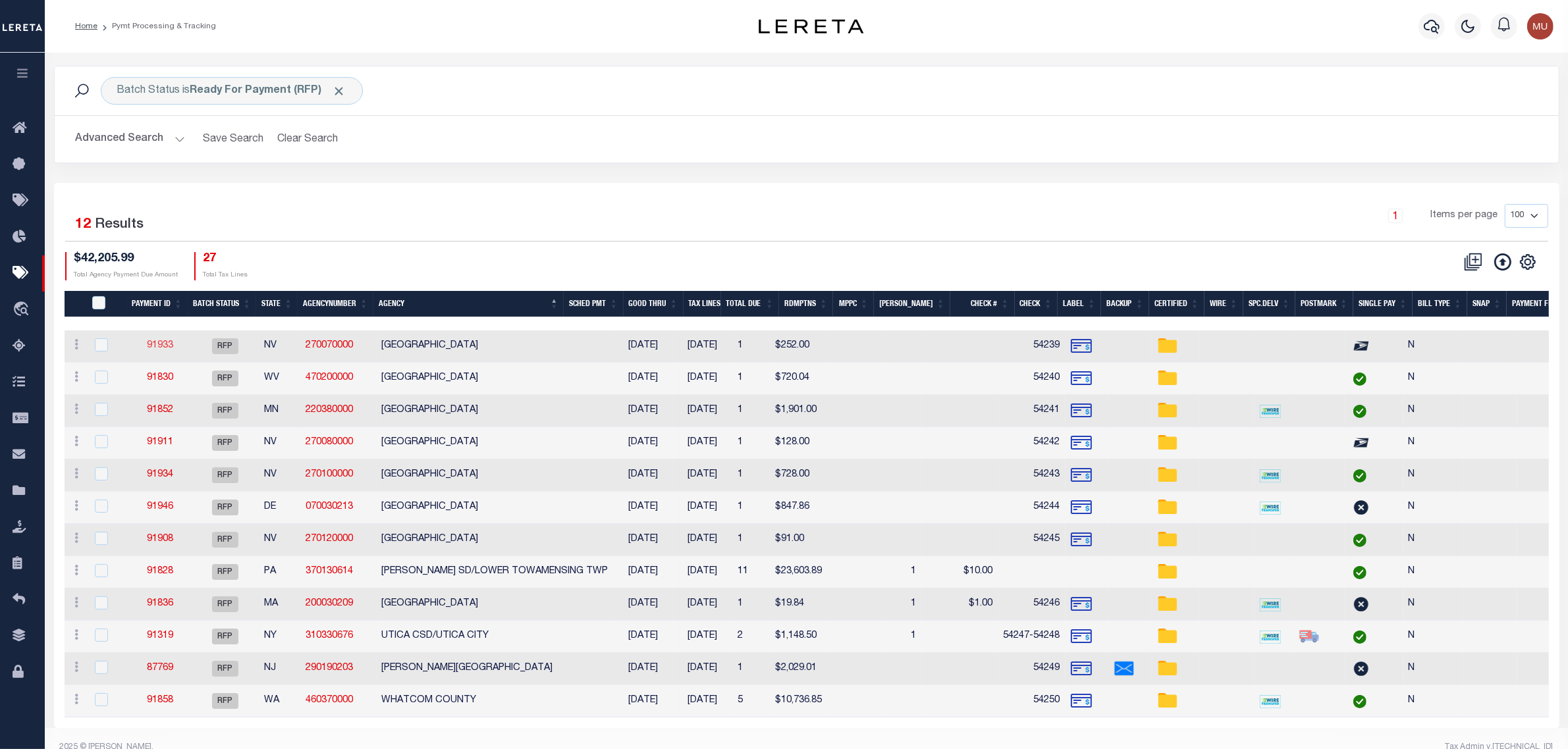
click at [159, 345] on link "91933" at bounding box center [160, 345] width 26 height 9
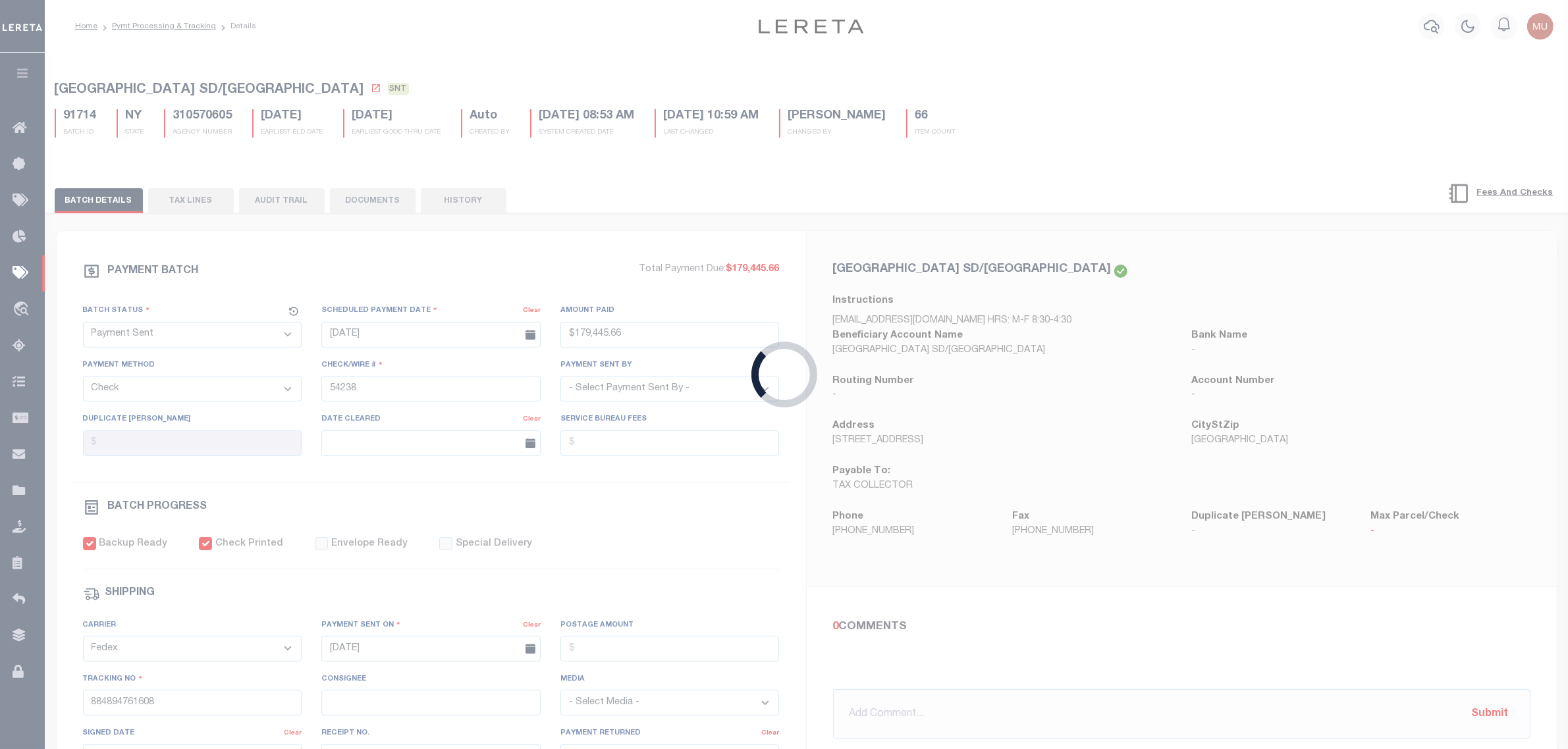
select select "RFP"
type input "$252"
type input "54239"
select select "[PERSON_NAME]"
checkbox input "false"
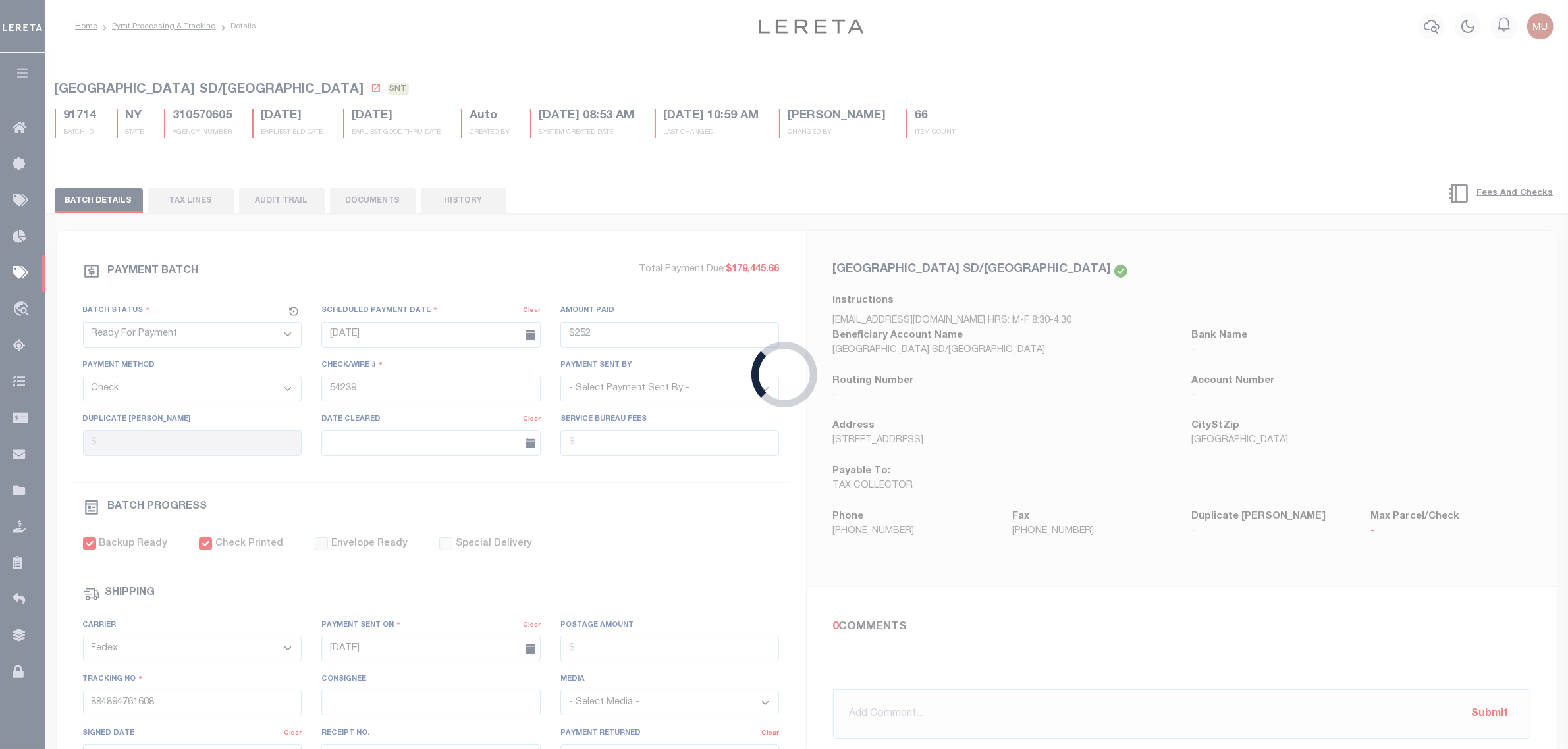
select select
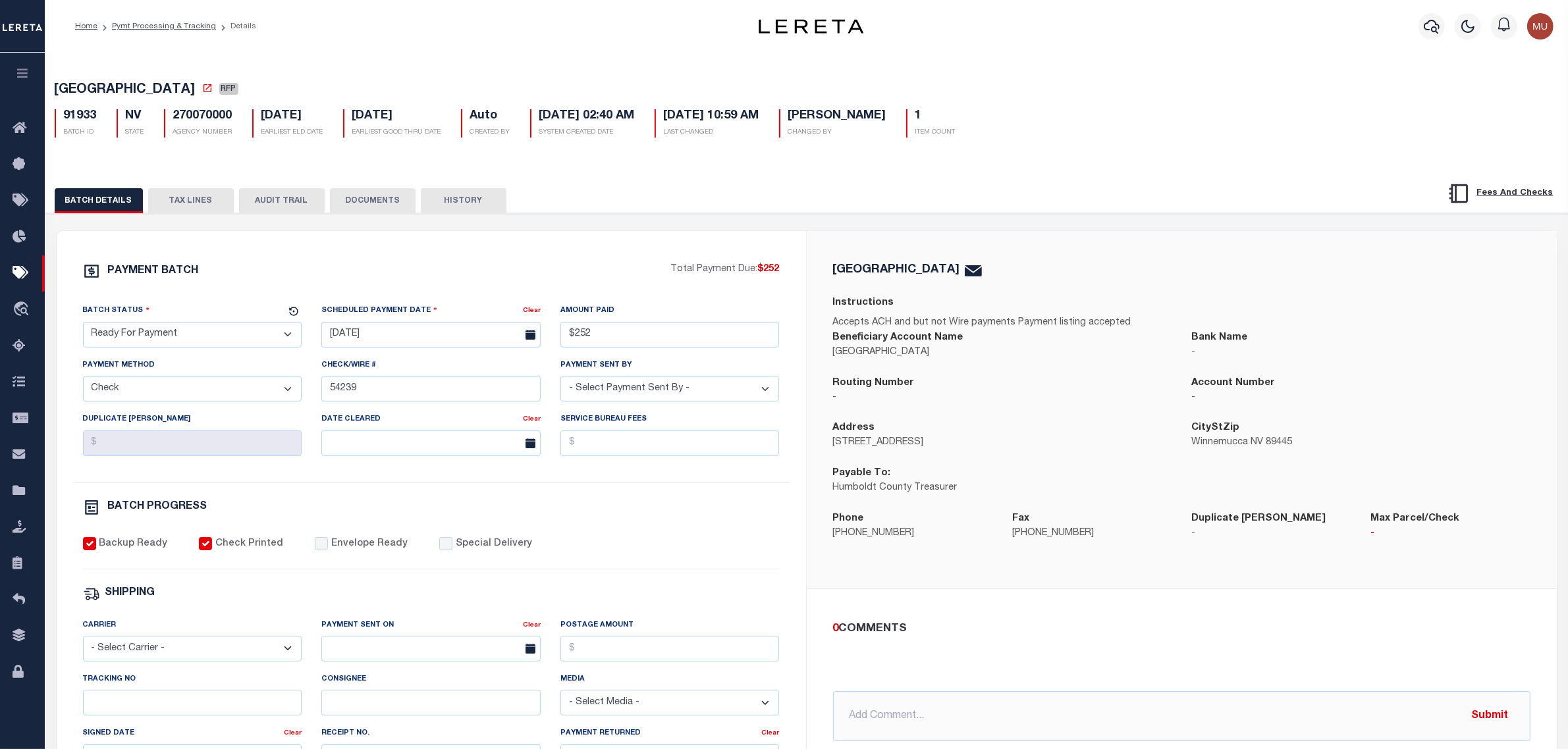
click at [255, 336] on select "- Select Status - Scheduled for Payment Ready For Payment Payment Sent Cleared …" at bounding box center [192, 335] width 219 height 26
select select "SNT"
click at [83, 326] on select "- Select Status - Scheduled for Payment Ready For Payment Payment Sent Cleared …" at bounding box center [192, 335] width 219 height 26
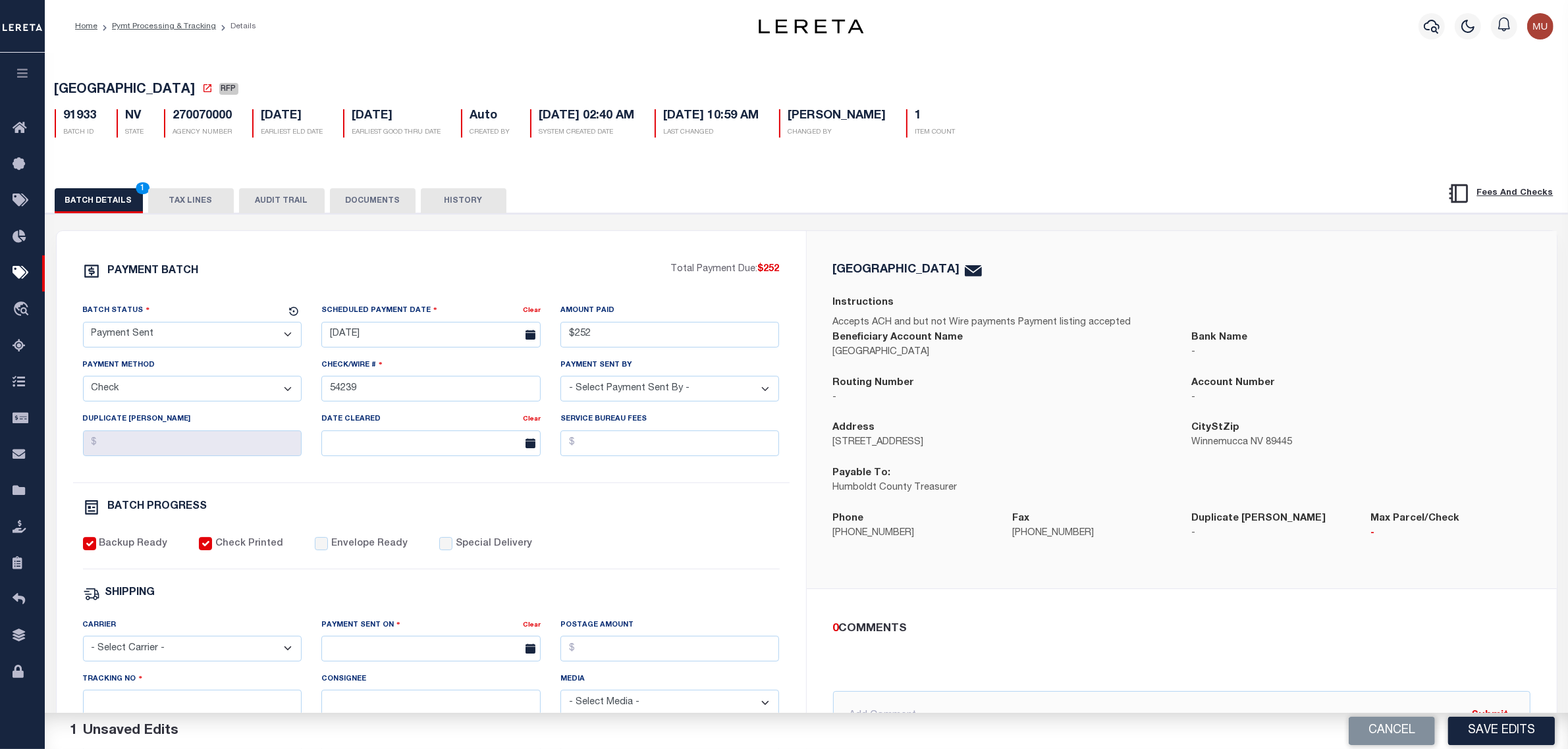
click at [331, 547] on label "Envelope Ready" at bounding box center [369, 545] width 77 height 15
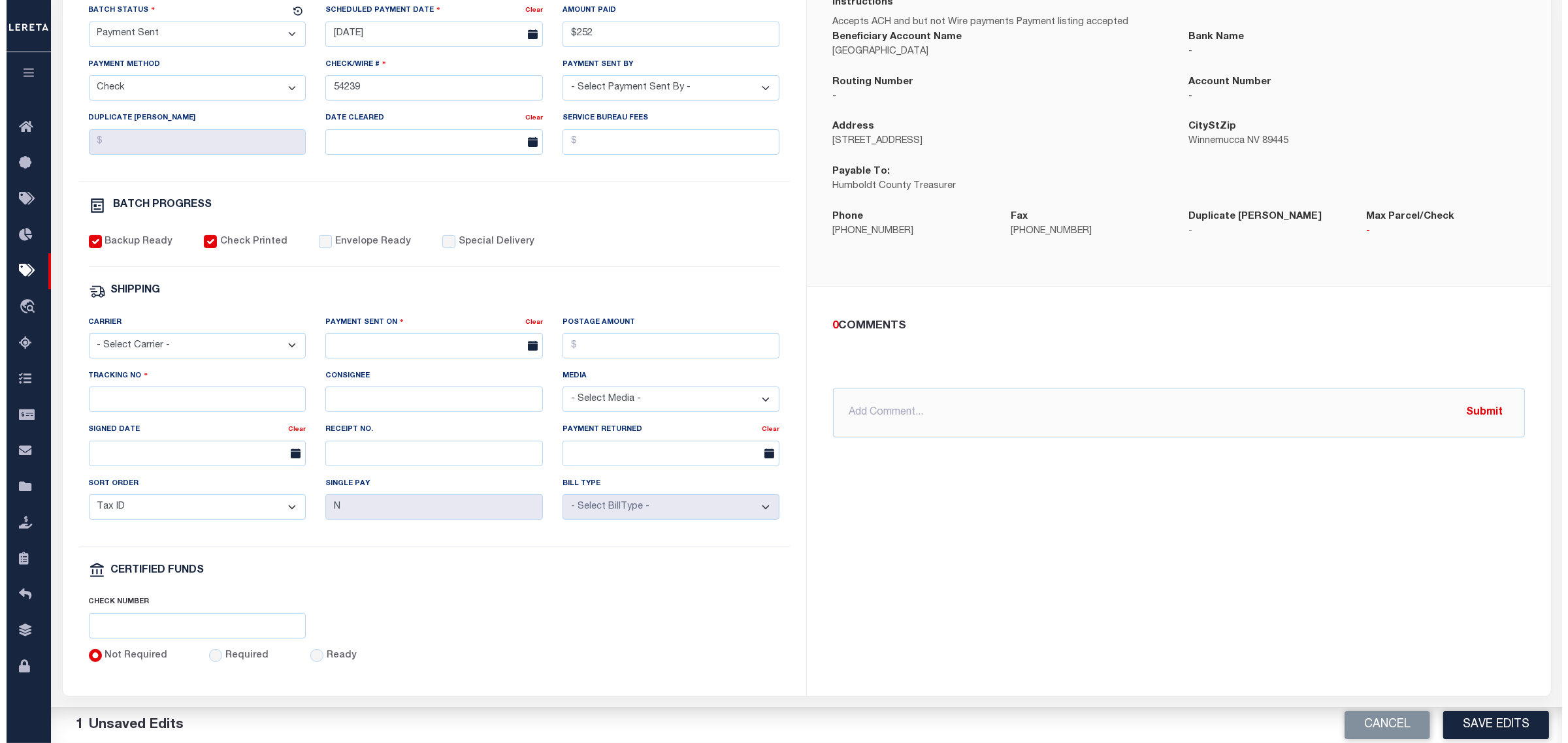
scroll to position [327, 0]
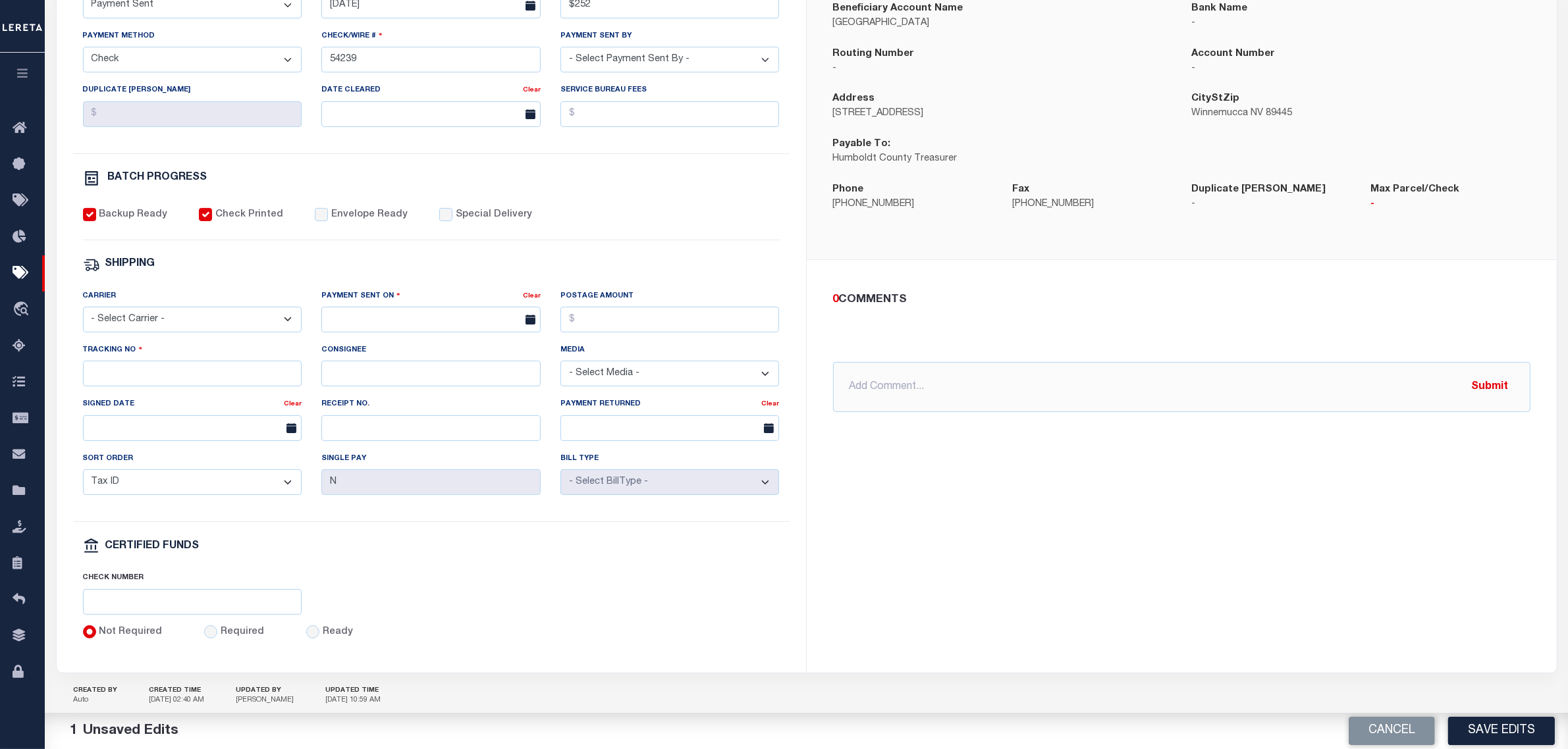
click at [355, 223] on label "Envelope Ready" at bounding box center [369, 215] width 77 height 15
click at [328, 221] on input "Envelope Ready" at bounding box center [321, 214] width 13 height 13
checkbox input "true"
click at [180, 326] on select "- Select Carrier - E-mail Fax Fedex FTP Other UPS USPS" at bounding box center [192, 320] width 219 height 26
click at [83, 317] on select "- Select Carrier - E-mail Fax Fedex FTP Other UPS USPS" at bounding box center [192, 320] width 219 height 26
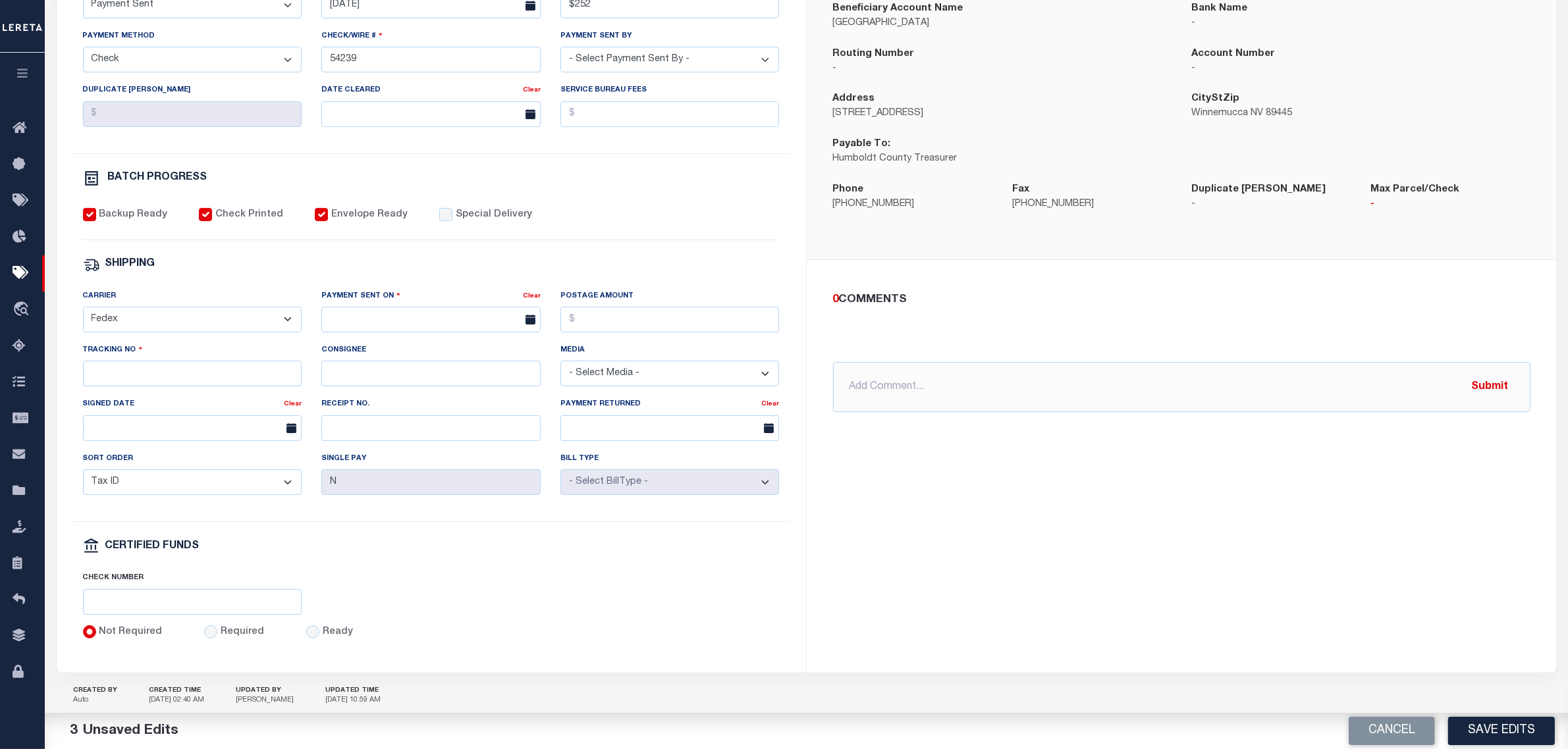
click at [185, 416] on div "Signed Date" at bounding box center [183, 406] width 201 height 18
click at [185, 327] on select "- Select Carrier - E-mail Fax Fedex FTP Other UPS USPS" at bounding box center [192, 320] width 219 height 26
select select "USS"
click at [83, 317] on select "- Select Carrier - E-mail Fax Fedex FTP Other UPS USPS" at bounding box center [192, 320] width 219 height 26
click at [373, 331] on input "text" at bounding box center [431, 320] width 219 height 26
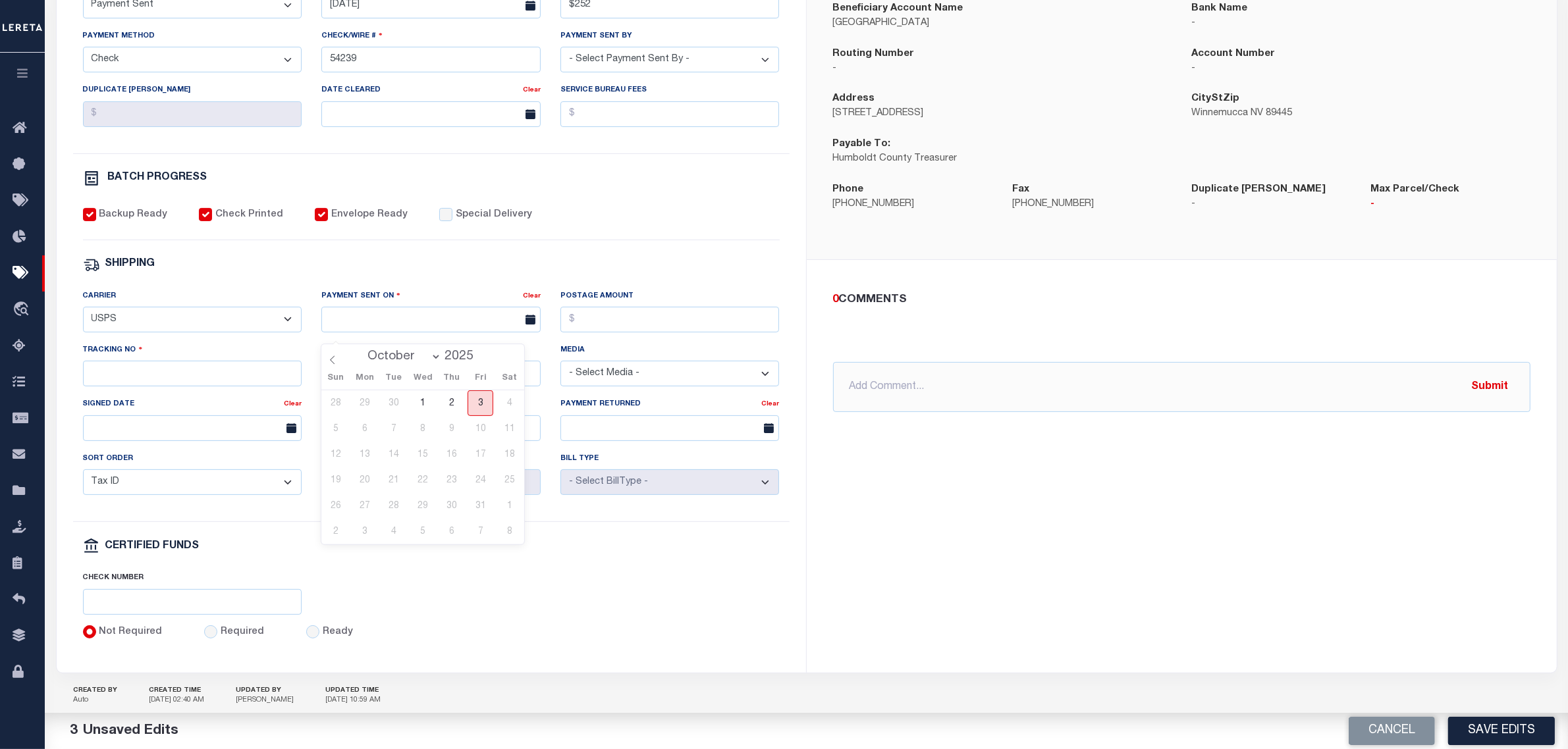
click at [473, 403] on span "3" at bounding box center [480, 404] width 26 height 26
type input "[DATE]"
click at [208, 376] on input "Tracking No" at bounding box center [192, 374] width 219 height 26
type input "9405540109627009519125"
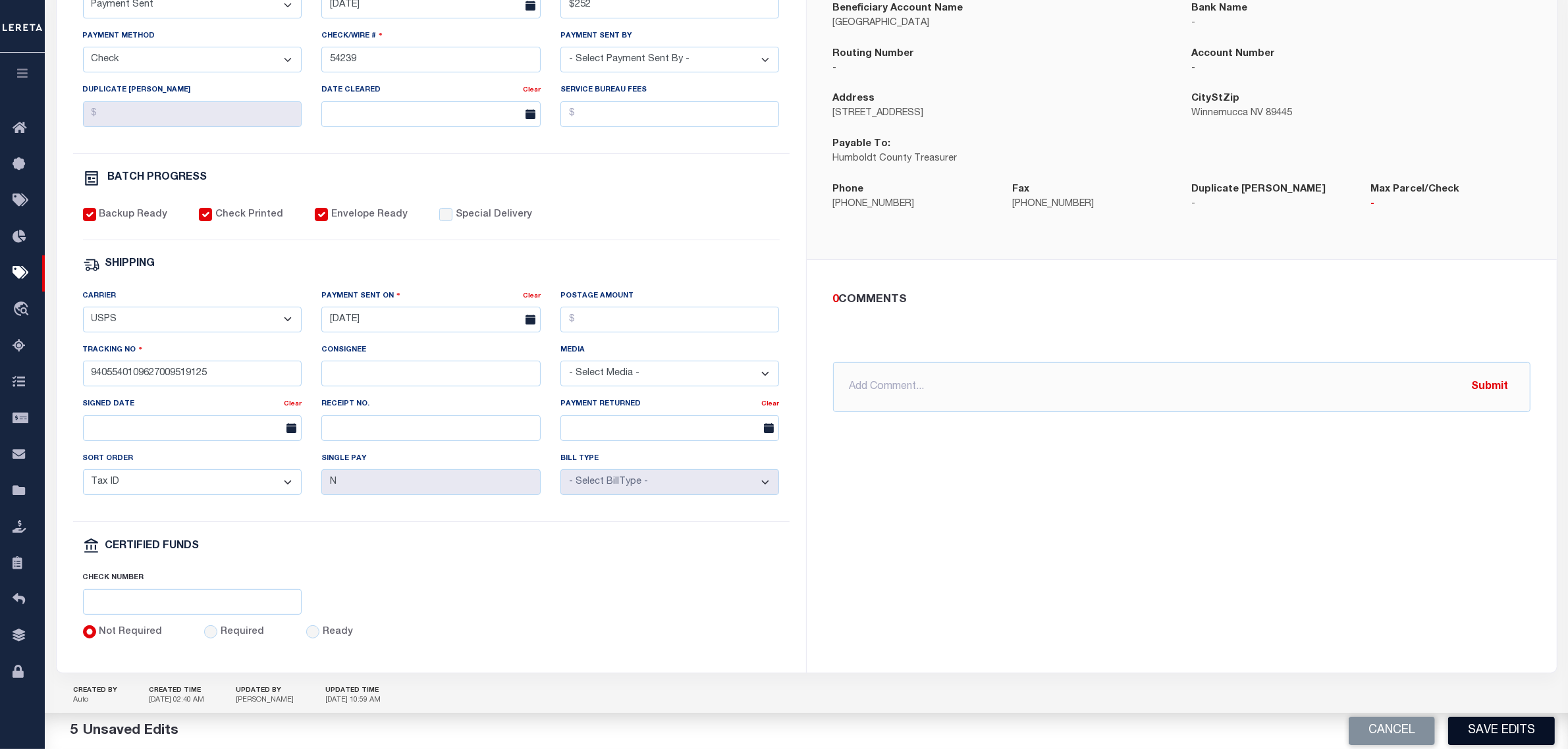
click at [1501, 735] on button "Save Edits" at bounding box center [1501, 731] width 106 height 28
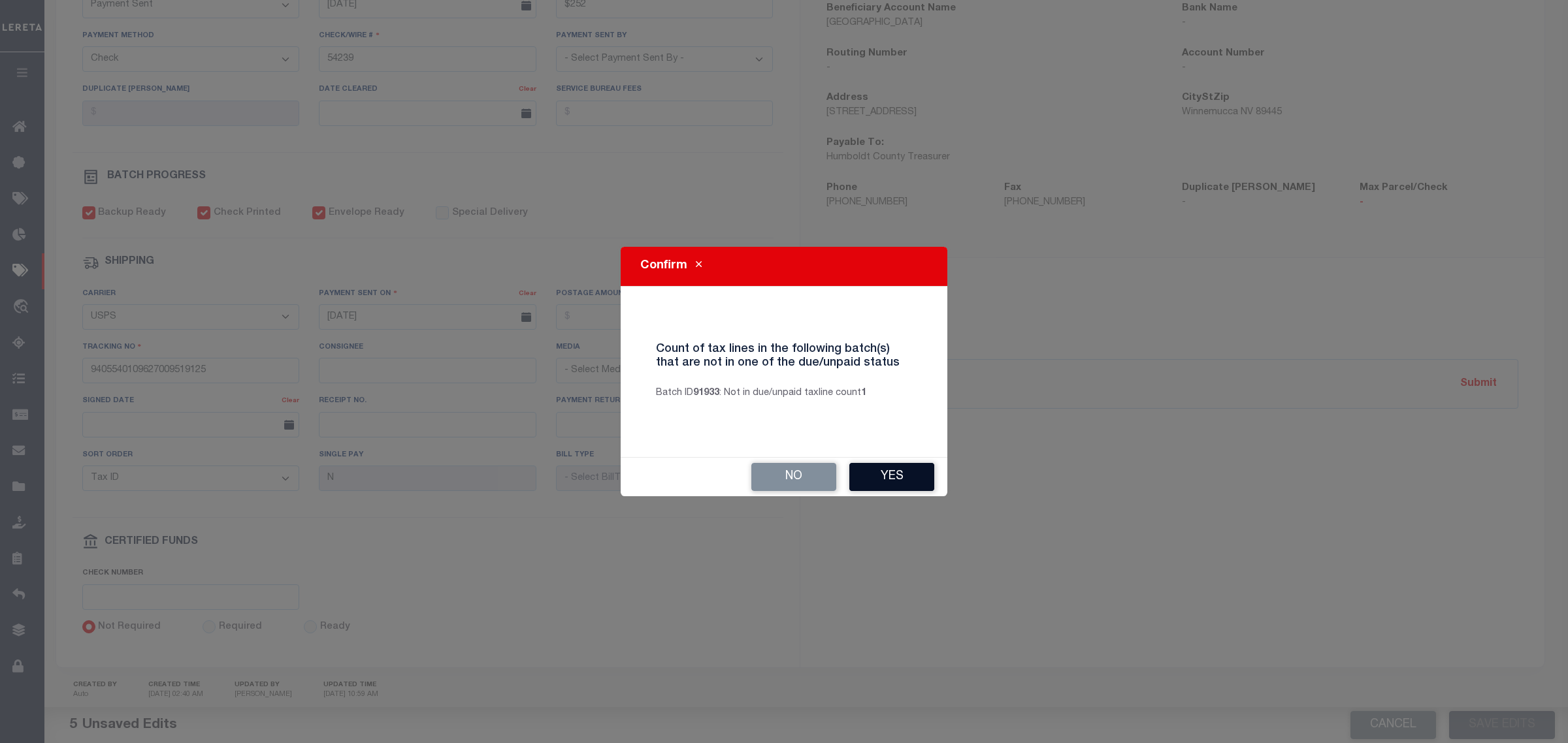
click at [906, 478] on button "Yes" at bounding box center [892, 477] width 85 height 28
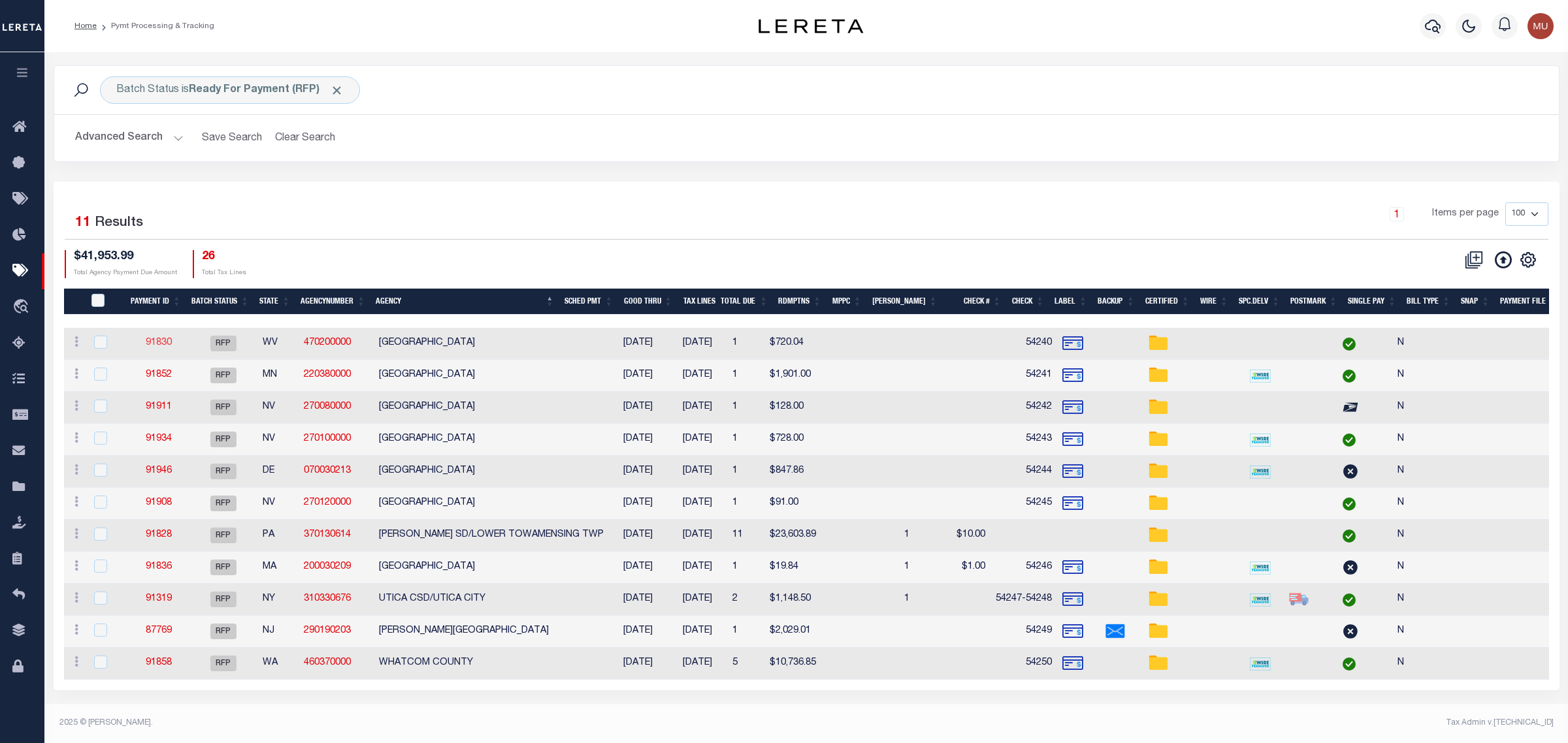
click at [166, 343] on link "91830" at bounding box center [159, 343] width 26 height 9
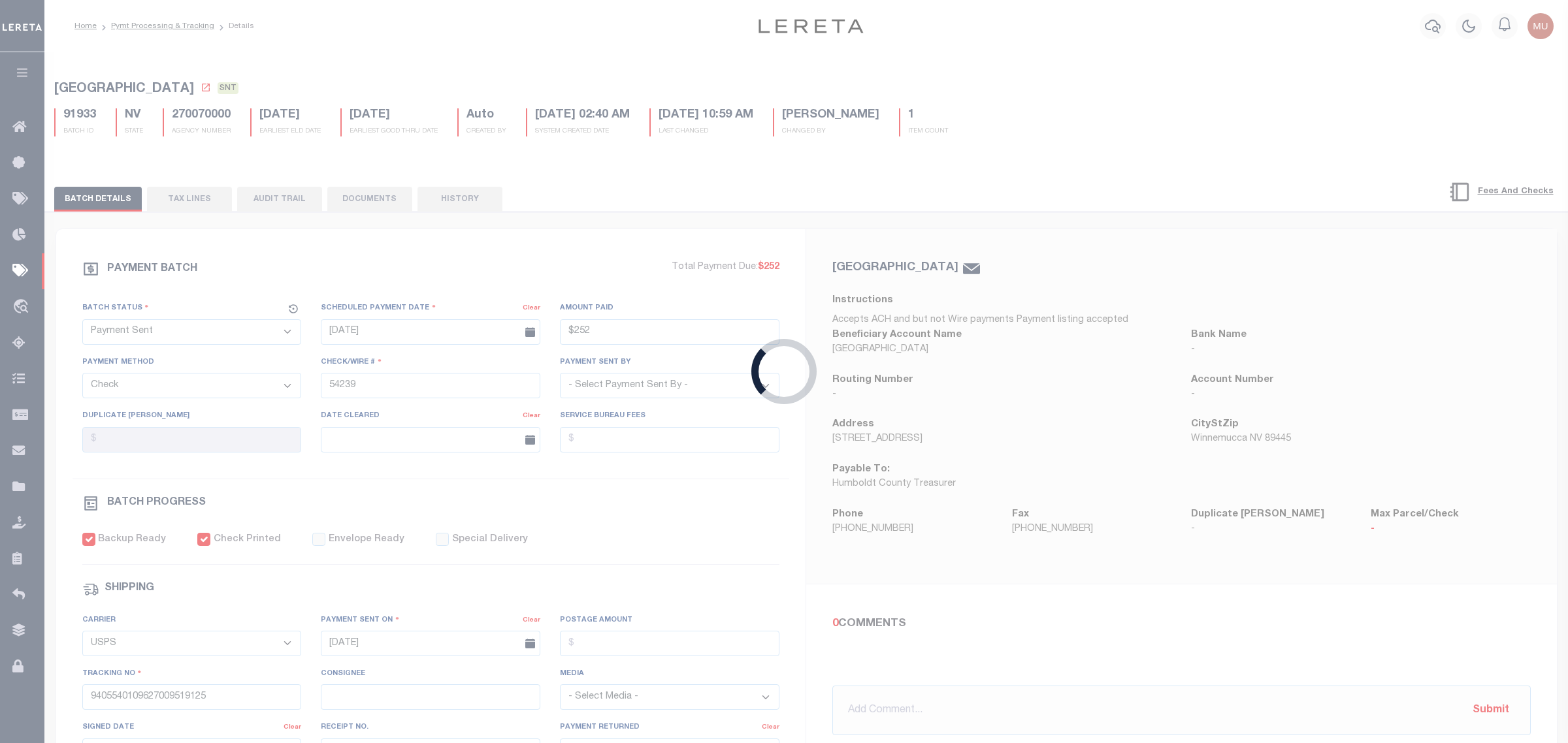
select select "RFP"
type input "$720.04"
type input "54240"
select select "[PERSON_NAME]"
checkbox input "false"
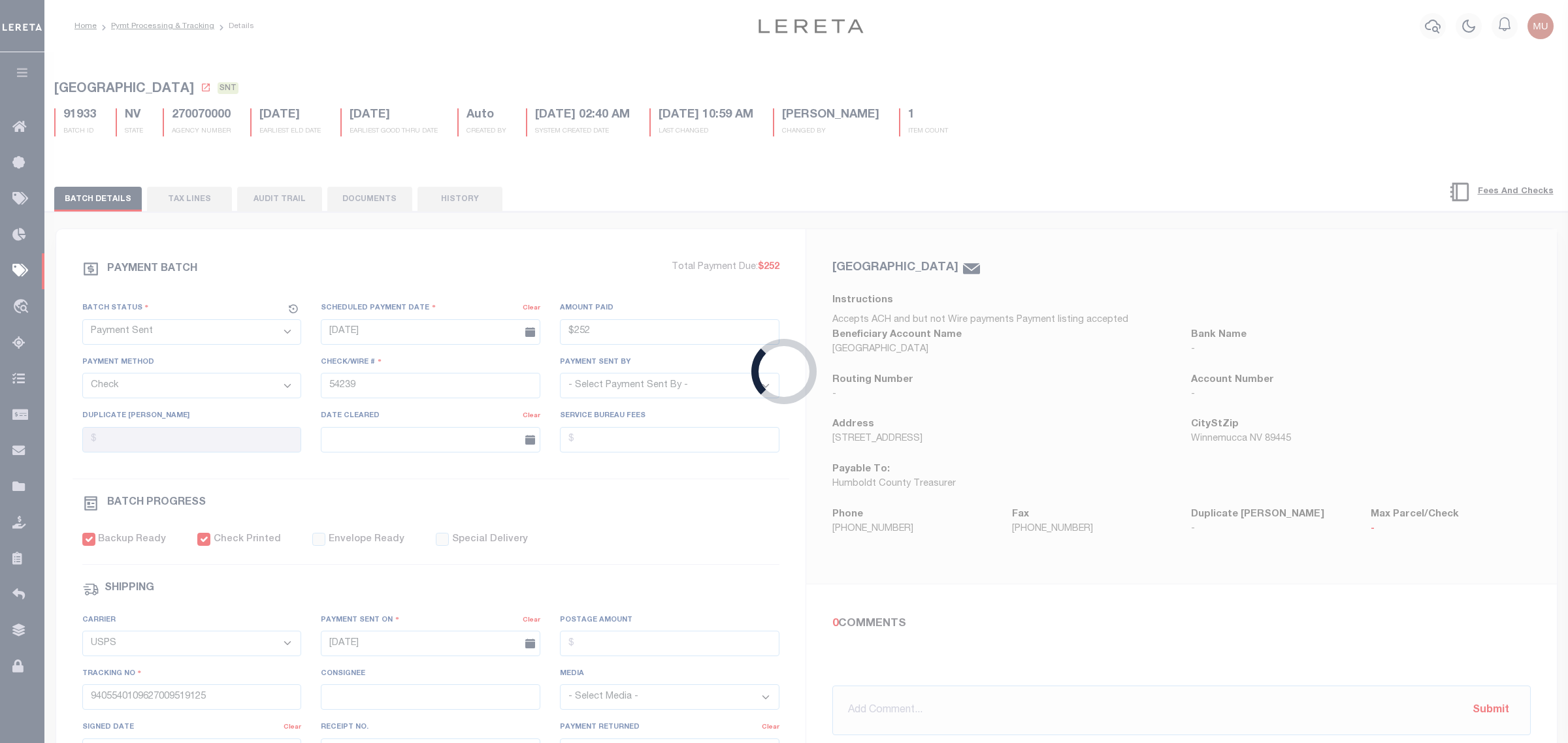
select select
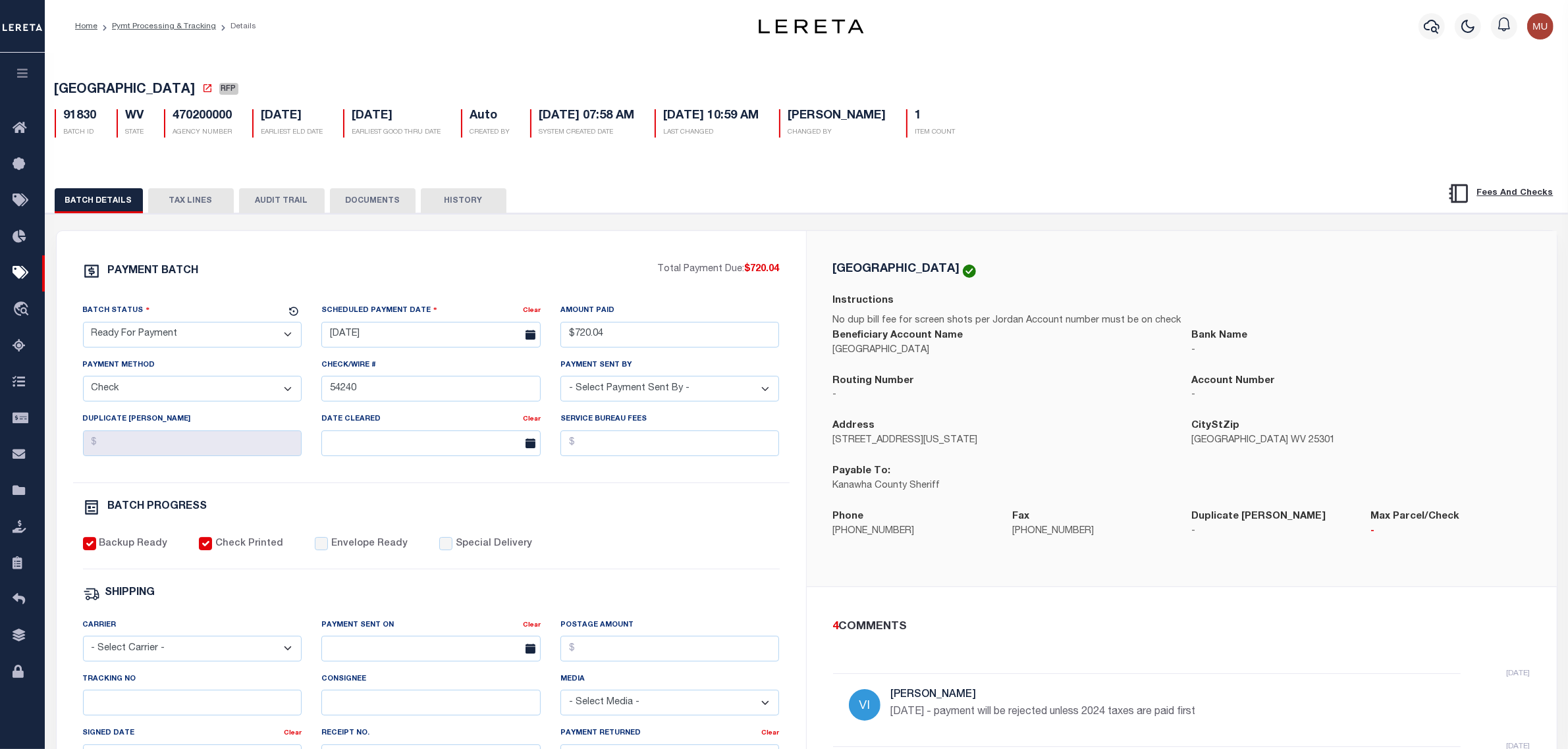
drag, startPoint x: 218, startPoint y: 336, endPoint x: 221, endPoint y: 350, distance: 14.3
click at [218, 336] on select "- Select Status - Scheduled for Payment Ready For Payment Payment Sent Cleared …" at bounding box center [192, 335] width 219 height 26
select select "SNT"
click at [83, 326] on select "- Select Status - Scheduled for Payment Ready For Payment Payment Sent Cleared …" at bounding box center [192, 335] width 219 height 26
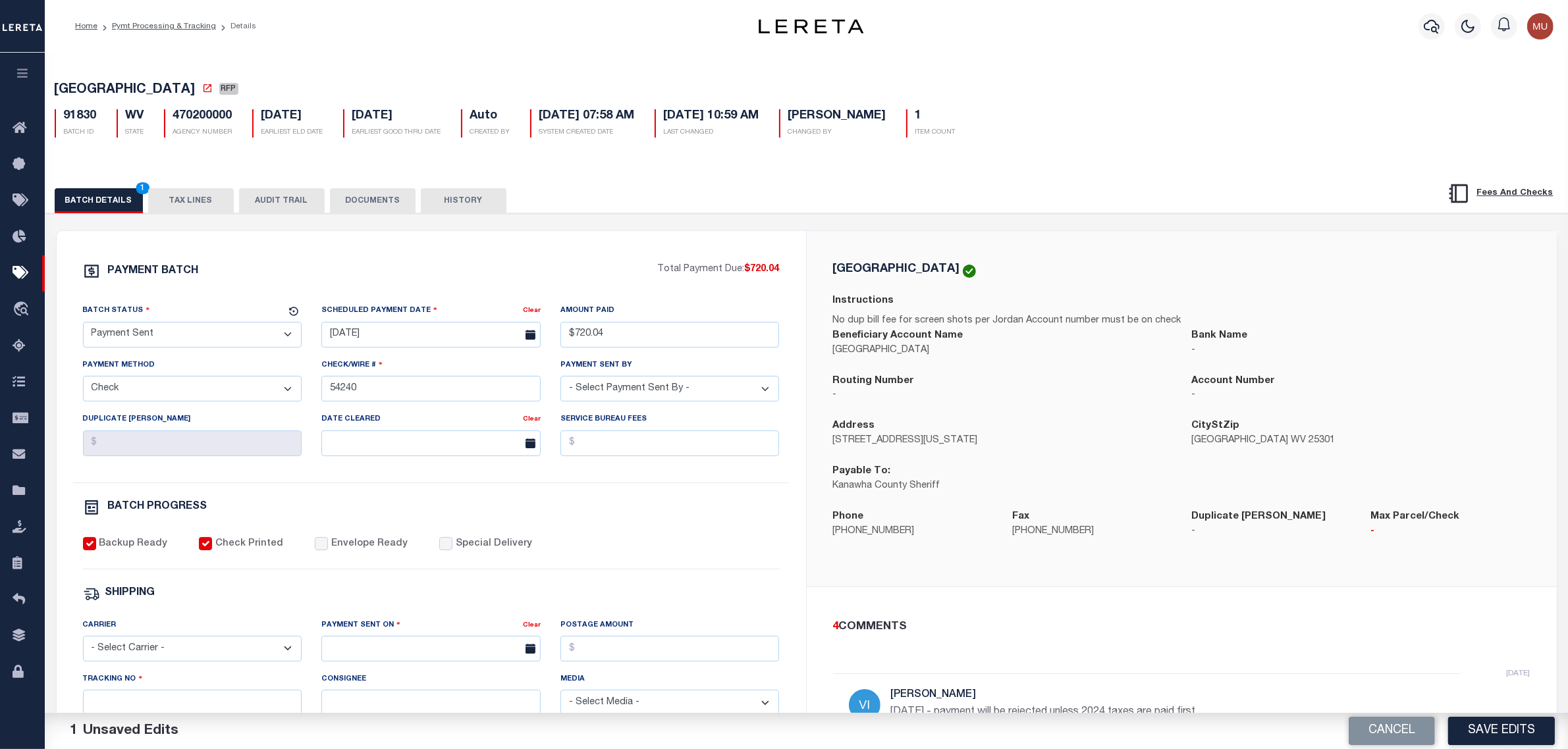
click at [331, 561] on div "Backup Ready Check Printed Envelope Ready Special Delivery" at bounding box center [431, 554] width 697 height 32
click at [350, 551] on label "Envelope Ready" at bounding box center [369, 545] width 77 height 15
click at [328, 551] on input "Envelope Ready" at bounding box center [321, 544] width 13 height 13
checkbox input "true"
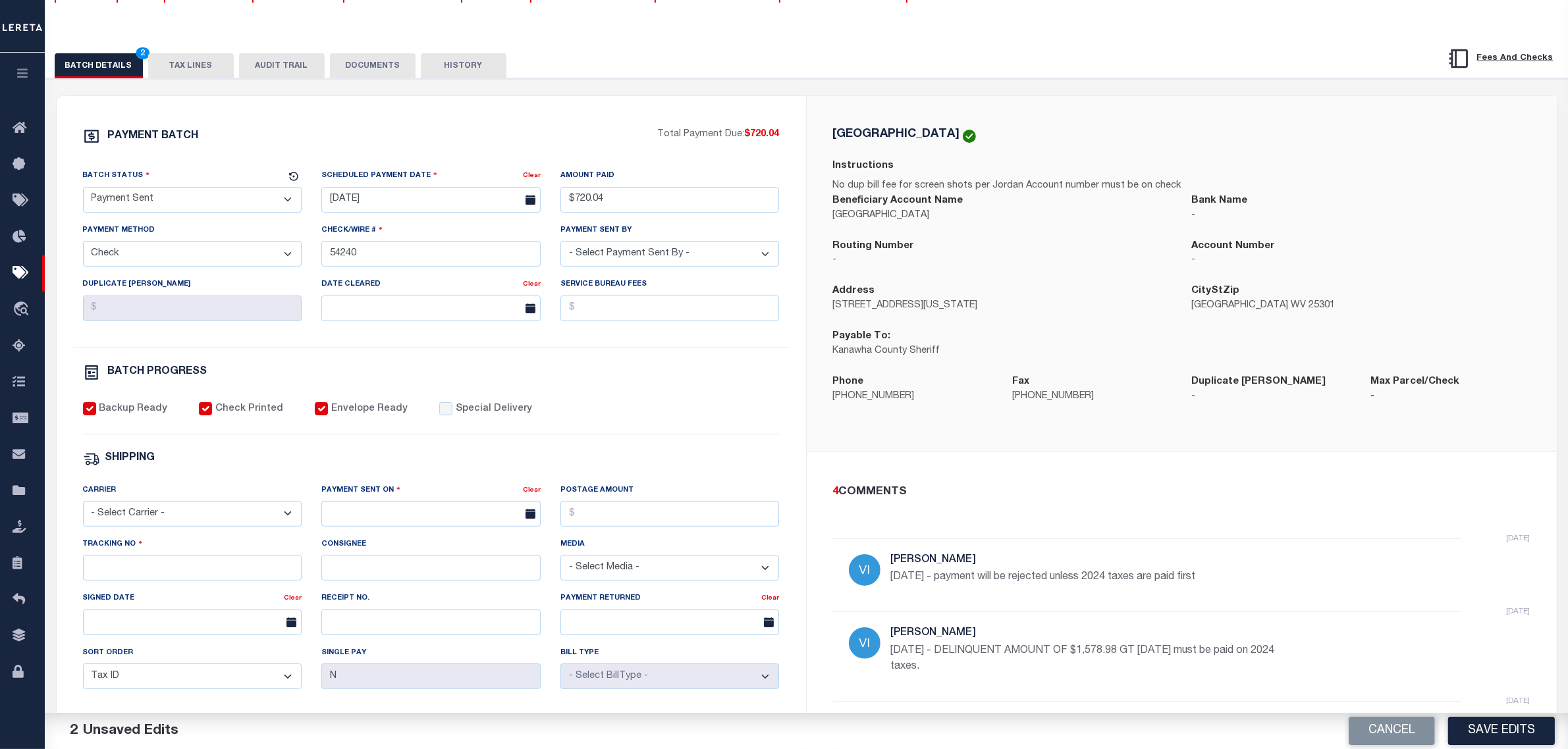
scroll to position [165, 0]
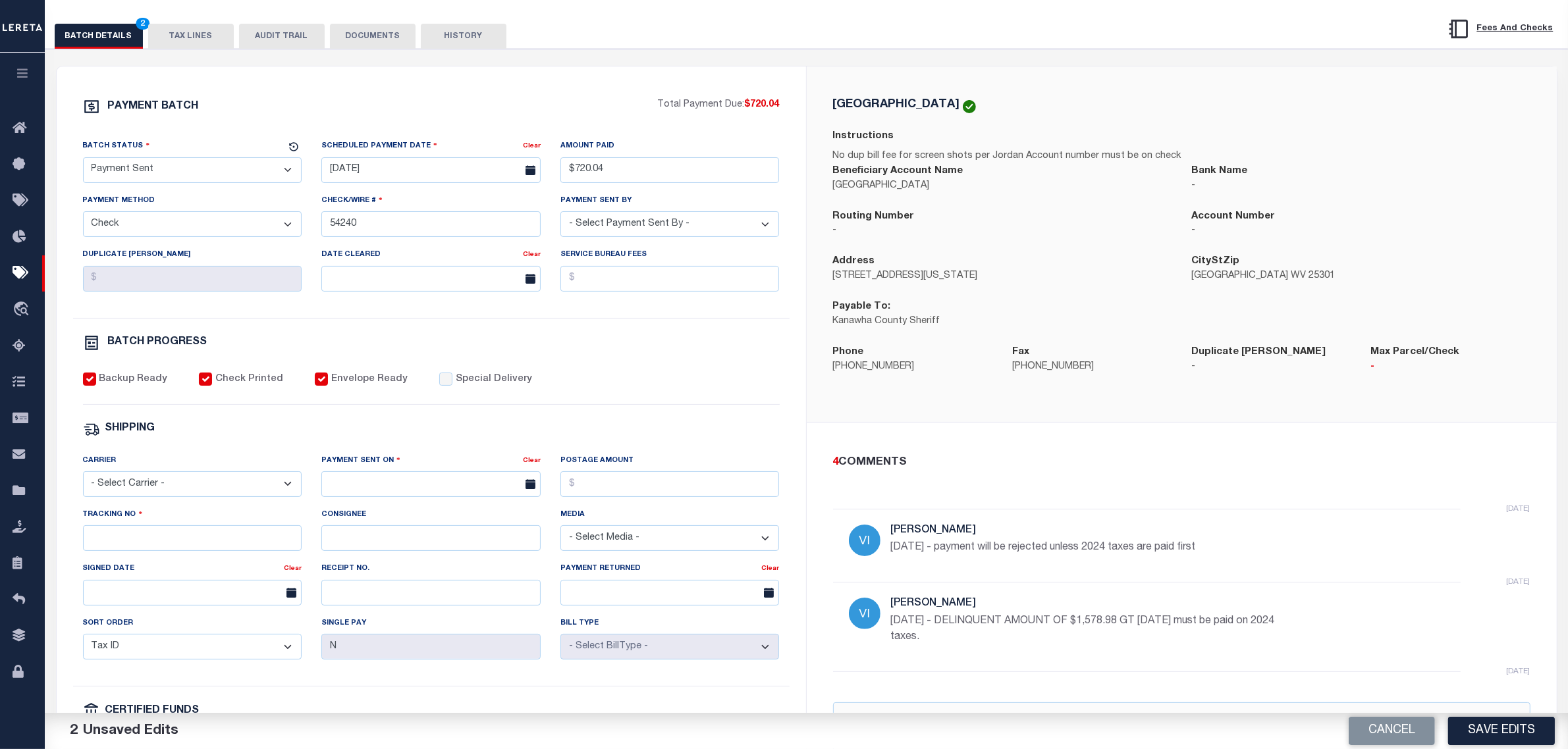
click at [205, 476] on div "Carrier - Select Carrier - E-mail Fax Fedex FTP Other UPS USPS" at bounding box center [192, 475] width 219 height 44
drag, startPoint x: 201, startPoint y: 498, endPoint x: 196, endPoint y: 505, distance: 8.6
click at [201, 497] on select "- Select Carrier - E-mail Fax Fedex FTP Other UPS USPS" at bounding box center [192, 485] width 219 height 26
select select "FDX"
click at [83, 482] on select "- Select Carrier - E-mail Fax Fedex FTP Other UPS USPS" at bounding box center [192, 485] width 219 height 26
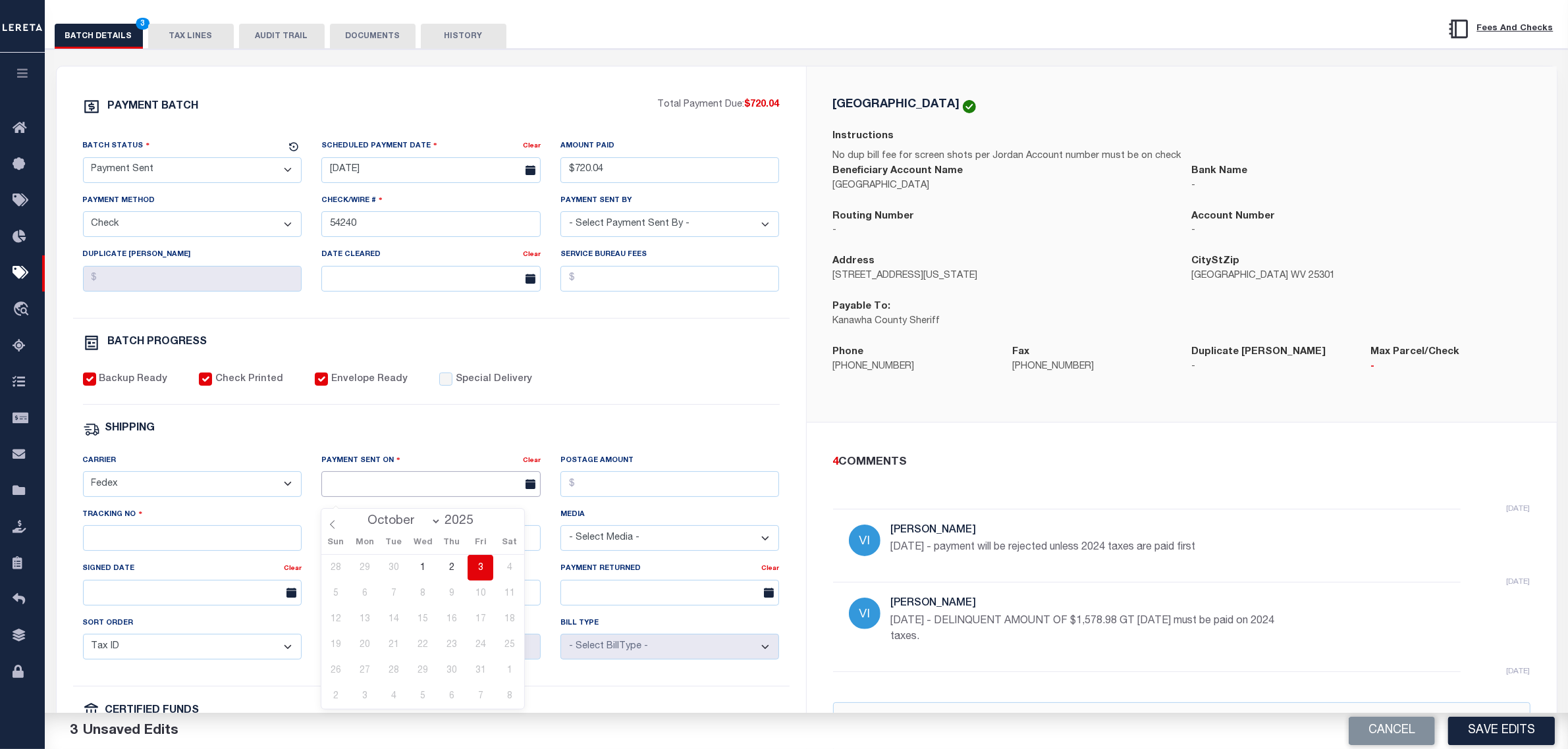
click at [388, 496] on input "text" at bounding box center [431, 485] width 219 height 26
click at [484, 570] on span "3" at bounding box center [480, 568] width 26 height 26
type input "[DATE]"
drag, startPoint x: 225, startPoint y: 558, endPoint x: 214, endPoint y: 555, distance: 11.4
click at [224, 551] on input "Tracking No" at bounding box center [192, 538] width 219 height 26
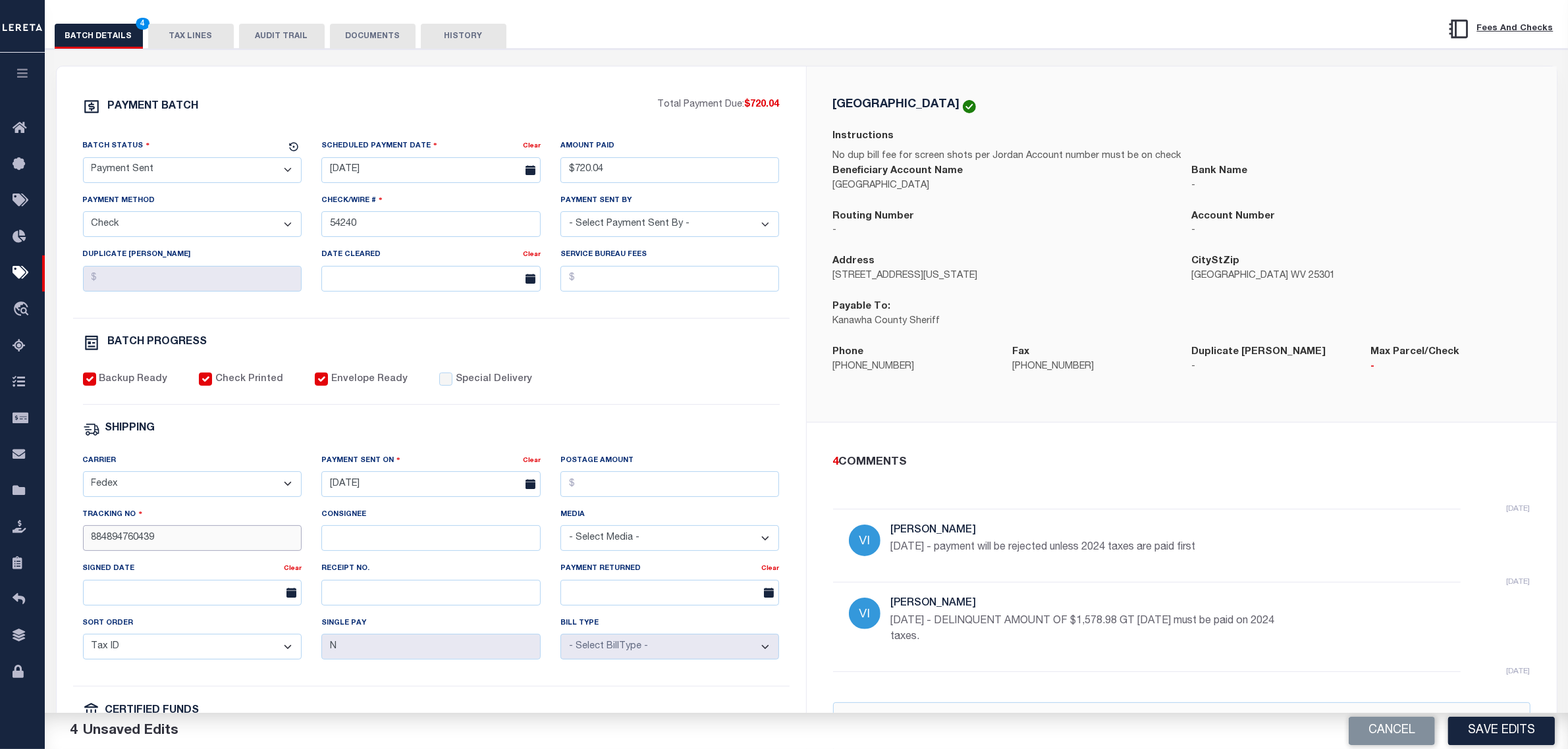
type input "884894760439"
click at [1479, 724] on button "Save Edits" at bounding box center [1501, 731] width 106 height 28
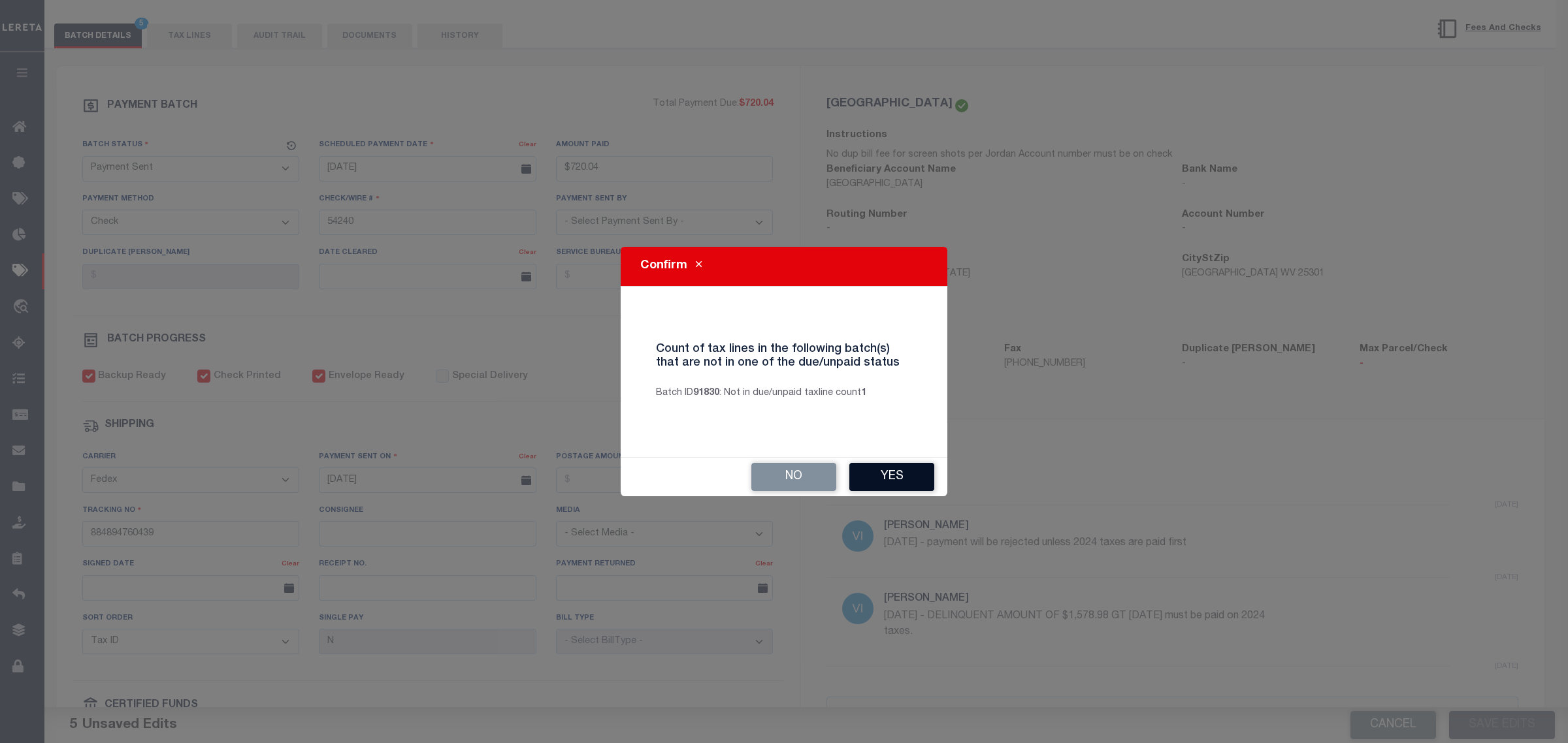
click at [909, 475] on button "Yes" at bounding box center [892, 477] width 85 height 28
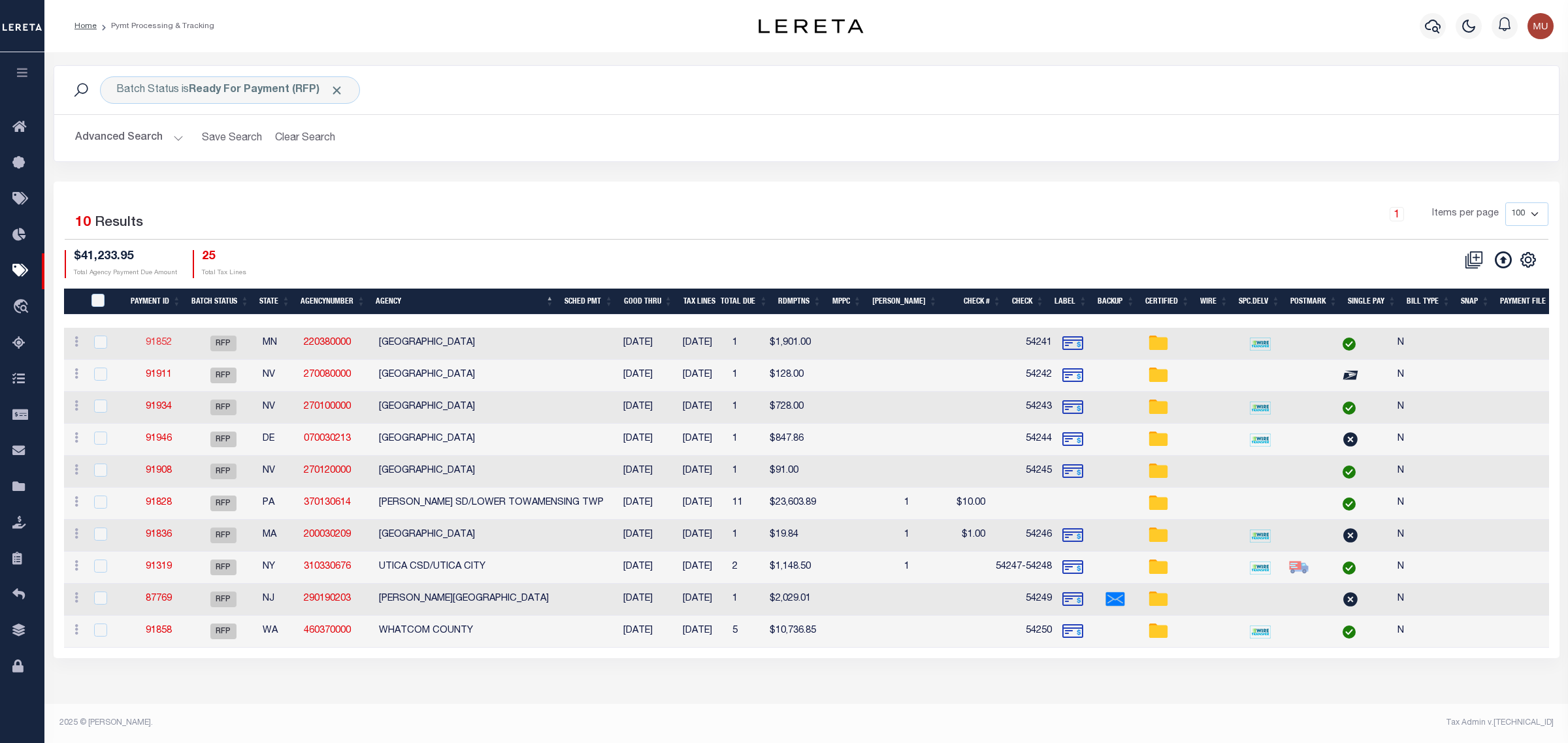
click at [151, 344] on link "91852" at bounding box center [159, 343] width 26 height 9
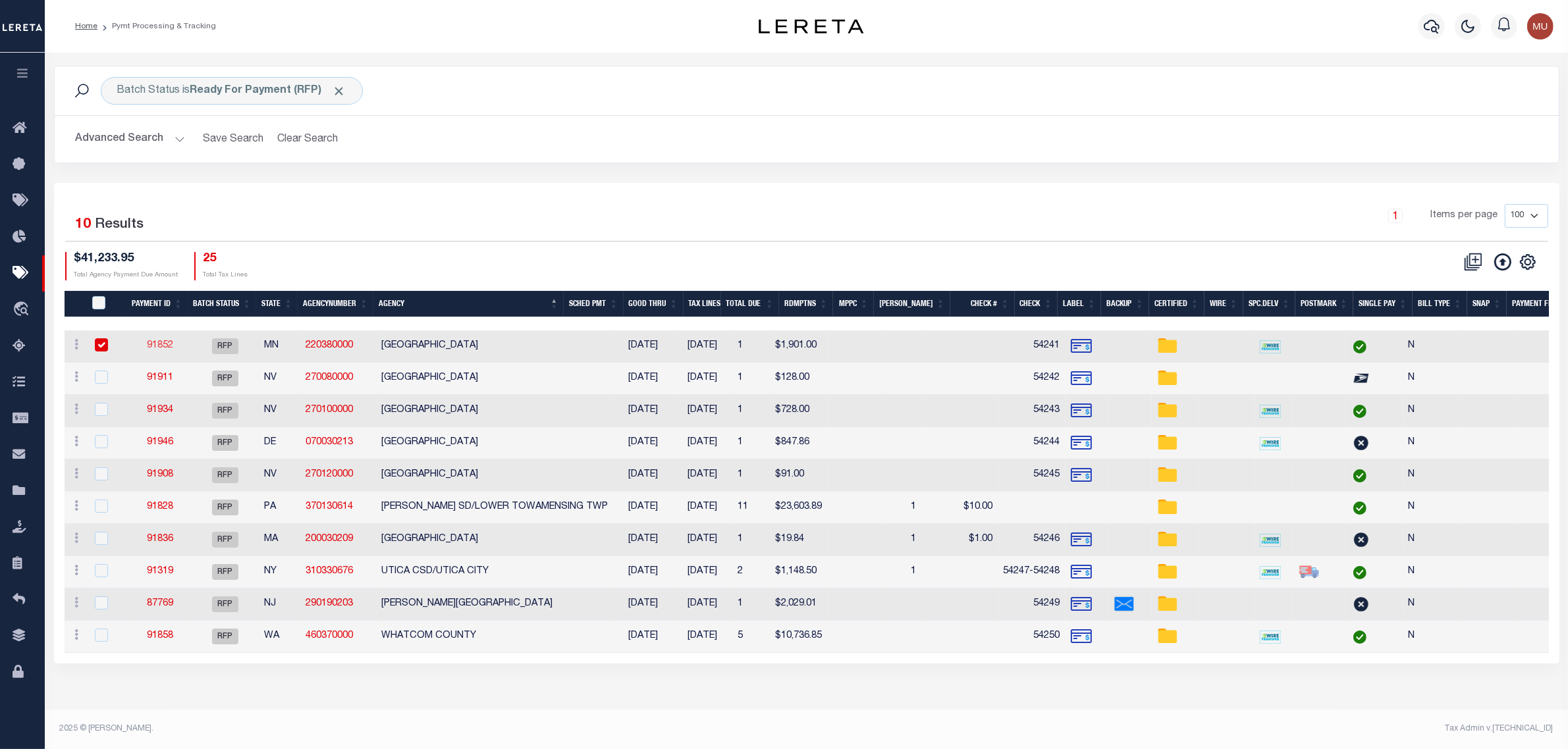
select select "RFP"
type input "$1,901"
type input "54241"
checkbox input "false"
select select
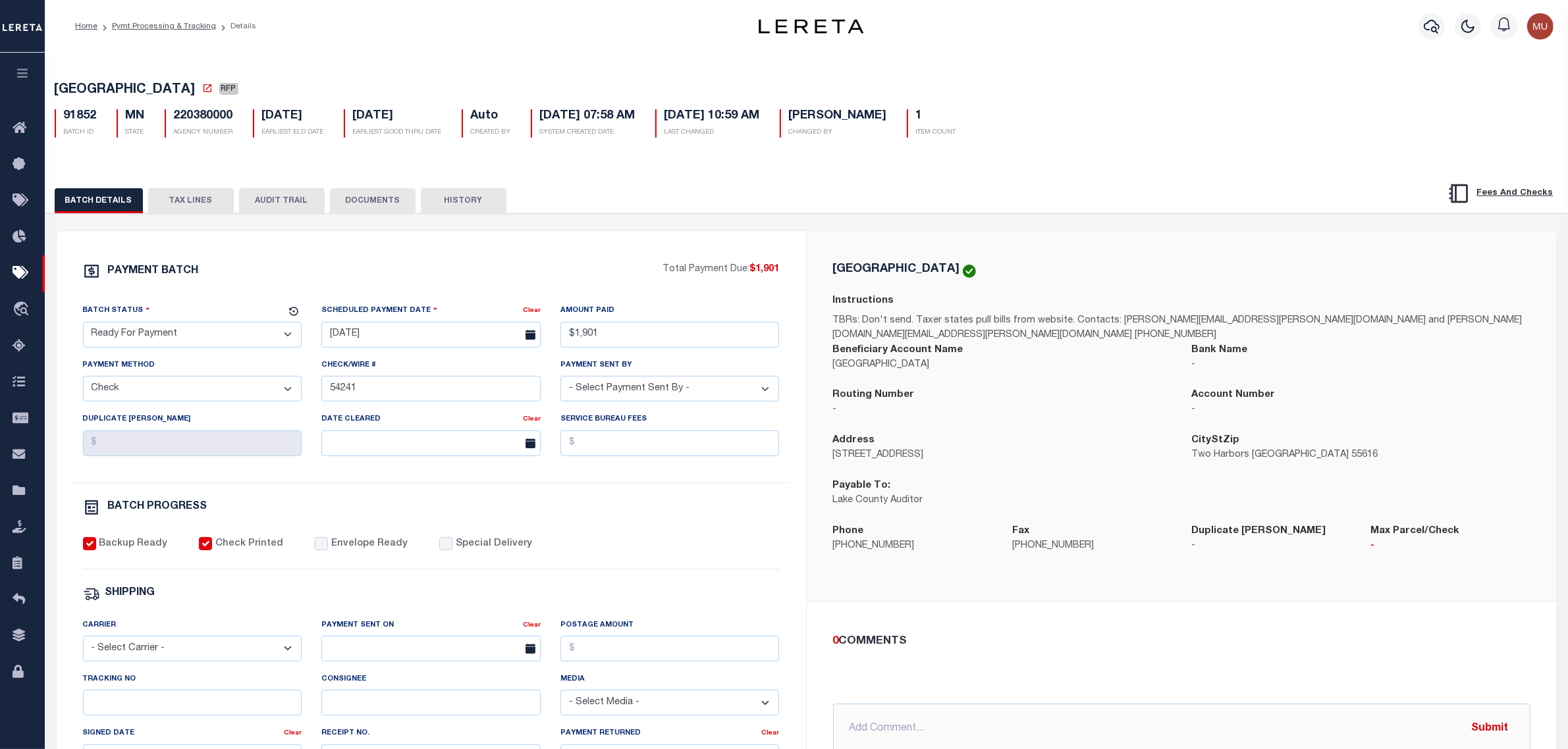
drag, startPoint x: 172, startPoint y: 336, endPoint x: 176, endPoint y: 350, distance: 14.6
click at [172, 336] on select "- Select Status - Scheduled for Payment Ready For Payment Payment Sent Cleared …" at bounding box center [192, 335] width 219 height 26
select select "SNT"
click at [83, 326] on select "- Select Status - Scheduled for Payment Ready For Payment Payment Sent Cleared …" at bounding box center [192, 335] width 219 height 26
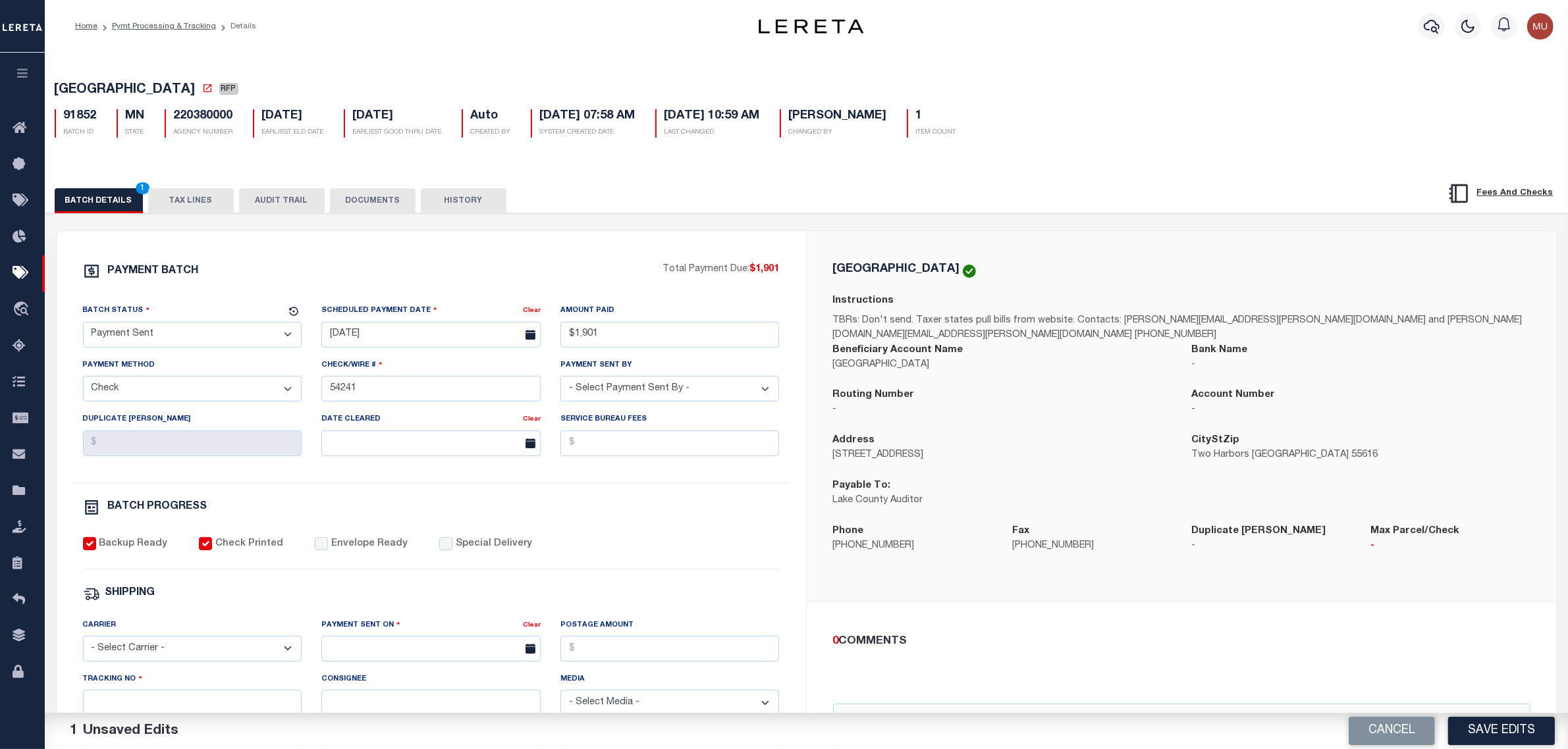
click at [335, 545] on div "Envelope Ready" at bounding box center [361, 545] width 93 height 15
drag, startPoint x: 335, startPoint y: 545, endPoint x: 345, endPoint y: 547, distance: 10.2
click at [335, 545] on div "Envelope Ready" at bounding box center [361, 545] width 93 height 15
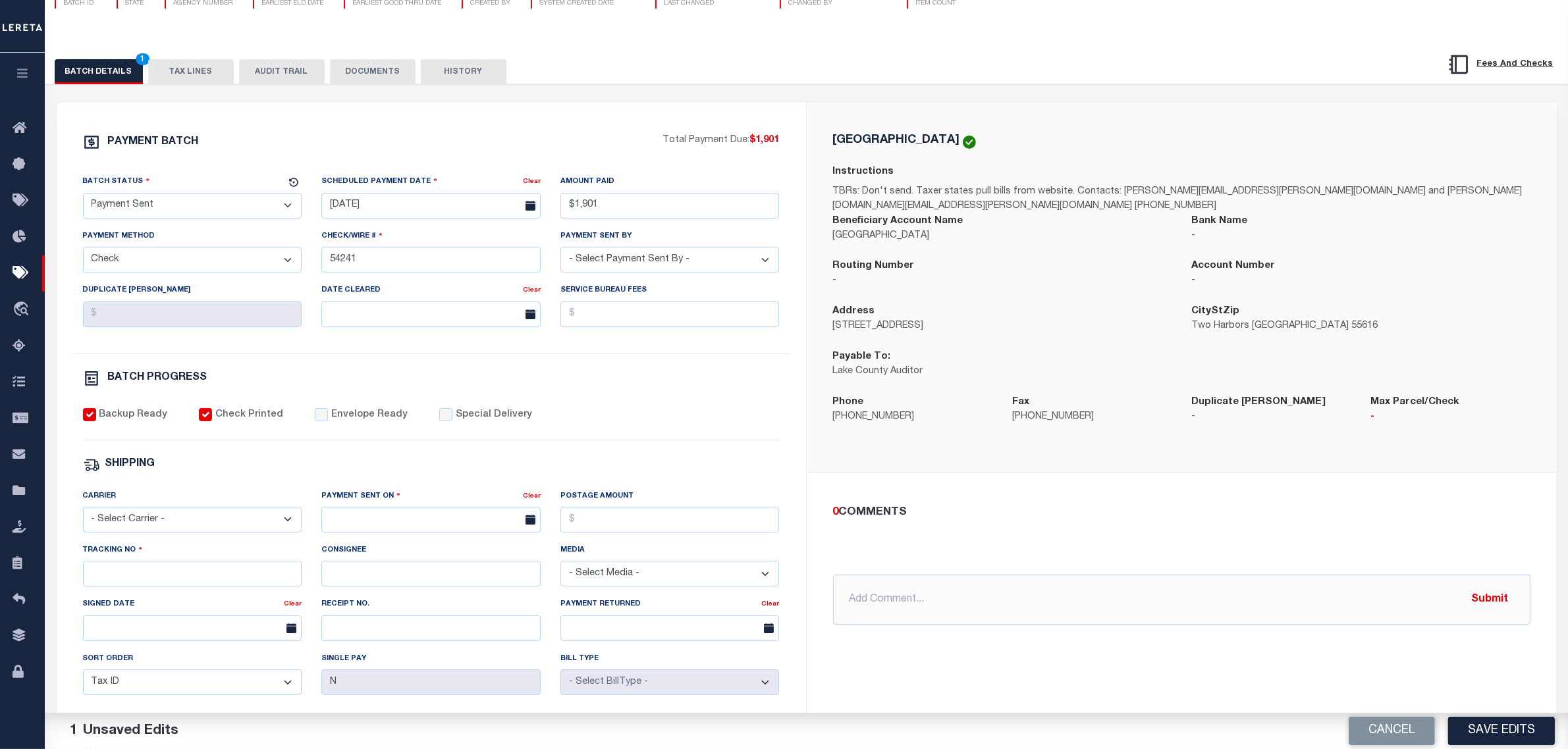
scroll to position [165, 0]
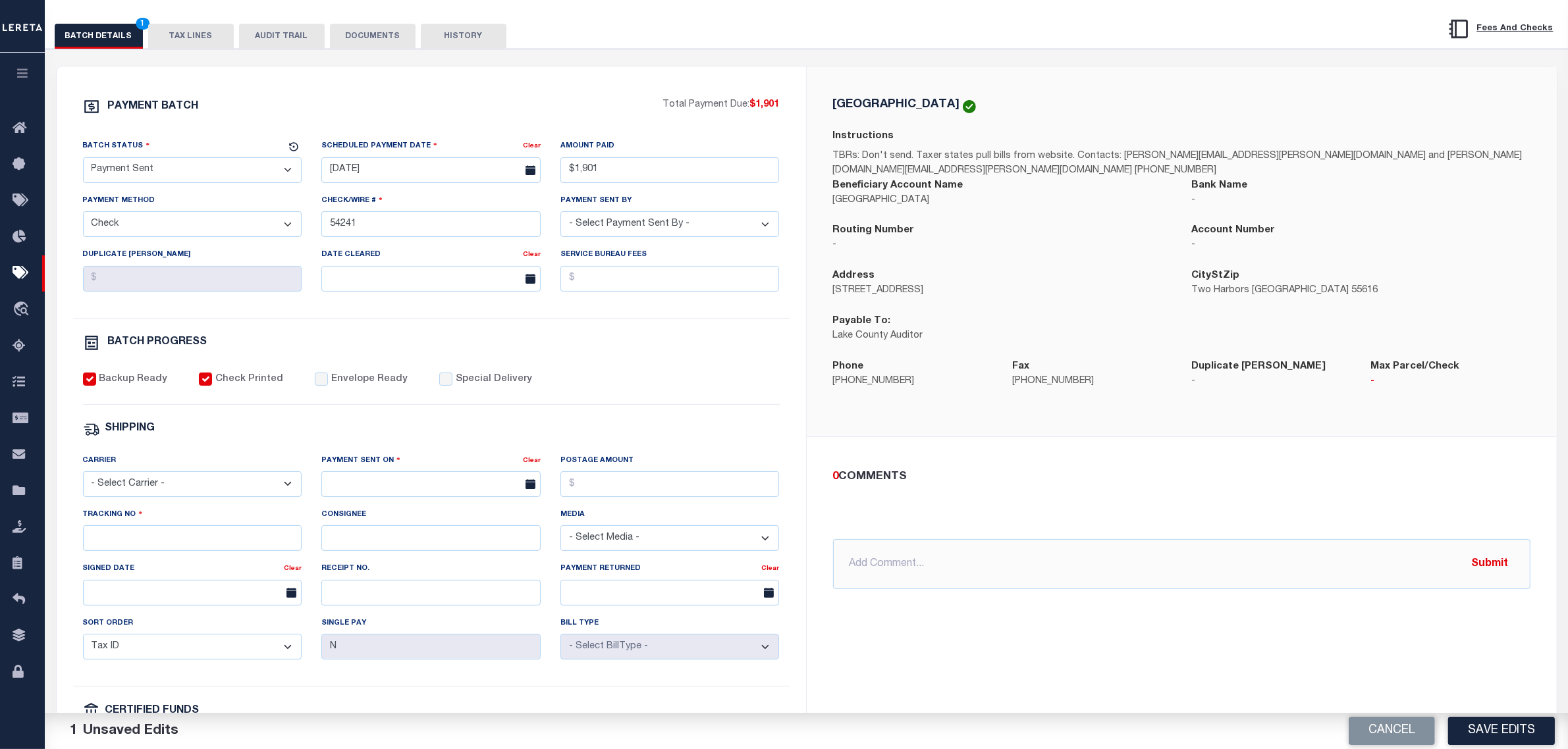
click at [364, 388] on label "Envelope Ready" at bounding box center [369, 380] width 77 height 15
click at [328, 386] on input "Envelope Ready" at bounding box center [321, 379] width 13 height 13
checkbox input "true"
drag, startPoint x: 231, startPoint y: 494, endPoint x: 219, endPoint y: 504, distance: 15.6
click at [231, 494] on select "- Select Carrier - E-mail Fax Fedex FTP Other UPS USPS" at bounding box center [192, 485] width 219 height 26
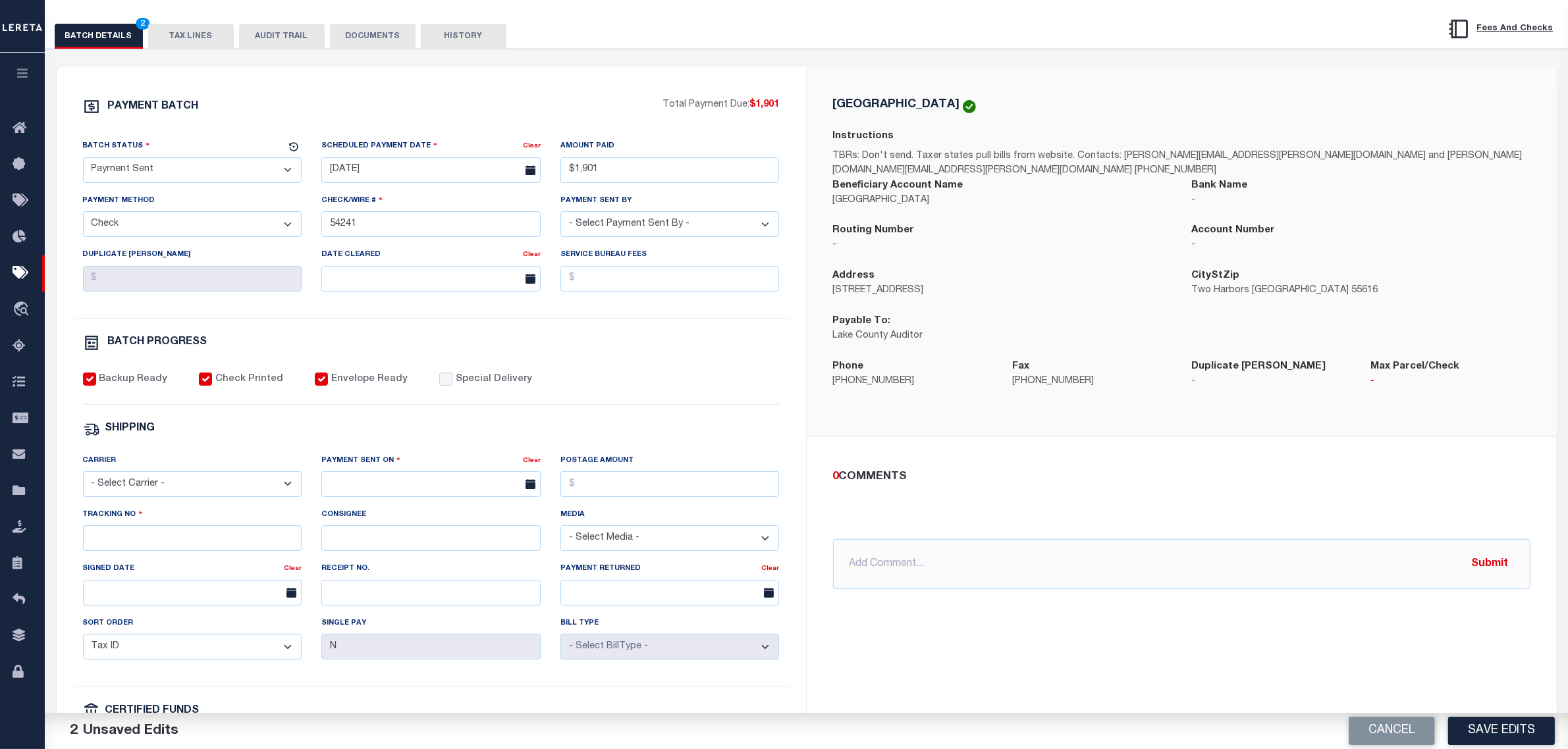
select select "FDX"
click at [83, 482] on select "- Select Carrier - E-mail Fax Fedex FTP Other UPS USPS" at bounding box center [192, 485] width 219 height 26
click at [406, 487] on input "text" at bounding box center [431, 485] width 219 height 26
click at [480, 567] on span "3" at bounding box center [480, 568] width 26 height 26
type input "[DATE]"
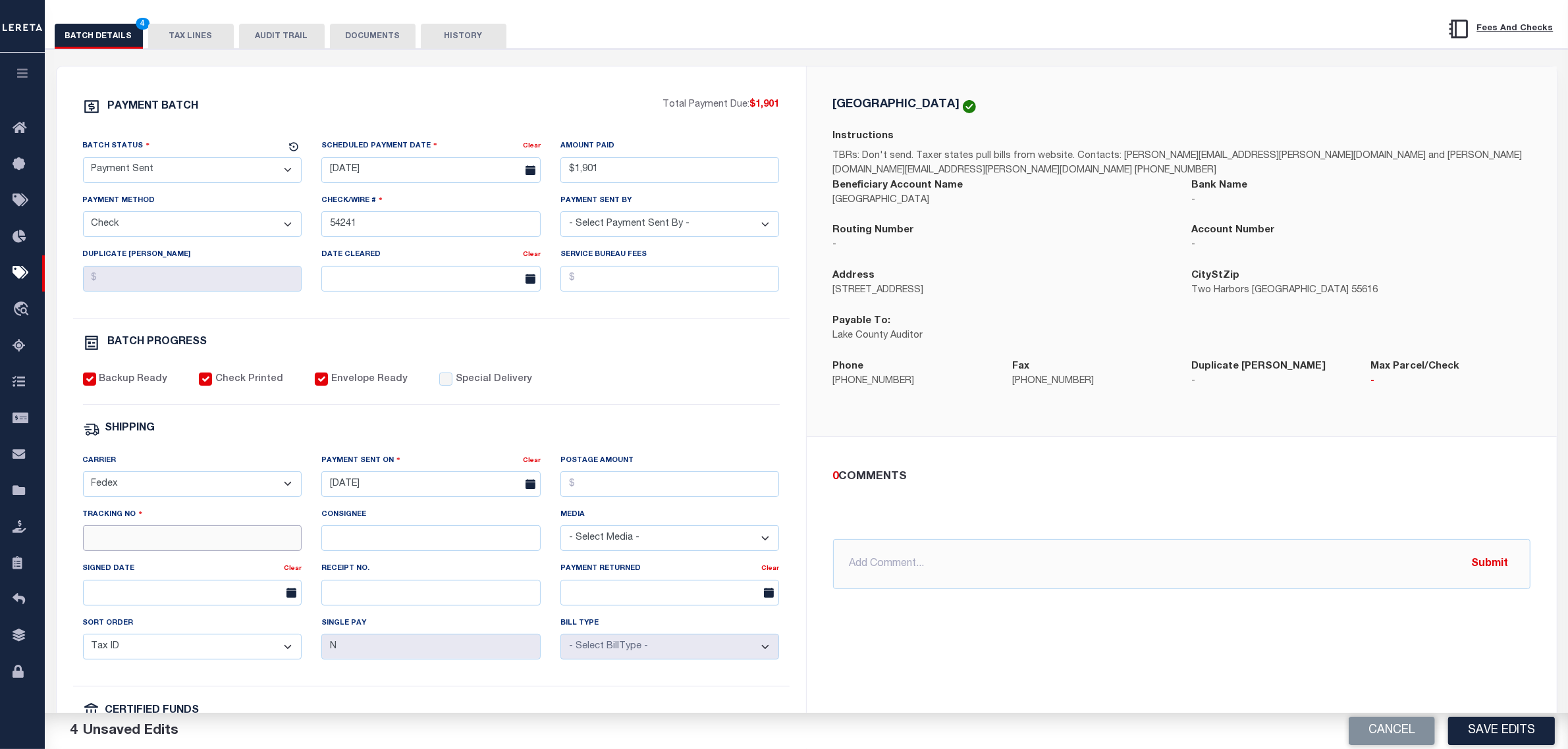
click at [255, 545] on input "Tracking No" at bounding box center [192, 538] width 219 height 26
type input "884894761733"
click at [1512, 739] on button "Save Edits" at bounding box center [1501, 731] width 106 height 28
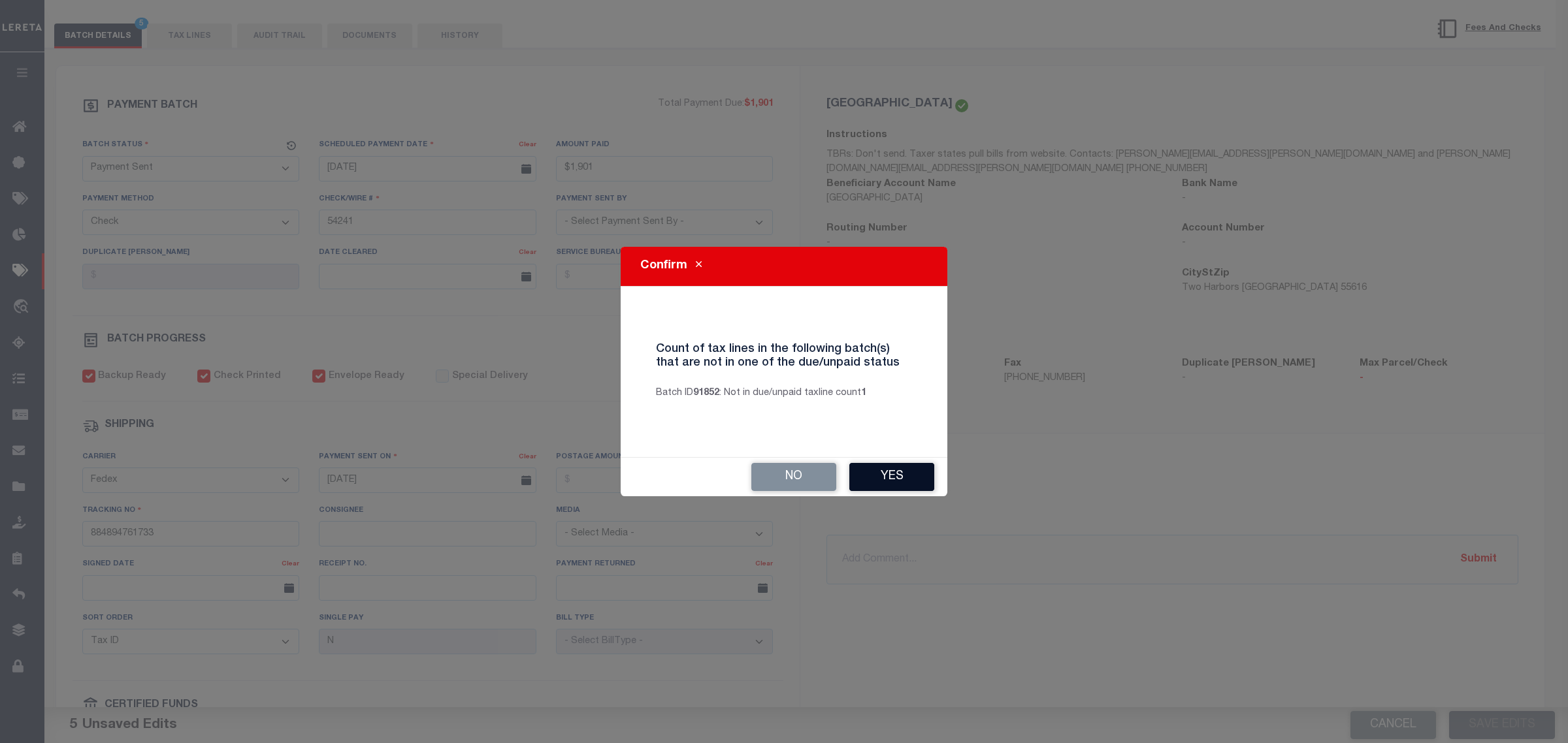
click at [869, 482] on button "Yes" at bounding box center [892, 477] width 85 height 28
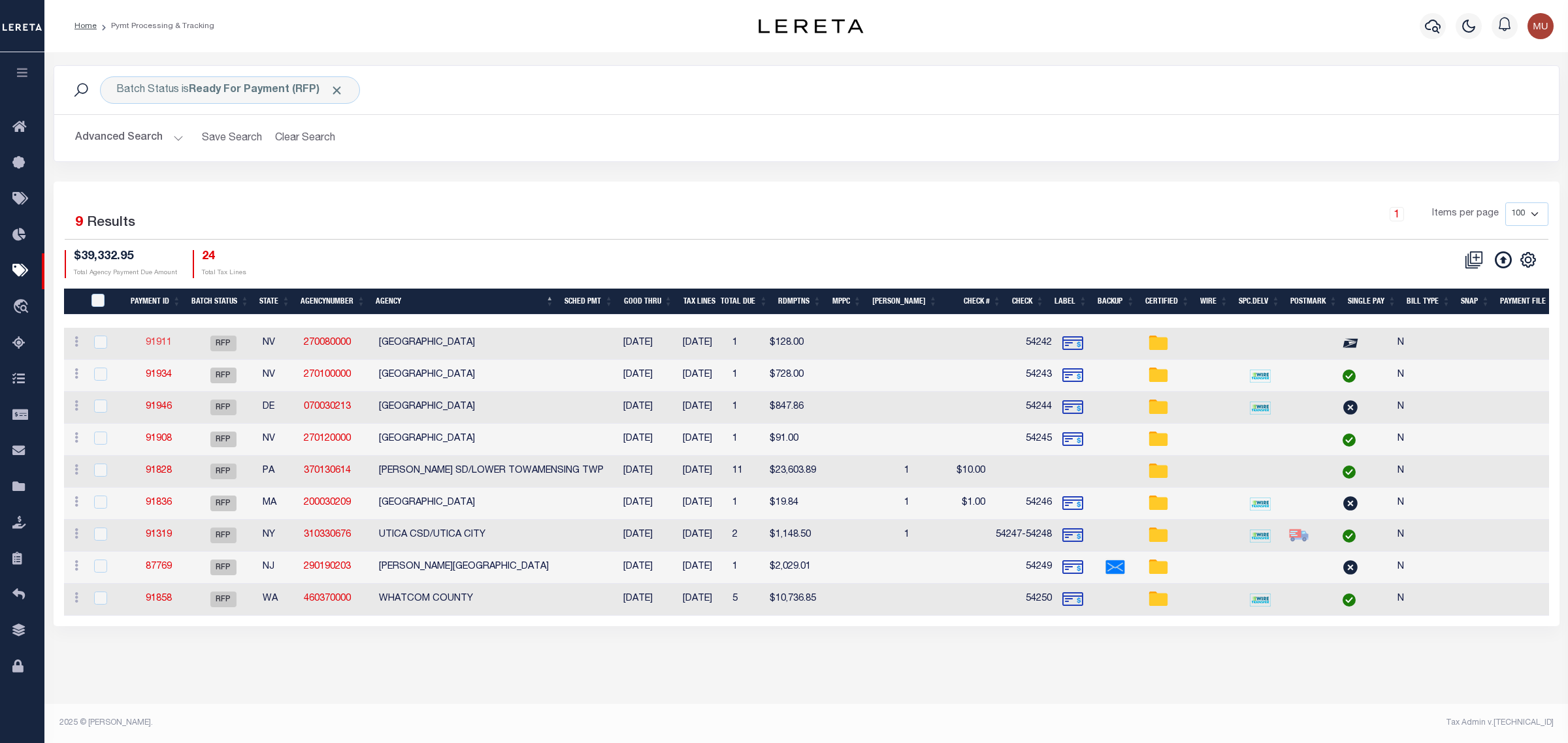
click at [154, 341] on link "91911" at bounding box center [159, 343] width 26 height 9
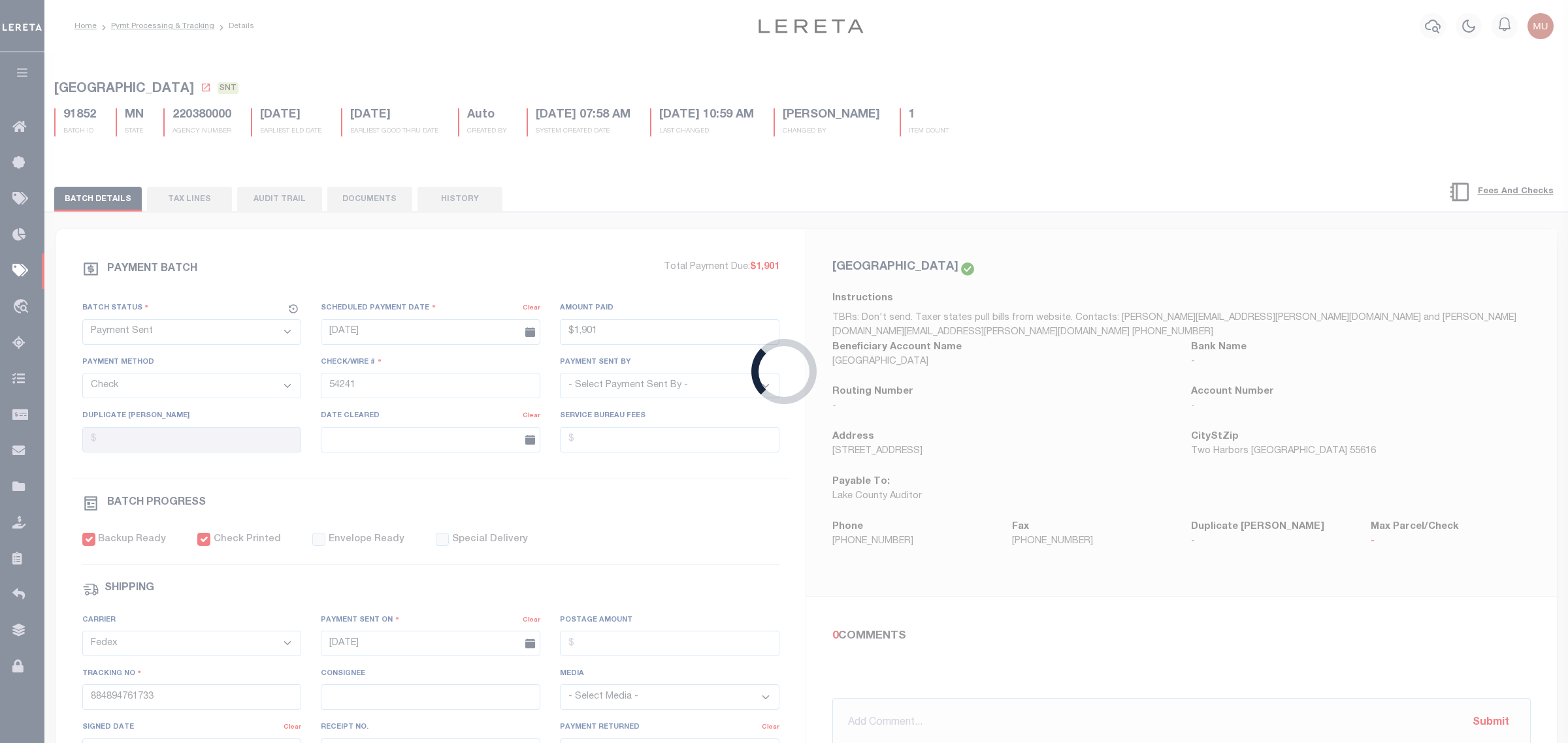
select select "RFP"
type input "$128"
type input "54242"
select select "[PERSON_NAME]"
checkbox input "false"
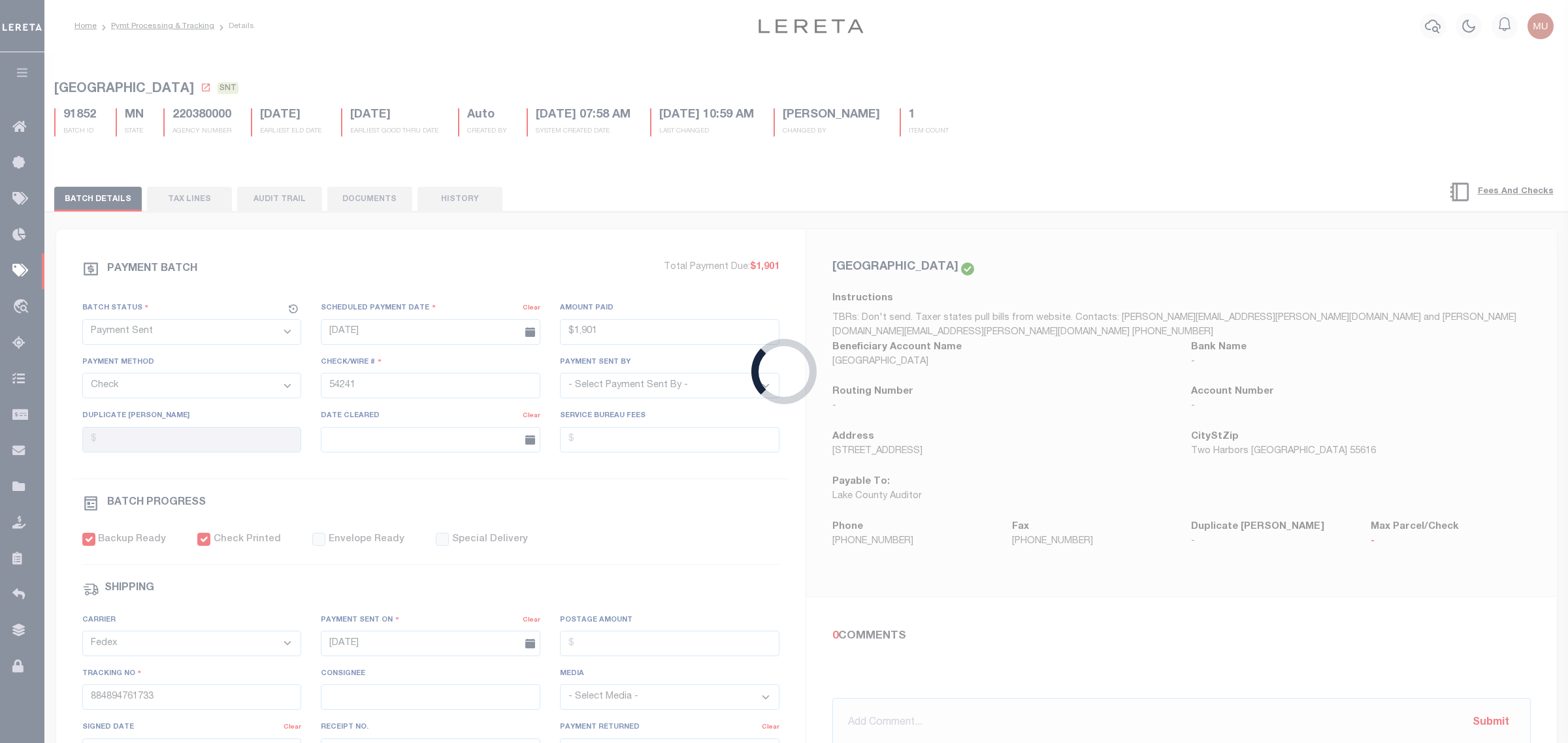
select select
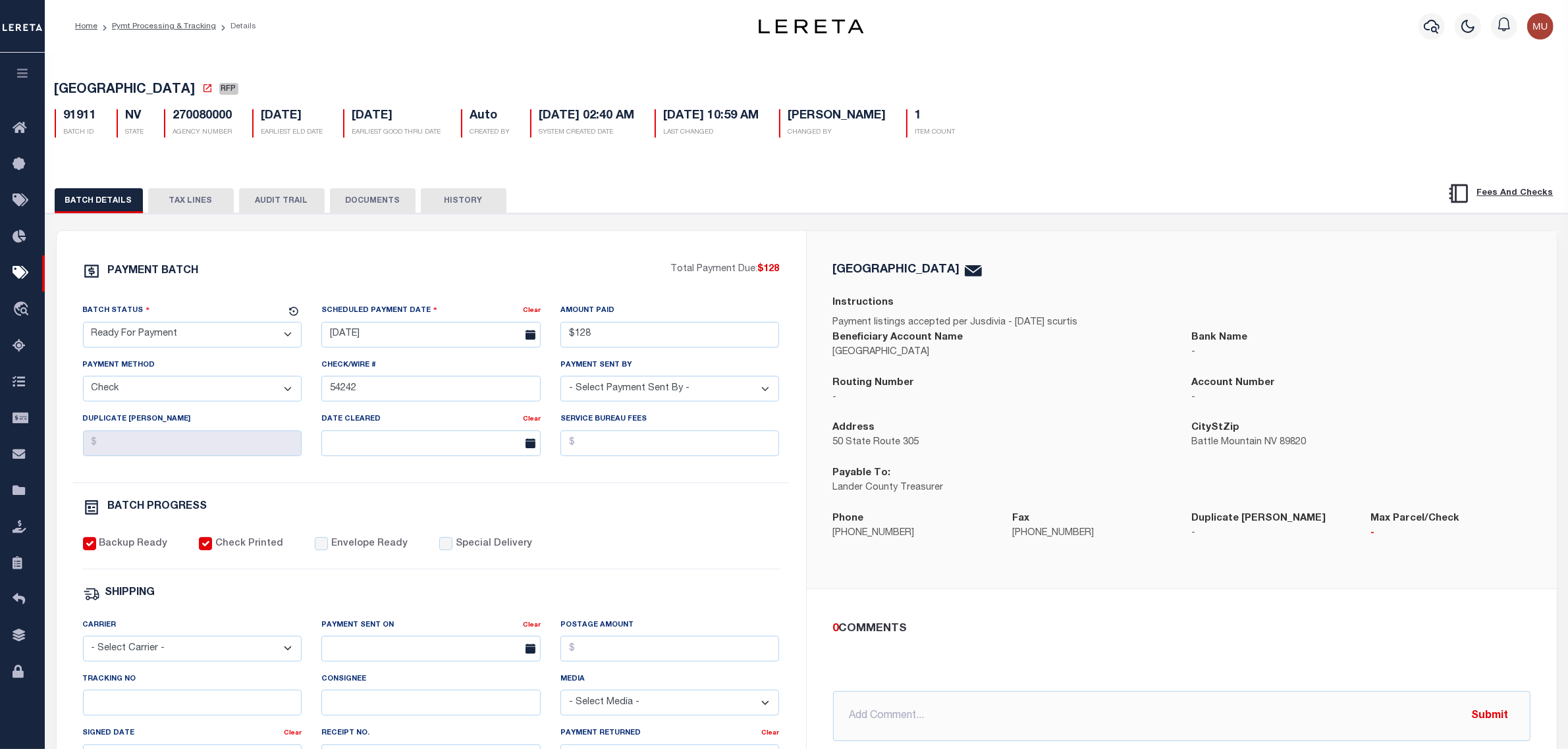
click at [172, 336] on select "- Select Status - Scheduled for Payment Ready For Payment Payment Sent Cleared …" at bounding box center [192, 335] width 219 height 26
select select "SNT"
click at [83, 326] on select "- Select Status - Scheduled for Payment Ready For Payment Payment Sent Cleared …" at bounding box center [192, 335] width 219 height 26
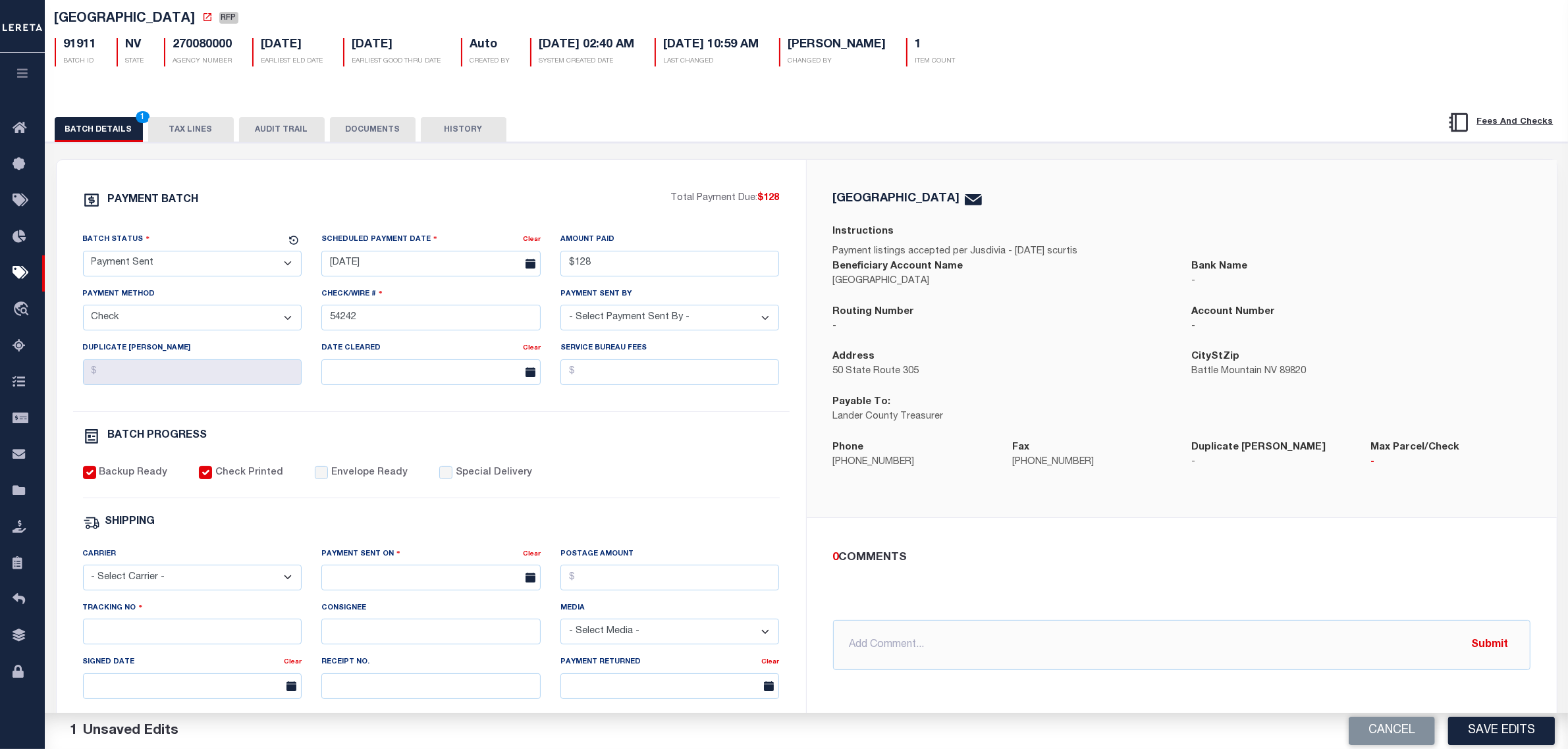
scroll to position [247, 0]
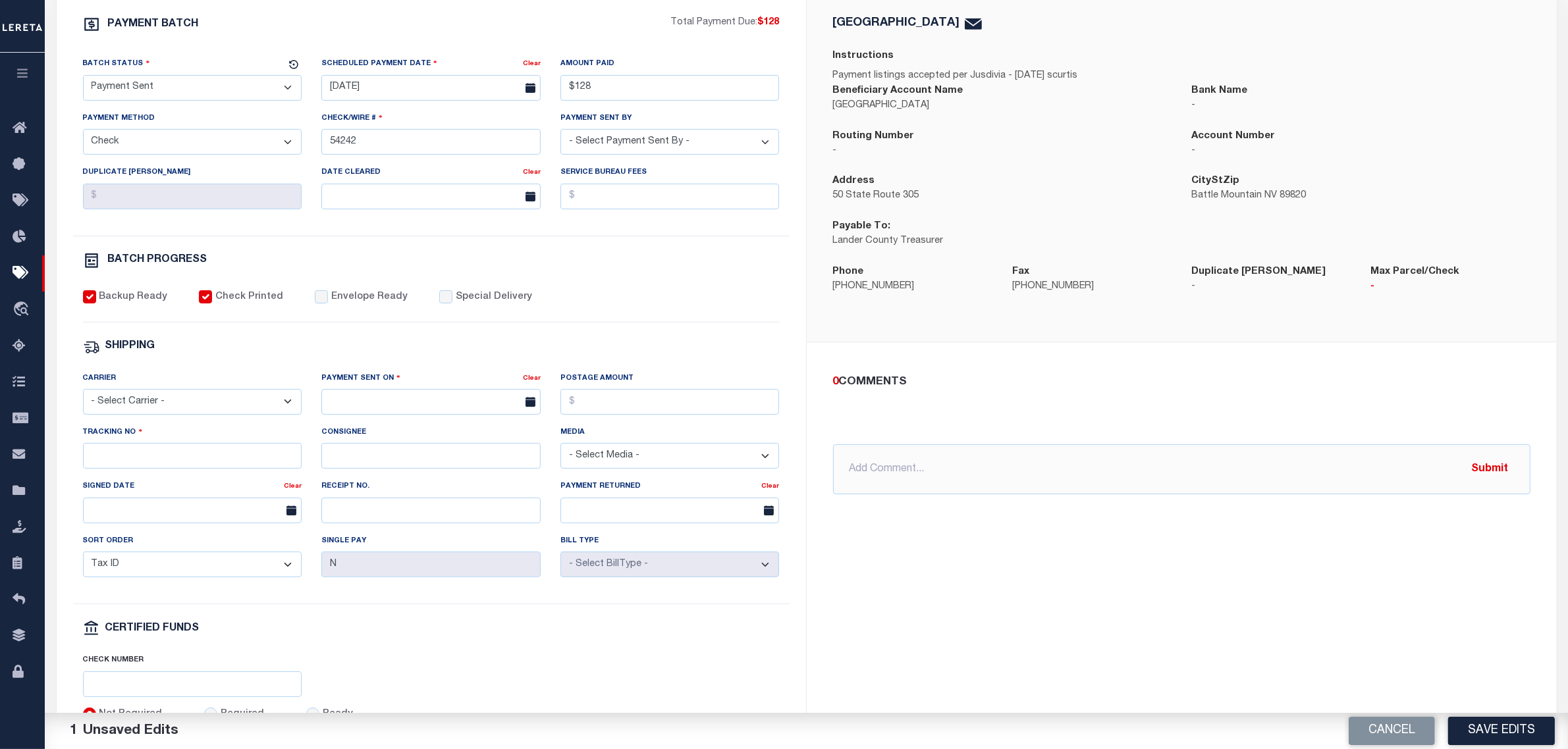
click at [191, 397] on div "Carrier - Select Carrier - E-mail Fax Fedex FTP Other UPS USPS" at bounding box center [192, 393] width 219 height 44
click at [200, 415] on select "- Select Carrier - E-mail Fax Fedex FTP Other UPS USPS" at bounding box center [192, 402] width 219 height 26
select select "USS"
click at [83, 399] on select "- Select Carrier - E-mail Fax Fedex FTP Other UPS USPS" at bounding box center [192, 402] width 219 height 26
click at [366, 410] on input "text" at bounding box center [431, 402] width 219 height 26
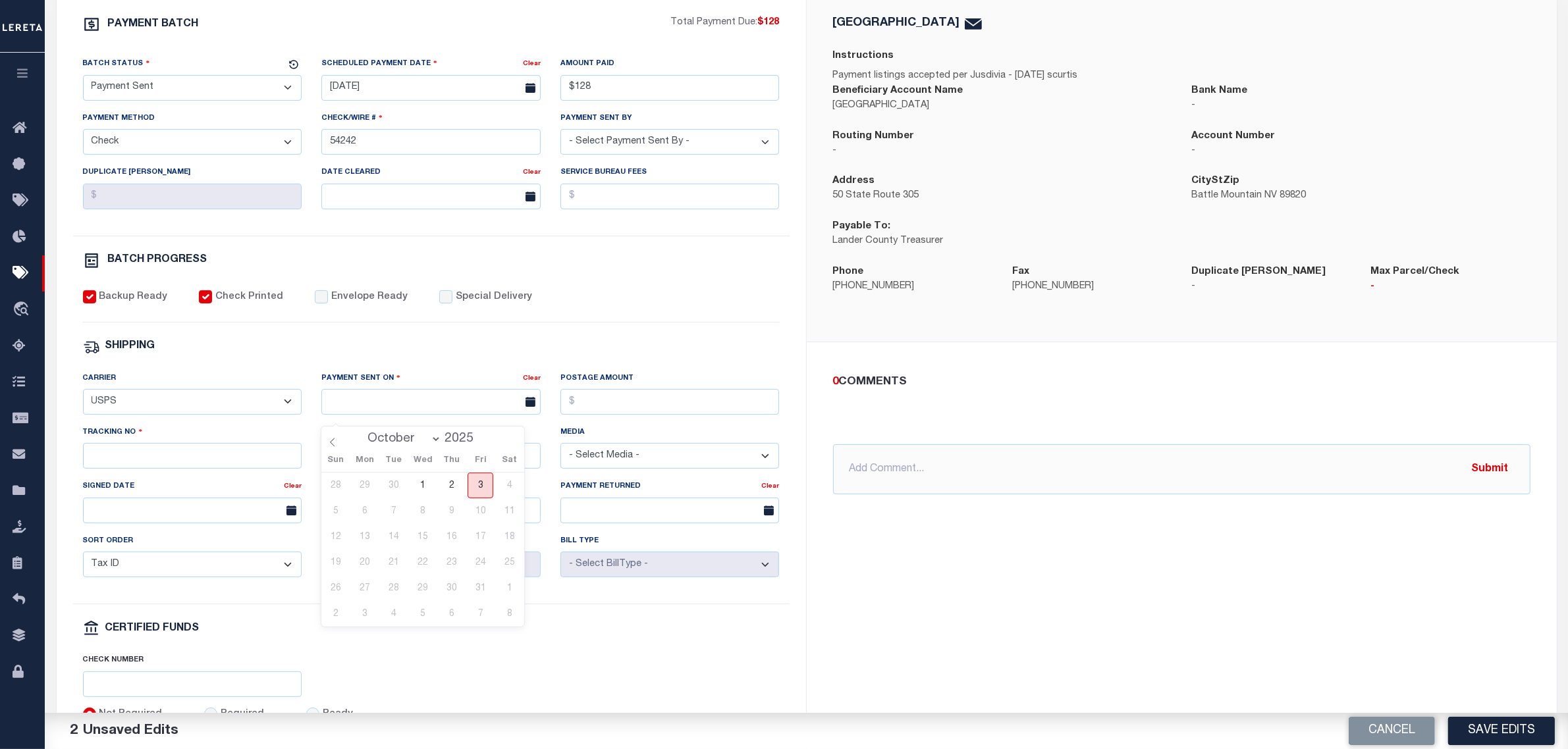
click at [479, 486] on span "3" at bounding box center [480, 486] width 26 height 26
type input "[DATE]"
click at [157, 448] on div "Tracking No" at bounding box center [192, 446] width 219 height 44
click at [168, 459] on input "Tracking No" at bounding box center [192, 456] width 219 height 26
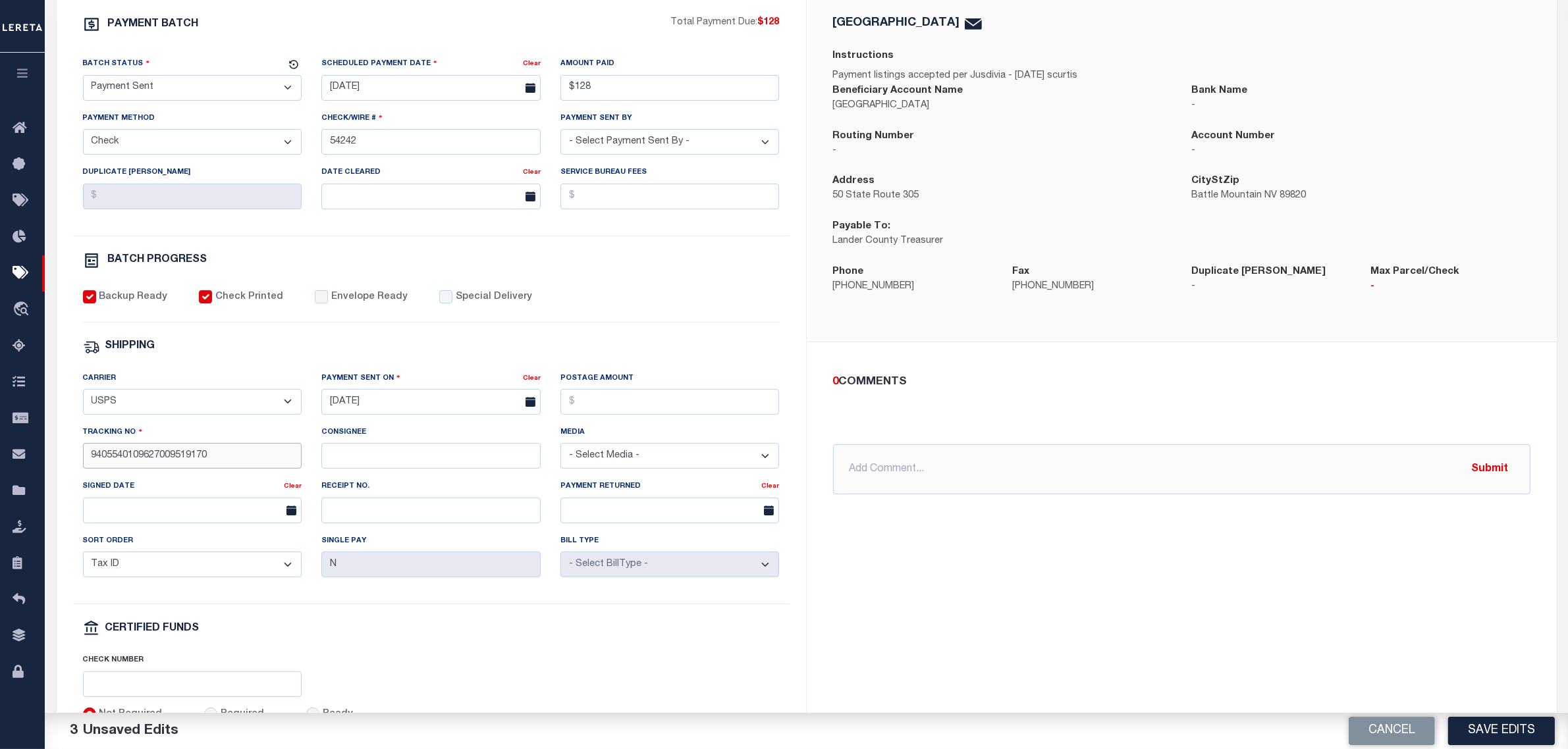
type input "9405540109627009519170"
click at [1468, 724] on button "Save Edits" at bounding box center [1501, 731] width 106 height 28
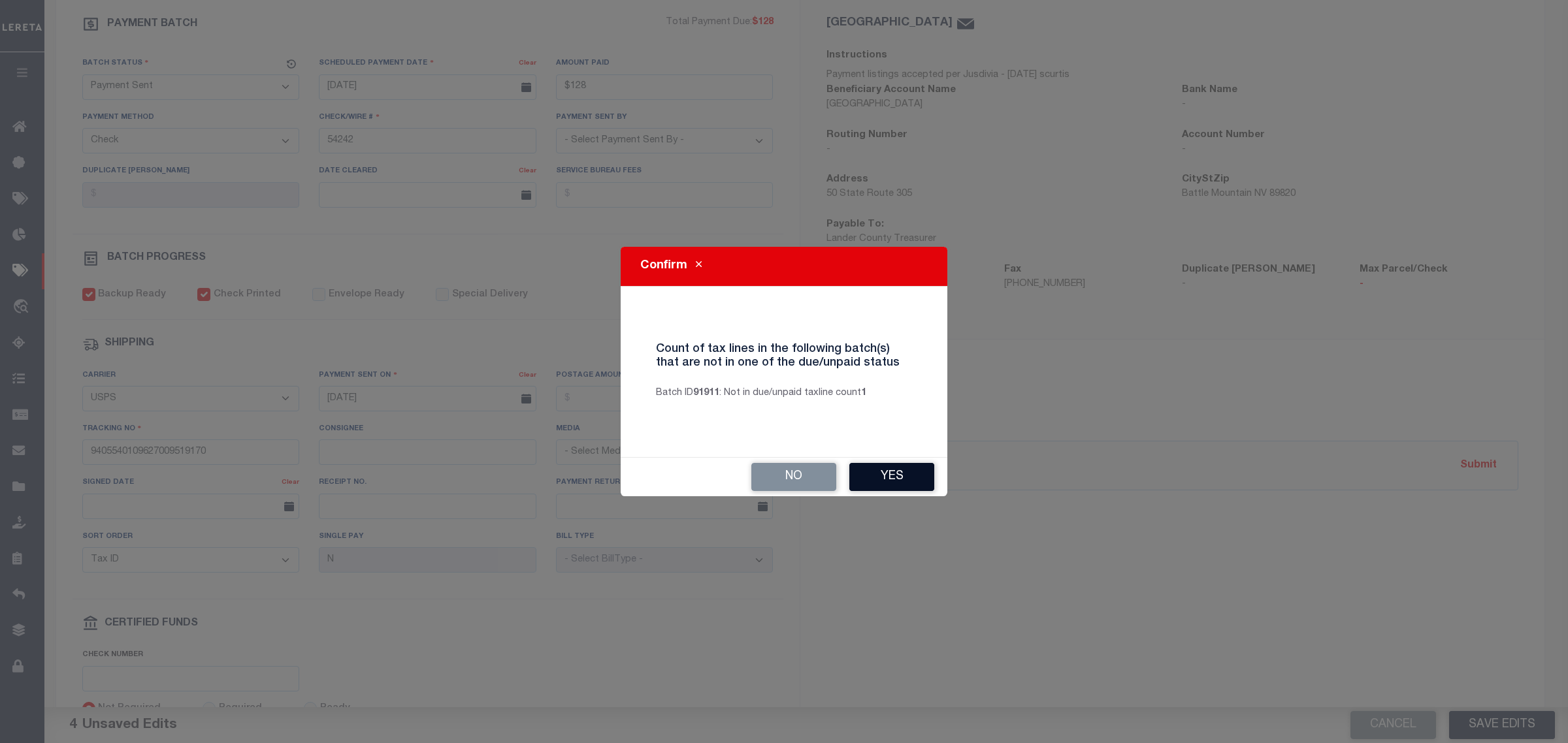
click at [878, 481] on button "Yes" at bounding box center [892, 477] width 85 height 28
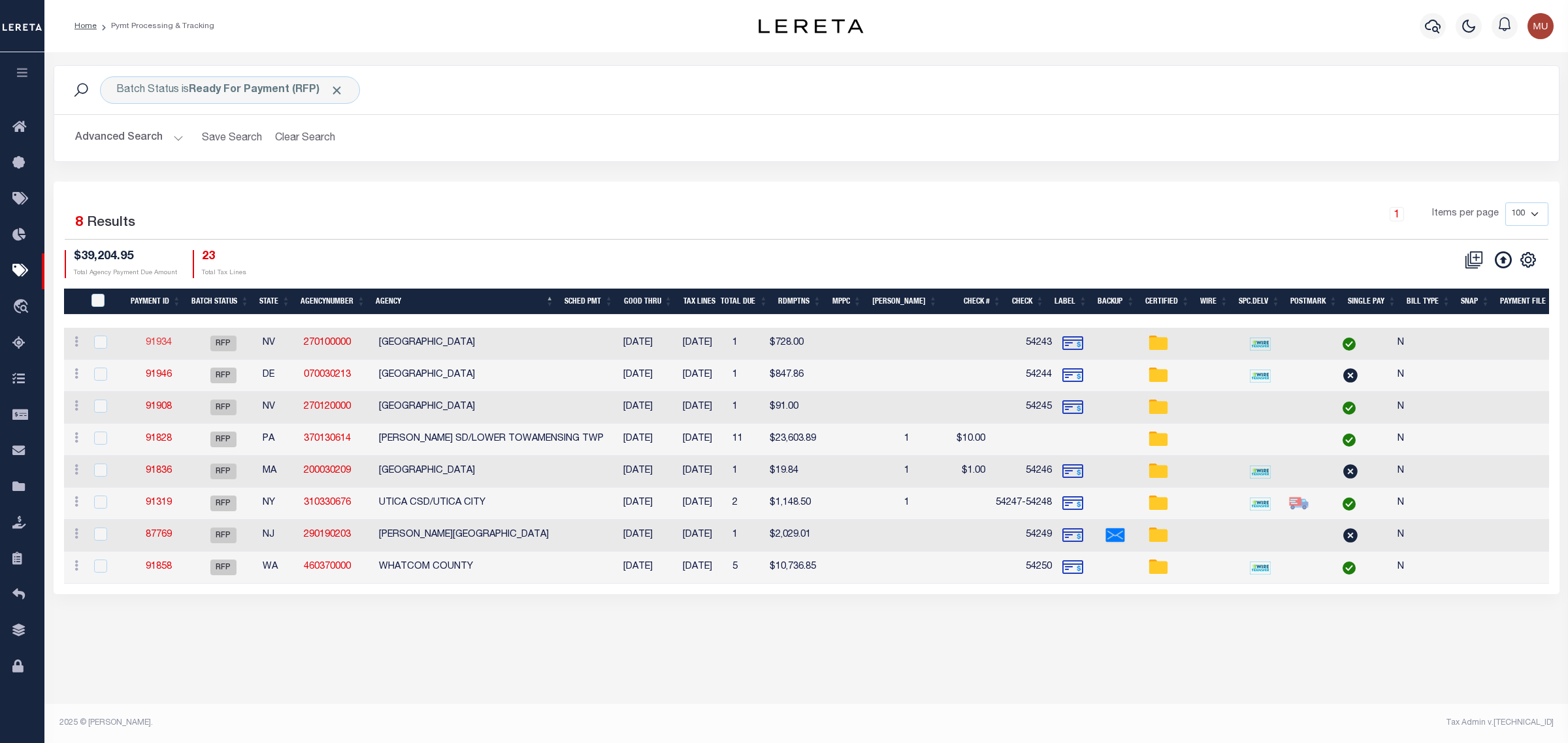
click at [170, 346] on link "91934" at bounding box center [159, 343] width 26 height 9
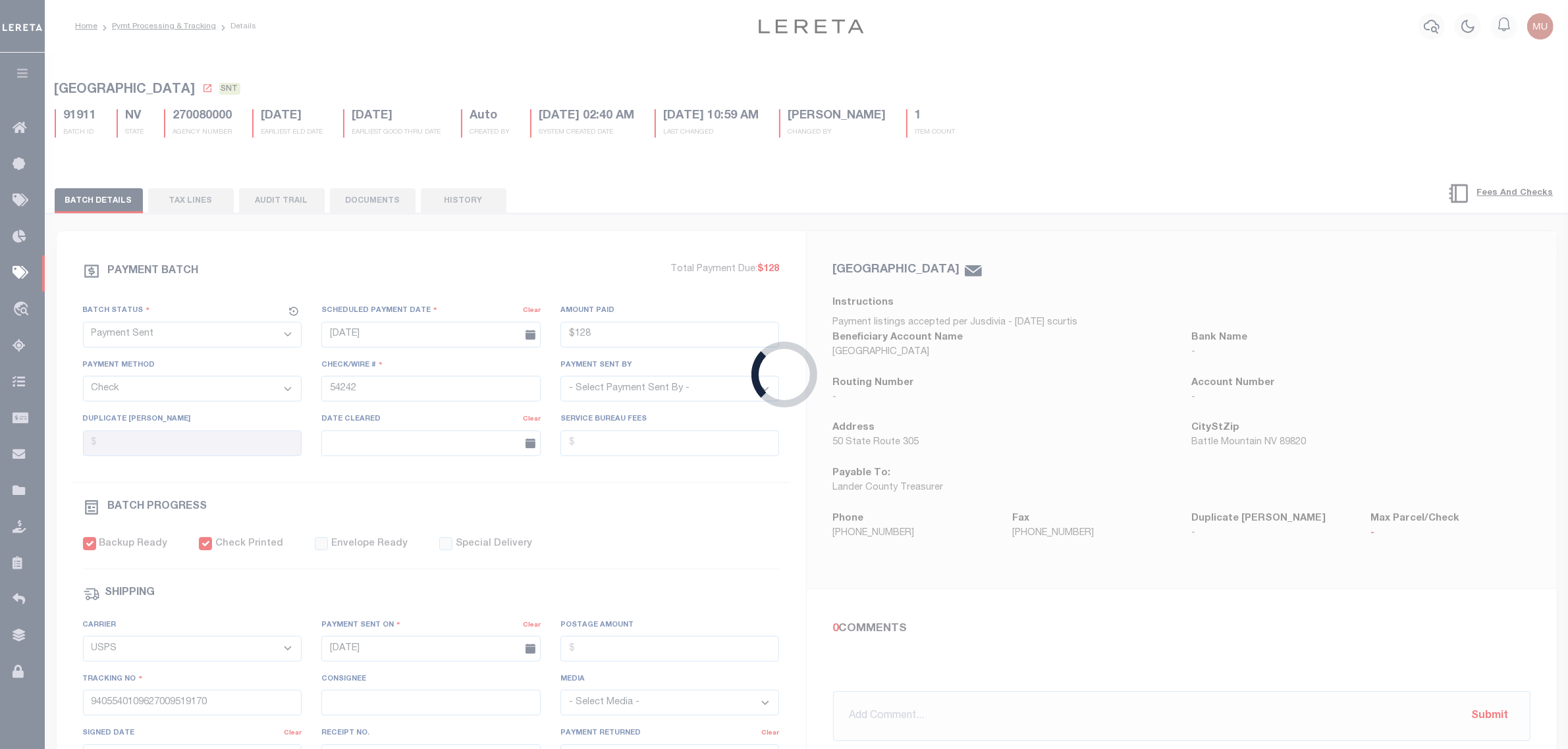
select select "RFP"
type input "$728"
type input "54243"
select select
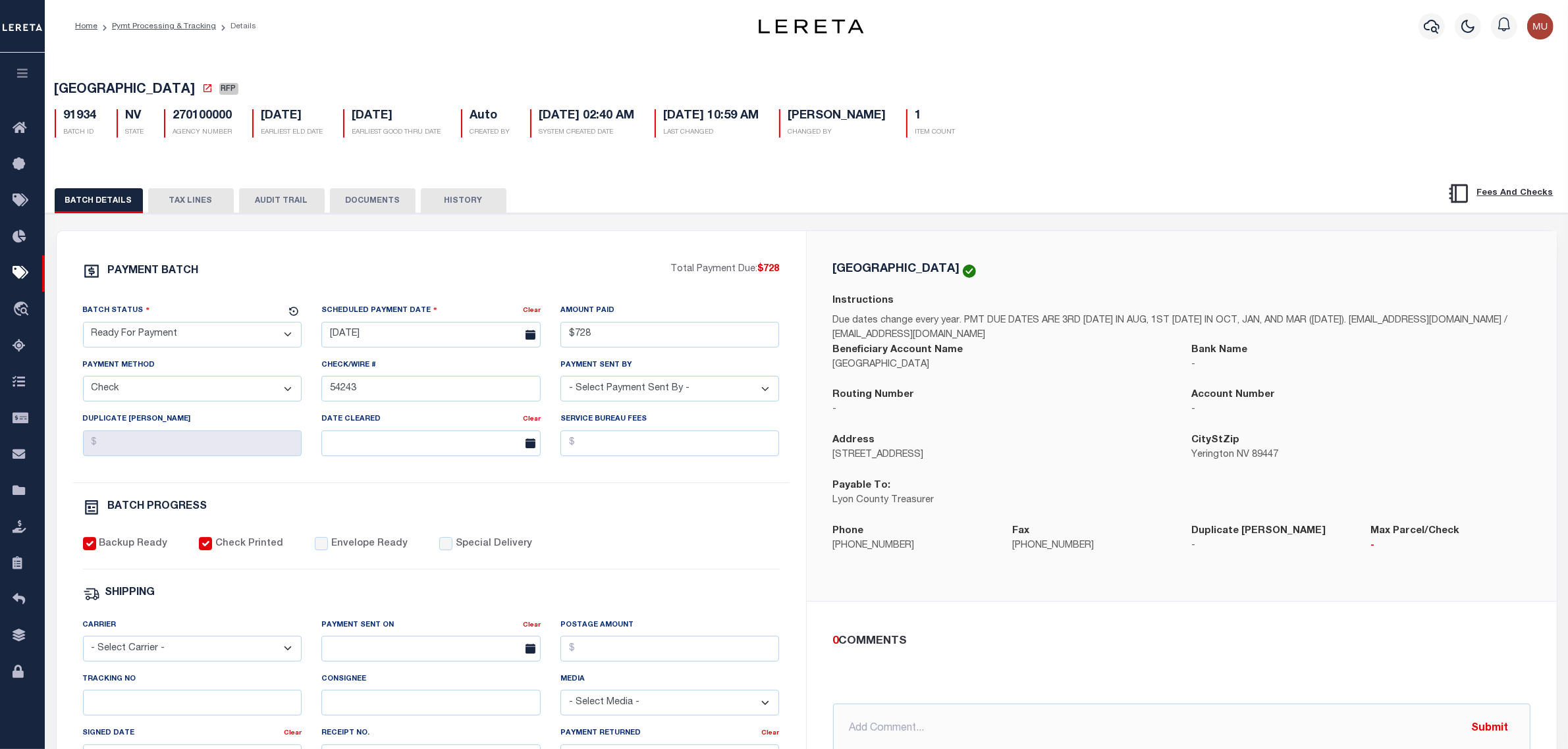
click at [169, 334] on select "- Select Status - Scheduled for Payment Ready For Payment Payment Sent Cleared …" at bounding box center [192, 335] width 219 height 26
select select "SNT"
click at [83, 326] on select "- Select Status - Scheduled for Payment Ready For Payment Payment Sent Cleared …" at bounding box center [192, 335] width 219 height 26
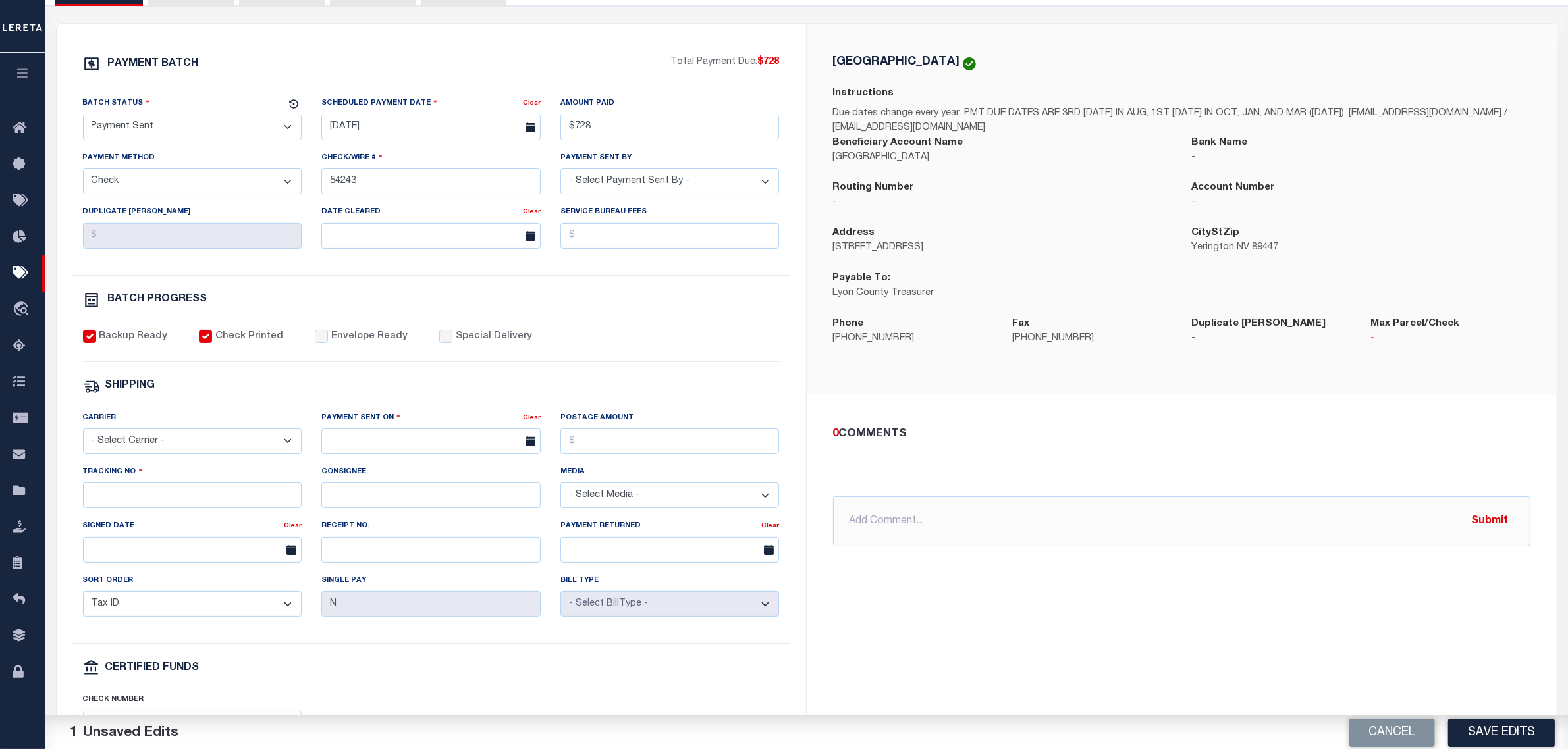
scroll to position [247, 0]
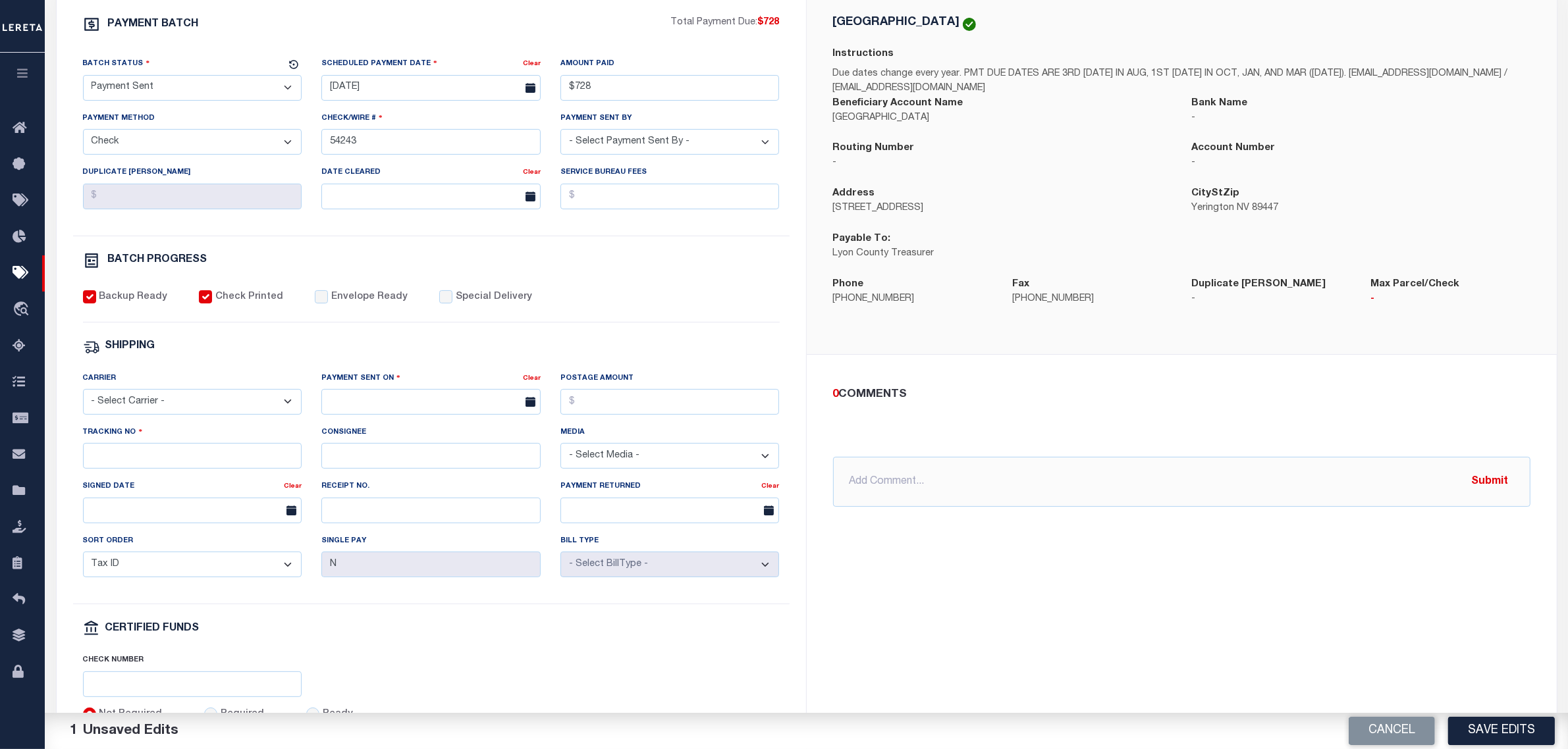
click at [372, 300] on label "Envelope Ready" at bounding box center [369, 297] width 77 height 15
click at [328, 300] on input "Envelope Ready" at bounding box center [321, 296] width 13 height 13
checkbox input "true"
click at [188, 425] on div "Carrier - Select Carrier - E-mail Fax Fedex FTP Other UPS USPS" at bounding box center [192, 398] width 239 height 54
drag, startPoint x: 181, startPoint y: 413, endPoint x: 182, endPoint y: 422, distance: 9.1
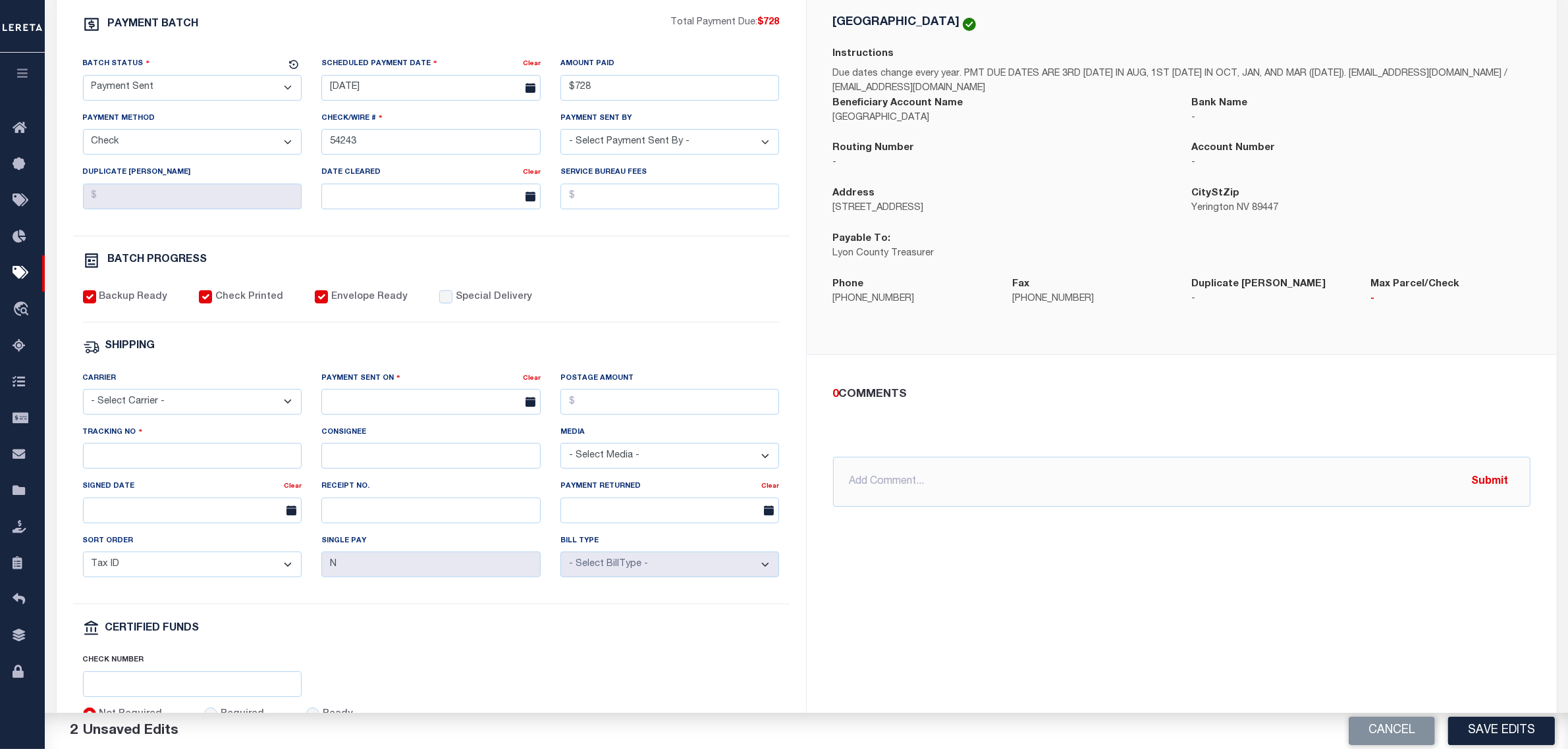
click at [181, 413] on select "- Select Carrier - E-mail Fax Fedex FTP Other UPS USPS" at bounding box center [192, 402] width 219 height 26
select select "USS"
click at [83, 399] on select "- Select Carrier - E-mail Fax Fedex FTP Other UPS USPS" at bounding box center [192, 402] width 219 height 26
click at [392, 401] on input "text" at bounding box center [431, 402] width 219 height 26
click at [471, 482] on span "3" at bounding box center [480, 486] width 26 height 26
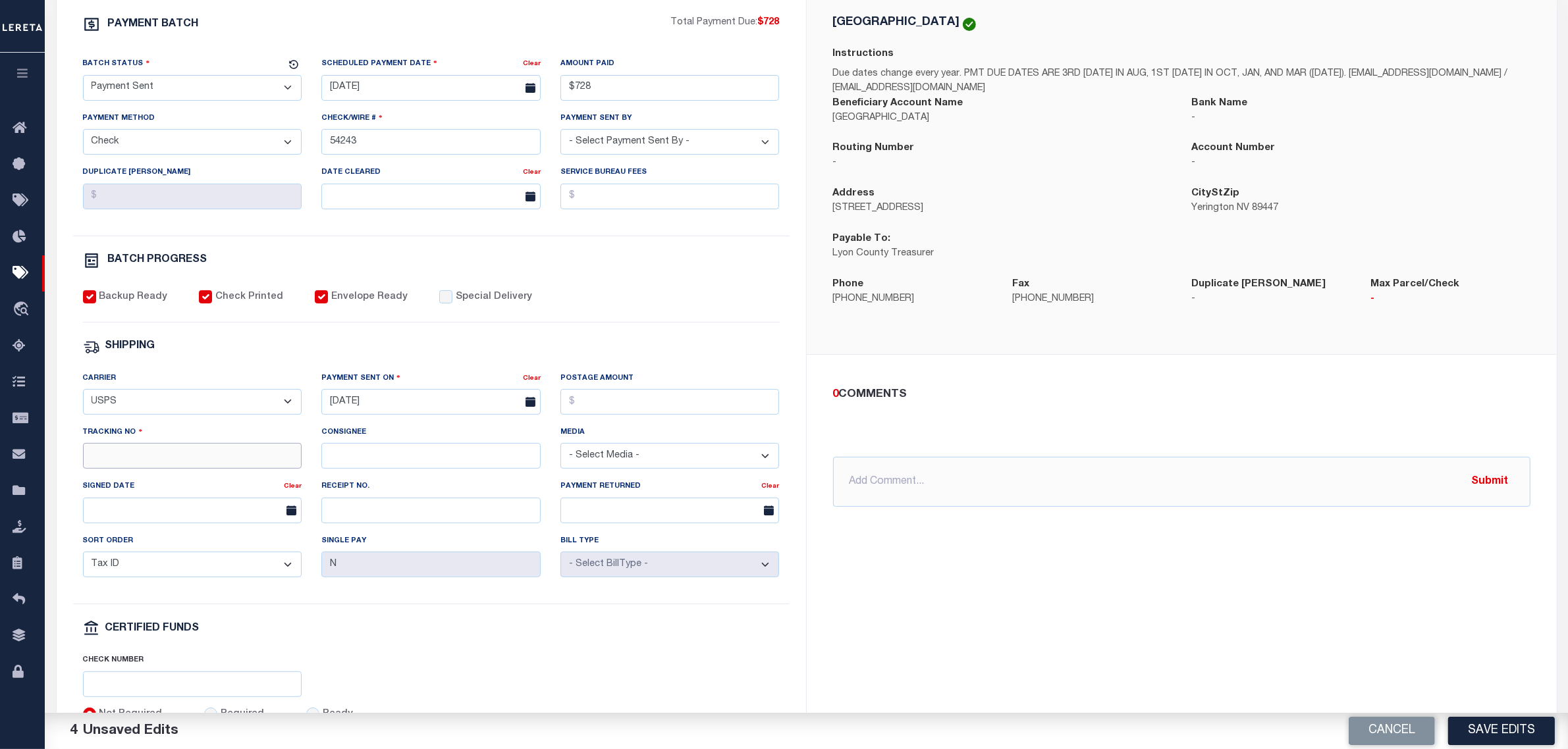
click at [259, 468] on input "Tracking No" at bounding box center [192, 456] width 219 height 26
click at [1532, 738] on button "Save Edits" at bounding box center [1501, 731] width 106 height 28
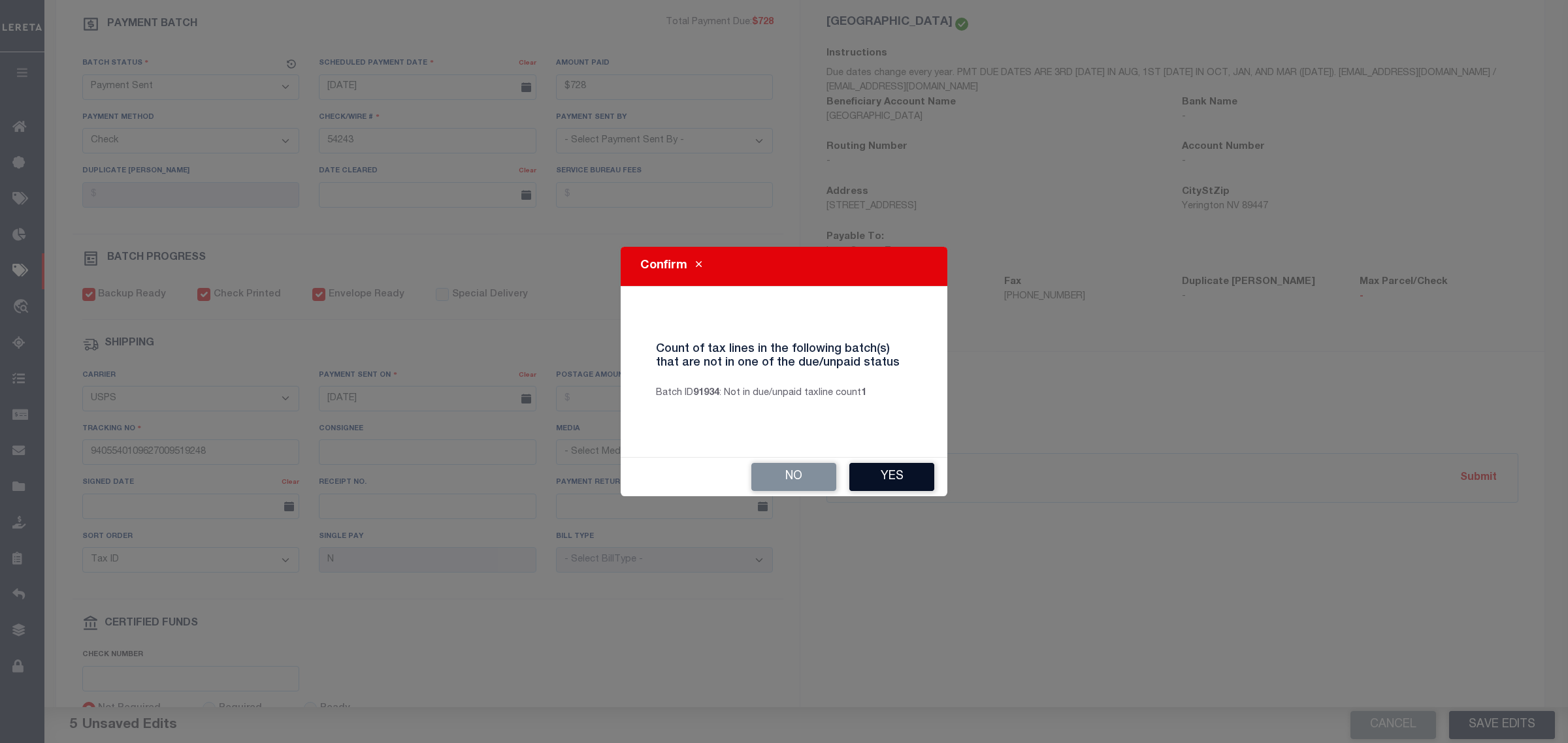
click at [909, 472] on button "Yes" at bounding box center [892, 477] width 85 height 28
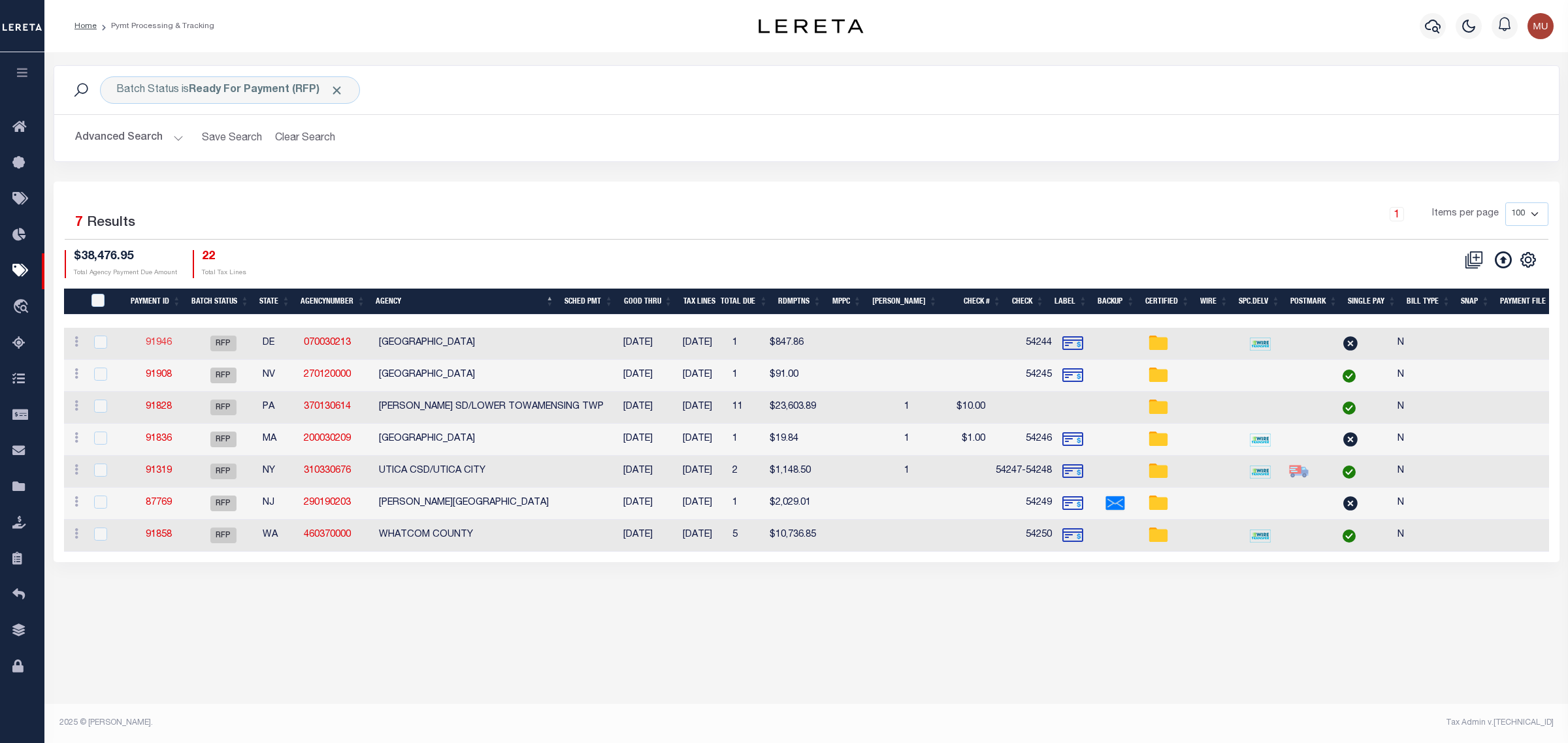
click at [164, 343] on link "91946" at bounding box center [159, 343] width 26 height 9
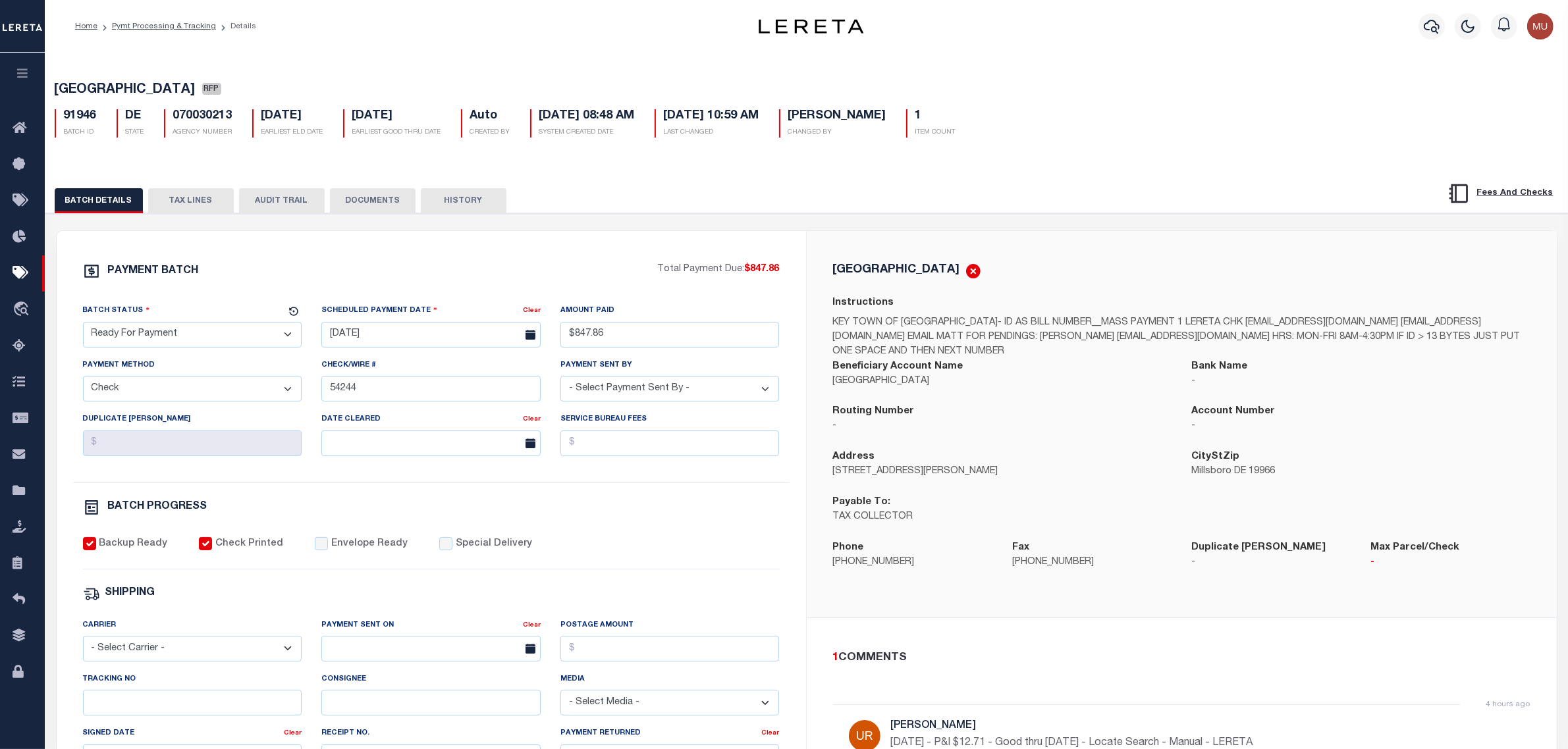
click at [195, 344] on select "- Select Status - Scheduled for Payment Ready For Payment Payment Sent Cleared …" at bounding box center [192, 335] width 219 height 26
click at [83, 326] on select "- Select Status - Scheduled for Payment Ready For Payment Payment Sent Cleared …" at bounding box center [192, 335] width 219 height 26
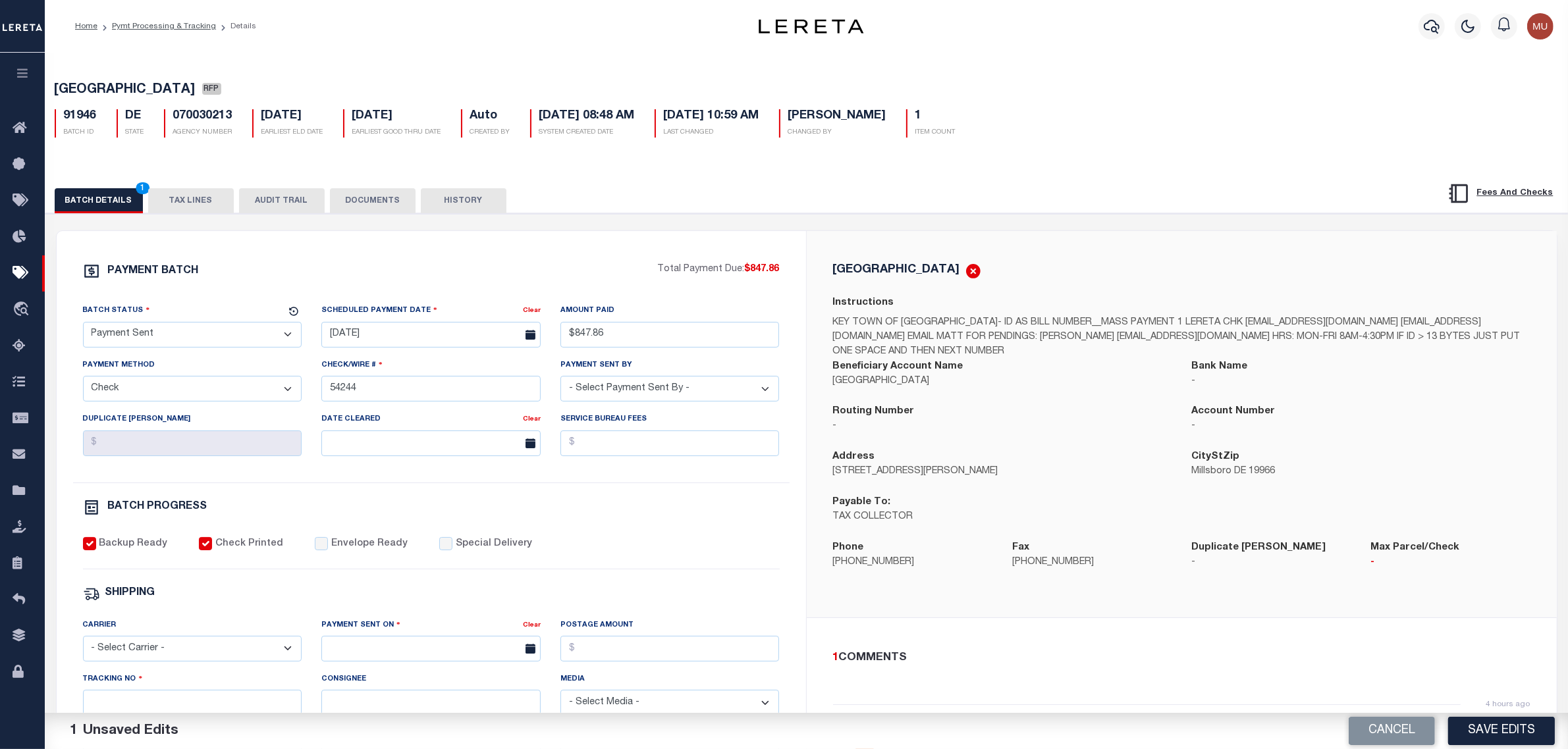
click at [358, 561] on div "Backup Ready Check Printed Envelope Ready Special Delivery" at bounding box center [431, 554] width 697 height 32
click at [365, 552] on label "Envelope Ready" at bounding box center [369, 545] width 77 height 15
click at [328, 551] on input "Envelope Ready" at bounding box center [321, 544] width 13 height 13
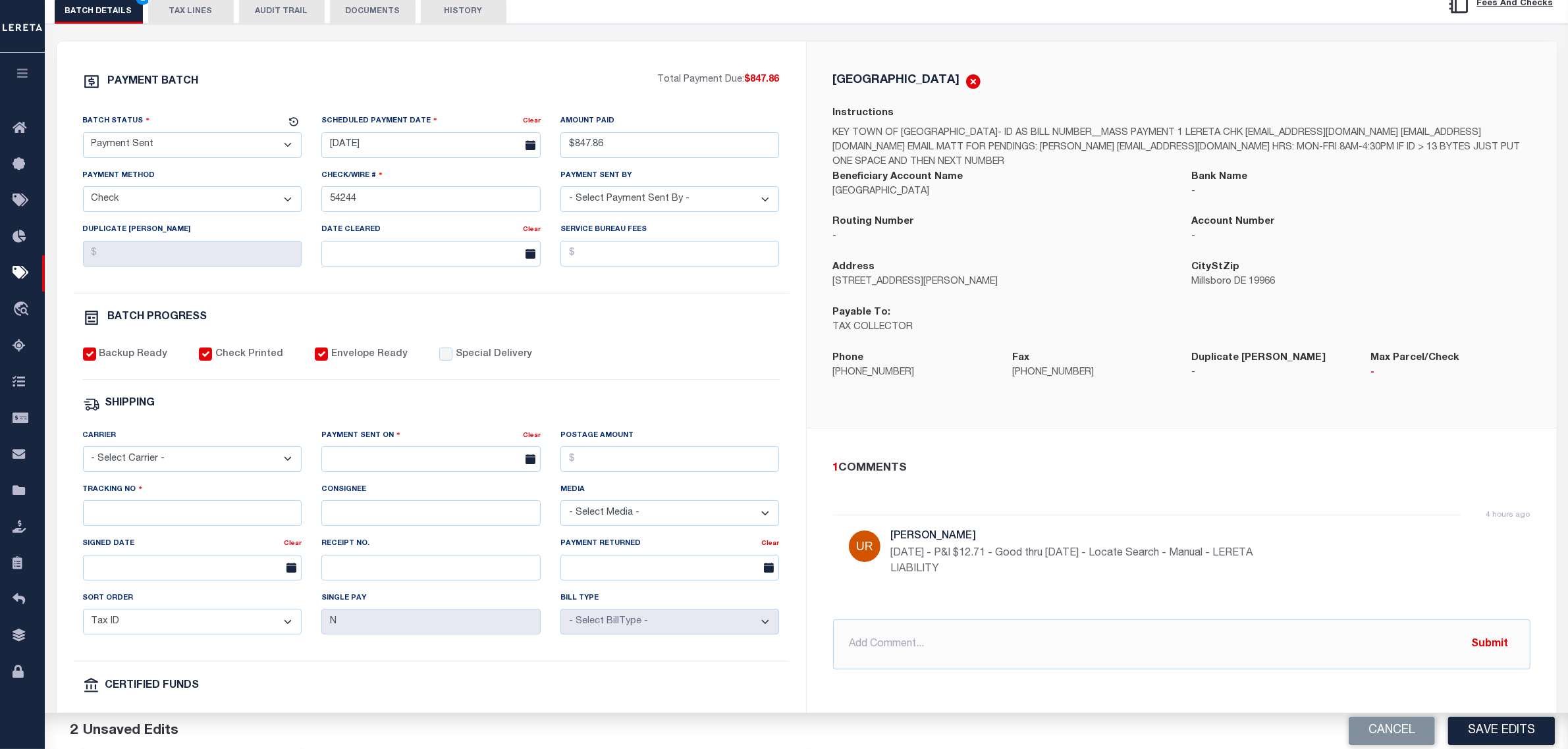
scroll to position [247, 0]
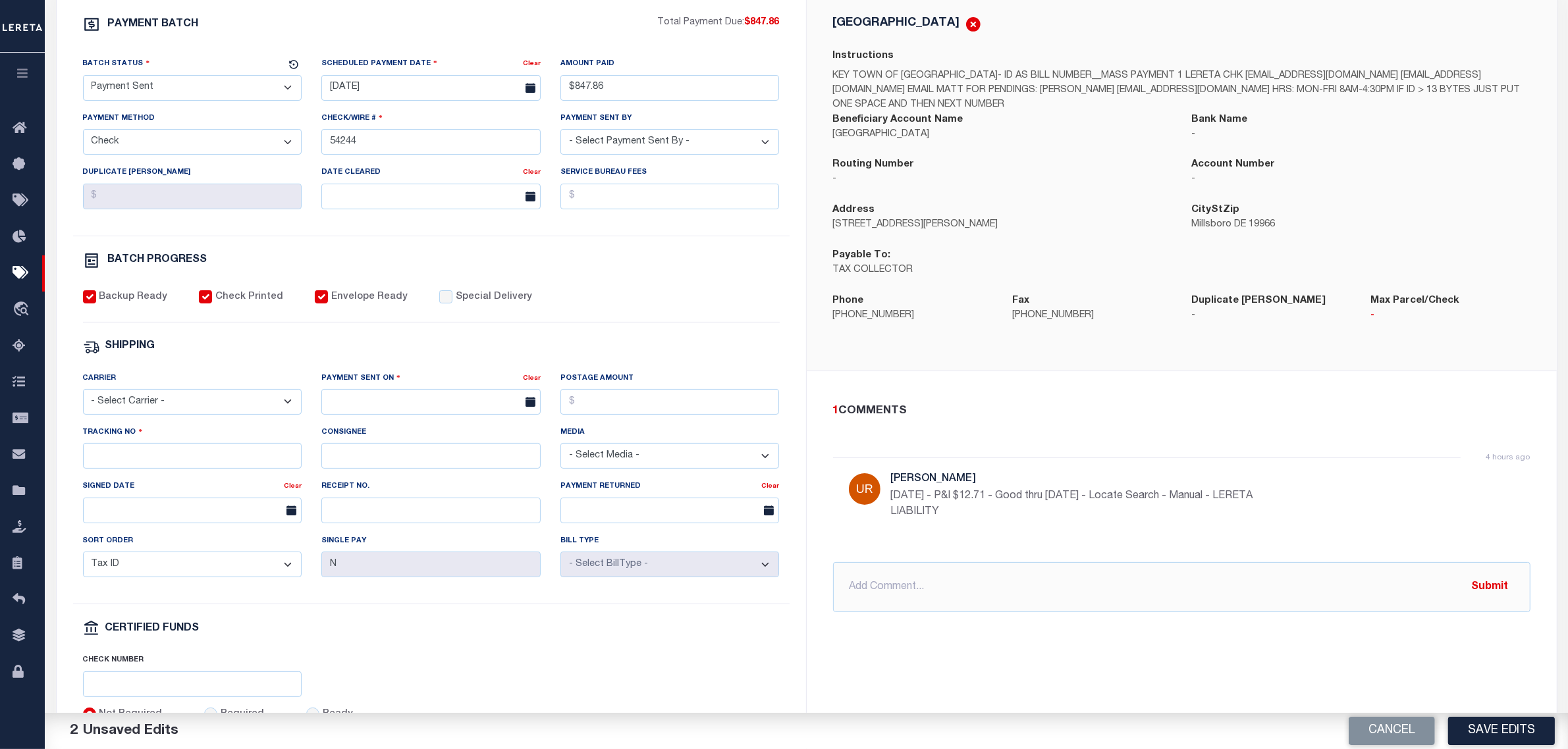
click at [201, 412] on select "- Select Carrier - E-mail Fax Fedex FTP Other UPS USPS" at bounding box center [192, 402] width 219 height 26
click at [83, 399] on select "- Select Carrier - E-mail Fax Fedex FTP Other UPS USPS" at bounding box center [192, 402] width 219 height 26
click at [358, 413] on input "text" at bounding box center [431, 402] width 219 height 26
click at [476, 486] on span "3" at bounding box center [480, 486] width 26 height 26
click at [246, 469] on input "Tracking No" at bounding box center [192, 456] width 219 height 26
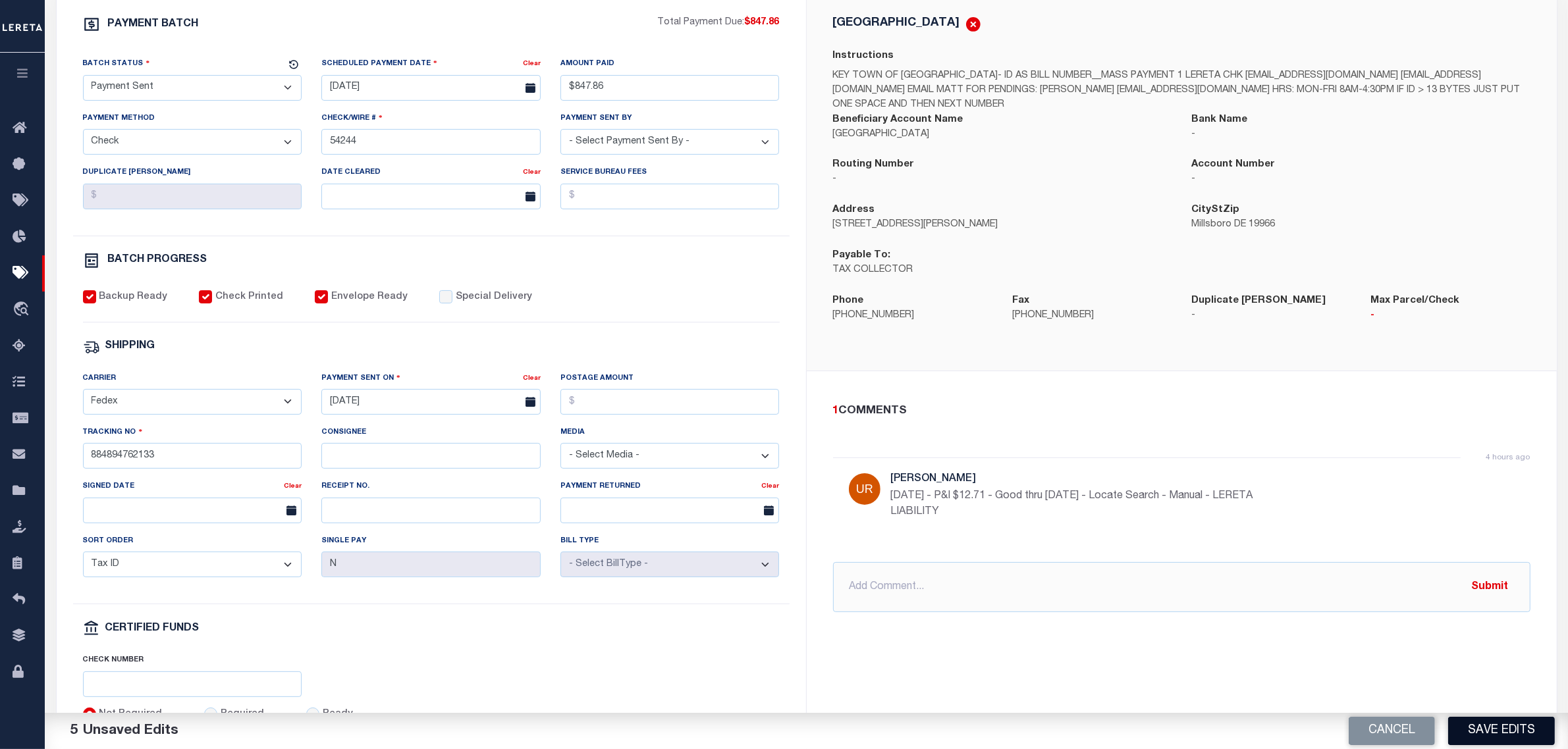
click at [1483, 734] on button "Save Edits" at bounding box center [1501, 731] width 106 height 28
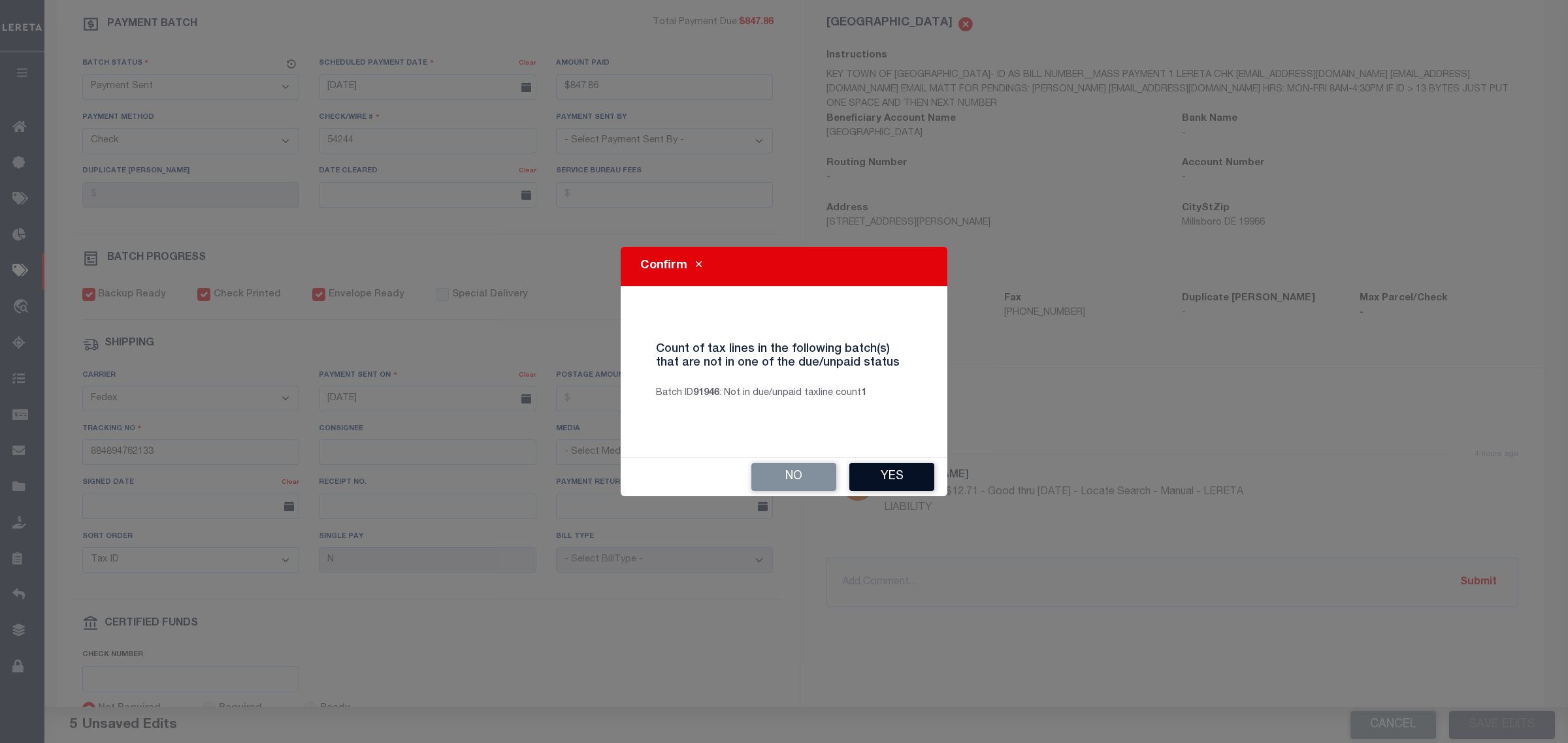
click at [932, 485] on button "Yes" at bounding box center [892, 477] width 85 height 28
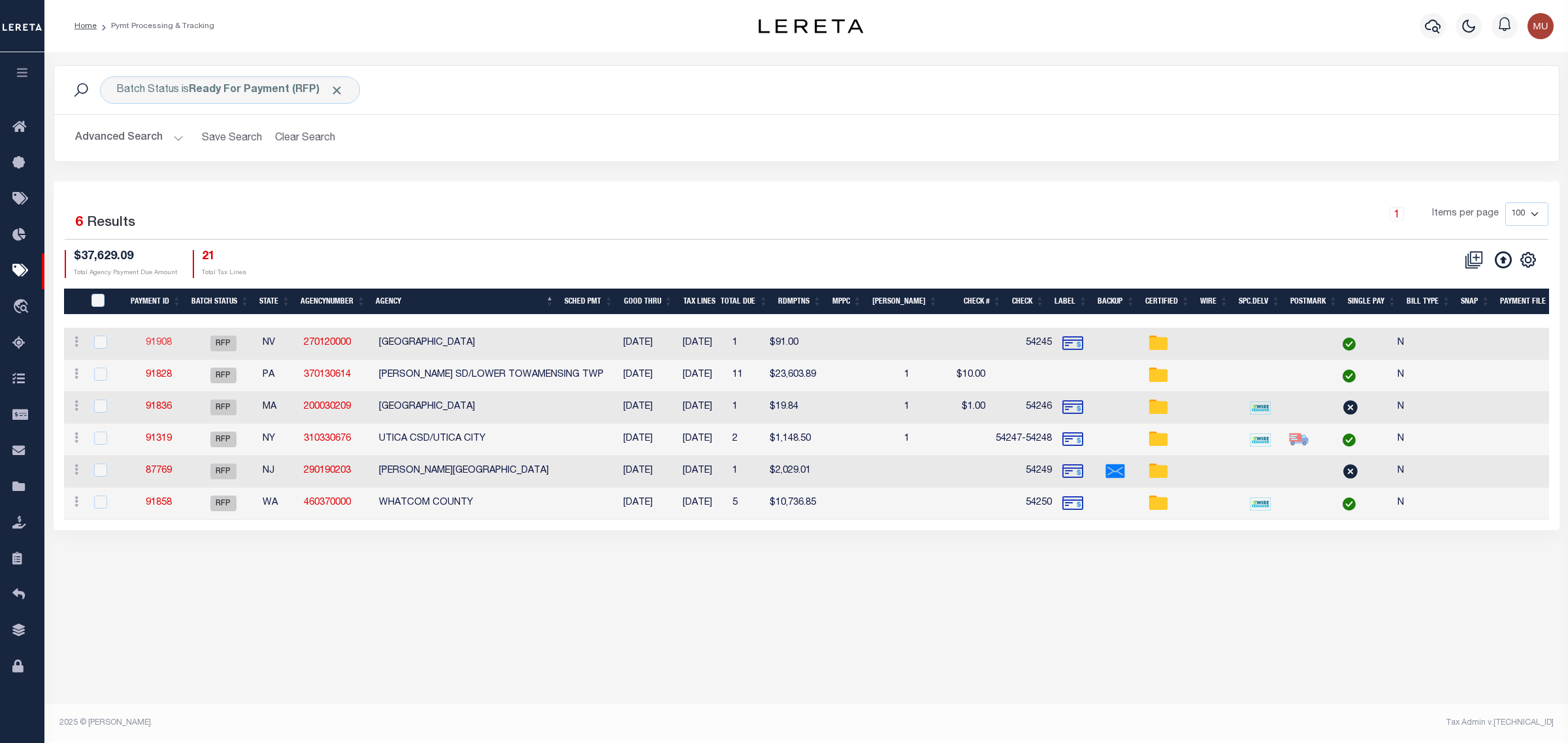
click at [157, 347] on link "91908" at bounding box center [159, 343] width 26 height 9
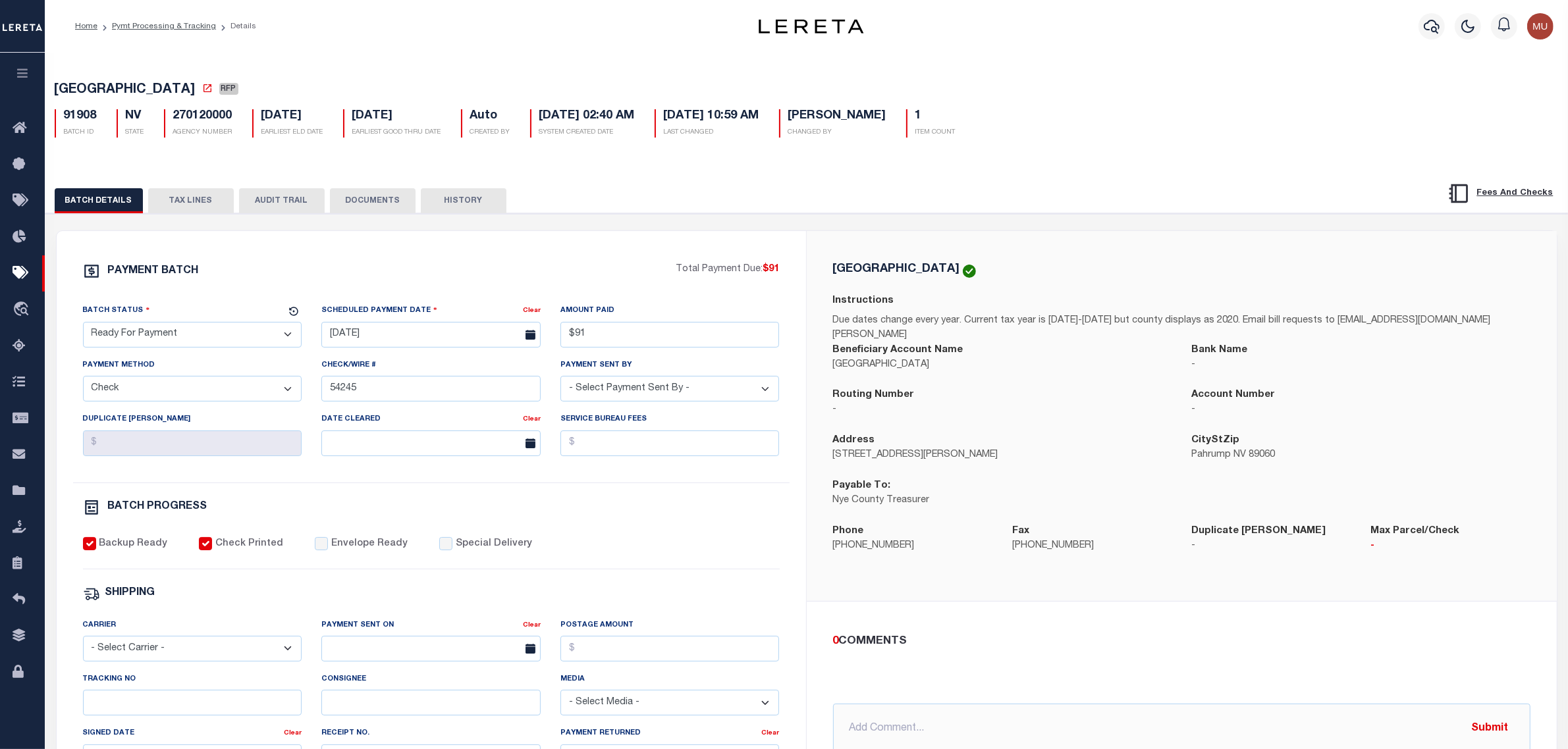
click at [221, 341] on select "- Select Status - Scheduled for Payment Ready For Payment Payment Sent Cleared …" at bounding box center [192, 335] width 219 height 26
click at [83, 326] on select "- Select Status - Scheduled for Payment Ready For Payment Payment Sent Cleared …" at bounding box center [192, 335] width 219 height 26
click at [336, 552] on label "Envelope Ready" at bounding box center [369, 545] width 77 height 15
click at [328, 551] on input "Envelope Ready" at bounding box center [321, 544] width 13 height 13
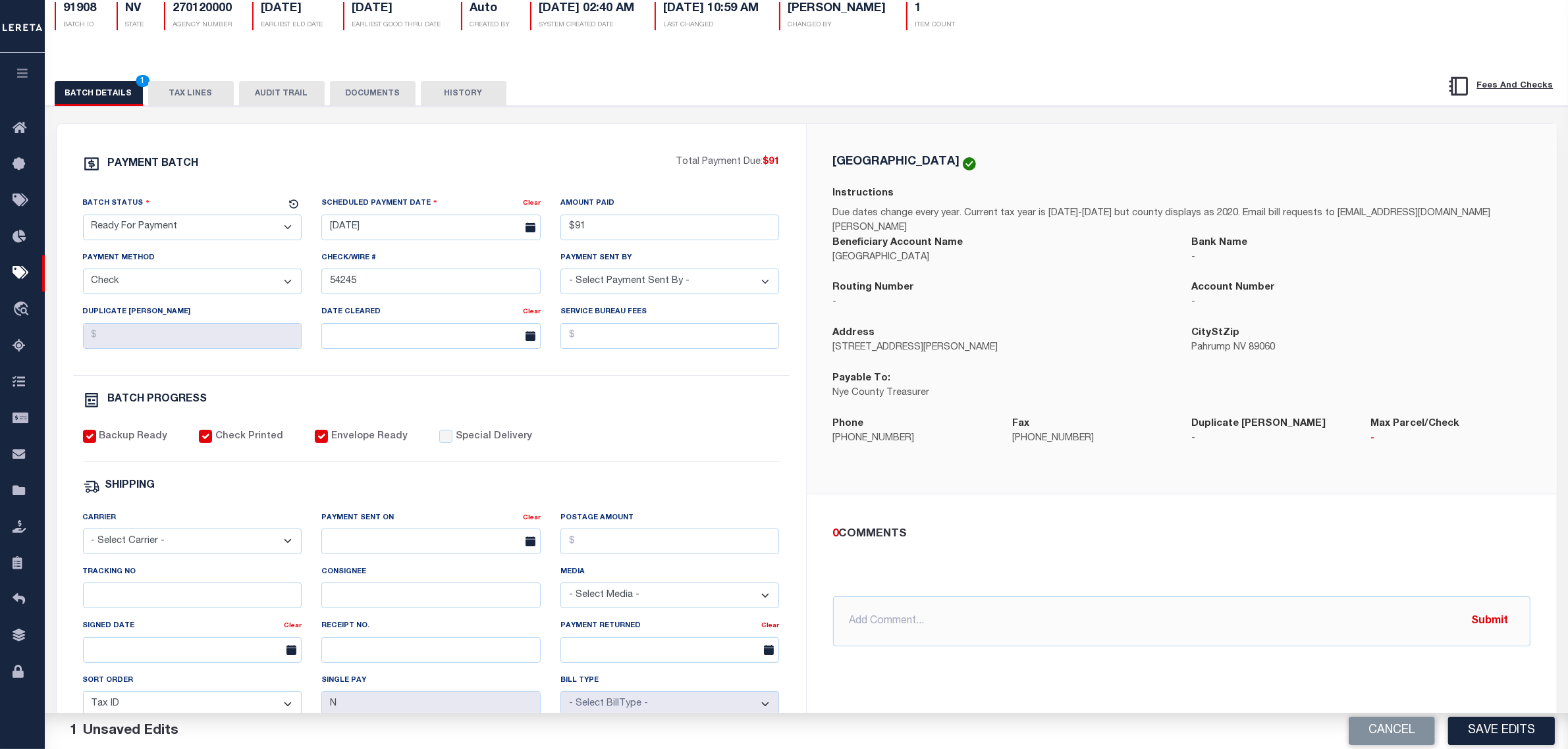
scroll to position [165, 0]
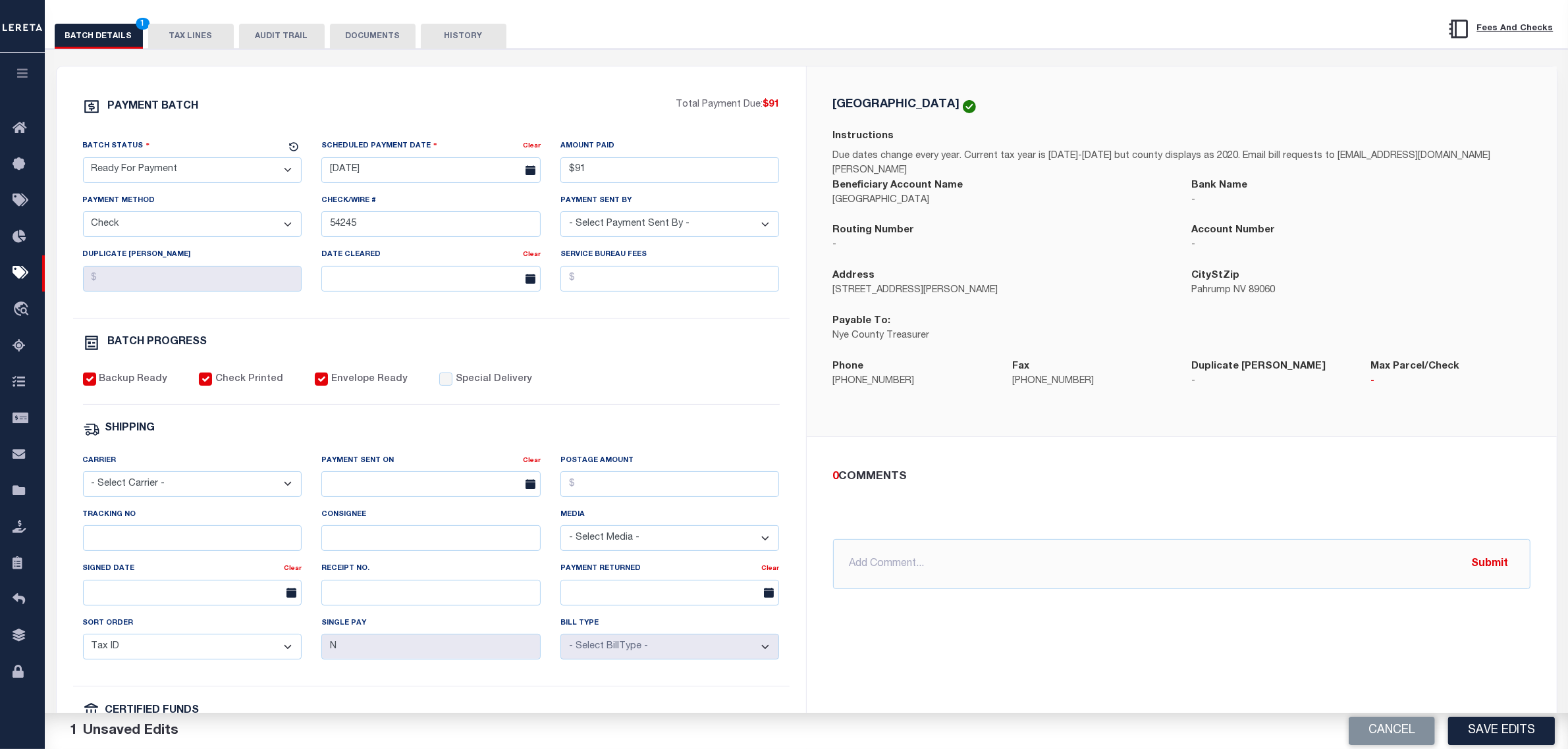
click at [205, 486] on select "- Select Carrier - E-mail Fax Fedex FTP Other UPS USPS" at bounding box center [192, 485] width 219 height 26
click at [83, 480] on select "- Select Carrier - E-mail Fax Fedex FTP Other UPS USPS" at bounding box center [192, 485] width 219 height 26
click at [388, 479] on input "text" at bounding box center [431, 485] width 219 height 26
click at [484, 567] on span "3" at bounding box center [480, 567] width 26 height 26
click at [214, 544] on input "Tracking No" at bounding box center [192, 538] width 219 height 26
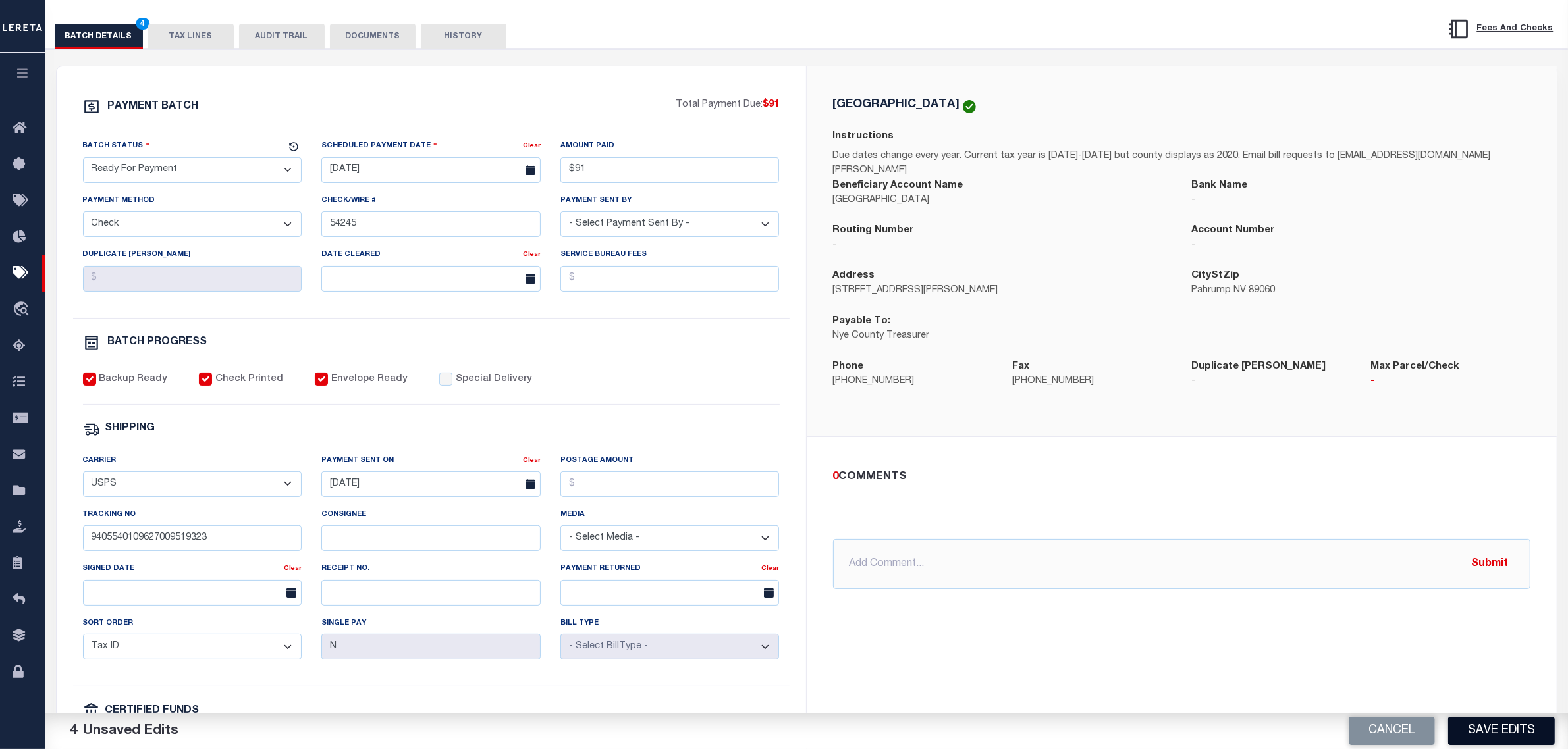
click at [1491, 731] on button "Save Edits" at bounding box center [1501, 731] width 106 height 28
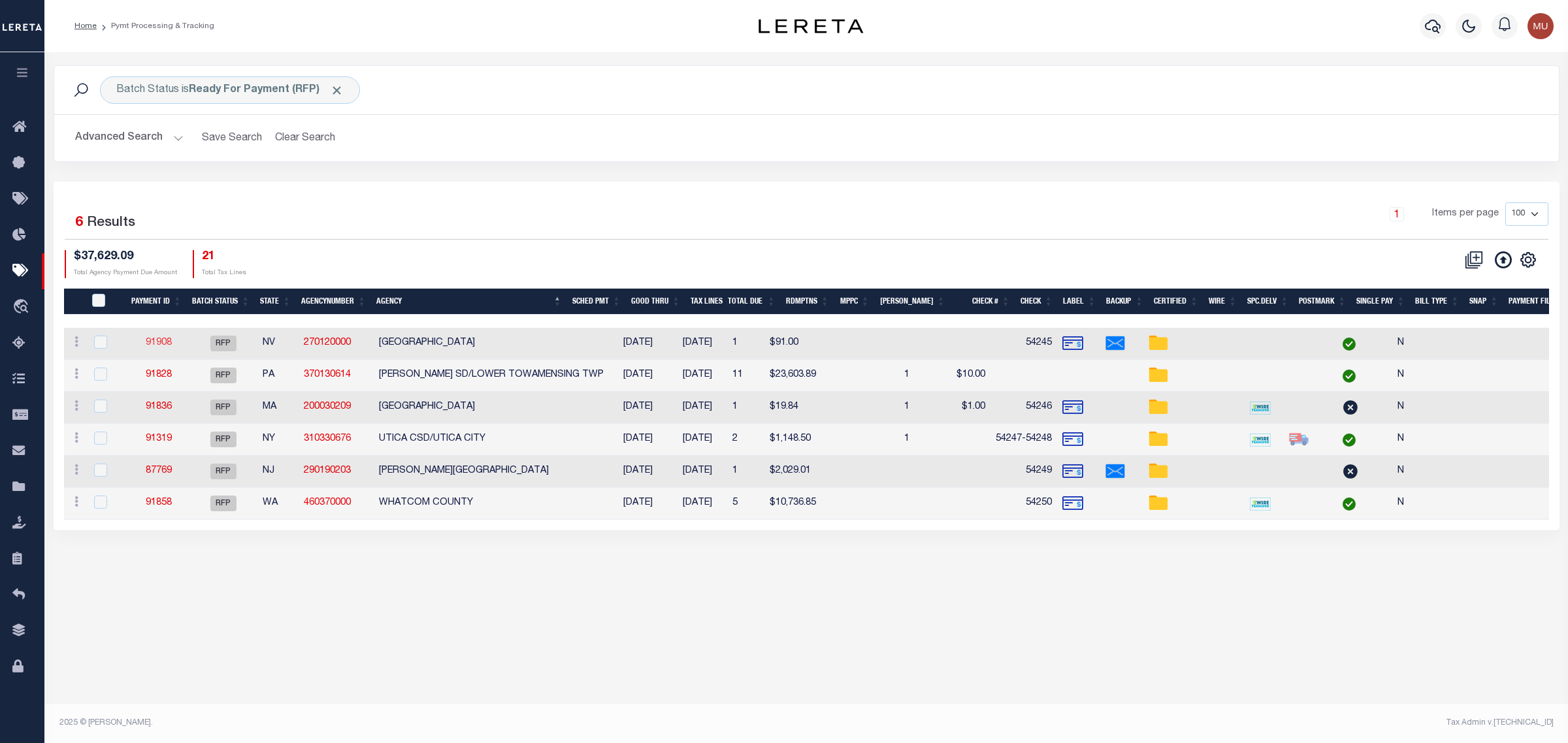
click at [159, 346] on link "91908" at bounding box center [159, 343] width 26 height 9
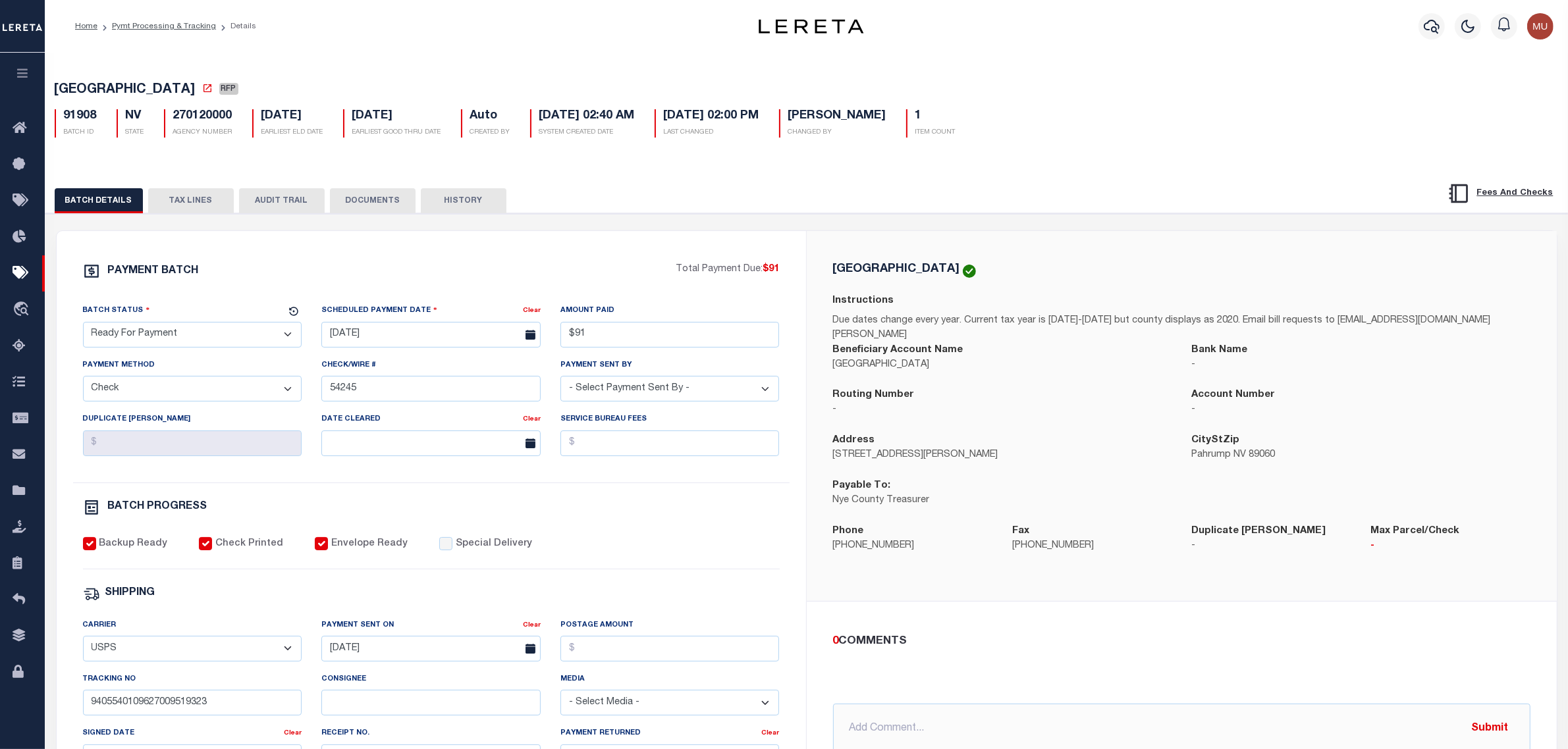
click at [201, 345] on select "- Select Status - Scheduled for Payment Ready For Payment Payment Sent Cleared …" at bounding box center [192, 335] width 219 height 26
click at [83, 326] on select "- Select Status - Scheduled for Payment Ready For Payment Payment Sent Cleared …" at bounding box center [192, 335] width 219 height 26
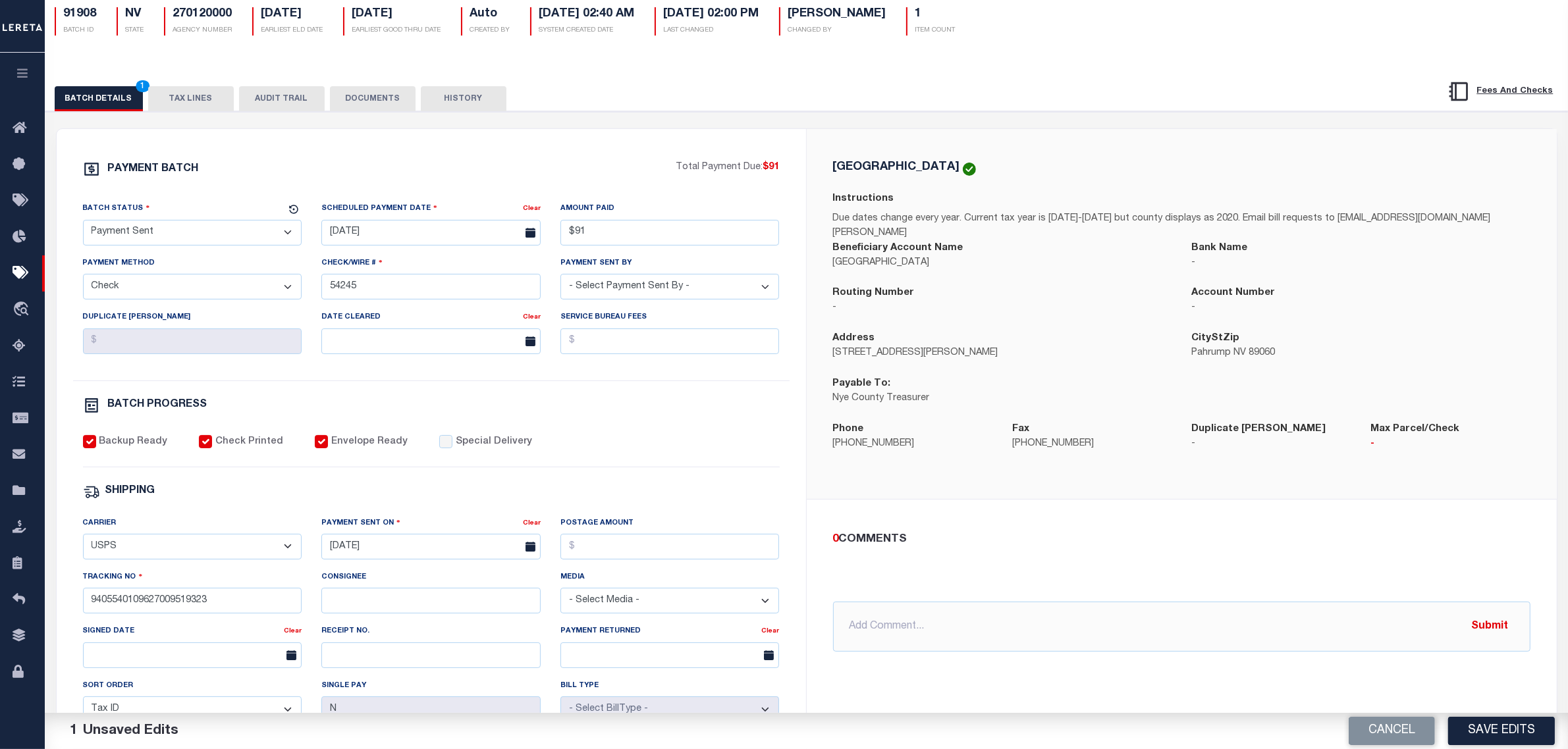
scroll to position [165, 0]
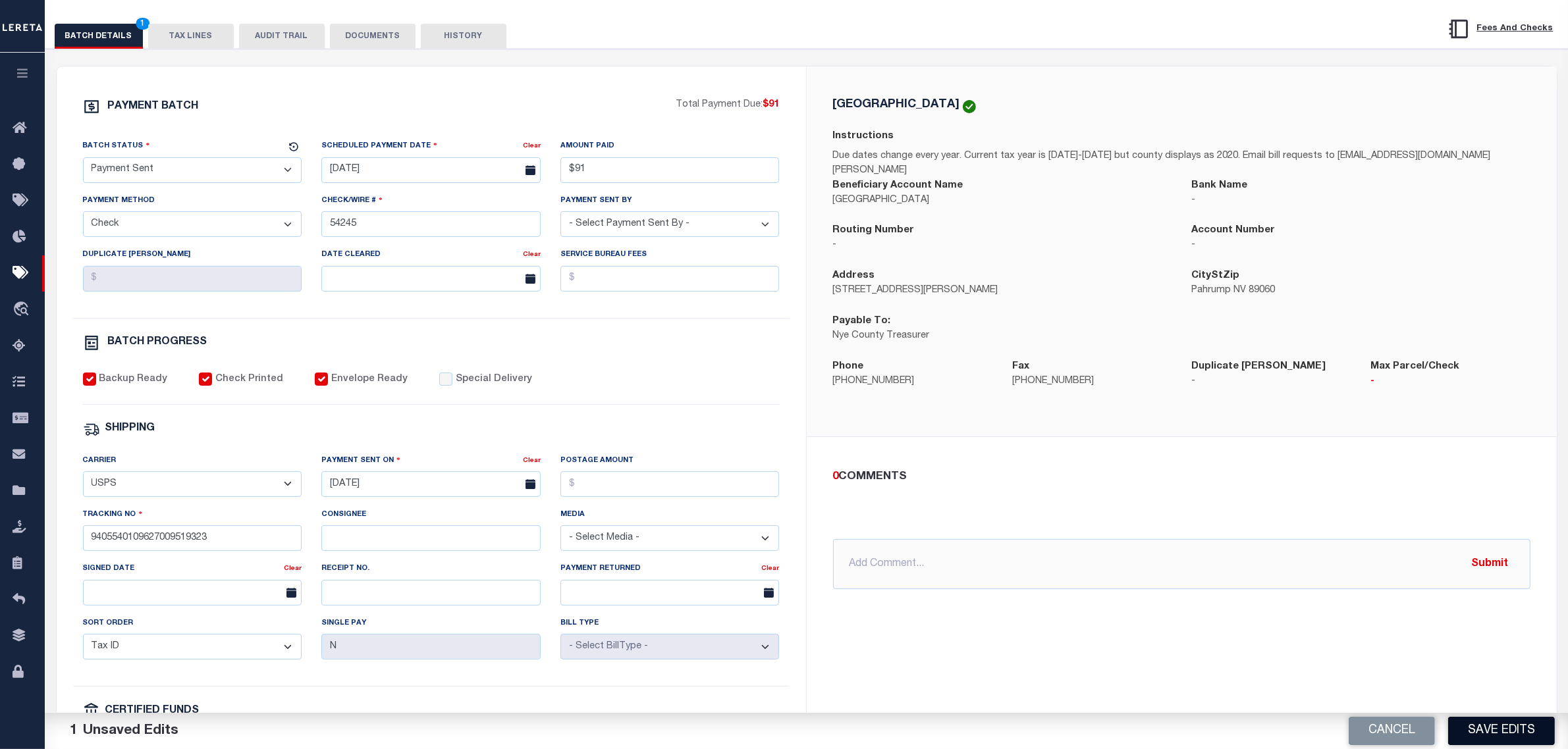
click at [1501, 728] on button "Save Edits" at bounding box center [1501, 731] width 106 height 28
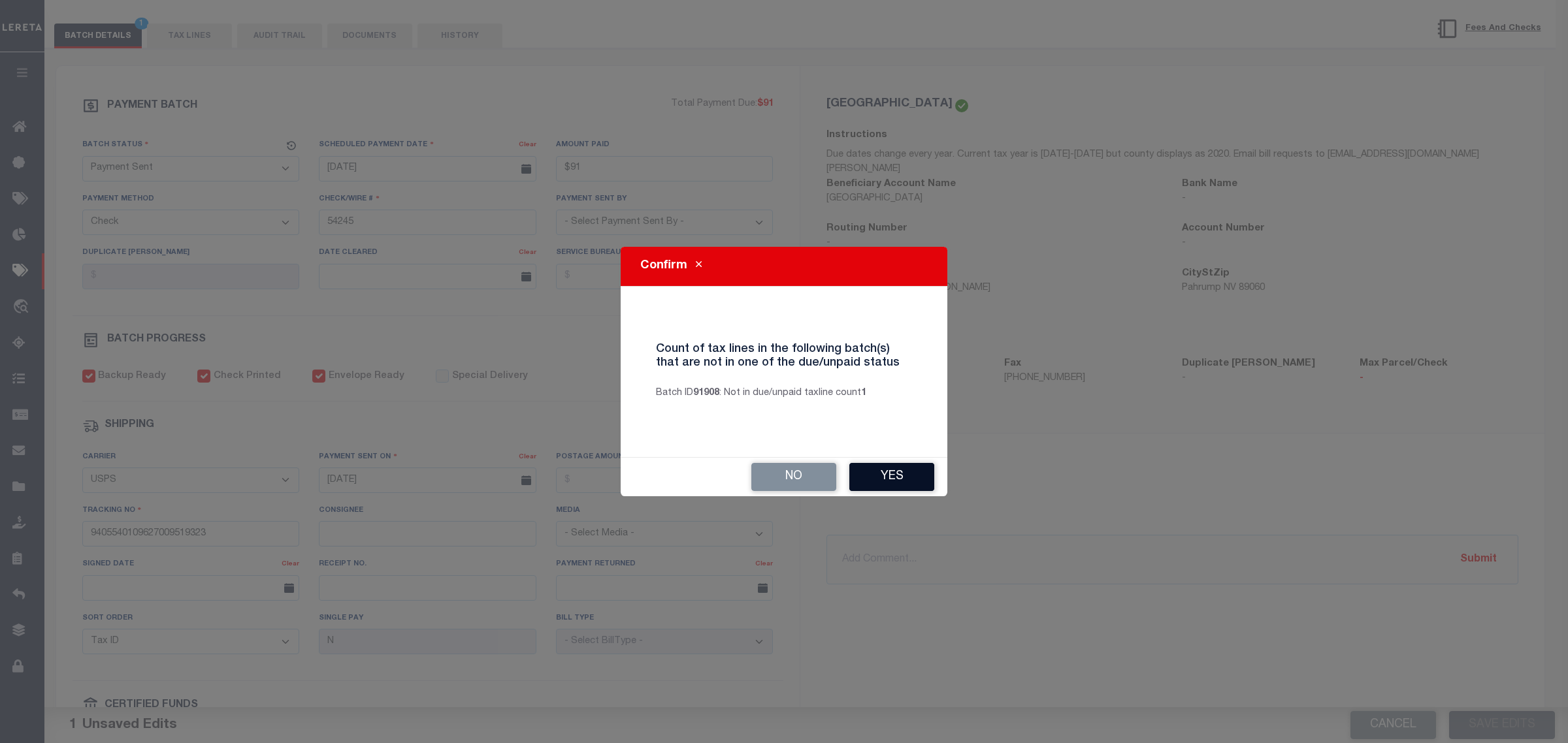
click at [898, 478] on button "Yes" at bounding box center [892, 477] width 85 height 28
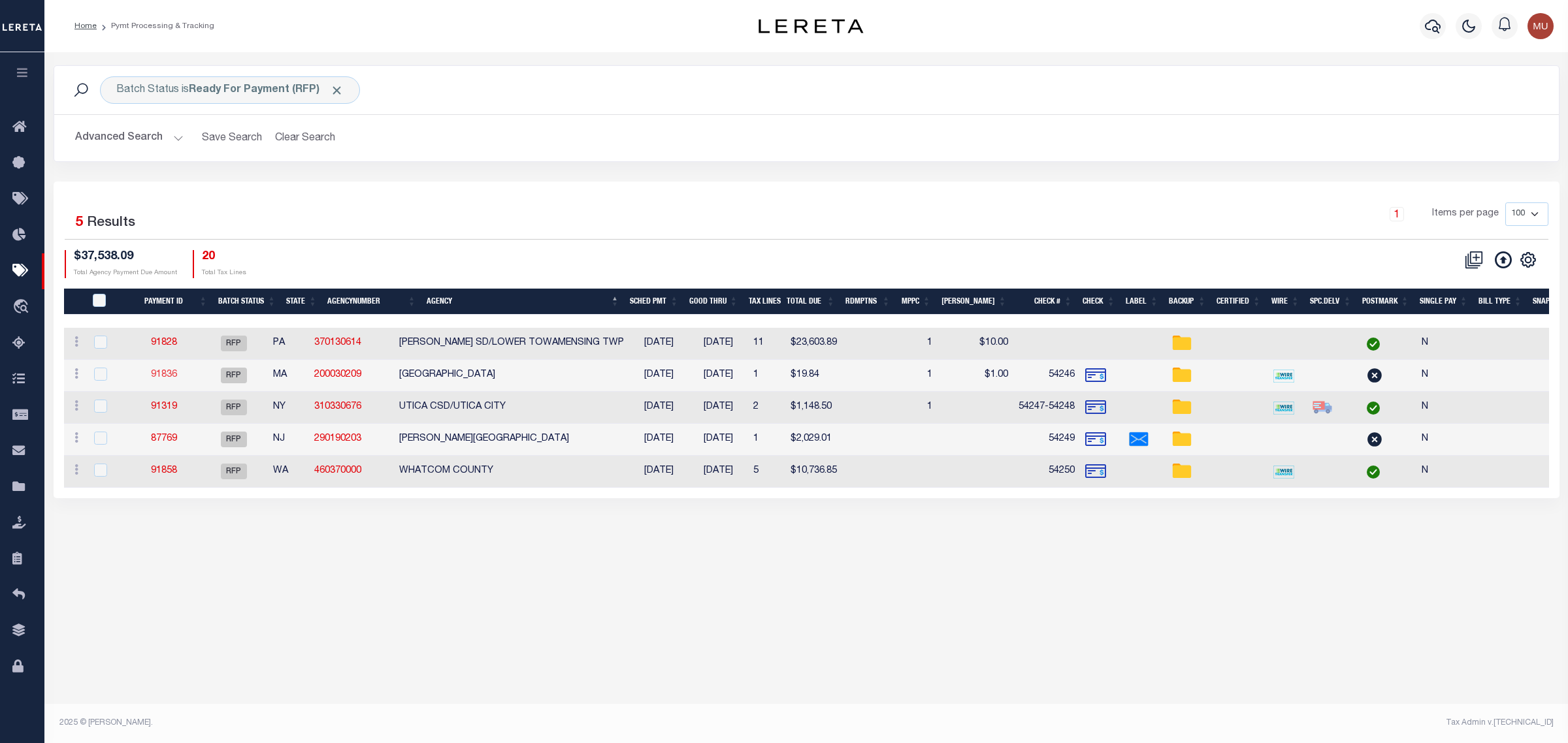
click at [177, 375] on link "91836" at bounding box center [164, 375] width 26 height 9
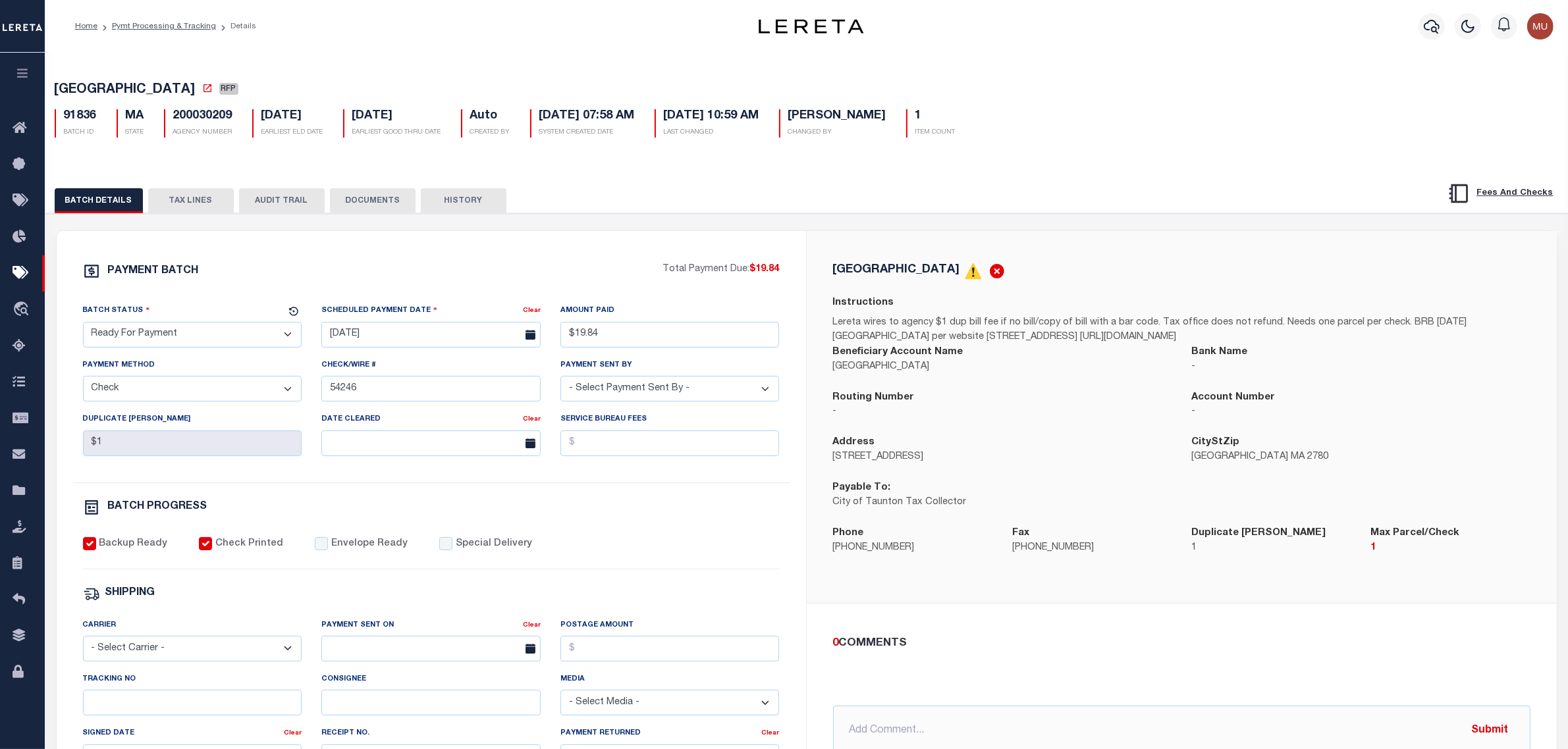
click at [213, 333] on select "- Select Status - Scheduled for Payment Ready For Payment Payment Sent Cleared …" at bounding box center [192, 335] width 219 height 26
click at [83, 326] on select "- Select Status - Scheduled for Payment Ready For Payment Payment Sent Cleared …" at bounding box center [192, 335] width 219 height 26
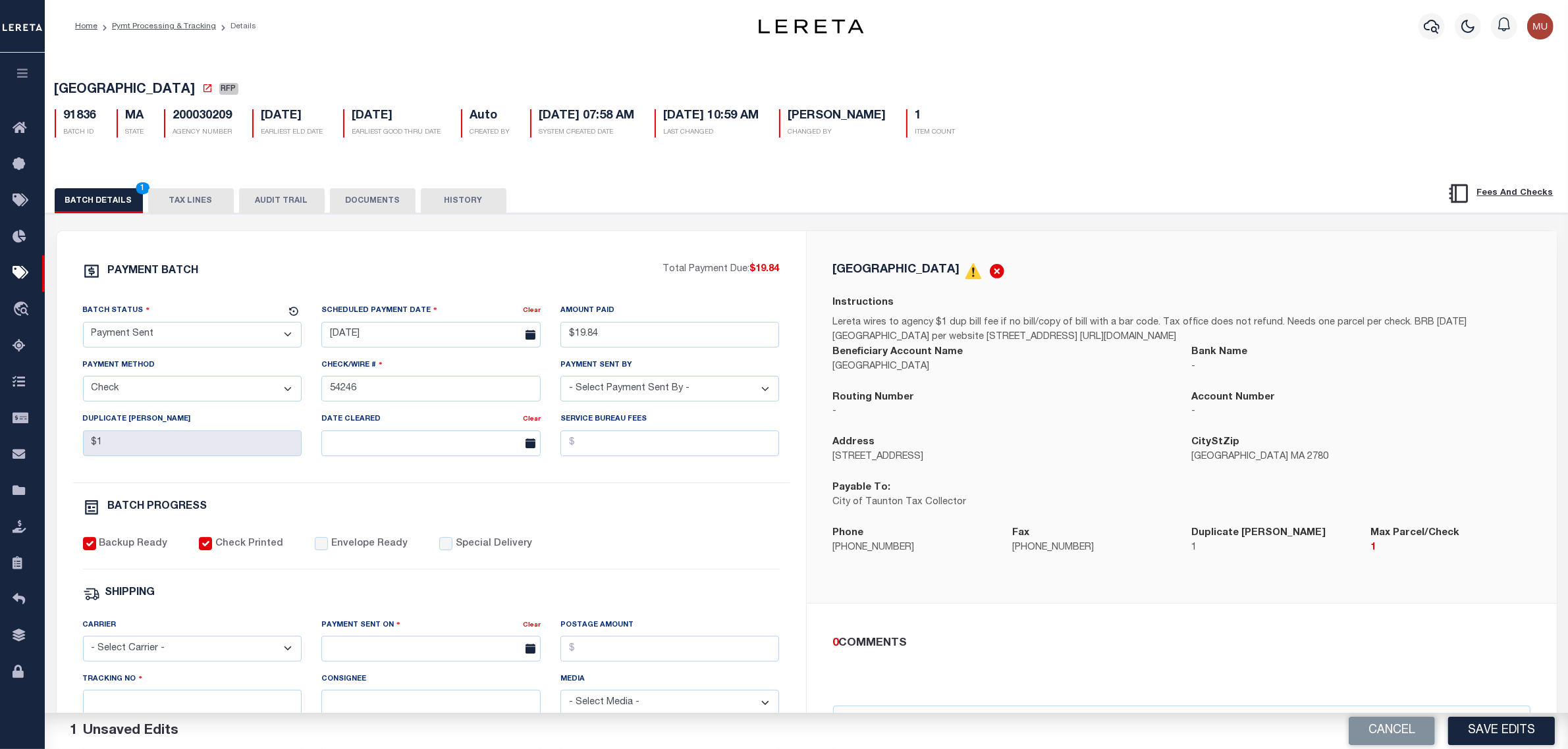
click at [331, 552] on label "Envelope Ready" at bounding box center [369, 545] width 77 height 15
click at [322, 551] on input "Envelope Ready" at bounding box center [321, 544] width 13 height 13
click at [229, 660] on select "- Select Carrier - E-mail Fax Fedex FTP Other UPS USPS" at bounding box center [192, 649] width 219 height 26
click at [83, 646] on select "- Select Carrier - E-mail Fax Fedex FTP Other UPS USPS" at bounding box center [192, 649] width 219 height 26
click at [424, 651] on input "text" at bounding box center [431, 649] width 219 height 26
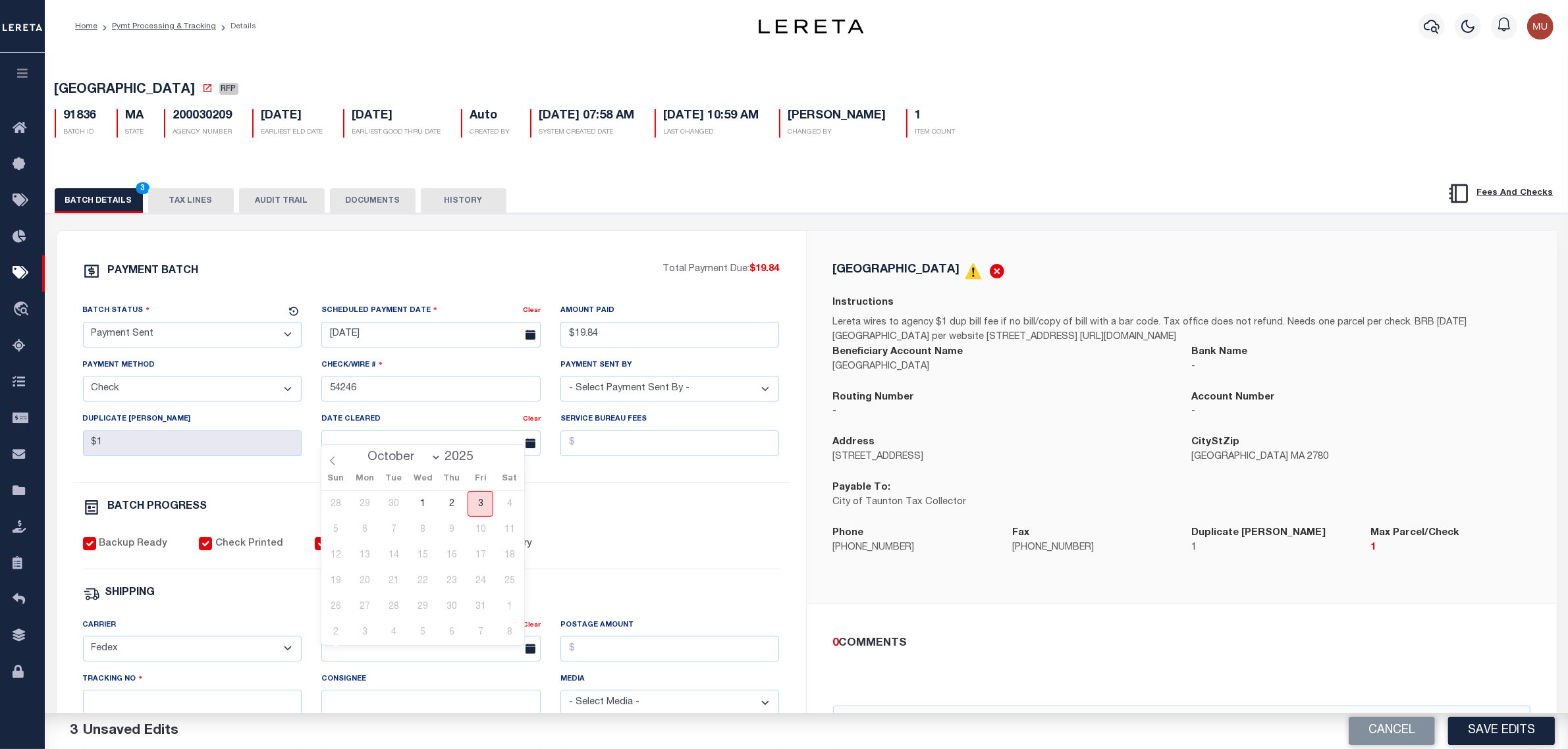
click at [478, 500] on span "3" at bounding box center [480, 504] width 26 height 26
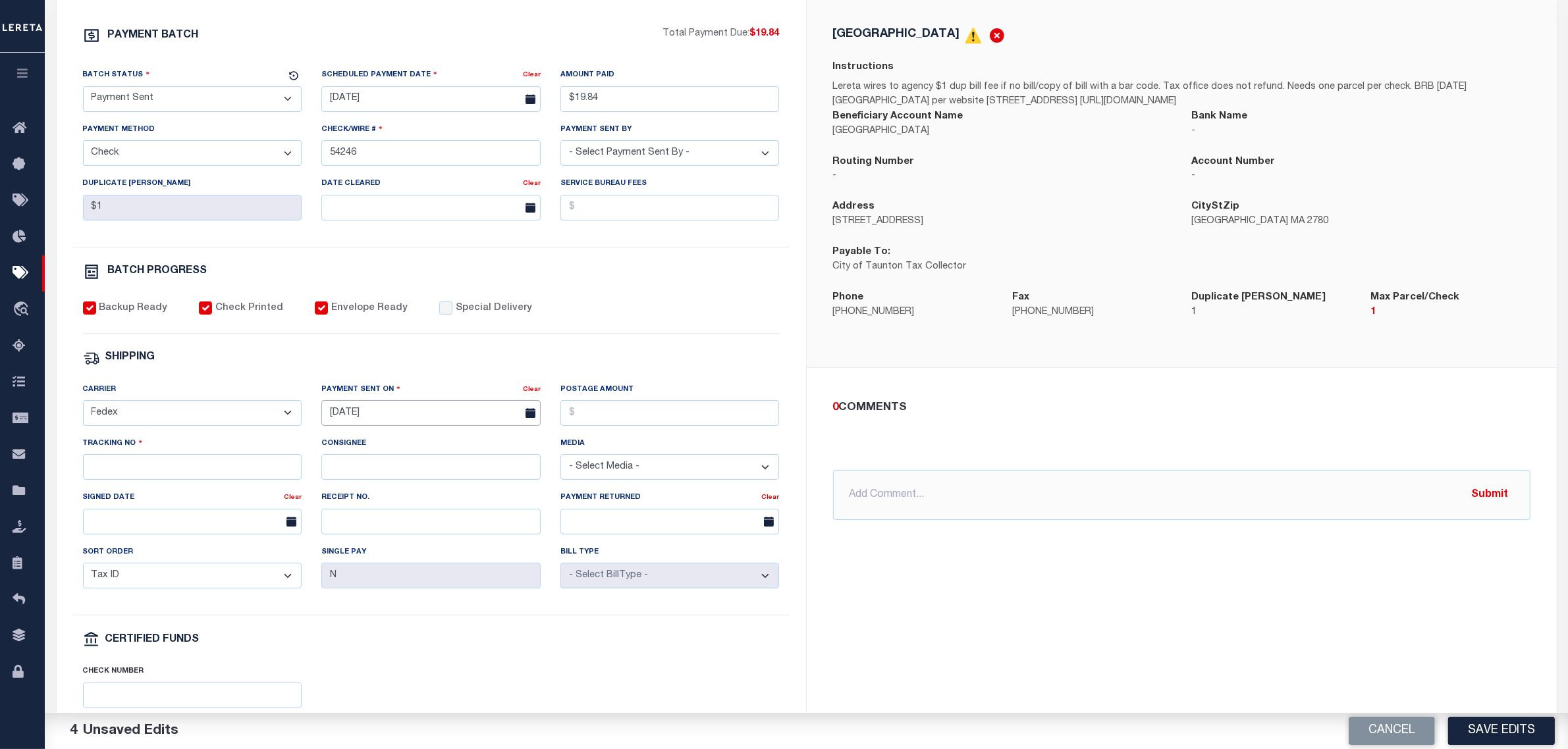
scroll to position [247, 0]
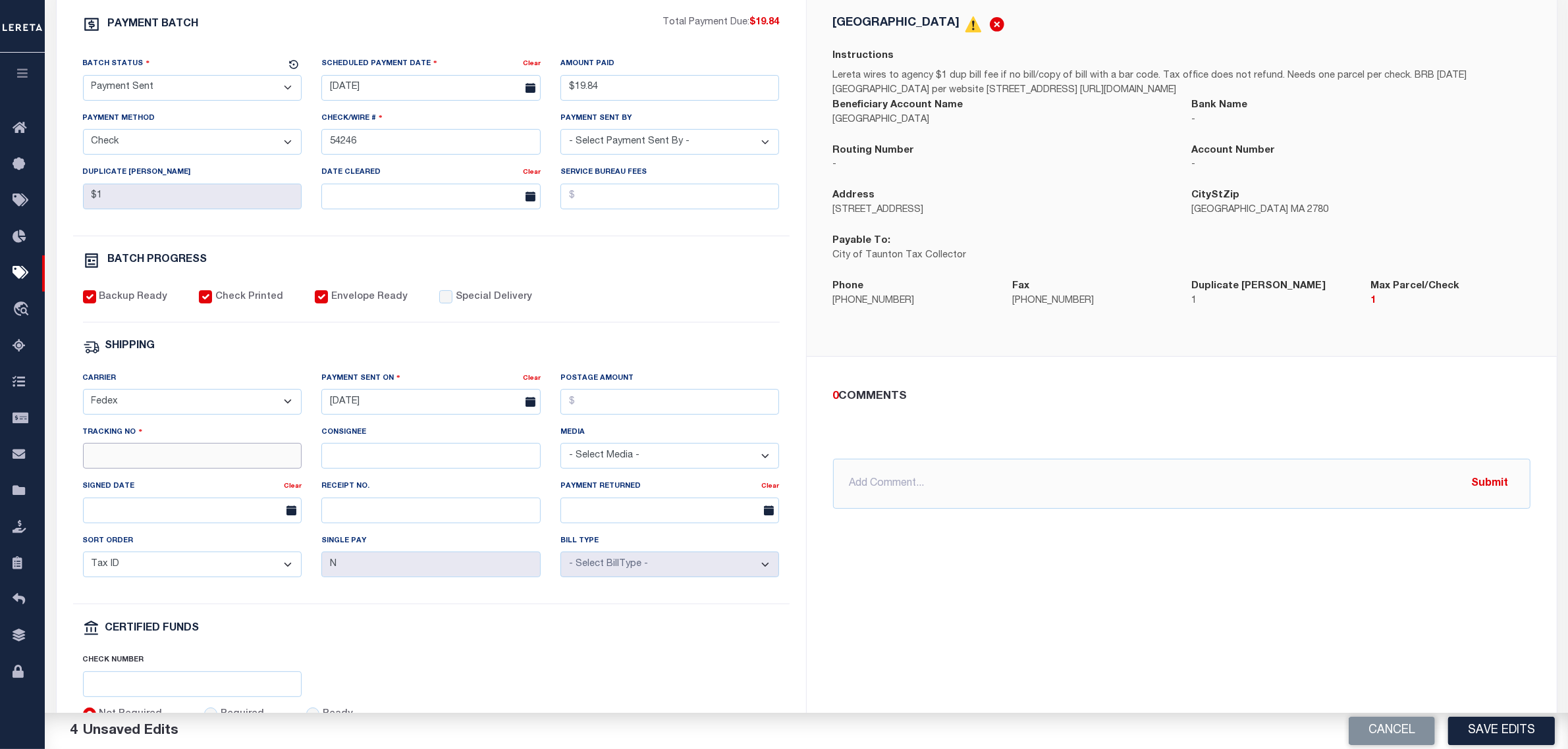
drag, startPoint x: 192, startPoint y: 456, endPoint x: 191, endPoint y: 463, distance: 7.1
click at [191, 461] on input "Tracking No" at bounding box center [192, 456] width 219 height 26
click at [1487, 739] on button "Save Edits" at bounding box center [1501, 731] width 106 height 28
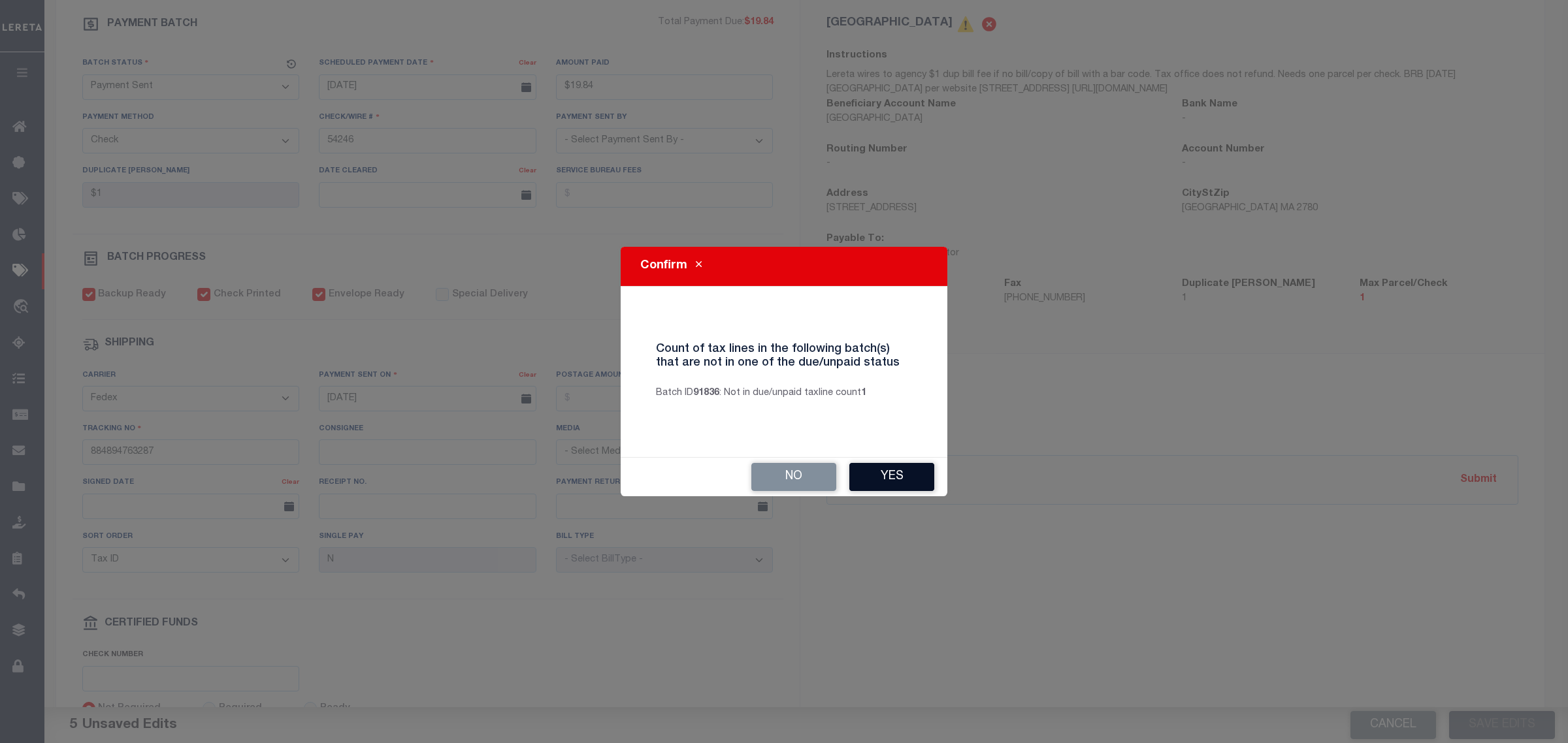
click at [878, 473] on button "Yes" at bounding box center [892, 477] width 85 height 28
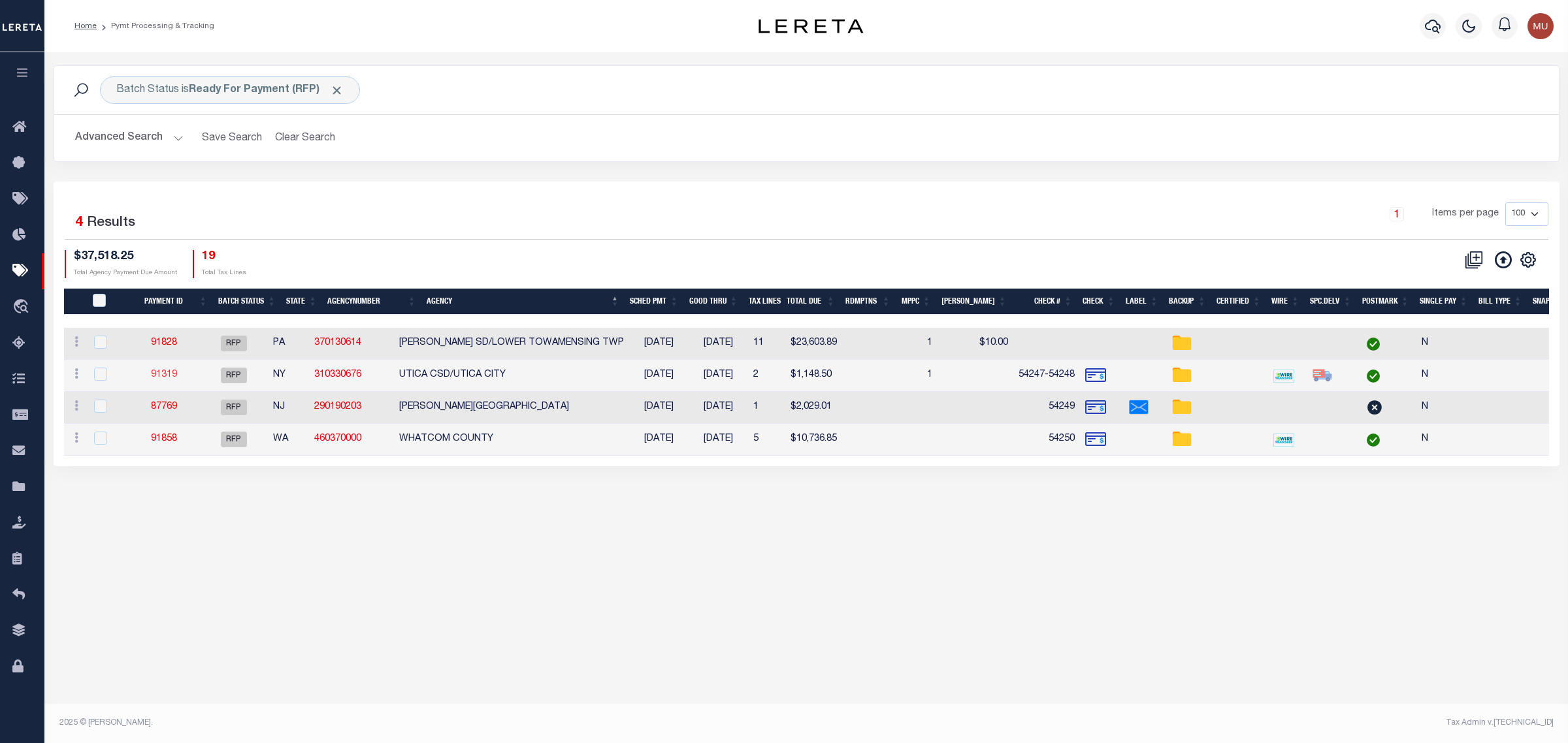
click at [175, 378] on link "91319" at bounding box center [164, 375] width 26 height 9
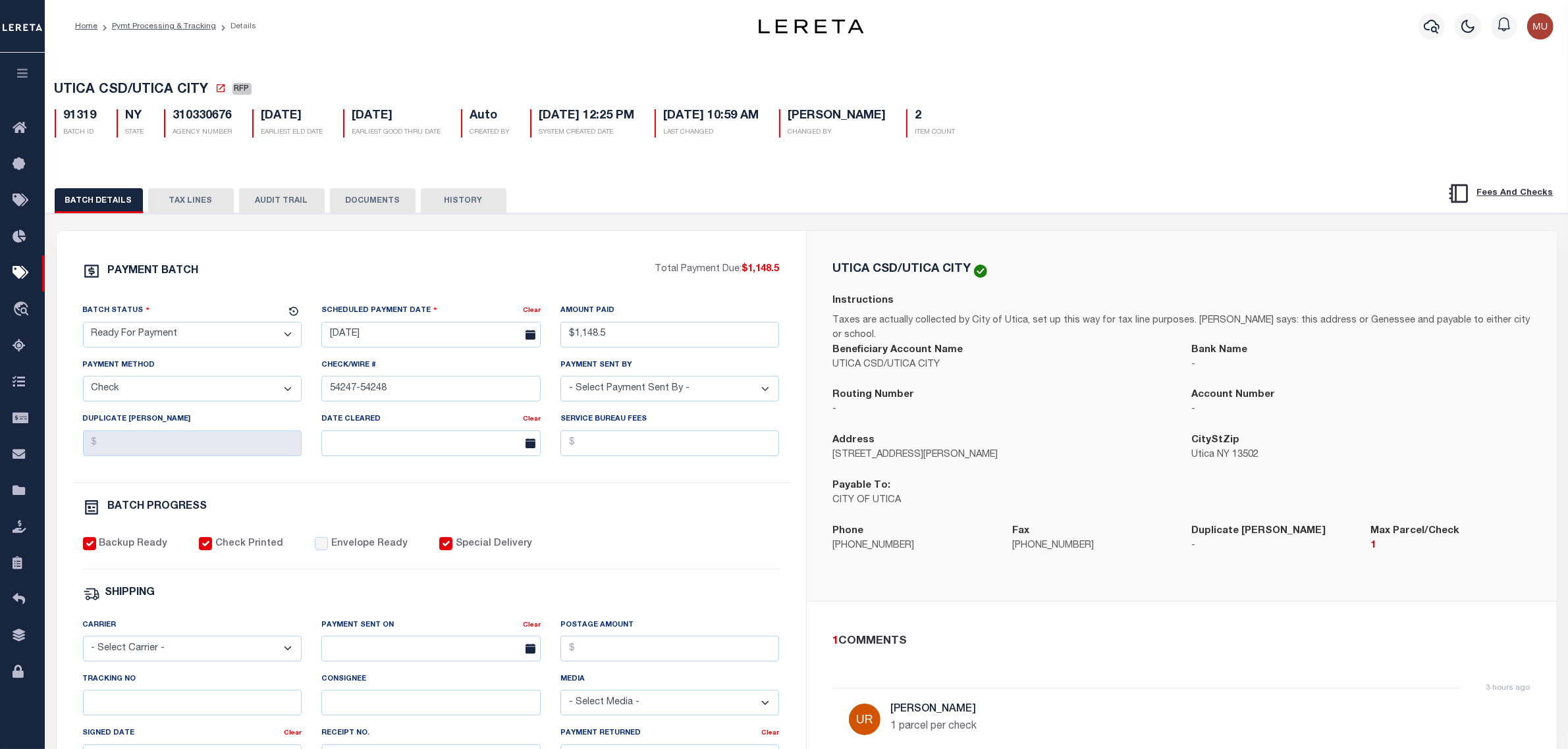
click at [206, 347] on select "- Select Status - Scheduled for Payment Ready For Payment Payment Sent Cleared …" at bounding box center [192, 335] width 219 height 26
click at [83, 326] on select "- Select Status - Scheduled for Payment Ready For Payment Payment Sent Cleared …" at bounding box center [192, 335] width 219 height 26
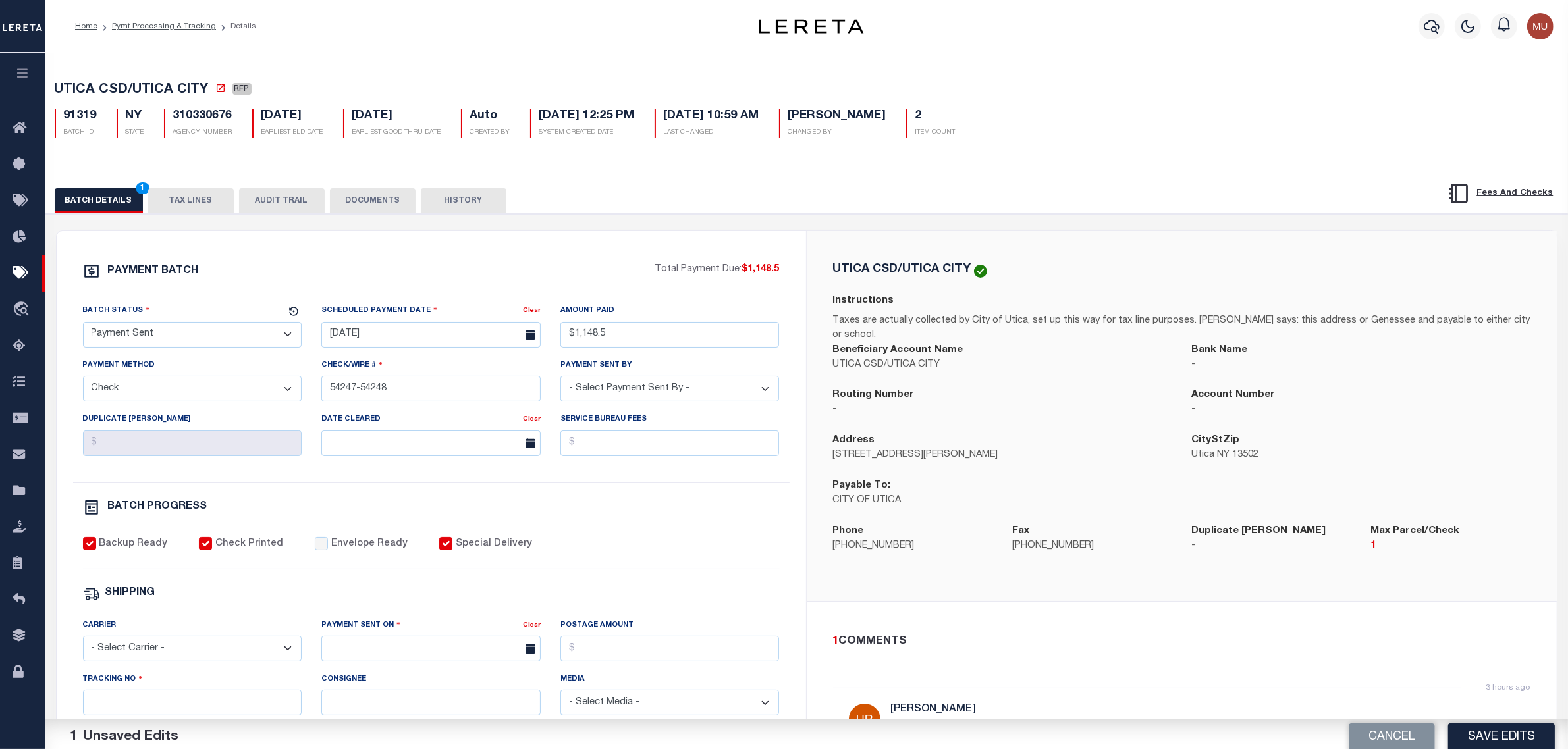
click at [392, 587] on div "PAYMENT BATCH Total Payment Due: $1,148.5 Batch Status - Select Status -" at bounding box center [431, 616] width 718 height 707
click at [359, 552] on label "Envelope Ready" at bounding box center [369, 545] width 77 height 15
click at [328, 551] on input "Envelope Ready" at bounding box center [321, 544] width 13 height 13
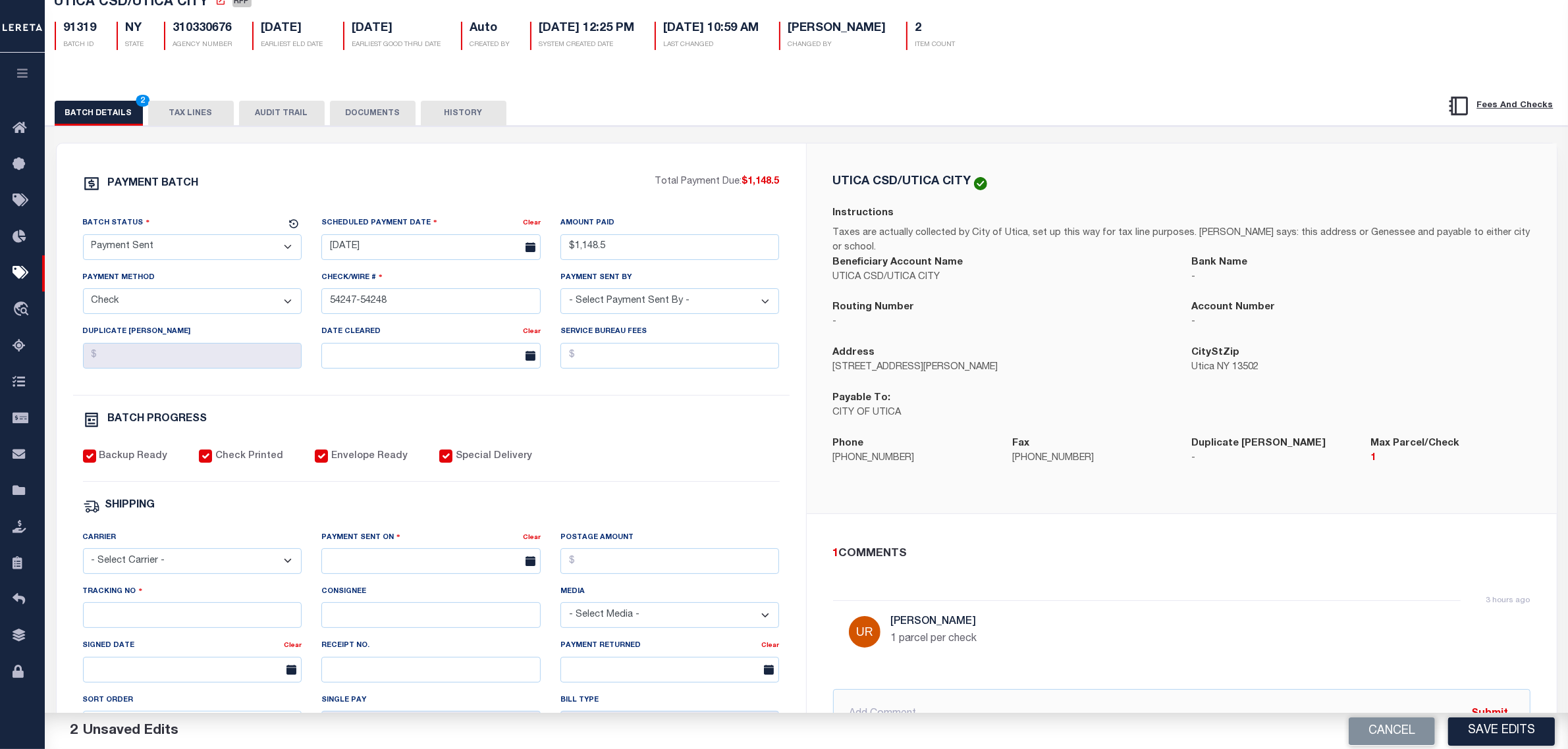
scroll to position [165, 0]
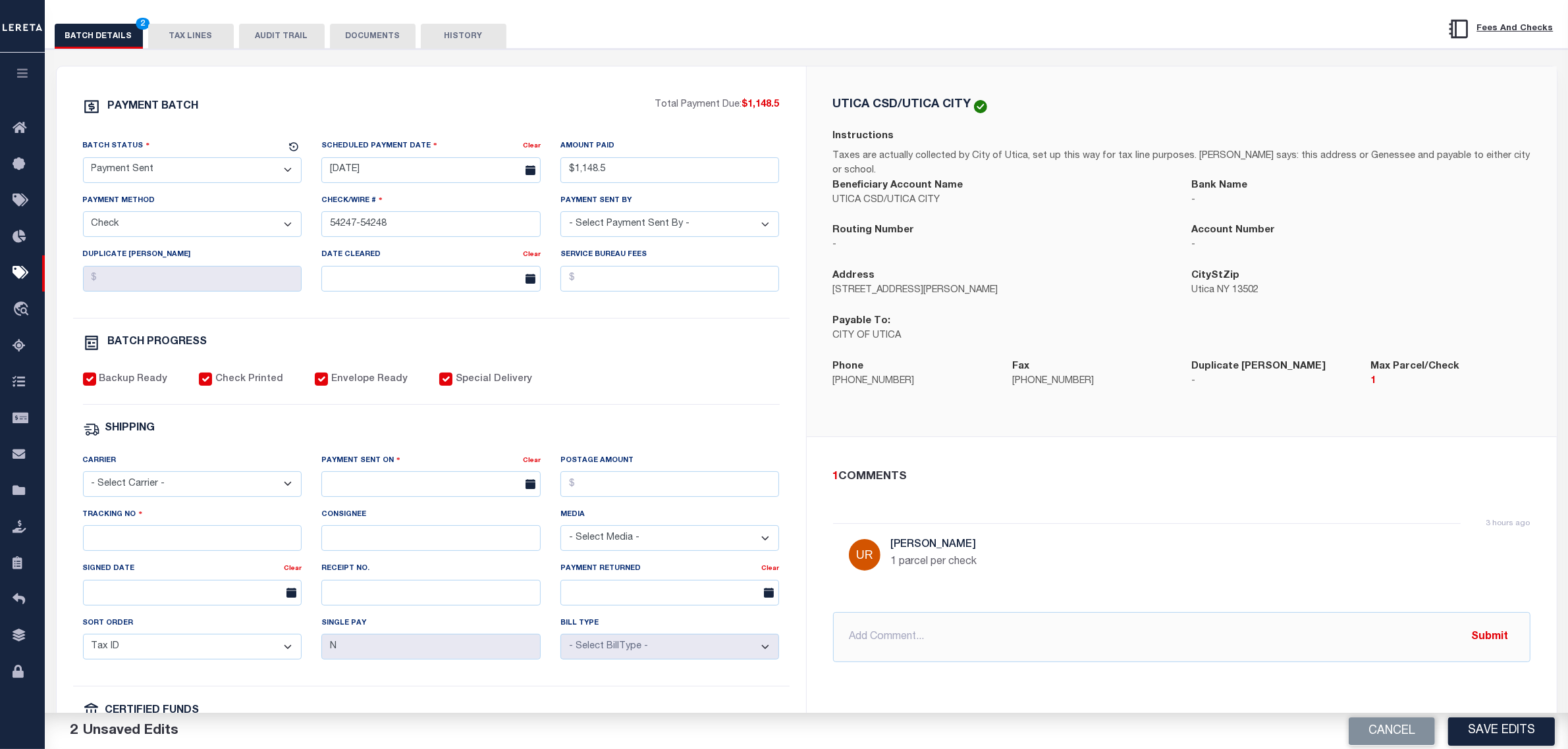
click at [221, 497] on select "- Select Carrier - E-mail Fax Fedex FTP Other UPS USPS" at bounding box center [192, 485] width 219 height 26
click at [191, 496] on select "- Select Carrier - E-mail Fax Fedex FTP Other UPS USPS" at bounding box center [192, 485] width 219 height 26
click at [83, 482] on select "- Select Carrier - E-mail Fax Fedex FTP Other UPS USPS" at bounding box center [192, 485] width 219 height 26
click at [370, 492] on input "text" at bounding box center [431, 485] width 219 height 26
click at [476, 567] on span "3" at bounding box center [480, 568] width 26 height 26
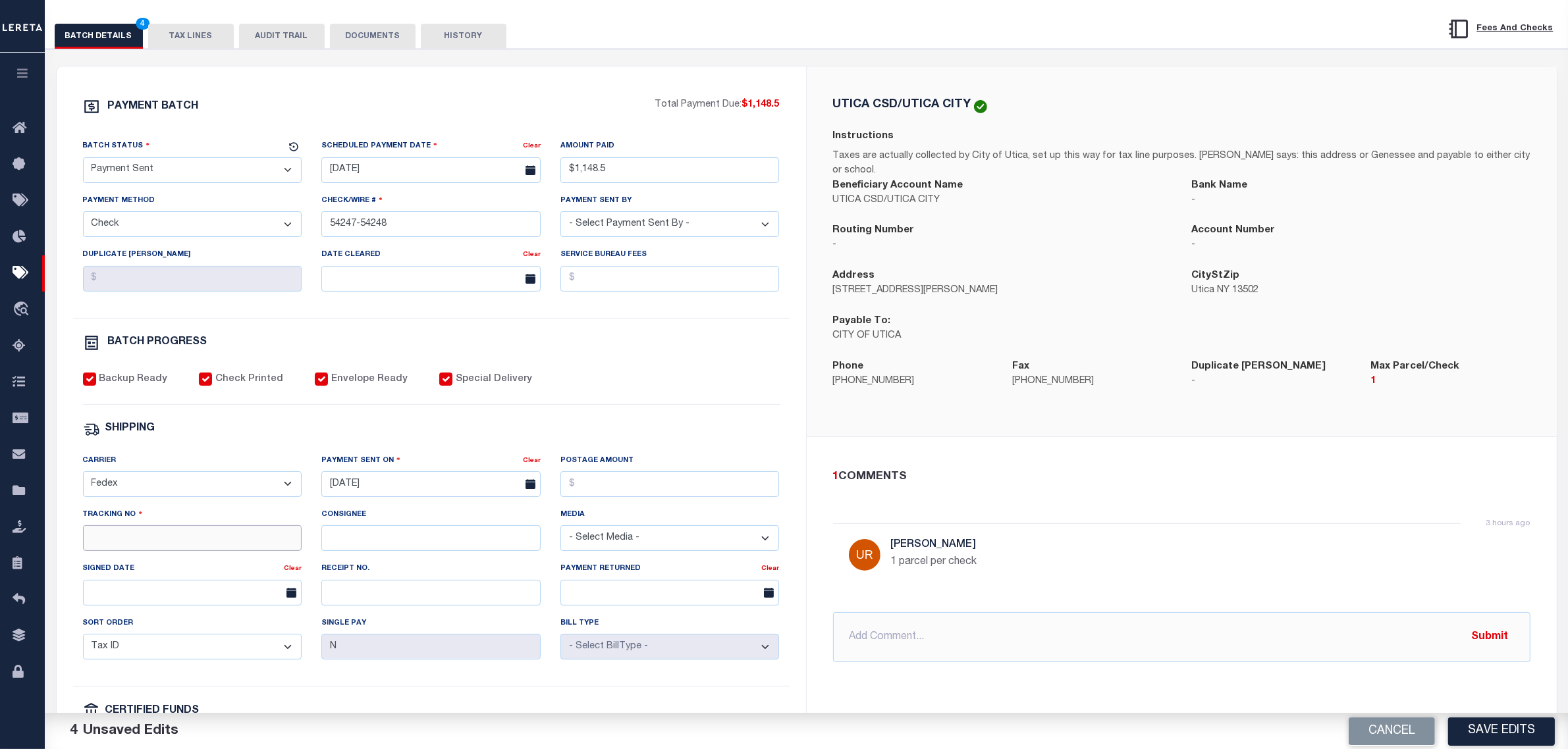
click at [209, 551] on input "Tracking No" at bounding box center [192, 538] width 219 height 26
click at [1507, 729] on button "Save Edits" at bounding box center [1501, 731] width 106 height 28
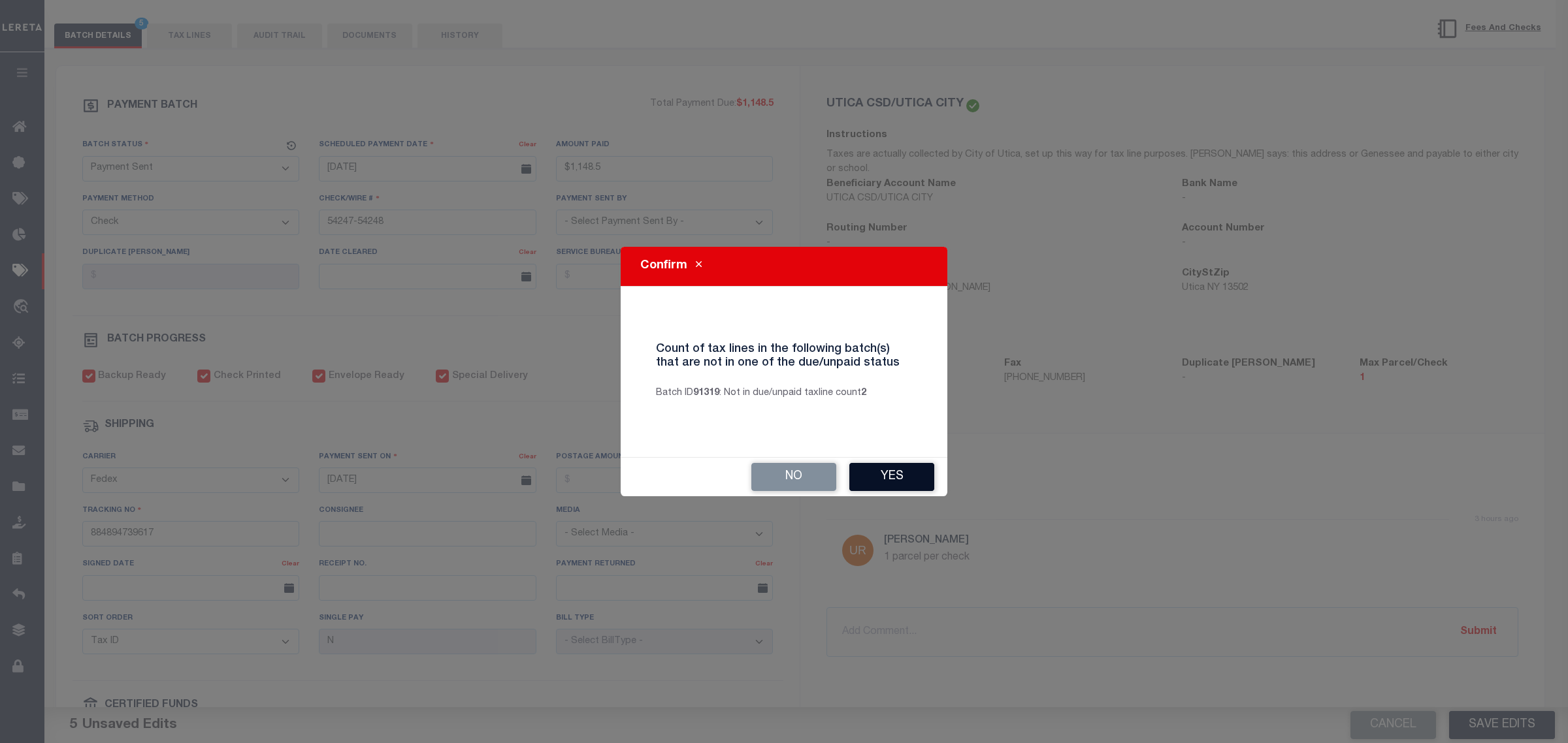
click at [915, 476] on button "Yes" at bounding box center [892, 477] width 85 height 28
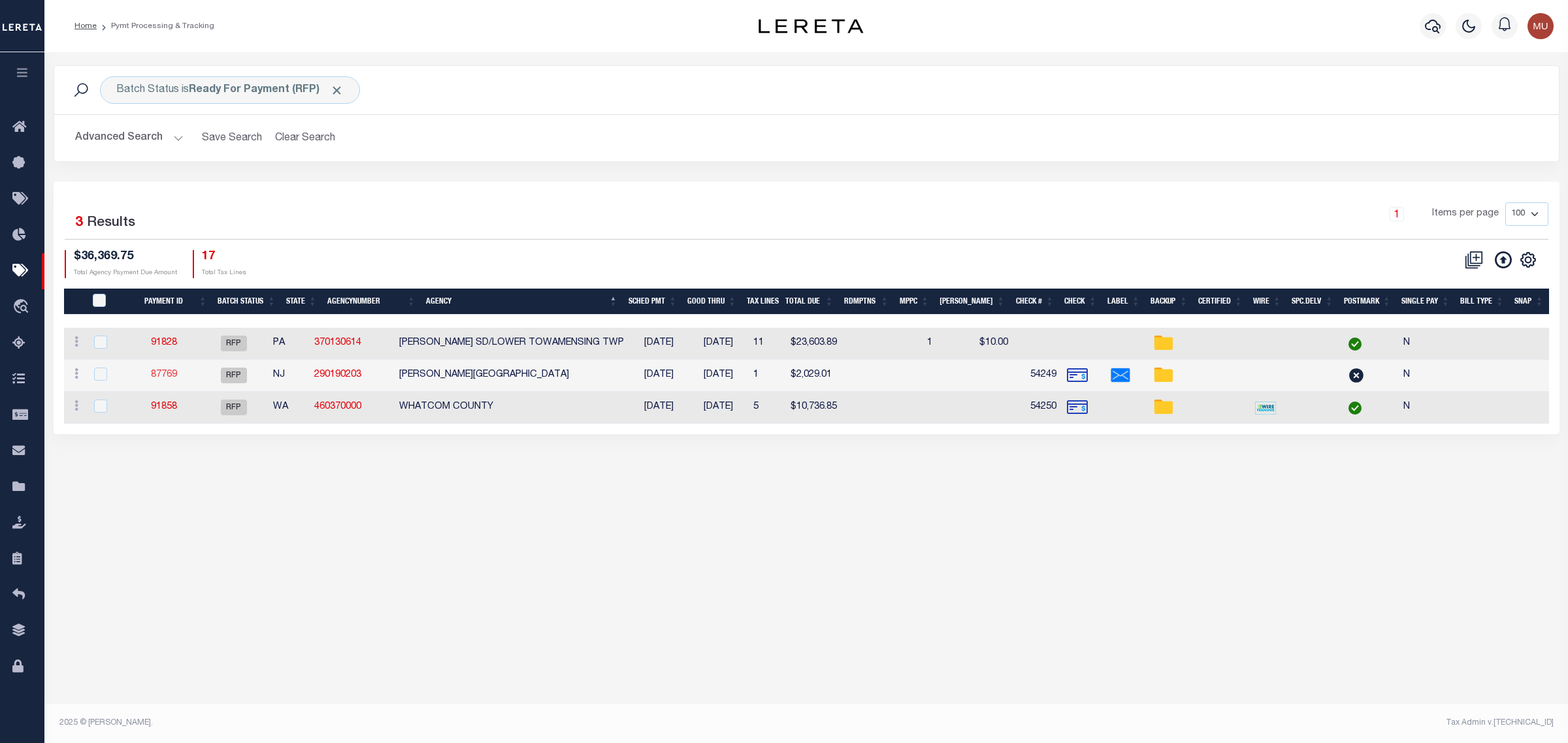
click at [175, 378] on link "87769" at bounding box center [164, 375] width 26 height 9
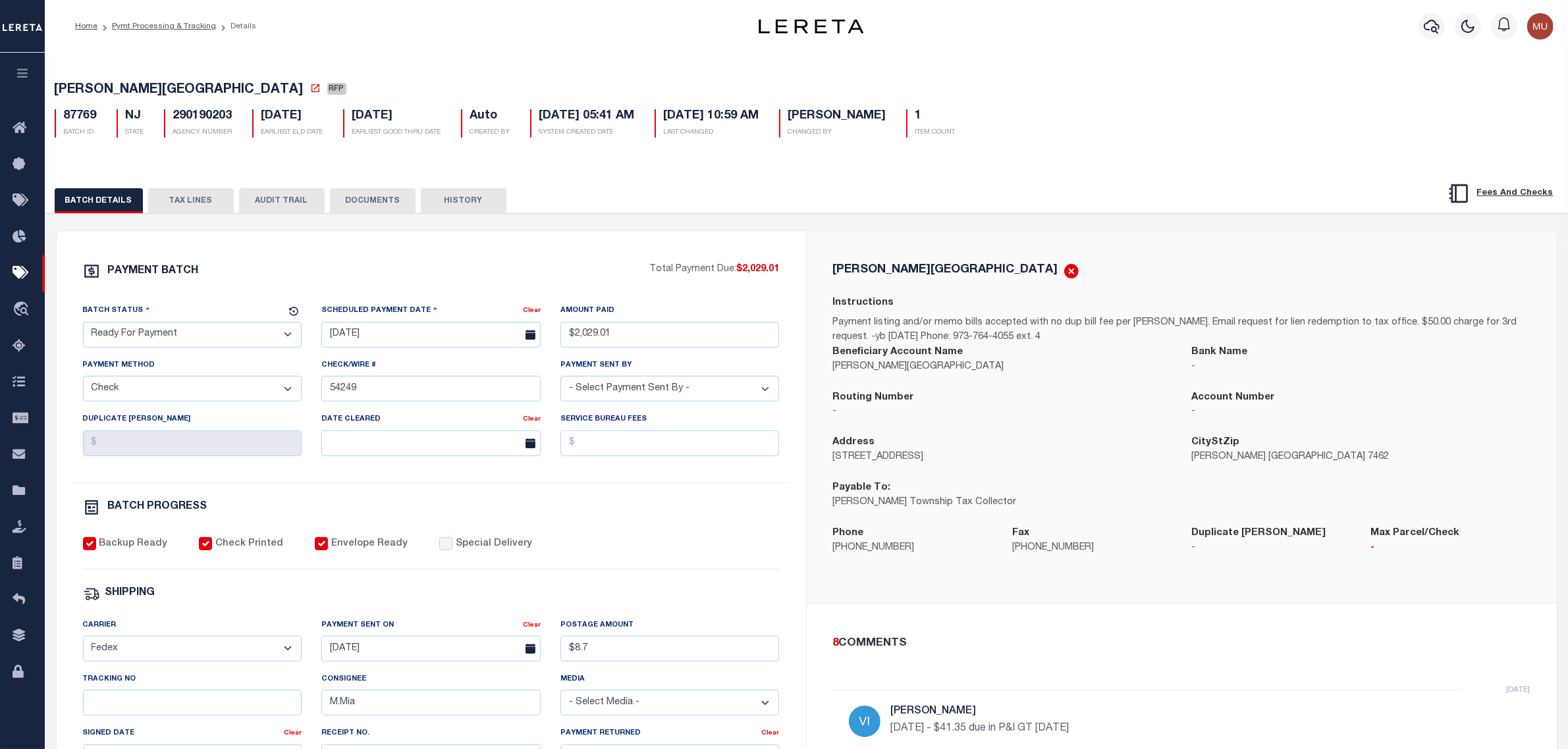
drag, startPoint x: 176, startPoint y: 333, endPoint x: 188, endPoint y: 345, distance: 17.0
click at [181, 338] on select "- Select Status - Scheduled for Payment Ready For Payment Payment Sent Cleared …" at bounding box center [192, 335] width 219 height 26
click at [83, 326] on select "- Select Status - Scheduled for Payment Ready For Payment Payment Sent Cleared …" at bounding box center [192, 335] width 219 height 26
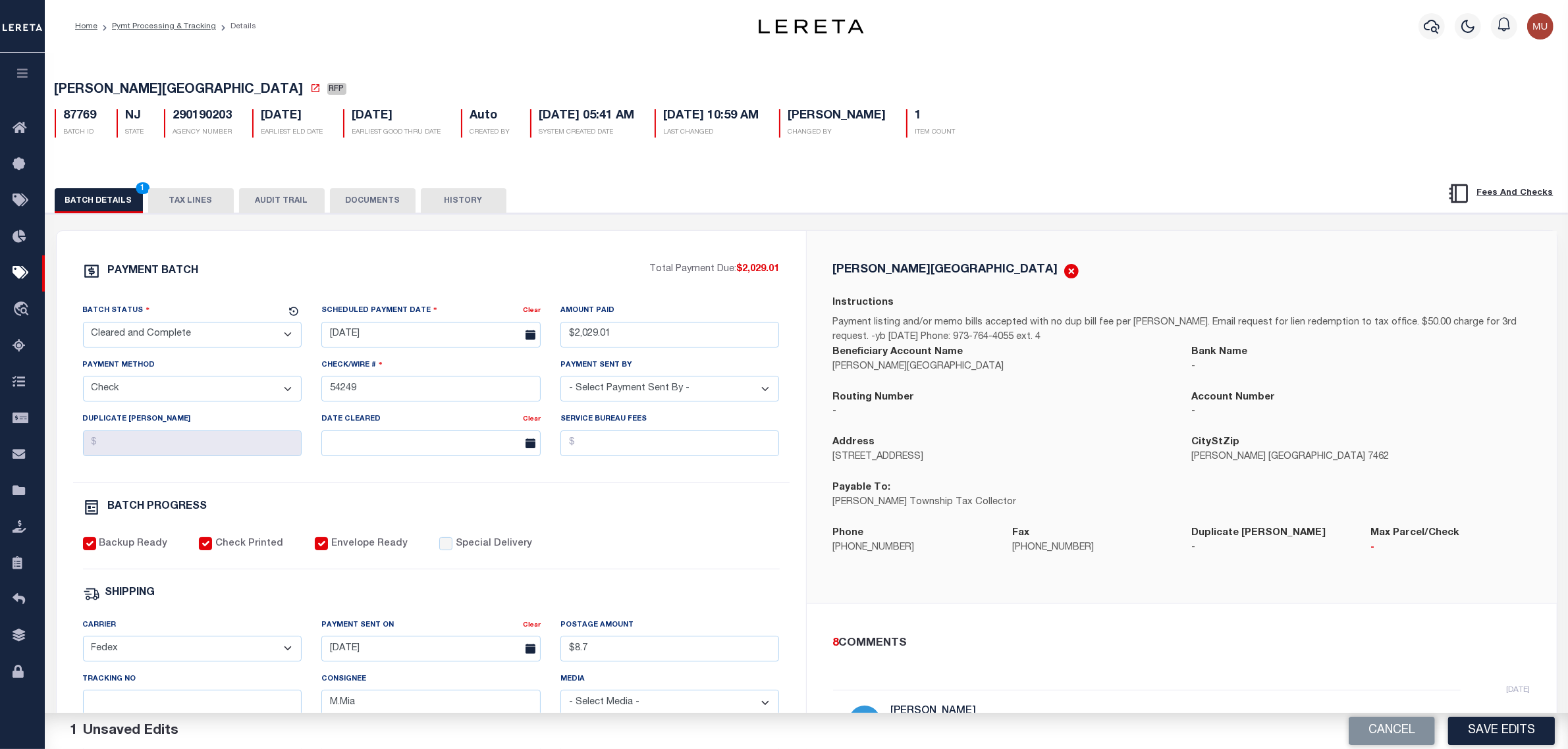
drag, startPoint x: 180, startPoint y: 341, endPoint x: 183, endPoint y: 351, distance: 10.4
click at [180, 341] on select "- Select Status - Scheduled for Payment Ready For Payment Payment Sent Cleared …" at bounding box center [192, 335] width 219 height 26
click at [83, 326] on select "- Select Status - Scheduled for Payment Ready For Payment Payment Sent Cleared …" at bounding box center [192, 335] width 219 height 26
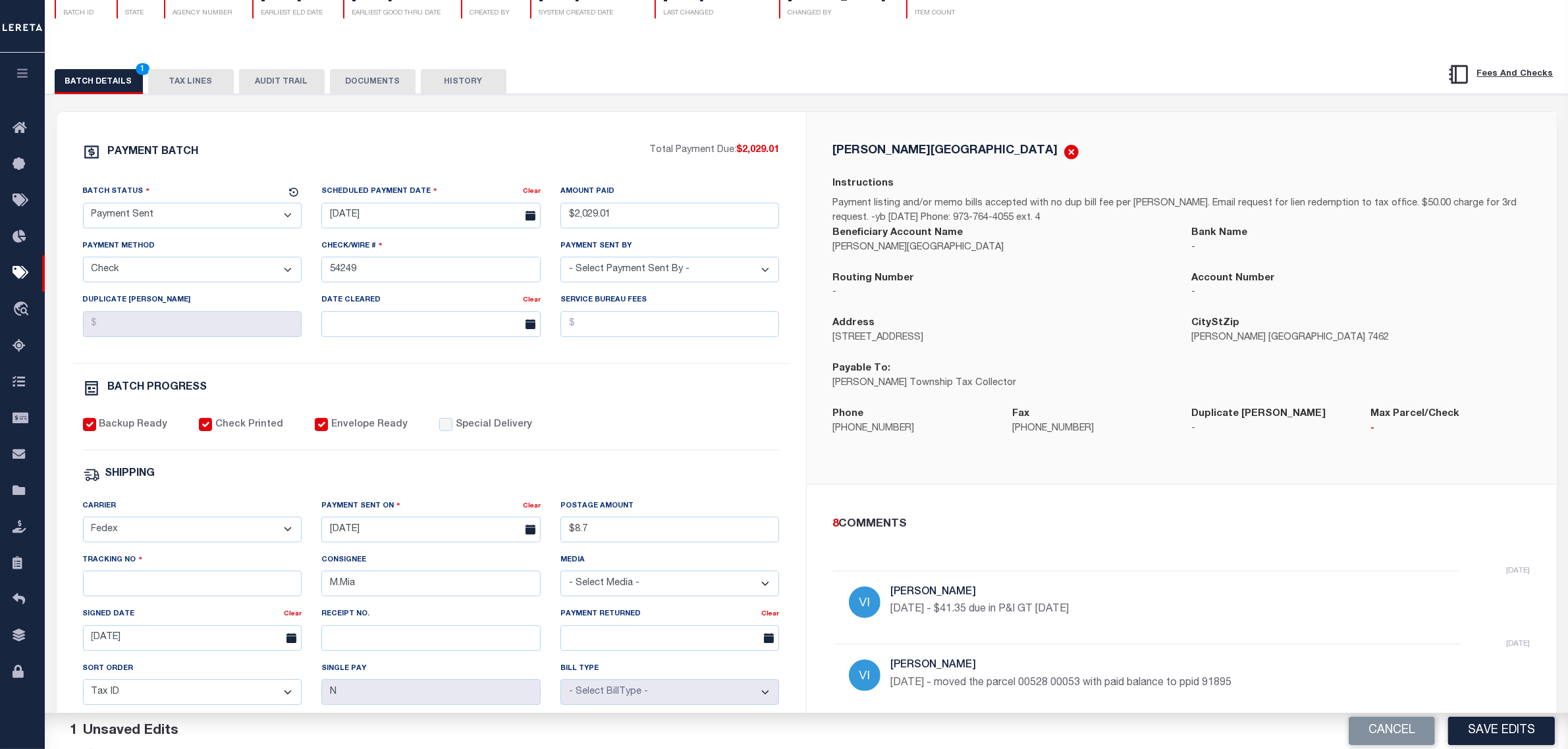
scroll to position [165, 0]
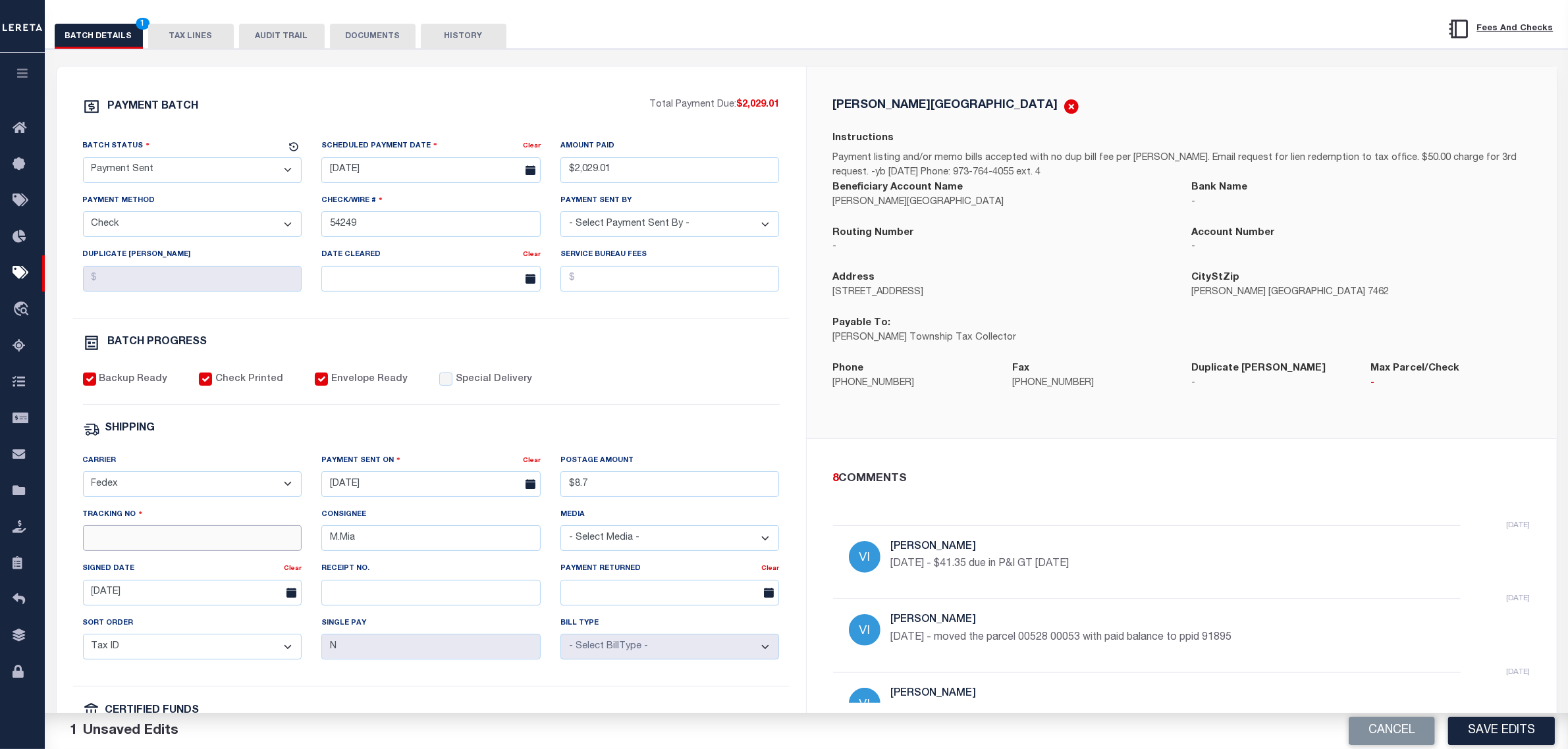
click at [214, 543] on input "Tracking No" at bounding box center [192, 538] width 219 height 26
click at [401, 497] on input "[DATE]" at bounding box center [431, 485] width 219 height 26
click at [480, 571] on span "3" at bounding box center [480, 568] width 26 height 26
drag, startPoint x: 616, startPoint y: 487, endPoint x: 509, endPoint y: 489, distance: 107.0
click at [509, 489] on div "Carrier - Select Carrier - E-mail Fax Fedex FTP Other UPS USPS Payment Sent On …" at bounding box center [430, 570] width 716 height 234
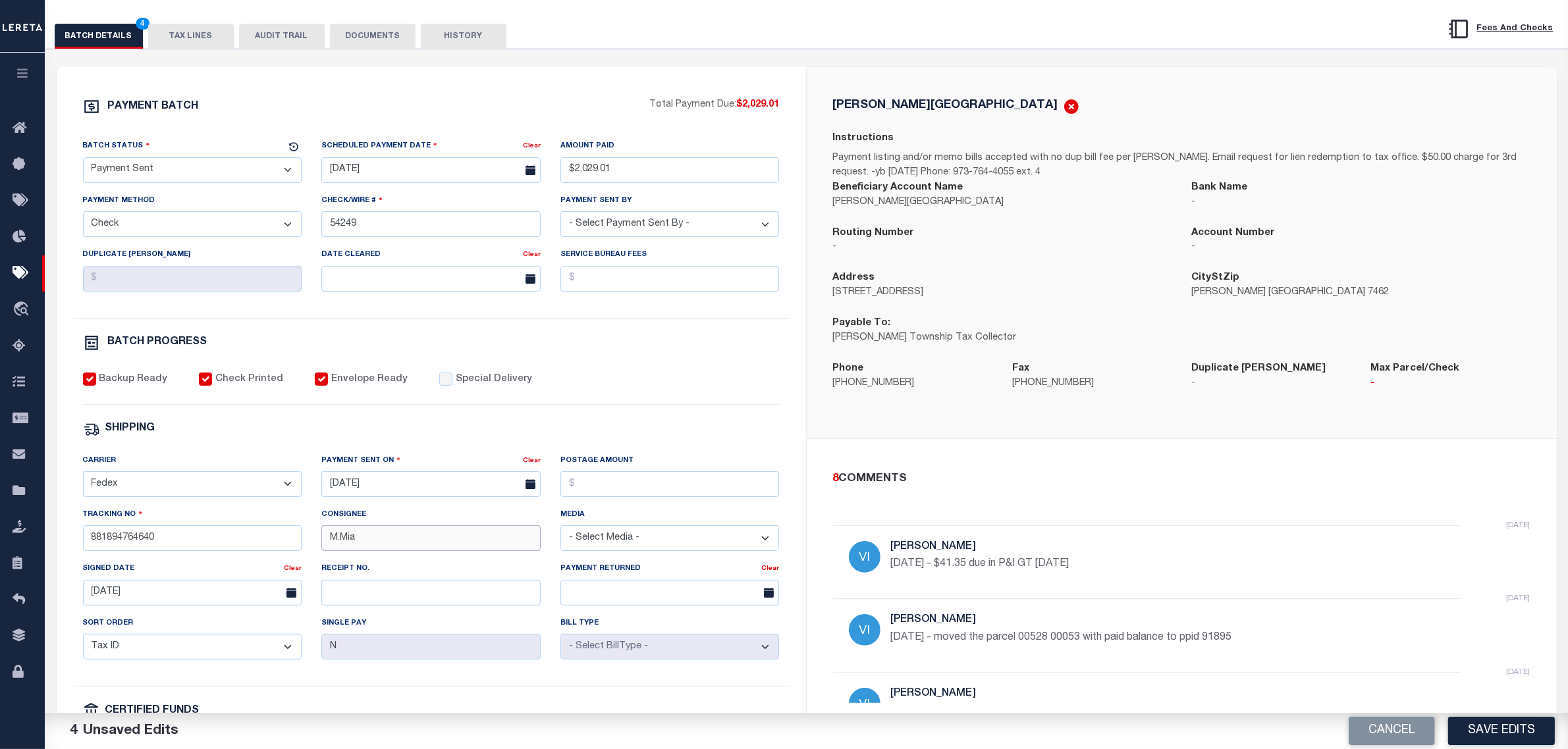
drag, startPoint x: 401, startPoint y: 540, endPoint x: 254, endPoint y: 548, distance: 147.2
click at [257, 548] on div "Carrier - Select Carrier - E-mail Fax Fedex FTP Other UPS USPS Payment Sent On …" at bounding box center [430, 570] width 716 height 234
click at [159, 606] on input "[DATE]" at bounding box center [192, 594] width 219 height 26
click at [522, 430] on div "SHIPPING" at bounding box center [431, 429] width 697 height 17
click at [1468, 721] on button "Save Edits" at bounding box center [1501, 731] width 106 height 28
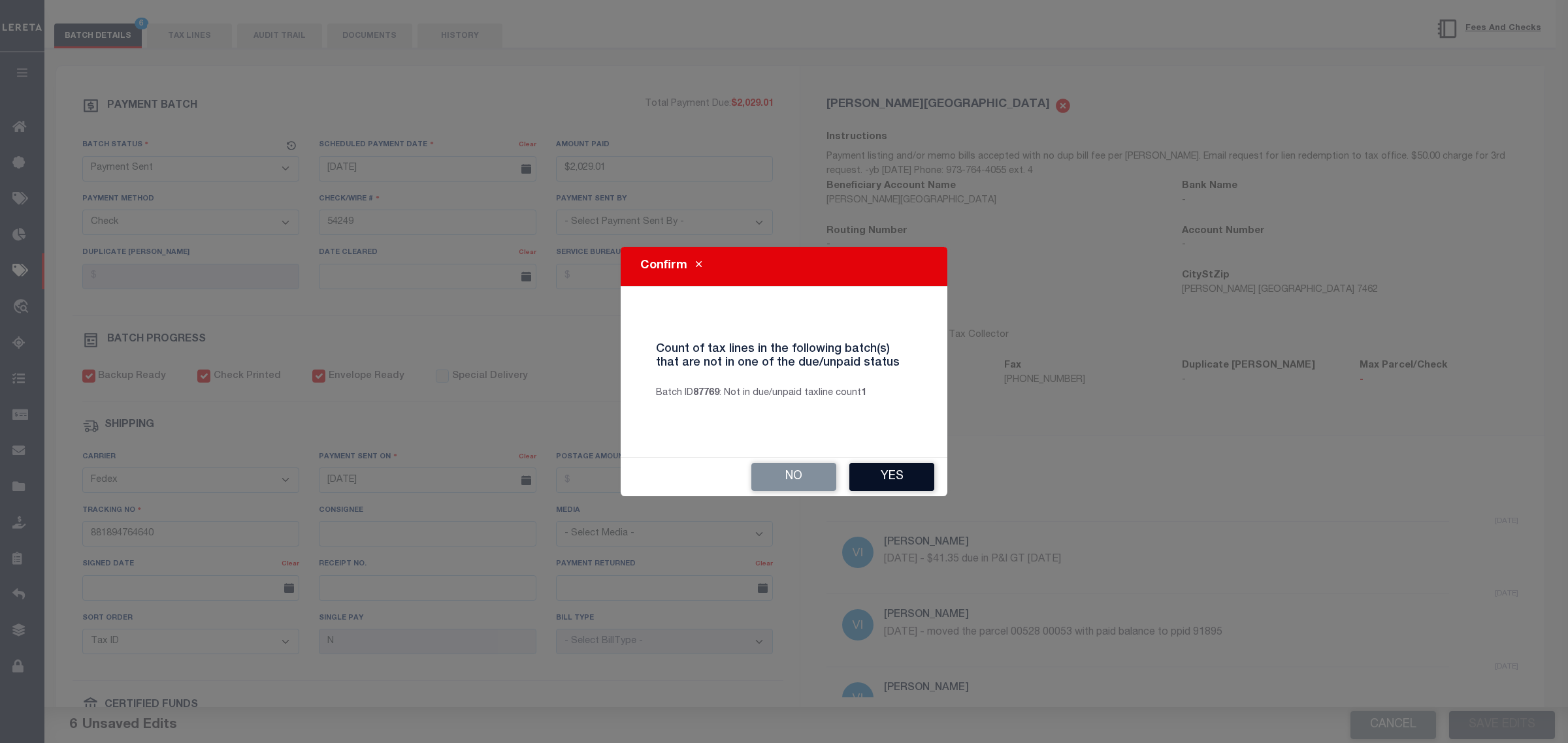
click at [915, 473] on button "Yes" at bounding box center [892, 477] width 85 height 28
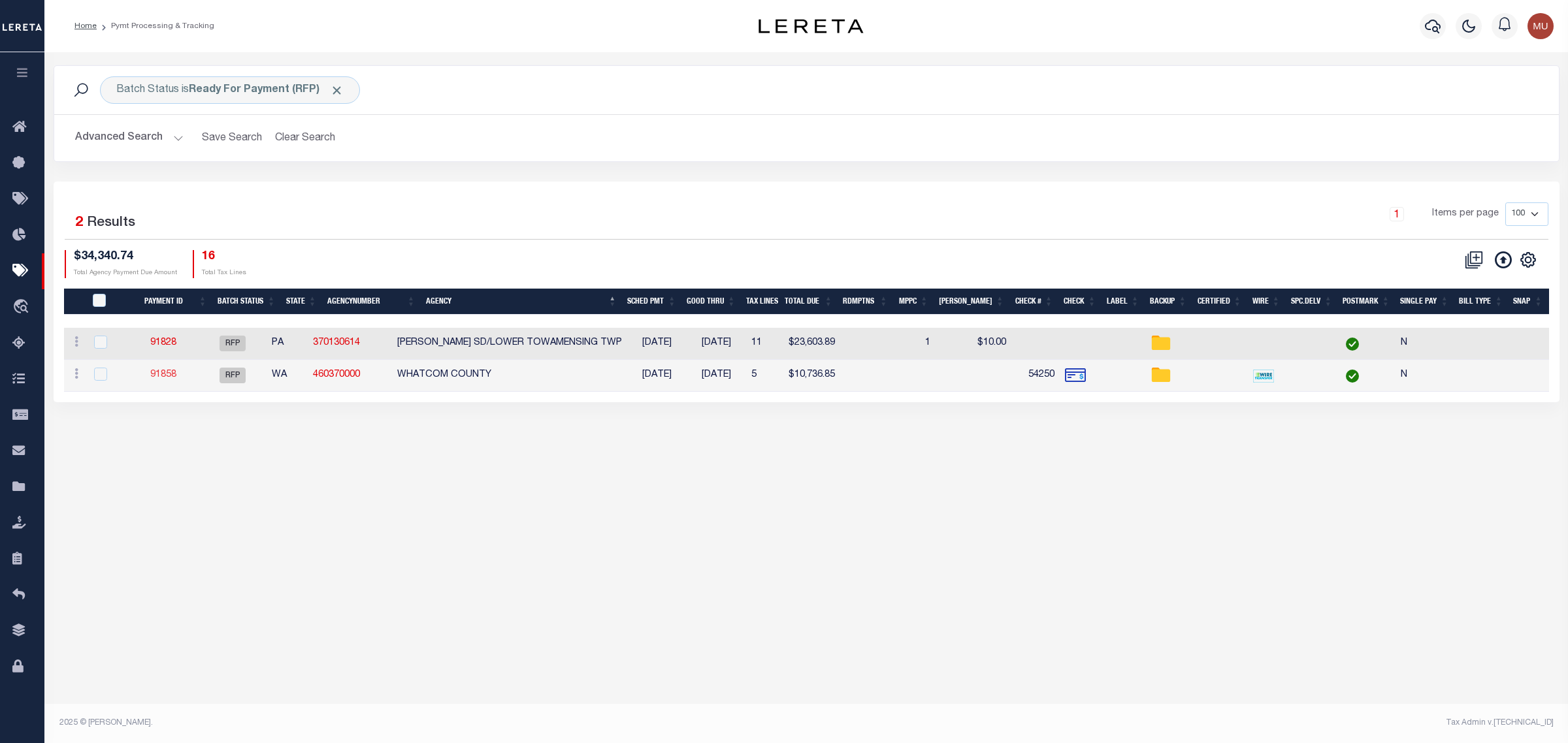
click at [176, 377] on link "91858" at bounding box center [163, 375] width 26 height 9
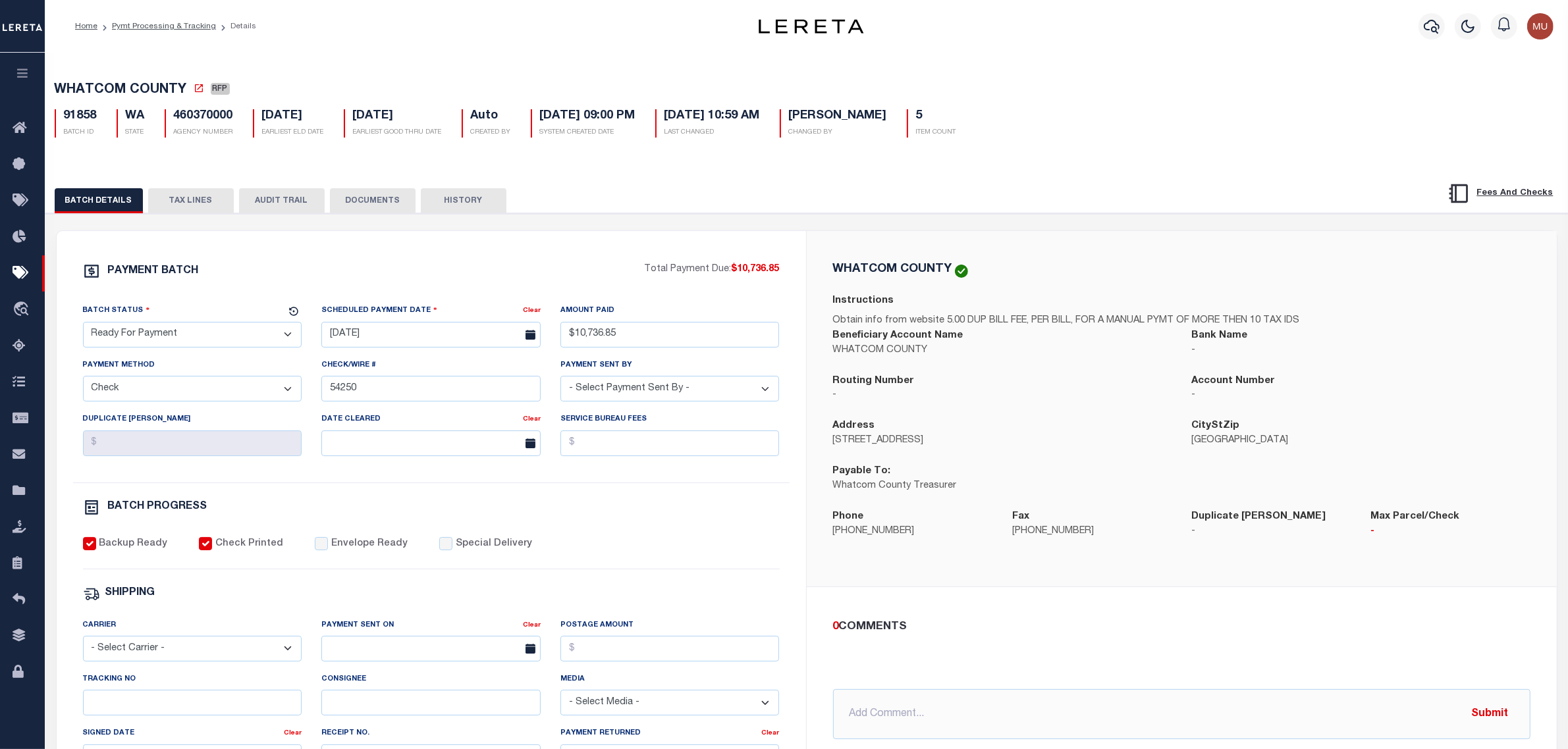
click at [214, 339] on select "- Select Status - Scheduled for Payment Ready For Payment Payment Sent Cleared …" at bounding box center [192, 335] width 219 height 26
click at [83, 326] on select "- Select Status - Scheduled for Payment Ready For Payment Payment Sent Cleared …" at bounding box center [192, 335] width 219 height 26
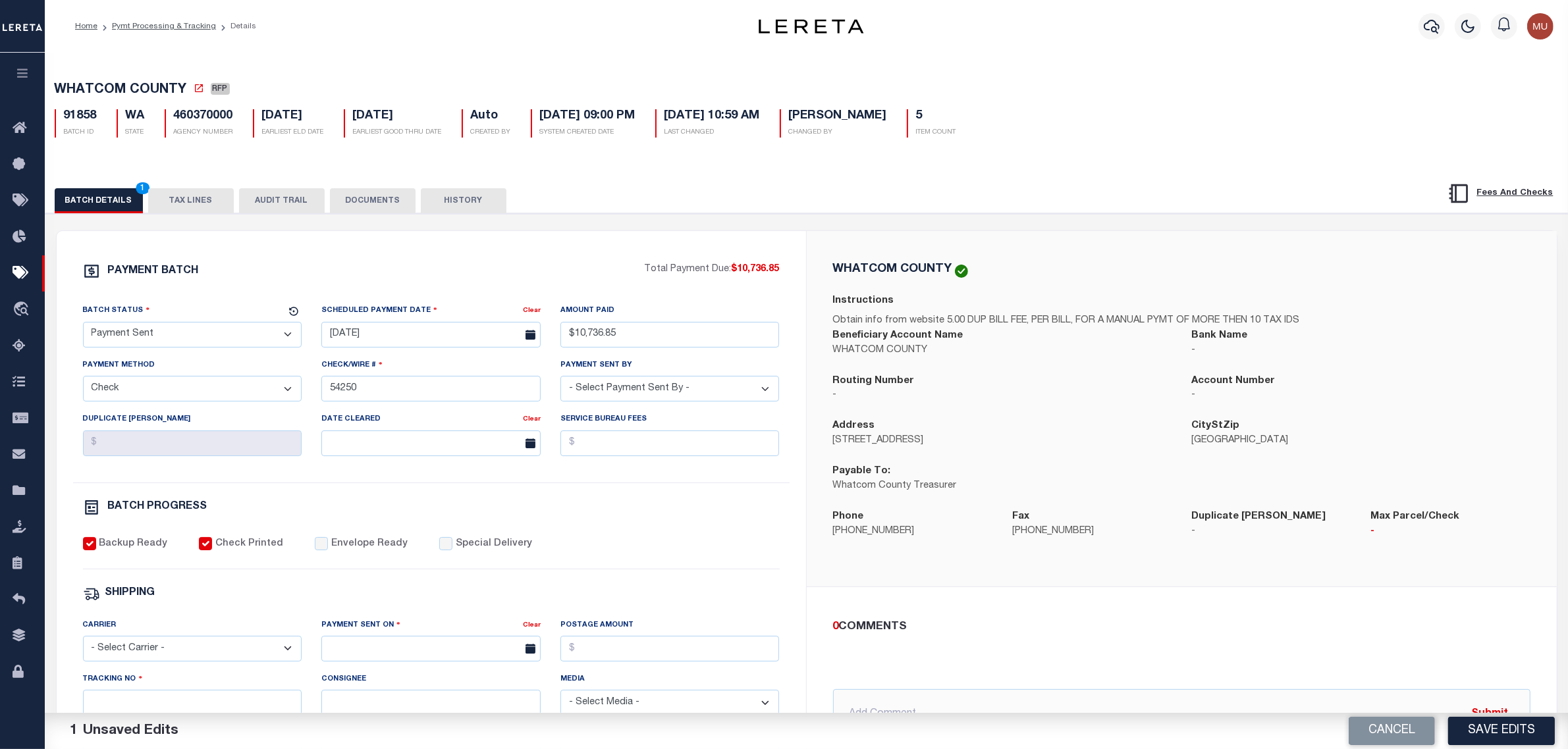
click at [367, 552] on label "Envelope Ready" at bounding box center [369, 545] width 77 height 15
click at [328, 551] on input "Envelope Ready" at bounding box center [321, 544] width 13 height 13
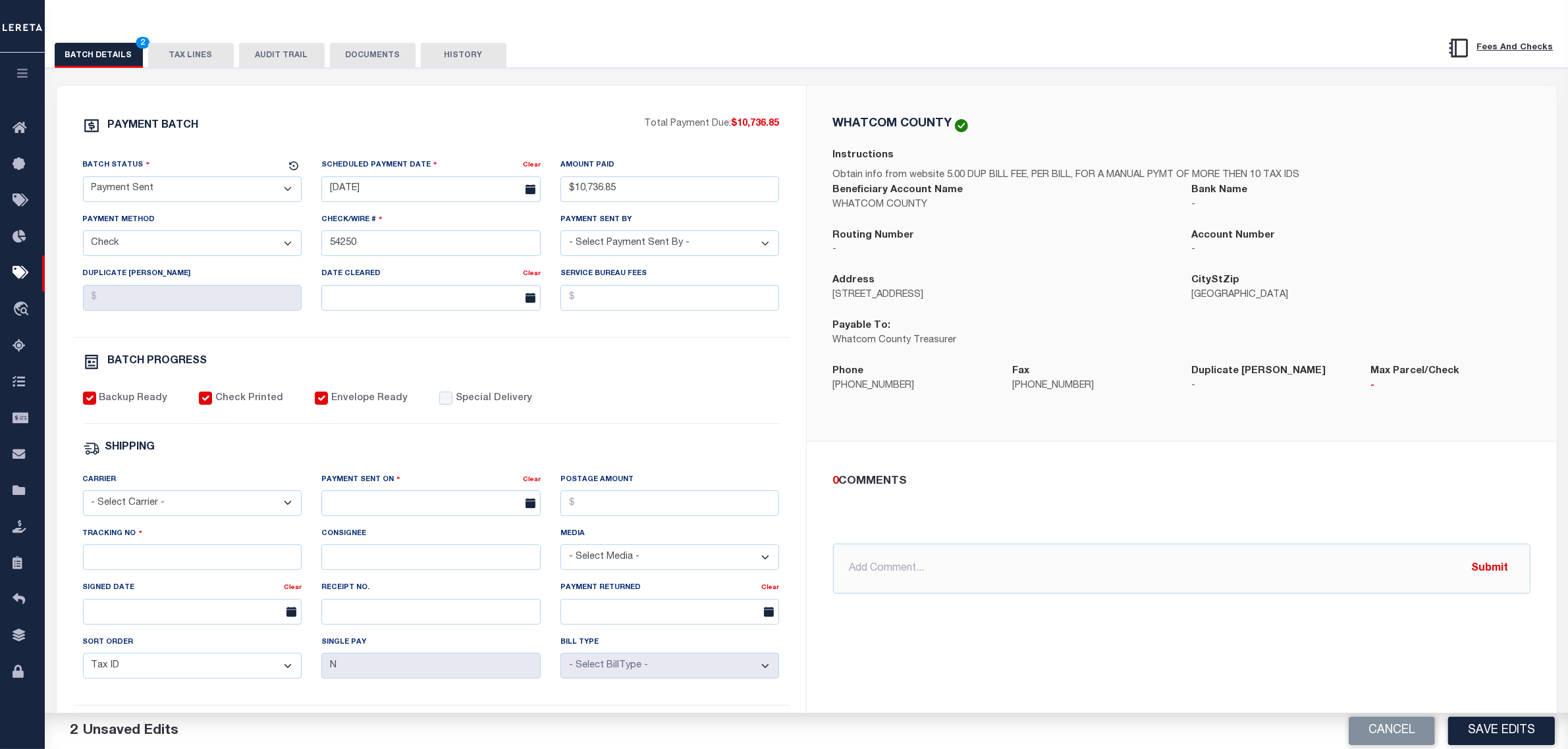
scroll to position [165, 0]
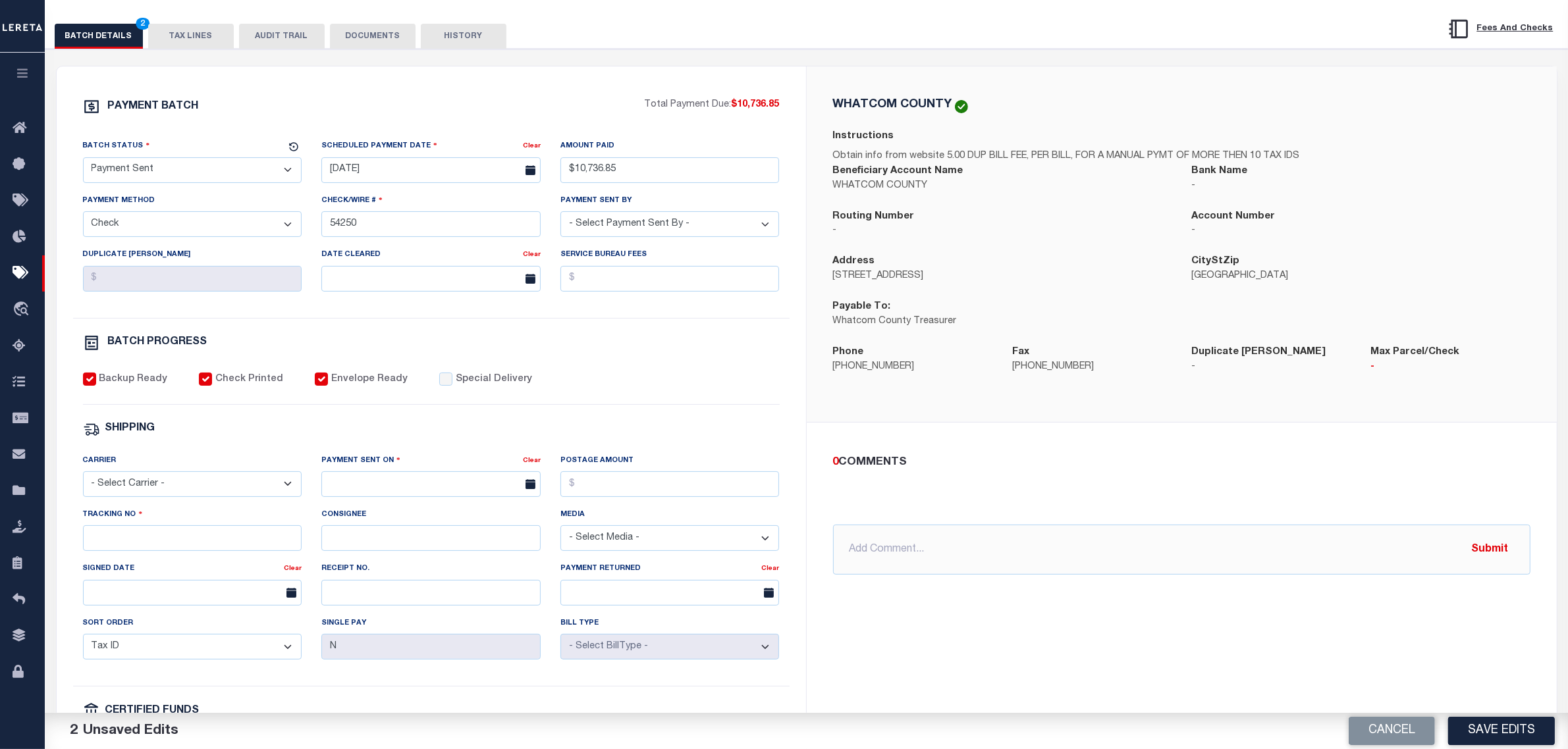
click at [223, 496] on select "- Select Carrier - E-mail Fax Fedex FTP Other UPS USPS" at bounding box center [192, 485] width 219 height 26
click at [83, 482] on select "- Select Carrier - E-mail Fax Fedex FTP Other UPS USPS" at bounding box center [192, 485] width 219 height 26
click at [370, 467] on label "Payment Sent On" at bounding box center [361, 460] width 79 height 12
click at [387, 489] on input "text" at bounding box center [431, 485] width 219 height 26
click at [482, 561] on span "3" at bounding box center [480, 568] width 26 height 26
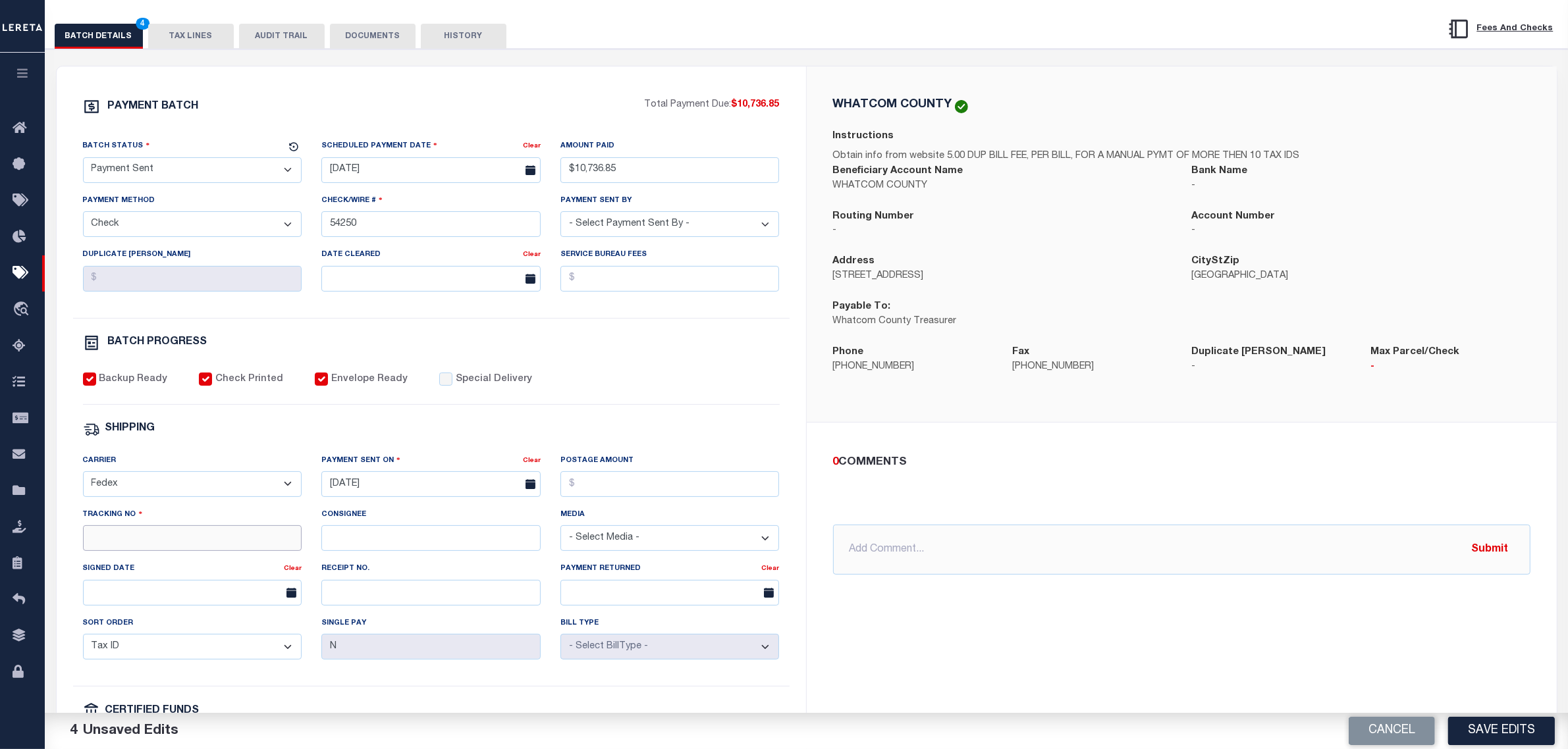
click at [185, 551] on input "Tracking No" at bounding box center [192, 538] width 219 height 26
click at [1463, 725] on button "Save Edits" at bounding box center [1501, 731] width 106 height 28
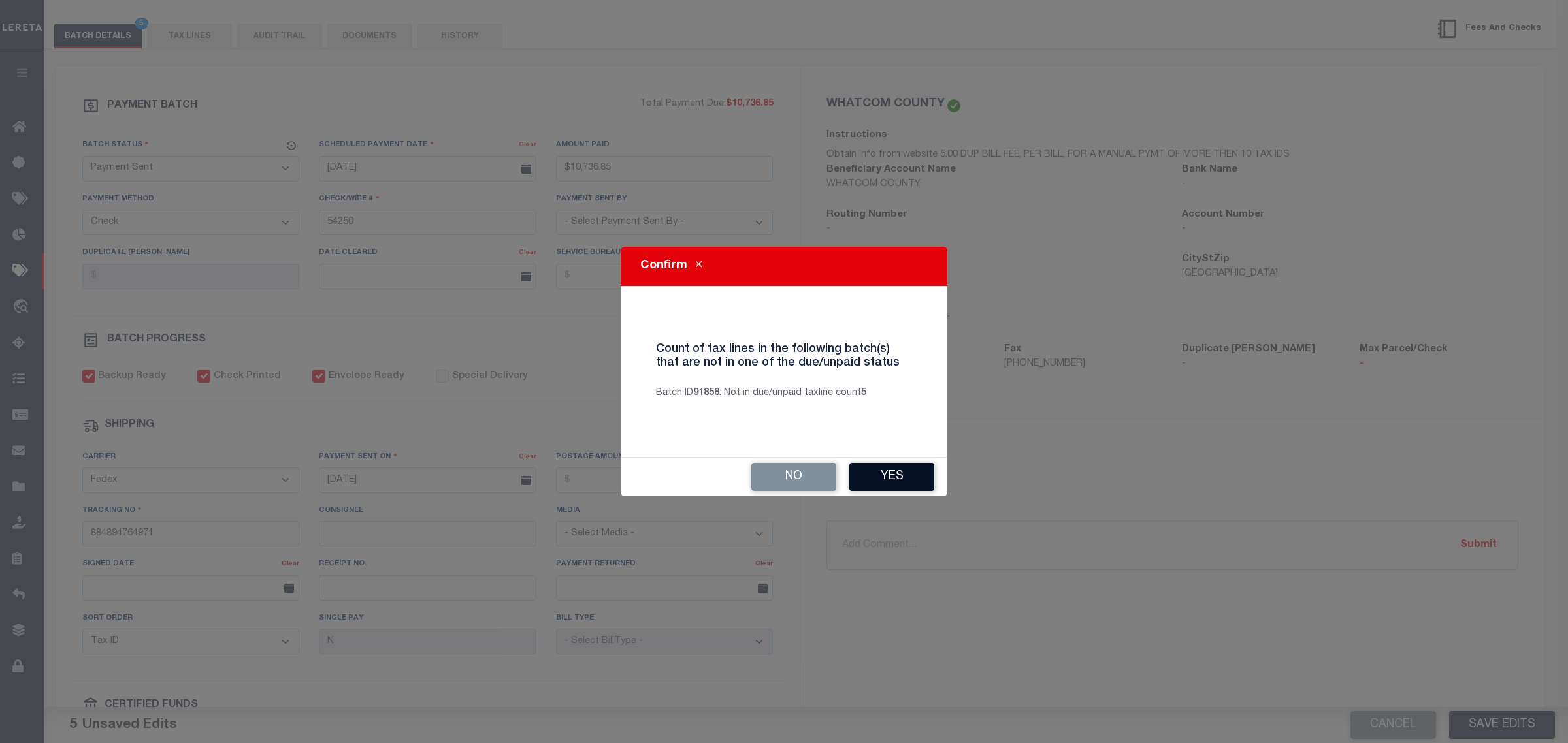
click at [911, 482] on button "Yes" at bounding box center [892, 477] width 85 height 28
